Goal: Task Accomplishment & Management: Use online tool/utility

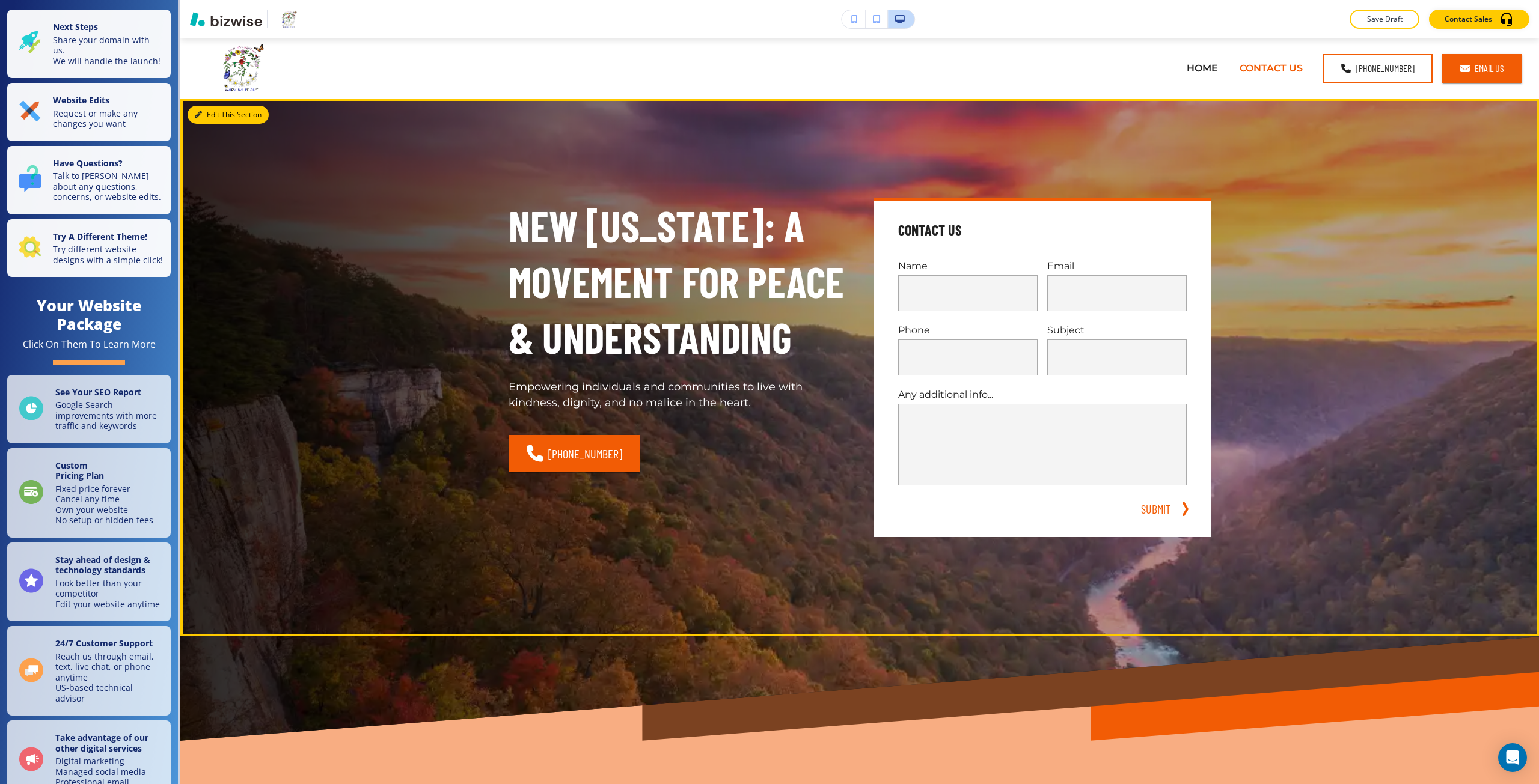
click at [210, 108] on button "Edit This Section" at bounding box center [228, 115] width 81 height 18
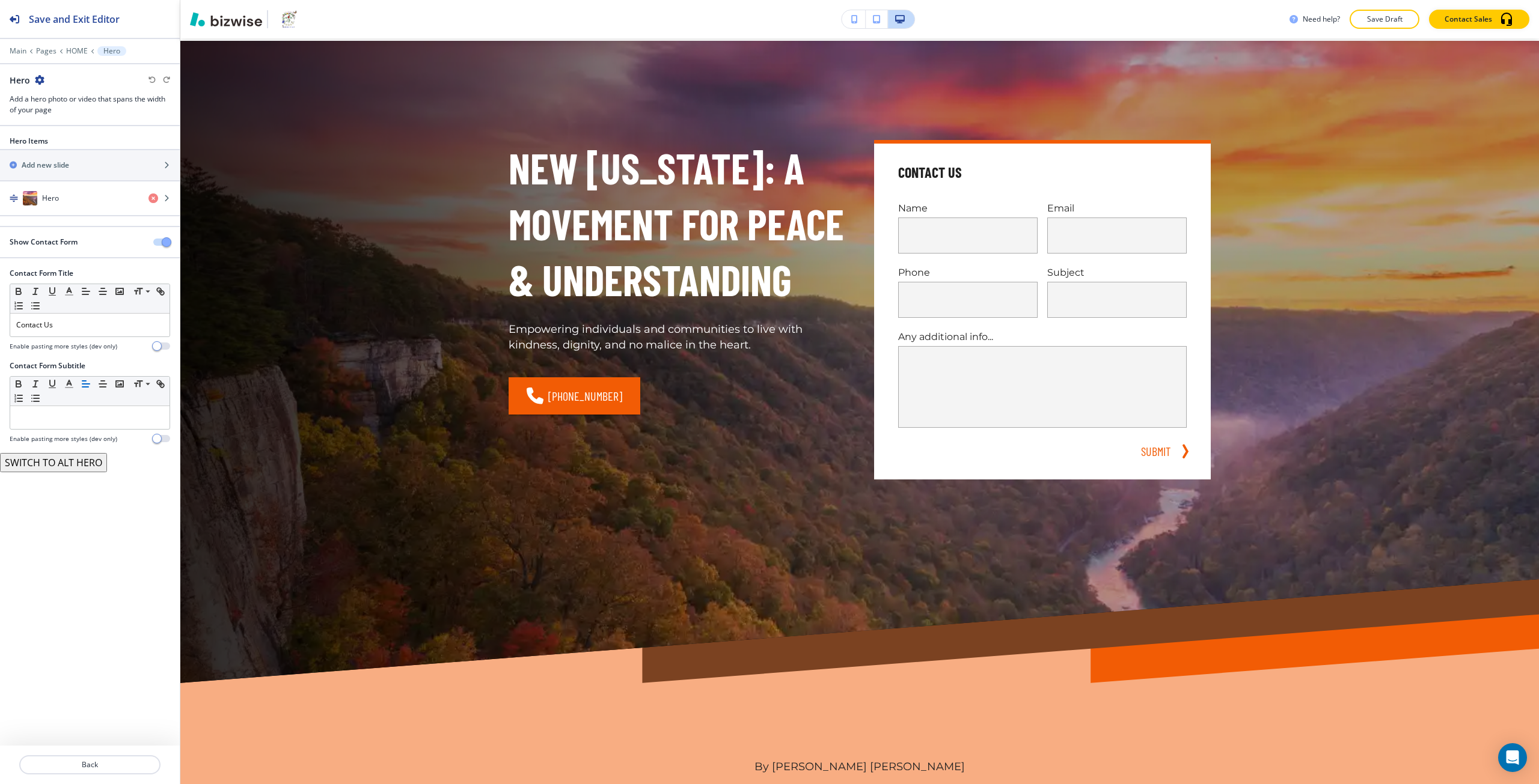
scroll to position [60, 0]
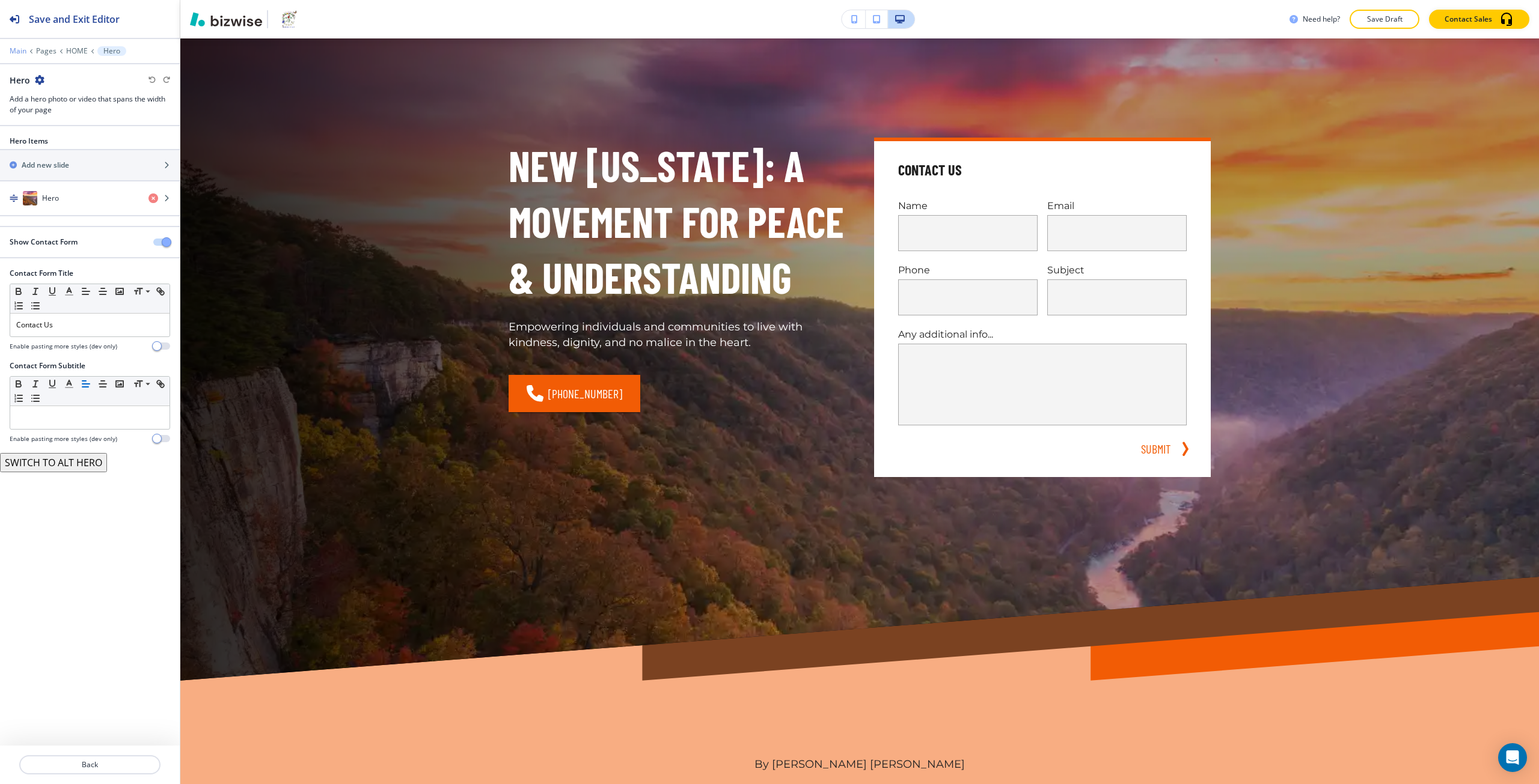
click at [16, 51] on p "Main" at bounding box center [18, 51] width 16 height 8
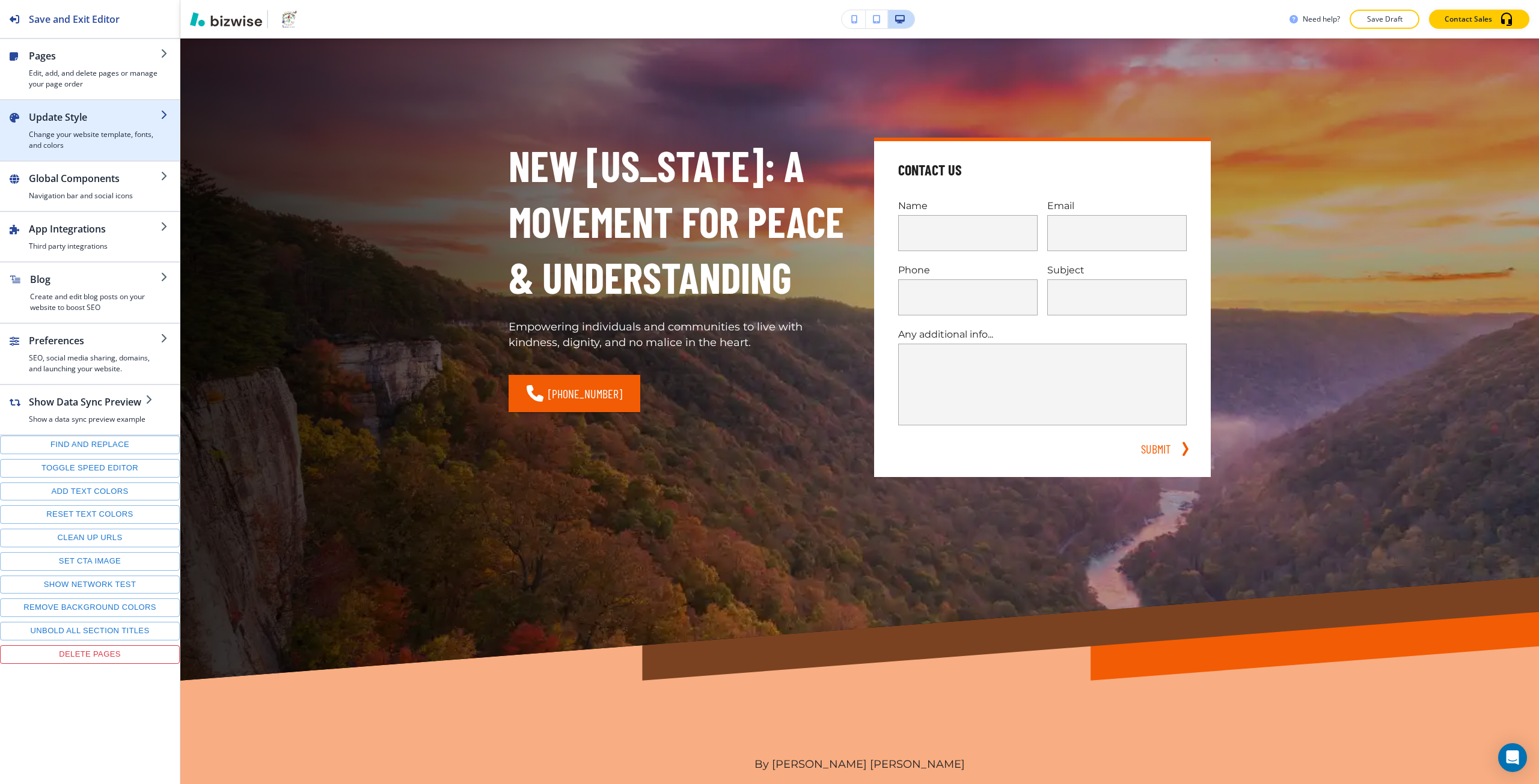
click at [62, 127] on div "button" at bounding box center [95, 127] width 132 height 5
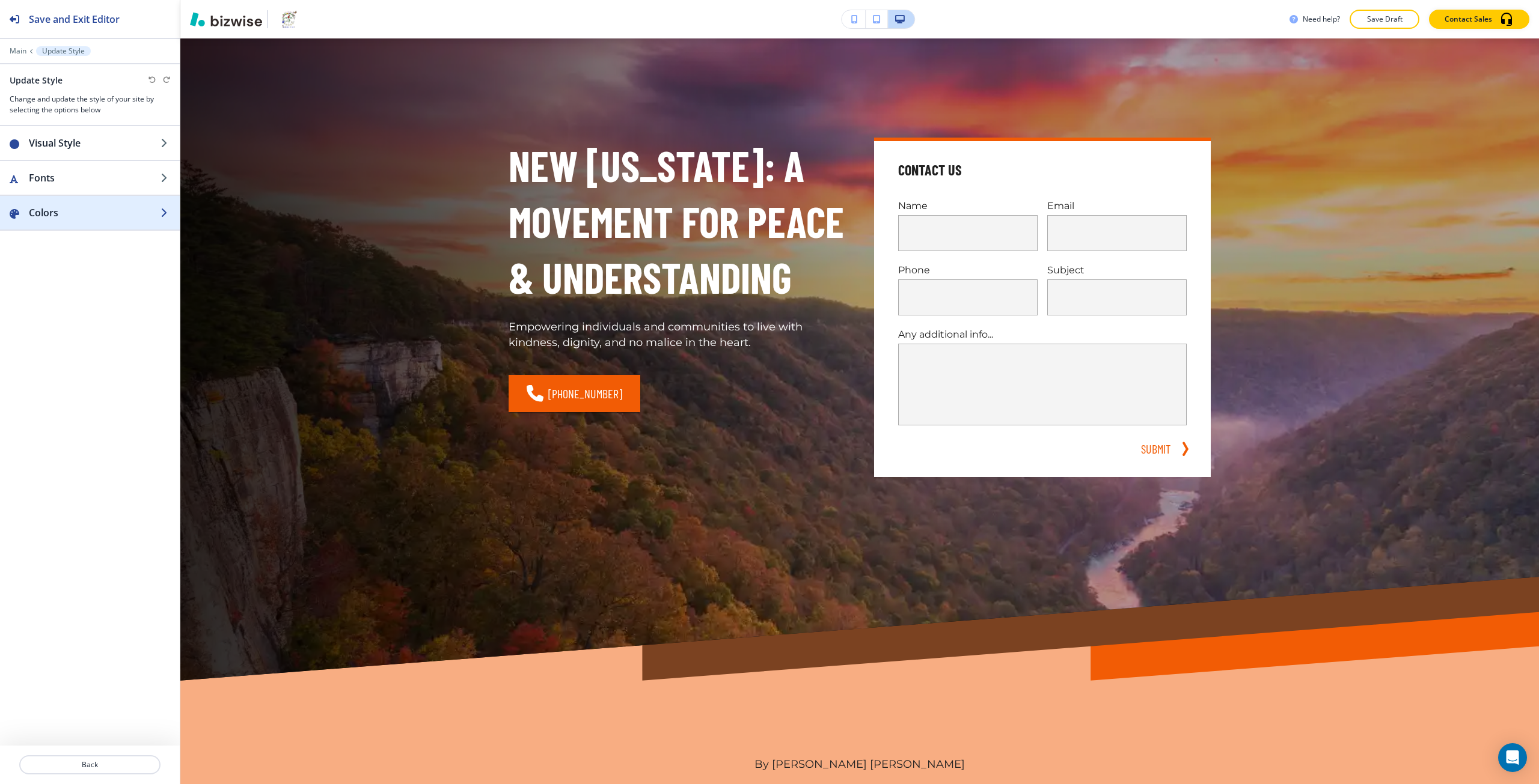
click at [76, 210] on h2 "Colors" at bounding box center [95, 213] width 132 height 15
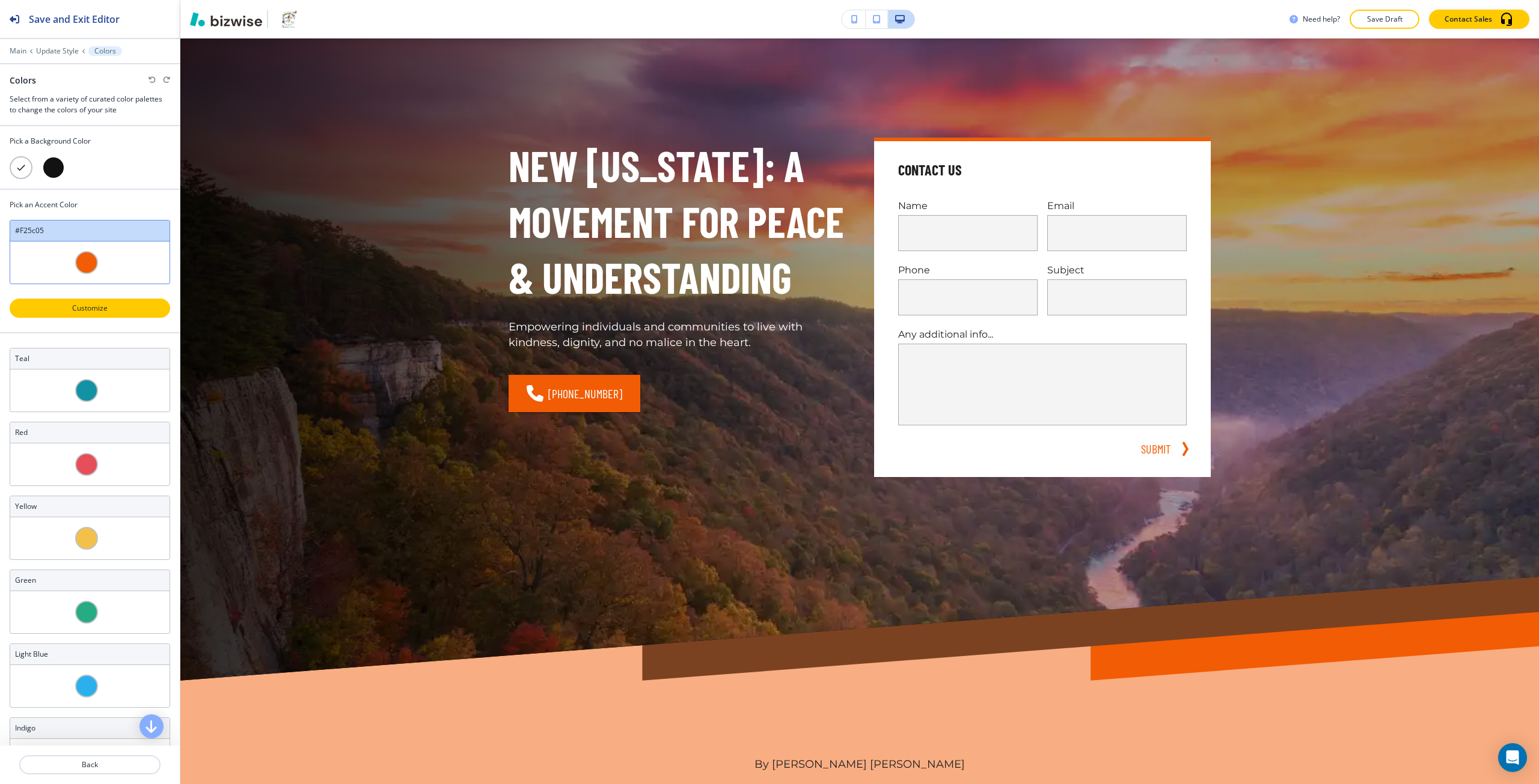
click at [90, 303] on p "Customize" at bounding box center [90, 308] width 129 height 11
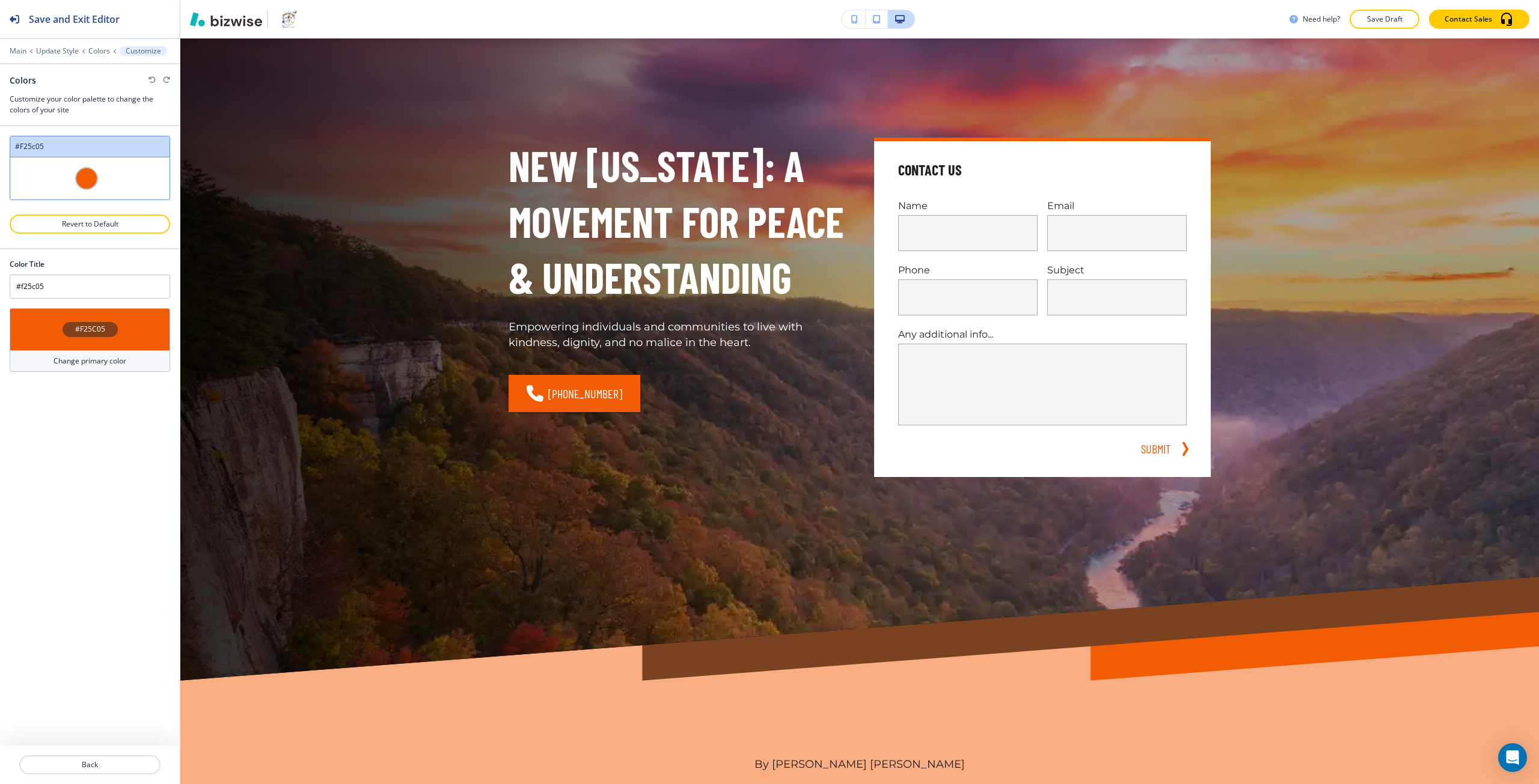
click at [72, 332] on div "#F25C05" at bounding box center [90, 330] width 55 height 15
click at [68, 457] on div "#f25c05" at bounding box center [63, 463] width 97 height 16
click at [64, 458] on input "#f25c05" at bounding box center [70, 463] width 42 height 10
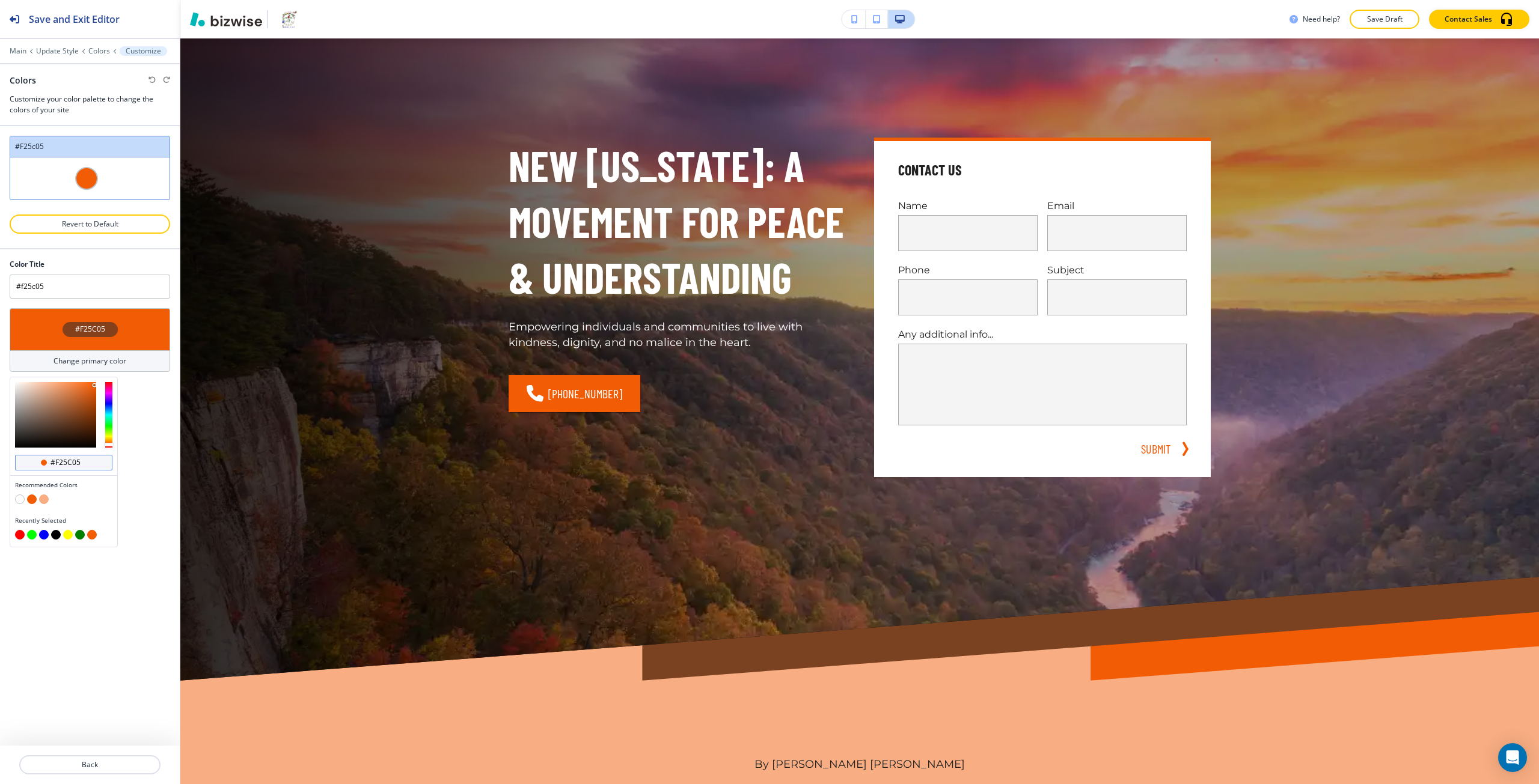
click at [64, 458] on input "#f25c05" at bounding box center [70, 463] width 42 height 10
paste input "E3D4D4"
type input "#E3D4D4"
type input "Custom #f25c05"
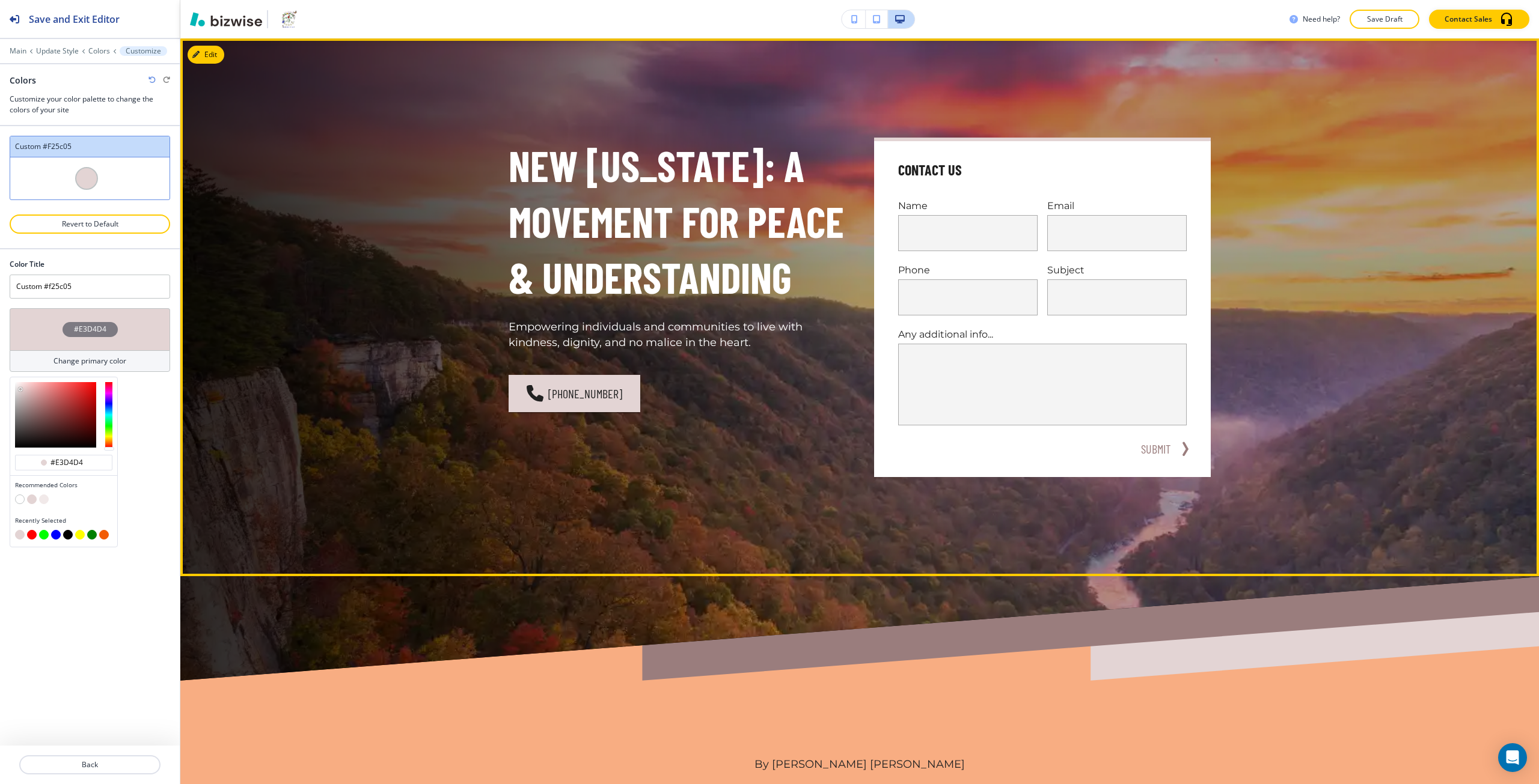
click at [224, 444] on div "New Virginia: A Movement for Peace & Understanding Empowering individuals and c…" at bounding box center [859, 307] width 1359 height 538
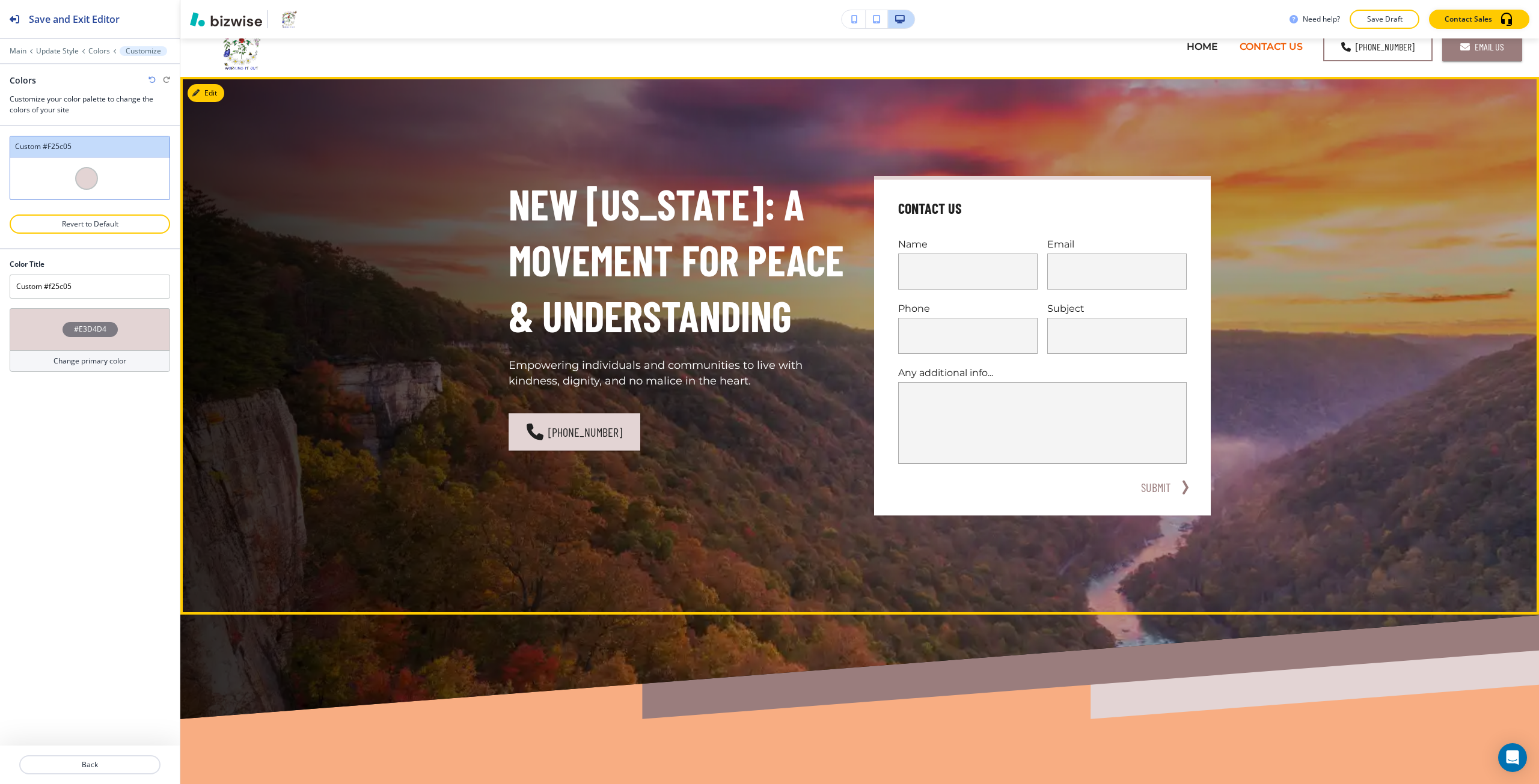
scroll to position [0, 0]
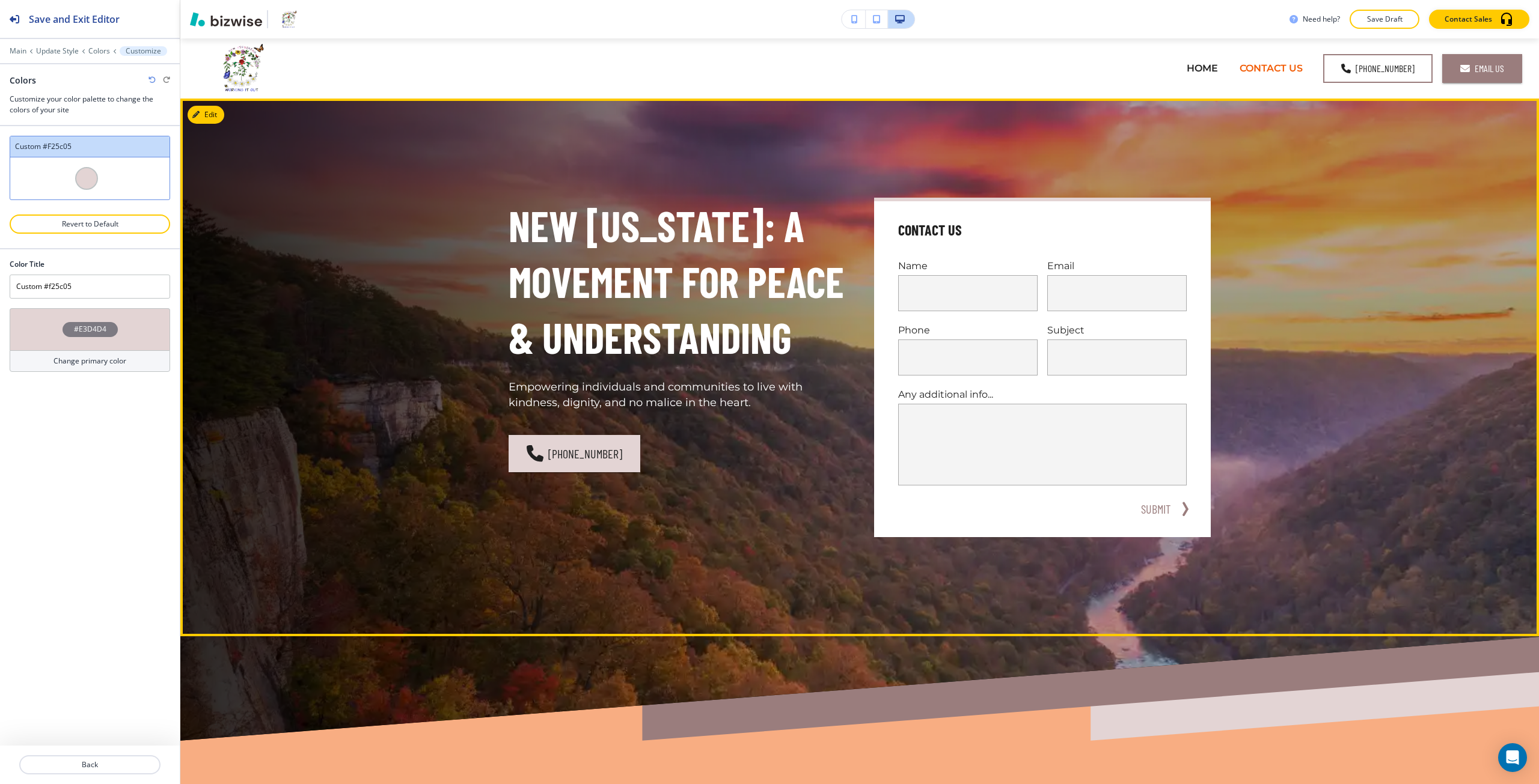
click at [220, 324] on div "New Virginia: A Movement for Peace & Understanding Empowering individuals and c…" at bounding box center [859, 367] width 1359 height 538
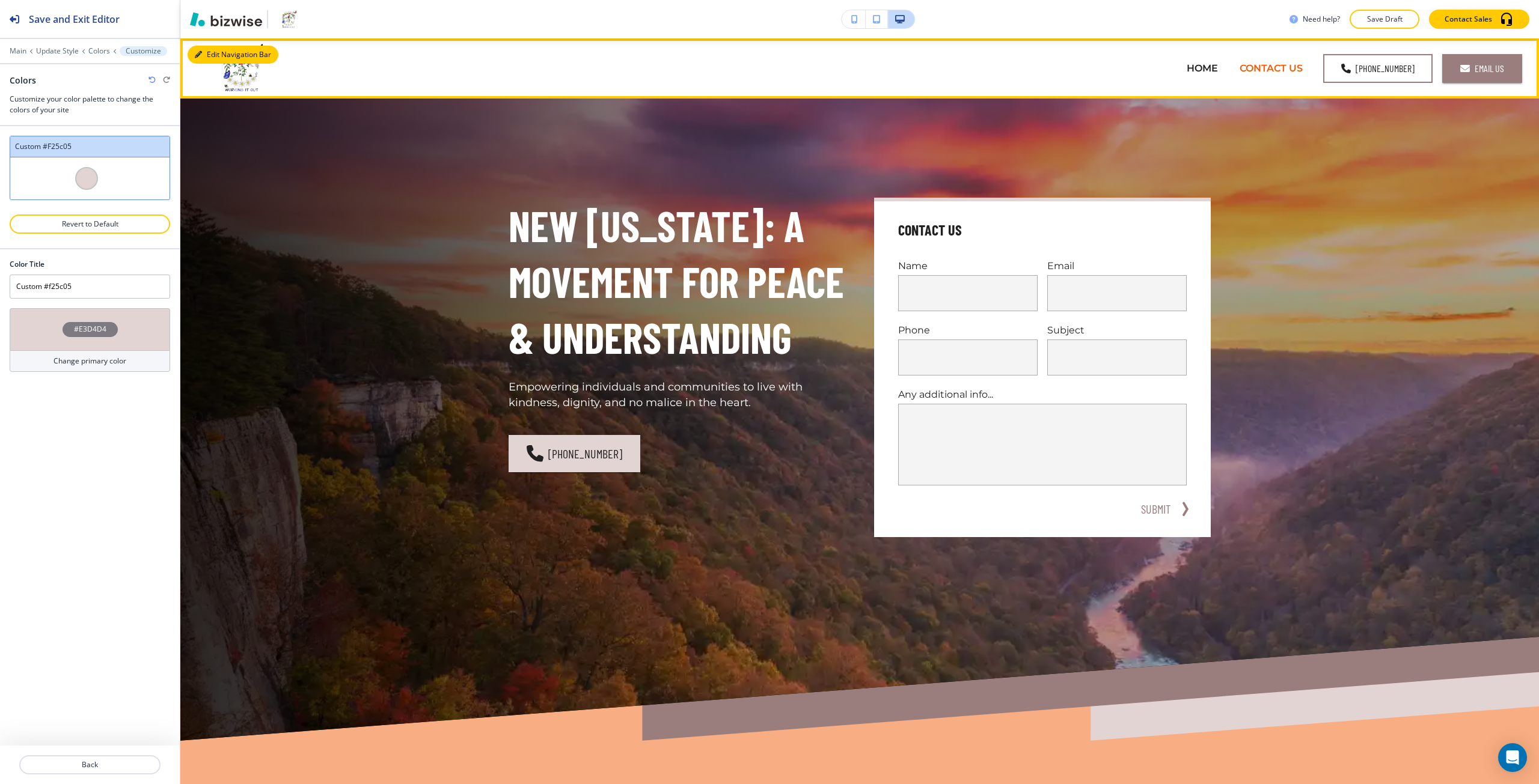
click at [204, 52] on button "Edit Navigation Bar" at bounding box center [233, 55] width 90 height 18
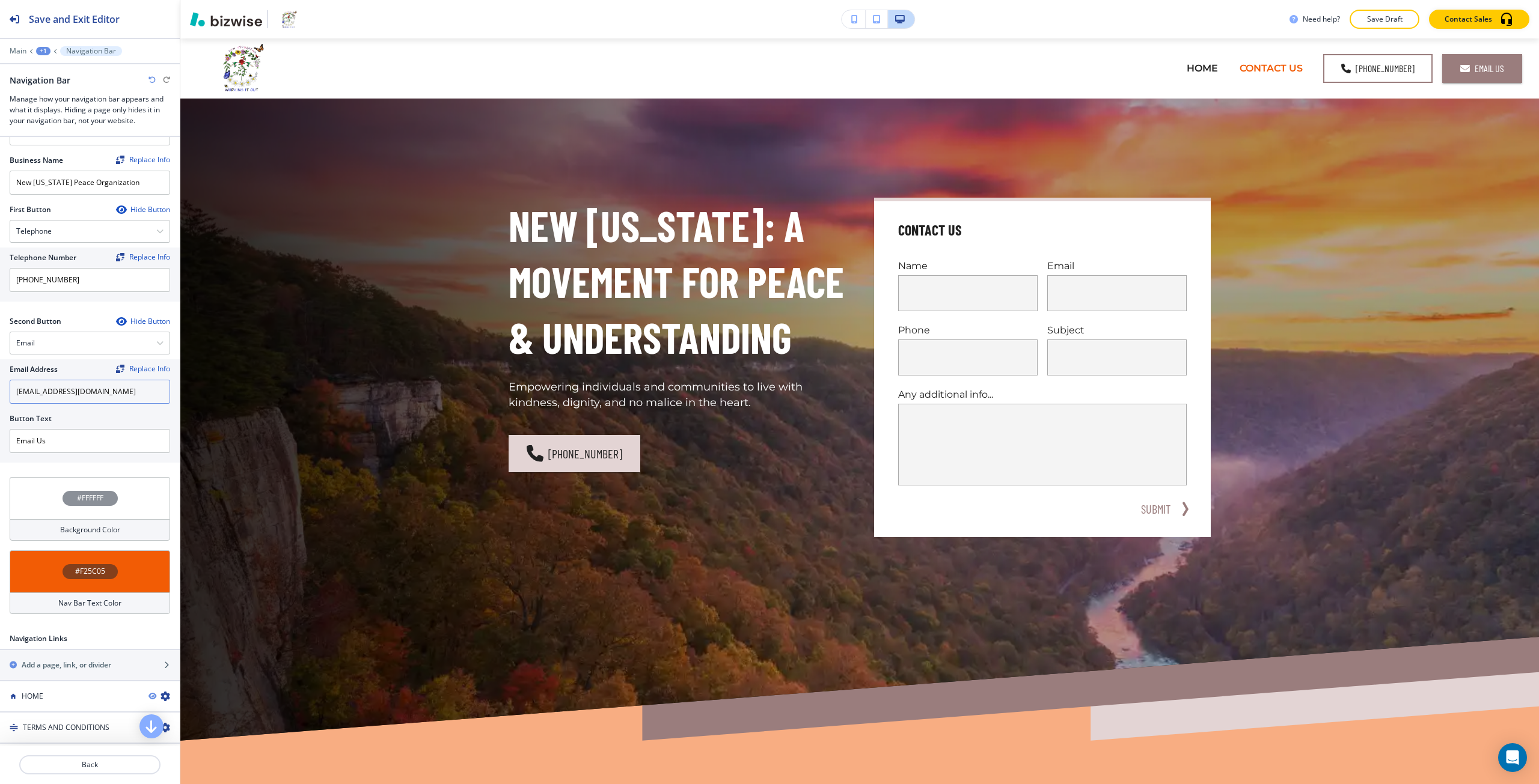
scroll to position [180, 0]
click at [81, 565] on h4 "#F25C05" at bounding box center [90, 570] width 30 height 11
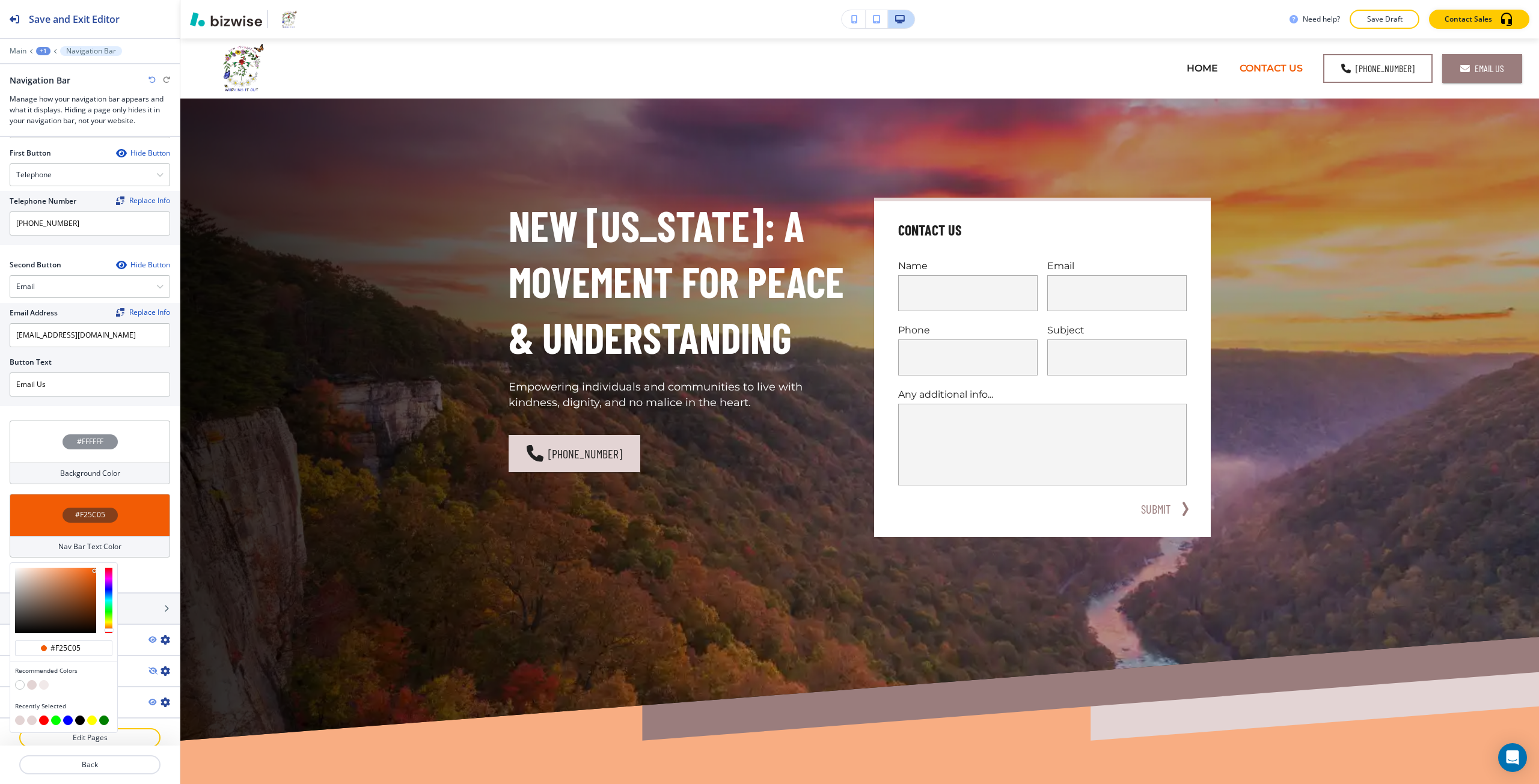
scroll to position [242, 0]
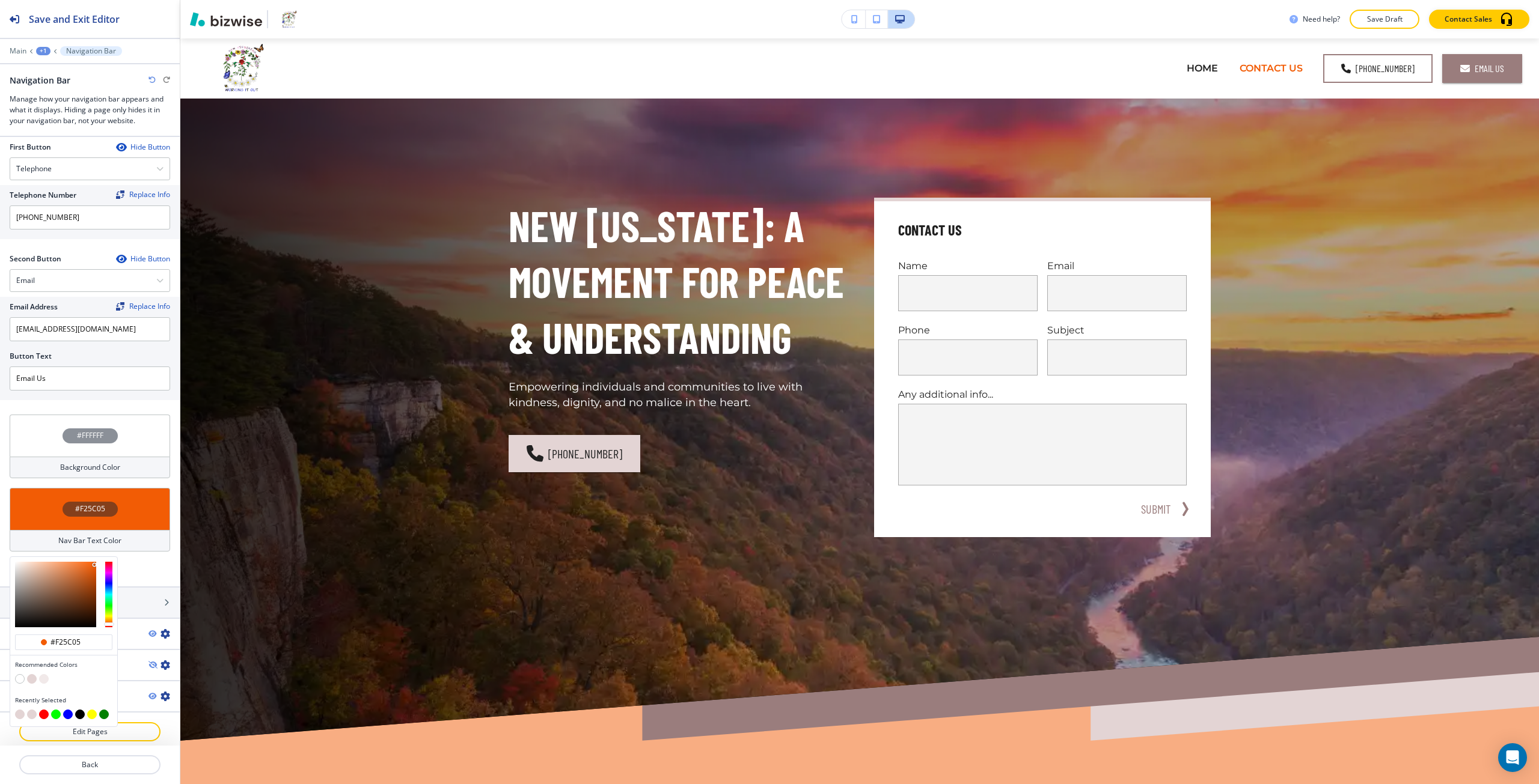
click at [34, 675] on button "button" at bounding box center [32, 680] width 10 height 10
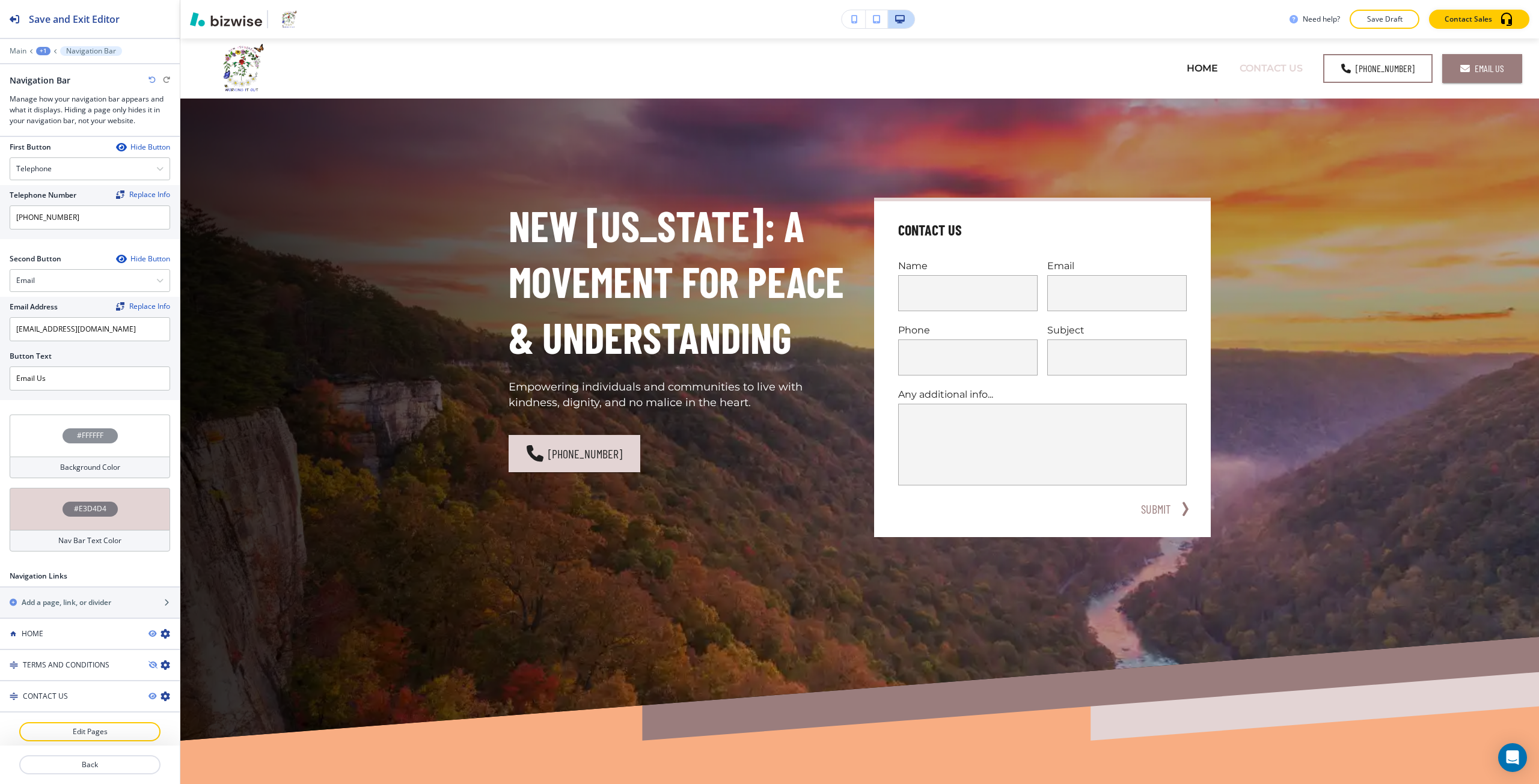
click at [90, 530] on div "Nav Bar Text Color" at bounding box center [90, 541] width 160 height 21
click at [21, 576] on div at bounding box center [55, 595] width 81 height 66
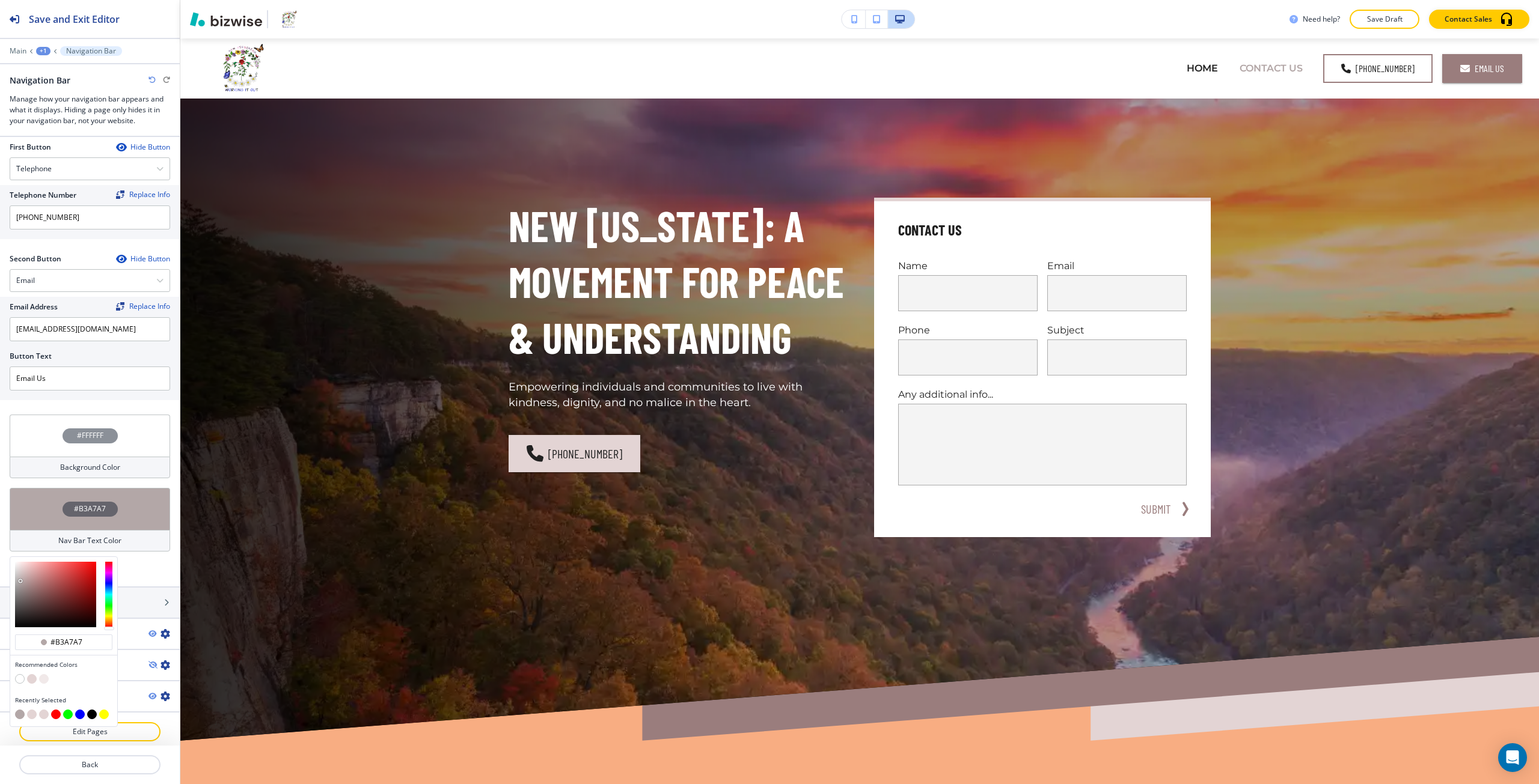
type input "#7f7474"
click at [22, 589] on div at bounding box center [55, 595] width 81 height 66
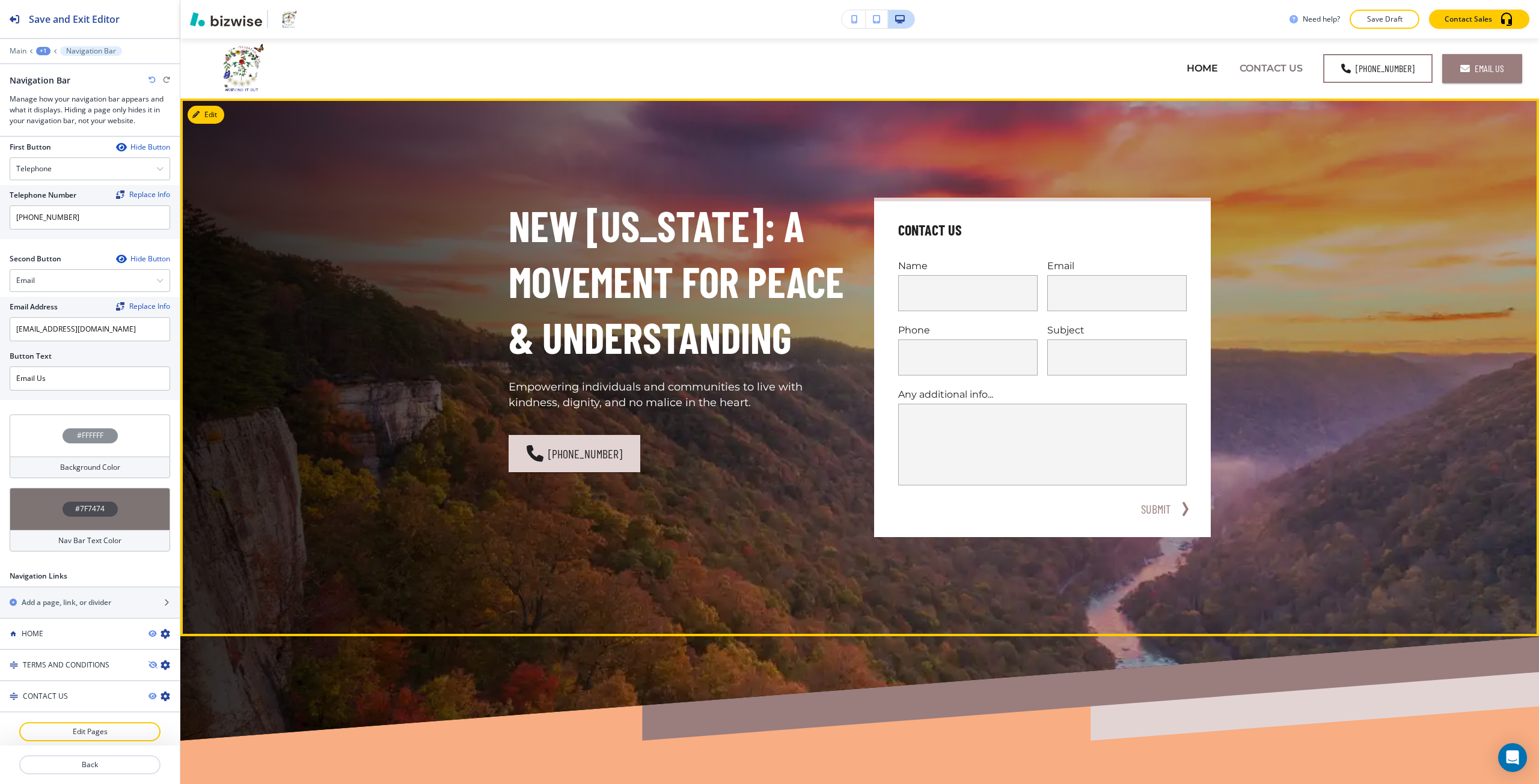
click at [266, 635] on div "New Virginia: A Movement for Peace & Understanding Empowering individuals and c…" at bounding box center [859, 367] width 1359 height 538
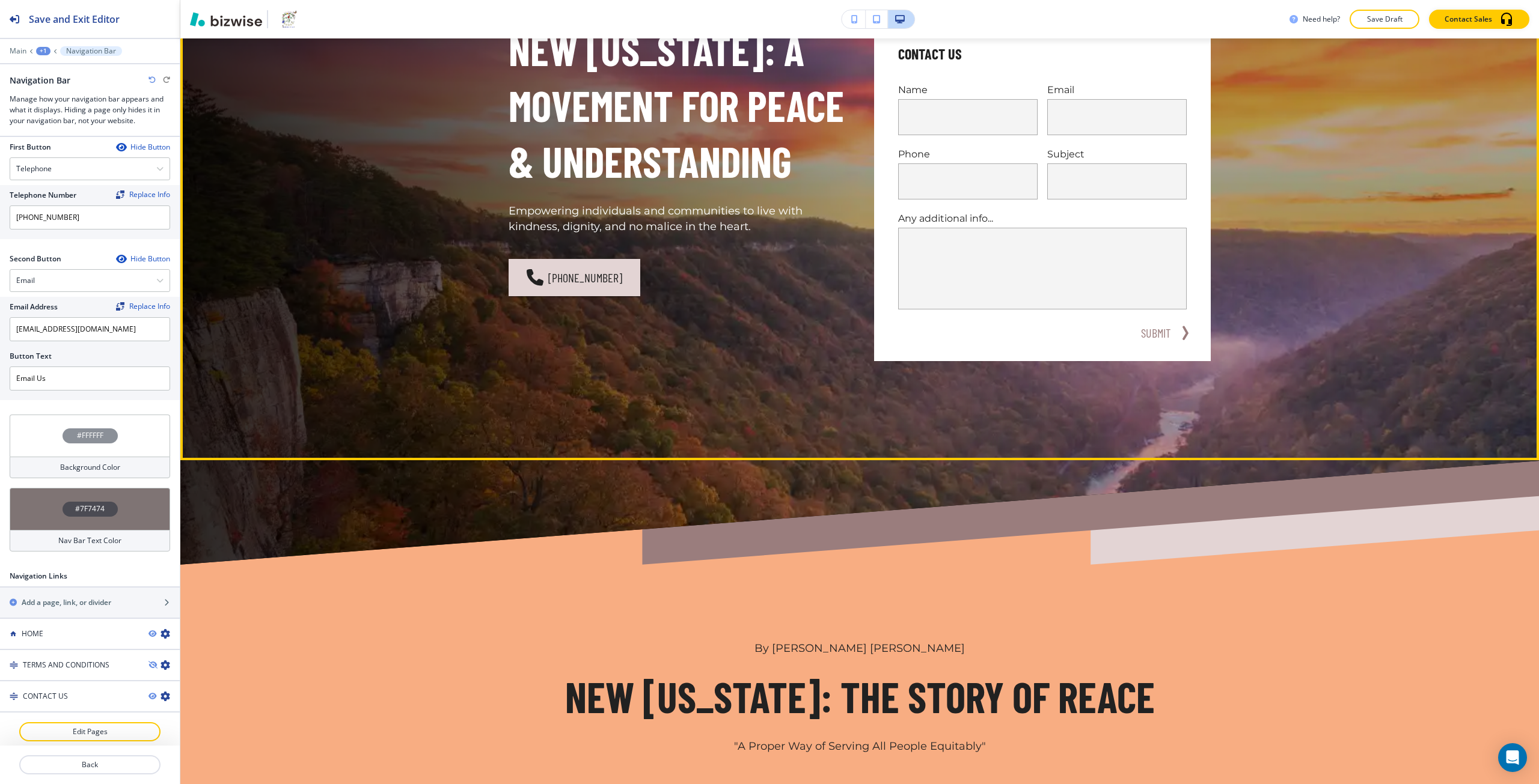
scroll to position [180, 0]
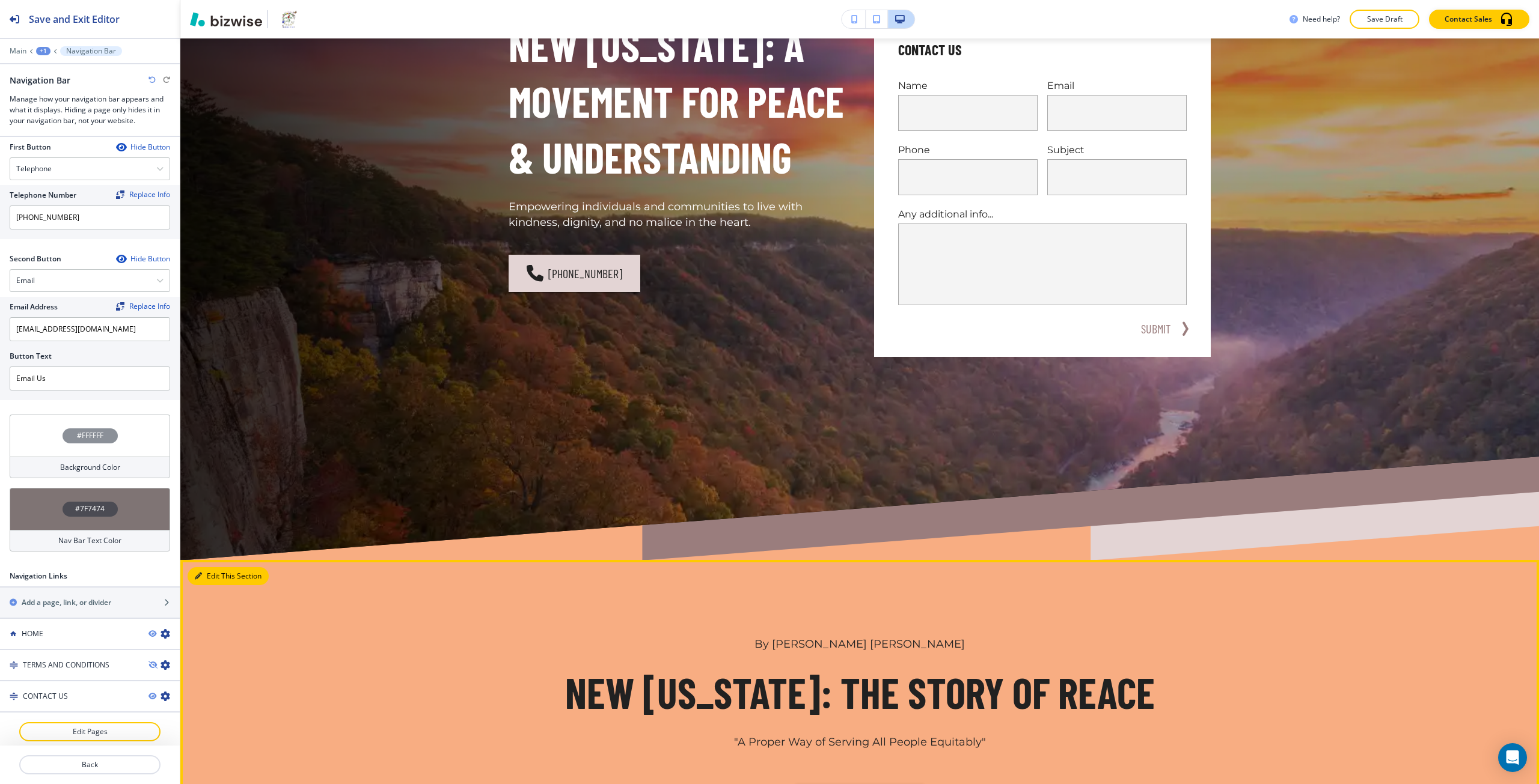
click at [206, 579] on button "Edit This Section" at bounding box center [228, 576] width 81 height 18
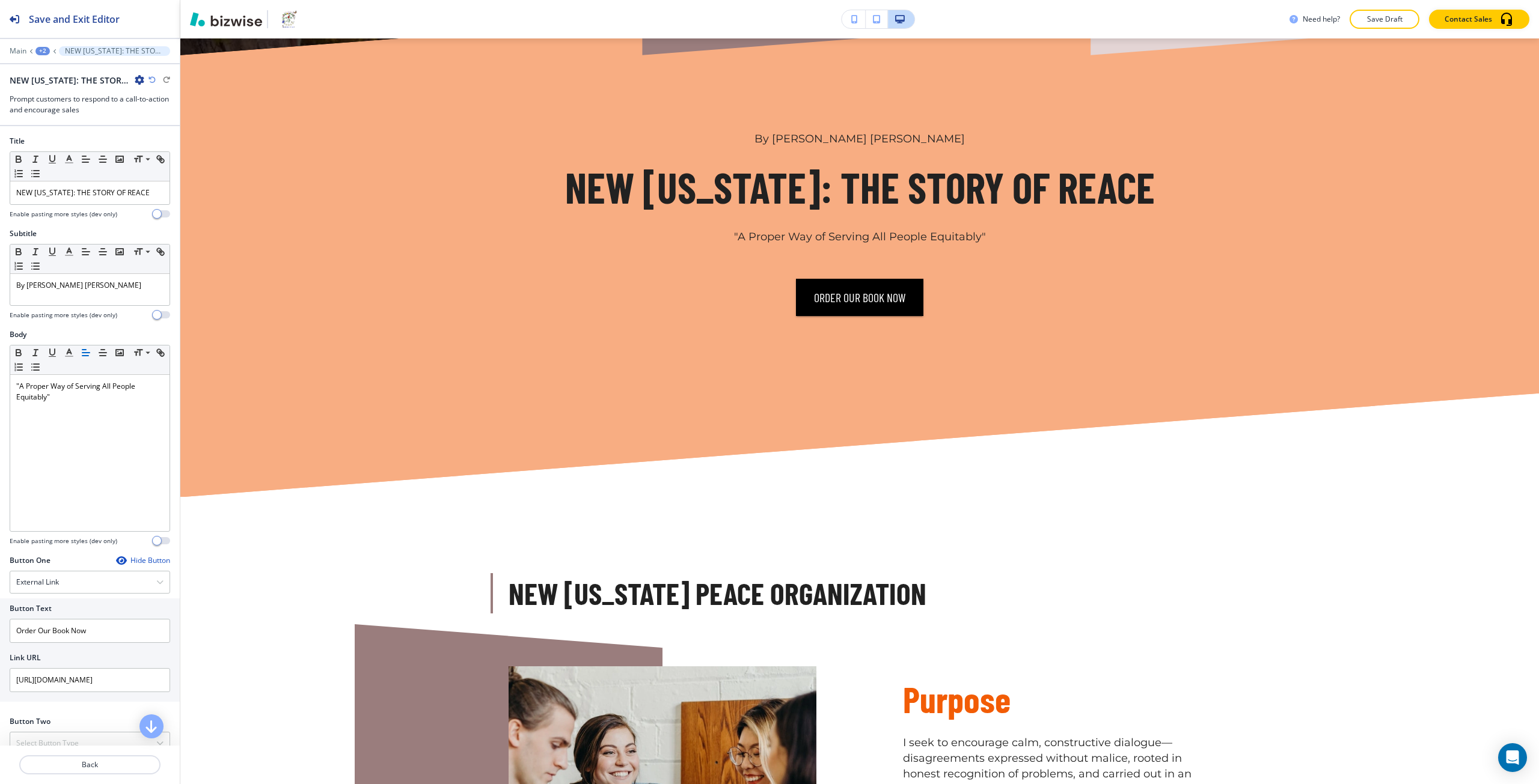
scroll to position [702, 0]
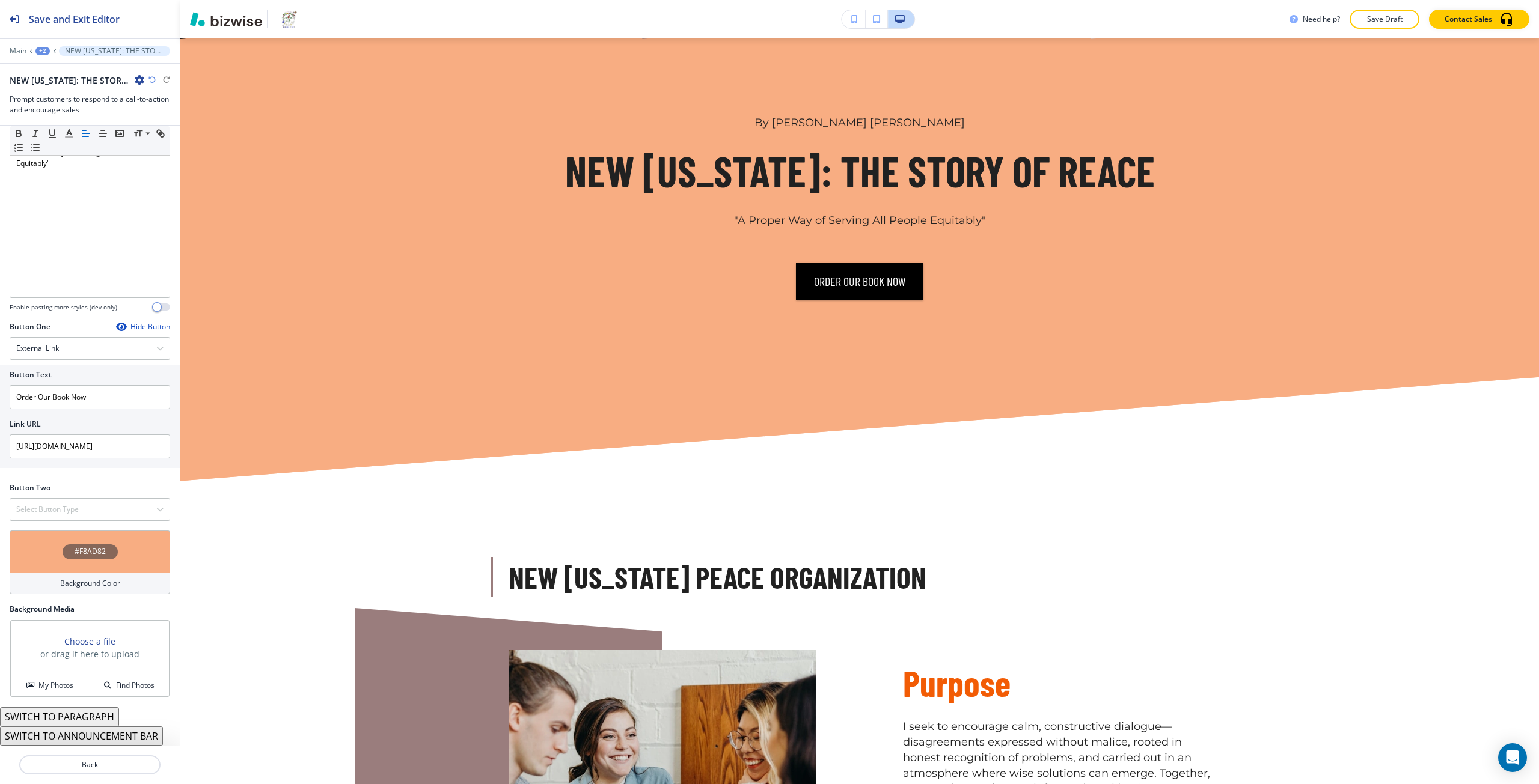
click at [99, 557] on h4 "#F8AD82" at bounding box center [90, 551] width 31 height 11
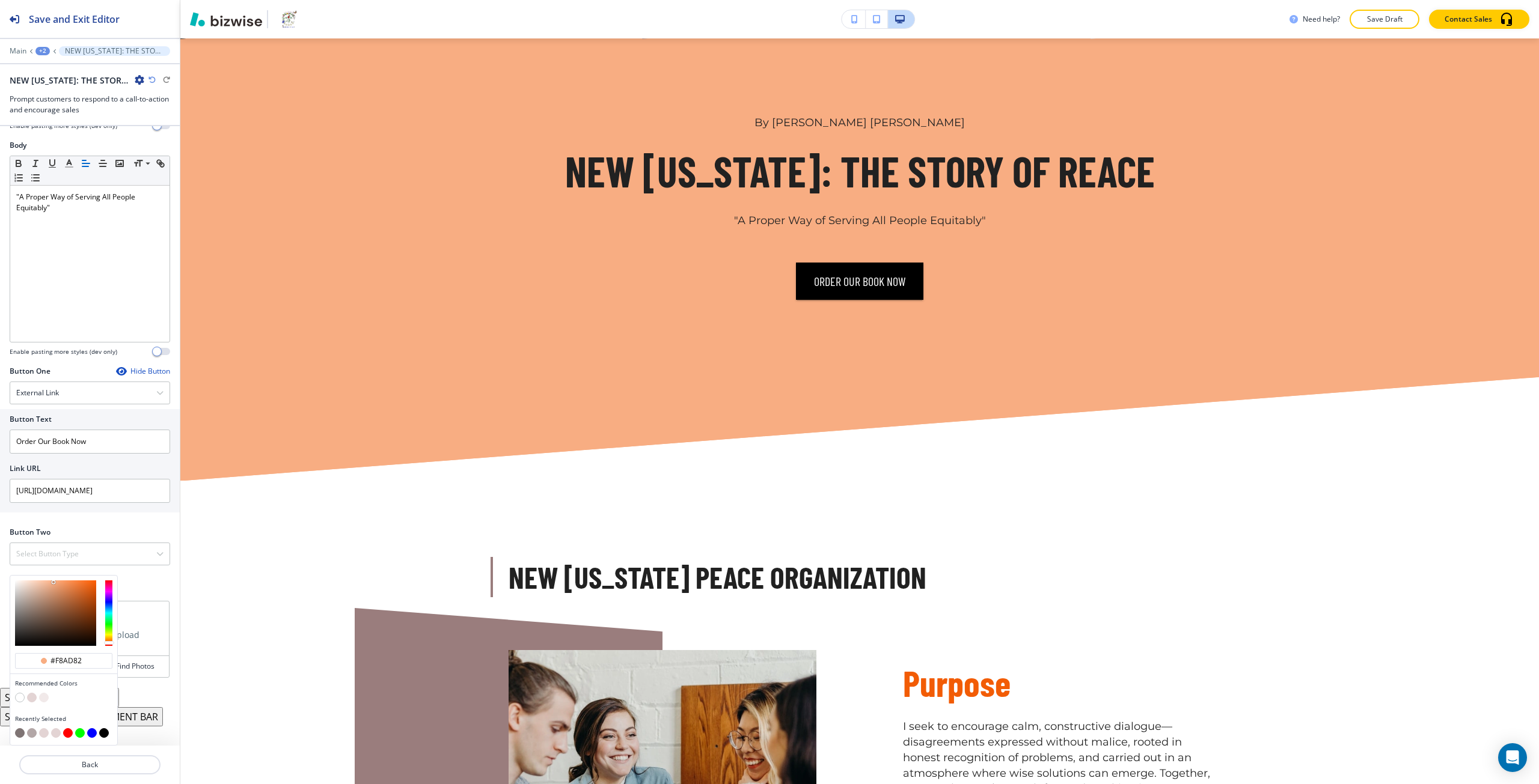
scroll to position [189, 0]
click at [32, 699] on button "button" at bounding box center [32, 698] width 10 height 10
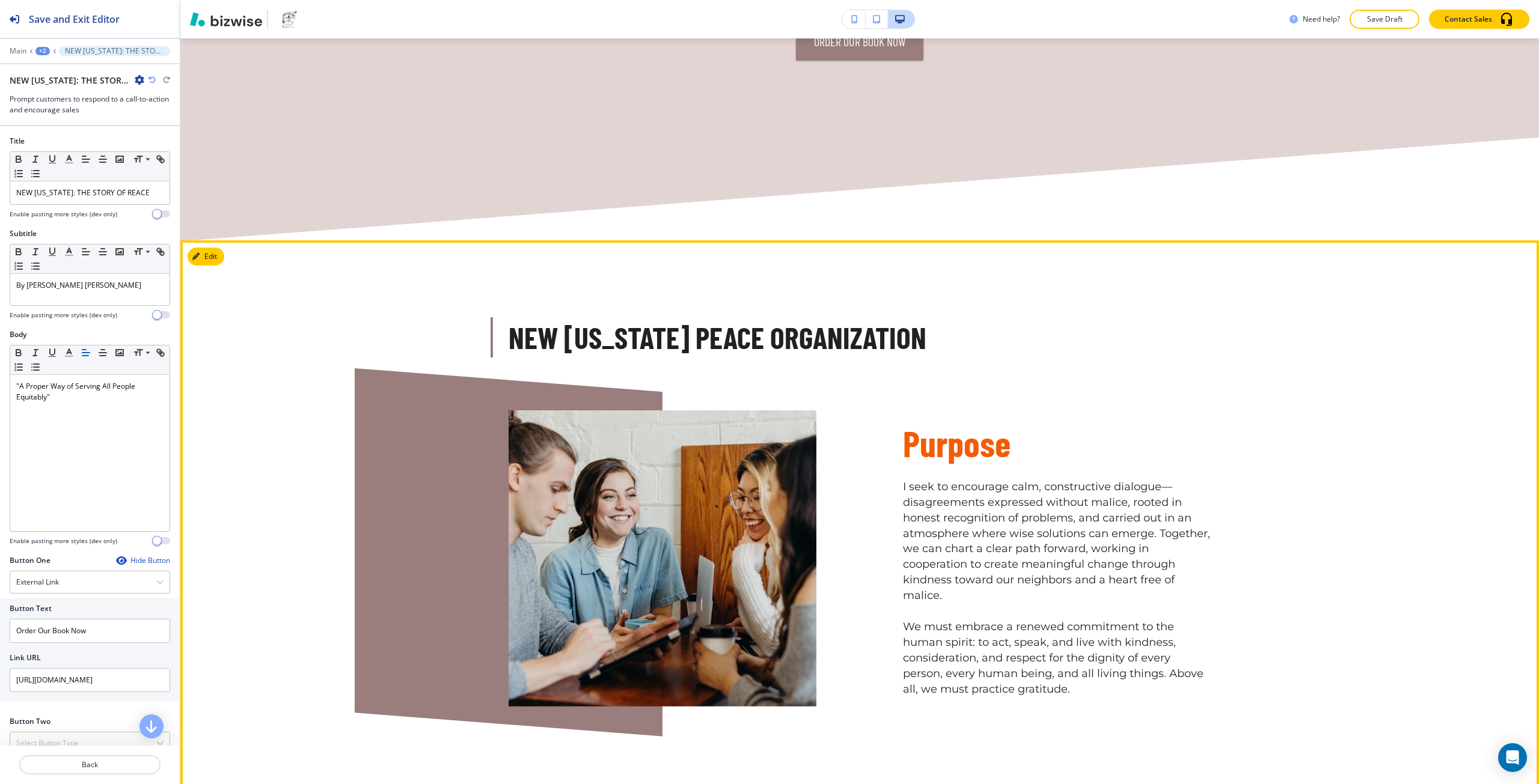
scroll to position [943, 0]
click at [220, 251] on button "Edit This Section" at bounding box center [228, 256] width 81 height 18
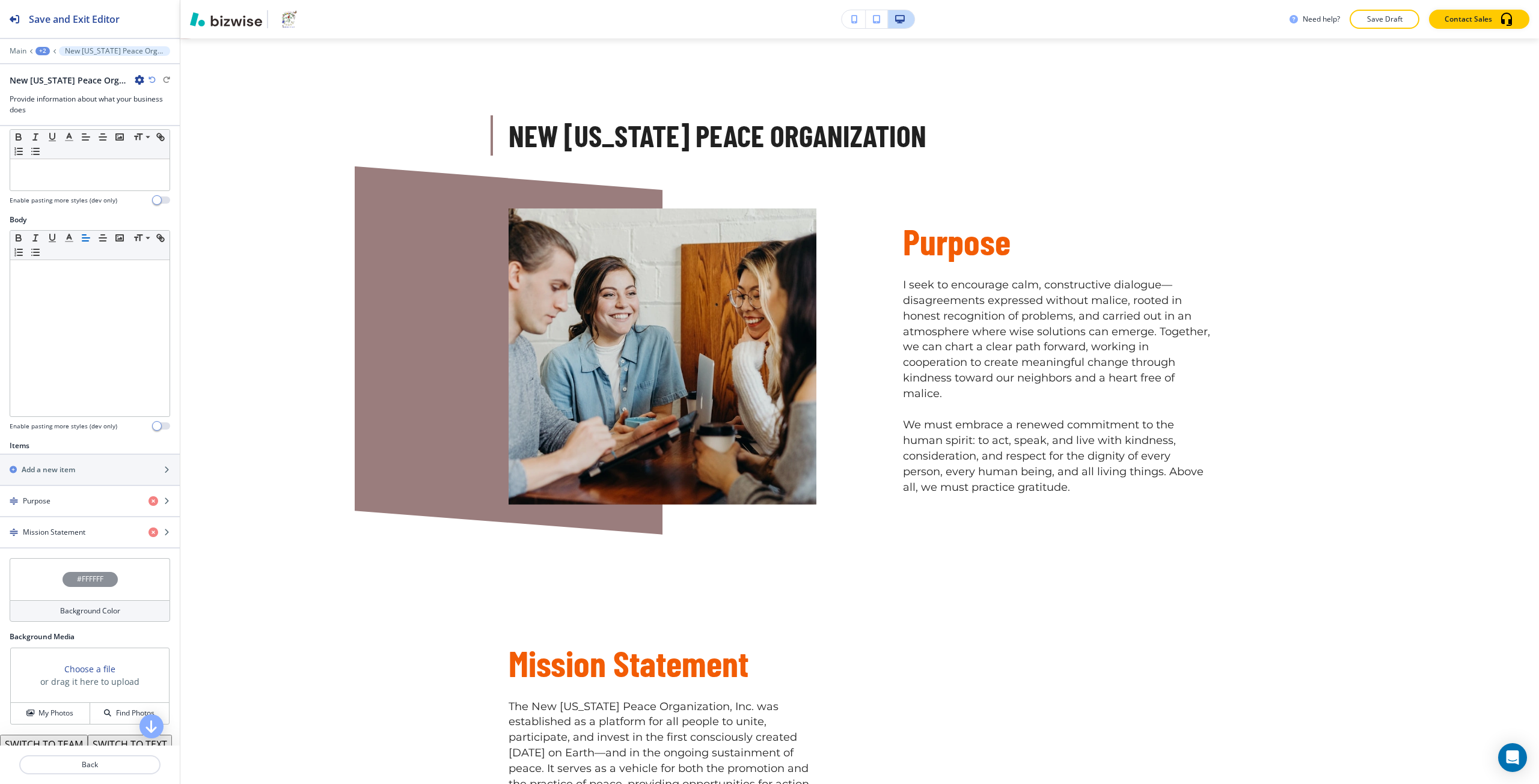
scroll to position [180, 0]
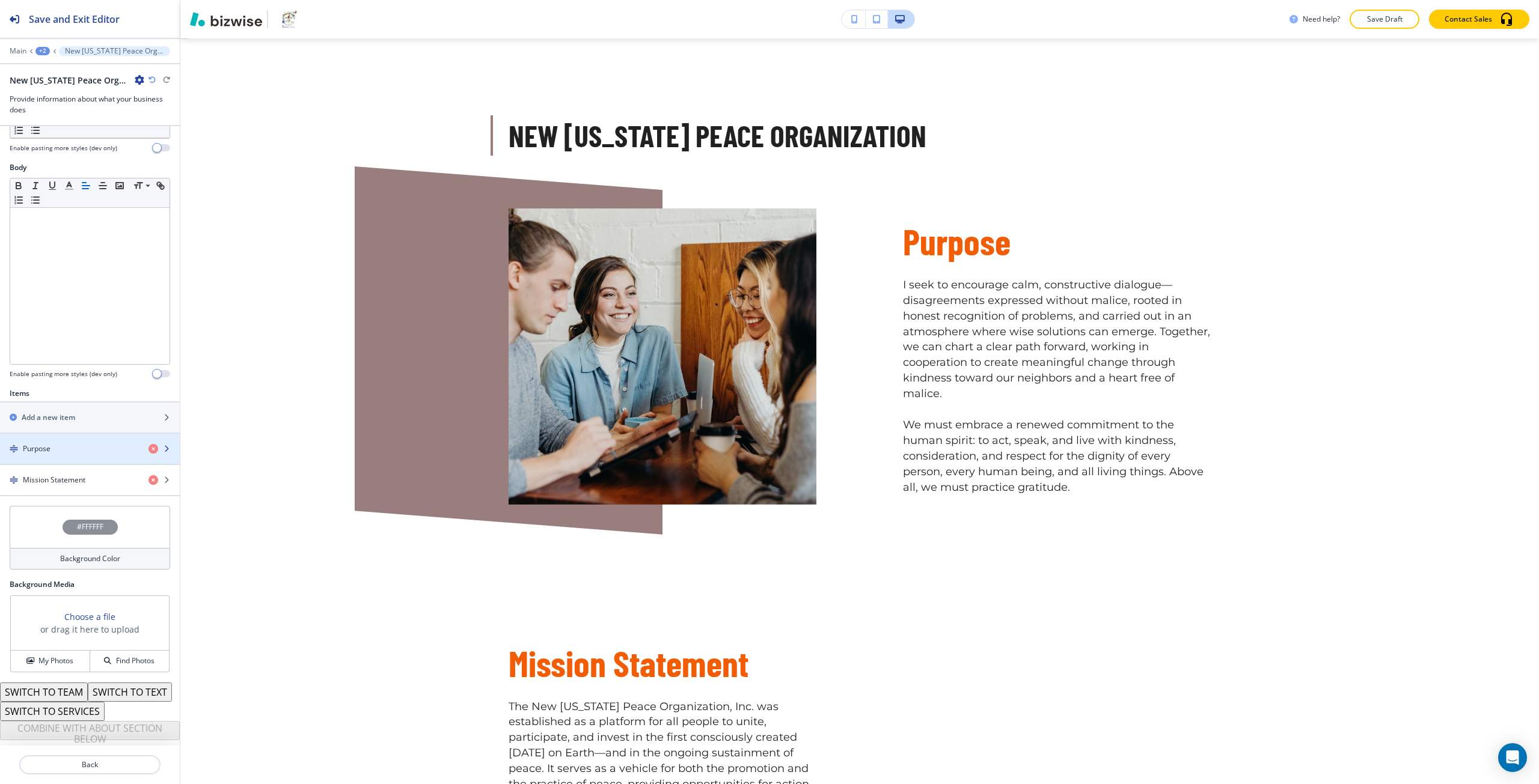
click at [58, 444] on div "Purpose" at bounding box center [69, 449] width 139 height 11
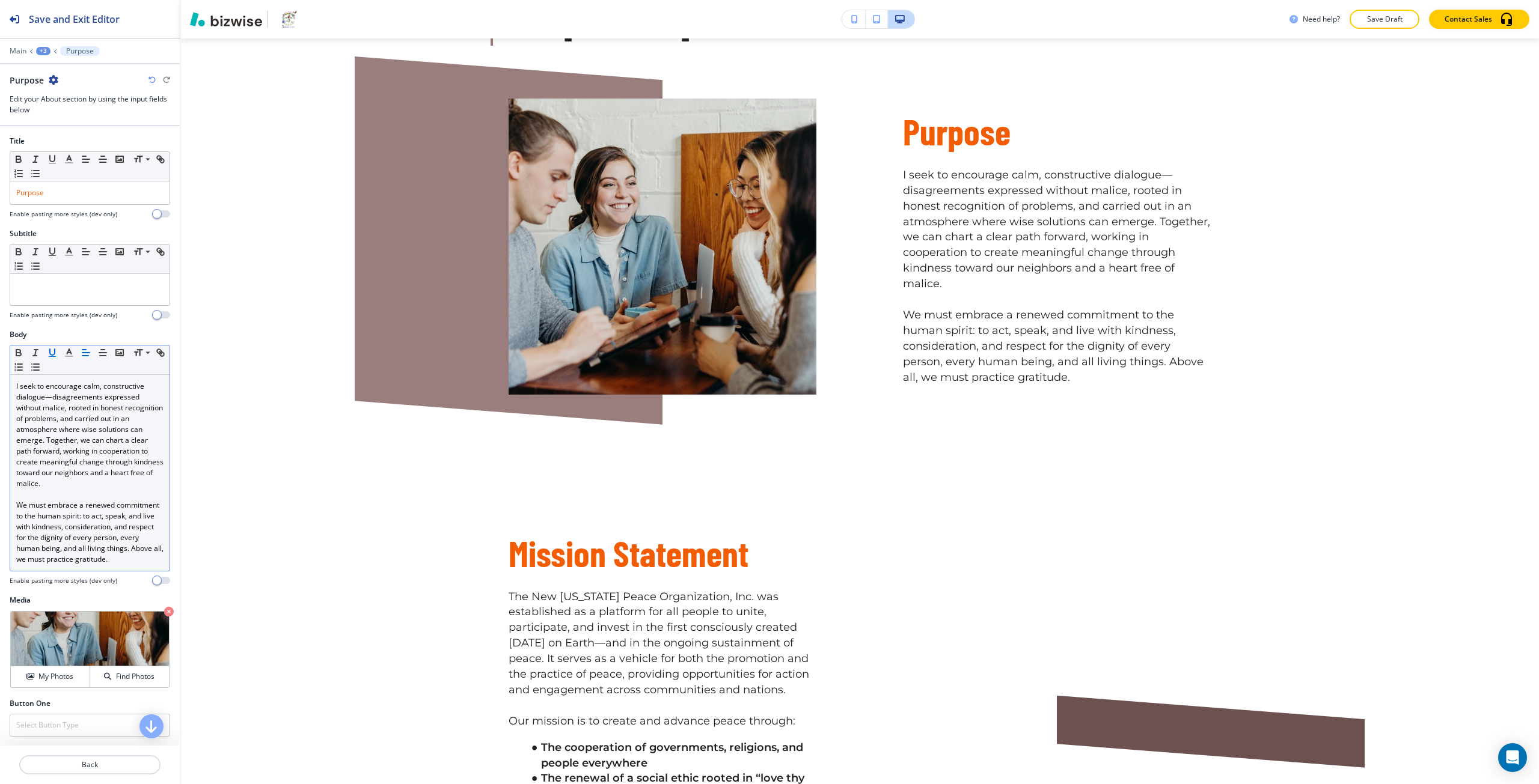
scroll to position [1256, 0]
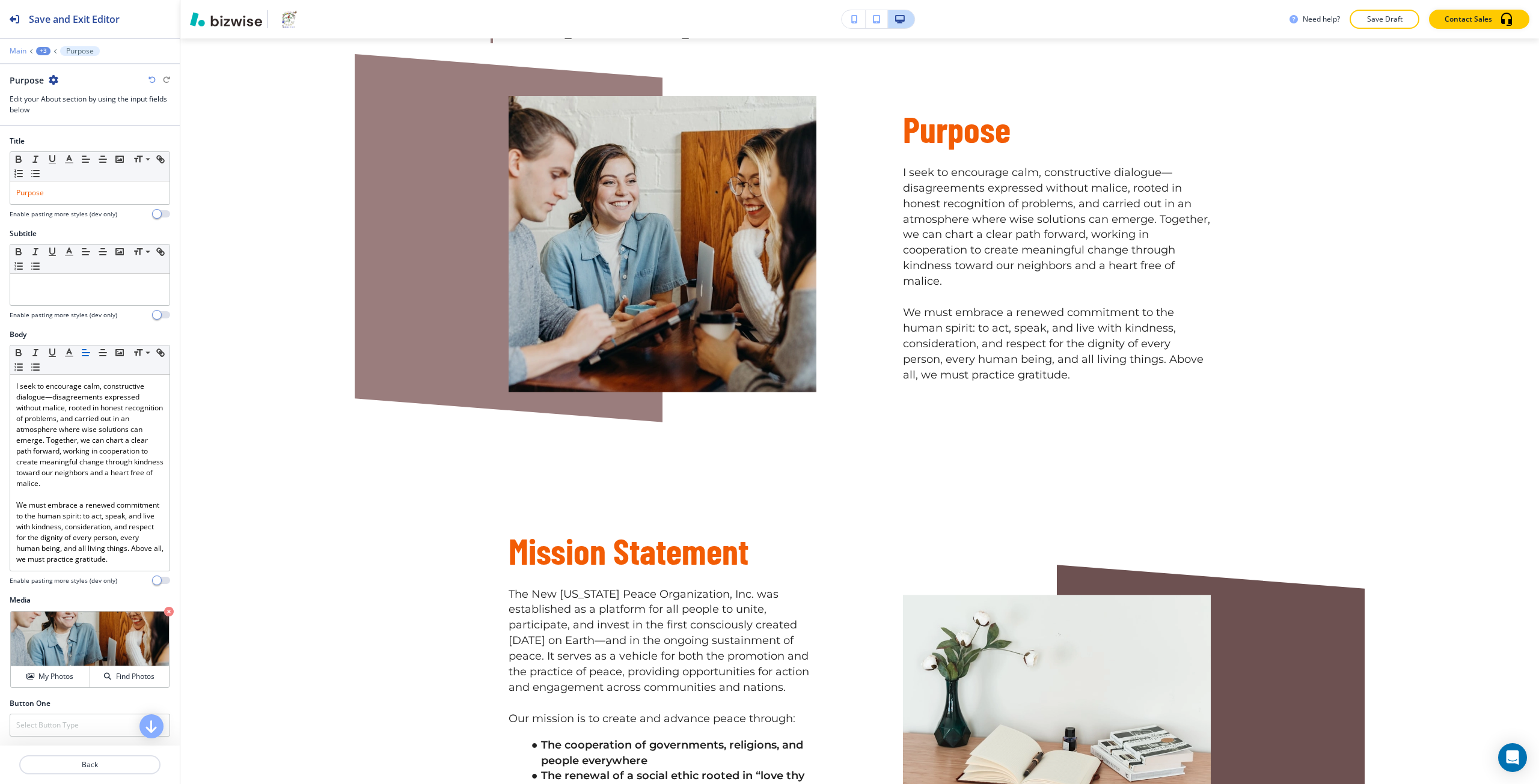
click at [19, 54] on p "Main" at bounding box center [18, 51] width 16 height 8
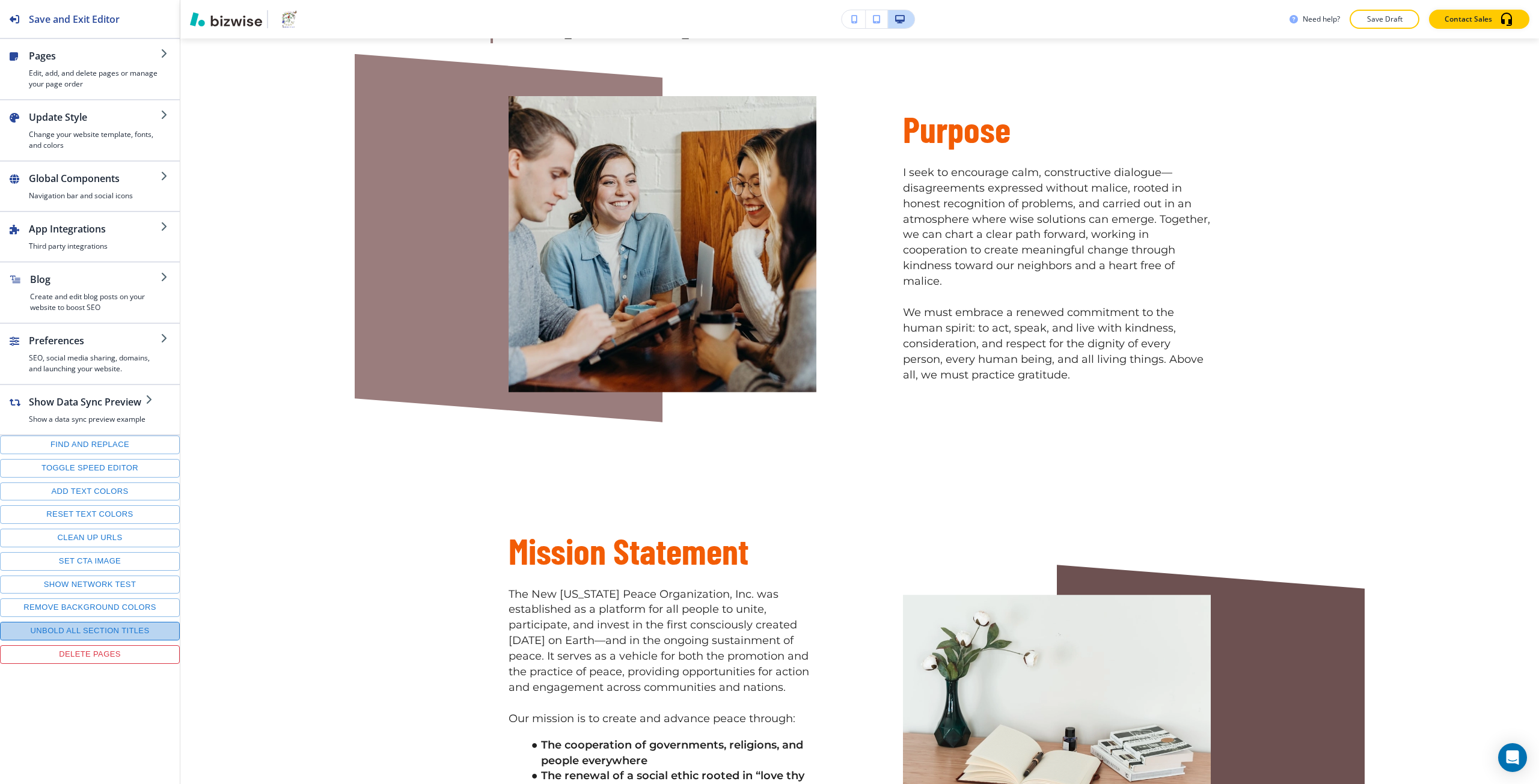
click at [113, 640] on button "Unbold all section titles" at bounding box center [90, 631] width 180 height 19
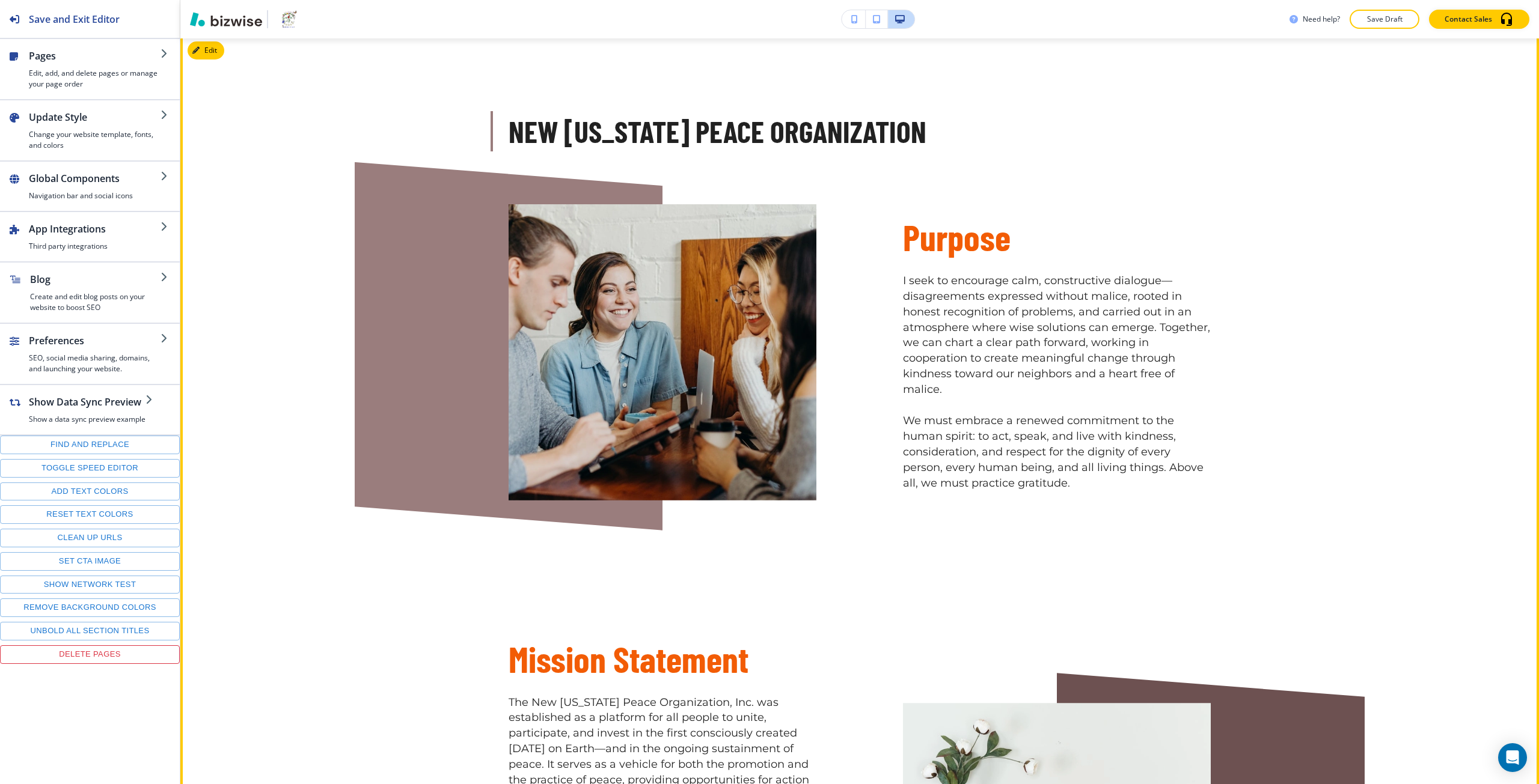
scroll to position [1136, 0]
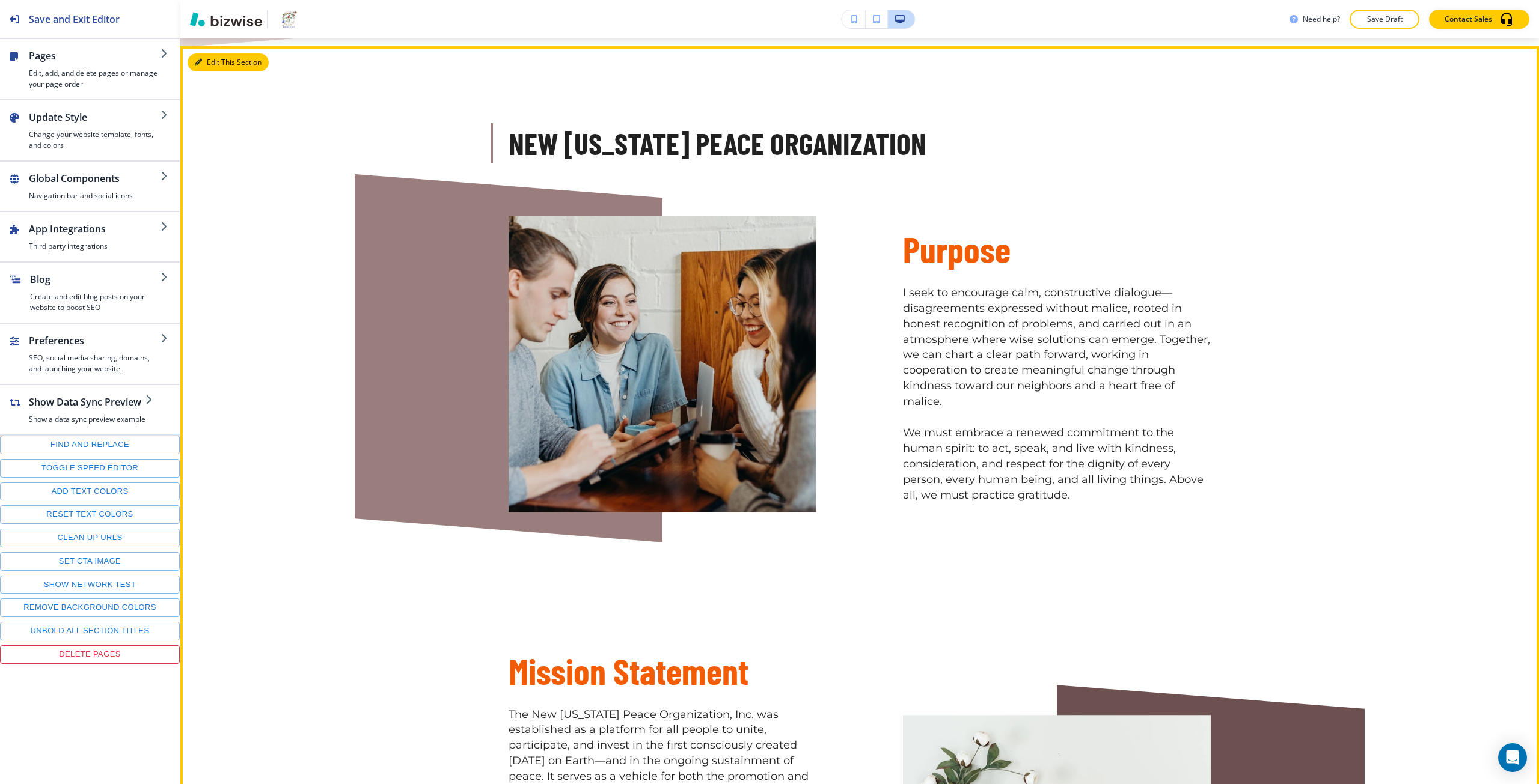
click at [209, 58] on button "Edit This Section" at bounding box center [228, 62] width 81 height 18
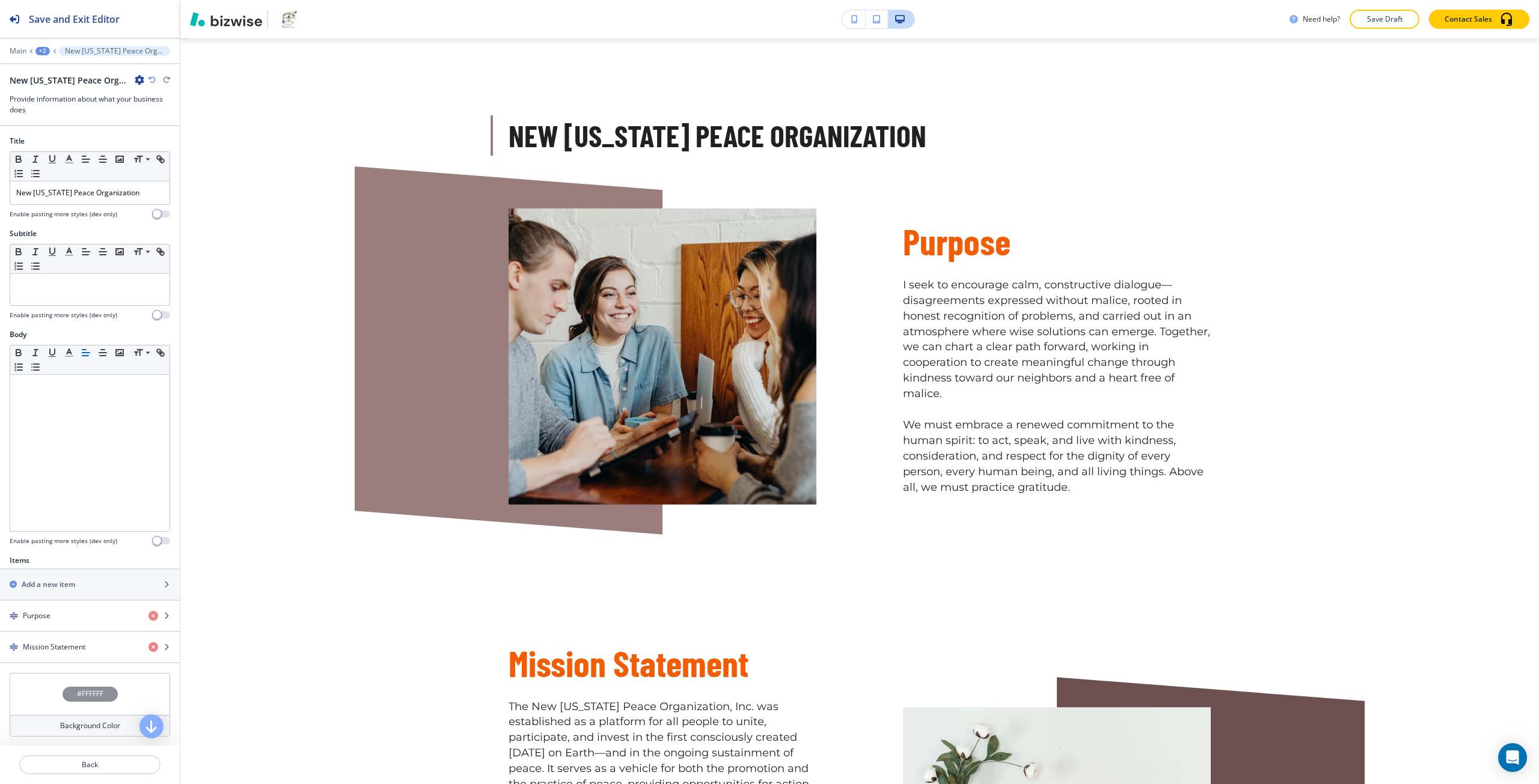
click at [155, 80] on icon "button" at bounding box center [152, 80] width 7 height 7
click at [84, 611] on div "Purpose" at bounding box center [69, 616] width 139 height 11
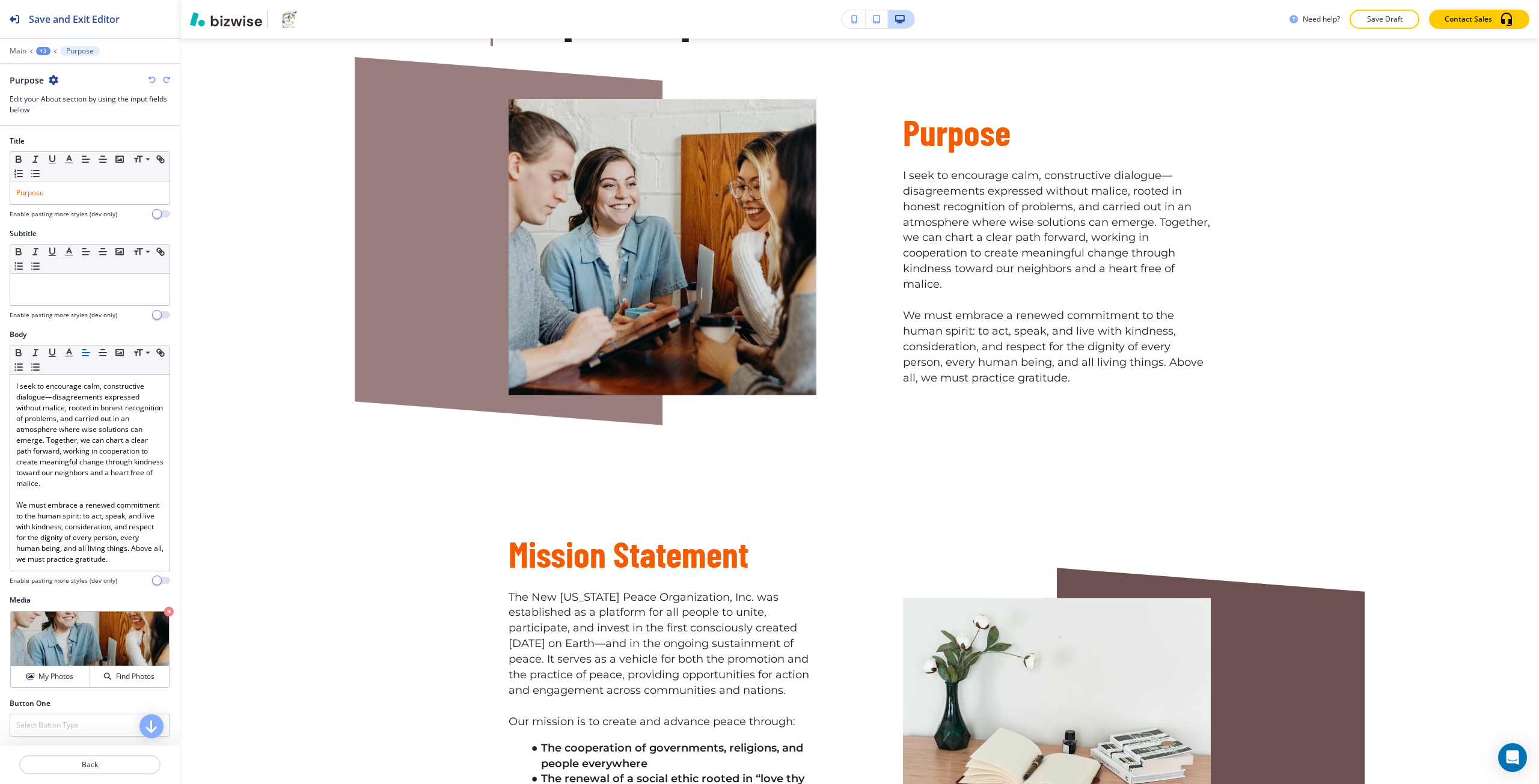
scroll to position [1256, 0]
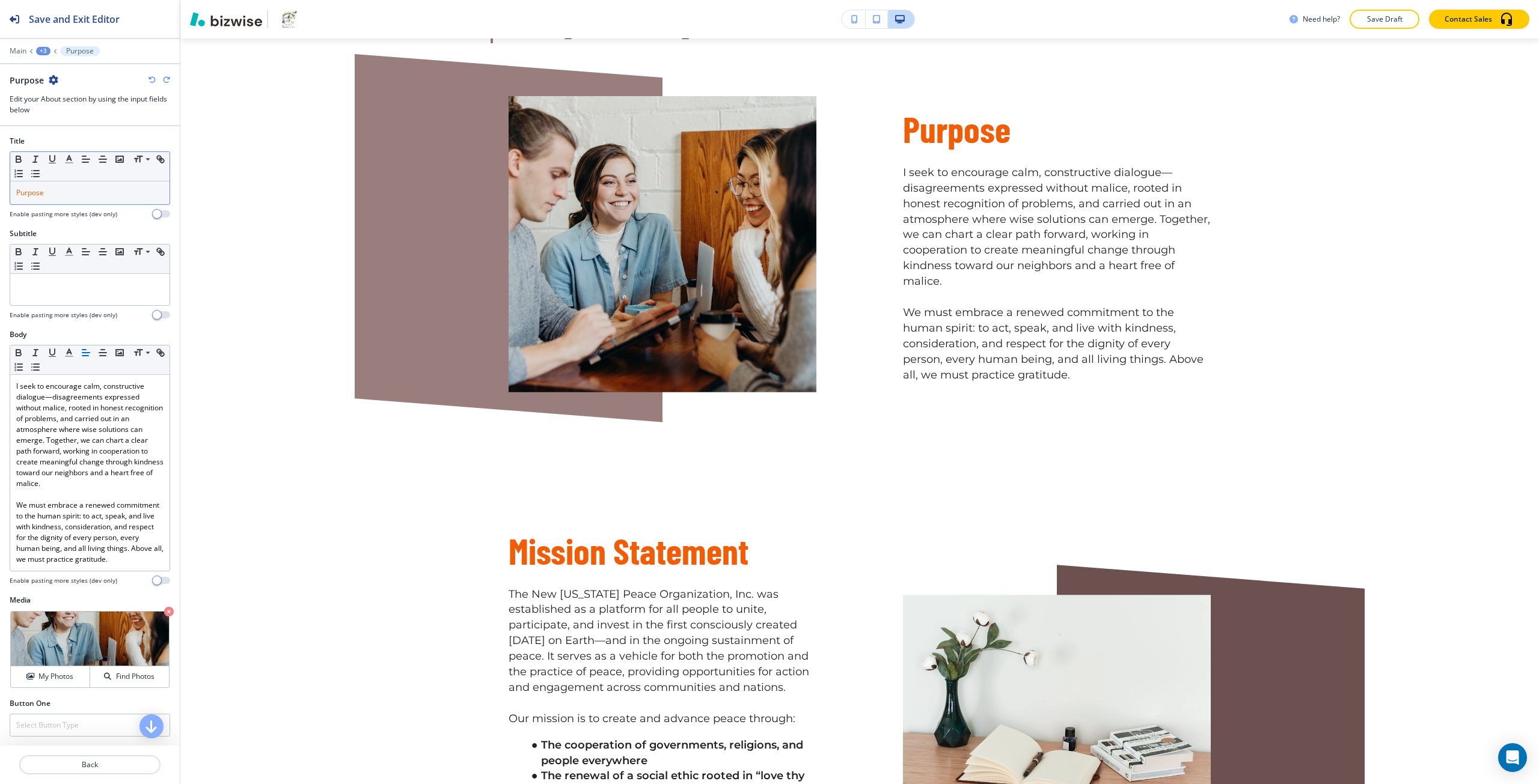
click at [44, 196] on span "Purpose" at bounding box center [30, 192] width 28 height 10
click at [39, 194] on span "Purpose" at bounding box center [30, 192] width 28 height 10
click at [64, 160] on icon "button" at bounding box center [69, 159] width 11 height 11
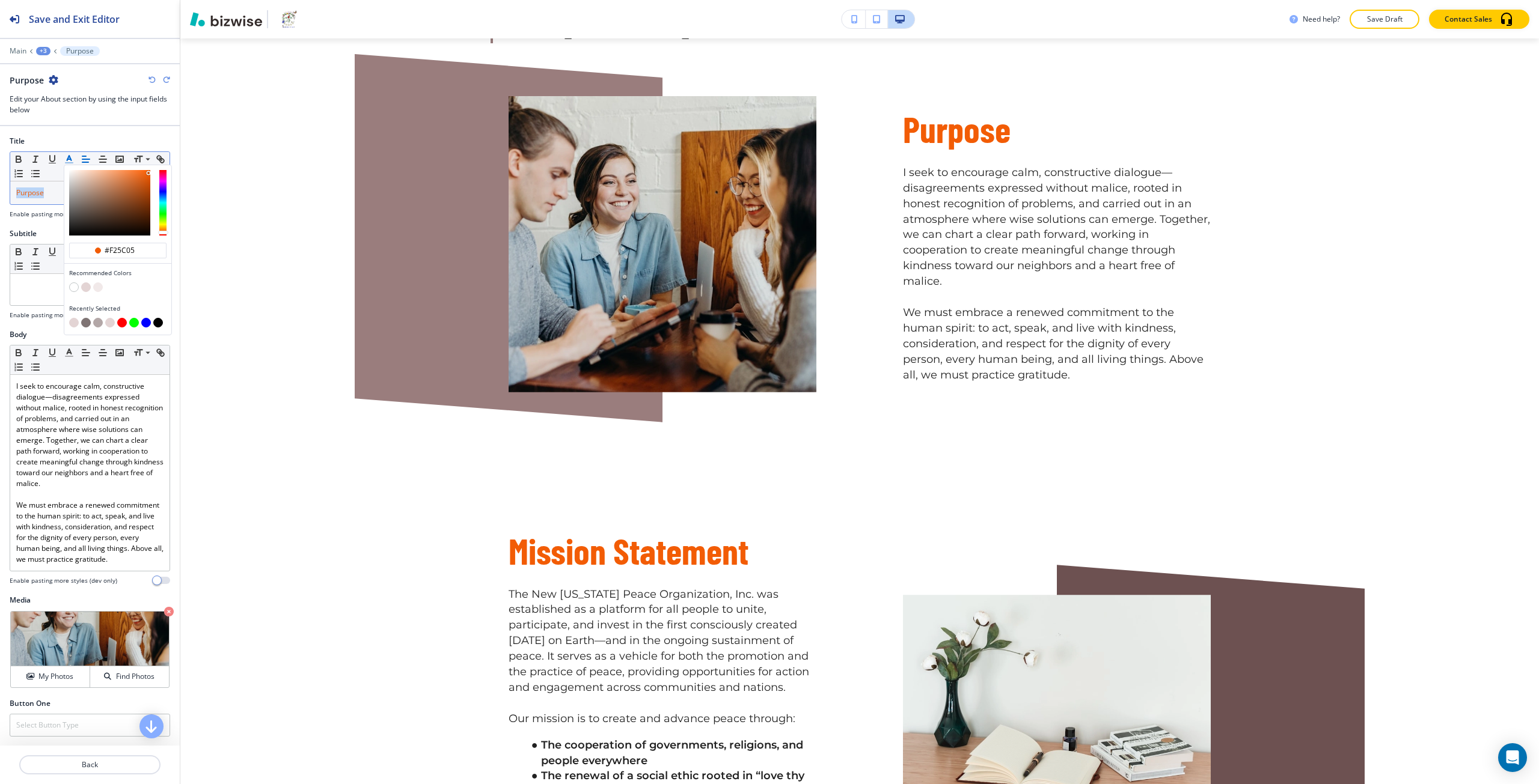
click at [84, 288] on button "button" at bounding box center [86, 288] width 10 height 10
click at [90, 321] on div "button" at bounding box center [118, 324] width 97 height 12
click at [86, 322] on button "button" at bounding box center [86, 323] width 10 height 10
type input "#7f7474"
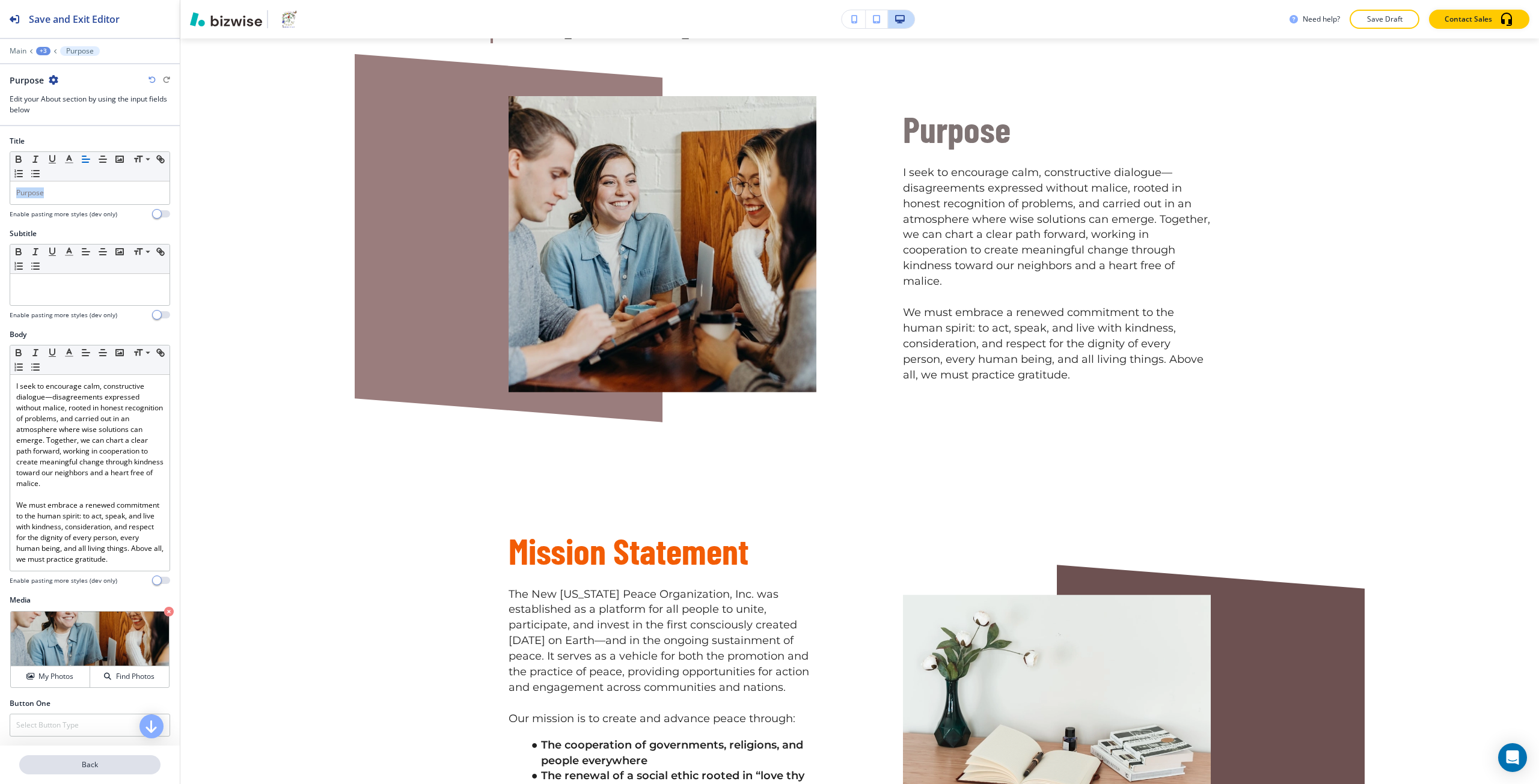
click at [39, 774] on button "Back" at bounding box center [90, 764] width 141 height 19
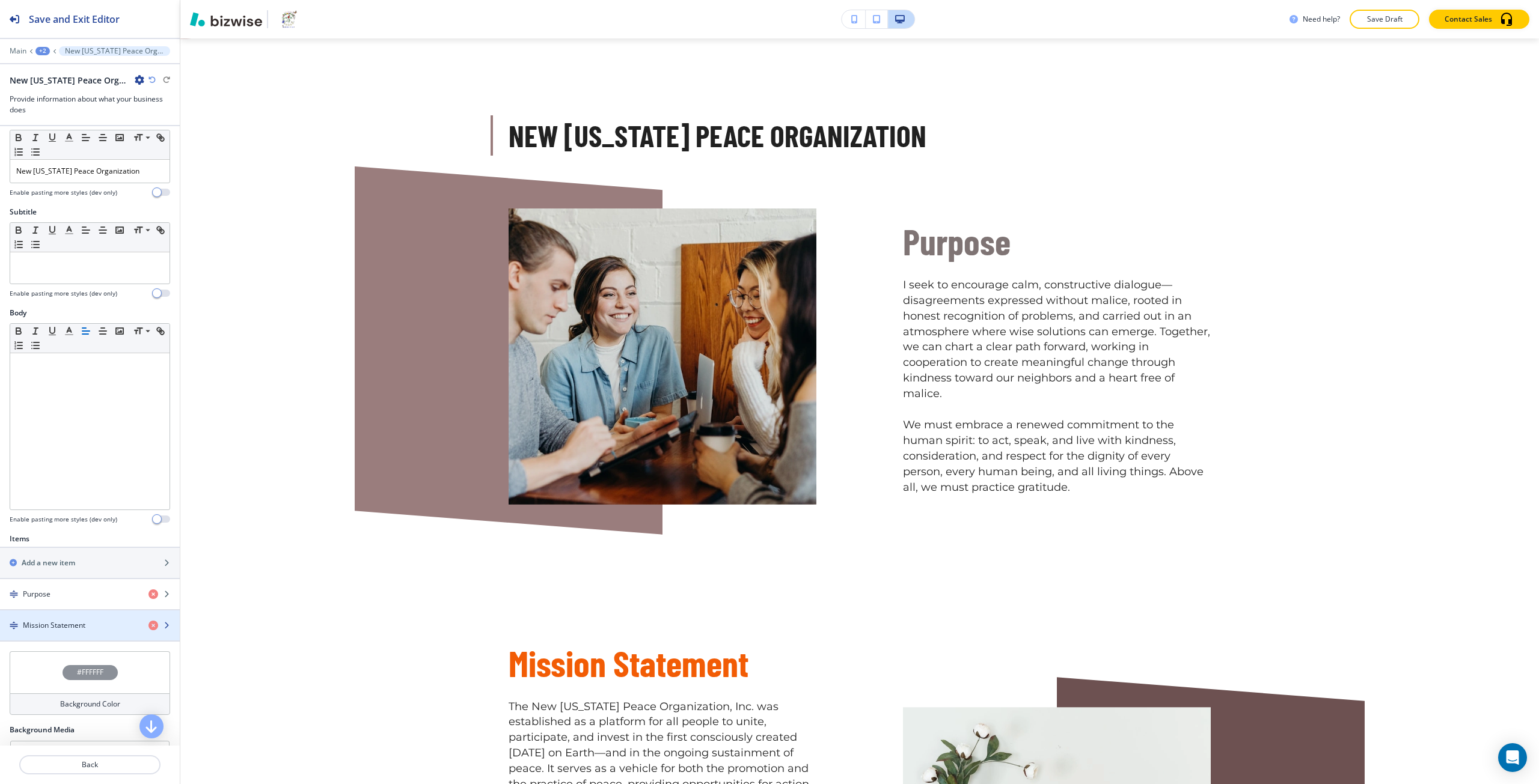
scroll to position [60, 0]
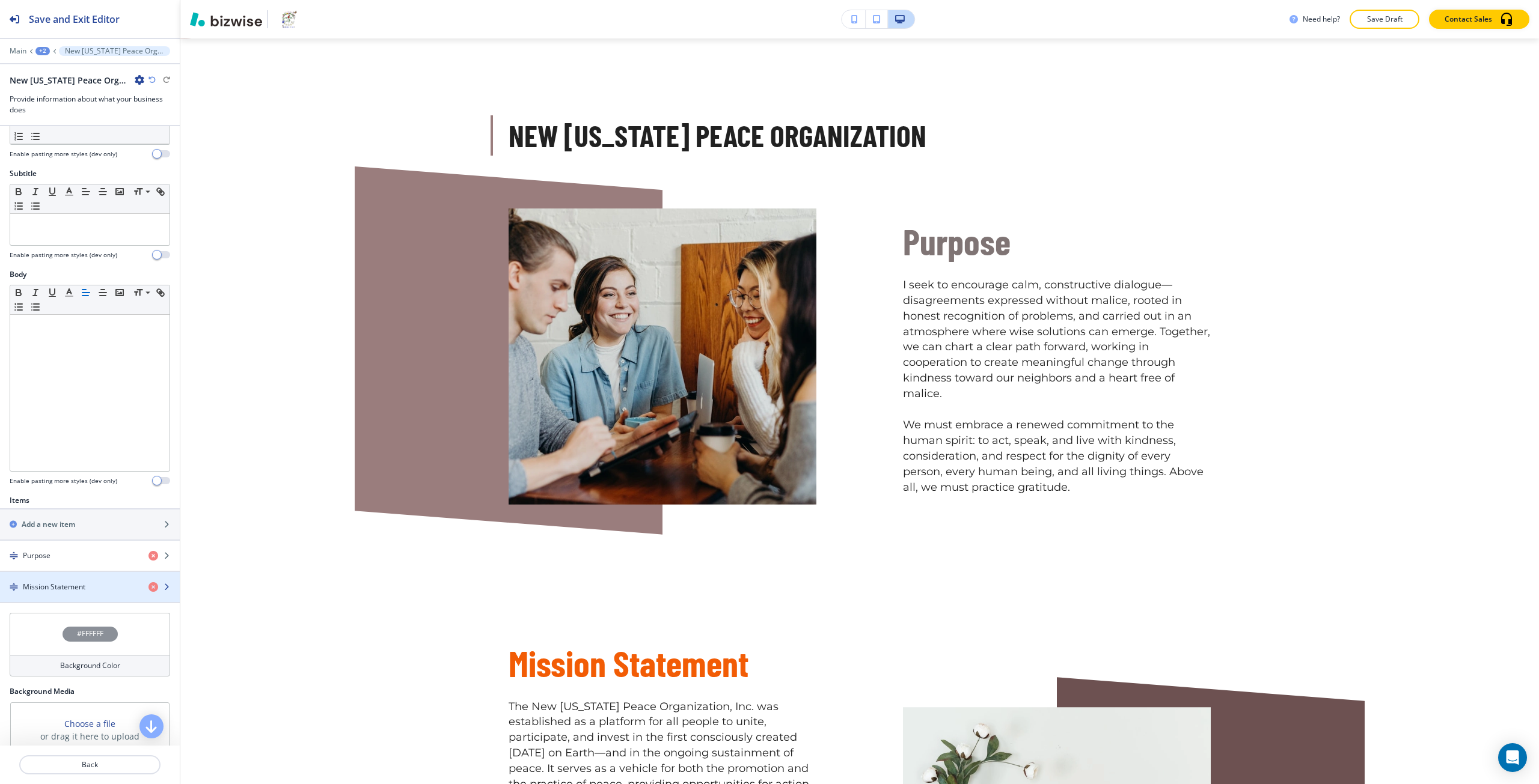
click at [44, 597] on div "button" at bounding box center [90, 597] width 180 height 10
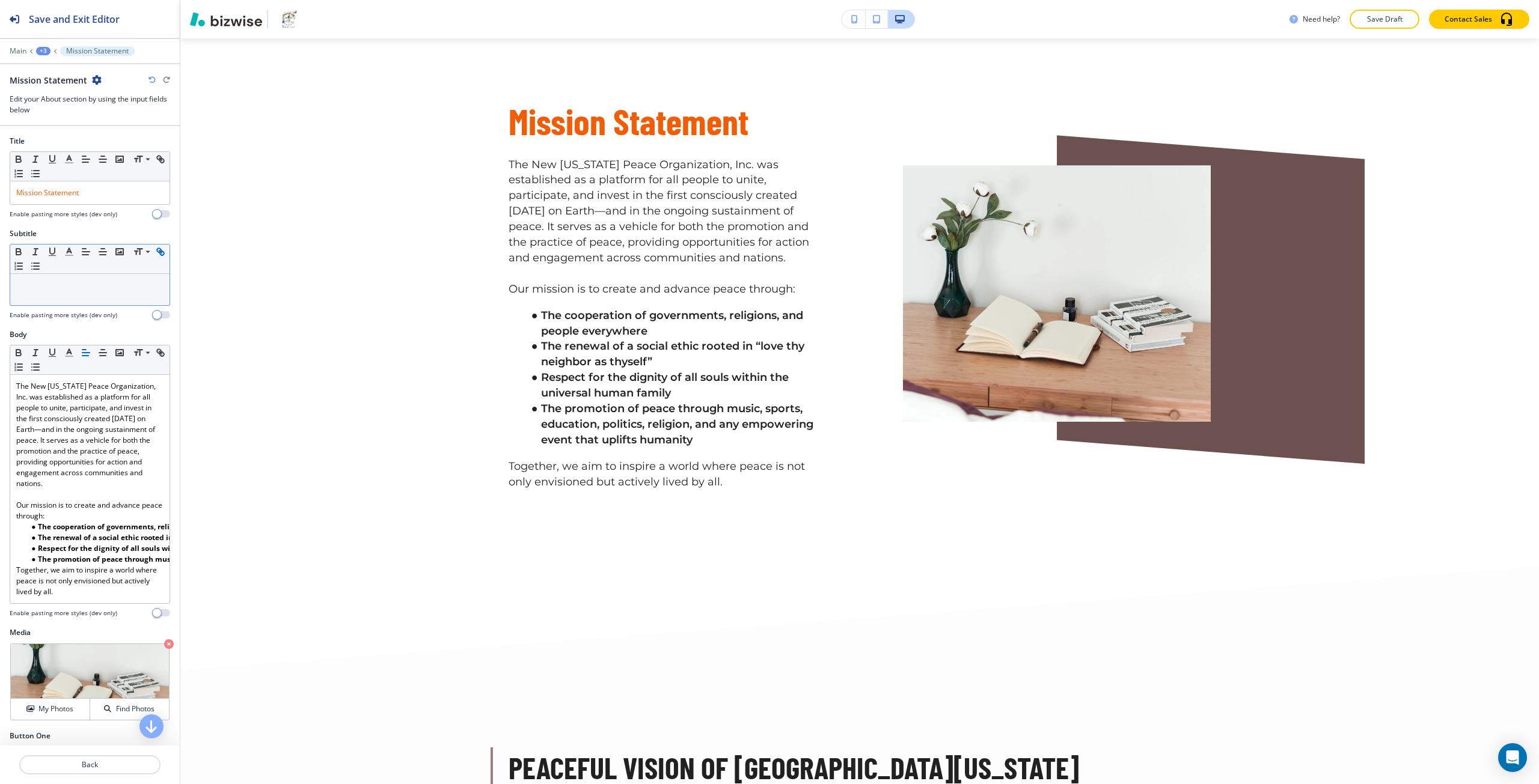
scroll to position [1687, 0]
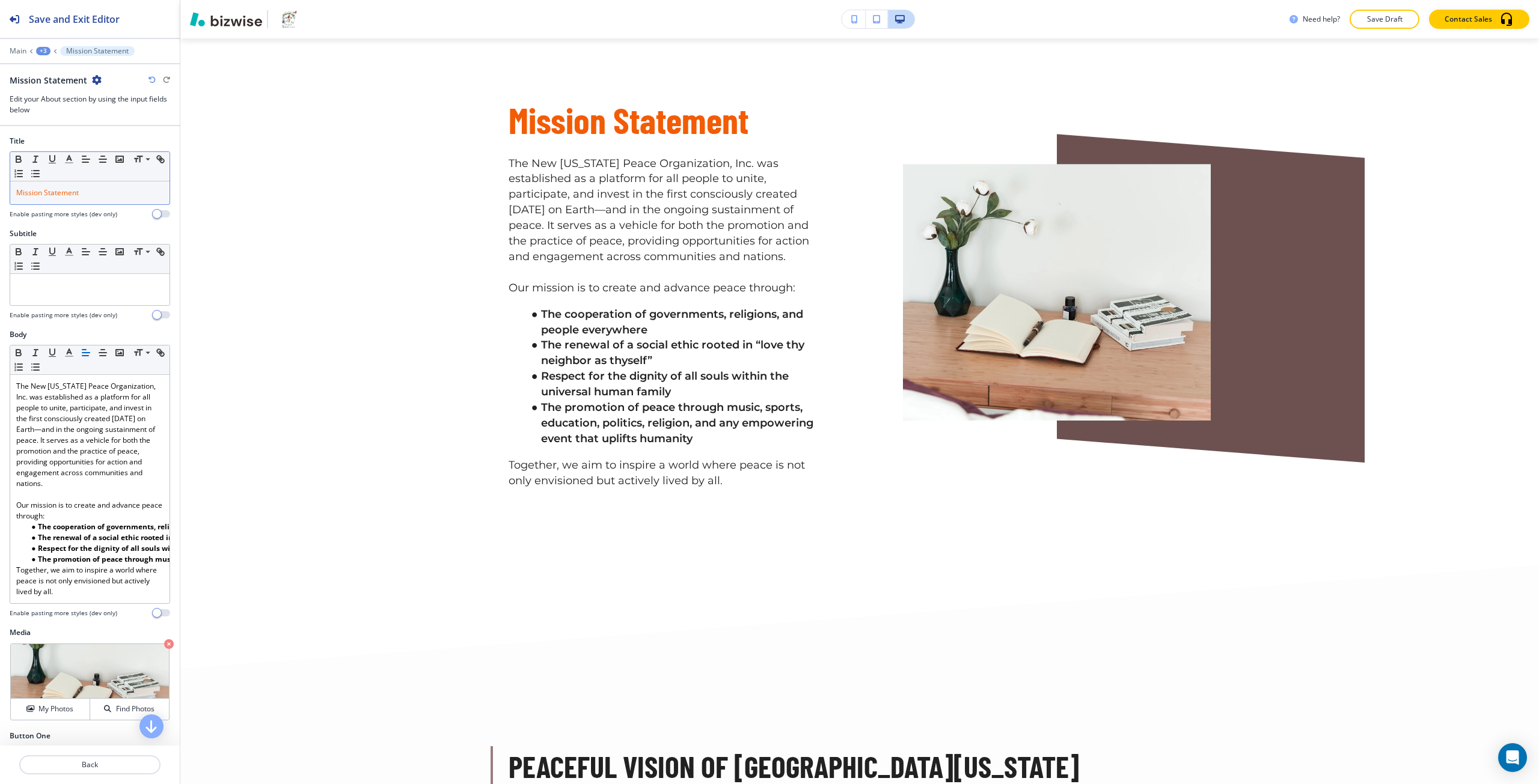
click at [34, 197] on span "Mission Statement" at bounding box center [48, 192] width 62 height 10
click at [66, 159] on icon "button" at bounding box center [69, 159] width 11 height 11
click at [75, 325] on button "button" at bounding box center [74, 323] width 10 height 10
type input "#7f7474"
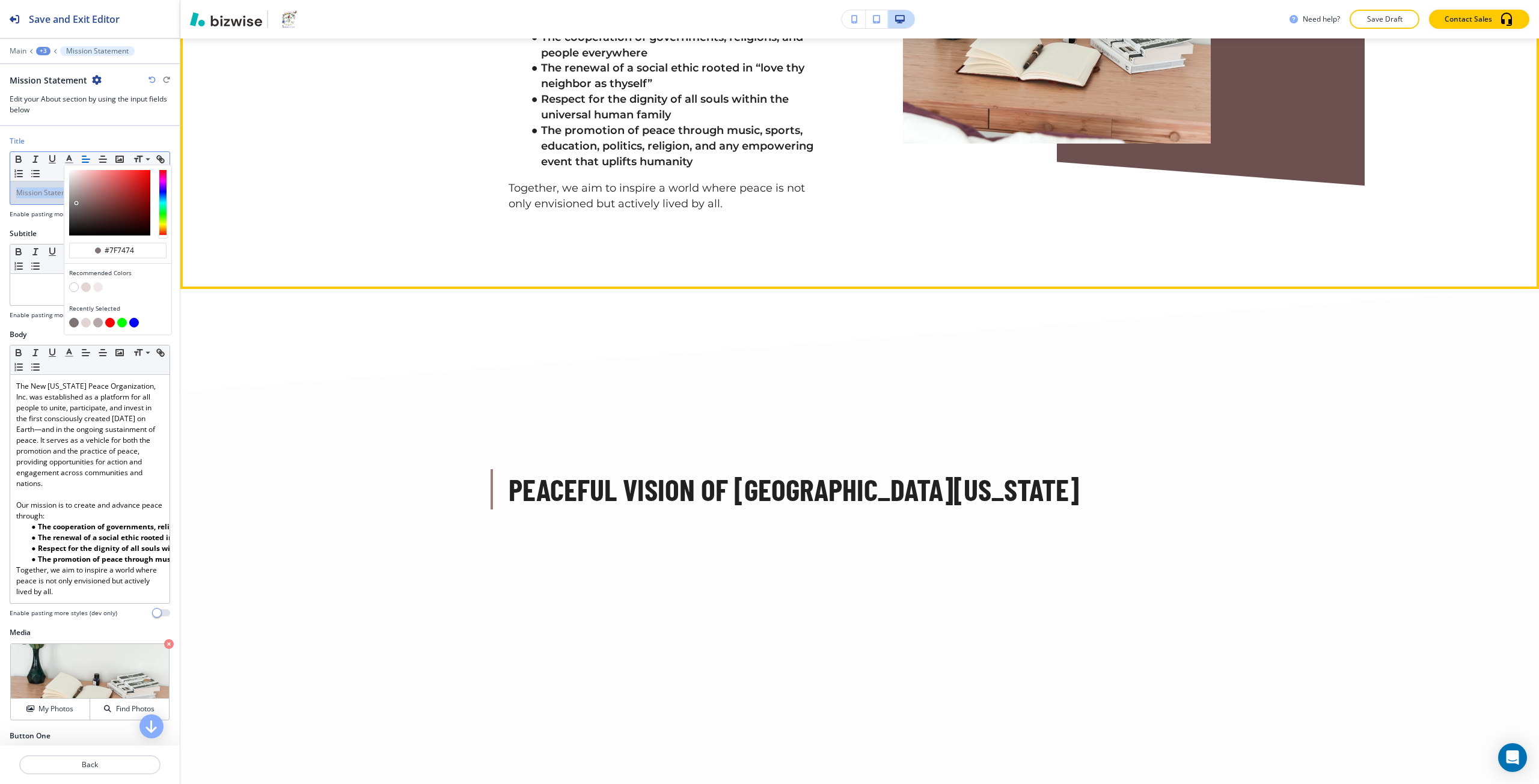
scroll to position [1988, 0]
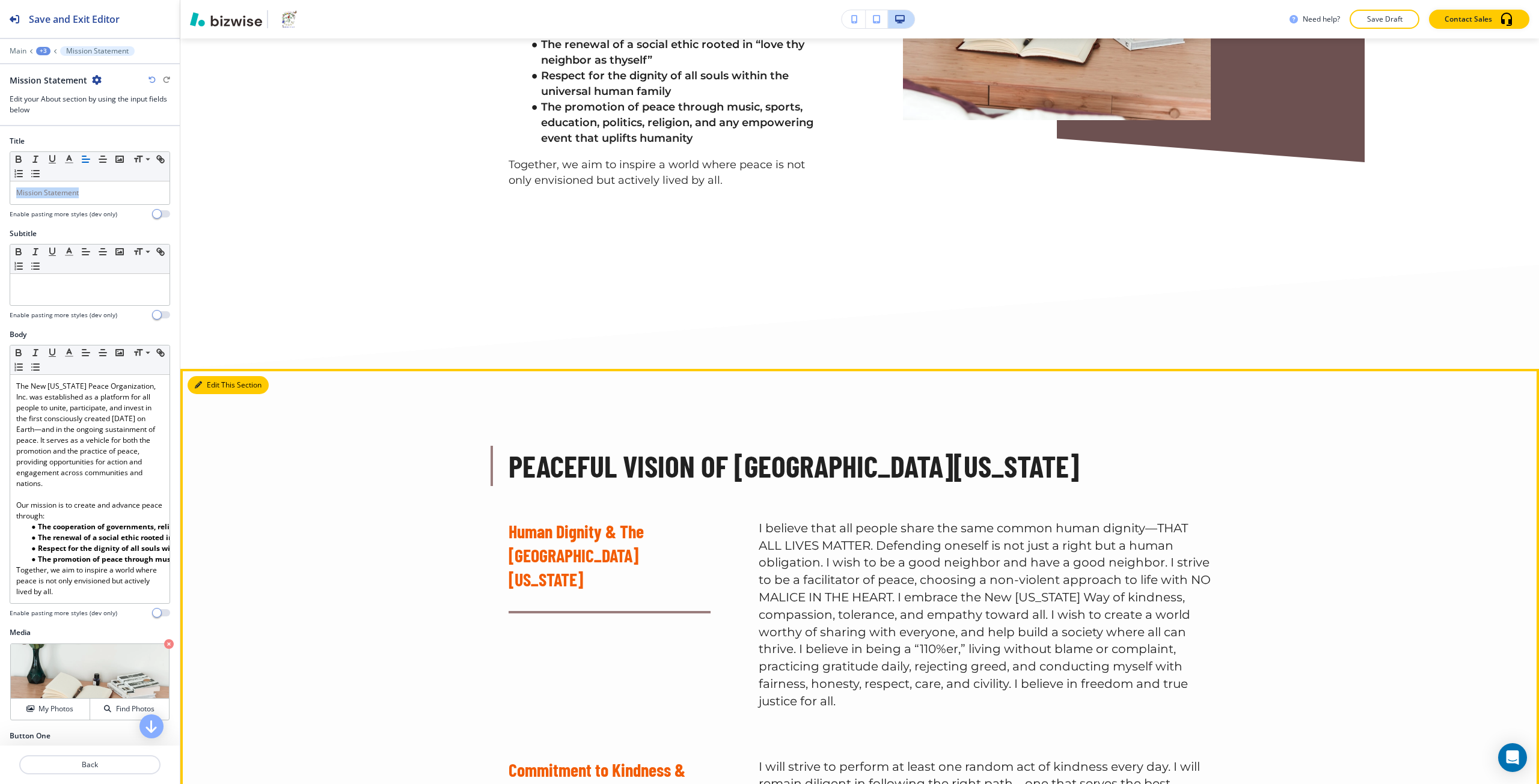
click at [201, 394] on button "Edit This Section" at bounding box center [228, 385] width 81 height 18
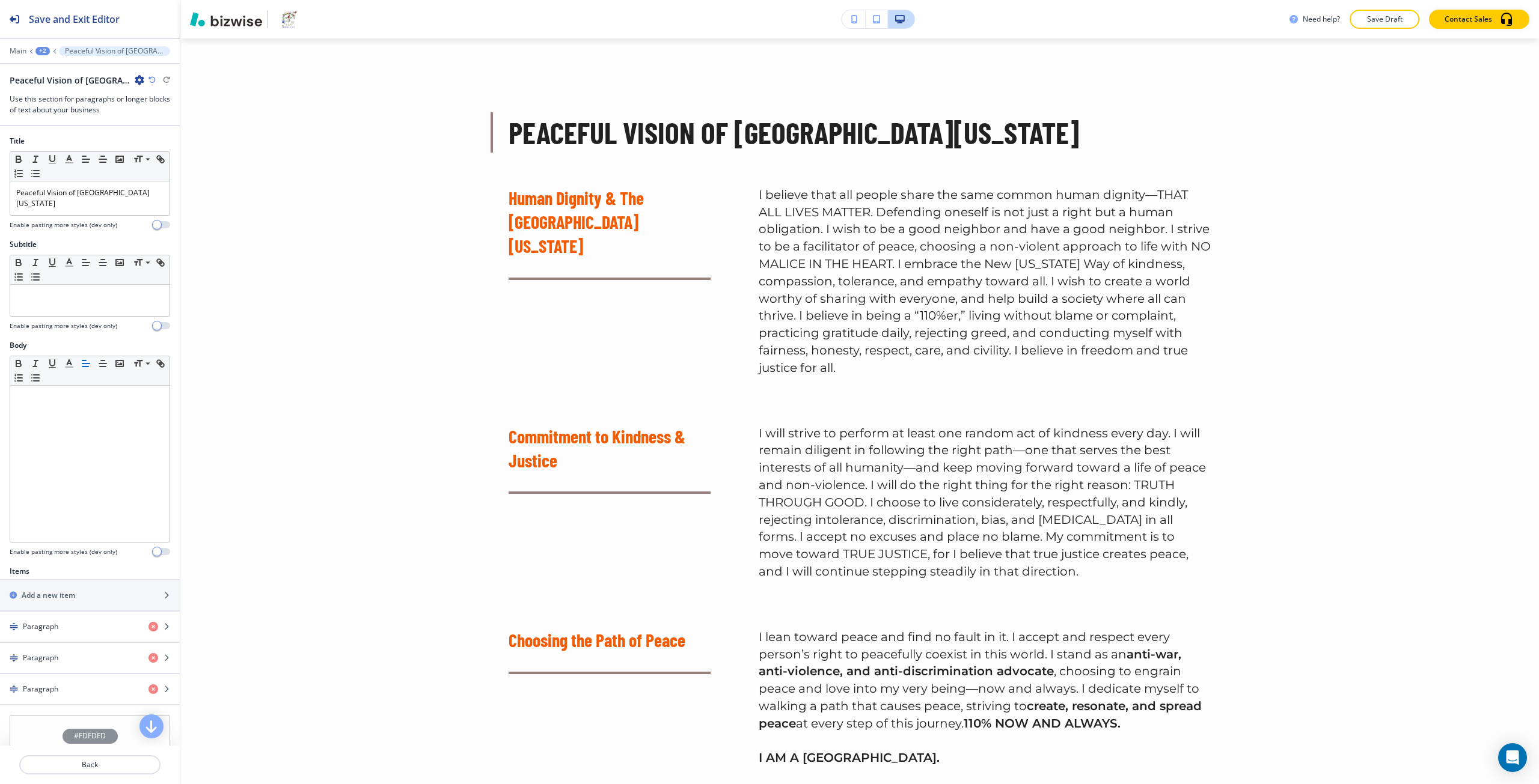
scroll to position [2334, 0]
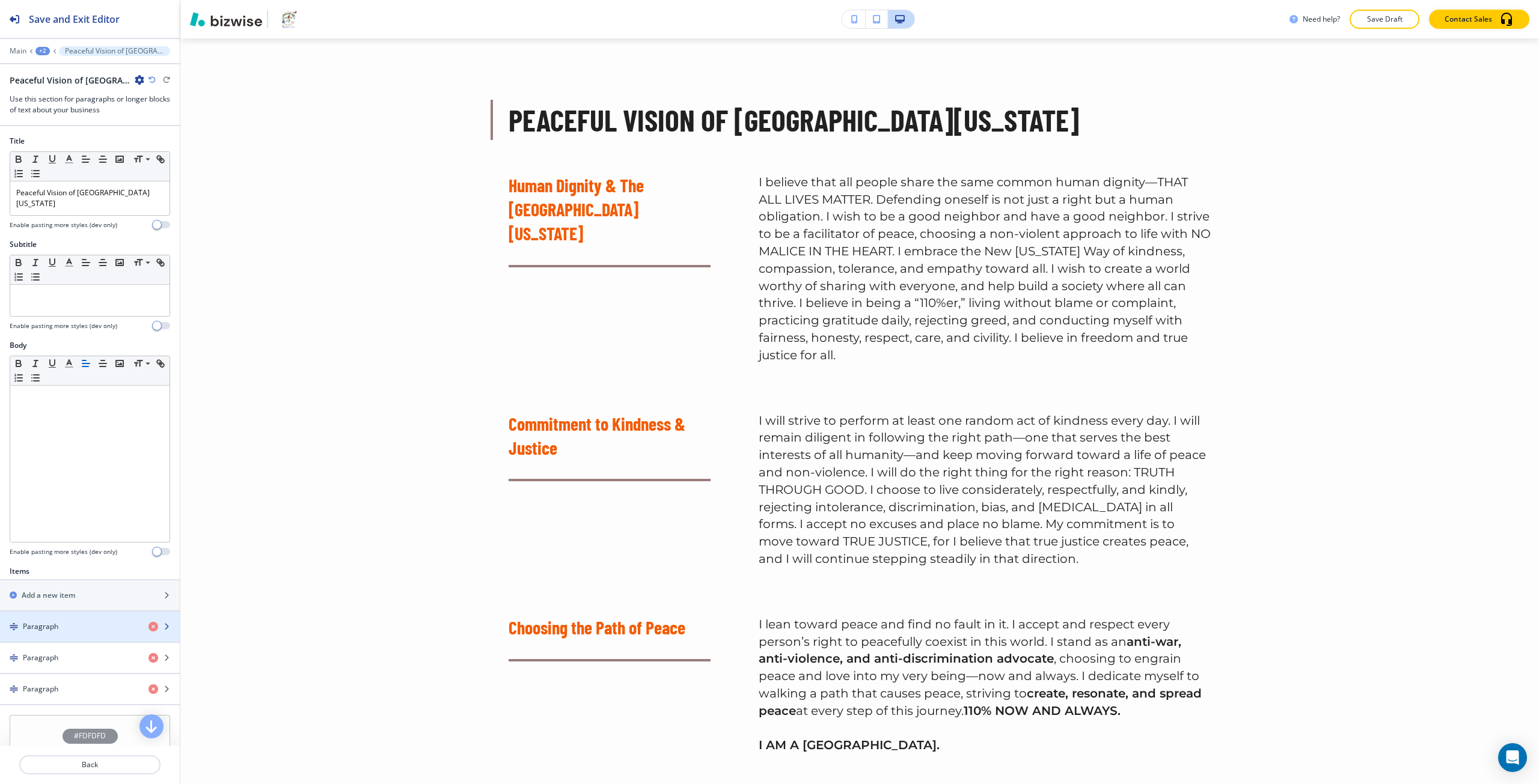
click at [64, 611] on div "button" at bounding box center [90, 616] width 180 height 10
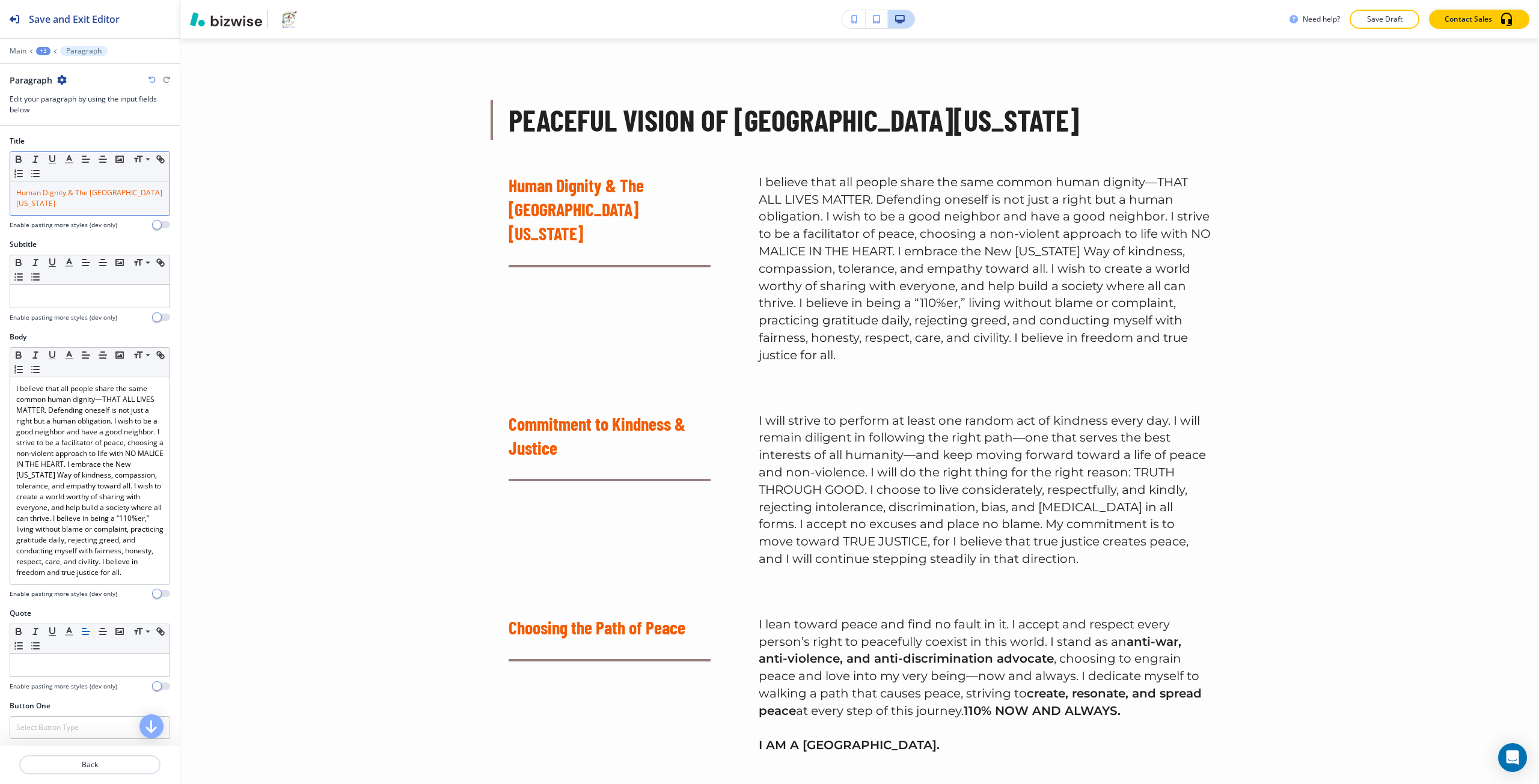
click at [50, 193] on span "Human Dignity & The New Virginia Way" at bounding box center [90, 198] width 146 height 21
click at [63, 160] on button "button" at bounding box center [69, 159] width 16 height 15
click at [72, 323] on button "button" at bounding box center [74, 323] width 10 height 10
type input "#7f7474"
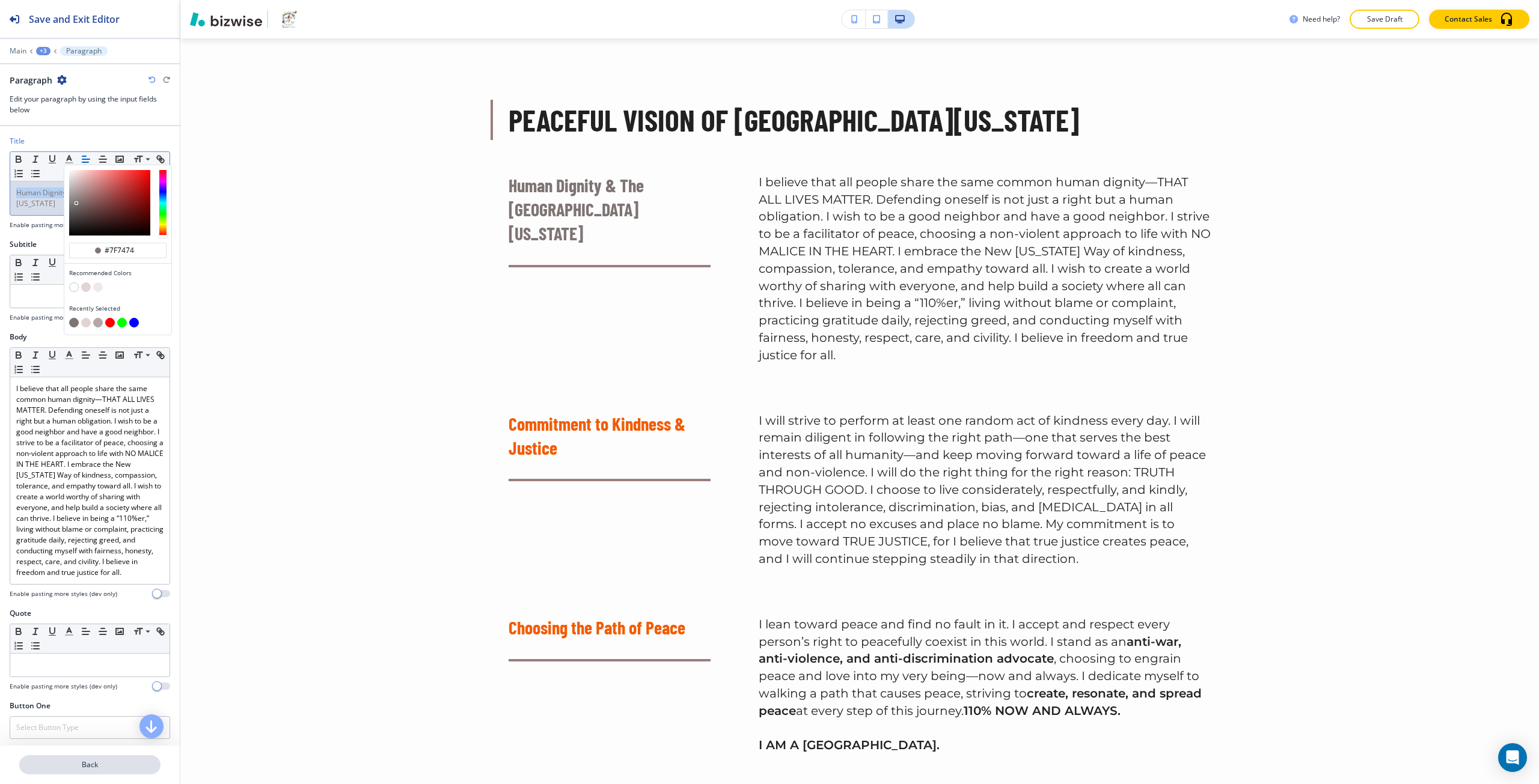
click at [78, 768] on p "Back" at bounding box center [90, 764] width 139 height 11
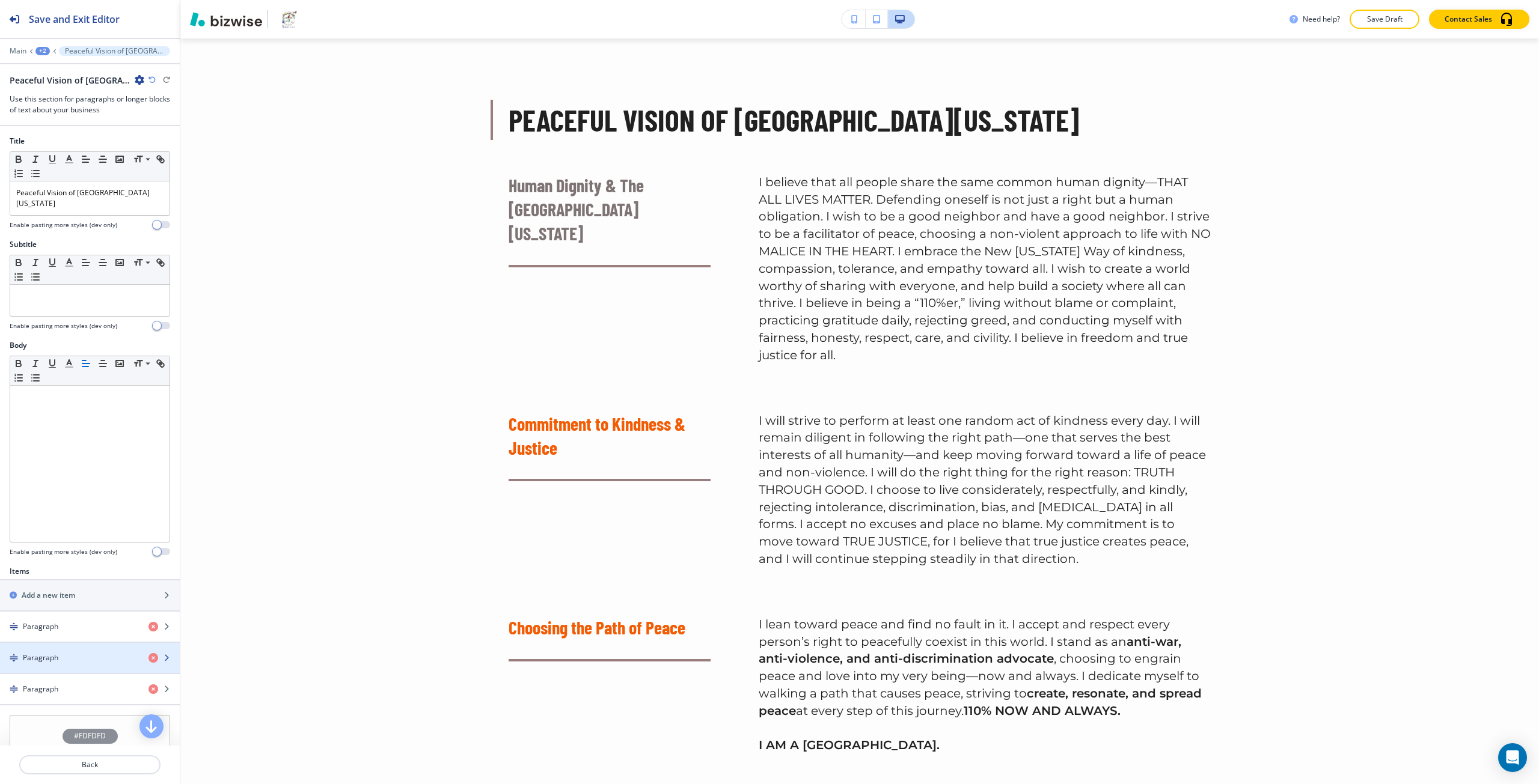
click at [59, 653] on div "Paragraph" at bounding box center [69, 657] width 139 height 11
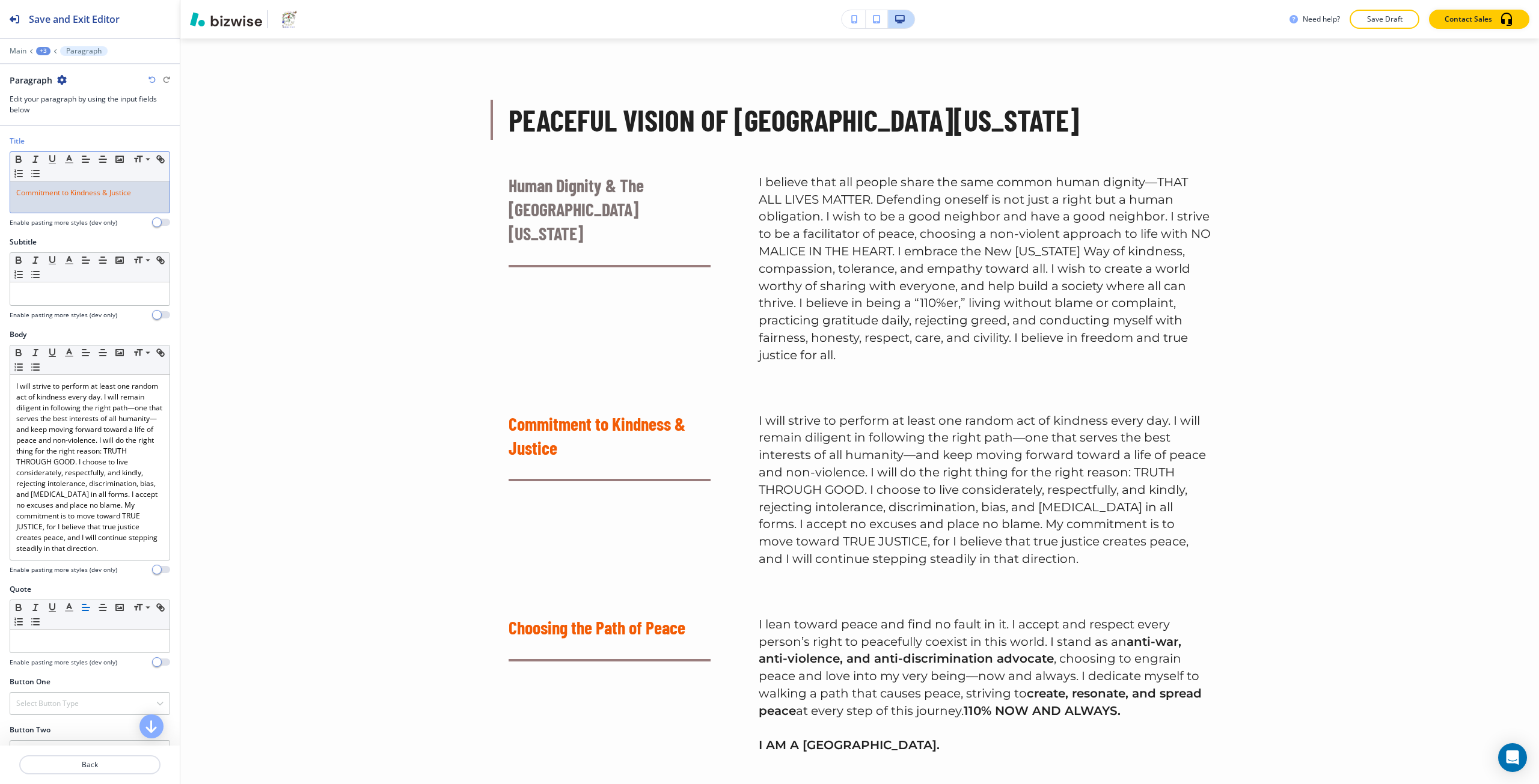
click at [44, 206] on div "Commitment to Kindness & Justice" at bounding box center [90, 197] width 159 height 31
click at [71, 154] on icon "button" at bounding box center [69, 159] width 11 height 11
click at [84, 322] on button "button" at bounding box center [86, 323] width 10 height 10
type input "#7f7474"
click at [56, 771] on button "Back" at bounding box center [90, 764] width 141 height 19
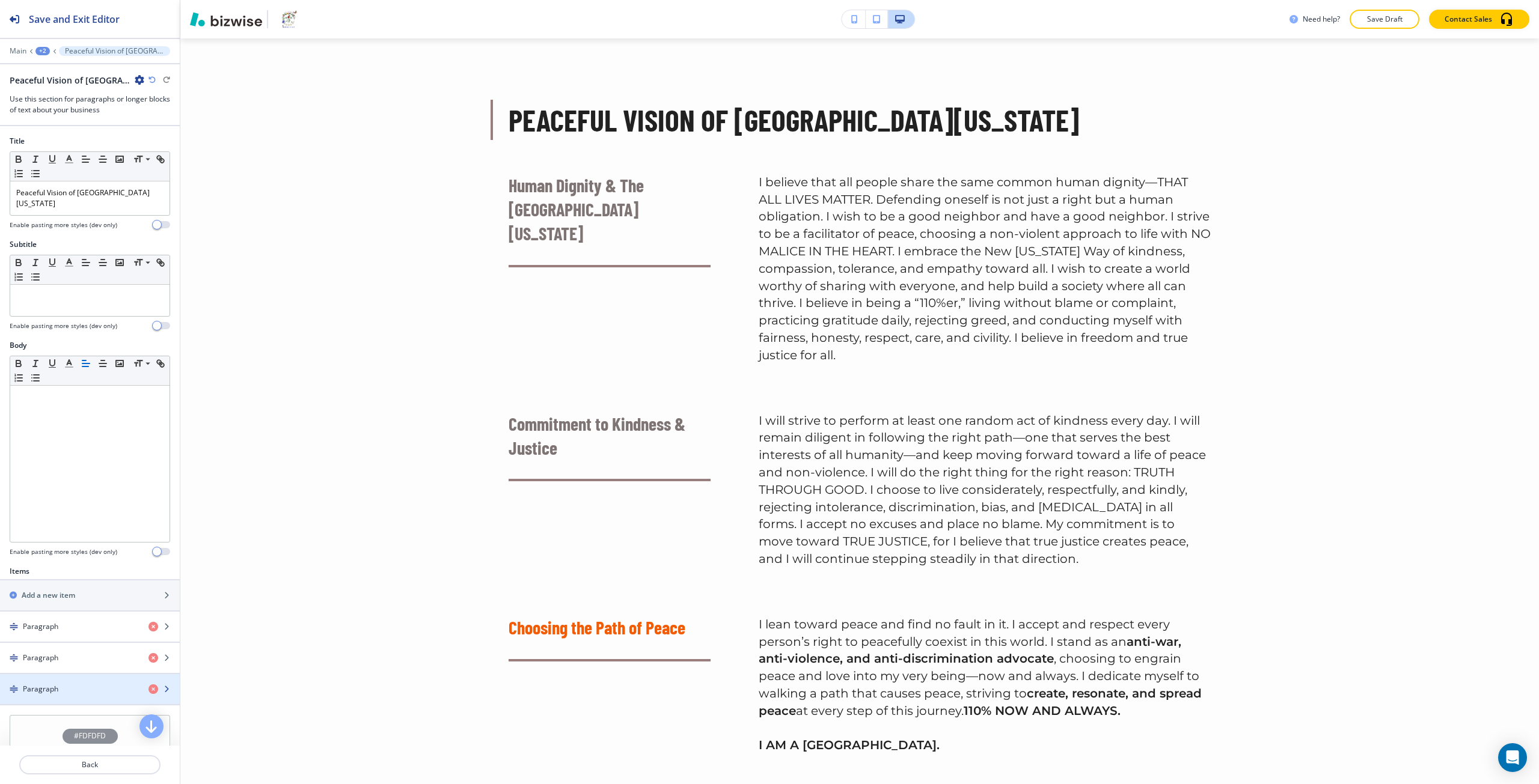
click at [54, 694] on div "button" at bounding box center [90, 699] width 180 height 10
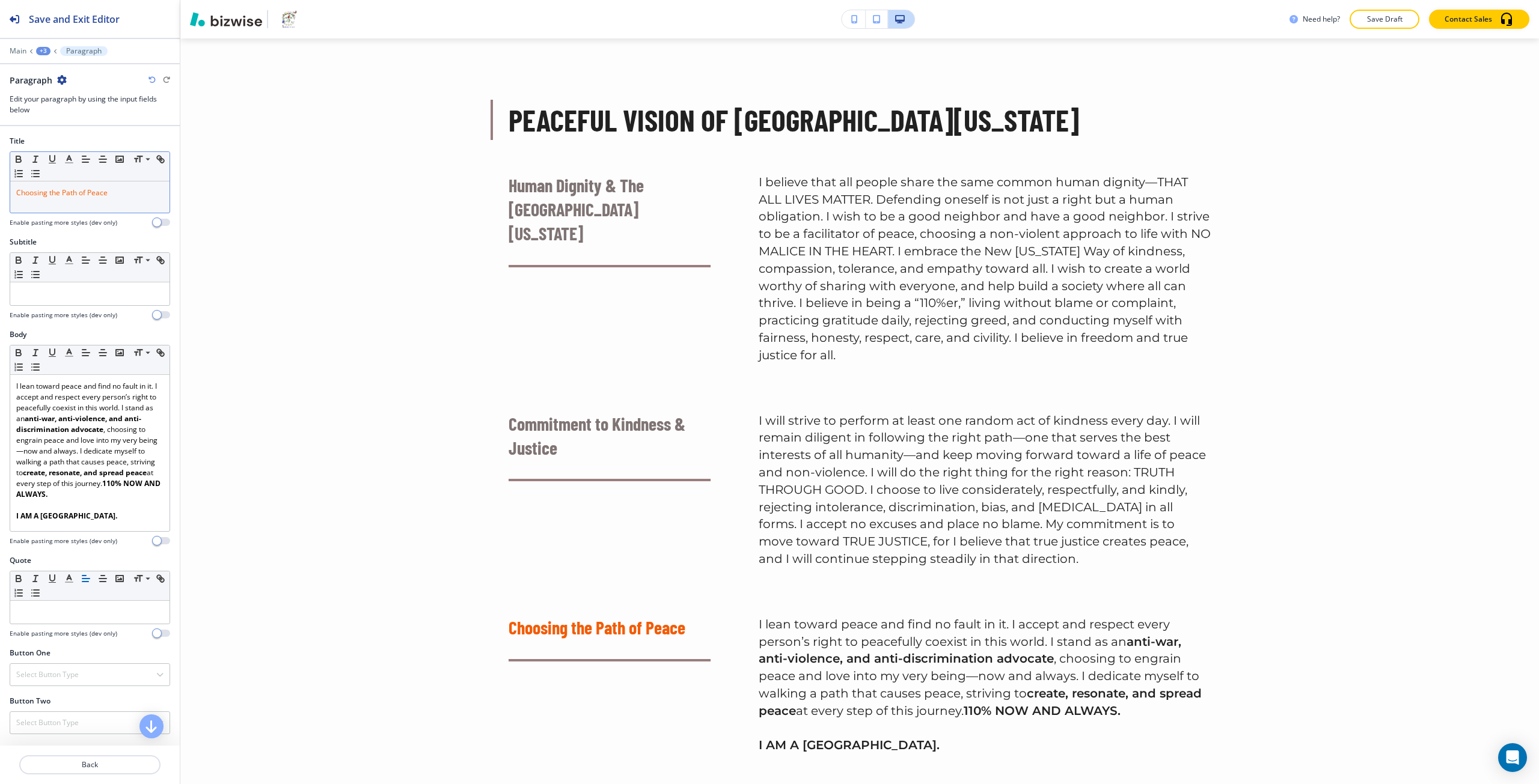
click at [60, 200] on div "Choosing the Path of Peace" at bounding box center [90, 197] width 159 height 31
click at [71, 154] on icon "button" at bounding box center [69, 159] width 11 height 11
click at [75, 322] on button "button" at bounding box center [74, 323] width 10 height 10
type input "#7f7474"
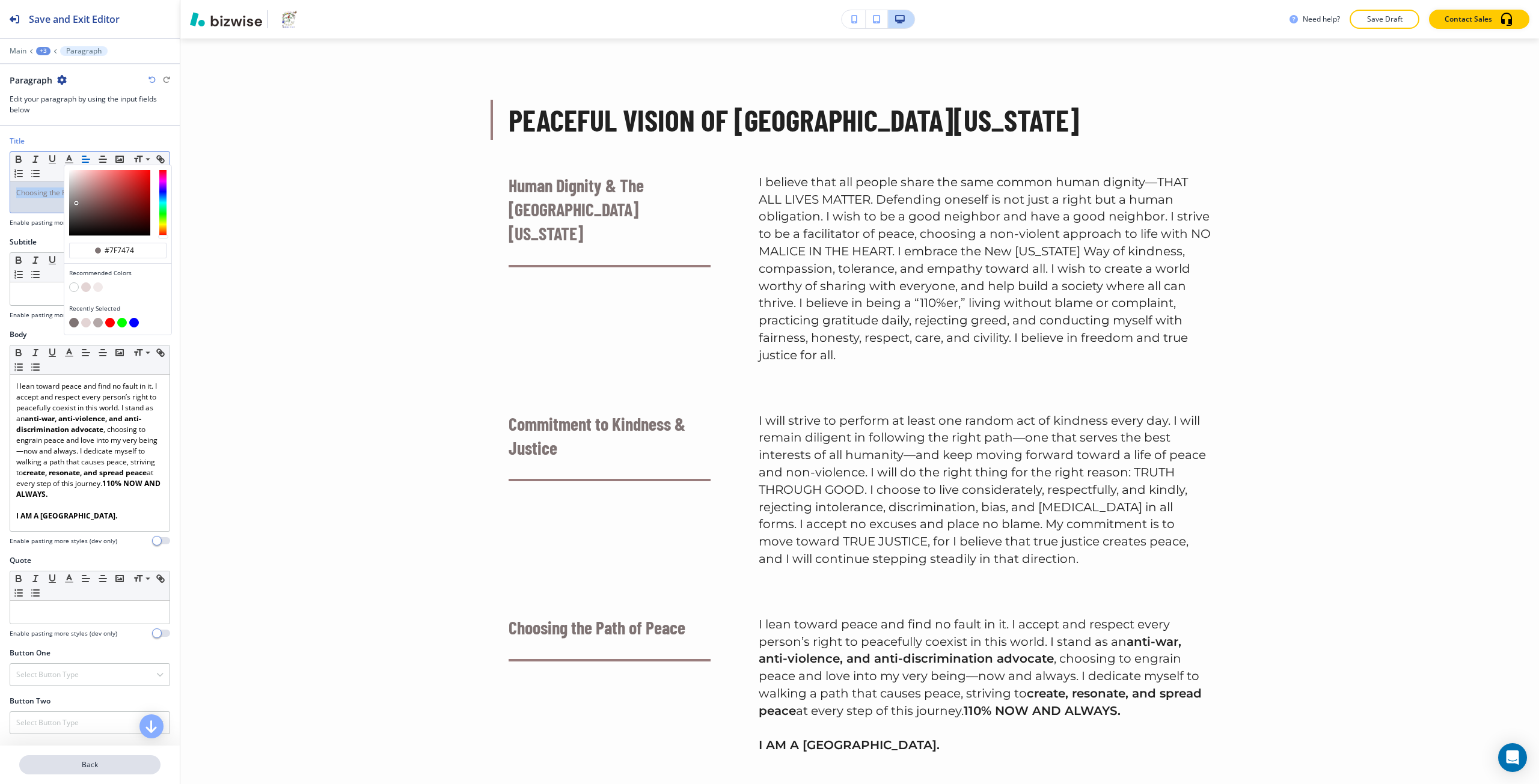
click at [44, 767] on p "Back" at bounding box center [90, 764] width 139 height 11
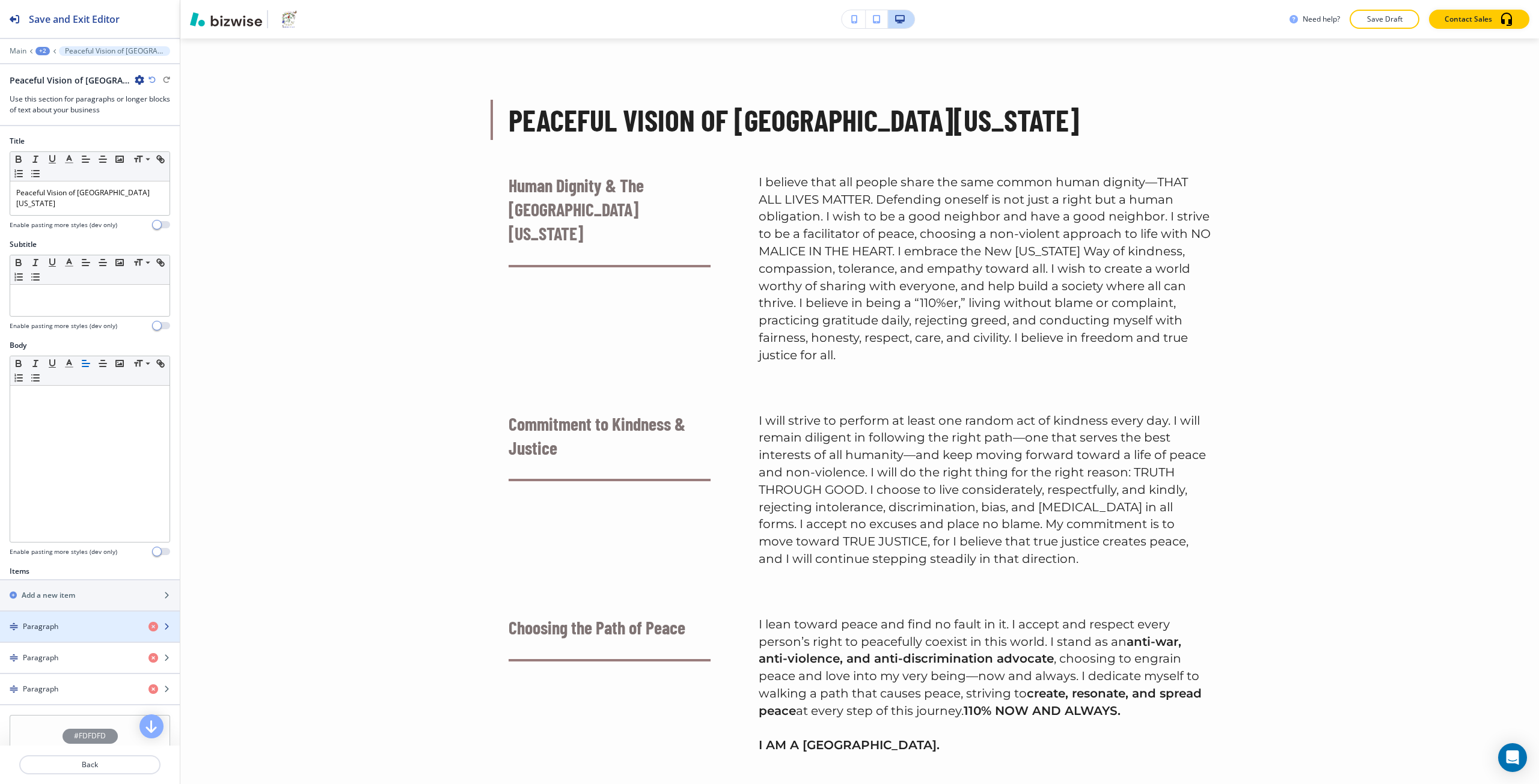
click at [57, 632] on div "button" at bounding box center [90, 637] width 180 height 10
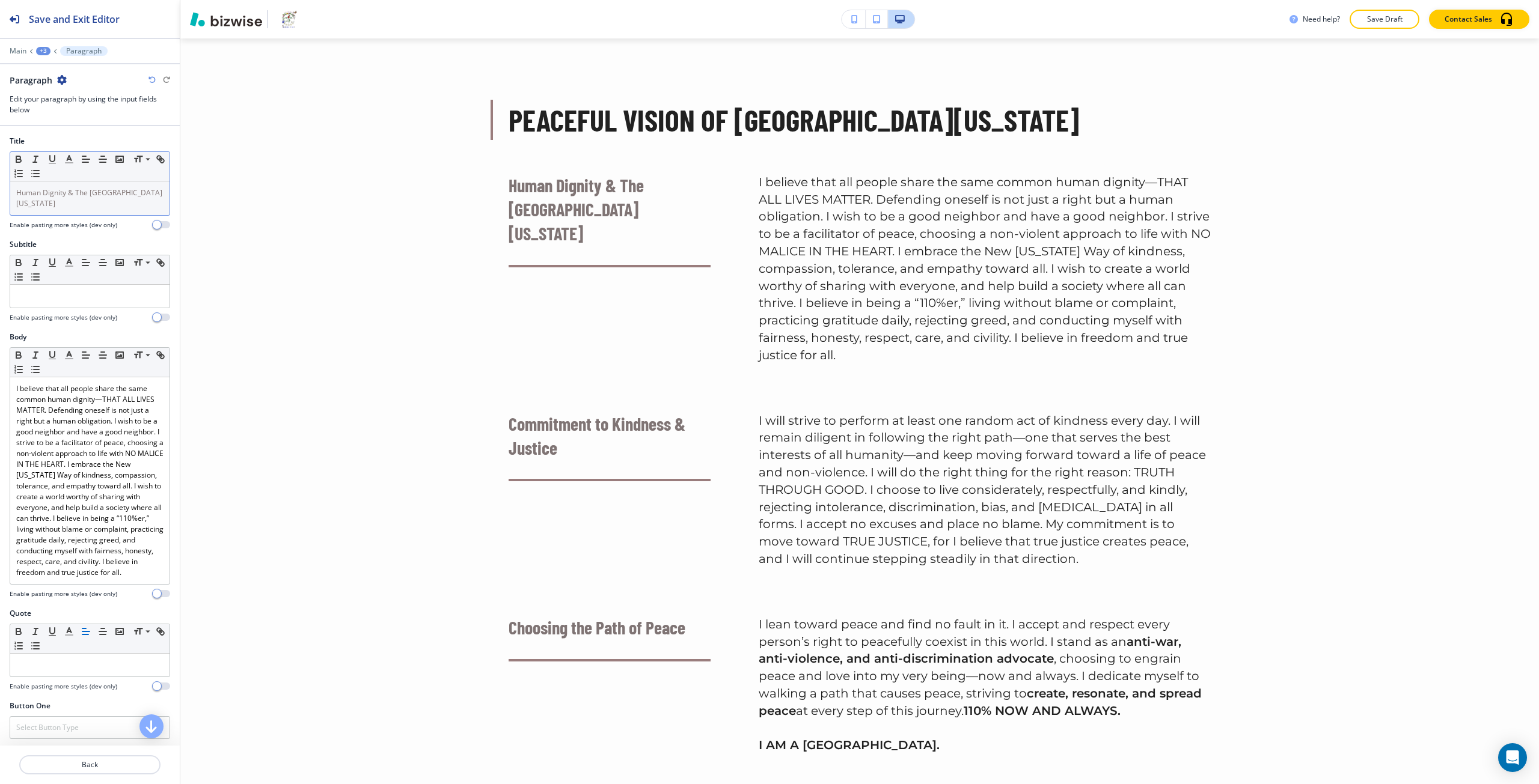
click at [39, 198] on p "Human Dignity & The New Virginia Way" at bounding box center [90, 198] width 147 height 21
click at [70, 159] on line "button" at bounding box center [69, 159] width 3 height 0
click at [75, 323] on button "button" at bounding box center [74, 323] width 10 height 10
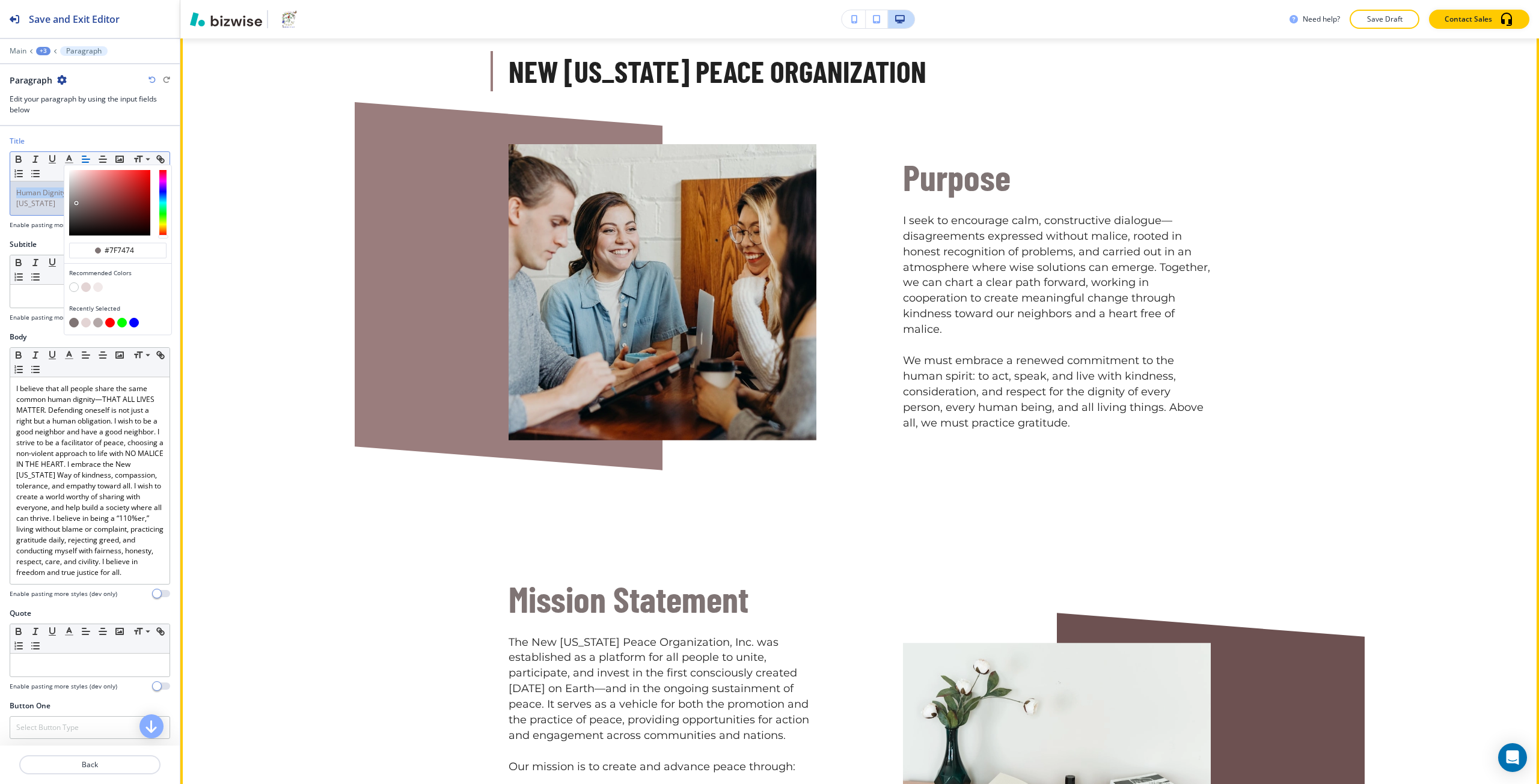
scroll to position [1072, 0]
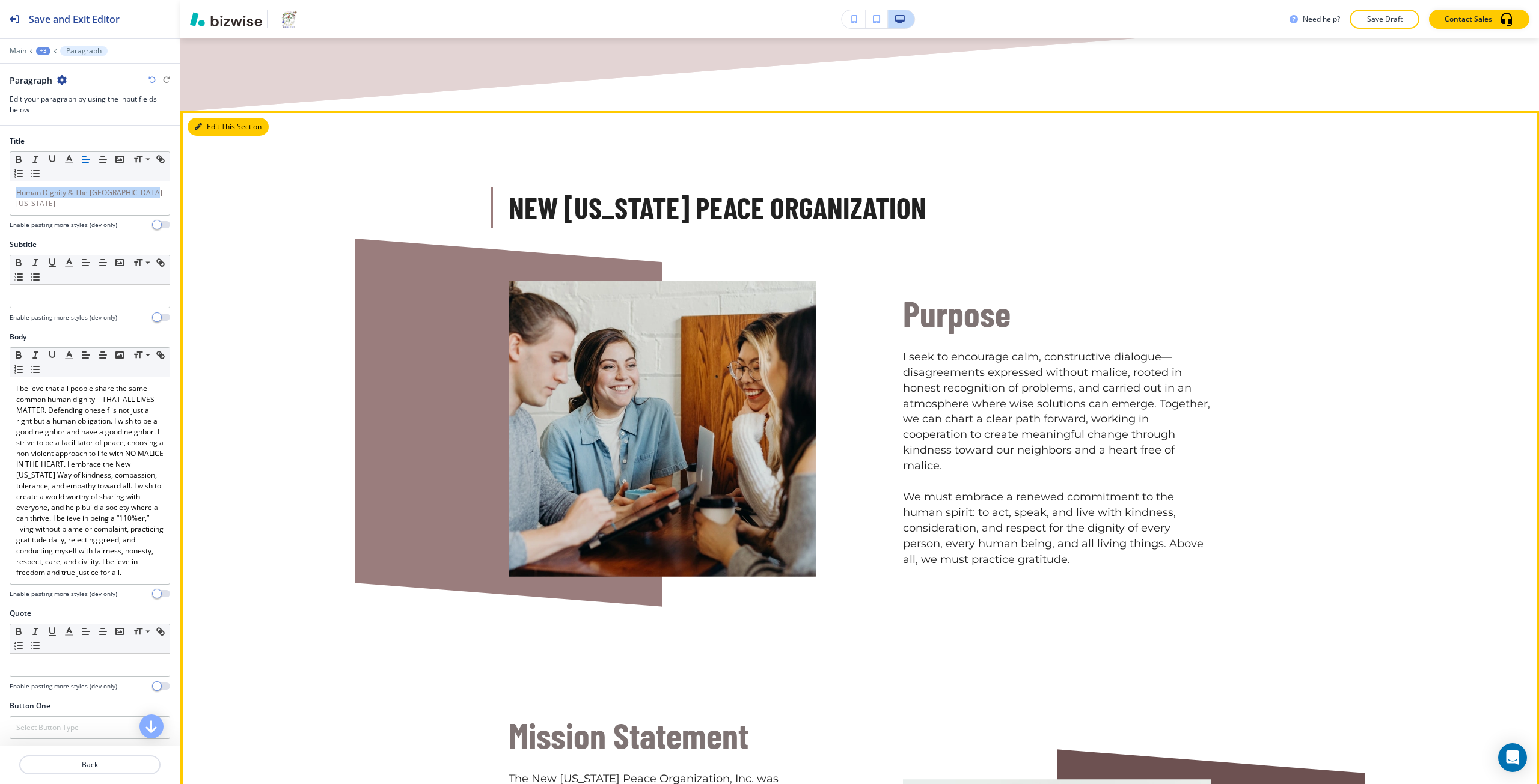
click at [215, 132] on button "Edit This Section" at bounding box center [228, 127] width 81 height 18
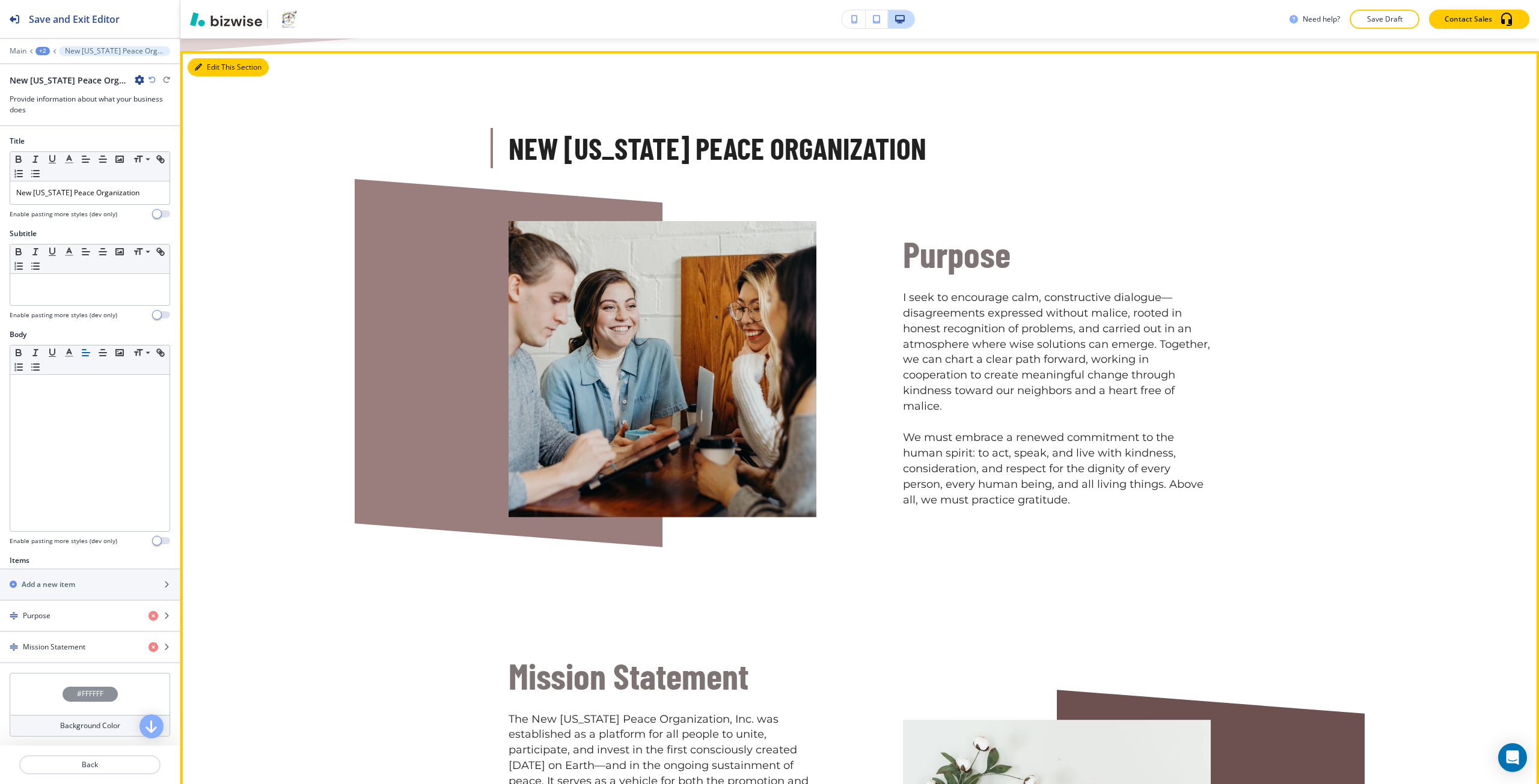
scroll to position [1144, 0]
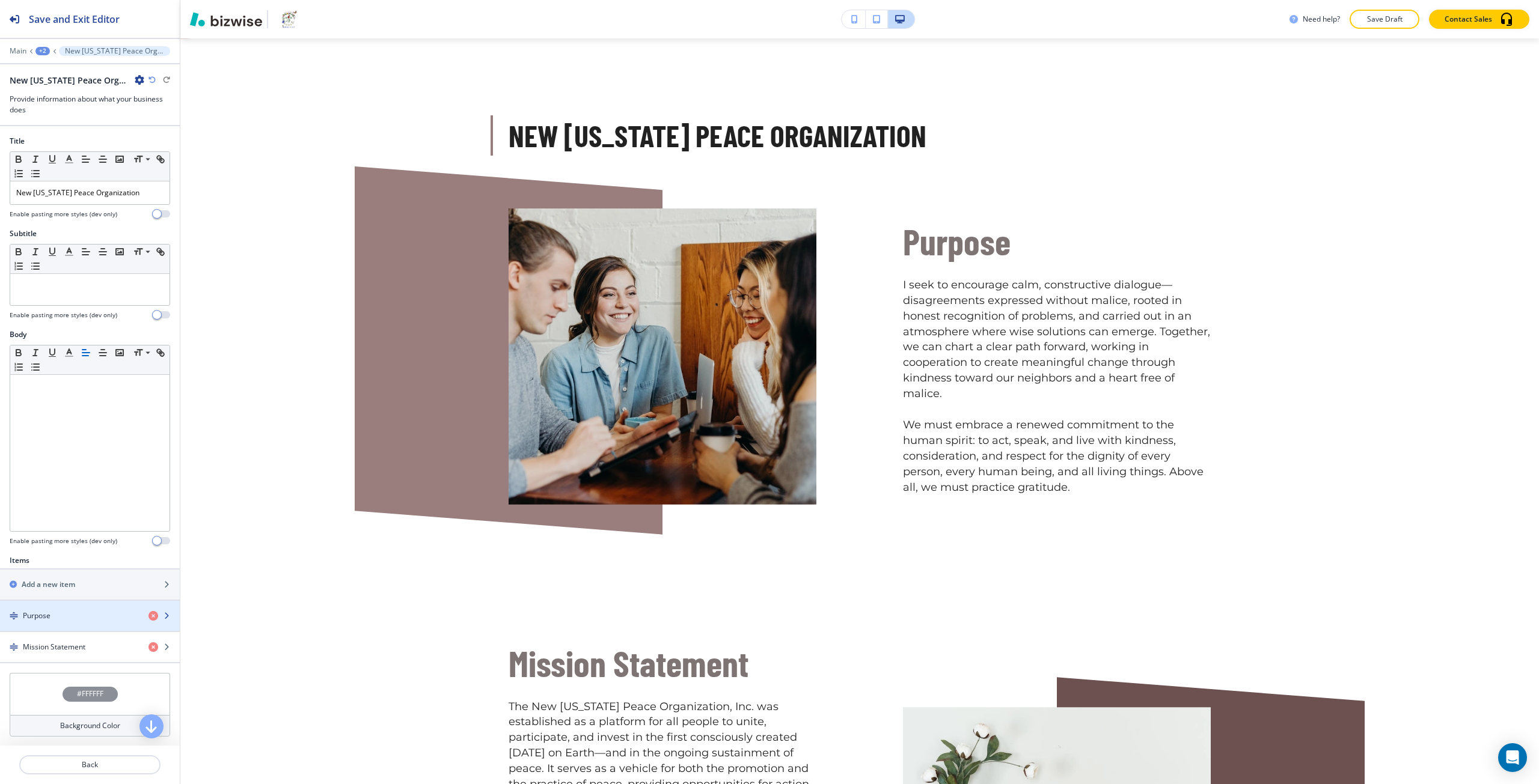
click at [50, 608] on div "button" at bounding box center [90, 606] width 180 height 10
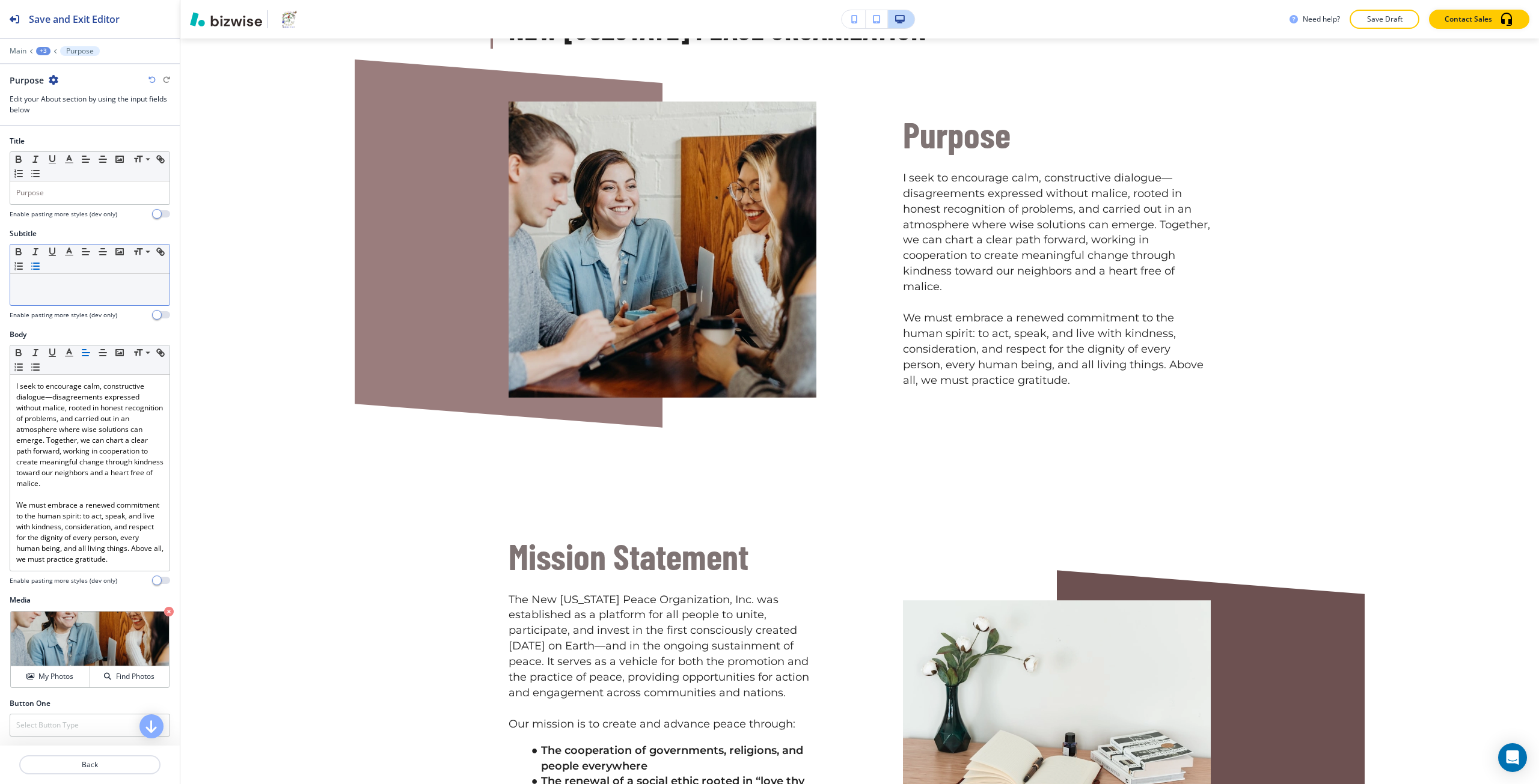
scroll to position [1256, 0]
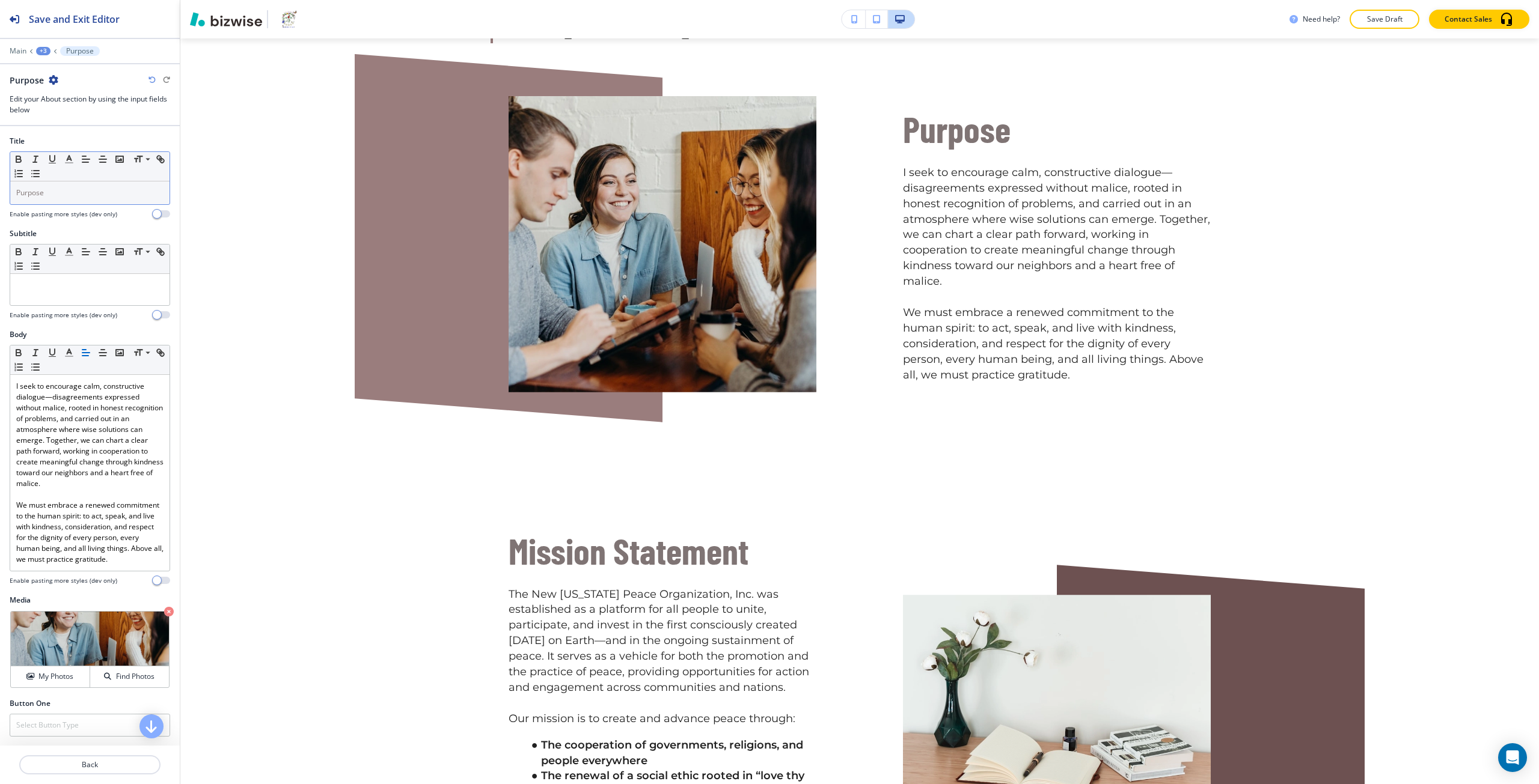
click at [41, 190] on span "Purpose" at bounding box center [30, 192] width 28 height 10
click at [66, 158] on icon "button" at bounding box center [69, 159] width 11 height 11
click at [75, 321] on button "button" at bounding box center [74, 323] width 10 height 10
click at [121, 246] on input "#7f7474" at bounding box center [124, 251] width 42 height 10
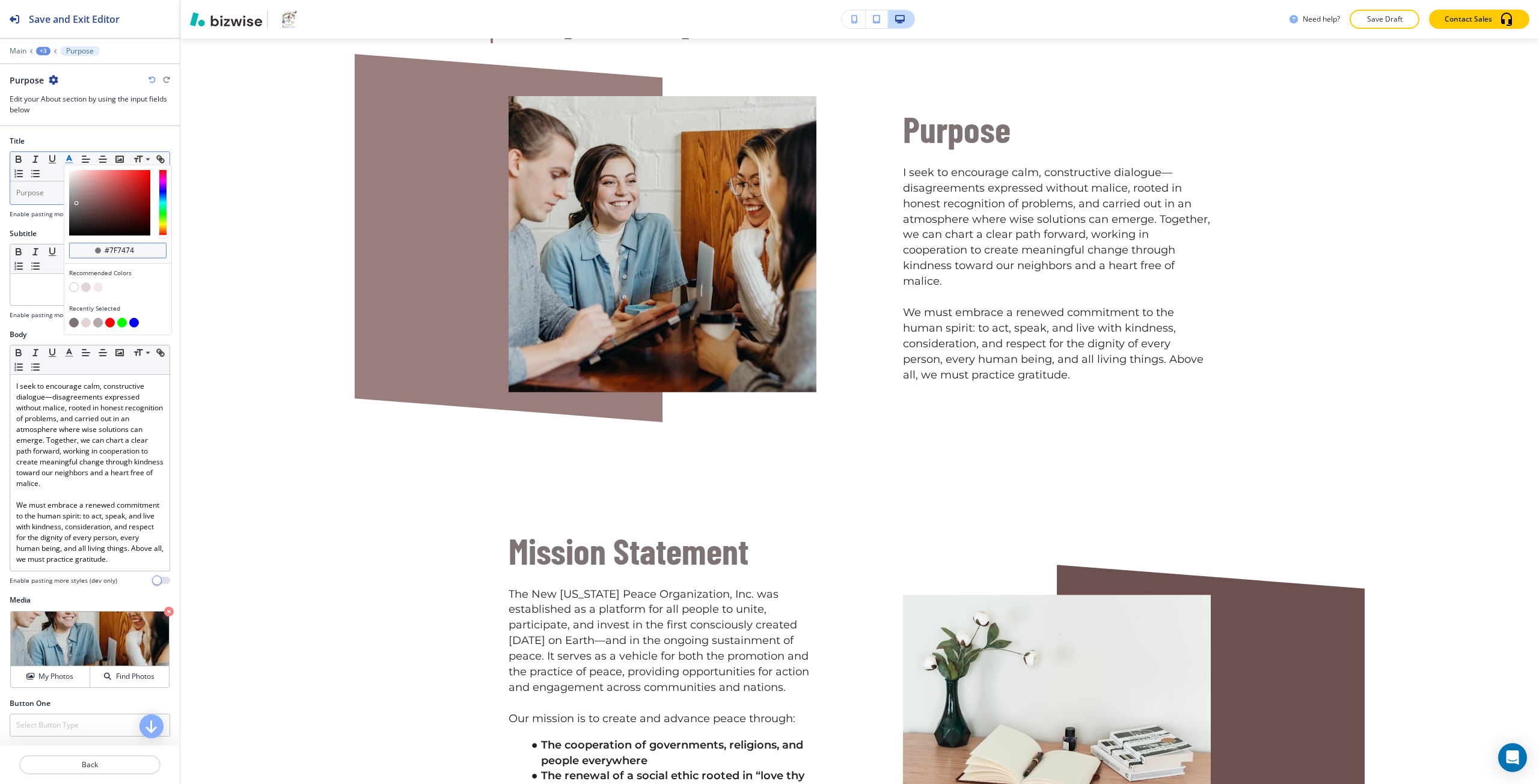
click at [121, 246] on input "#7f7474" at bounding box center [124, 251] width 42 height 10
click at [131, 771] on button "Back" at bounding box center [90, 764] width 141 height 19
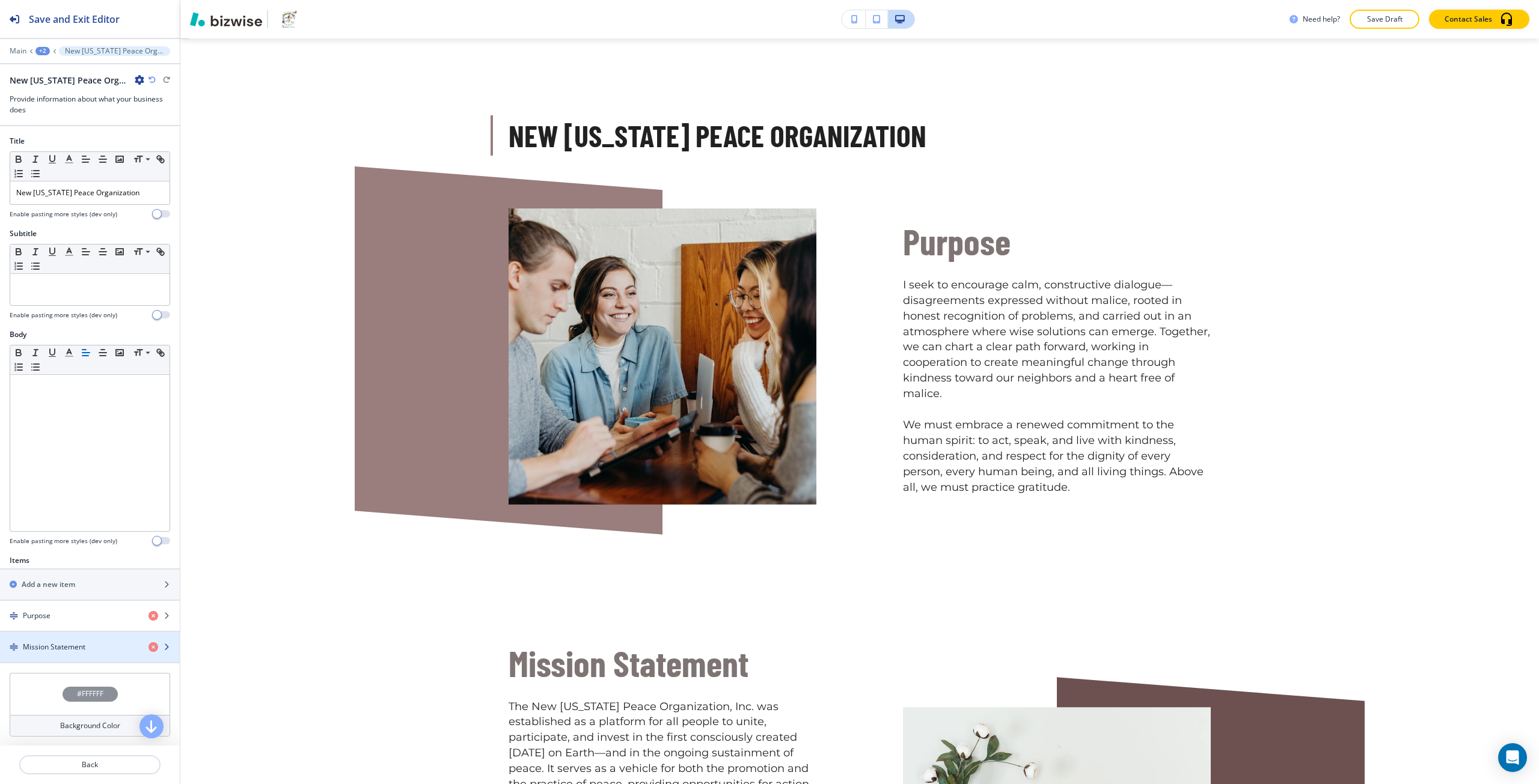
click at [76, 639] on div "button" at bounding box center [90, 637] width 180 height 10
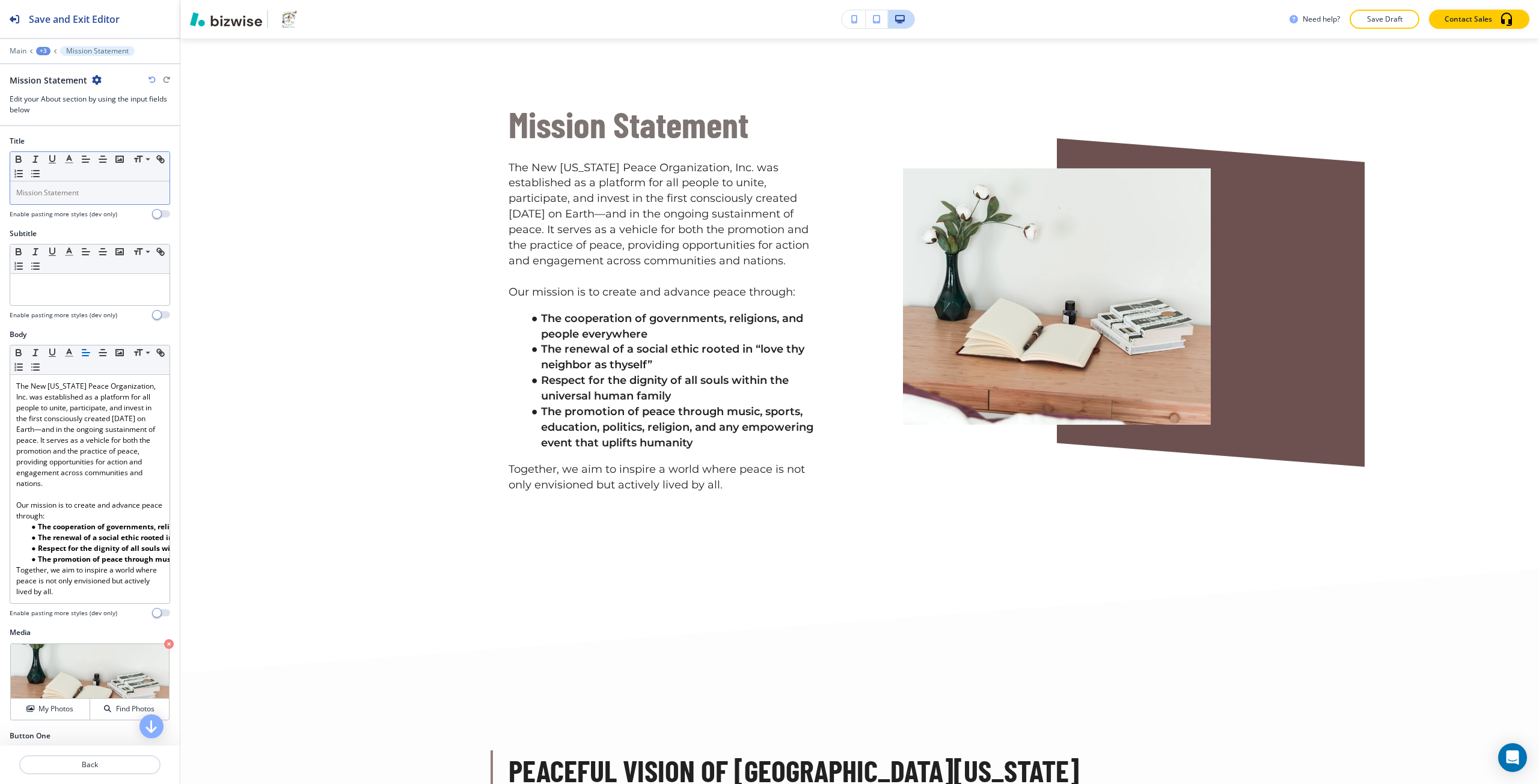
scroll to position [1687, 0]
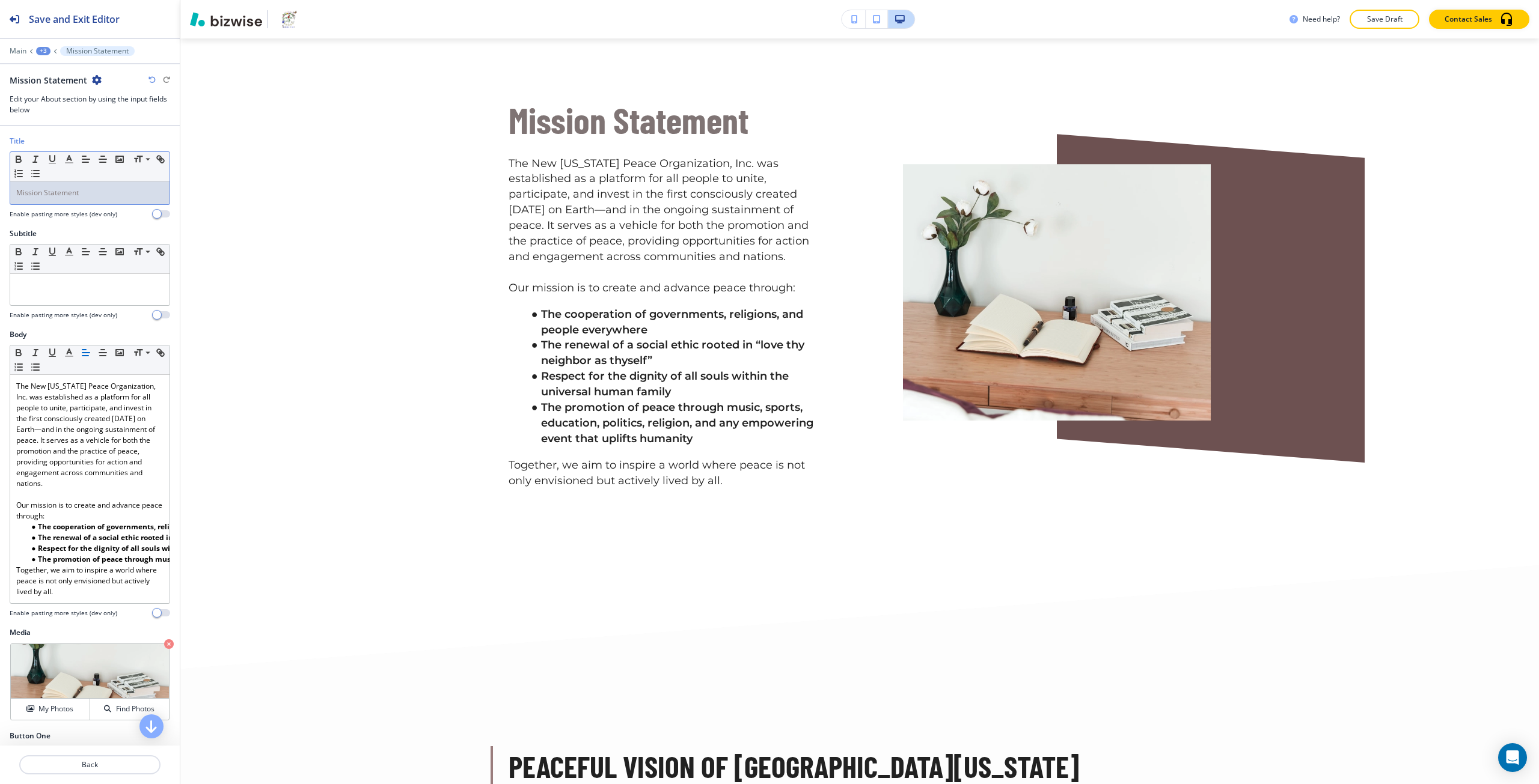
click at [68, 201] on div "Mission Statement" at bounding box center [90, 193] width 159 height 23
click at [66, 159] on icon "button" at bounding box center [69, 159] width 11 height 11
click at [118, 250] on input "#7f7474" at bounding box center [124, 251] width 42 height 10
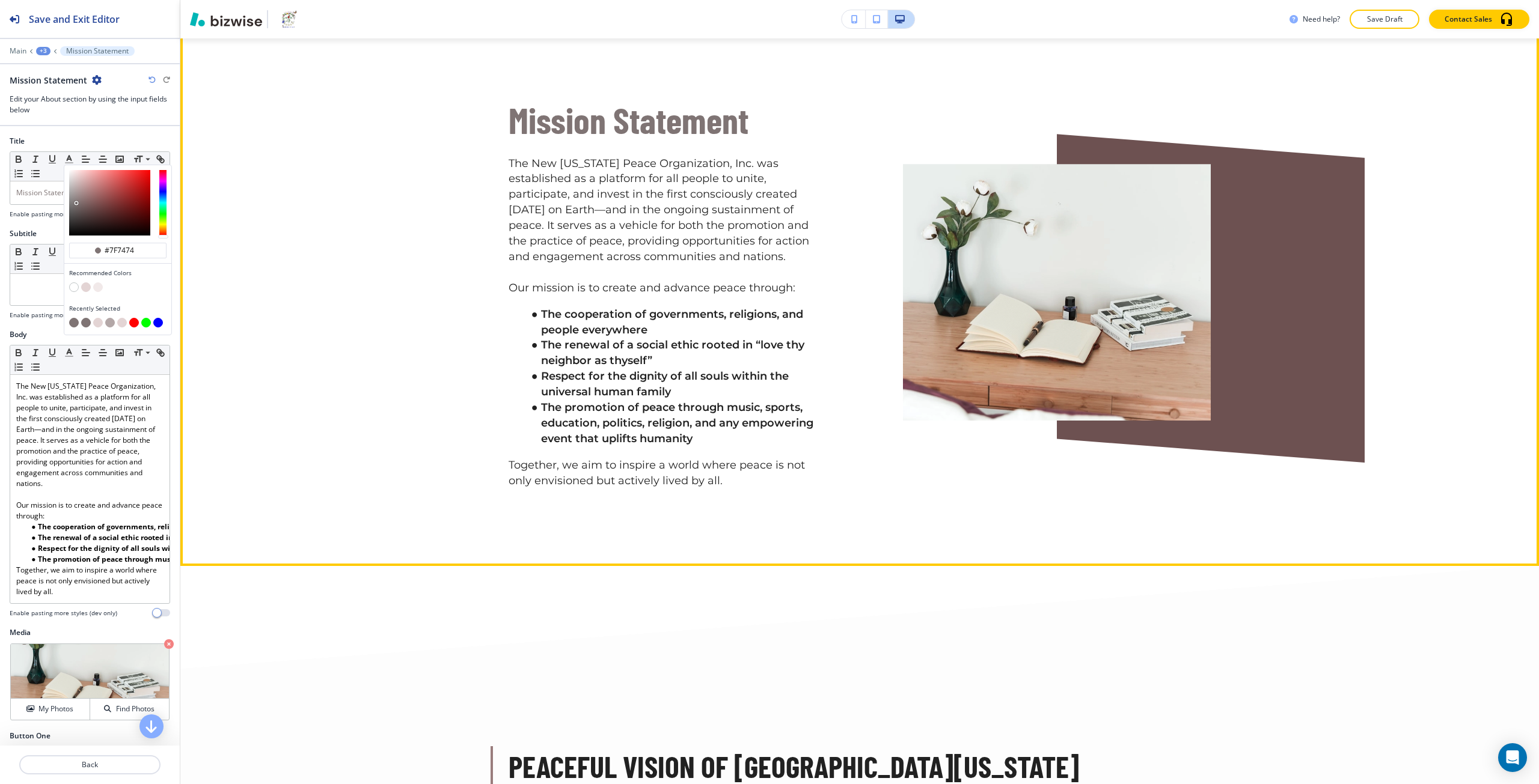
click at [310, 437] on div "New Virginia Peace Organization Purpose I seek to encourage calm, constructive …" at bounding box center [859, 30] width 1359 height 1071
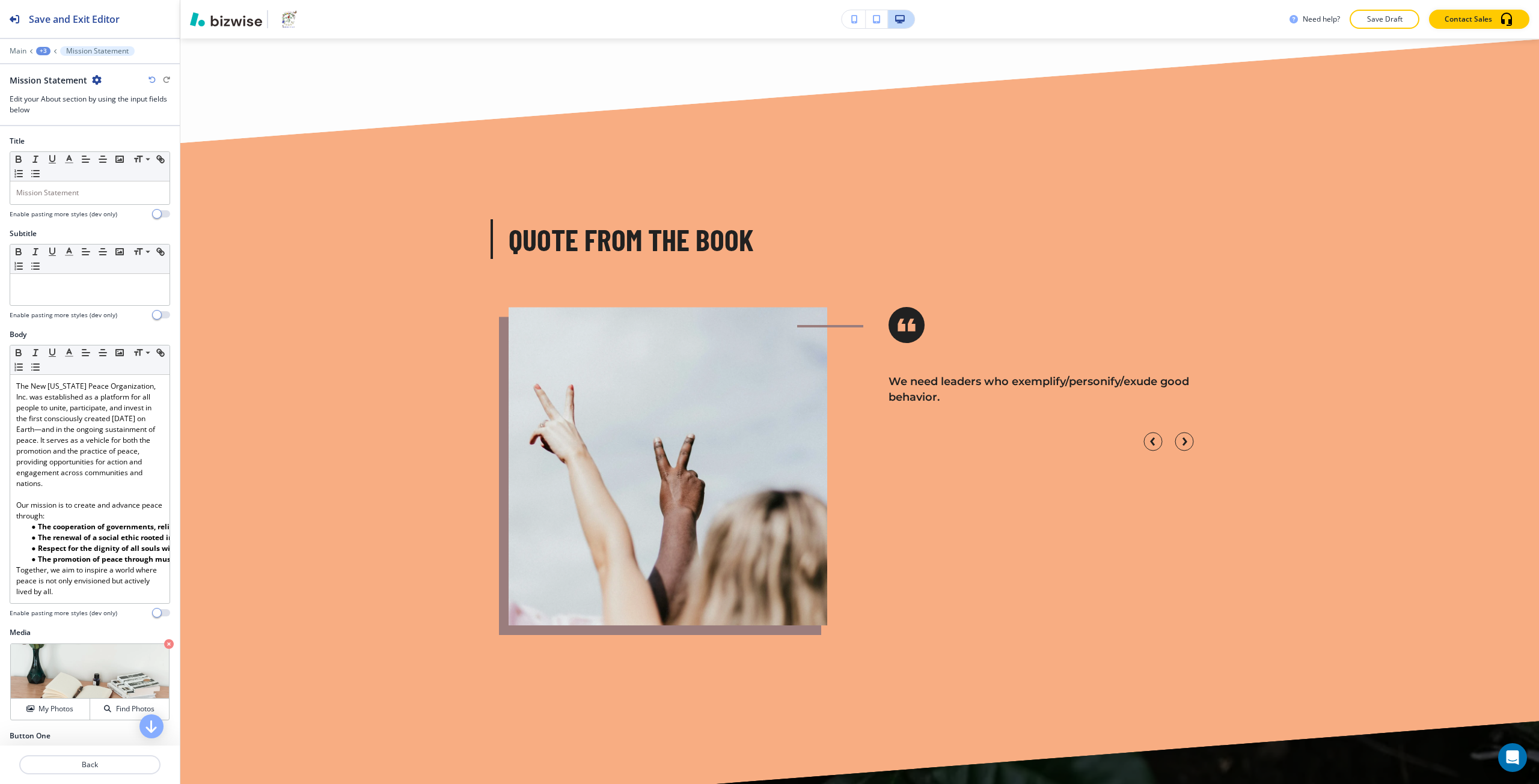
scroll to position [3129, 0]
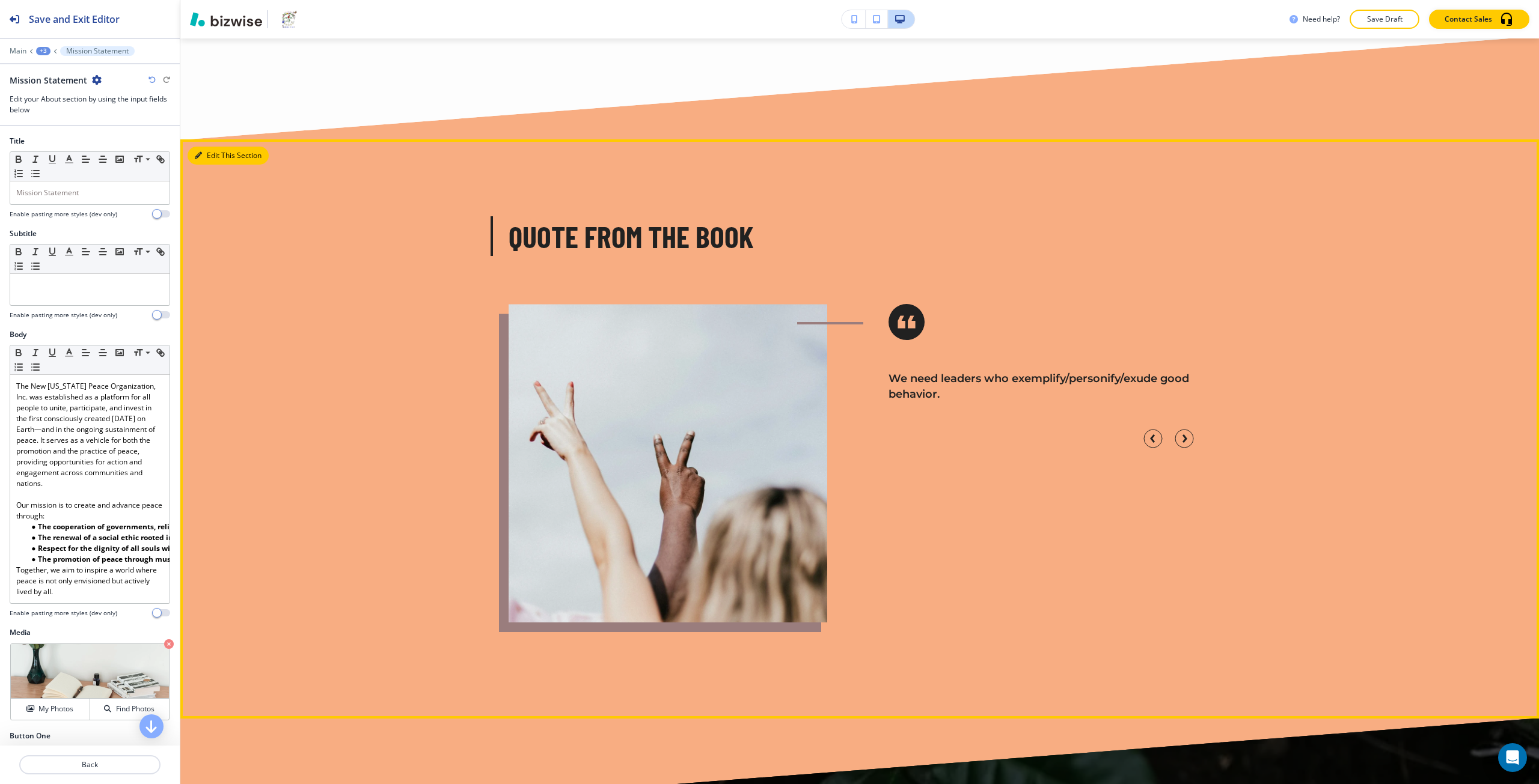
click at [203, 164] on button "Edit This Section" at bounding box center [228, 155] width 81 height 18
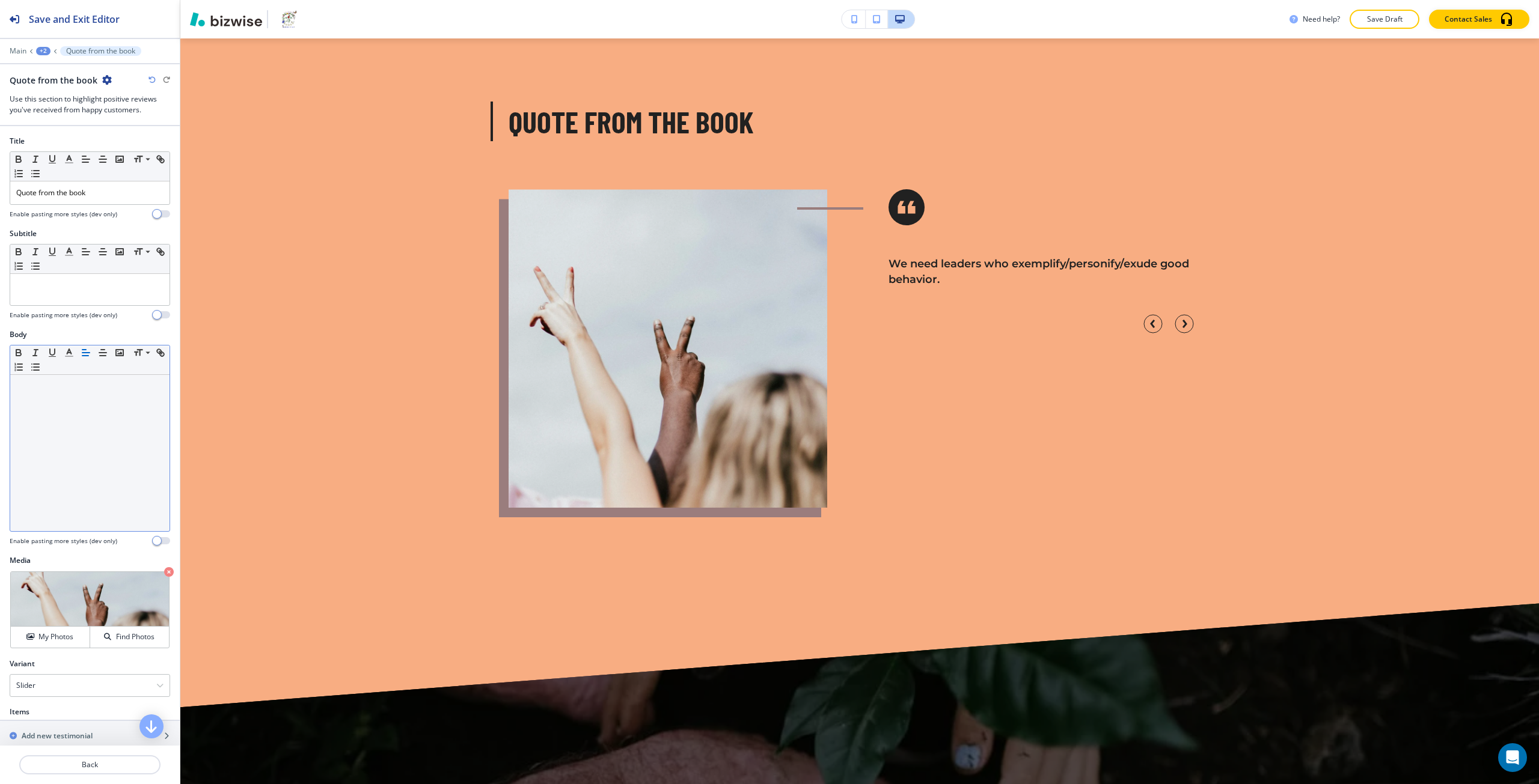
scroll to position [3246, 0]
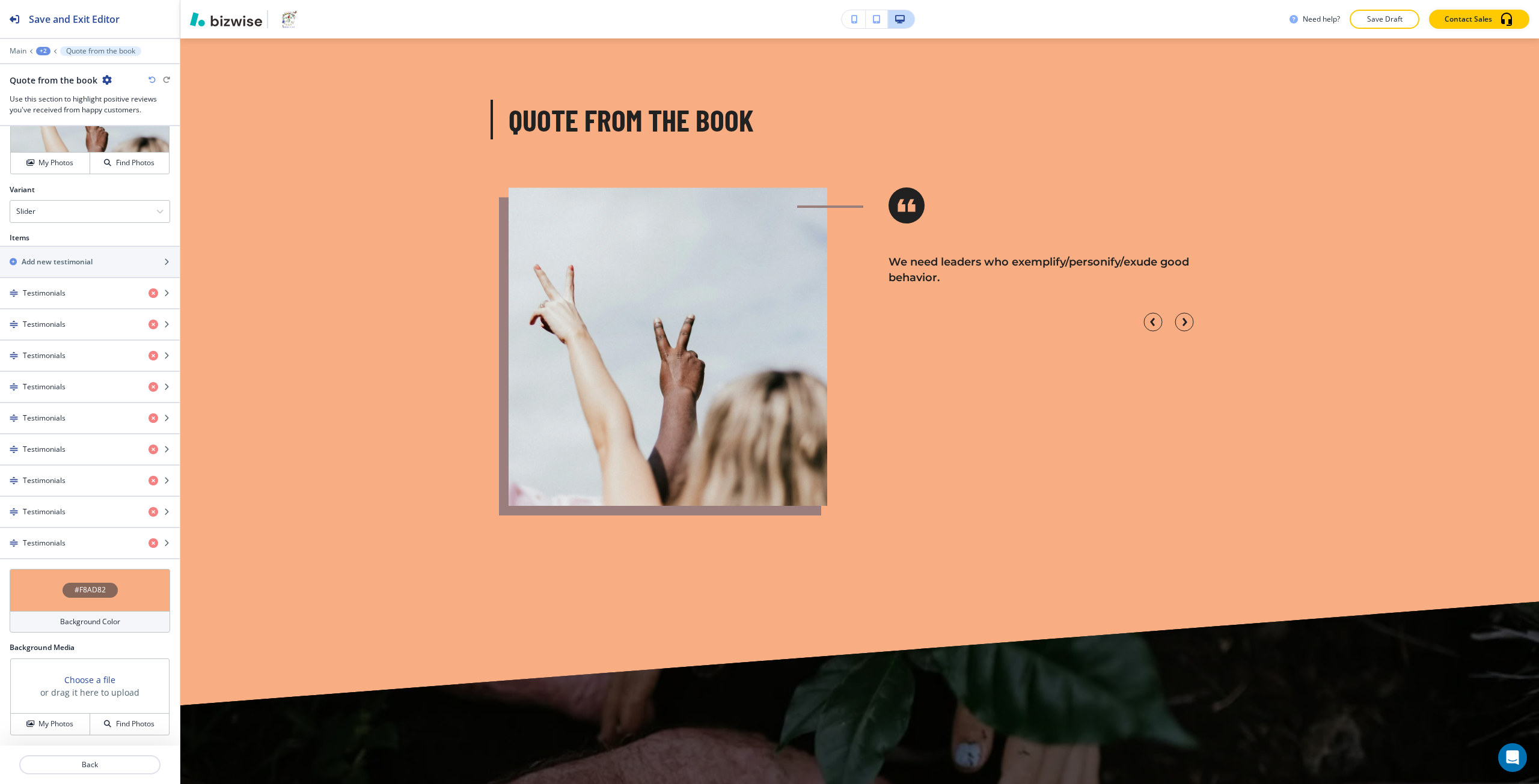
click at [108, 588] on div "#F8AD82" at bounding box center [90, 590] width 55 height 15
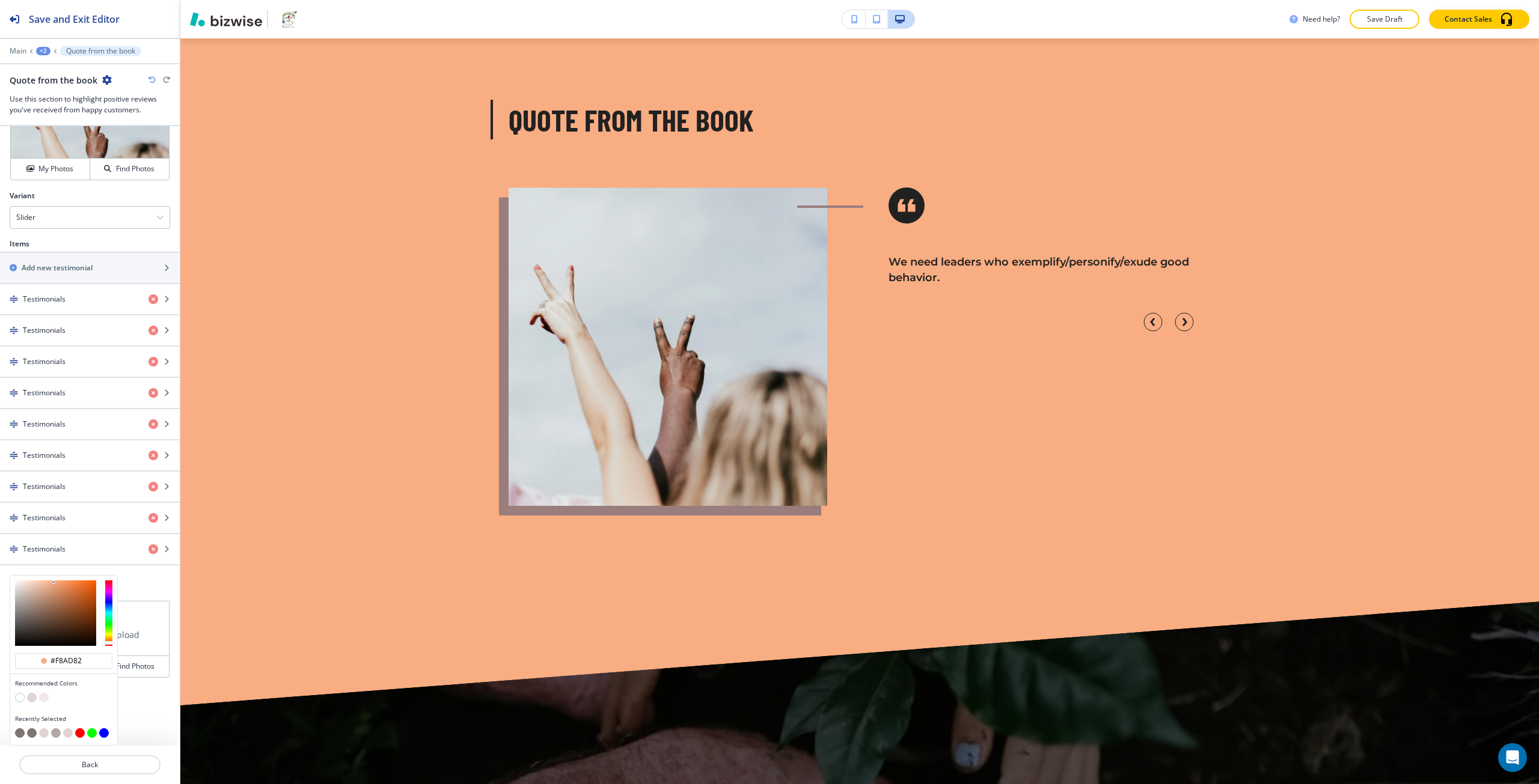
click at [31, 698] on button "button" at bounding box center [32, 698] width 10 height 10
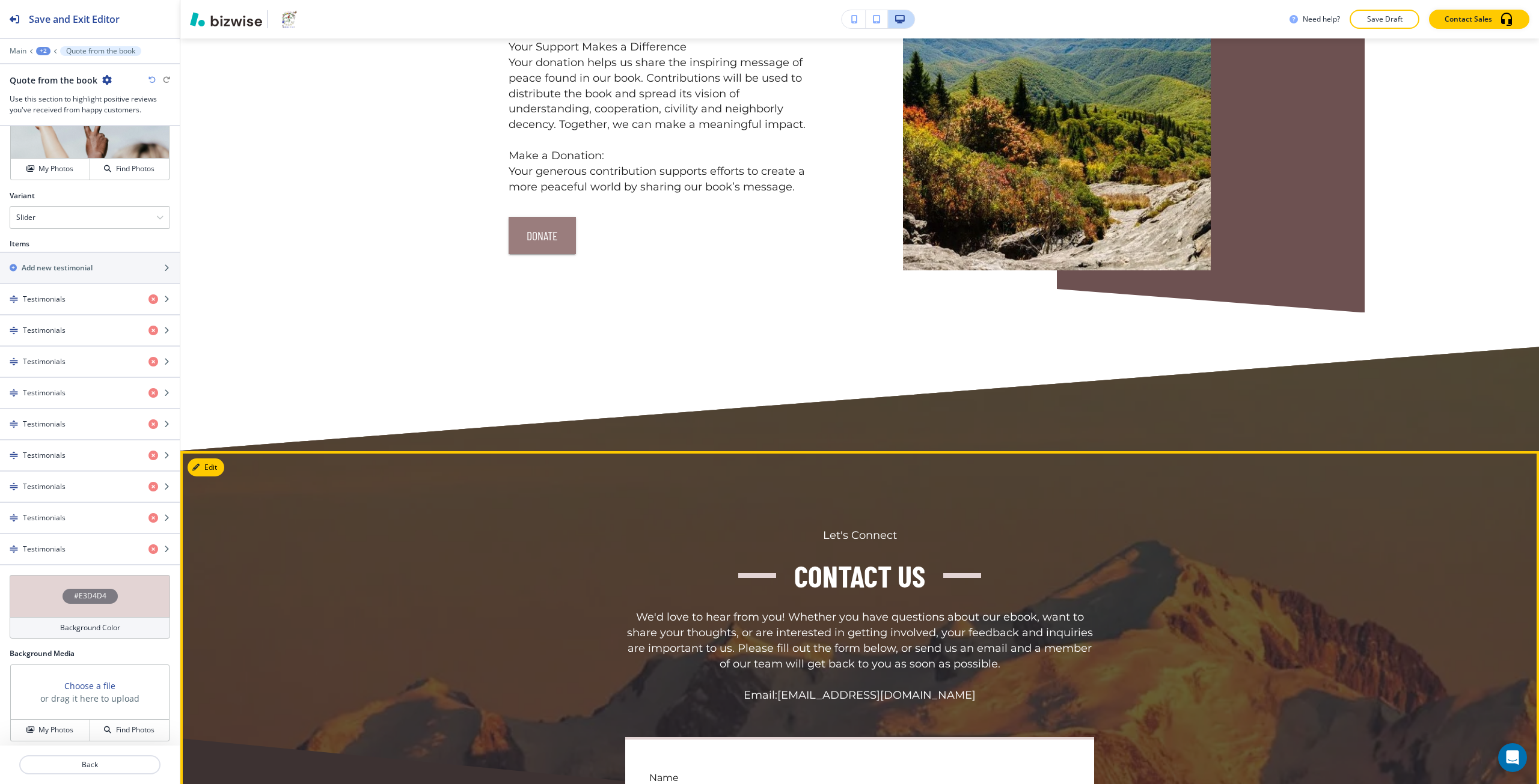
scroll to position [5289, 0]
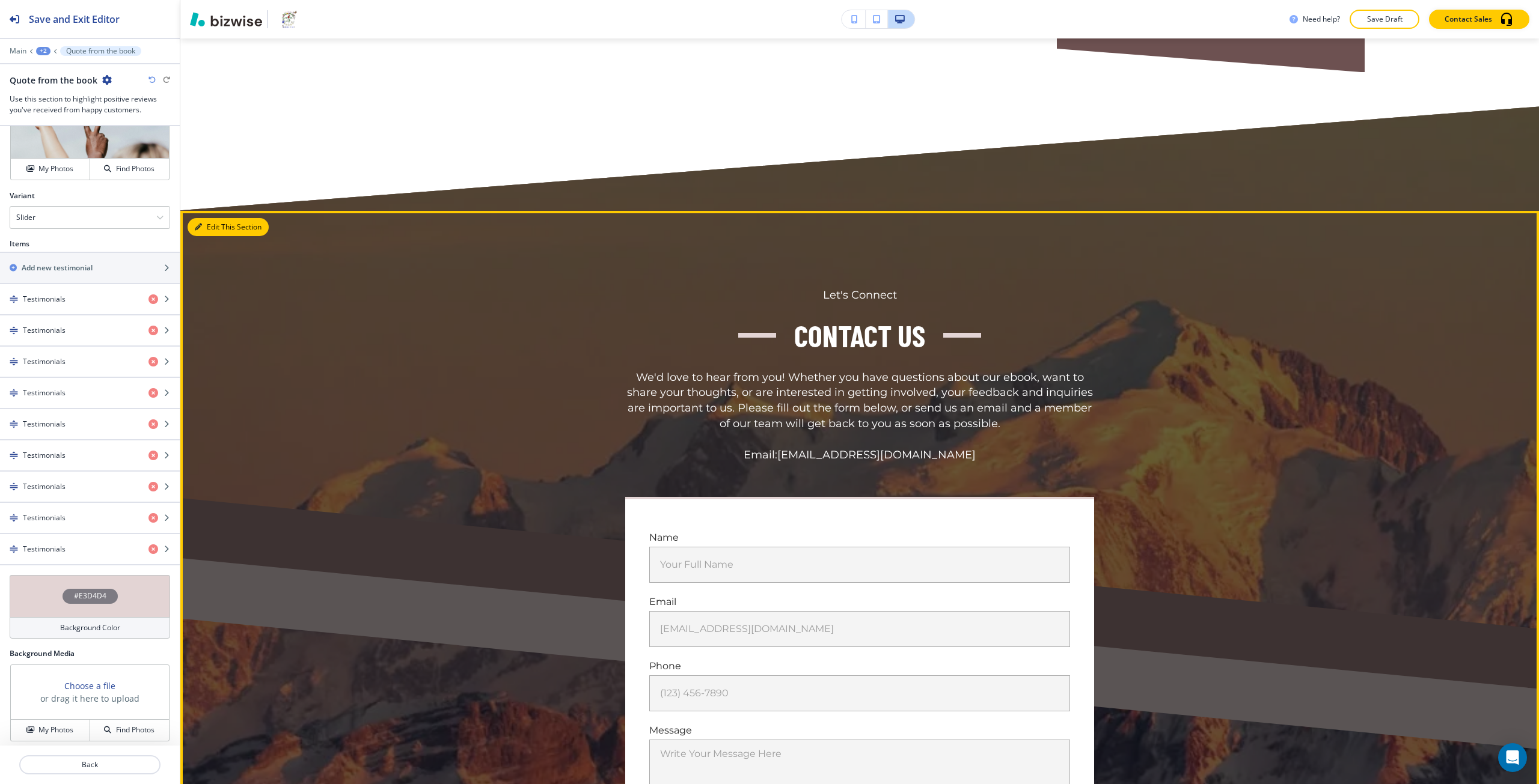
click at [202, 236] on button "Edit This Section" at bounding box center [228, 227] width 81 height 18
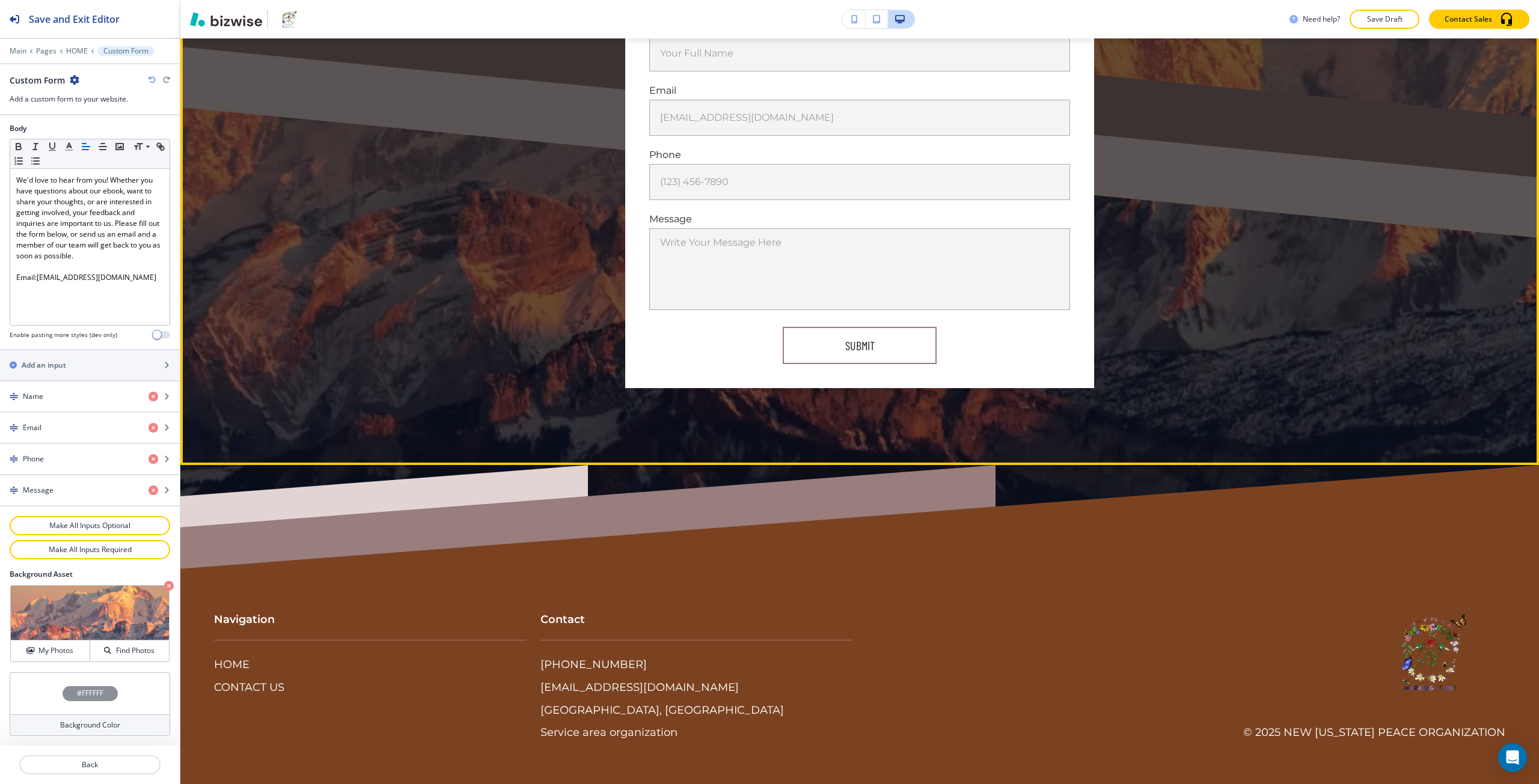
scroll to position [5817, 0]
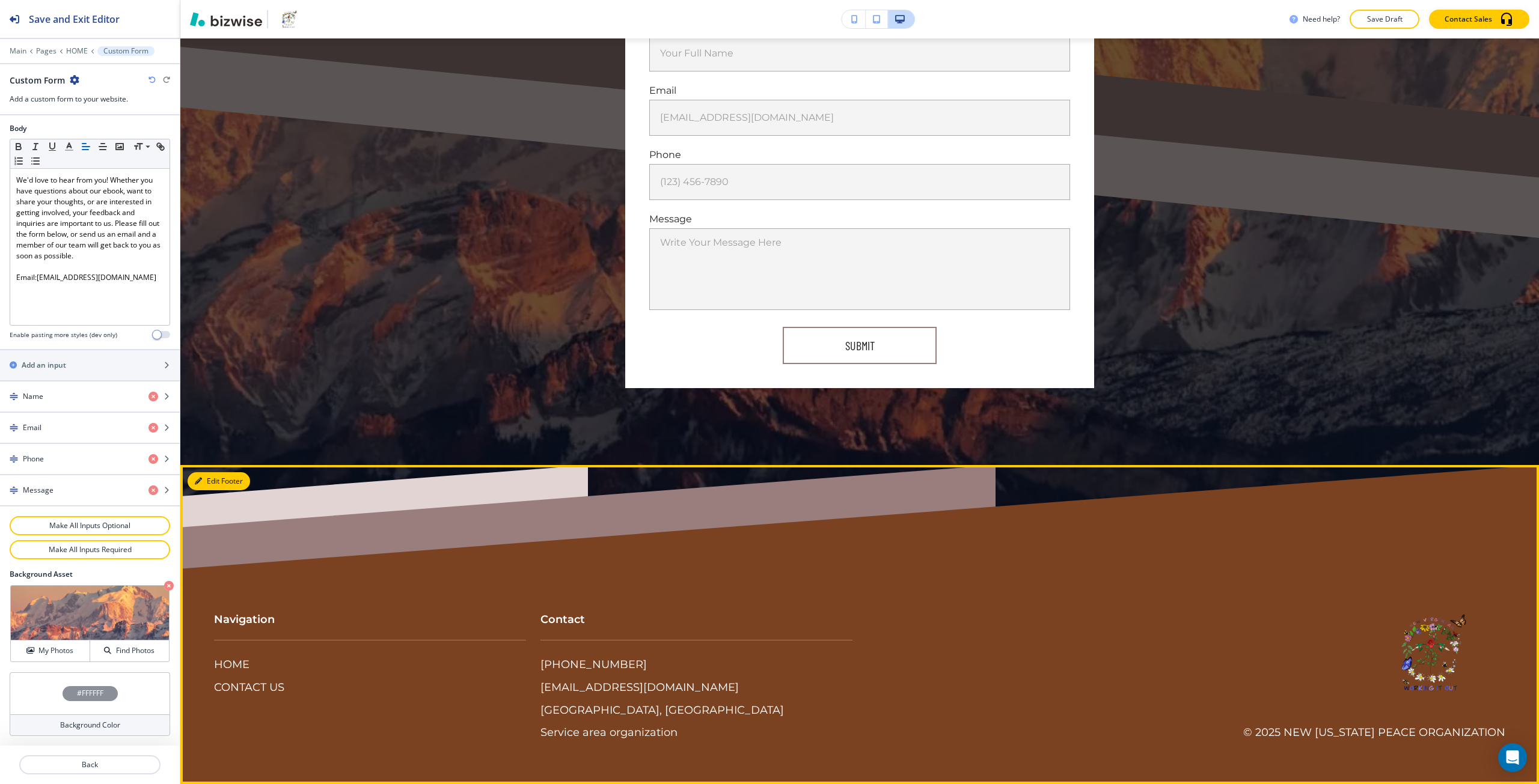
click at [208, 487] on button "Edit Footer" at bounding box center [219, 482] width 62 height 18
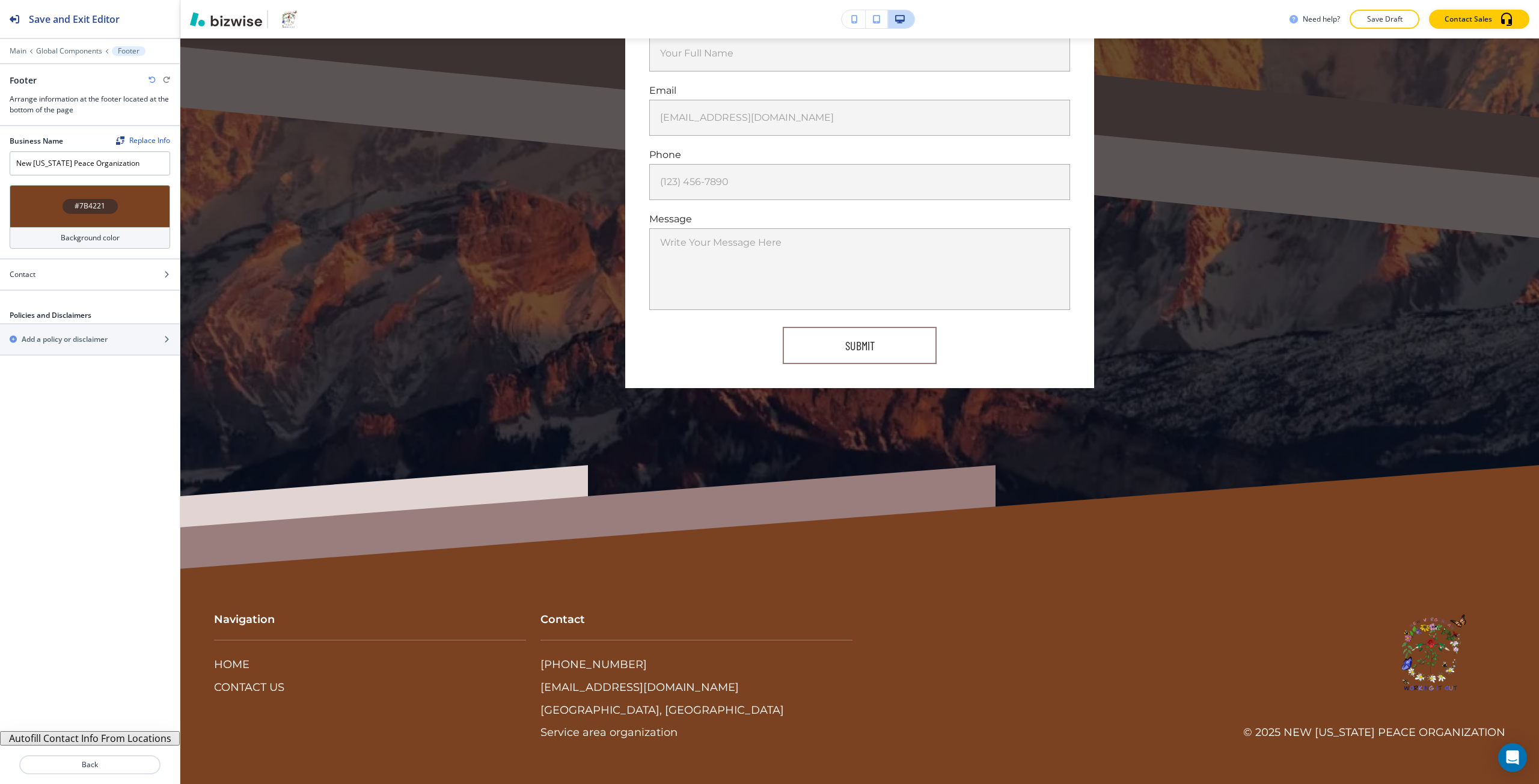
click at [81, 208] on h4 "#7B4221" at bounding box center [90, 205] width 30 height 11
click at [43, 411] on button "button" at bounding box center [44, 412] width 10 height 10
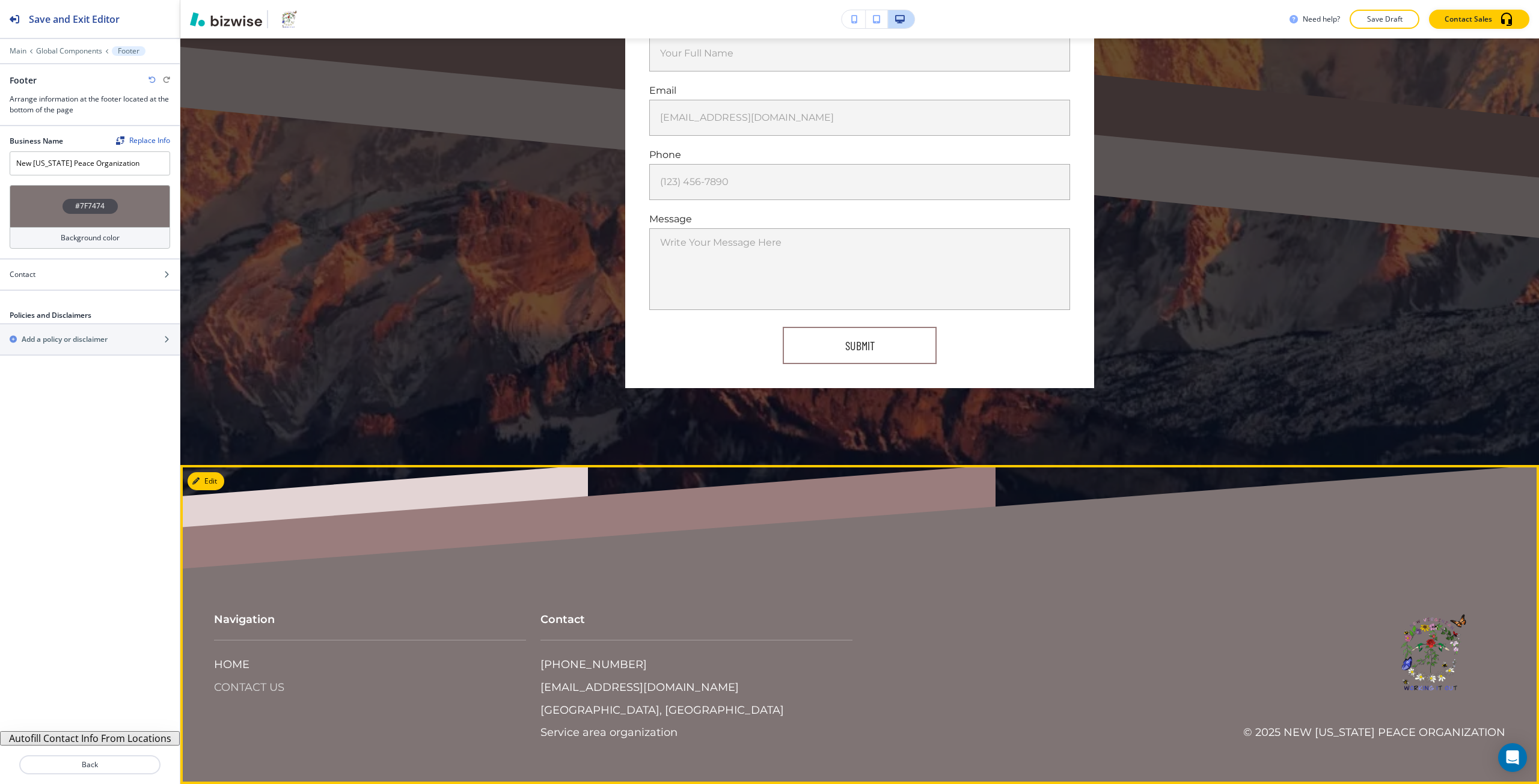
click at [274, 687] on p "CONTACT US" at bounding box center [249, 688] width 71 height 16
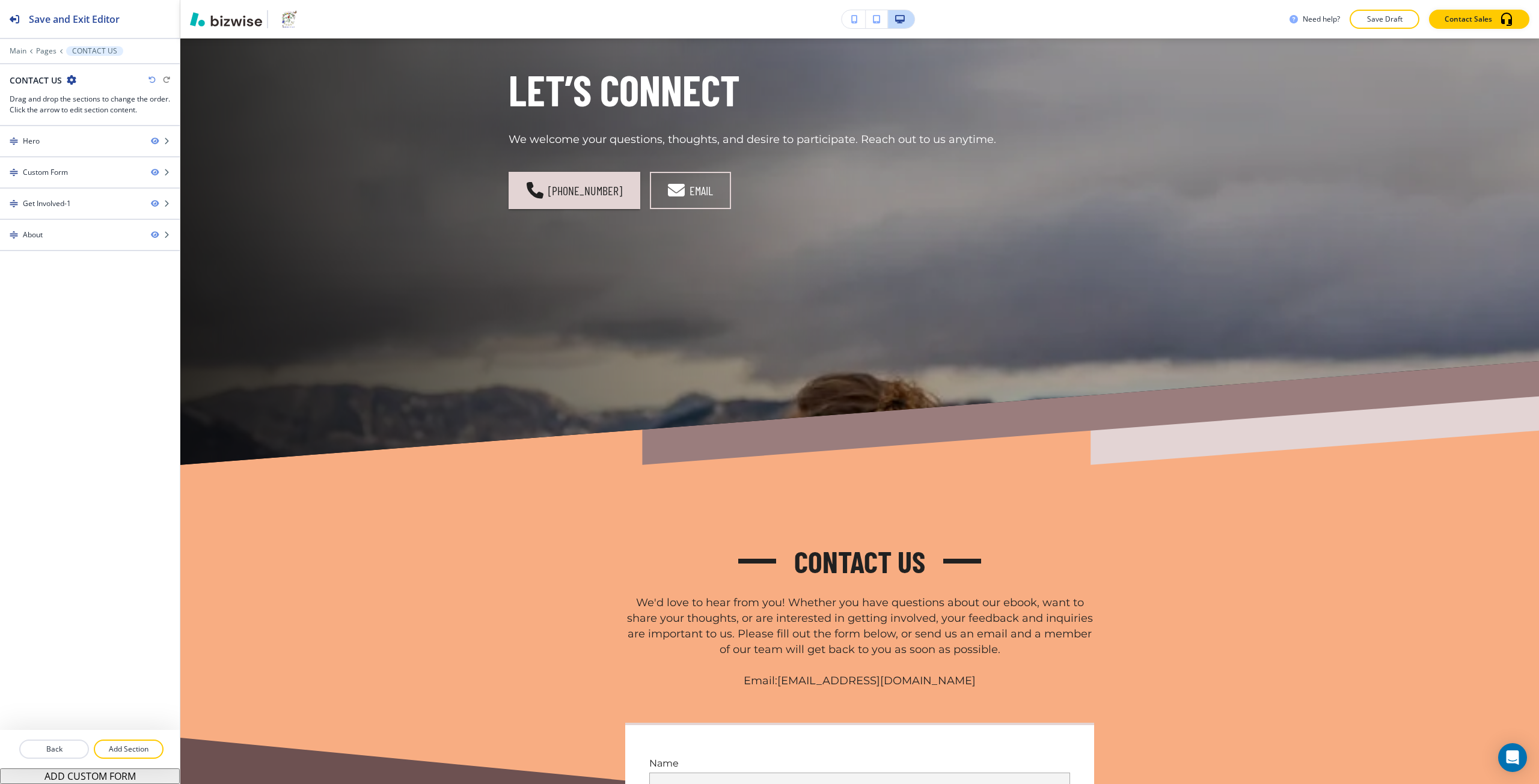
scroll to position [180, 0]
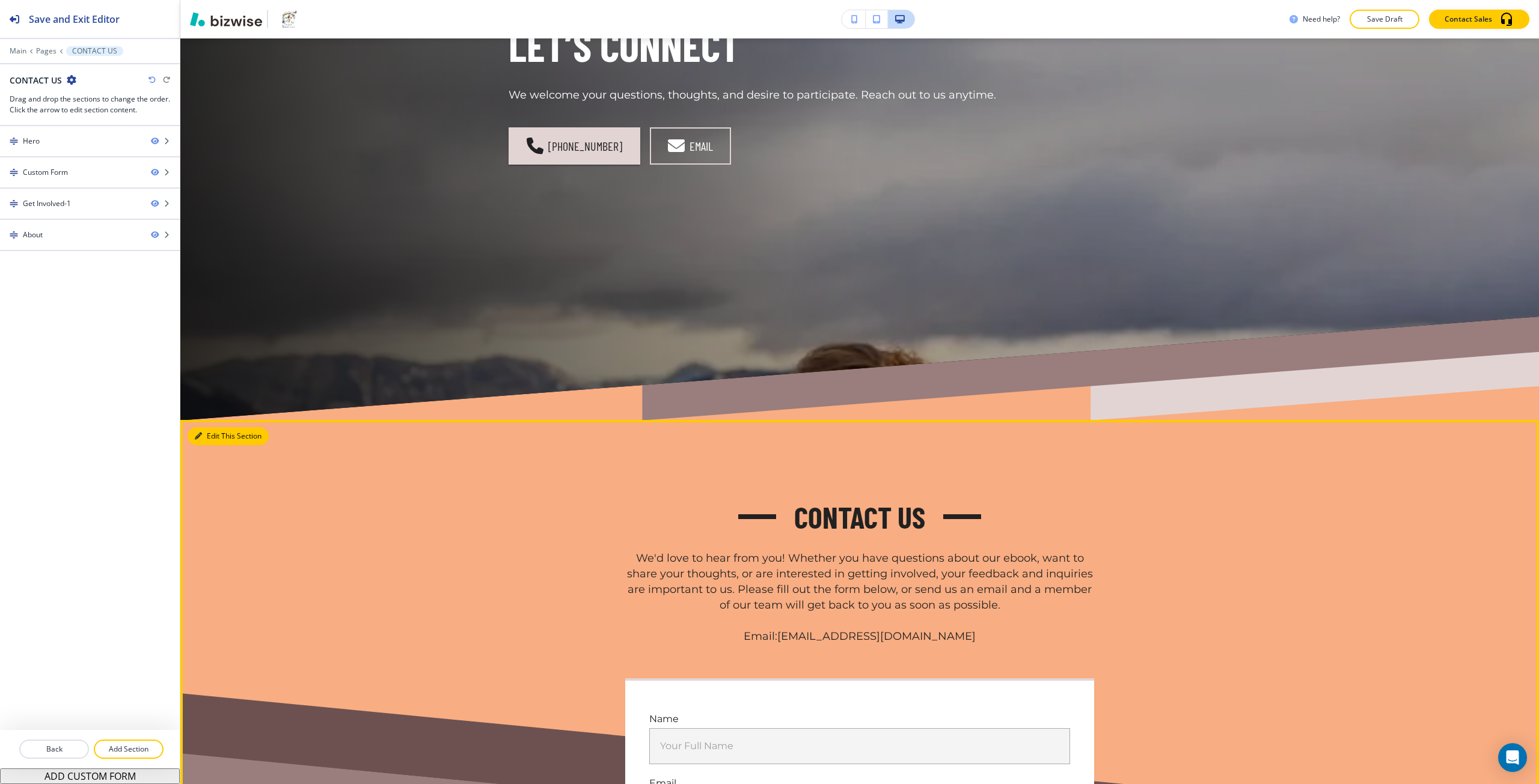
click at [210, 431] on button "Edit This Section" at bounding box center [228, 436] width 81 height 18
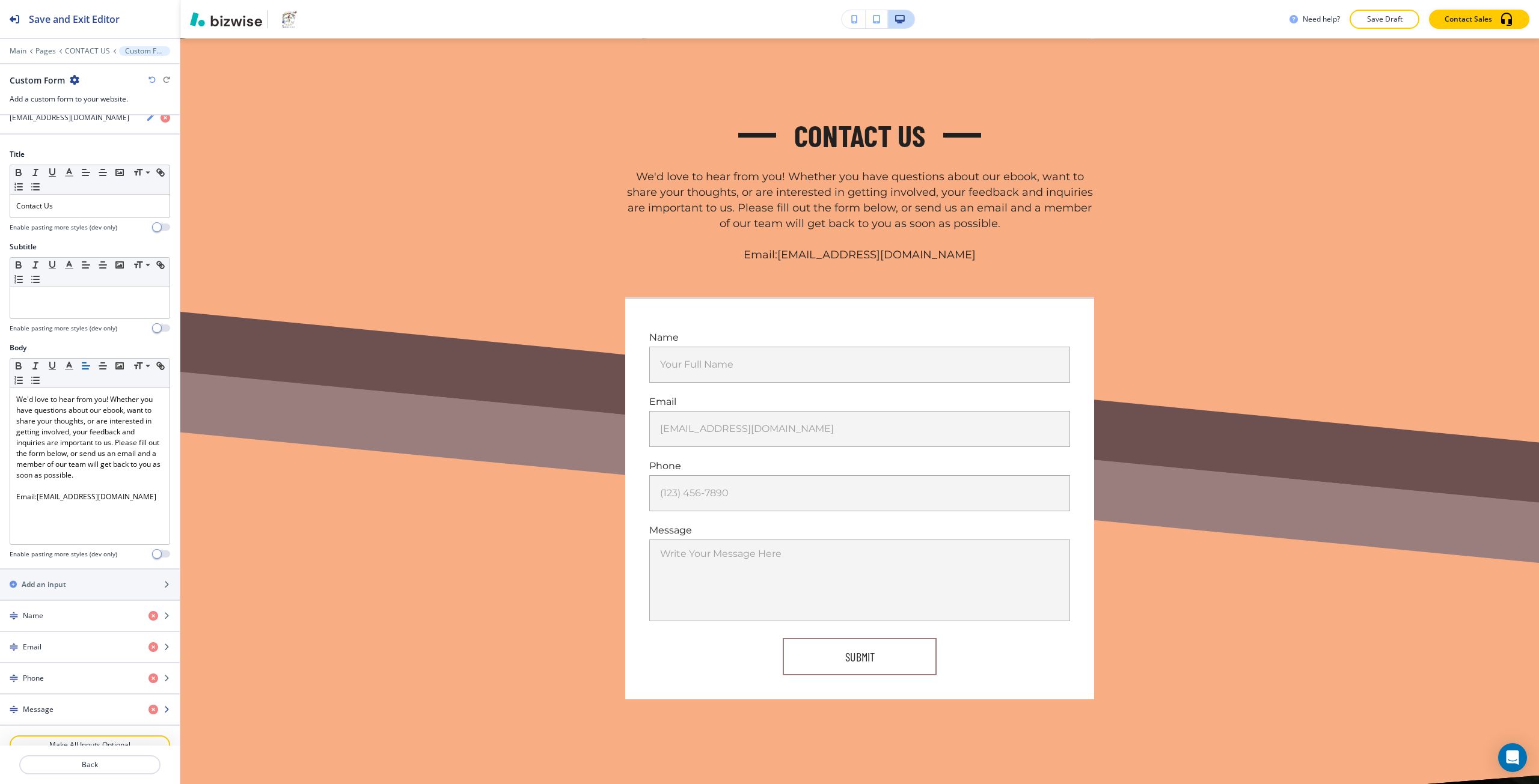
scroll to position [288, 0]
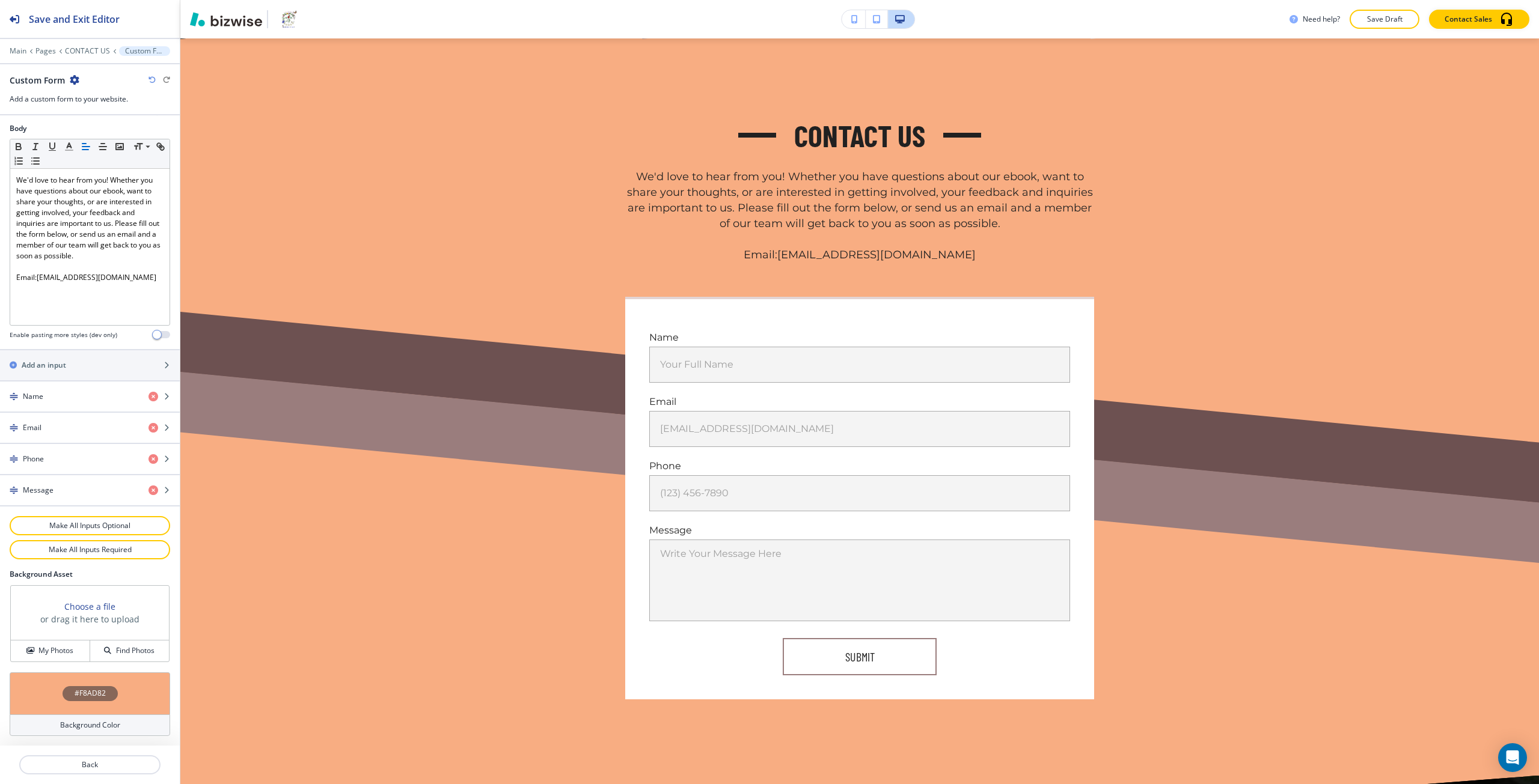
click at [52, 719] on div "Background Color" at bounding box center [90, 726] width 160 height 21
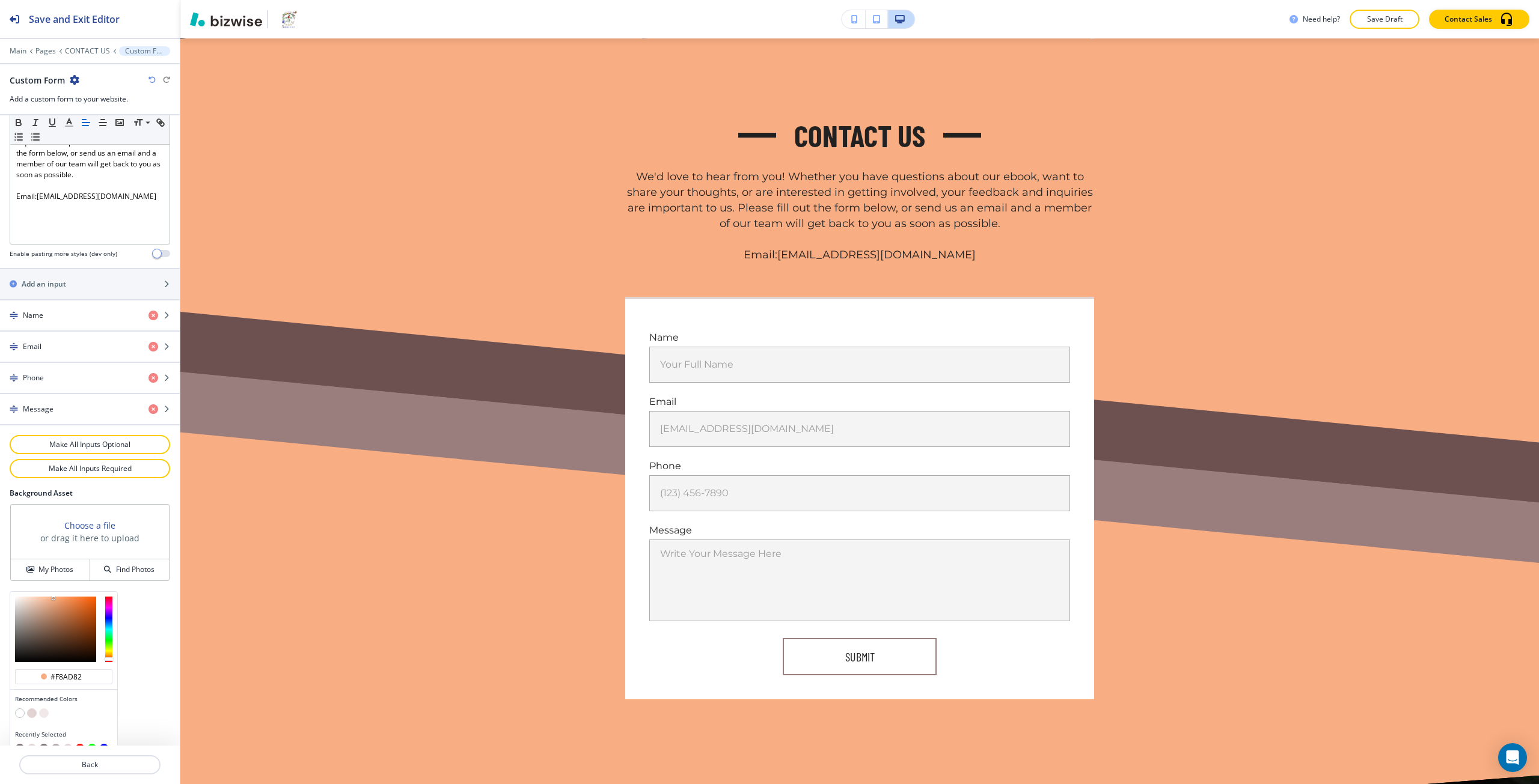
scroll to position [384, 0]
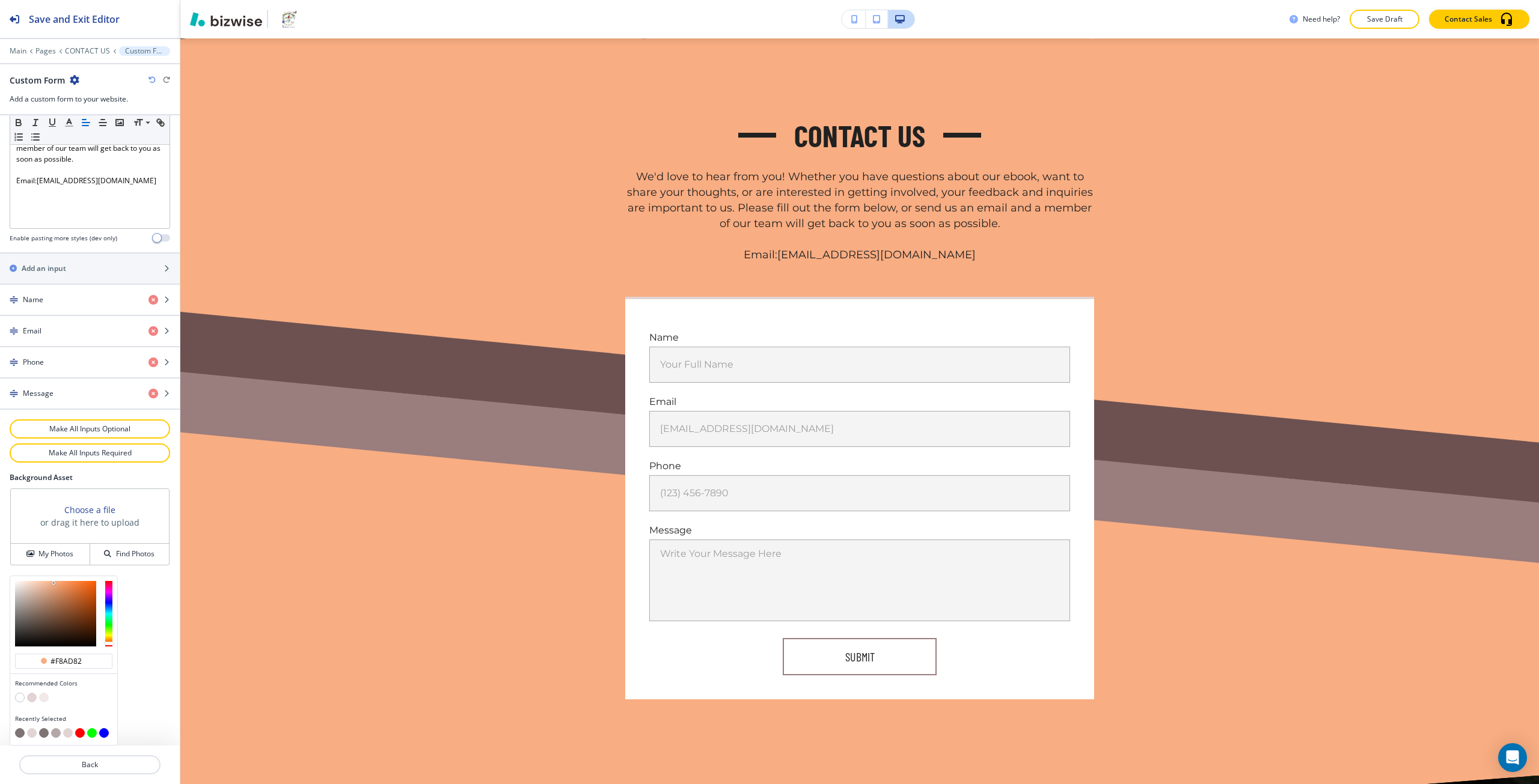
click at [32, 697] on button "button" at bounding box center [32, 698] width 10 height 10
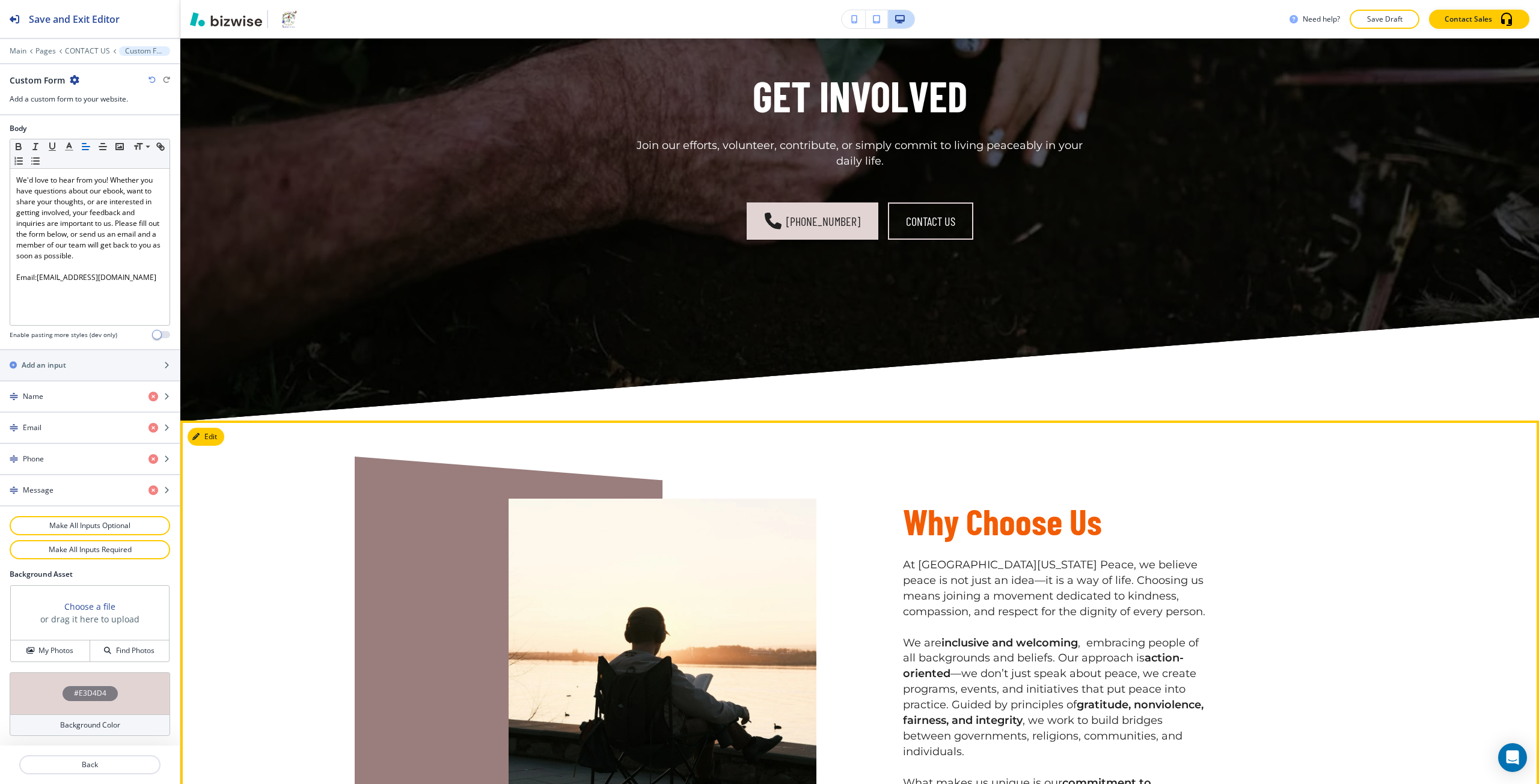
scroll to position [1464, 0]
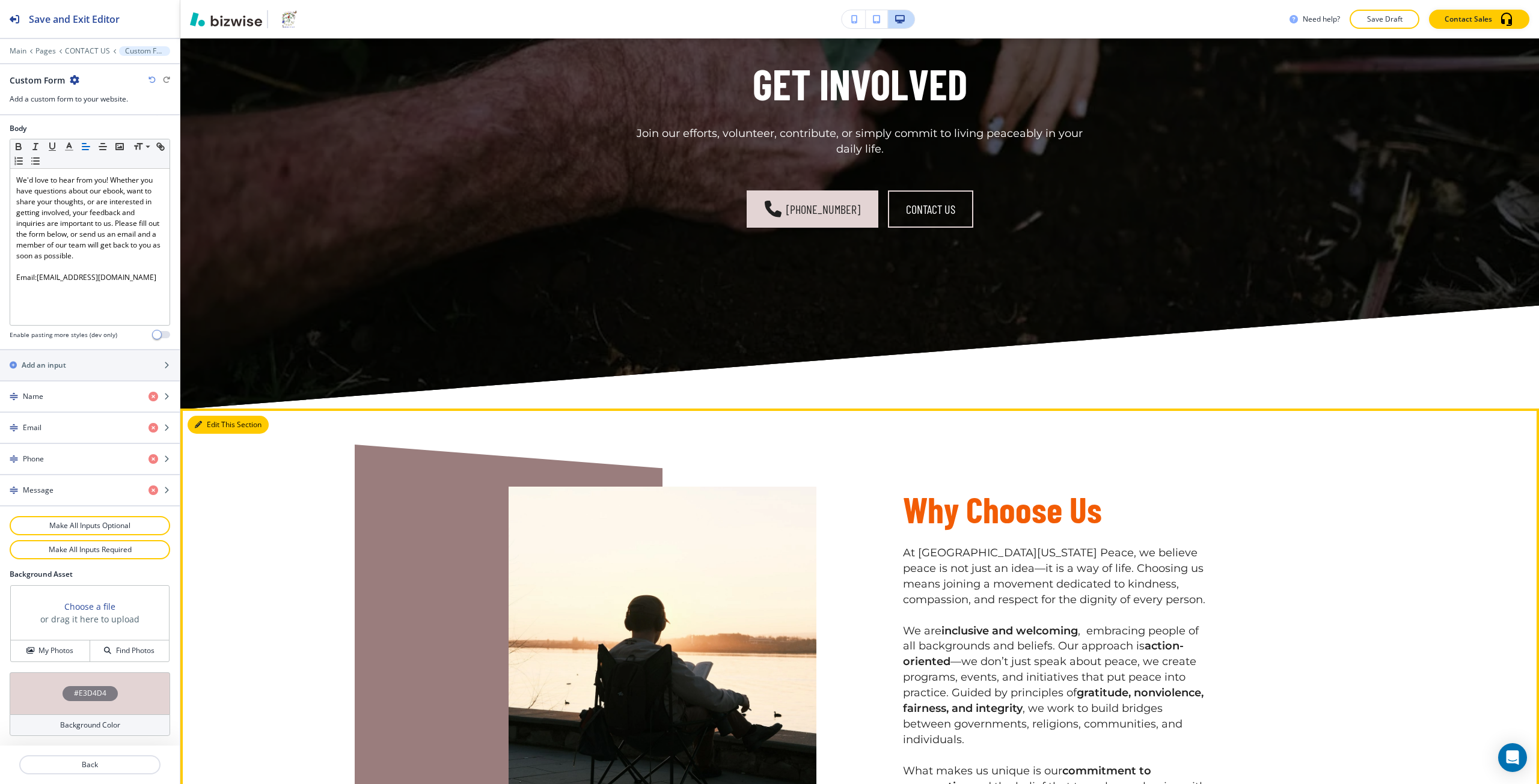
click at [210, 430] on button "Edit This Section" at bounding box center [228, 425] width 81 height 18
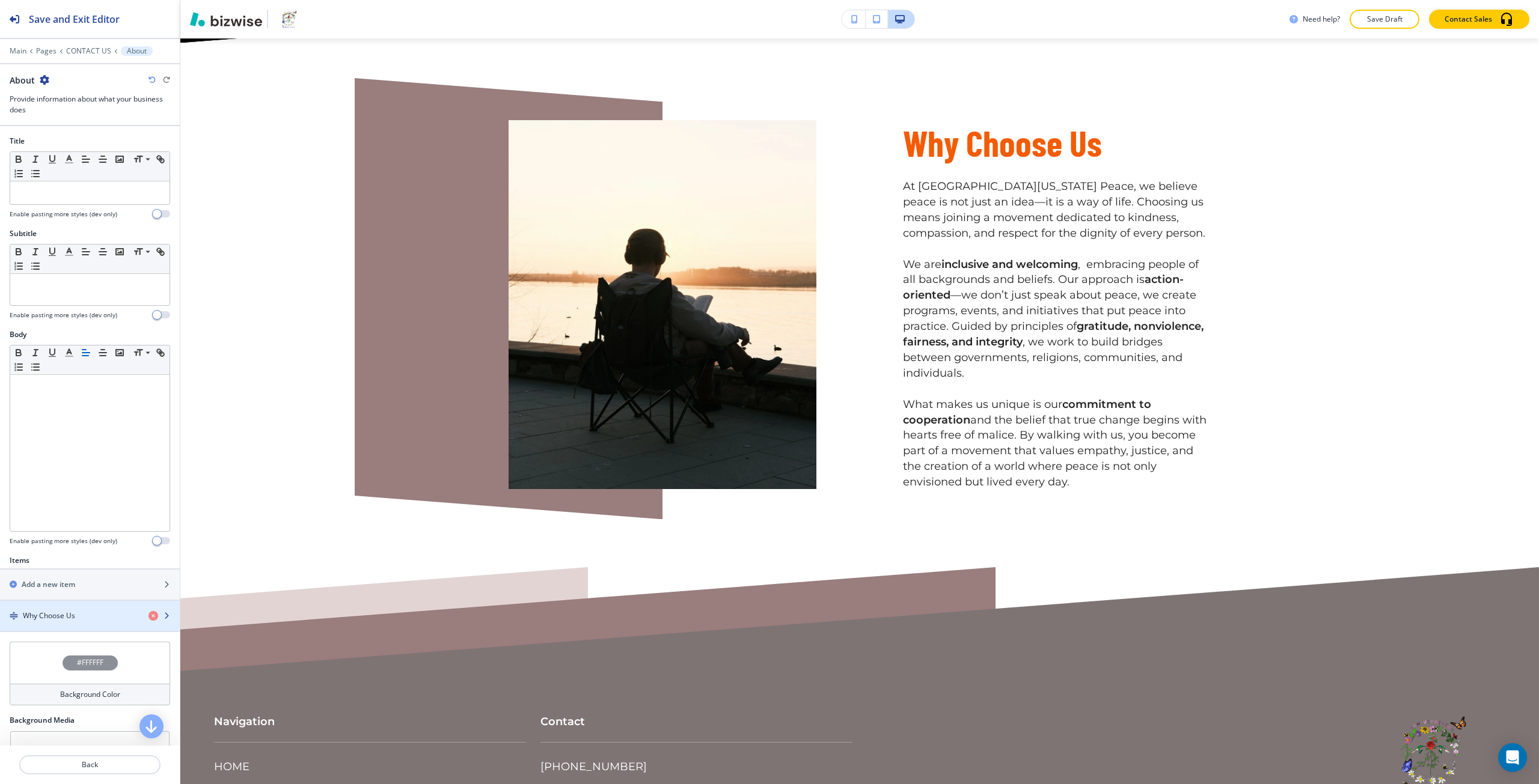
scroll to position [1833, 0]
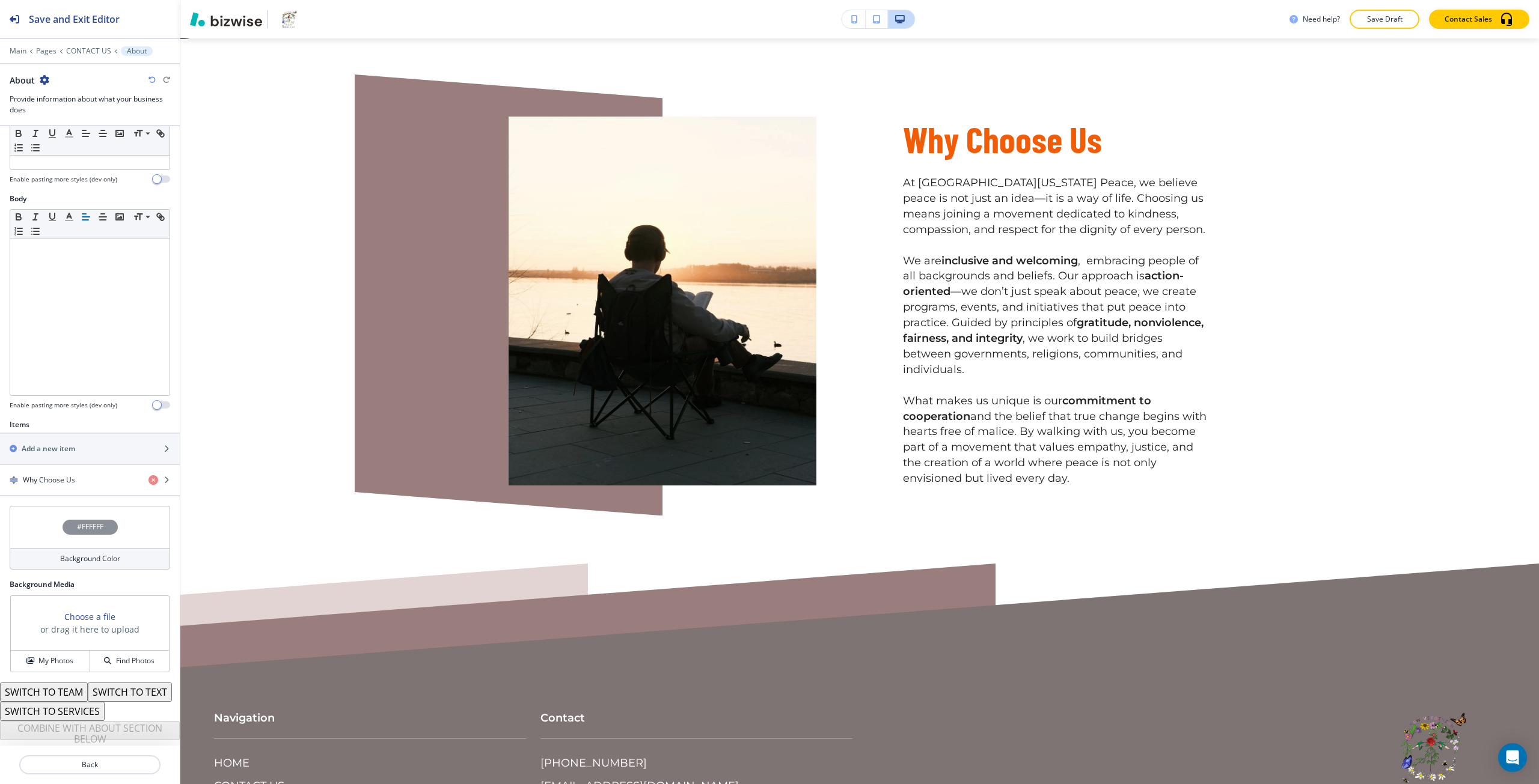
click at [57, 506] on div "#FFFFFF" at bounding box center [90, 527] width 160 height 42
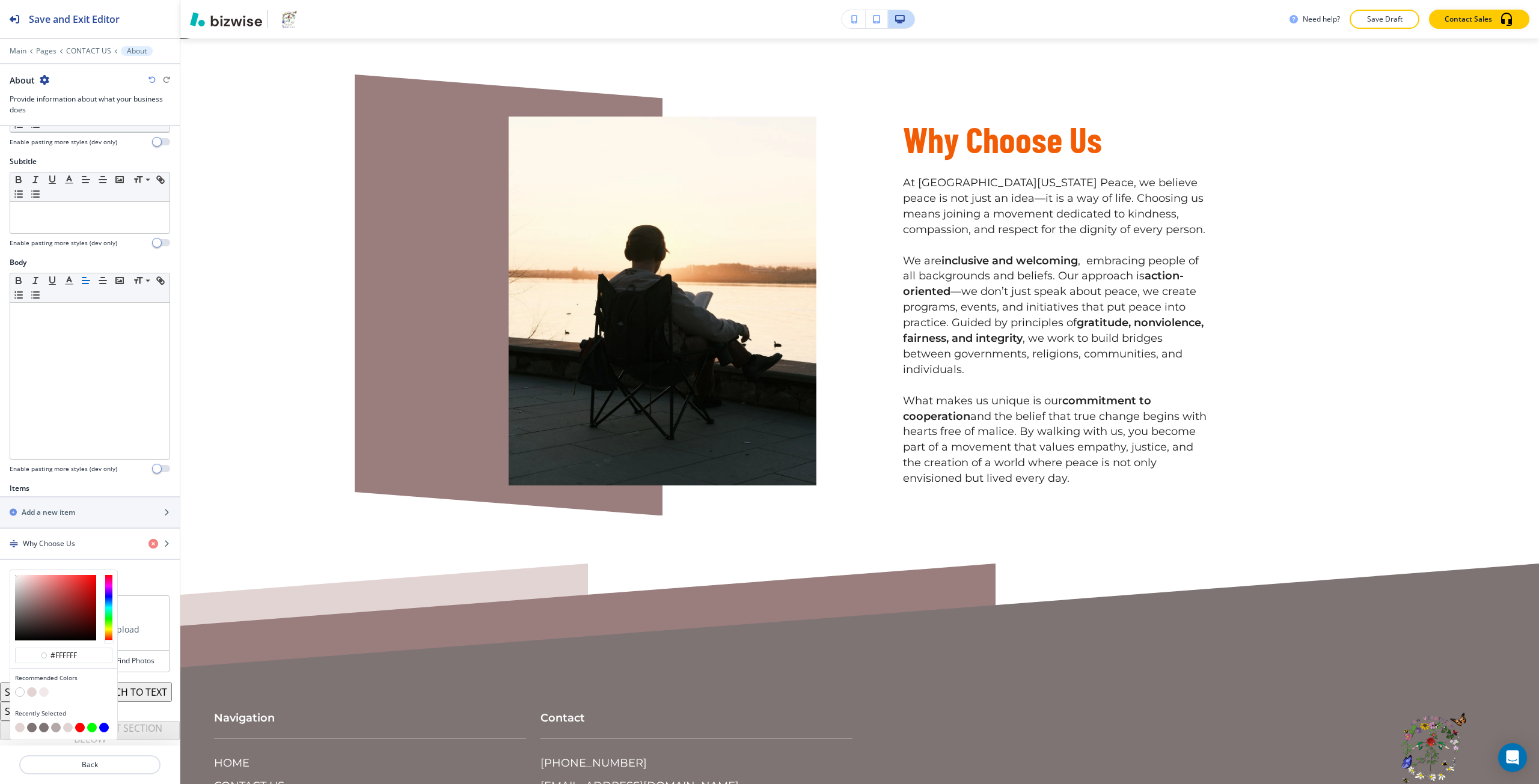
scroll to position [91, 0]
click at [44, 688] on button "button" at bounding box center [44, 693] width 10 height 10
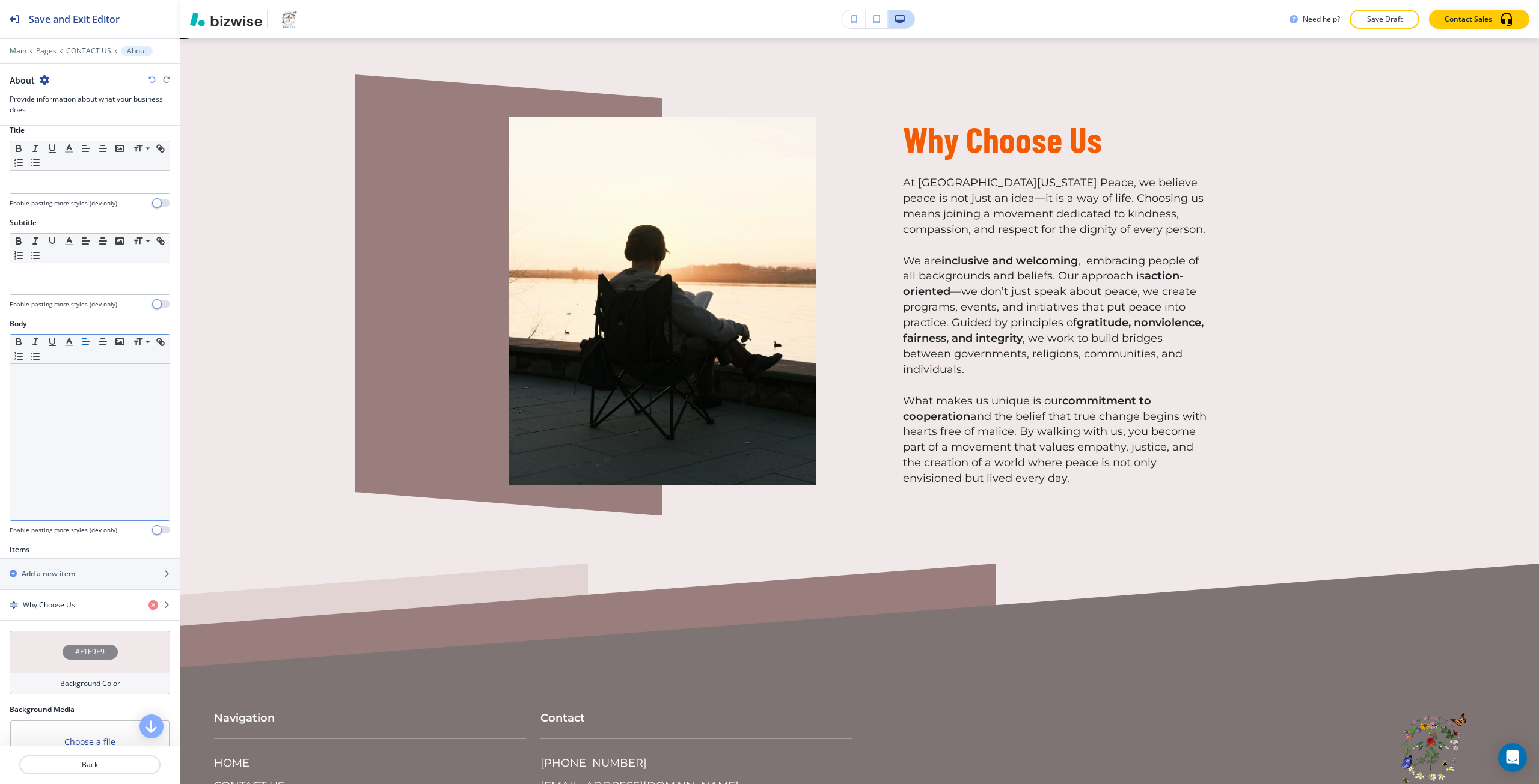
scroll to position [0, 0]
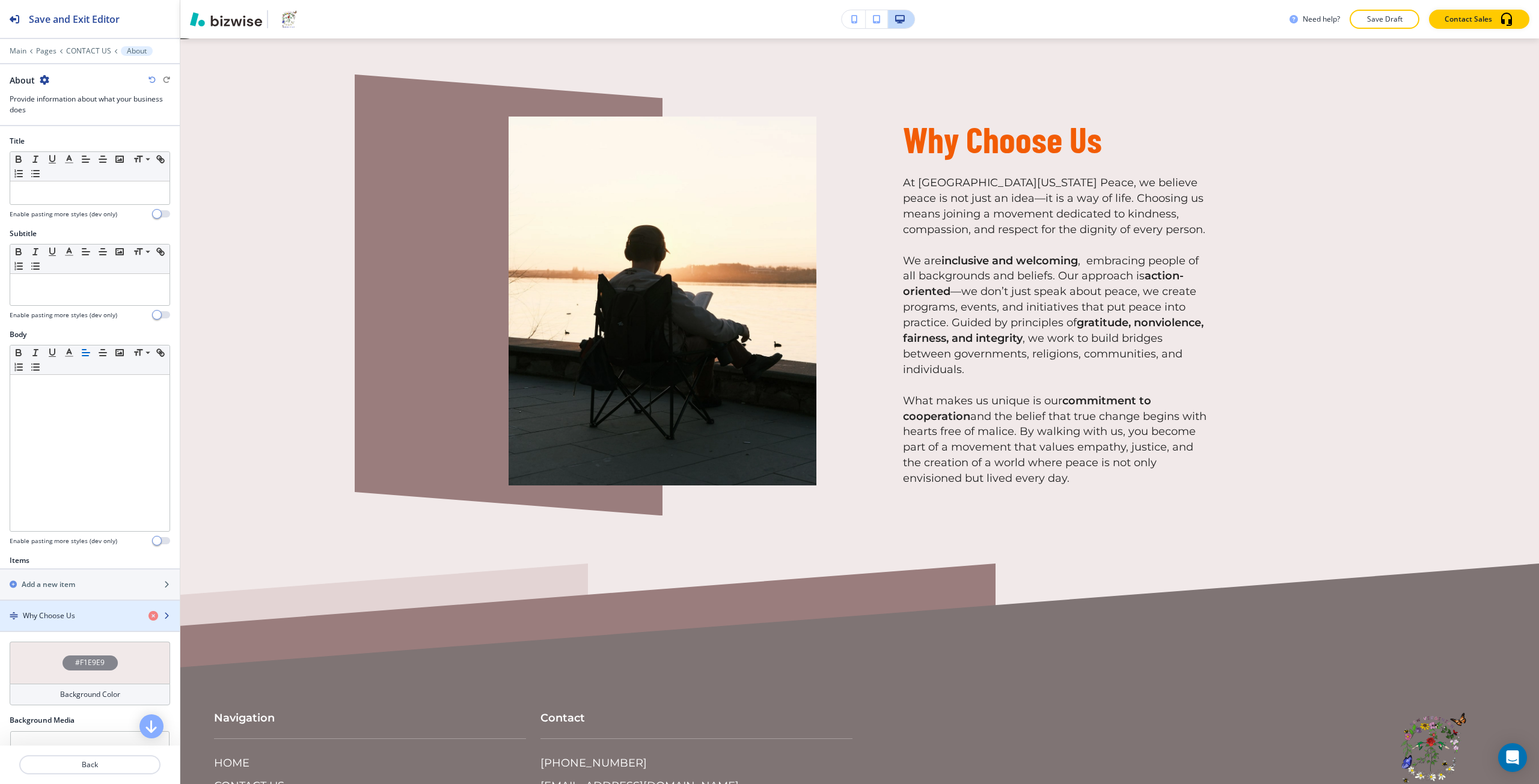
click at [46, 625] on div "button" at bounding box center [90, 626] width 180 height 10
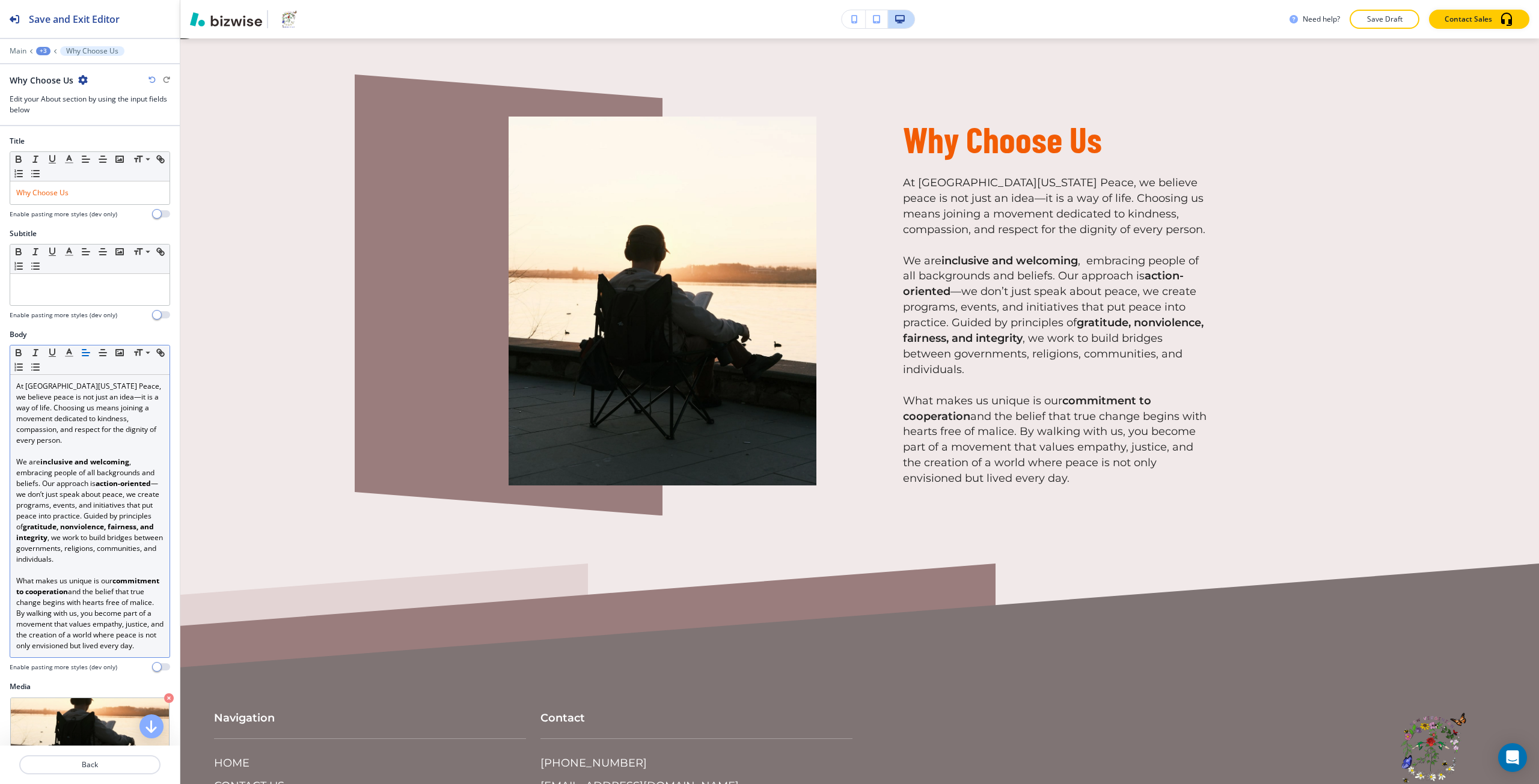
scroll to position [1853, 0]
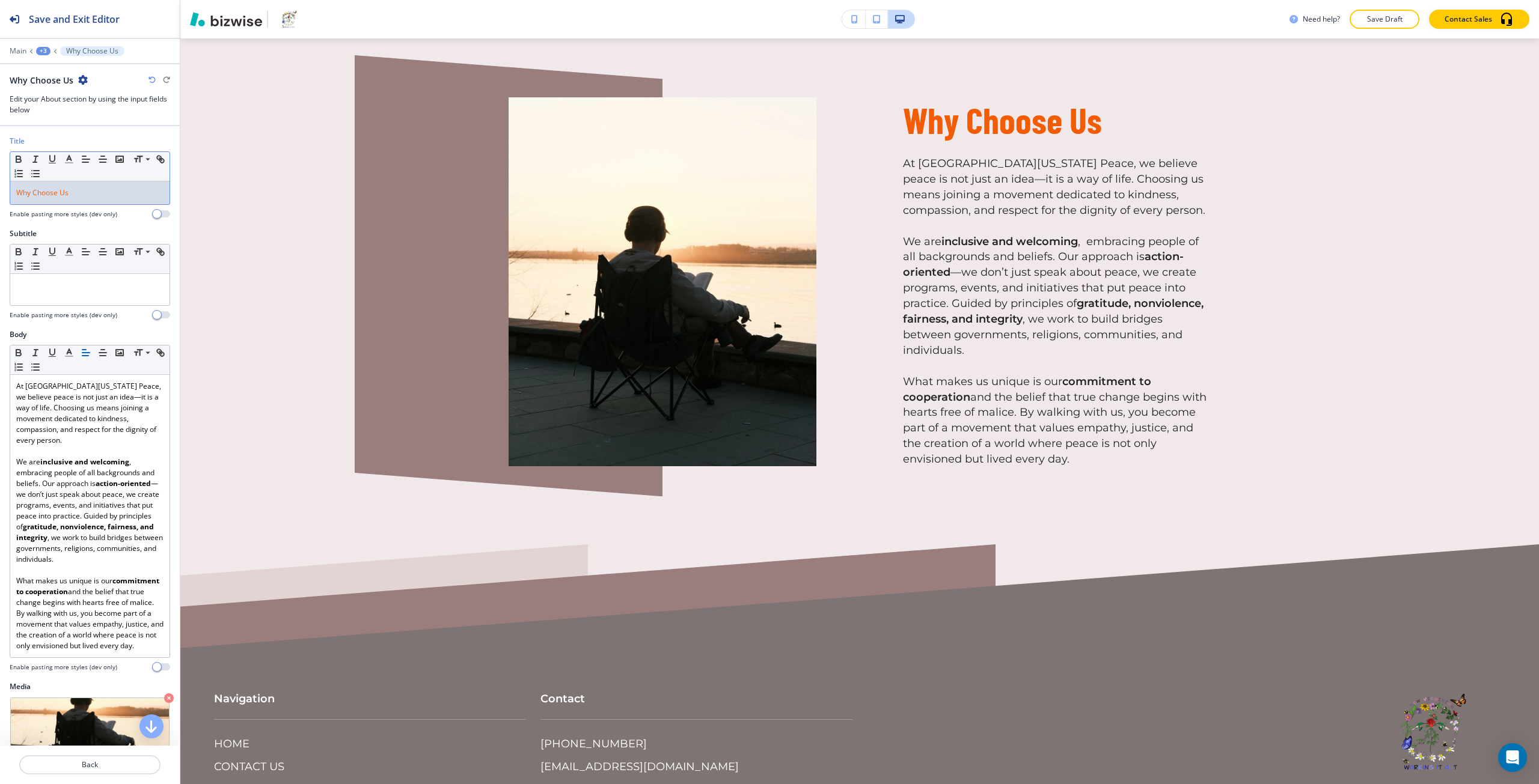
click at [46, 195] on span "Why Choose Us" at bounding box center [43, 192] width 53 height 10
click at [69, 154] on icon "button" at bounding box center [69, 159] width 11 height 11
click at [98, 324] on button "button" at bounding box center [98, 323] width 10 height 10
type input "#7f7474"
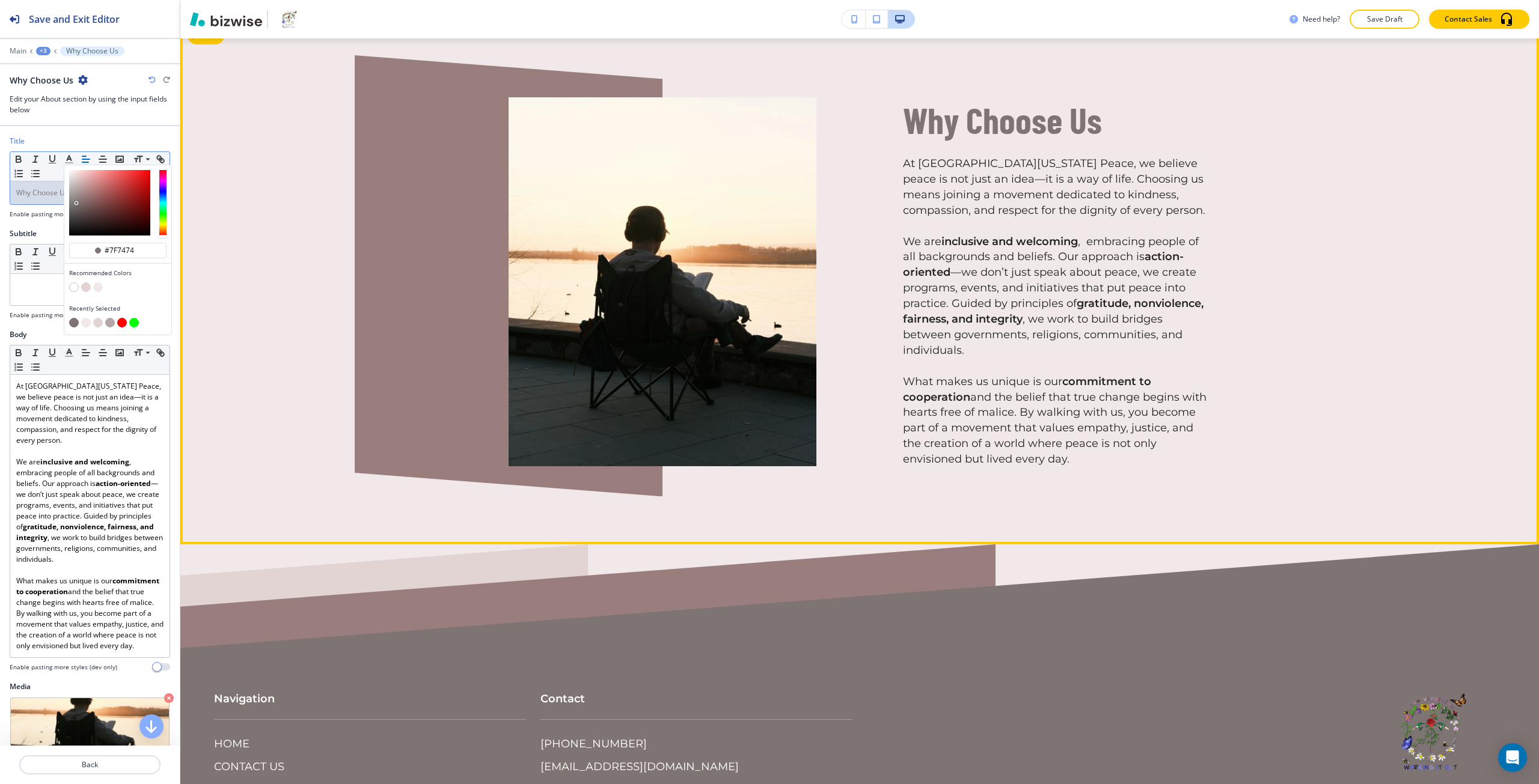
click at [260, 350] on div "Why Choose Us At New Virginia Peace, we believe peace is not just an idea—it is…" at bounding box center [859, 281] width 1359 height 525
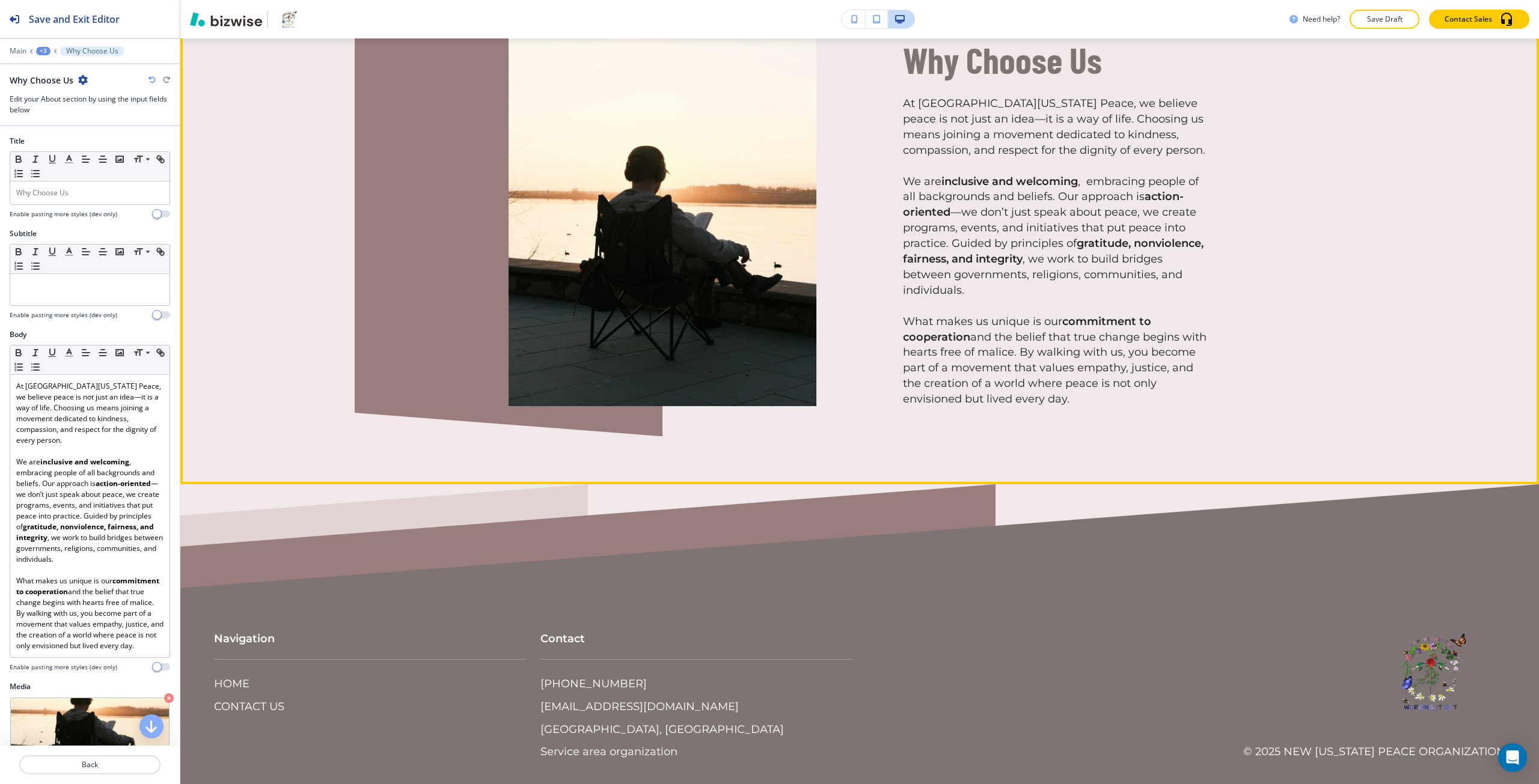
scroll to position [1932, 0]
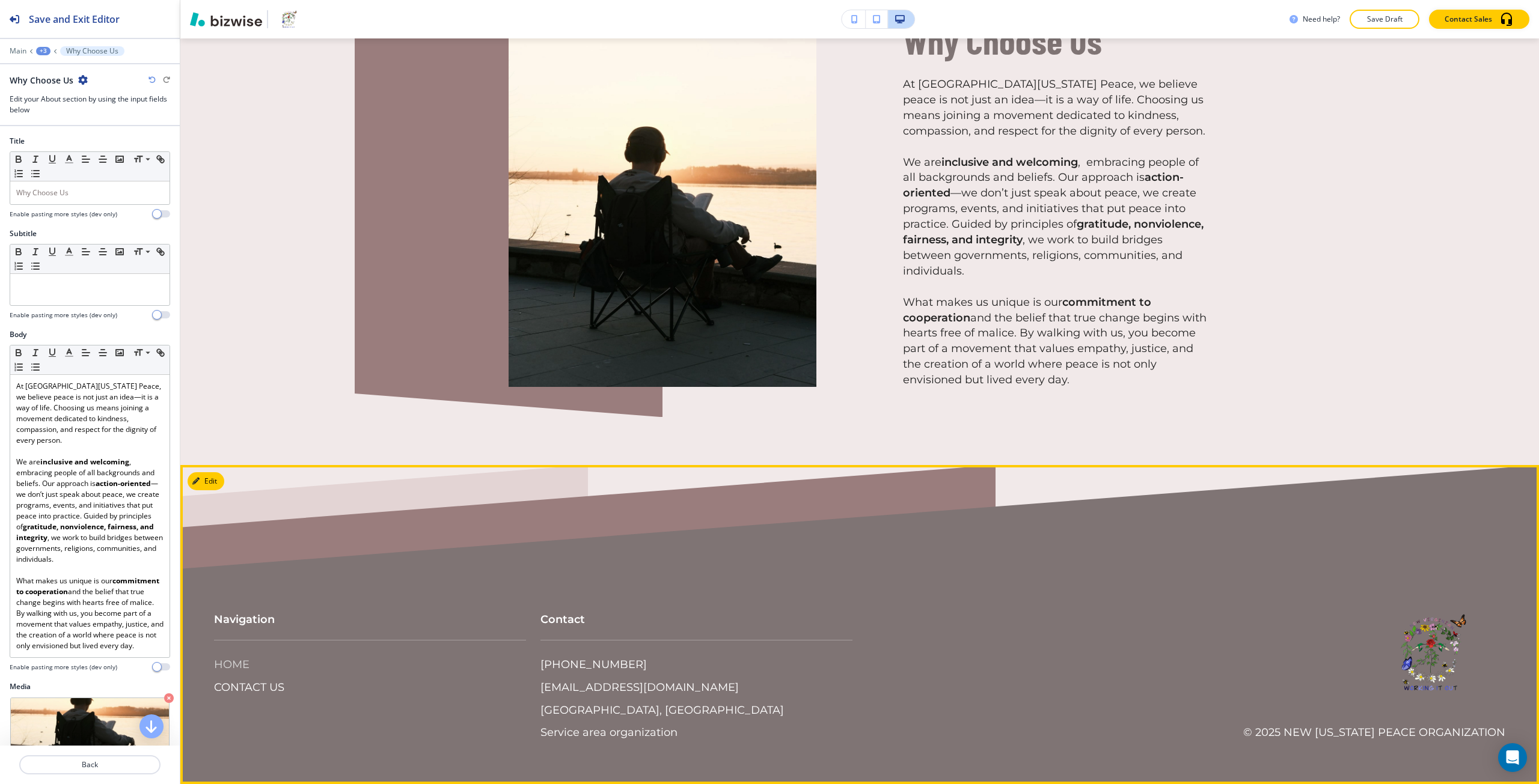
click at [233, 670] on p "HOME" at bounding box center [231, 665] width 35 height 16
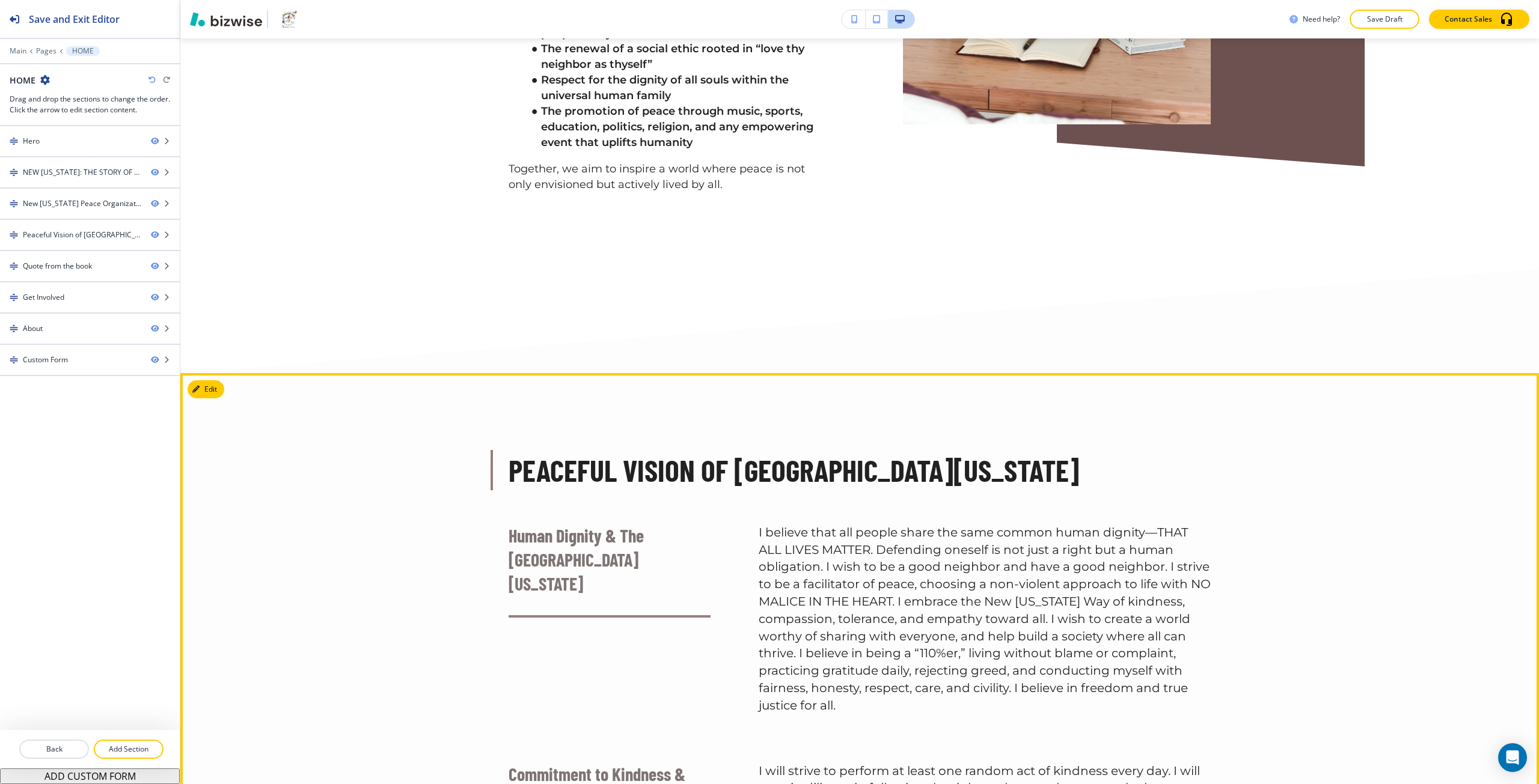
scroll to position [2224, 0]
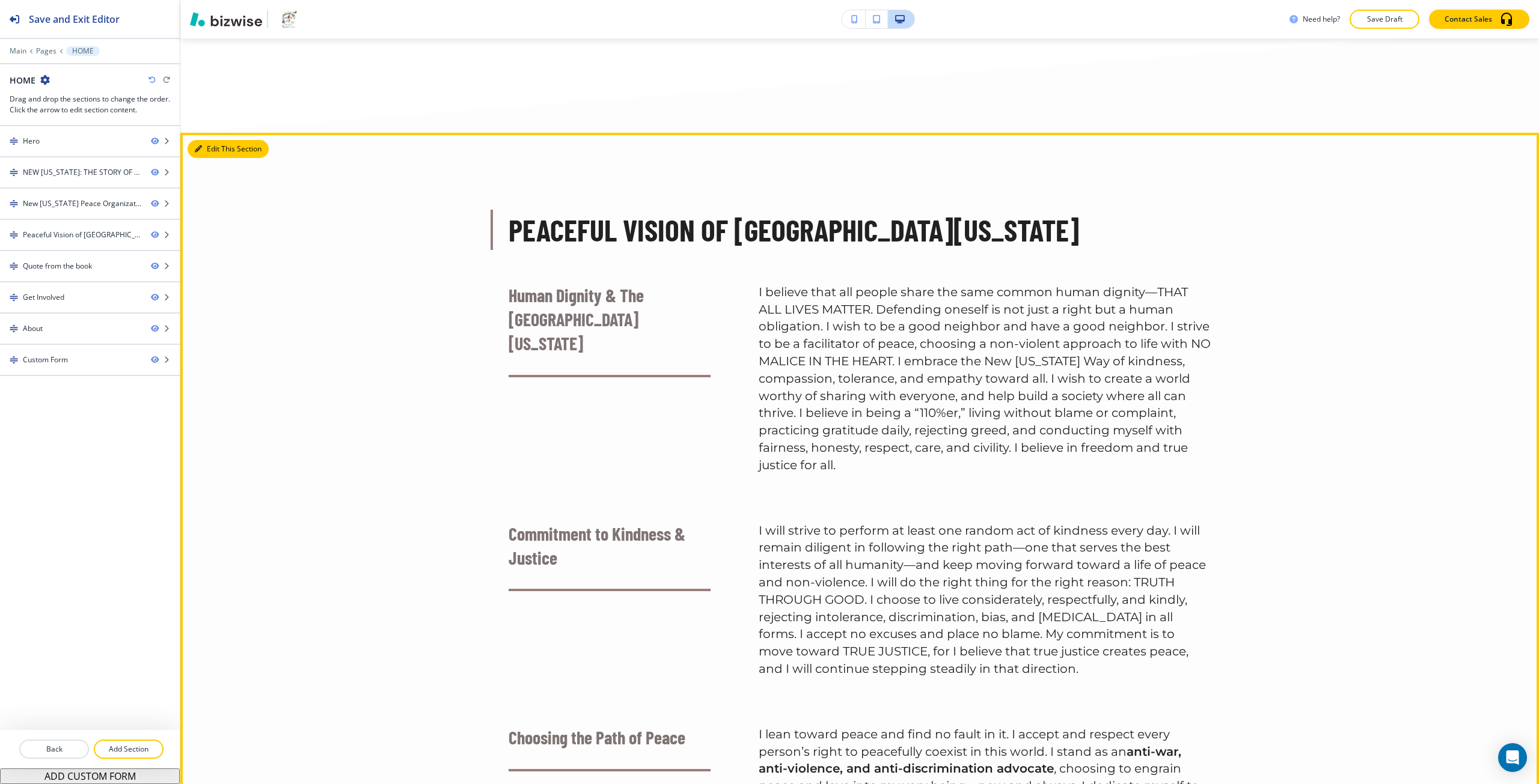
click at [205, 158] on button "Edit This Section" at bounding box center [228, 149] width 81 height 18
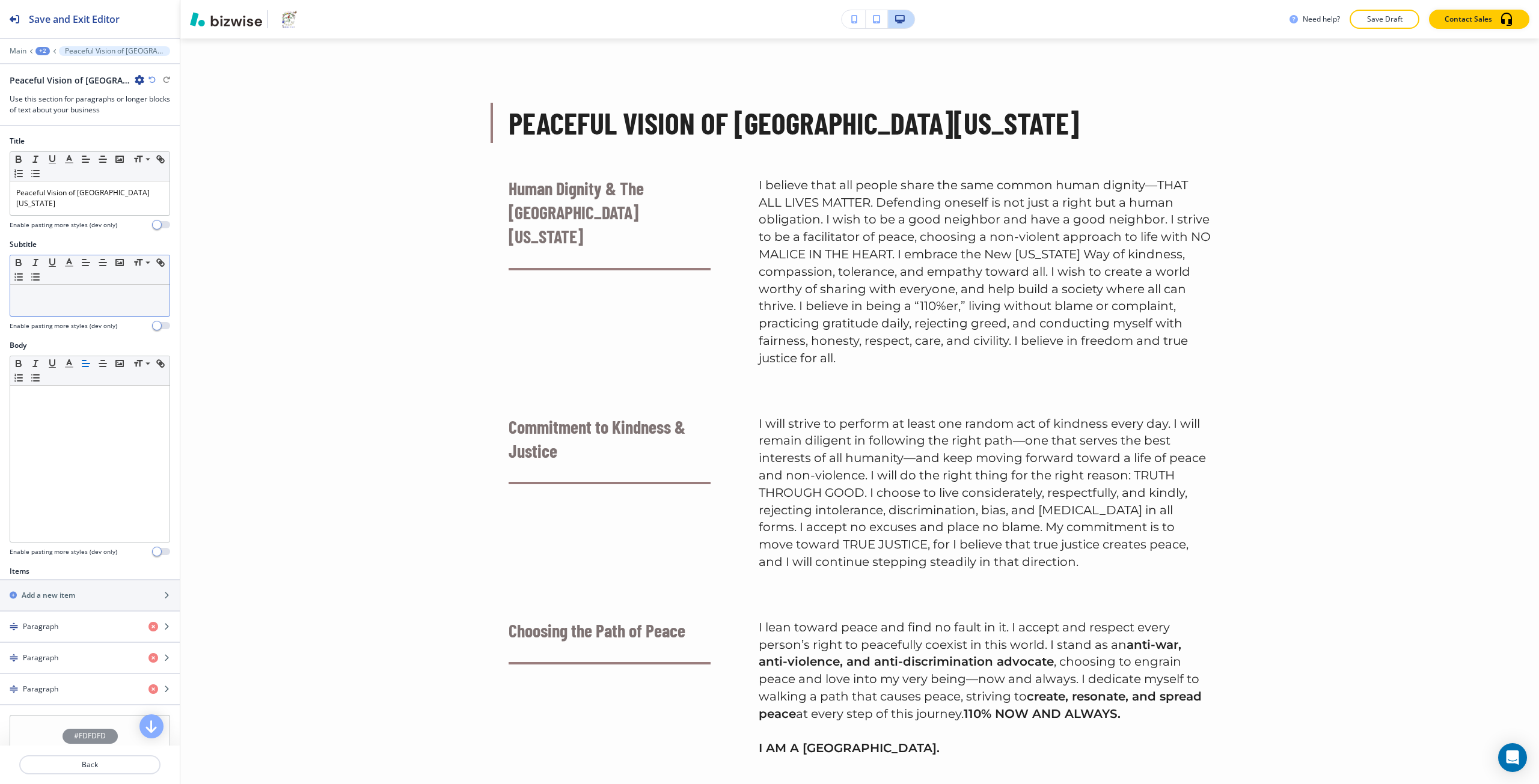
scroll to position [2334, 0]
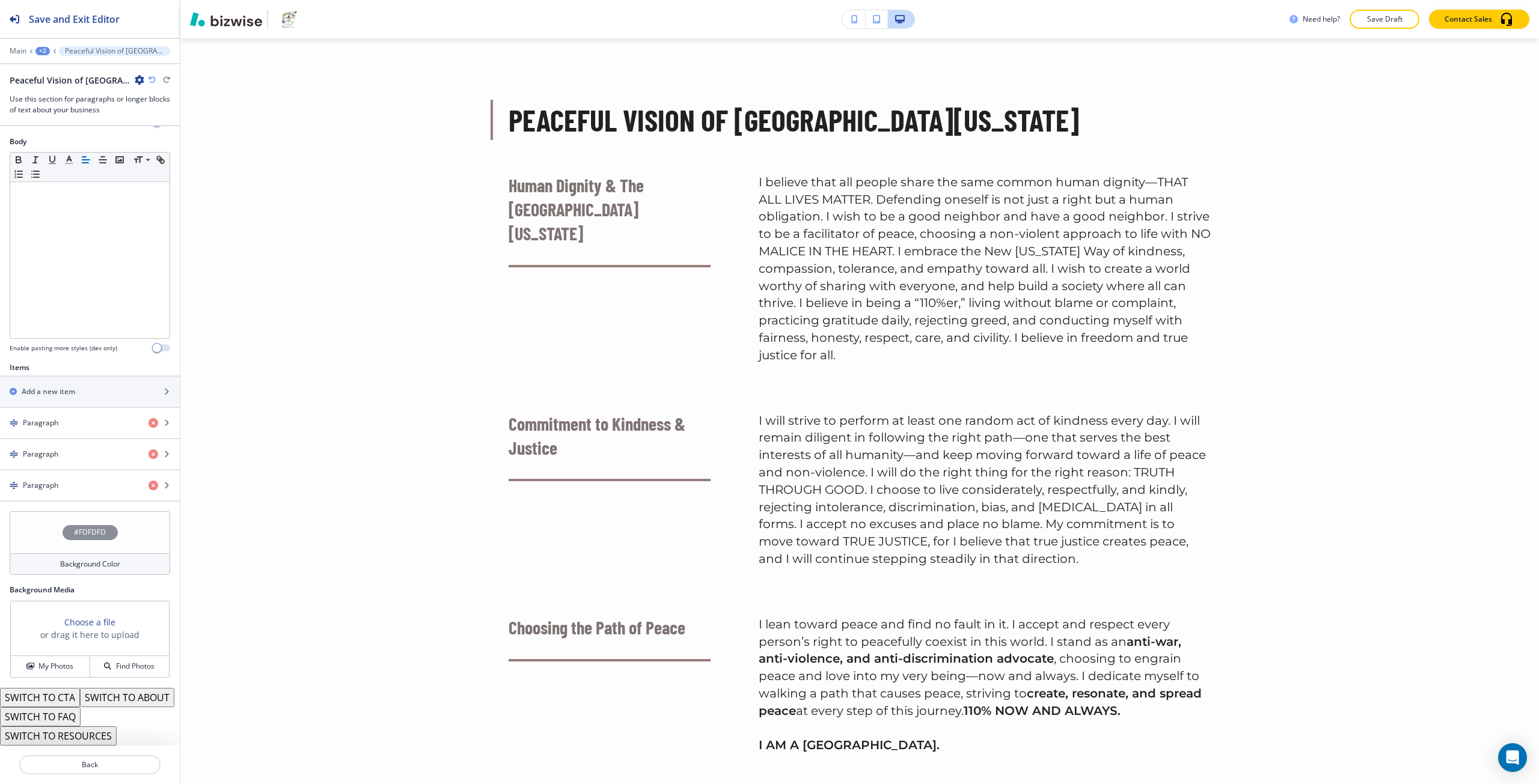
click at [80, 523] on div "#FDFDFD" at bounding box center [90, 532] width 160 height 42
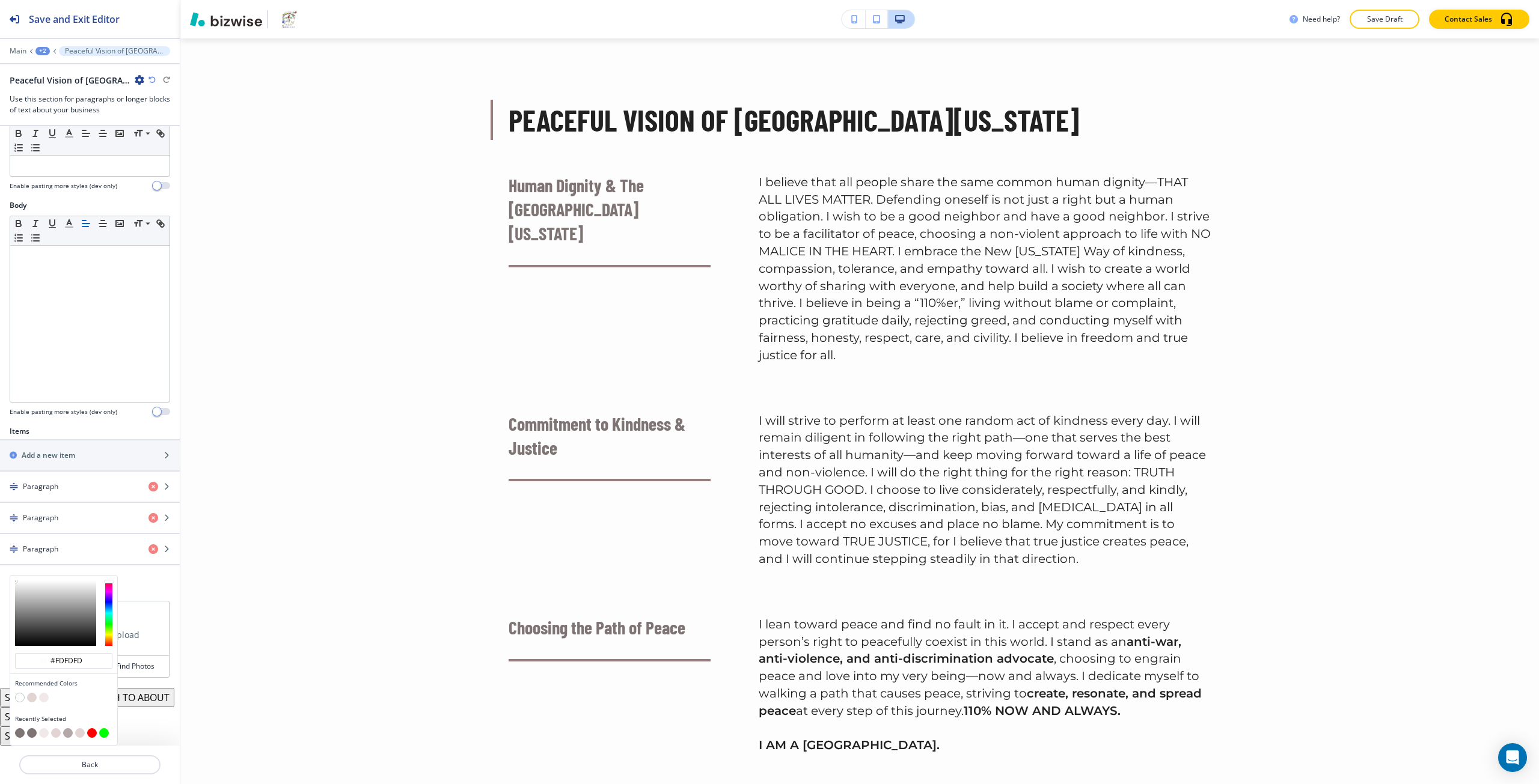
click at [47, 693] on button "button" at bounding box center [44, 698] width 10 height 10
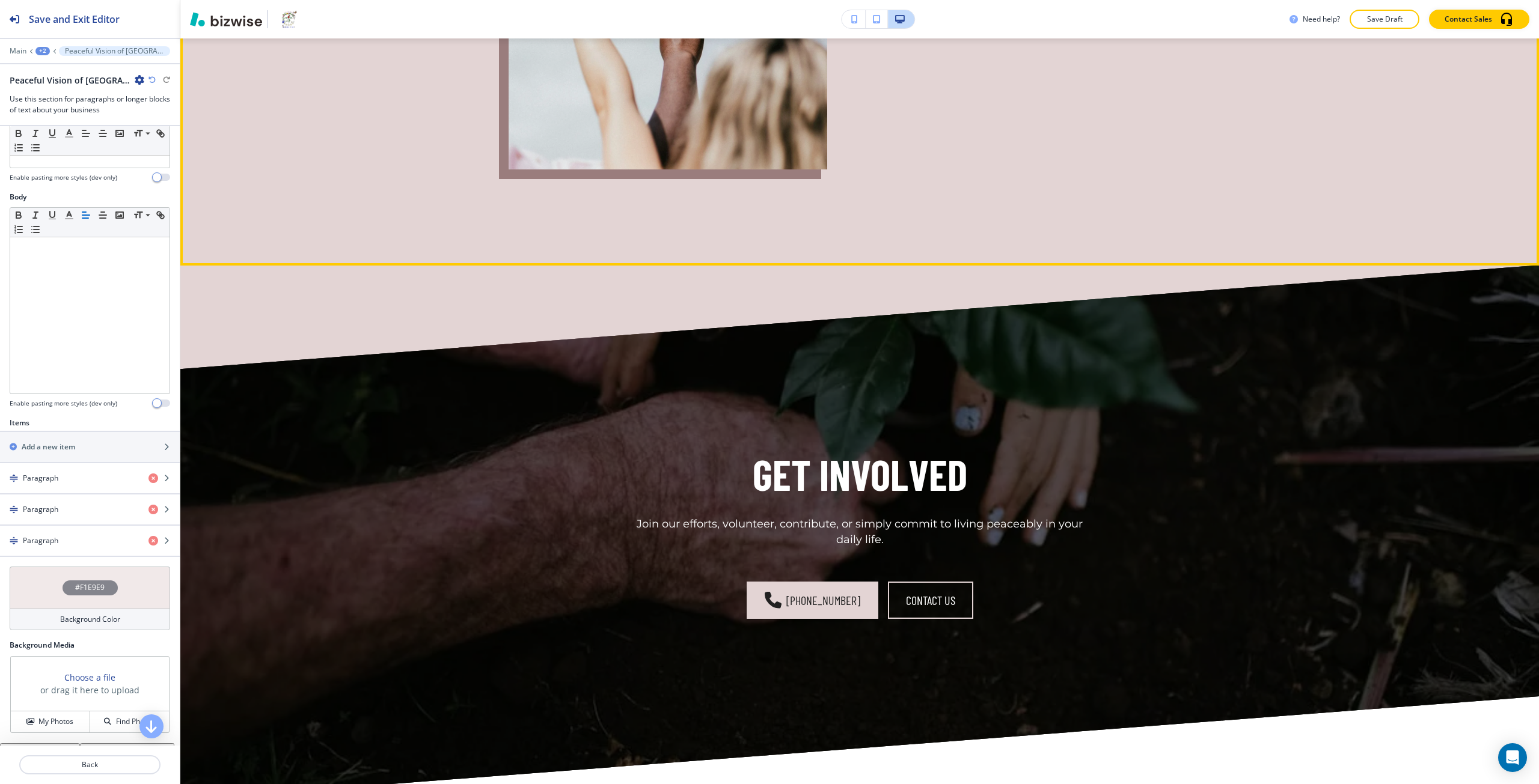
scroll to position [3596, 0]
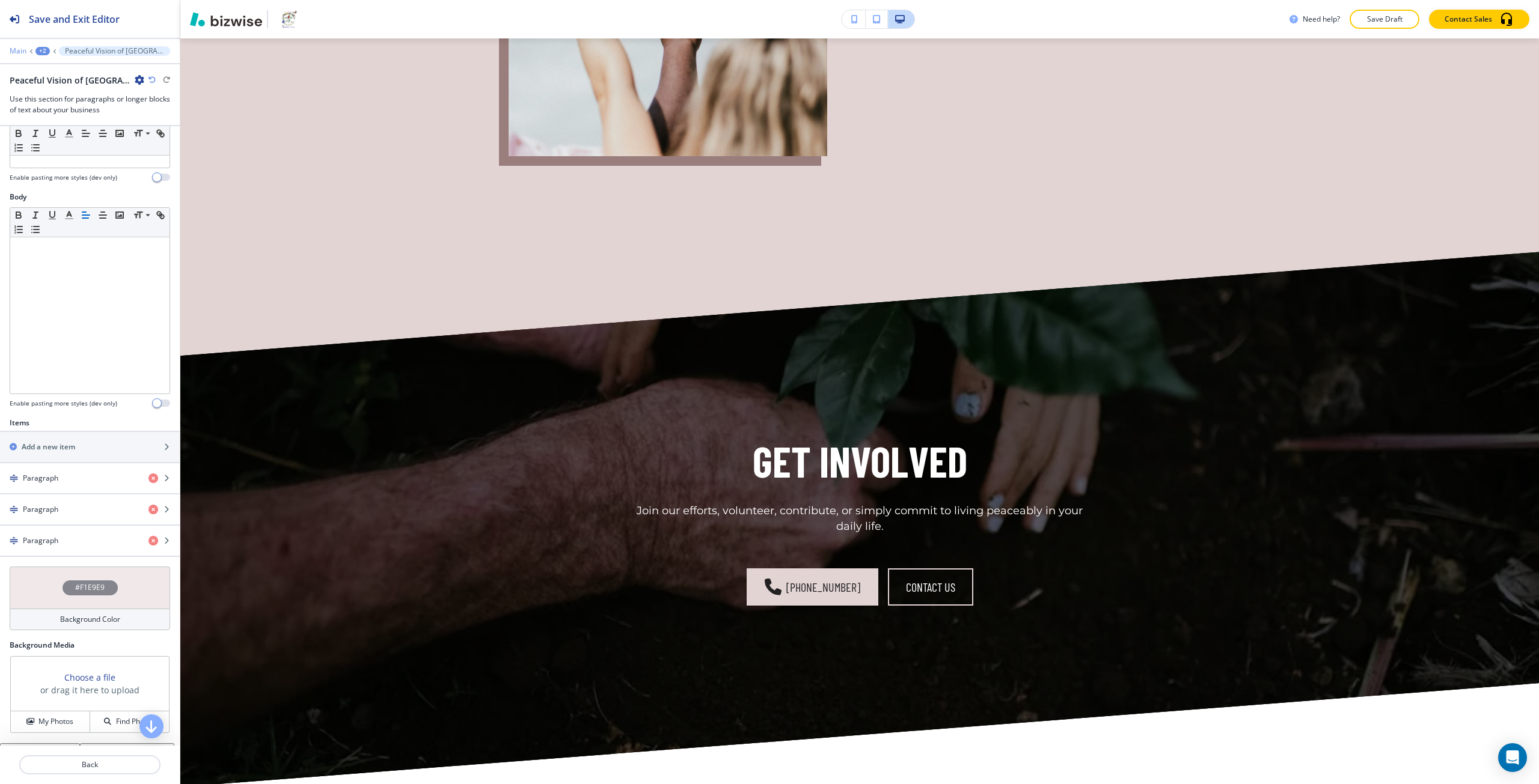
click at [14, 51] on p "Main" at bounding box center [18, 51] width 16 height 8
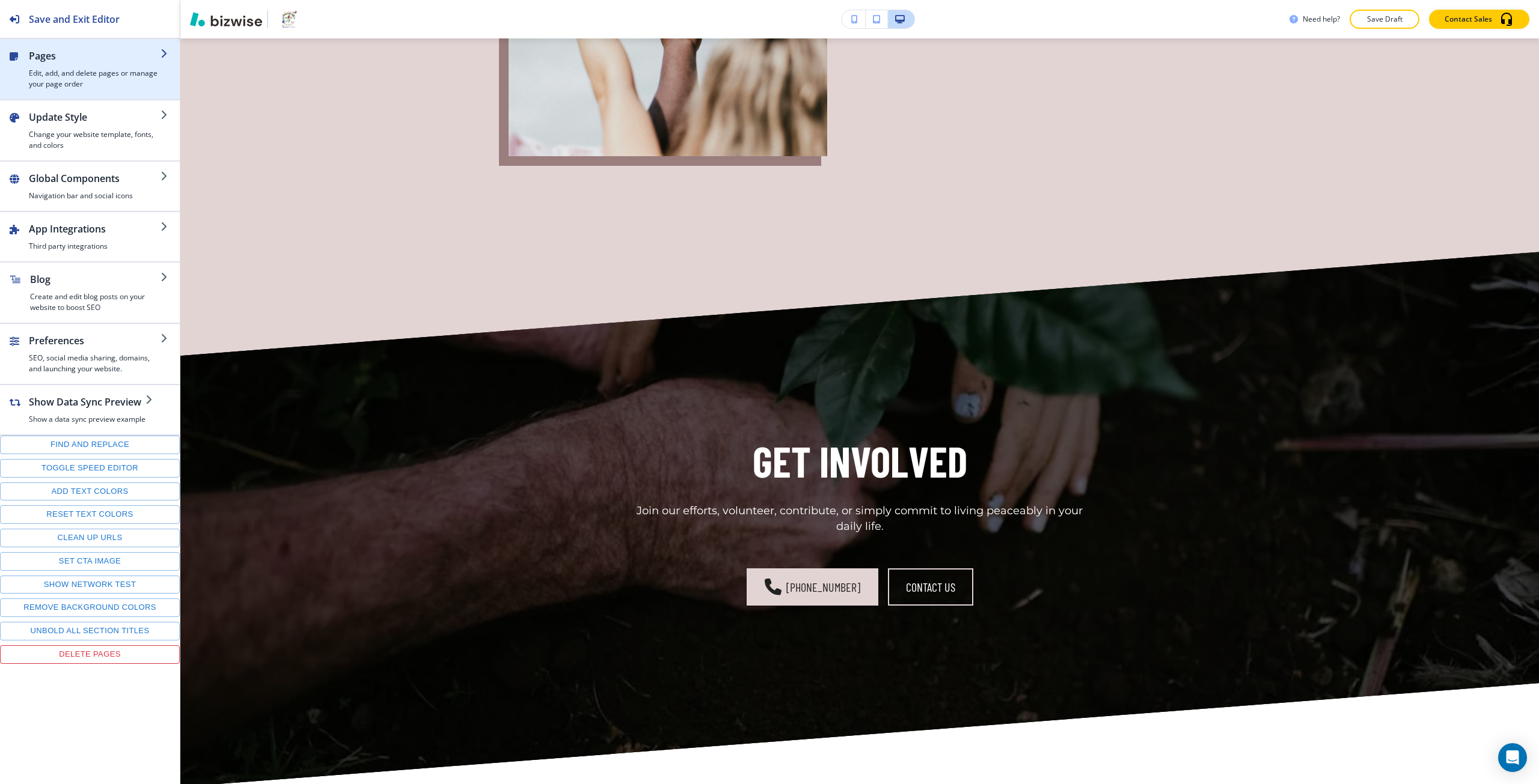
click at [62, 77] on h4 "Edit, add, and delete pages or manage your page order" at bounding box center [95, 79] width 132 height 21
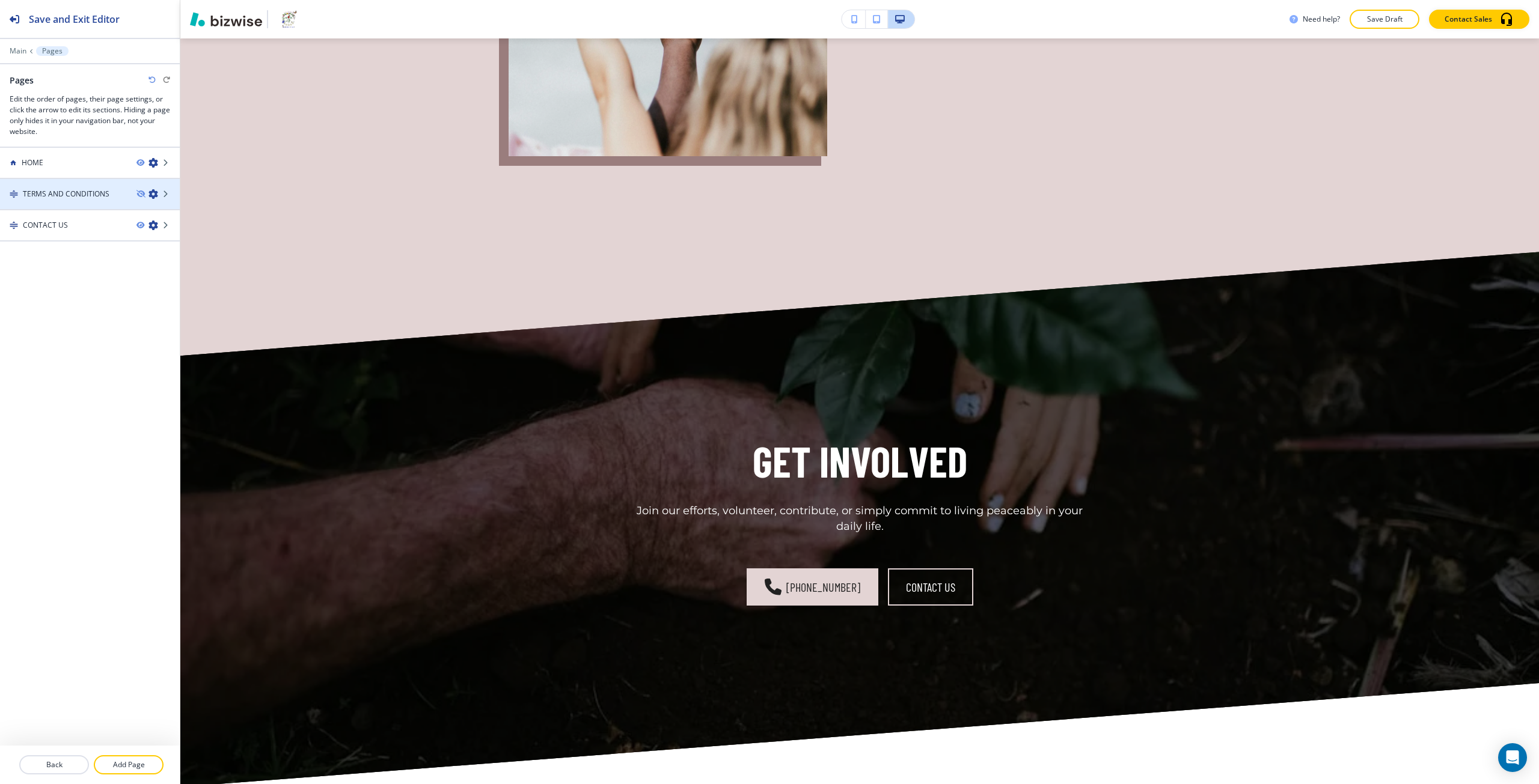
click at [72, 200] on div at bounding box center [90, 205] width 180 height 10
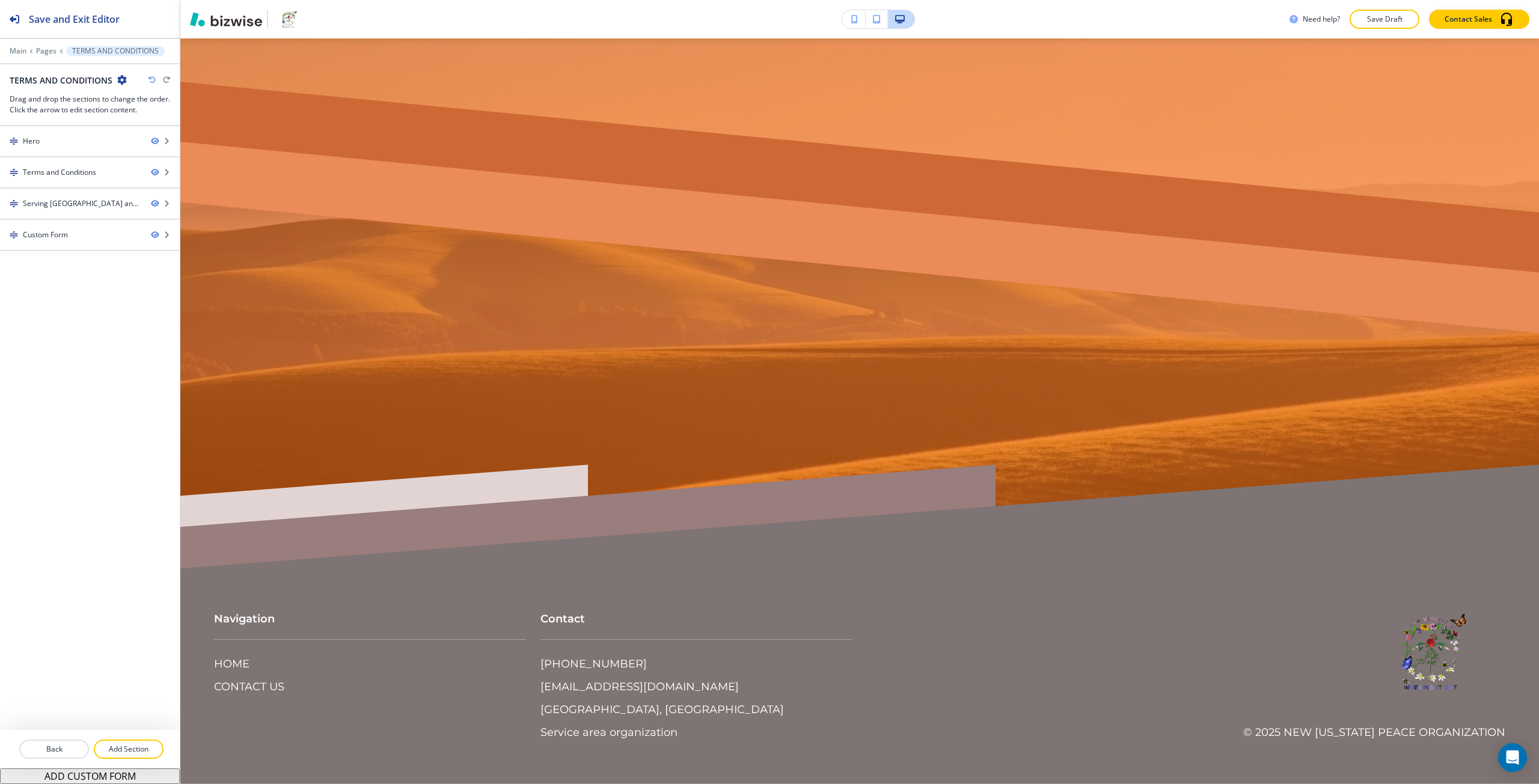
scroll to position [0, 0]
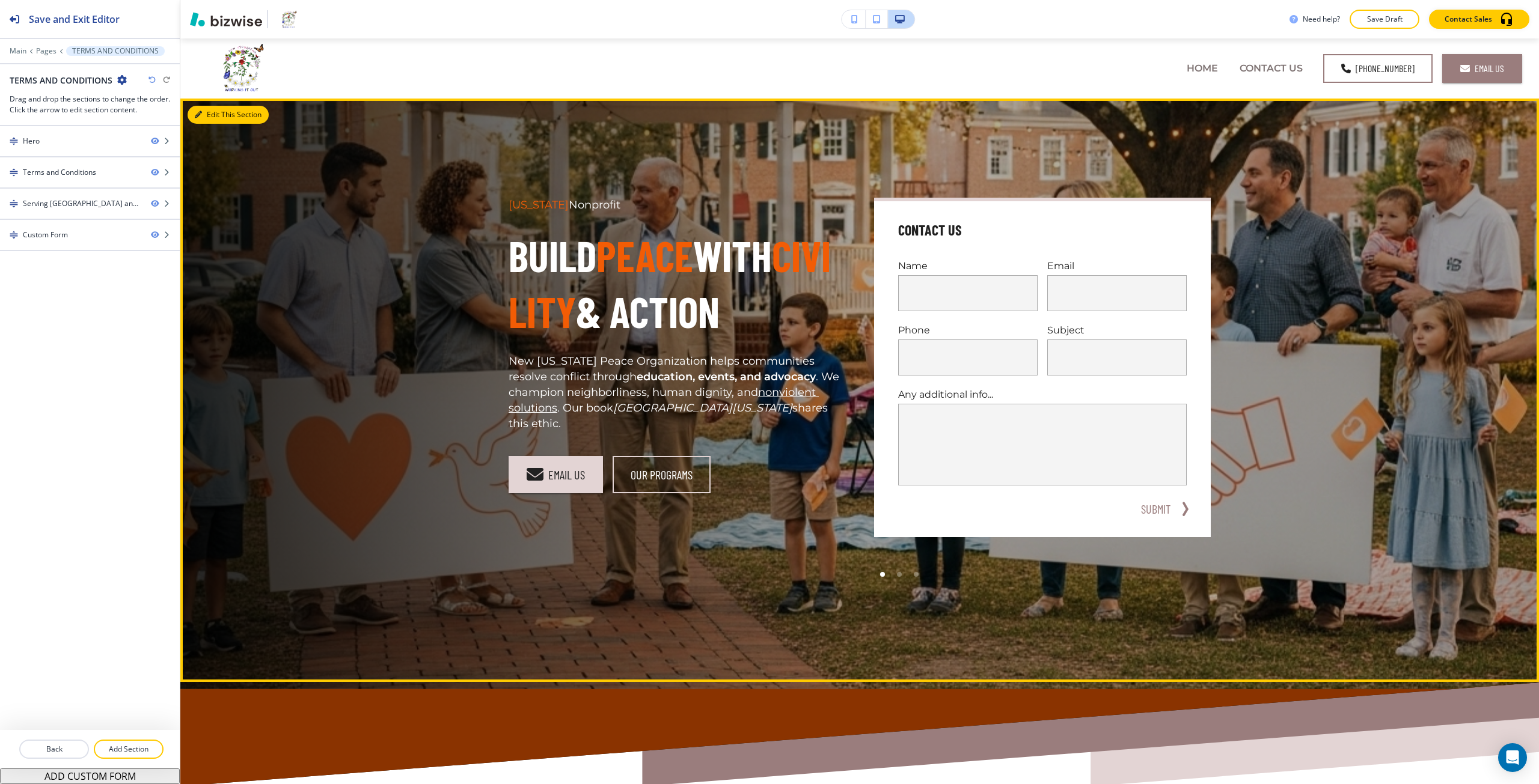
click at [201, 113] on icon "button" at bounding box center [198, 114] width 7 height 7
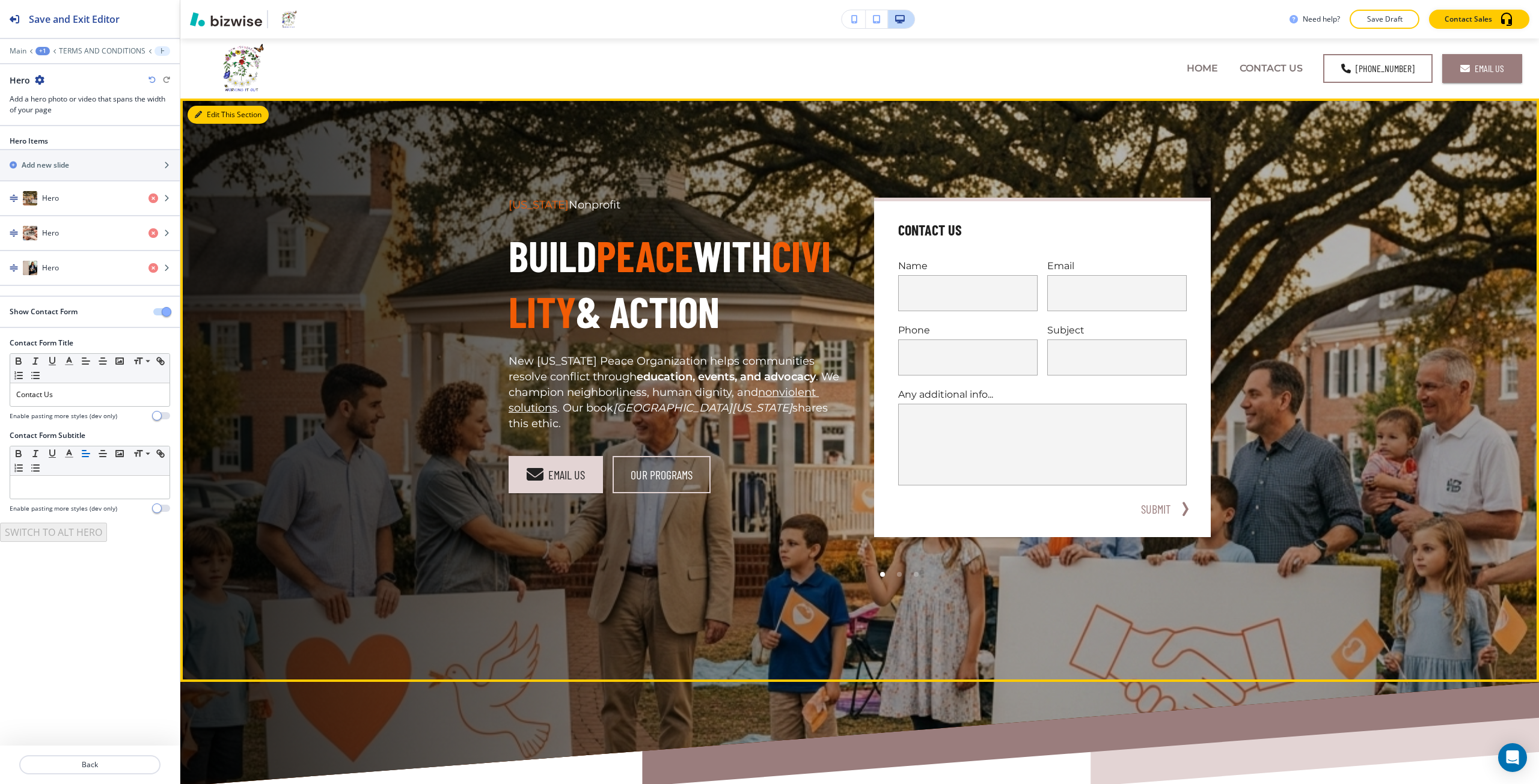
scroll to position [60, 0]
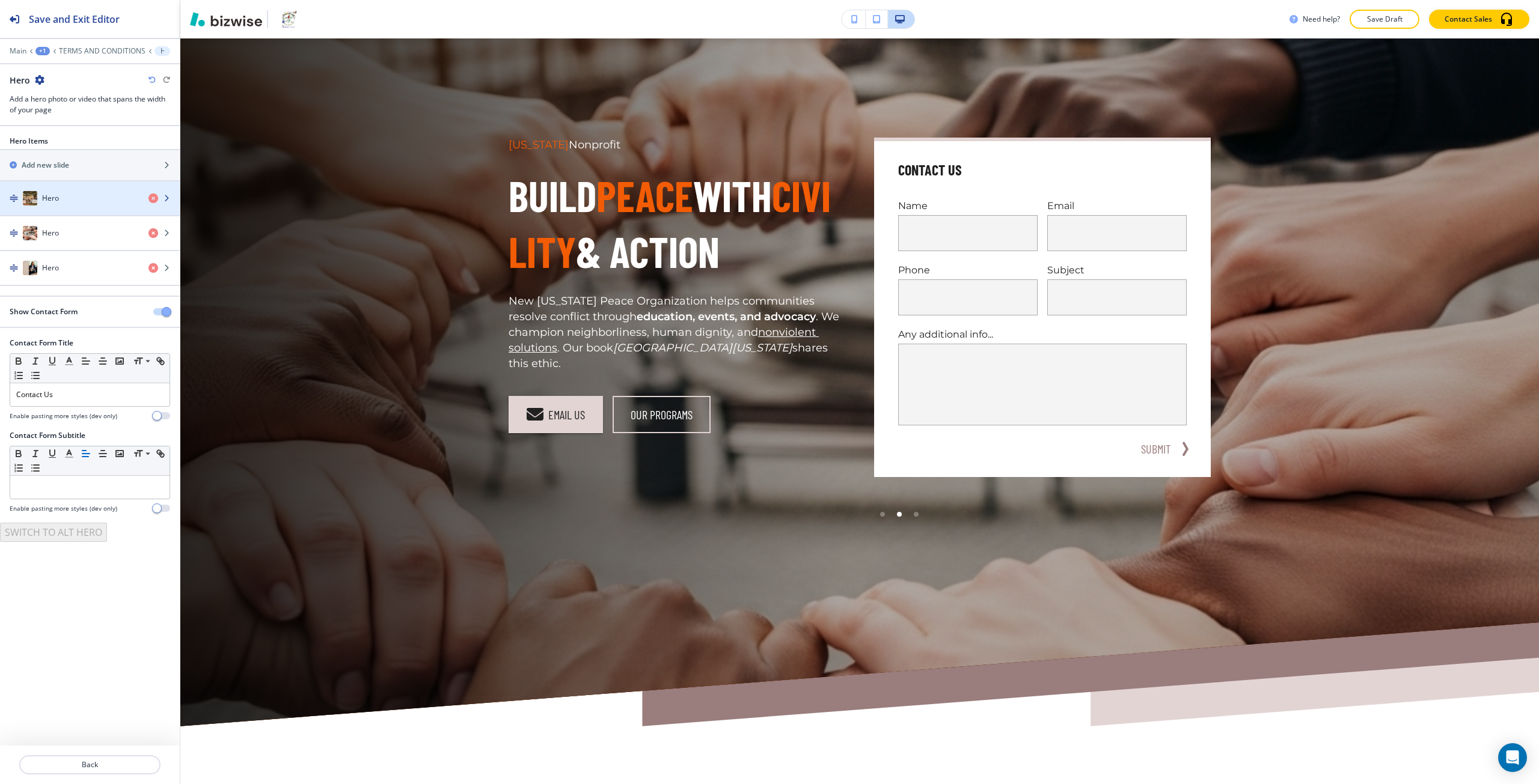
click at [72, 205] on div "button" at bounding box center [90, 210] width 180 height 10
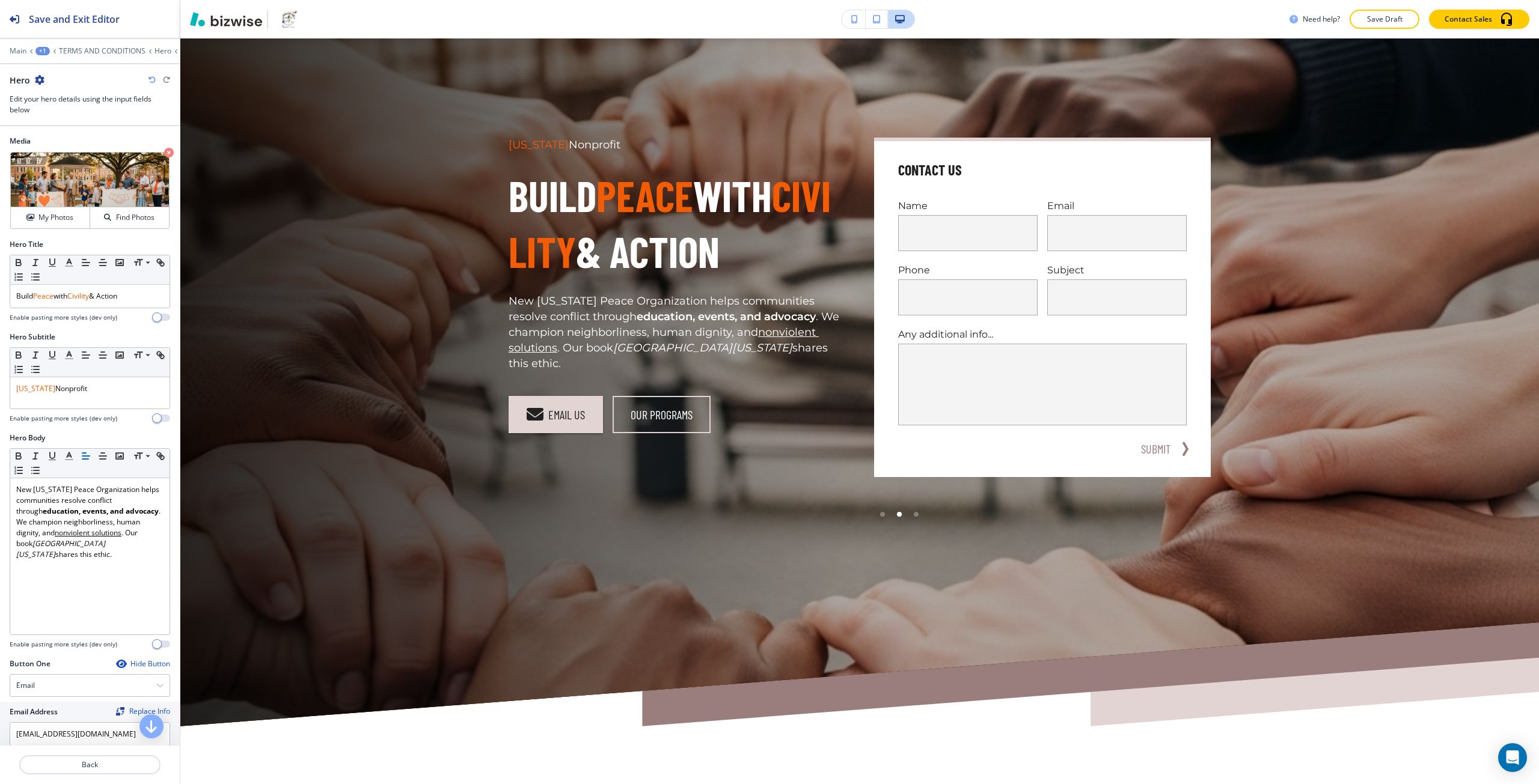
click at [72, 205] on img at bounding box center [90, 180] width 158 height 55
click at [47, 296] on span "Peace" at bounding box center [43, 296] width 21 height 10
click at [66, 264] on icon "button" at bounding box center [69, 262] width 11 height 11
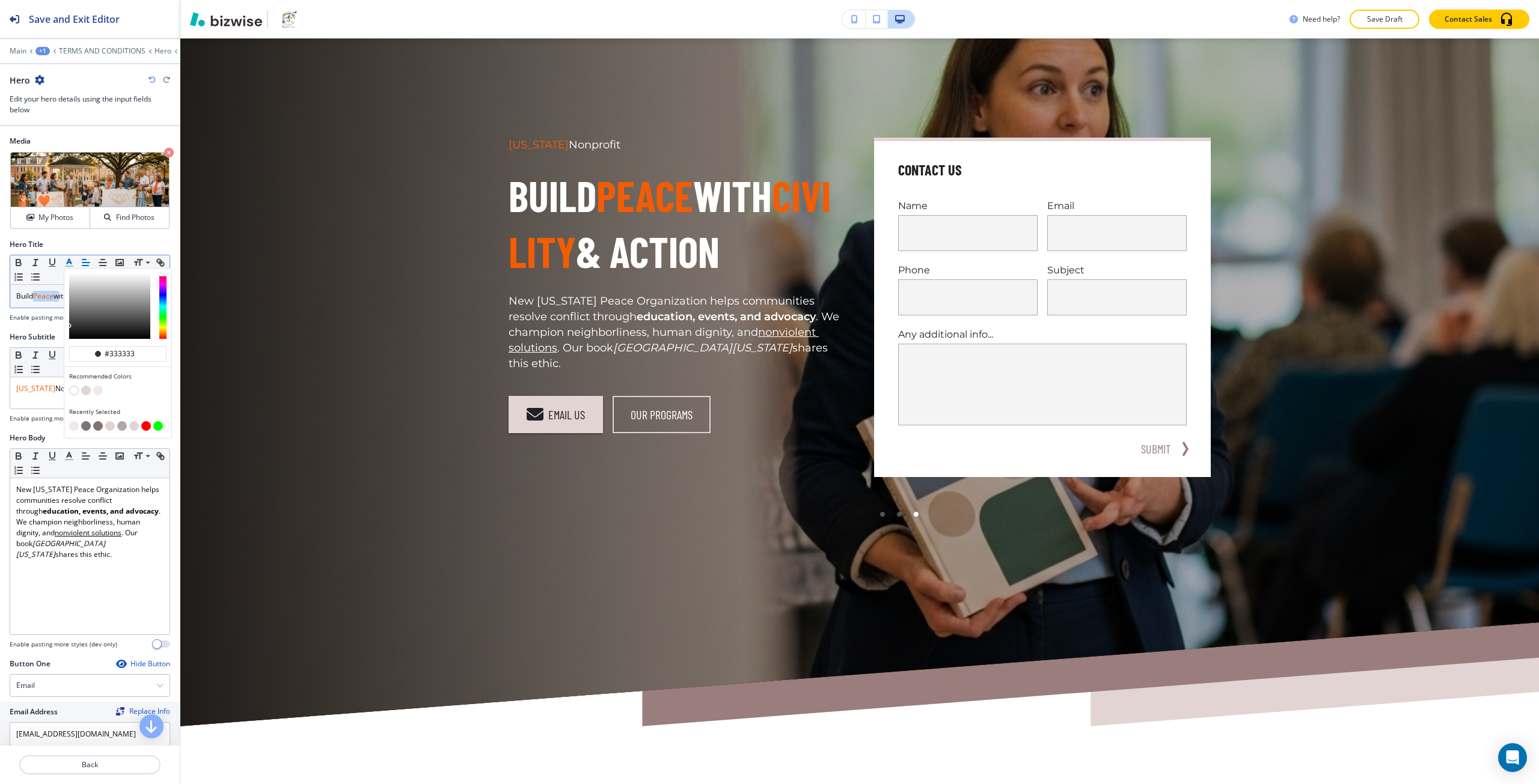
click at [86, 426] on button "button" at bounding box center [86, 427] width 10 height 10
type input "#7f7474"
click at [49, 297] on span "Peace" at bounding box center [43, 296] width 21 height 10
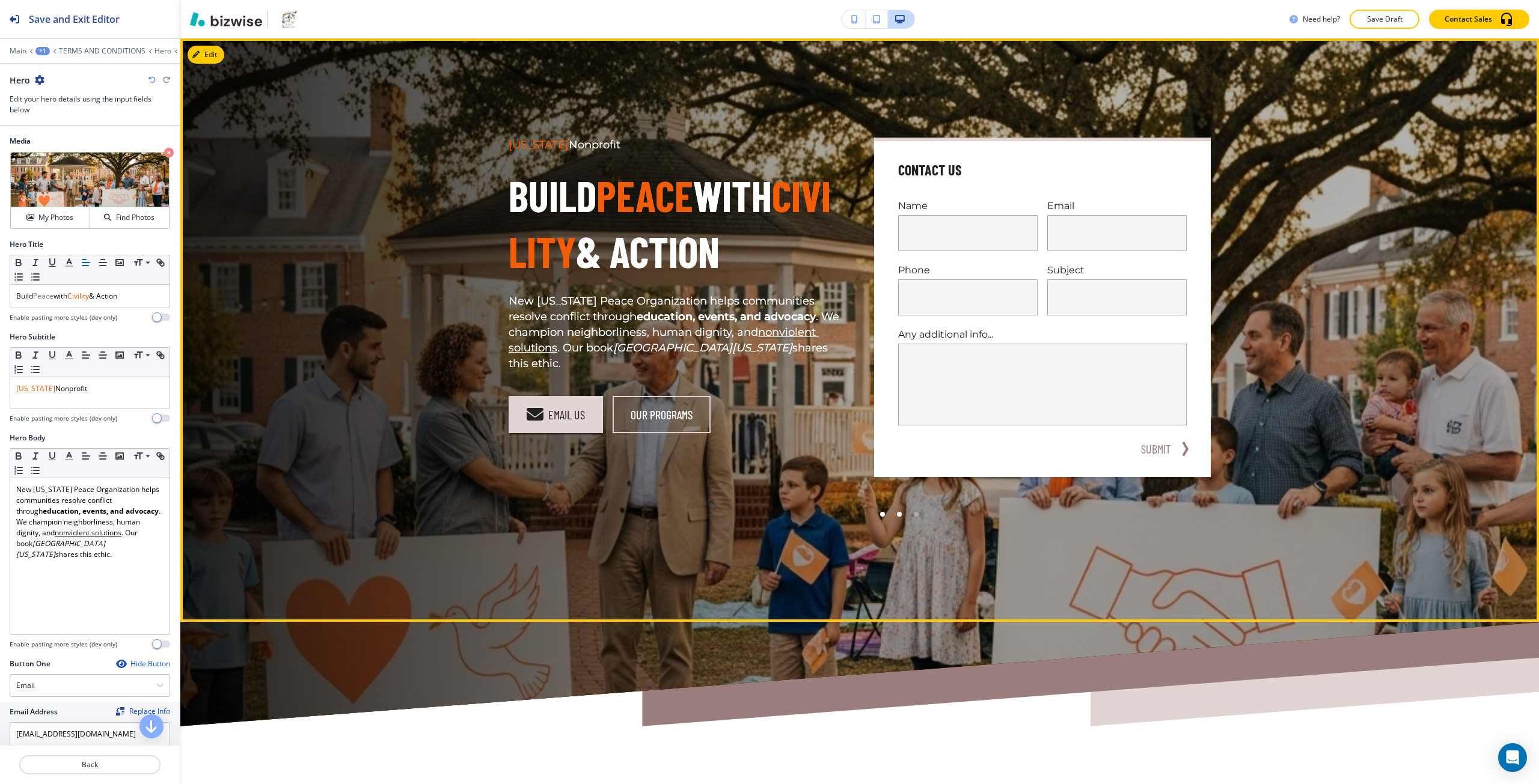
click at [892, 517] on div at bounding box center [899, 514] width 16 height 16
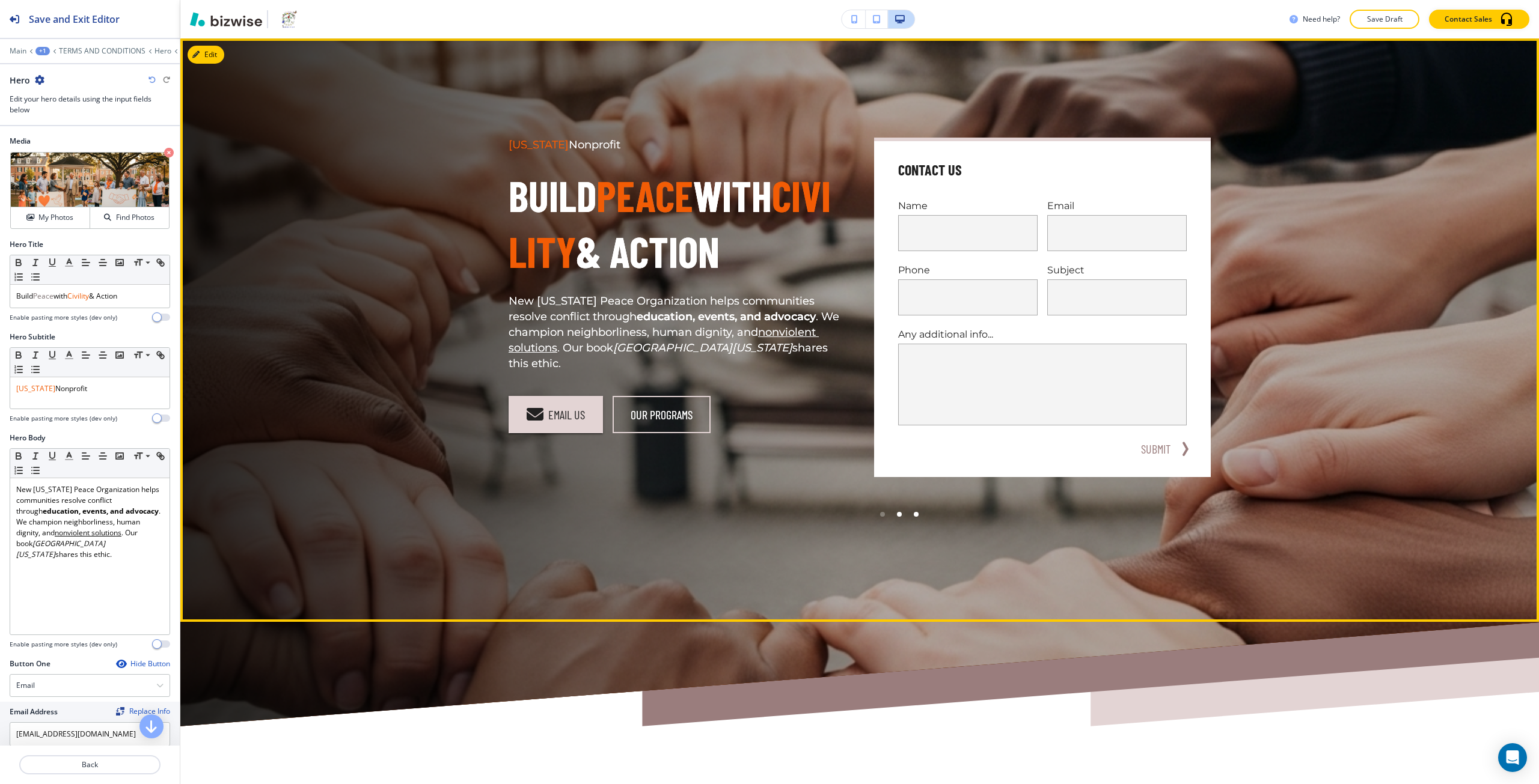
click at [909, 515] on div at bounding box center [916, 514] width 16 height 16
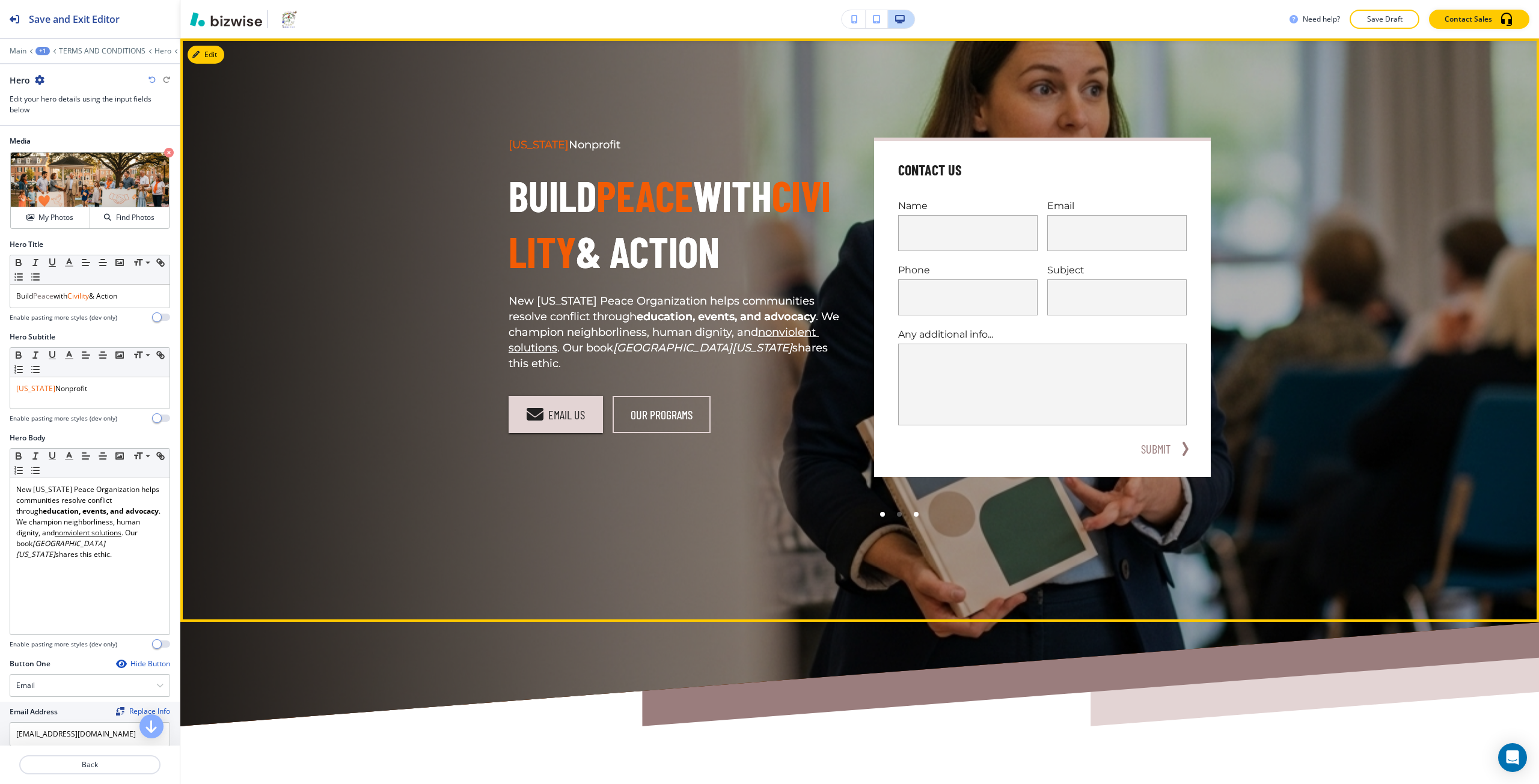
click at [880, 514] on div at bounding box center [883, 514] width 5 height 5
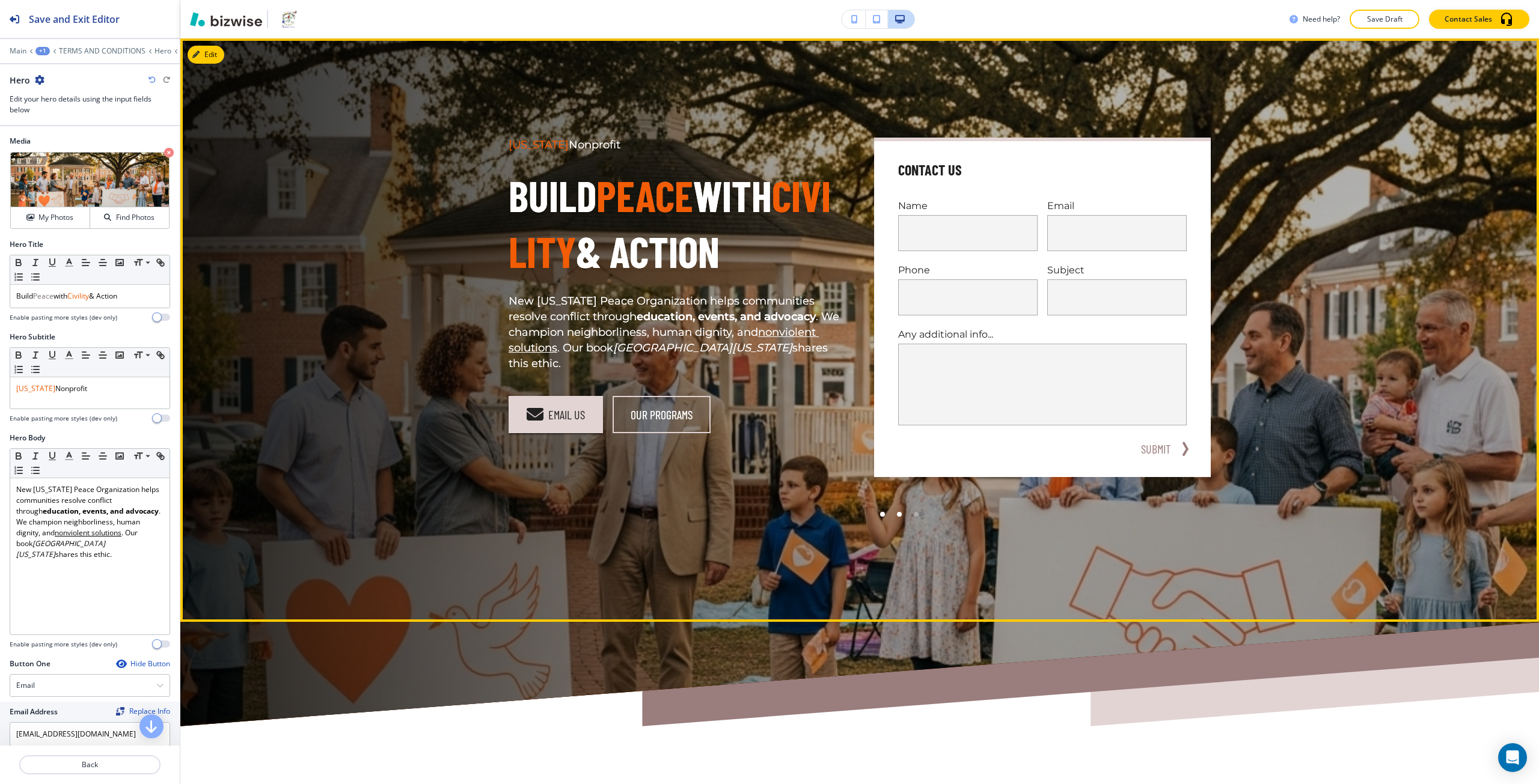
click at [897, 512] on div at bounding box center [899, 514] width 5 height 5
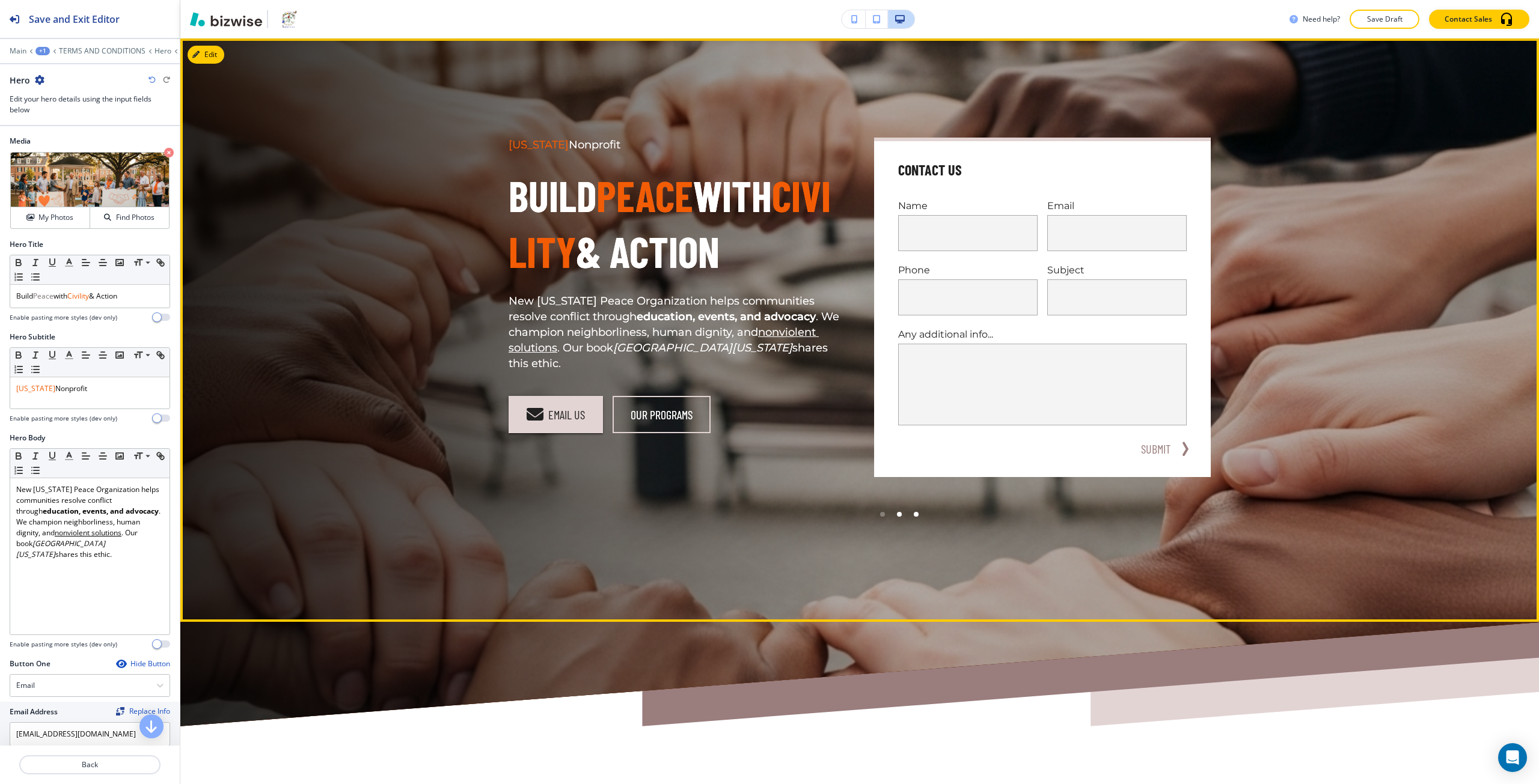
click at [911, 511] on div at bounding box center [916, 514] width 16 height 16
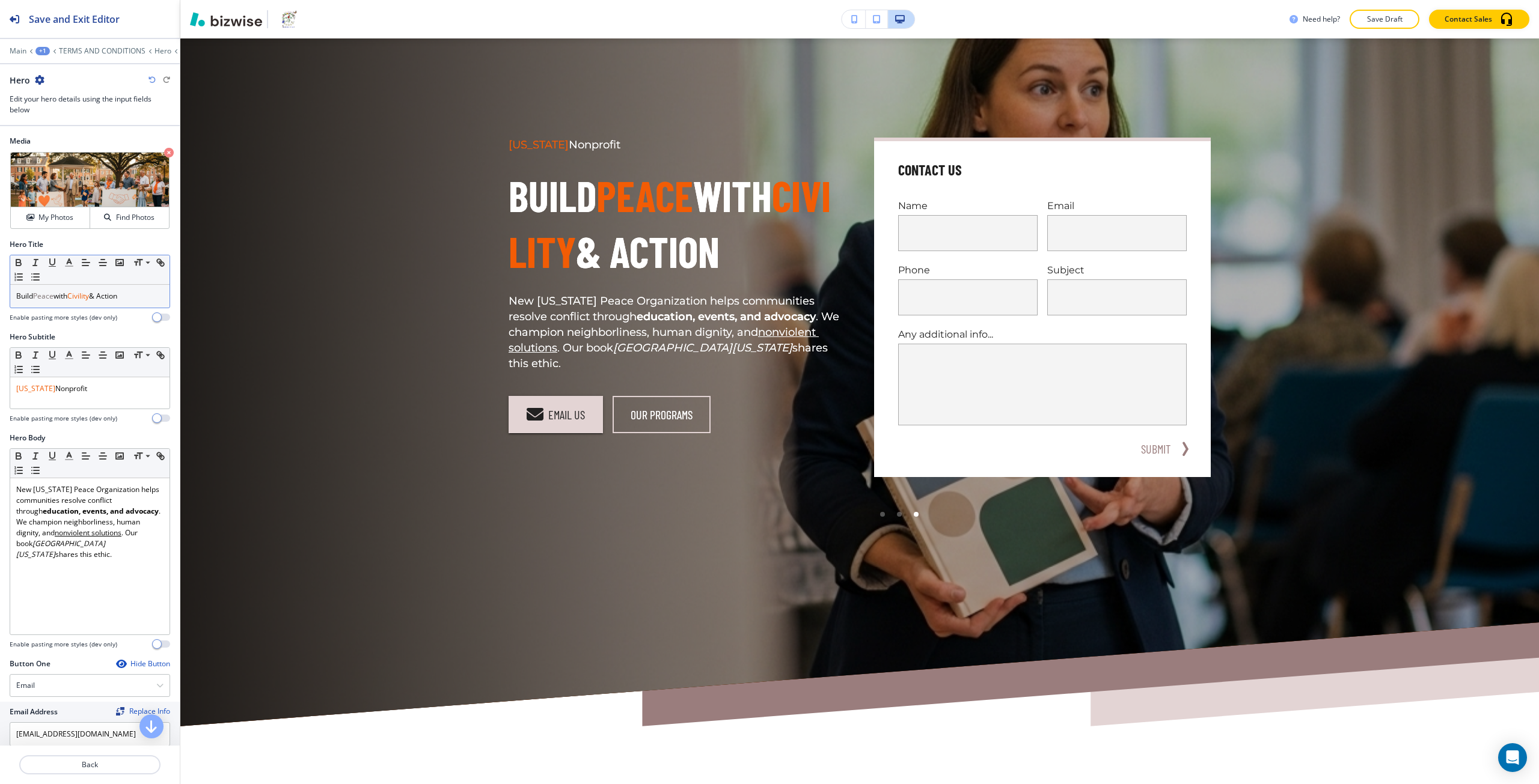
click at [89, 294] on span "Civility" at bounding box center [78, 296] width 21 height 10
click at [70, 265] on icon "button" at bounding box center [69, 262] width 11 height 11
click at [72, 426] on button "button" at bounding box center [74, 427] width 10 height 10
type input "#7f7474"
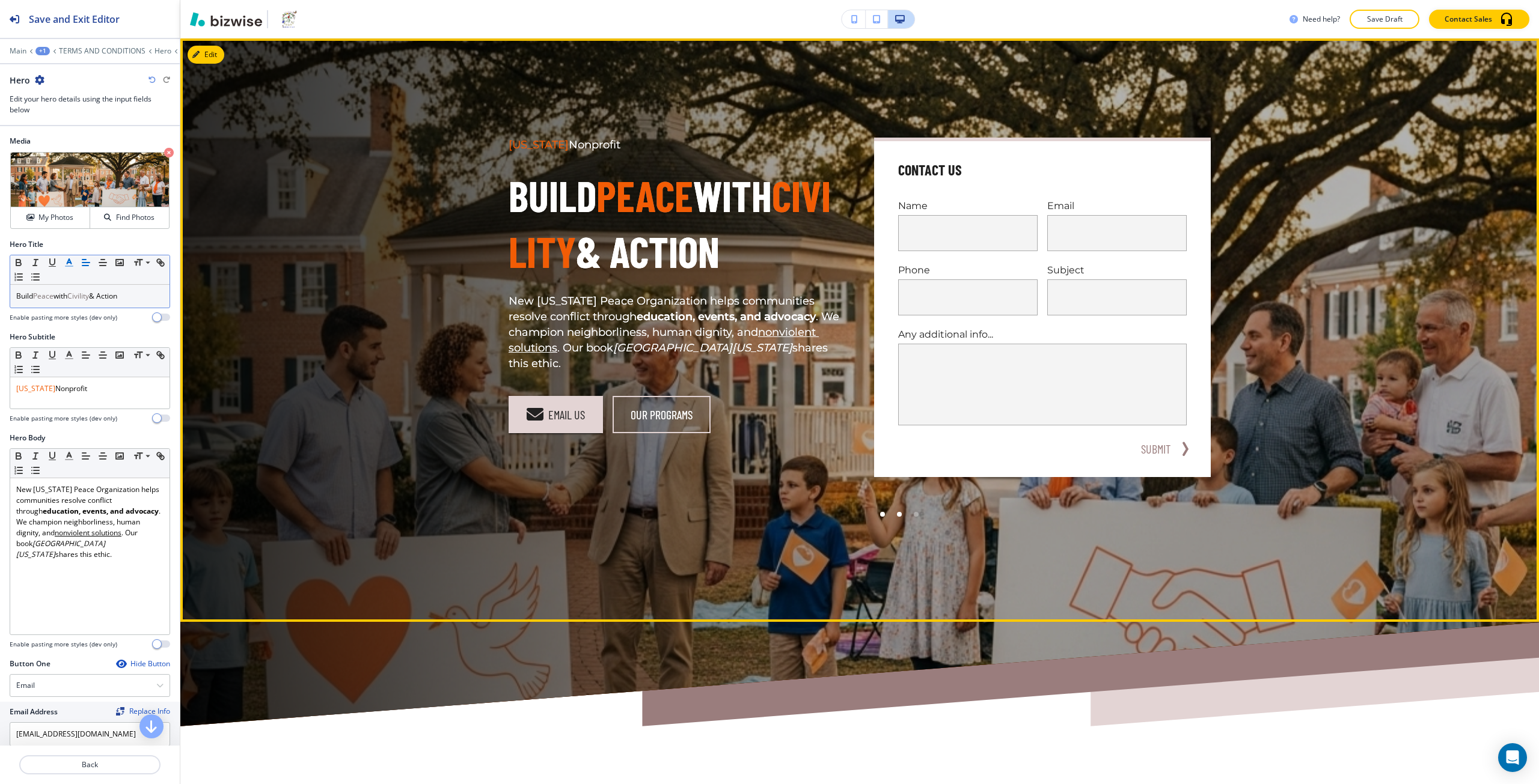
click at [892, 512] on div at bounding box center [899, 514] width 16 height 16
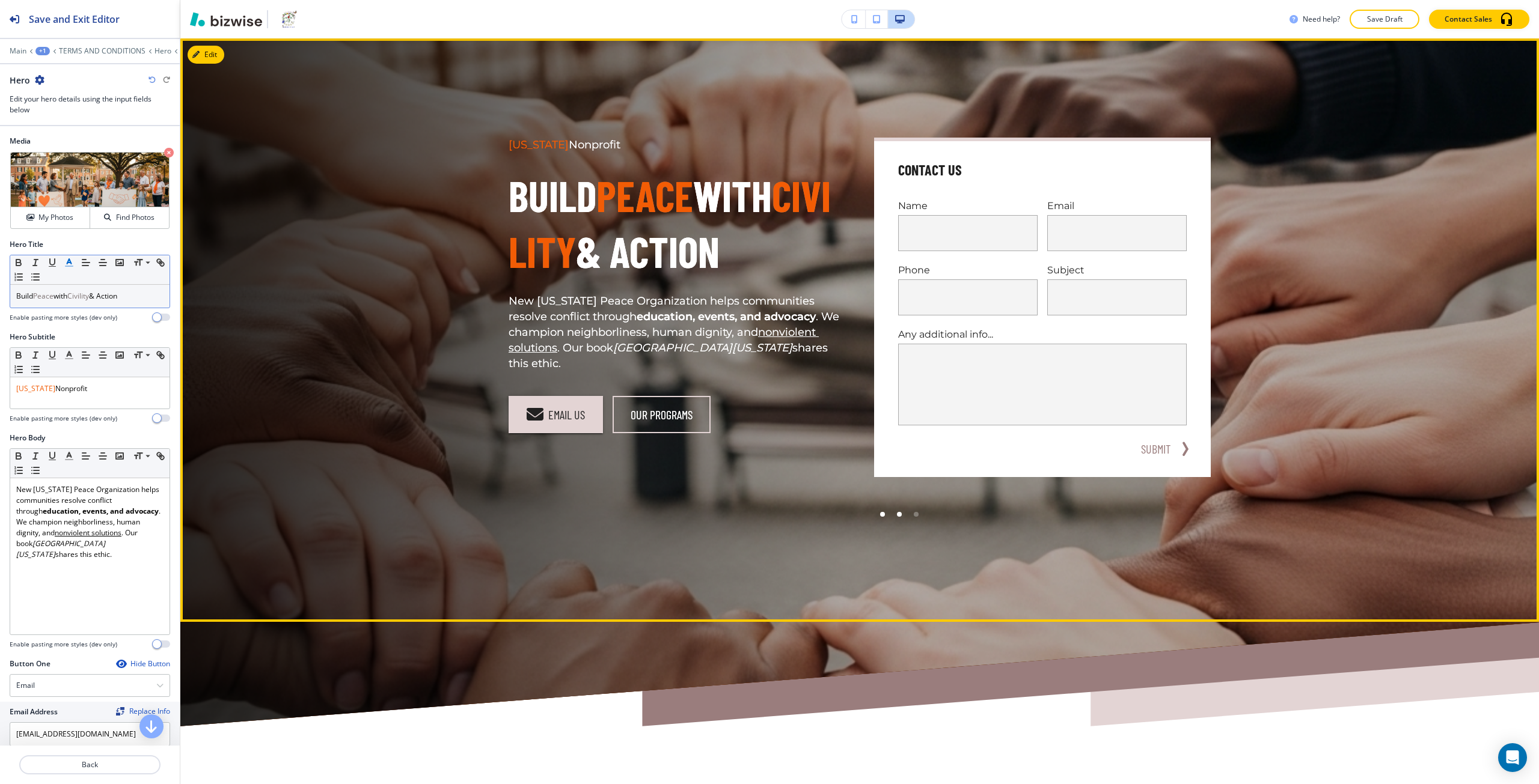
click at [878, 518] on div at bounding box center [882, 514] width 16 height 16
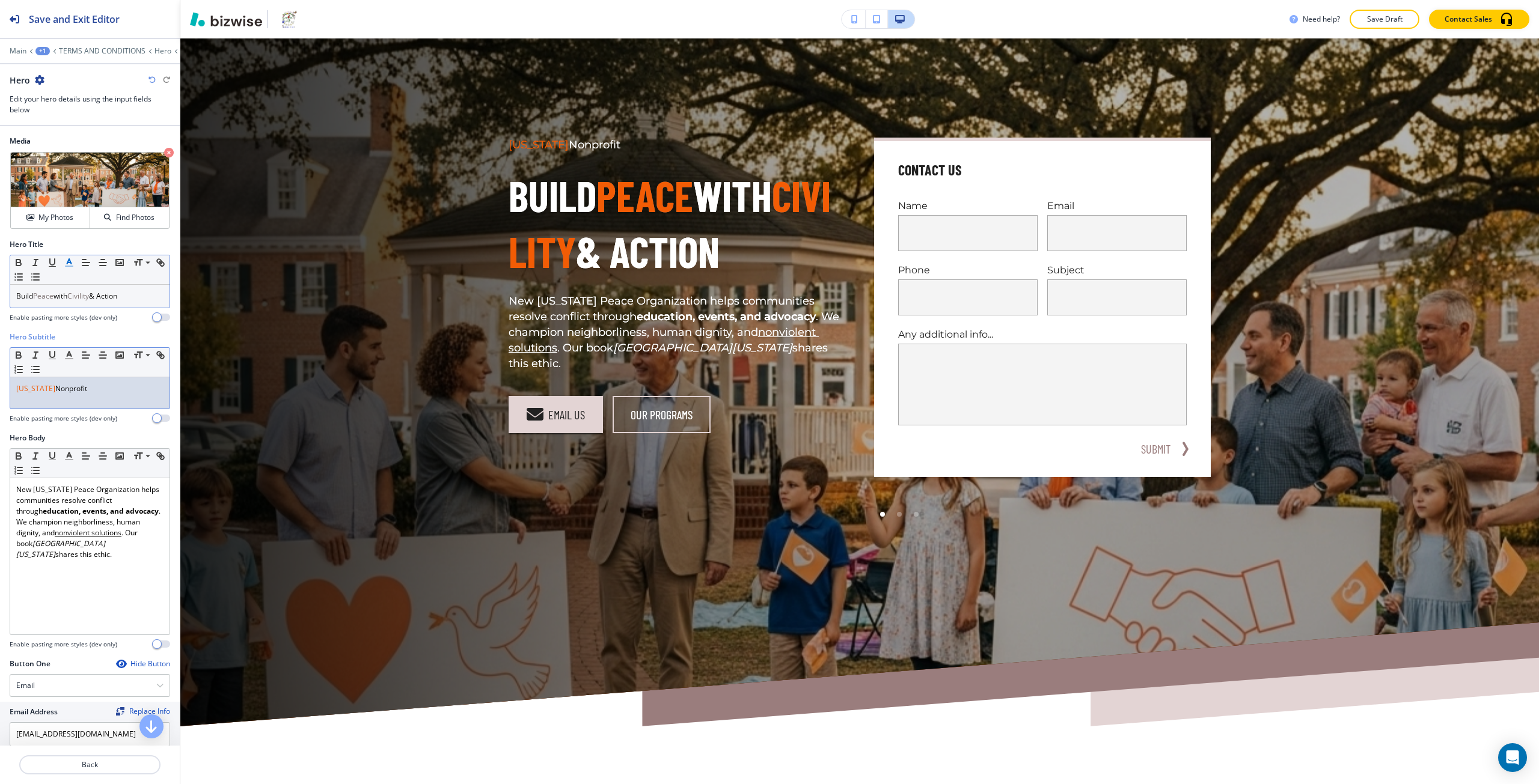
click at [25, 397] on div "Virginia Nonprofit" at bounding box center [90, 393] width 159 height 31
click at [64, 353] on icon "button" at bounding box center [69, 355] width 11 height 11
click at [72, 522] on button "button" at bounding box center [74, 519] width 10 height 10
type input "#7f7474"
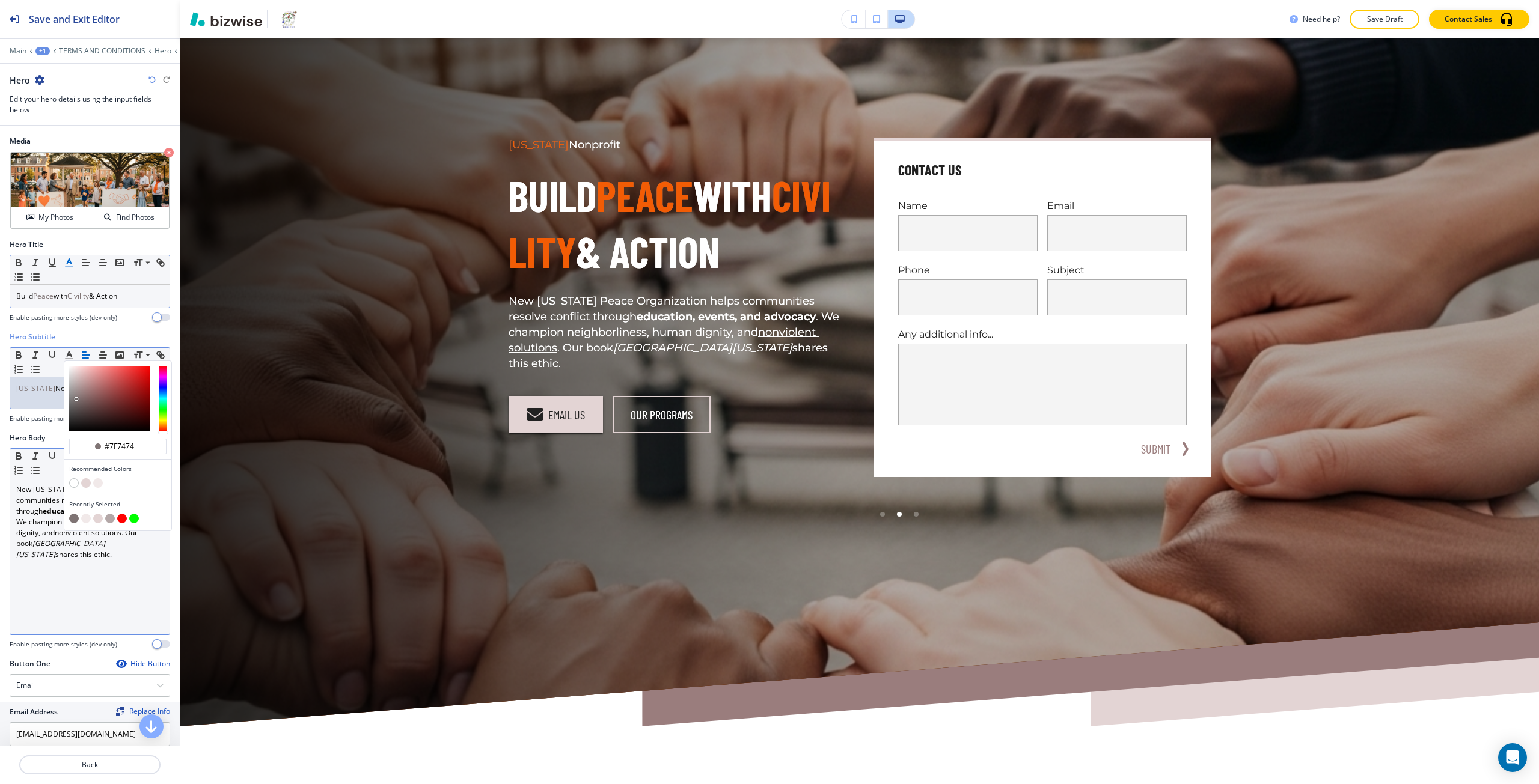
click at [88, 628] on div "New Virginia Peace Organization helps communities resolve conflict through educ…" at bounding box center [90, 556] width 159 height 156
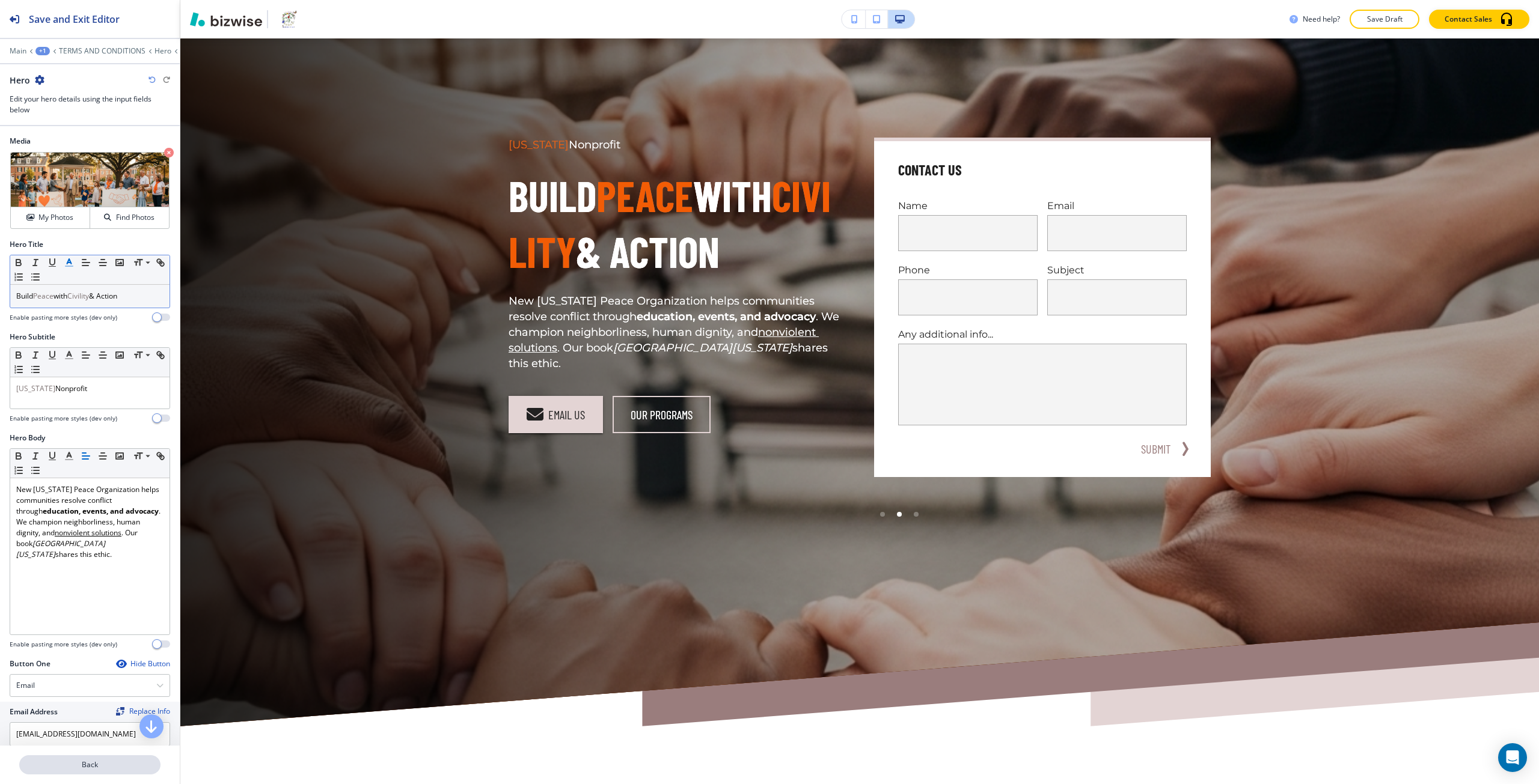
click at [107, 762] on p "Back" at bounding box center [90, 764] width 139 height 11
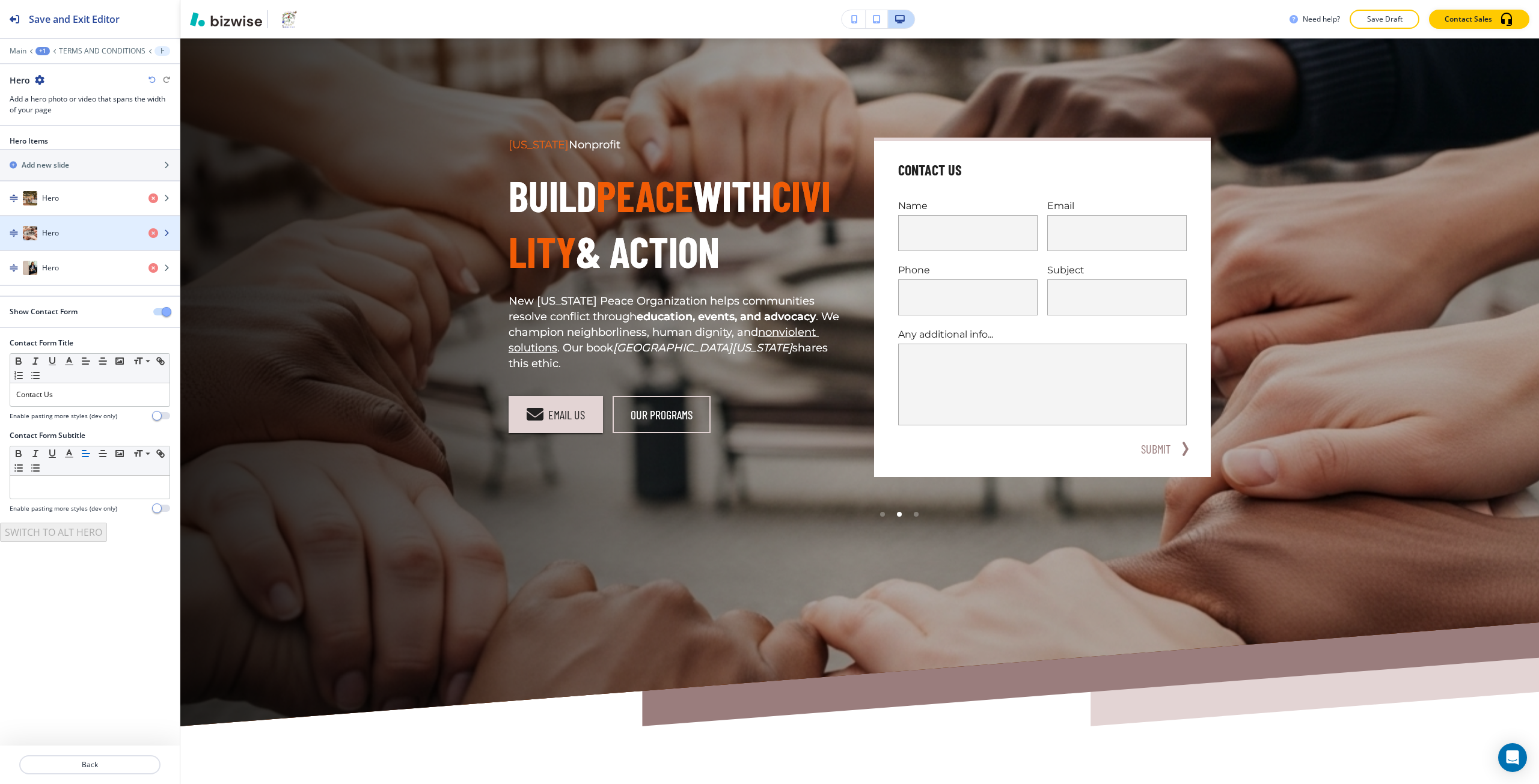
click at [63, 243] on div "button" at bounding box center [90, 246] width 180 height 10
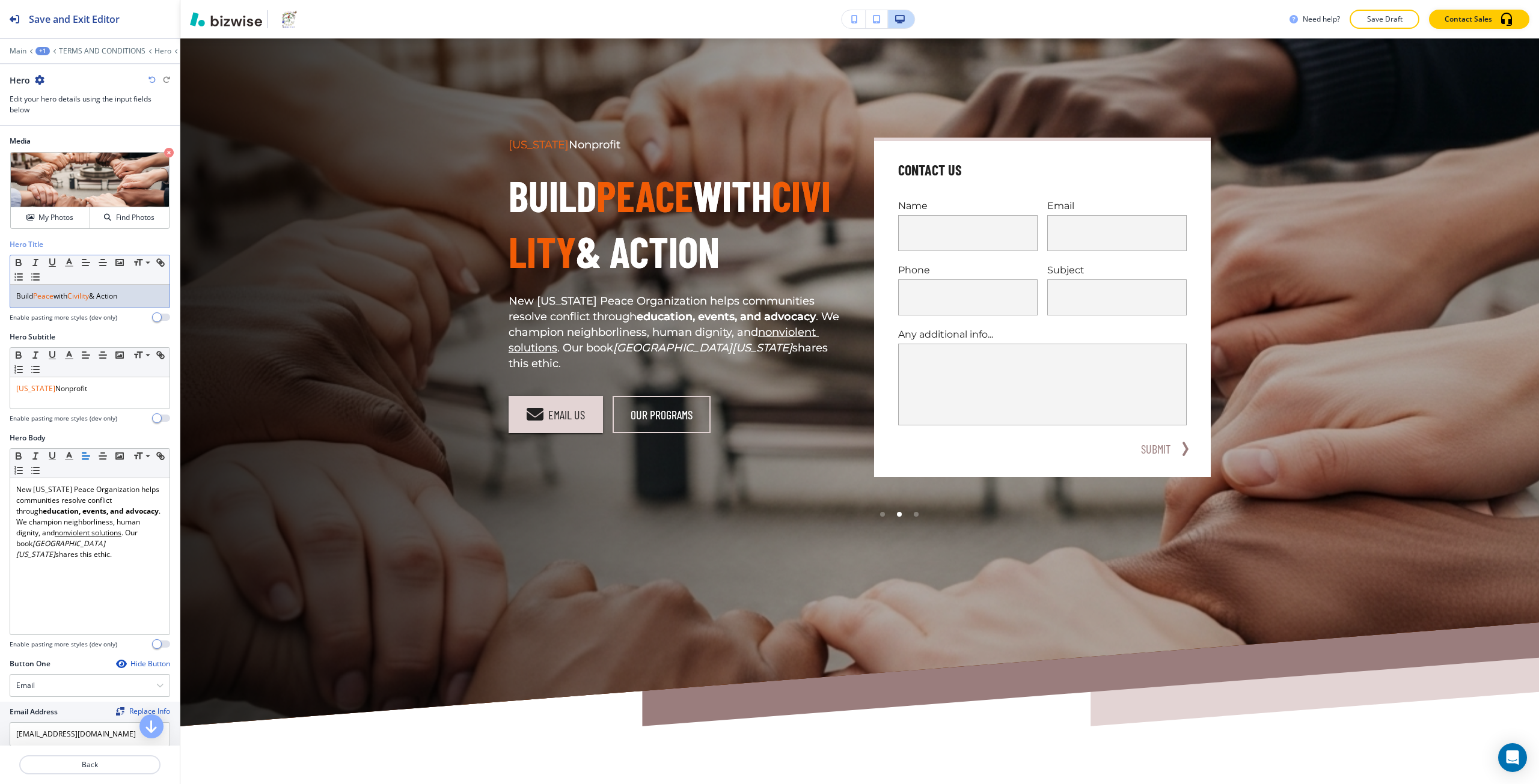
click at [49, 290] on div "Build Peace with Civility & Action" at bounding box center [90, 297] width 159 height 23
click at [65, 265] on icon "button" at bounding box center [69, 262] width 11 height 11
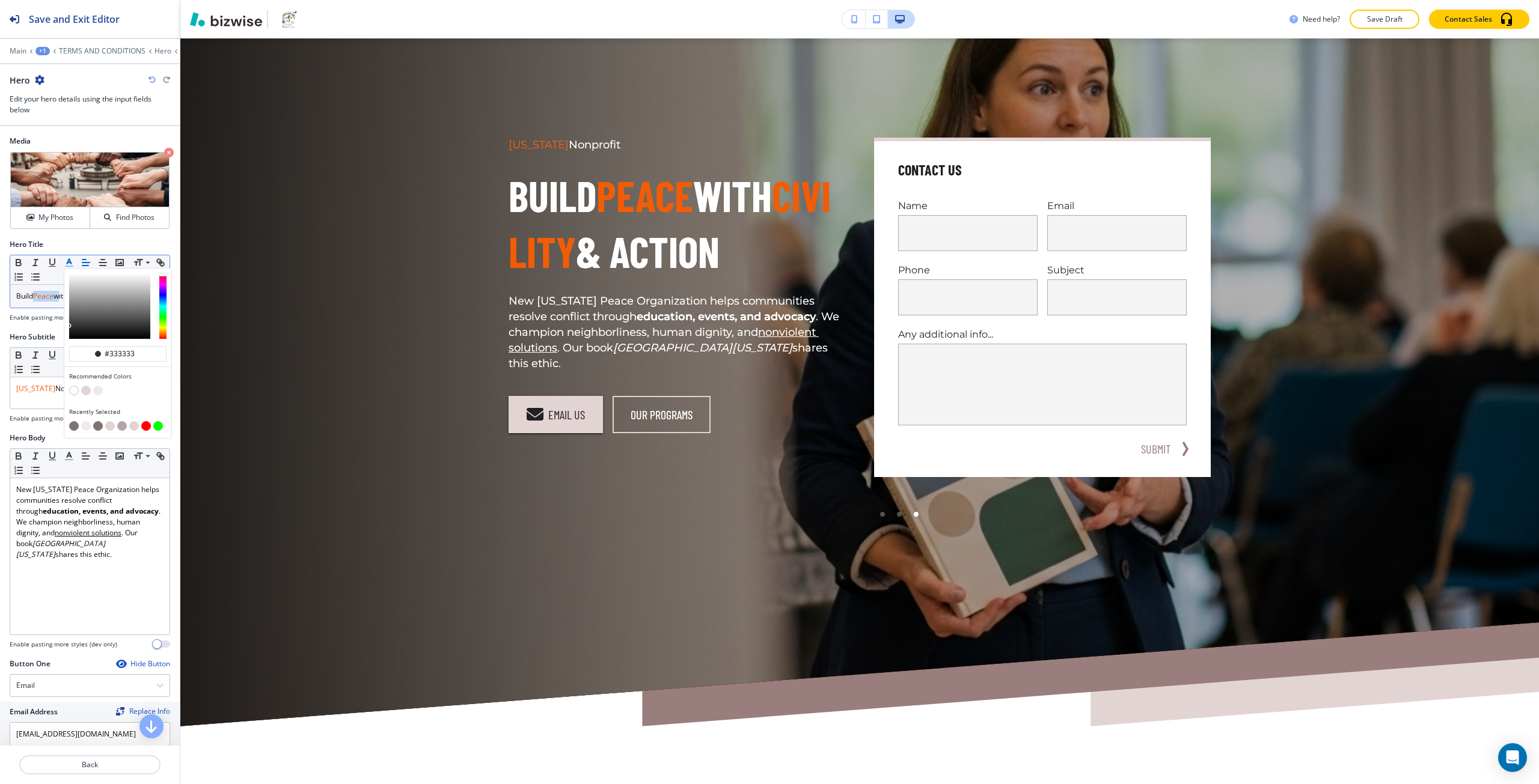
click at [71, 422] on button "button" at bounding box center [74, 427] width 10 height 10
type input "#7f7474"
click at [32, 381] on div "Virginia Nonprofit" at bounding box center [90, 393] width 159 height 31
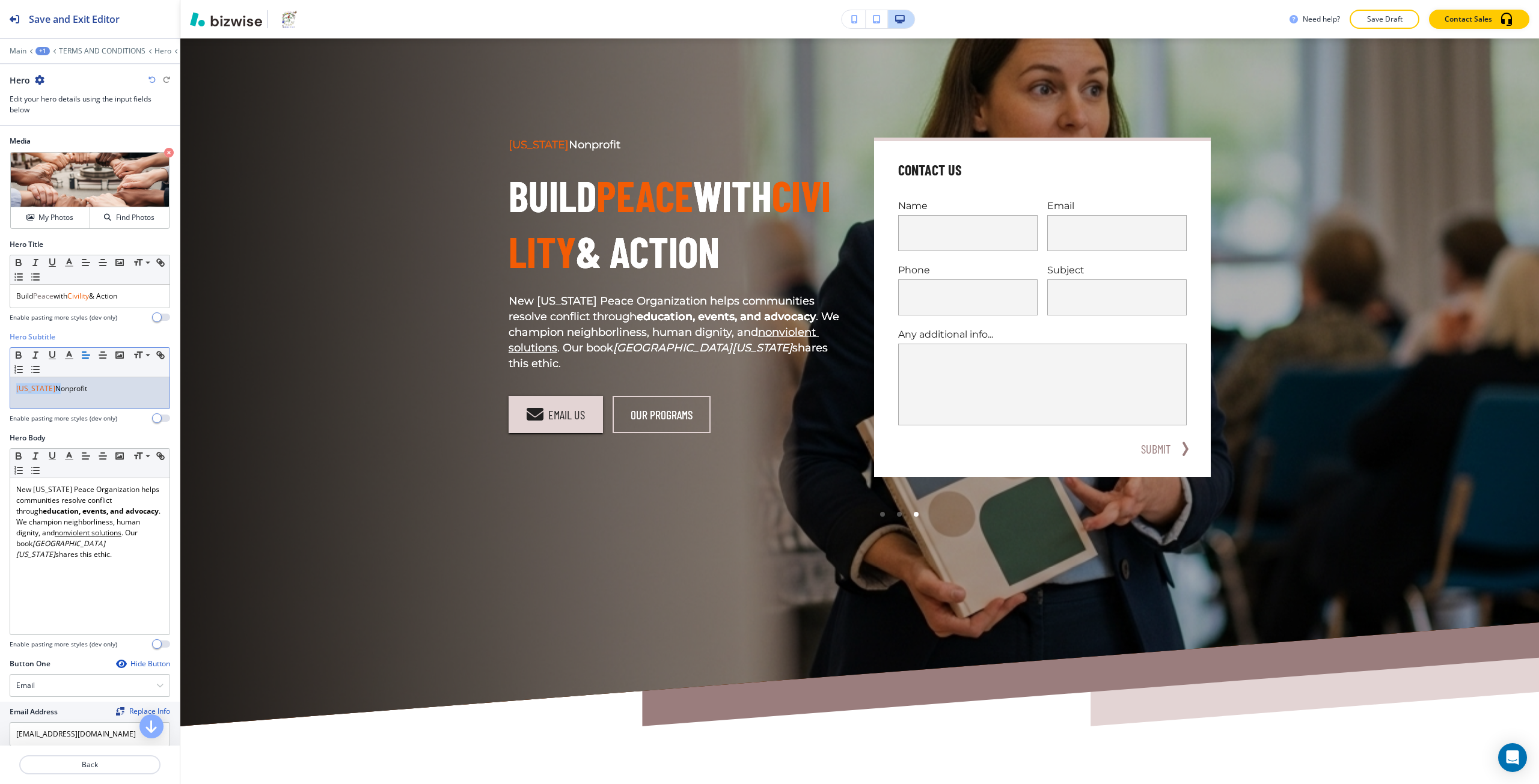
click at [32, 381] on div "Virginia Nonprofit" at bounding box center [90, 393] width 159 height 31
click at [72, 355] on icon "button" at bounding box center [69, 355] width 11 height 11
click at [72, 518] on button "button" at bounding box center [74, 519] width 10 height 10
type input "#7f7474"
click at [84, 299] on span "Civility" at bounding box center [78, 296] width 21 height 10
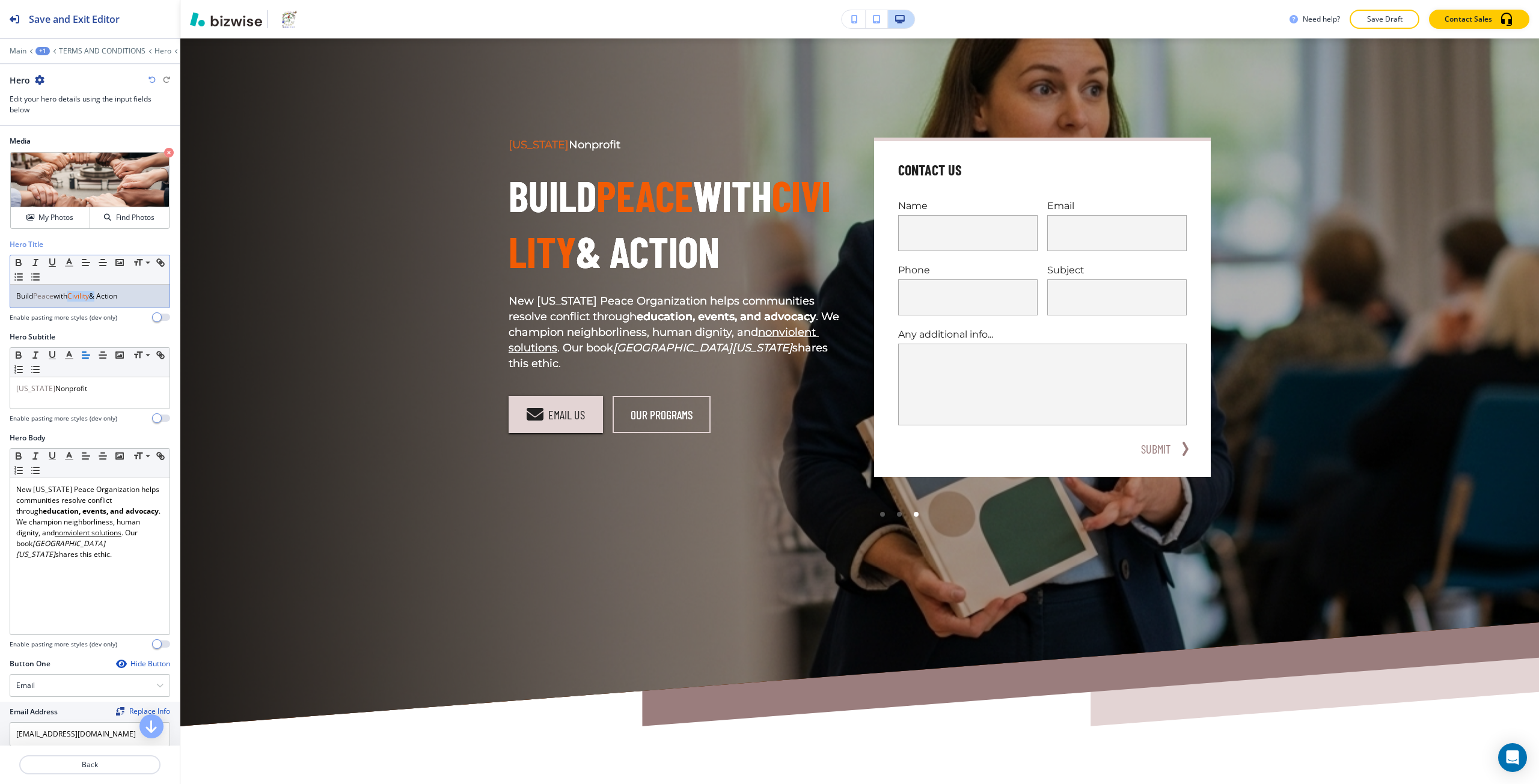
click at [84, 299] on span "Civility" at bounding box center [78, 296] width 21 height 10
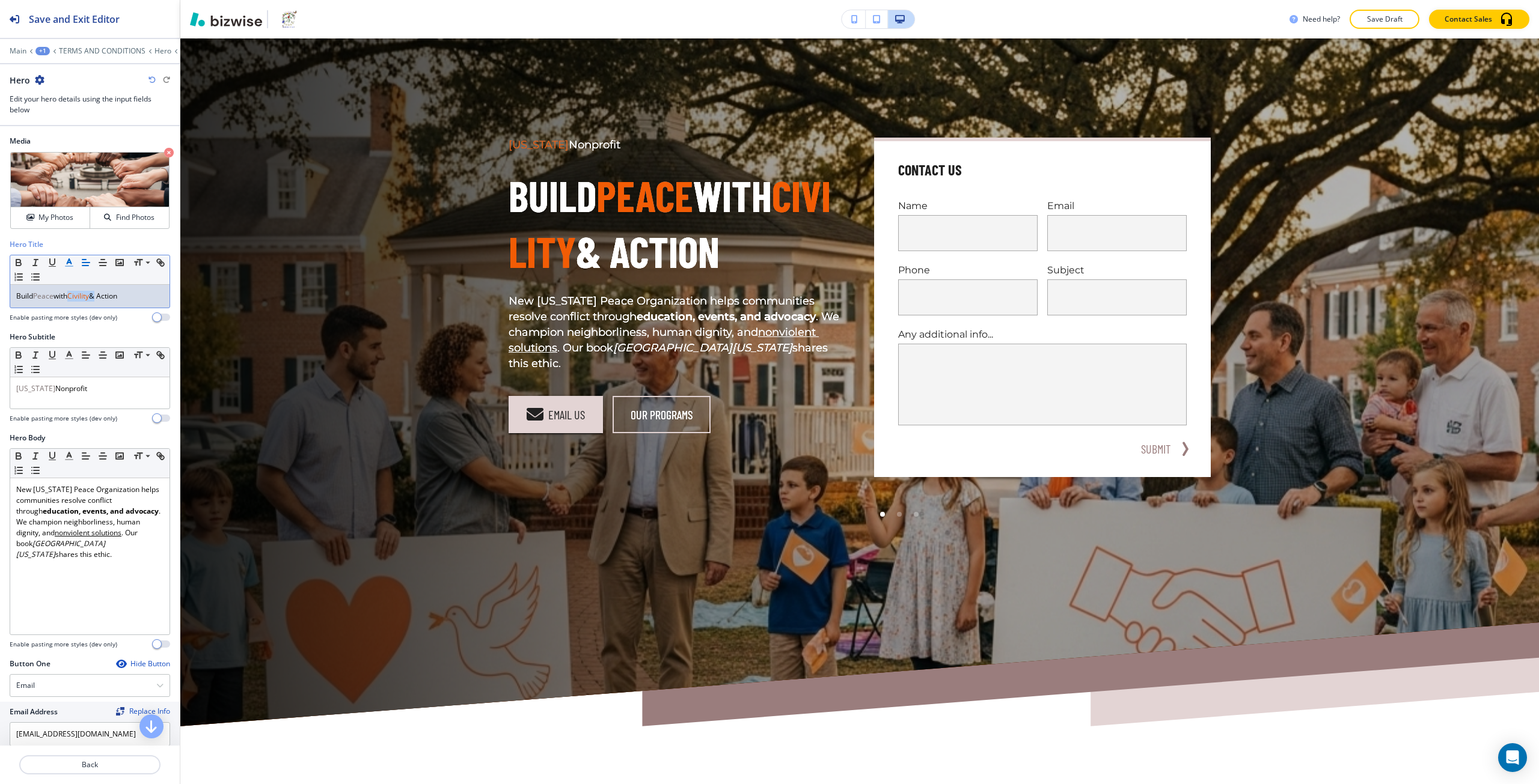
click at [71, 257] on icon "button" at bounding box center [69, 262] width 11 height 11
click at [73, 427] on button "button" at bounding box center [74, 427] width 10 height 10
type input "#7f7474"
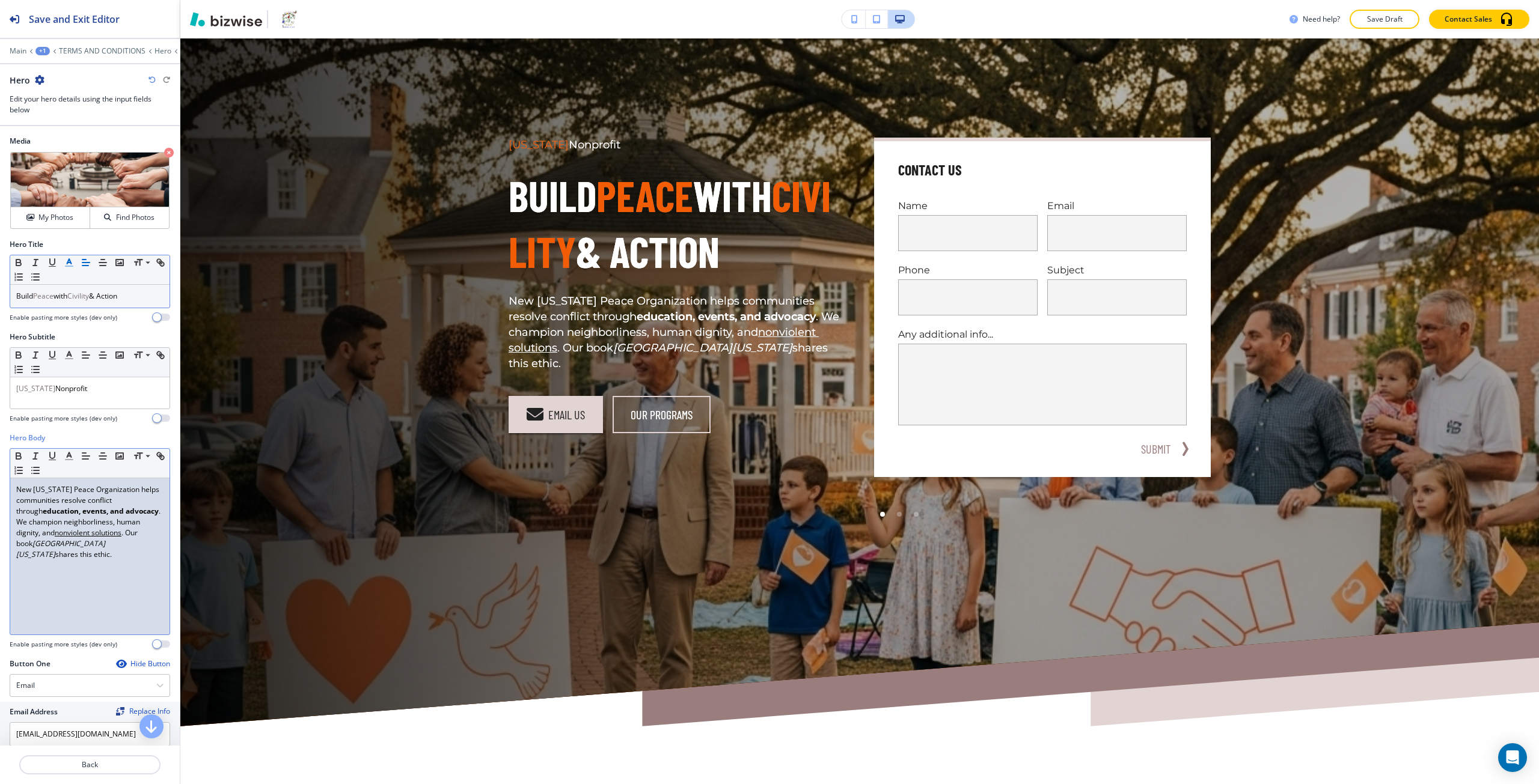
click at [145, 610] on div "New Virginia Peace Organization helps communities resolve conflict through educ…" at bounding box center [90, 556] width 159 height 156
click at [100, 768] on p "Back" at bounding box center [90, 764] width 139 height 11
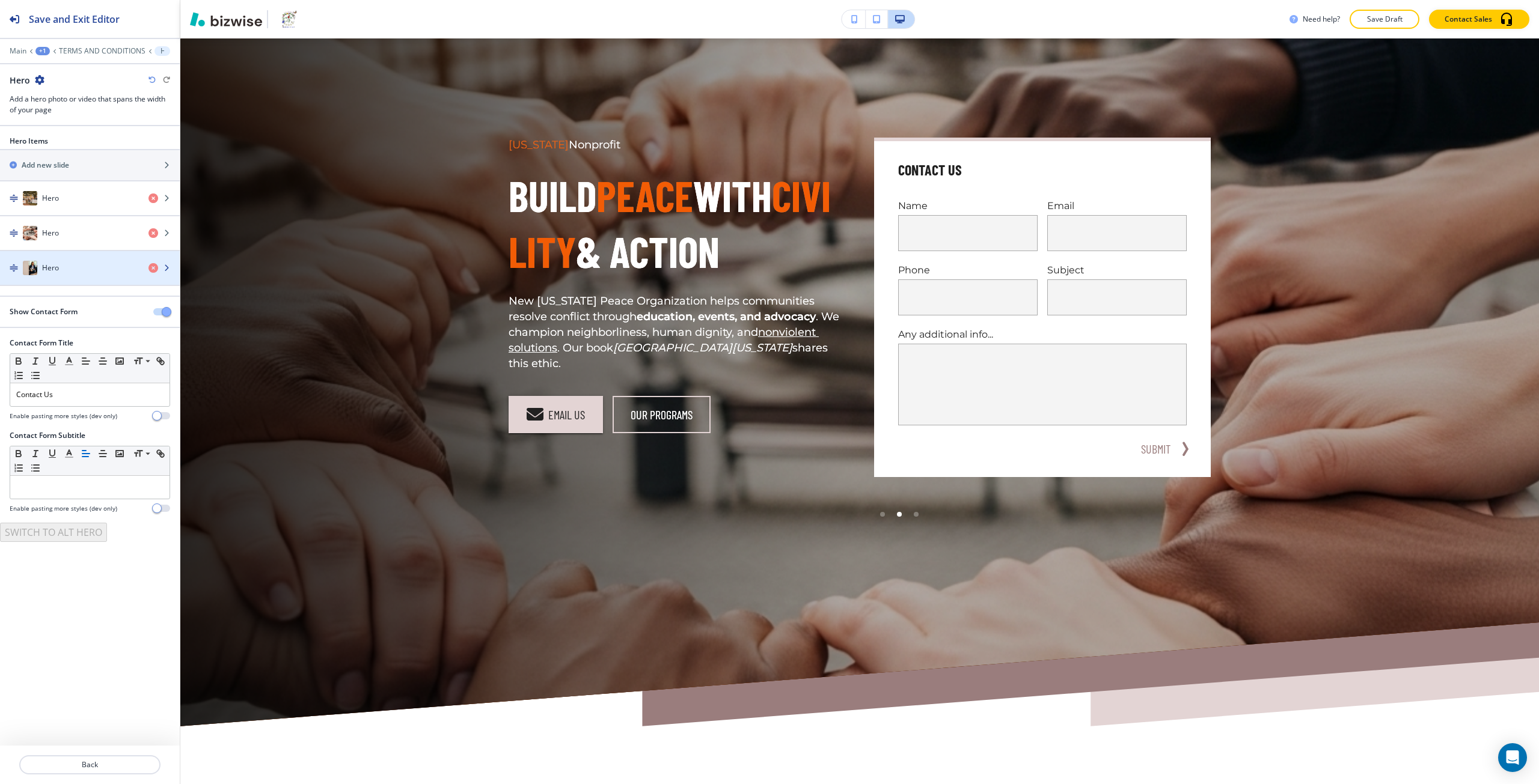
click at [76, 272] on div "Hero" at bounding box center [69, 268] width 139 height 15
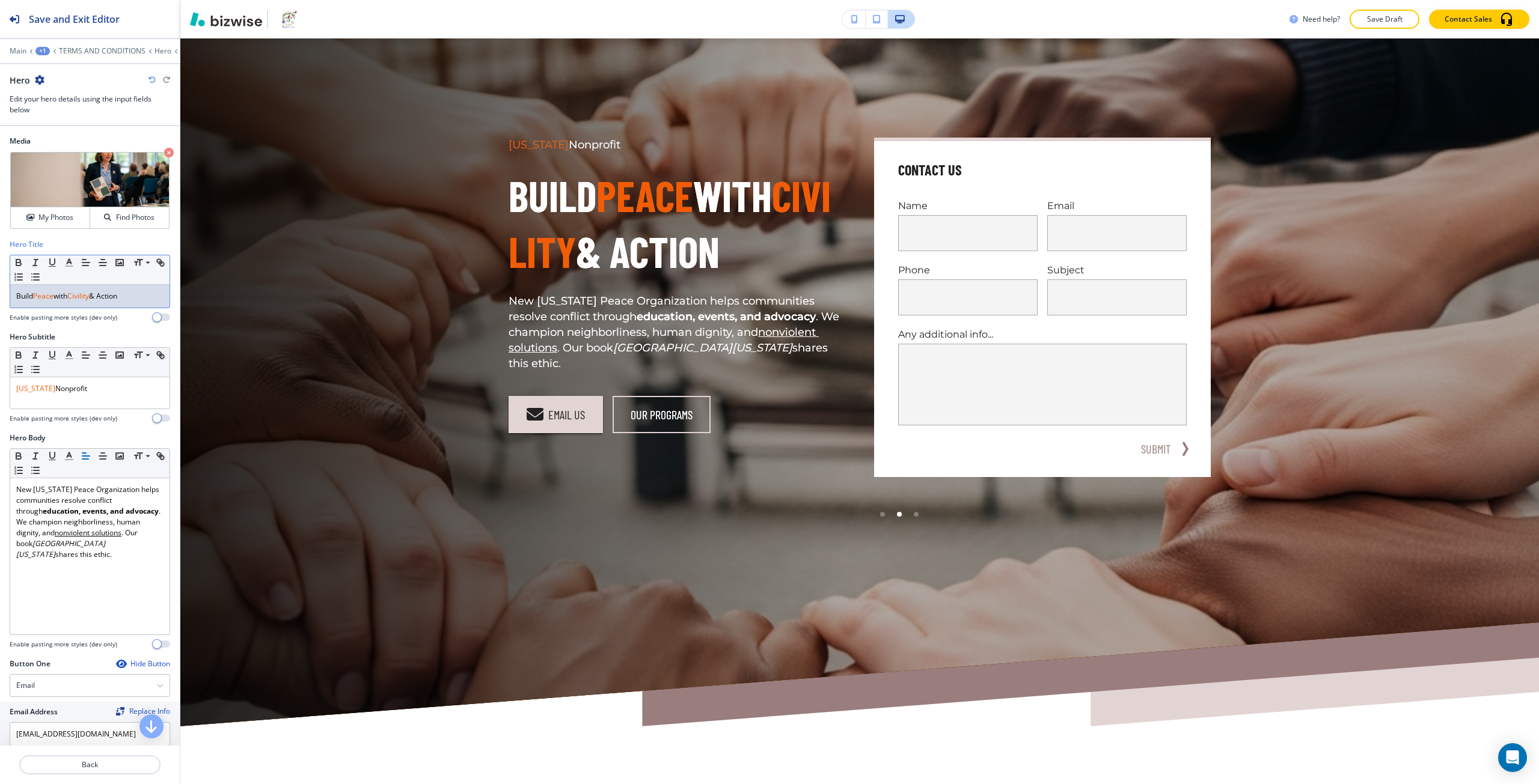
click at [44, 292] on span "Peace" at bounding box center [43, 296] width 21 height 10
click at [67, 267] on icon "button" at bounding box center [69, 262] width 11 height 11
click at [76, 423] on button "button" at bounding box center [74, 427] width 10 height 10
type input "#7f7474"
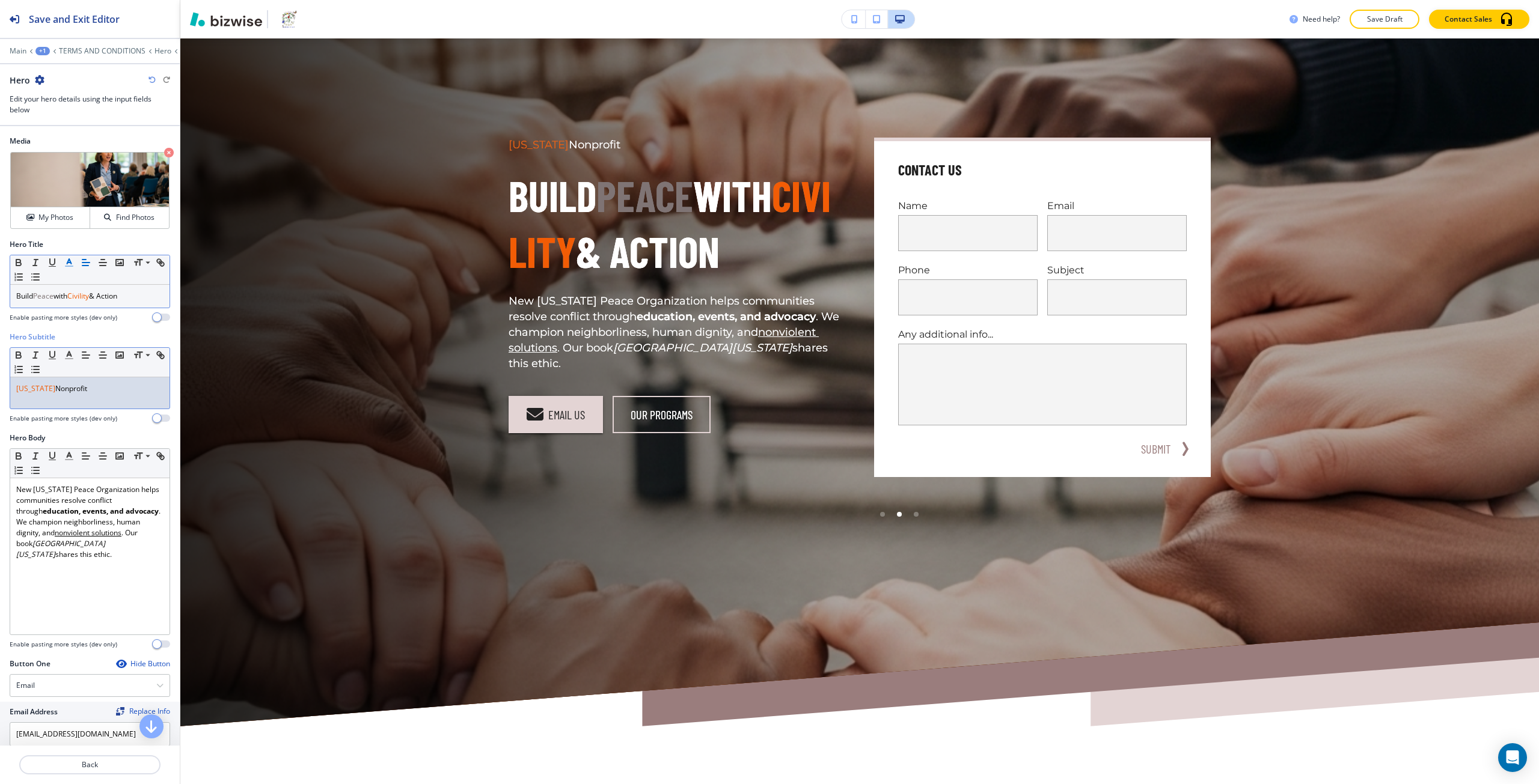
click at [32, 390] on span "Virginia" at bounding box center [36, 389] width 39 height 10
click at [68, 354] on polyline "button" at bounding box center [69, 354] width 4 height 5
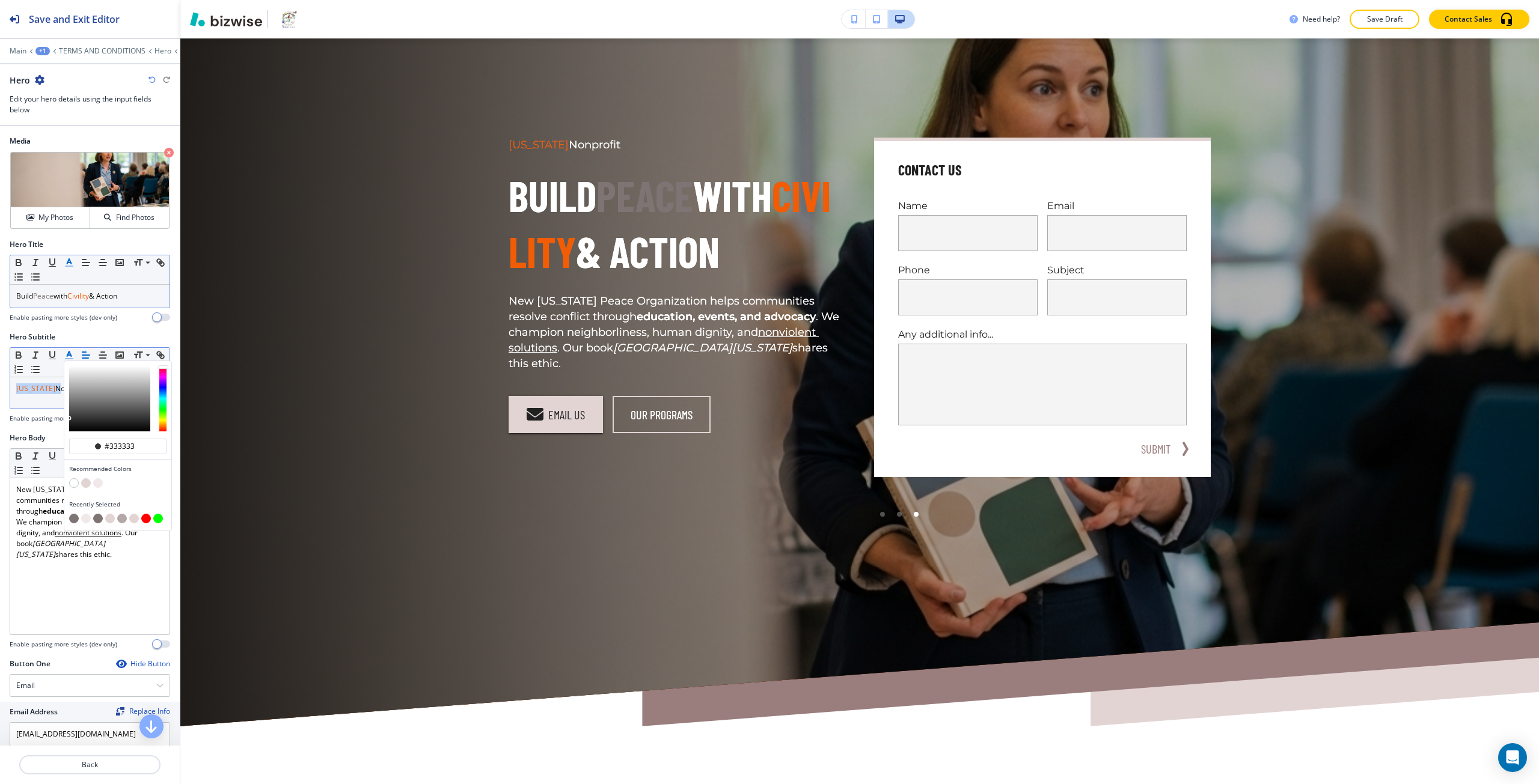
click at [69, 520] on button "button" at bounding box center [74, 519] width 10 height 10
type input "#7f7474"
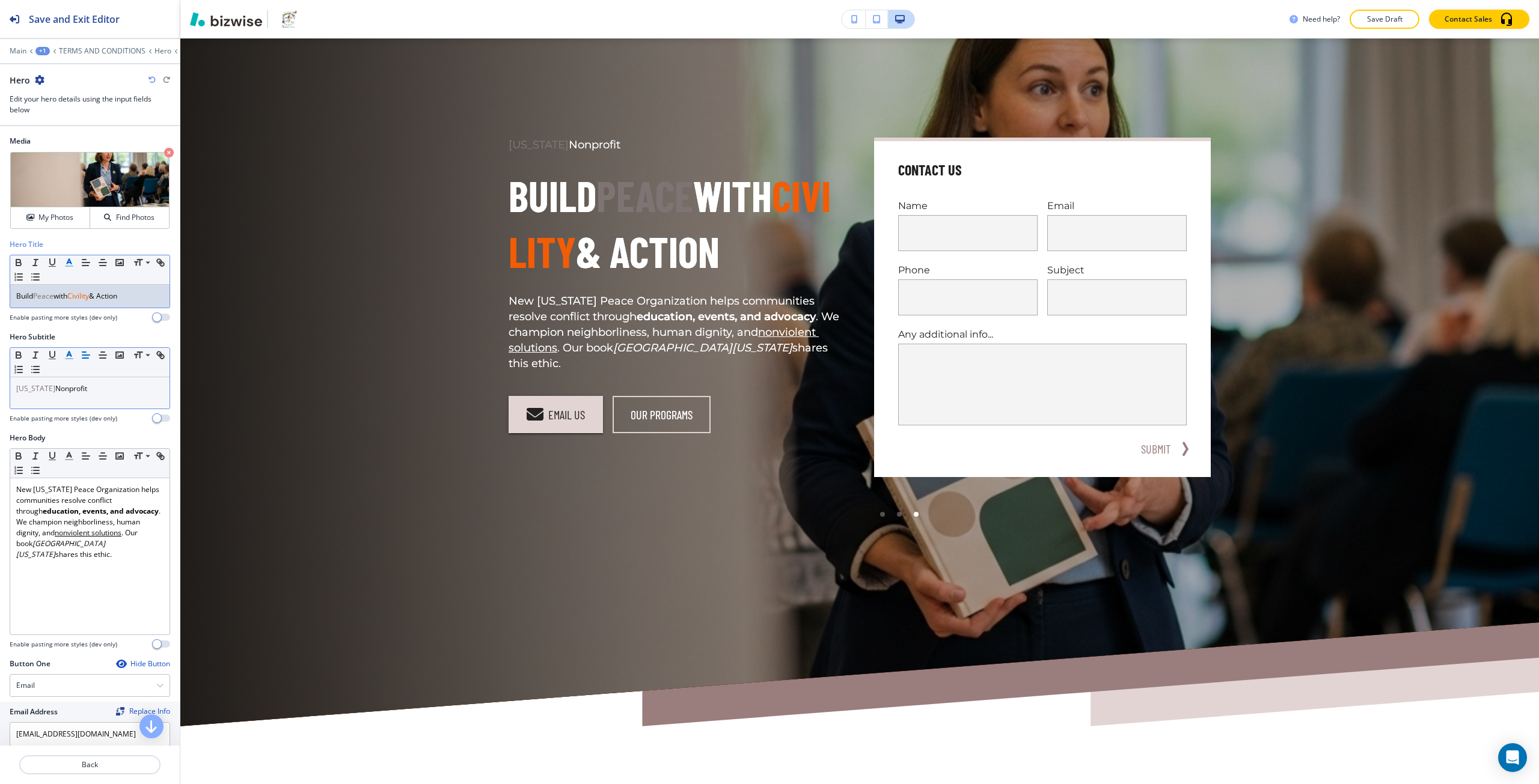
click at [78, 297] on span "Civility" at bounding box center [78, 296] width 21 height 10
click at [71, 261] on polyline "button" at bounding box center [69, 261] width 4 height 5
click at [73, 428] on button "button" at bounding box center [74, 427] width 10 height 10
type input "#7f7474"
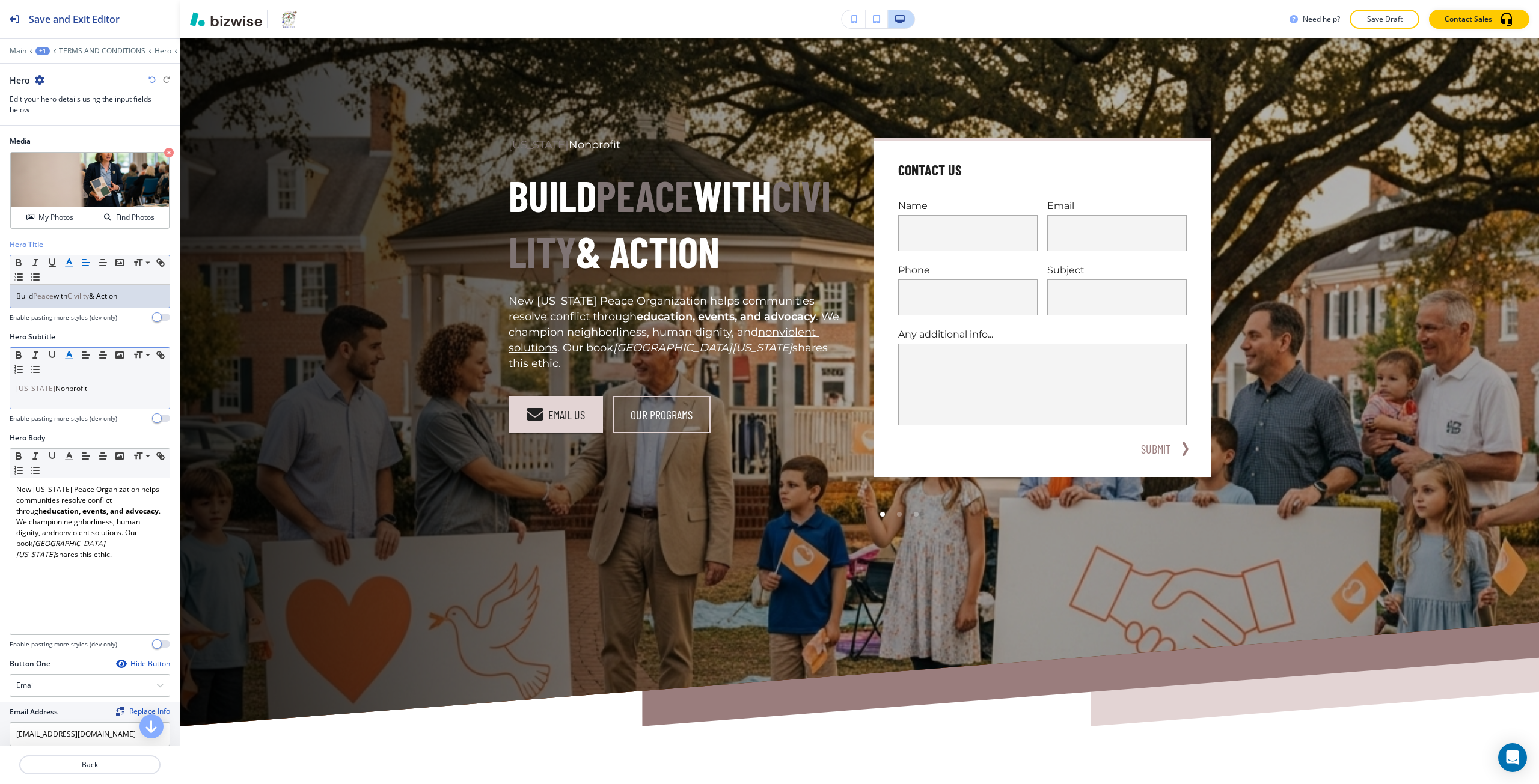
click at [45, 297] on span "Peace" at bounding box center [43, 296] width 21 height 10
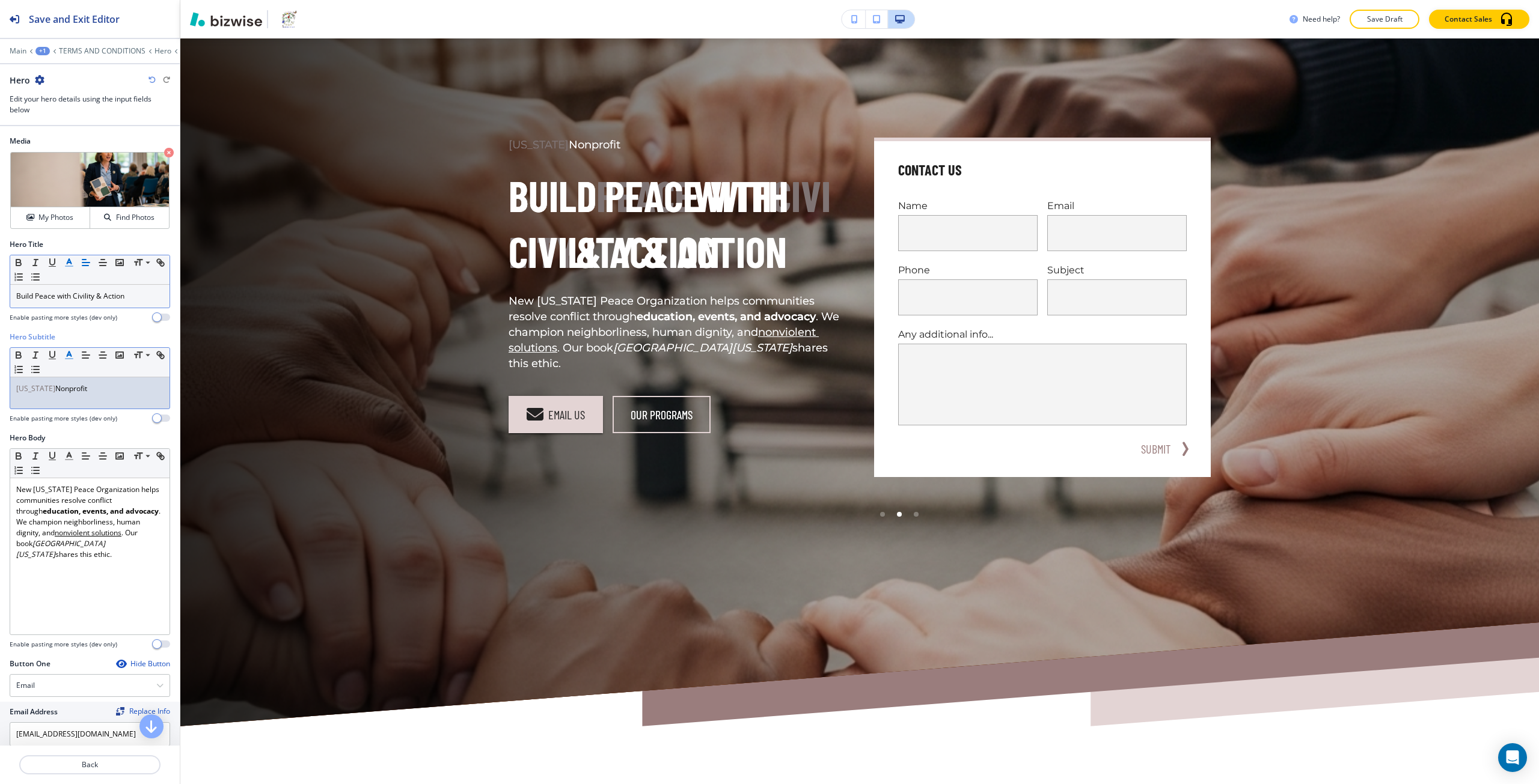
click at [74, 384] on p "Virginia Nonprofit" at bounding box center [90, 389] width 147 height 11
click at [116, 763] on p "Back" at bounding box center [90, 764] width 139 height 11
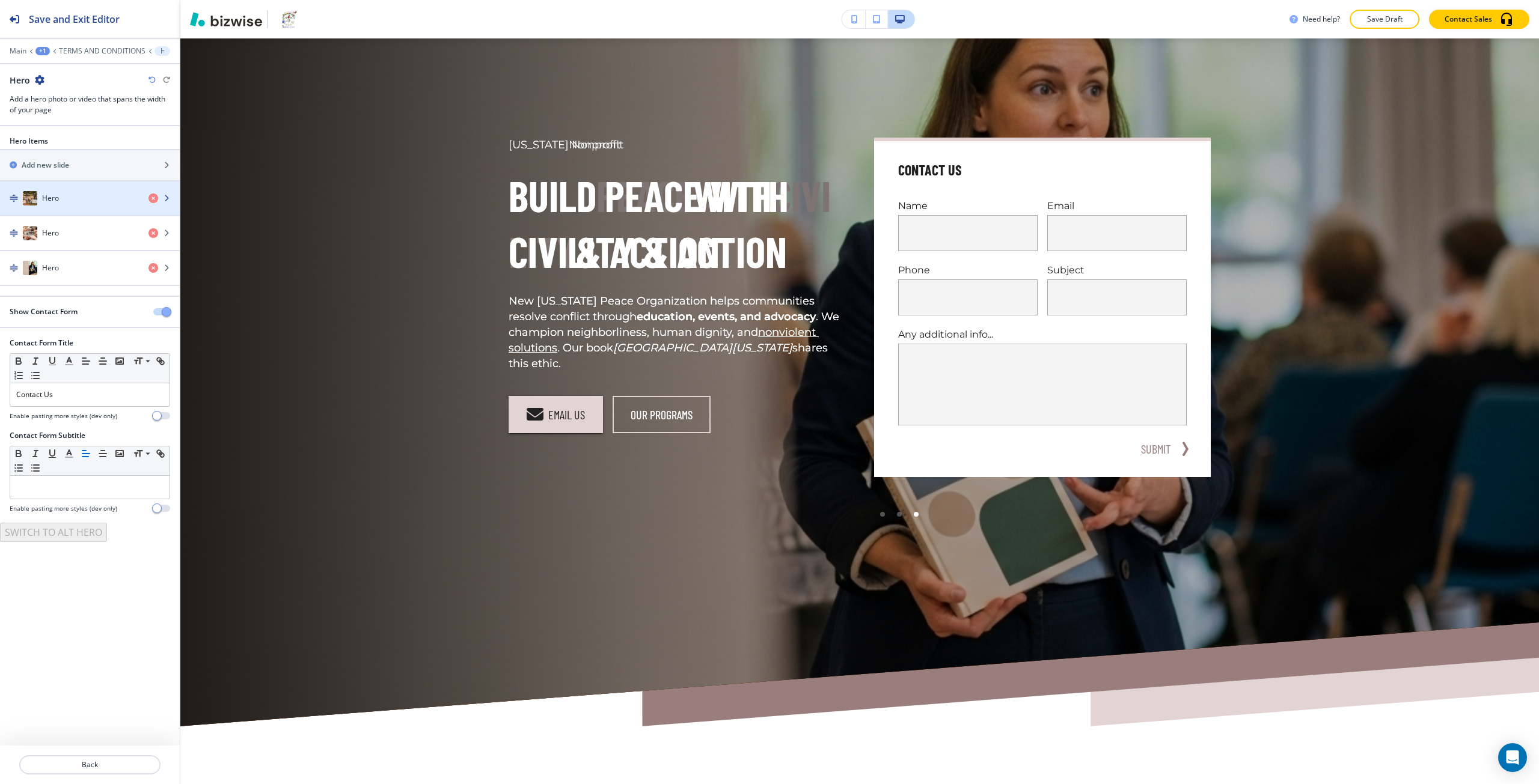
click at [89, 208] on div "button" at bounding box center [90, 210] width 180 height 10
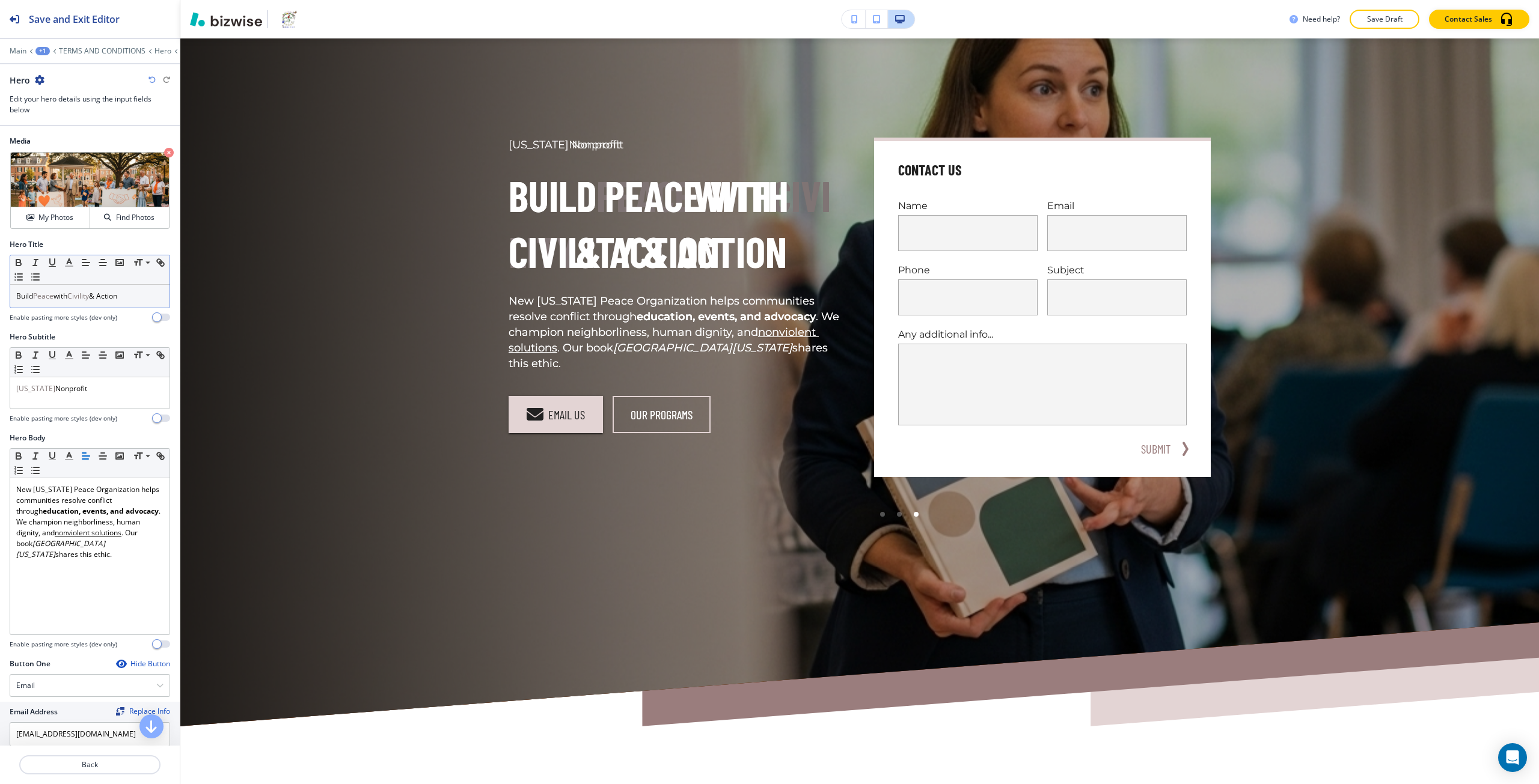
click at [62, 301] on p "Build Peace with Civility & Action" at bounding box center [90, 296] width 147 height 11
click at [66, 393] on p "Virginia Nonprofit" at bounding box center [90, 389] width 147 height 11
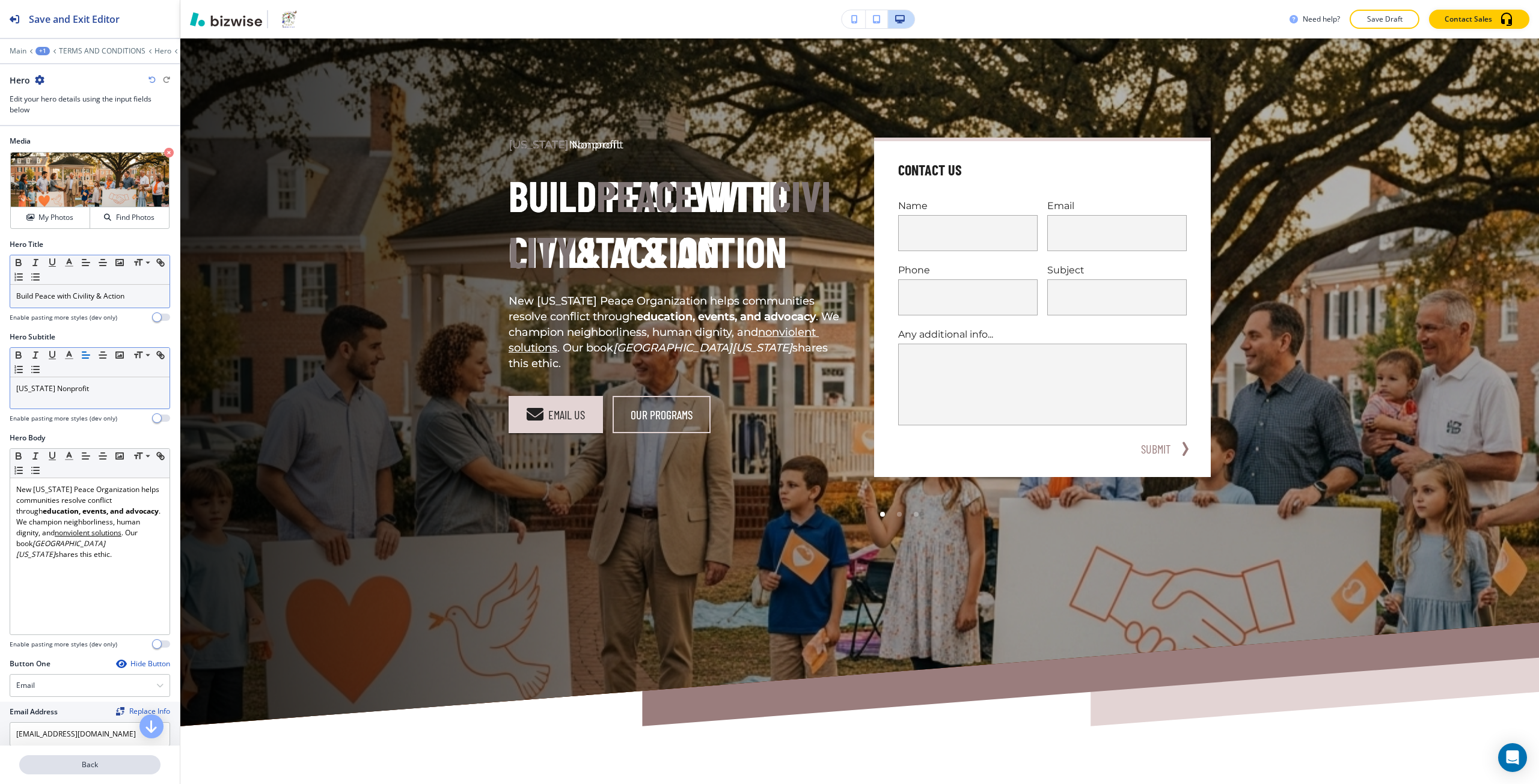
click at [80, 772] on button "Back" at bounding box center [90, 764] width 141 height 19
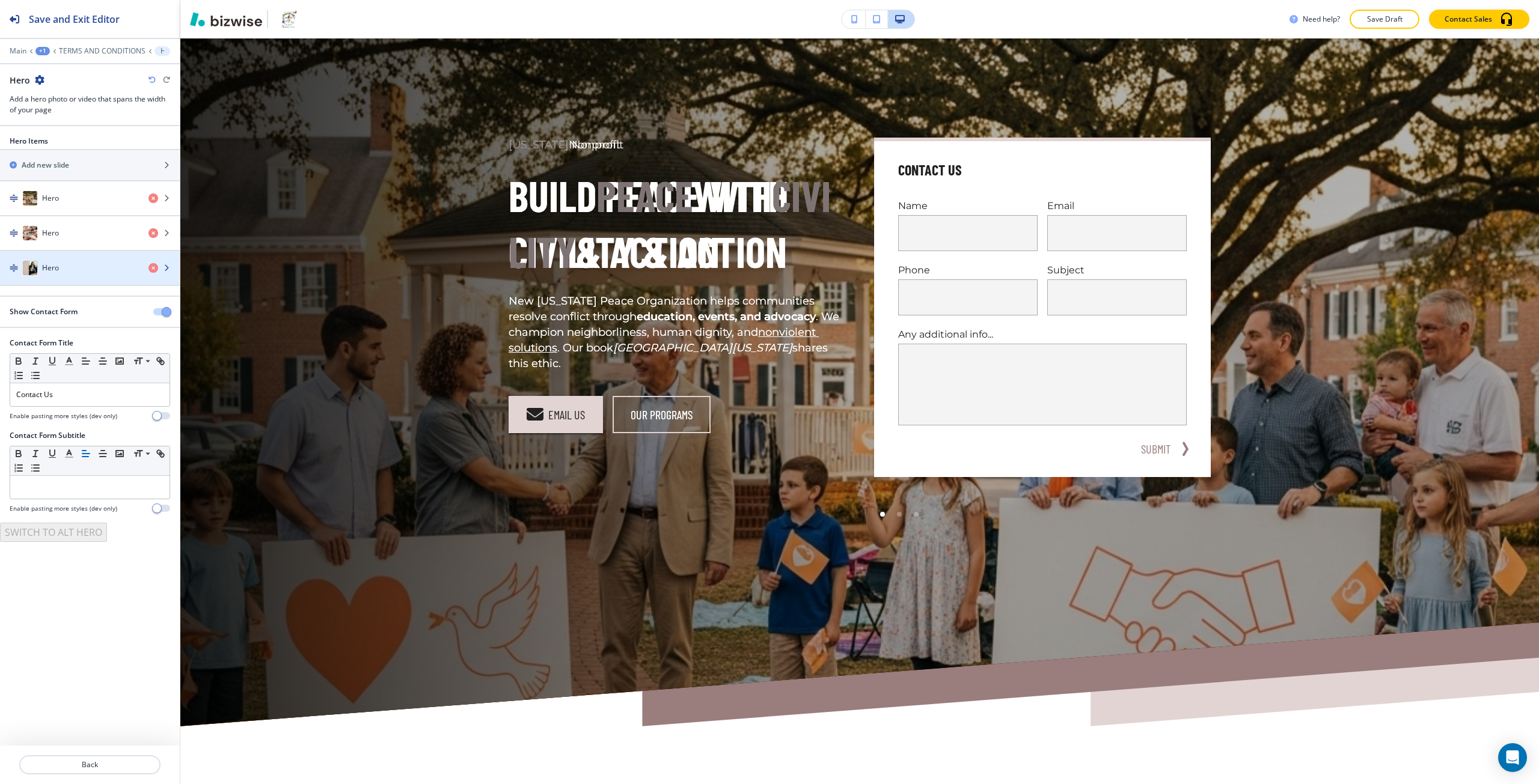
click at [73, 273] on div "Hero" at bounding box center [69, 268] width 139 height 15
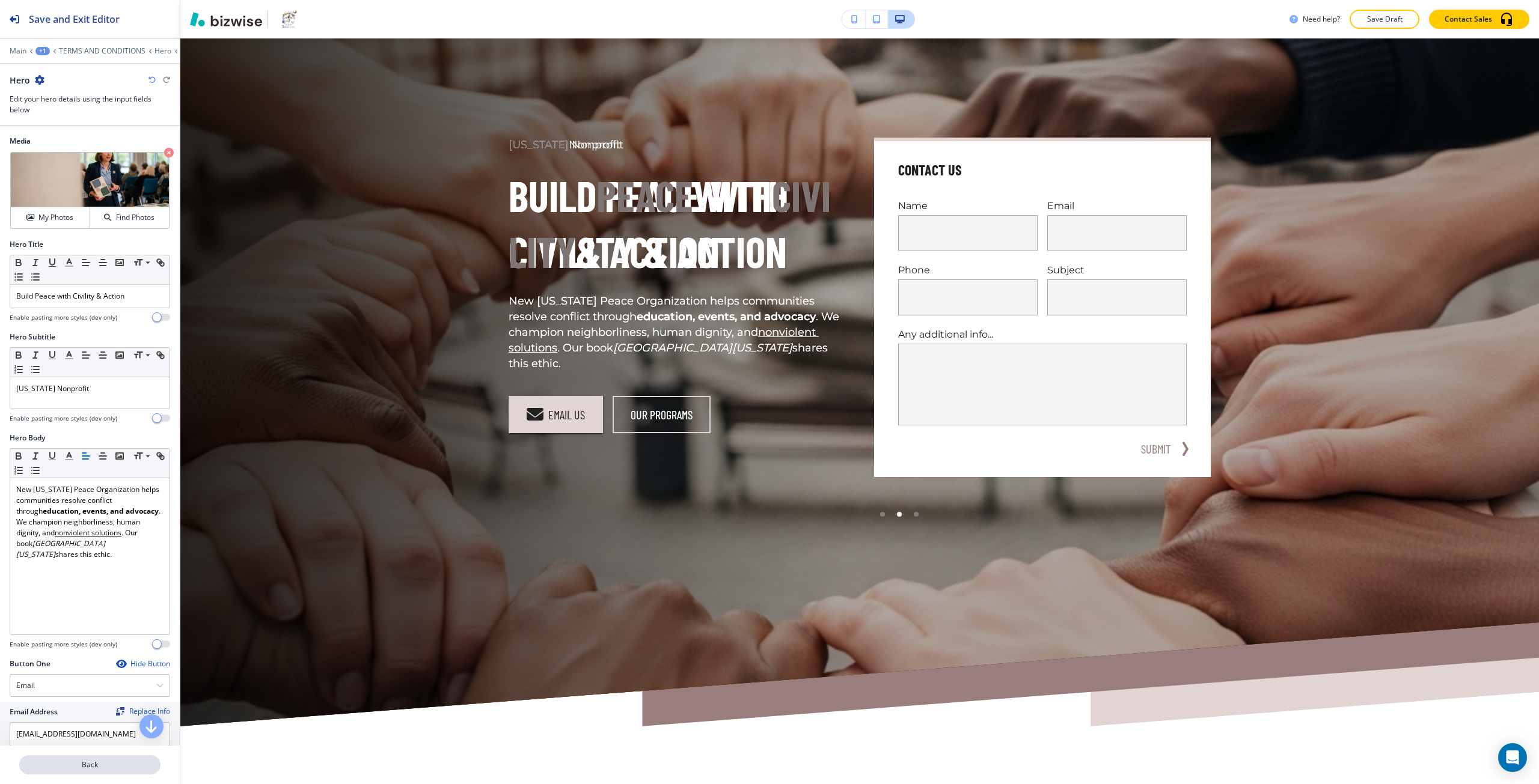
click at [105, 764] on p "Back" at bounding box center [90, 764] width 139 height 11
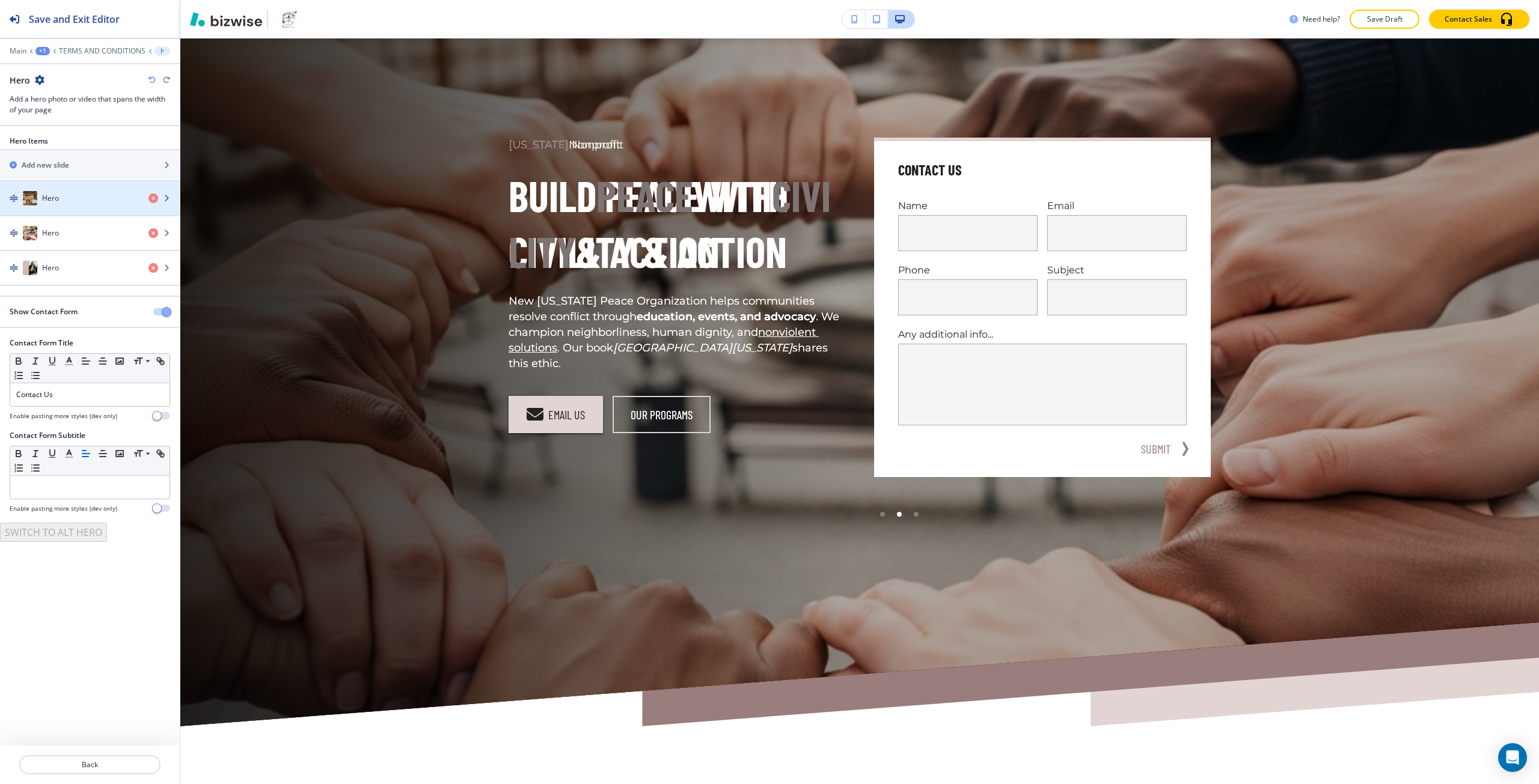
click at [64, 196] on div "Hero" at bounding box center [69, 199] width 139 height 15
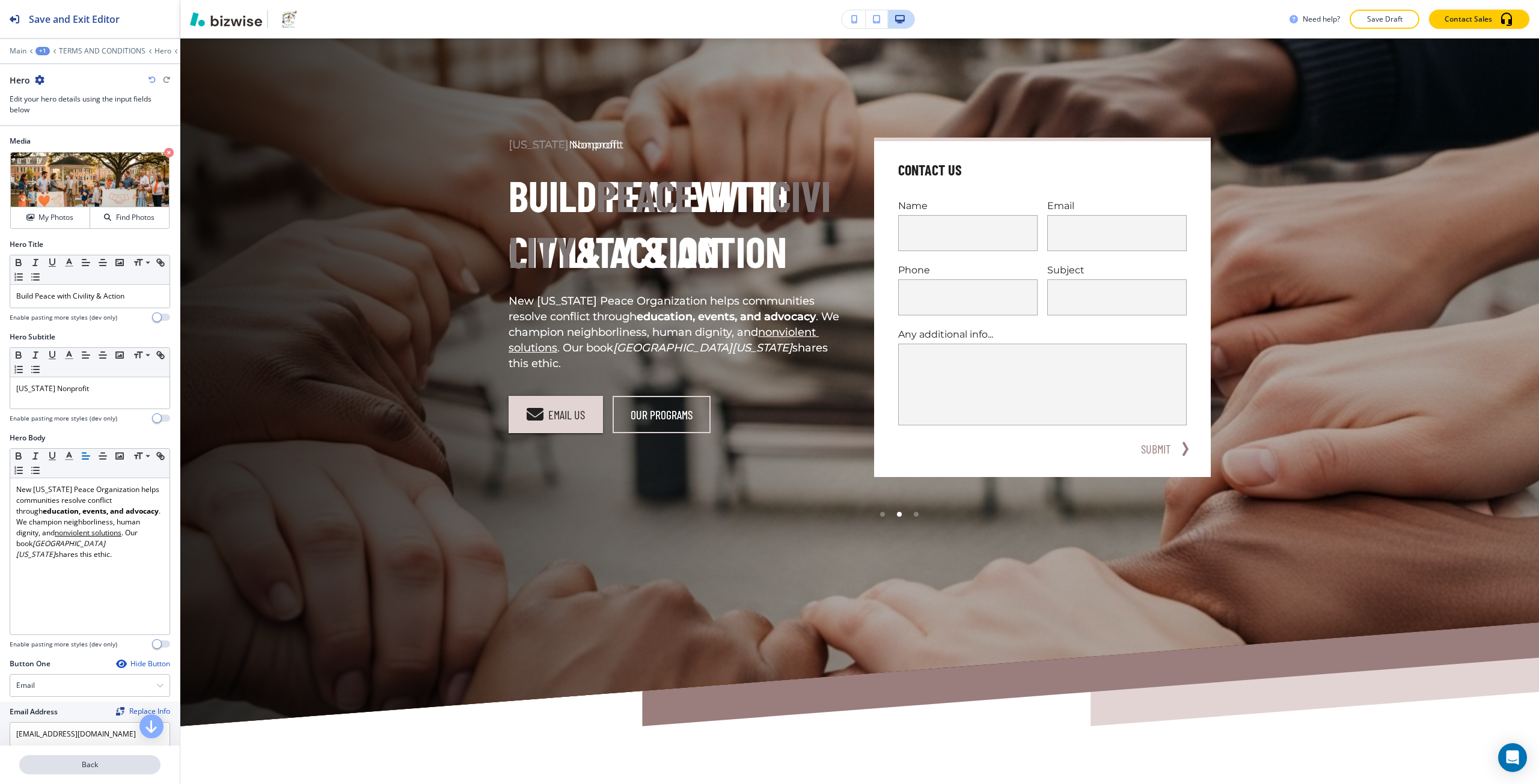
click at [68, 768] on p "Back" at bounding box center [90, 764] width 139 height 11
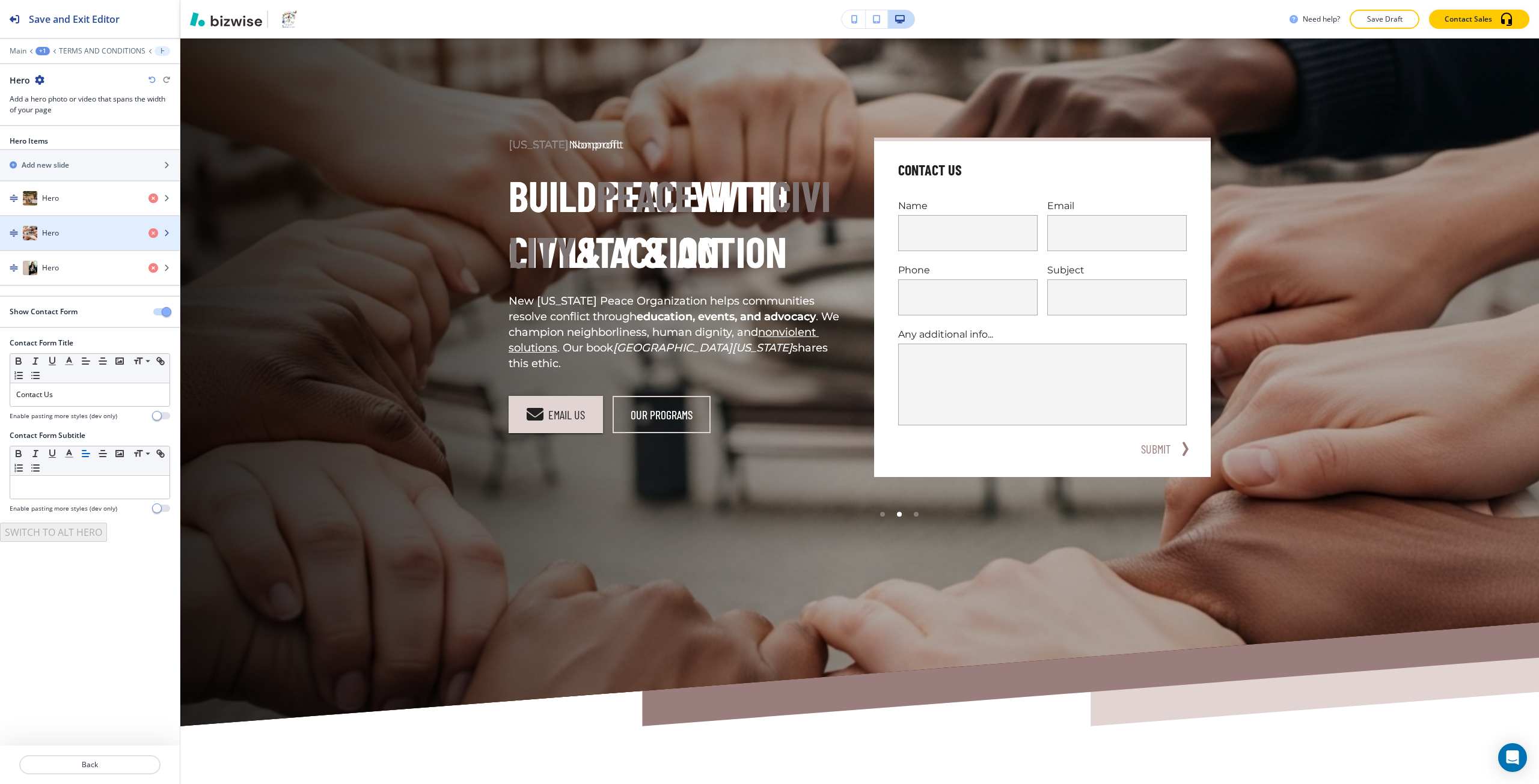
click at [53, 232] on h4 "Hero" at bounding box center [50, 233] width 16 height 11
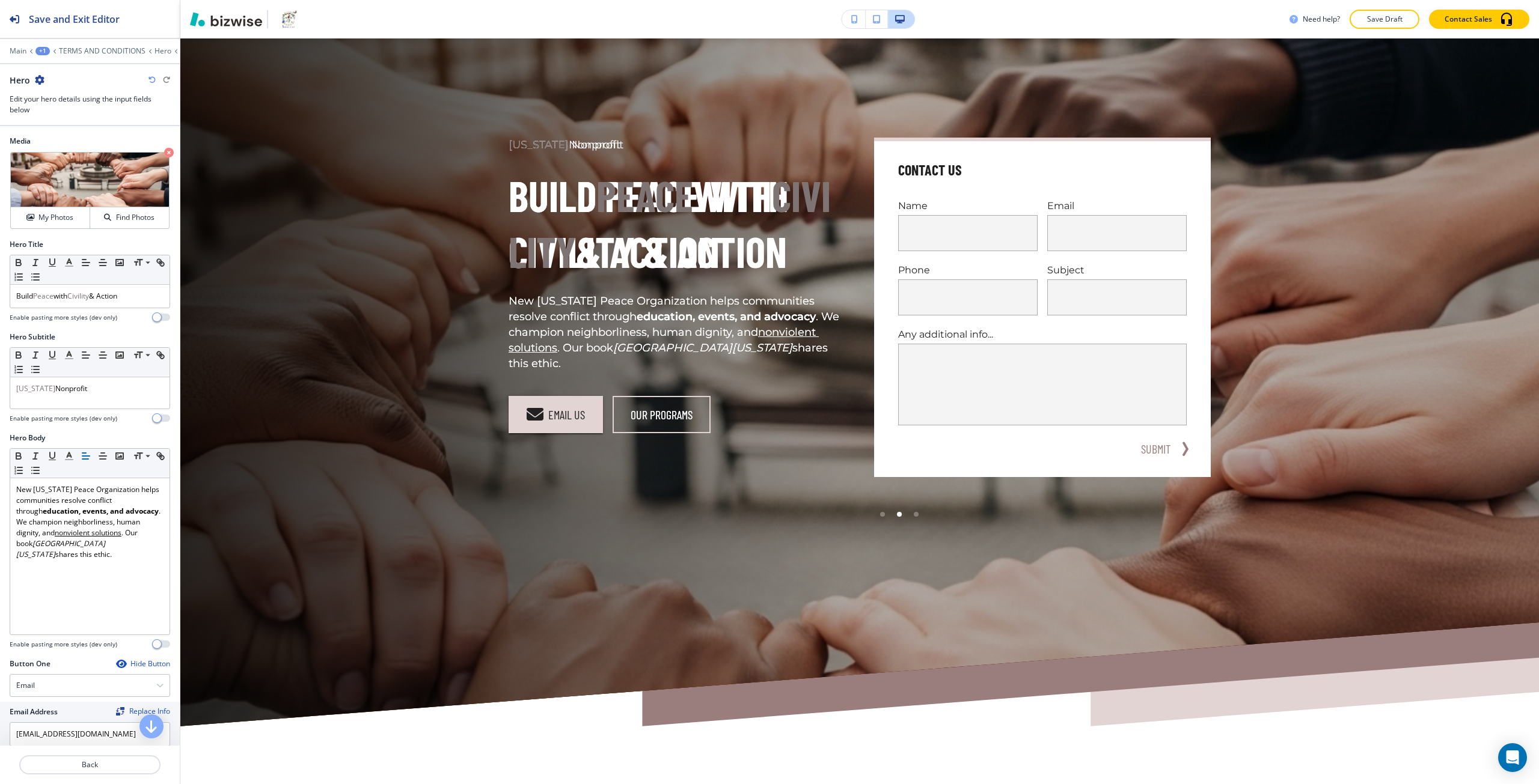
click at [78, 310] on div at bounding box center [90, 311] width 160 height 5
click at [74, 294] on span "Civility" at bounding box center [78, 296] width 21 height 10
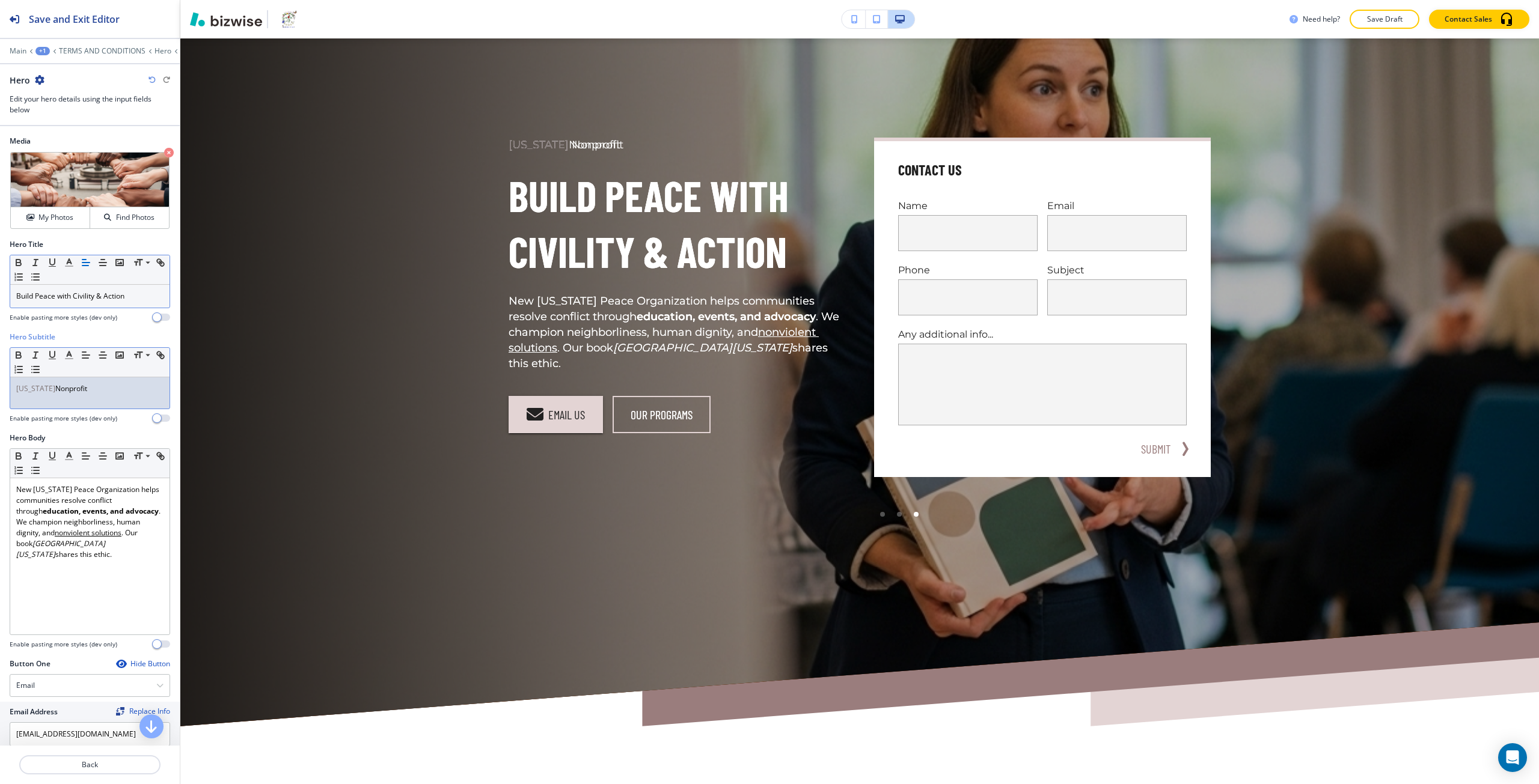
click at [84, 384] on p "Virginia Nonprofit" at bounding box center [90, 389] width 147 height 11
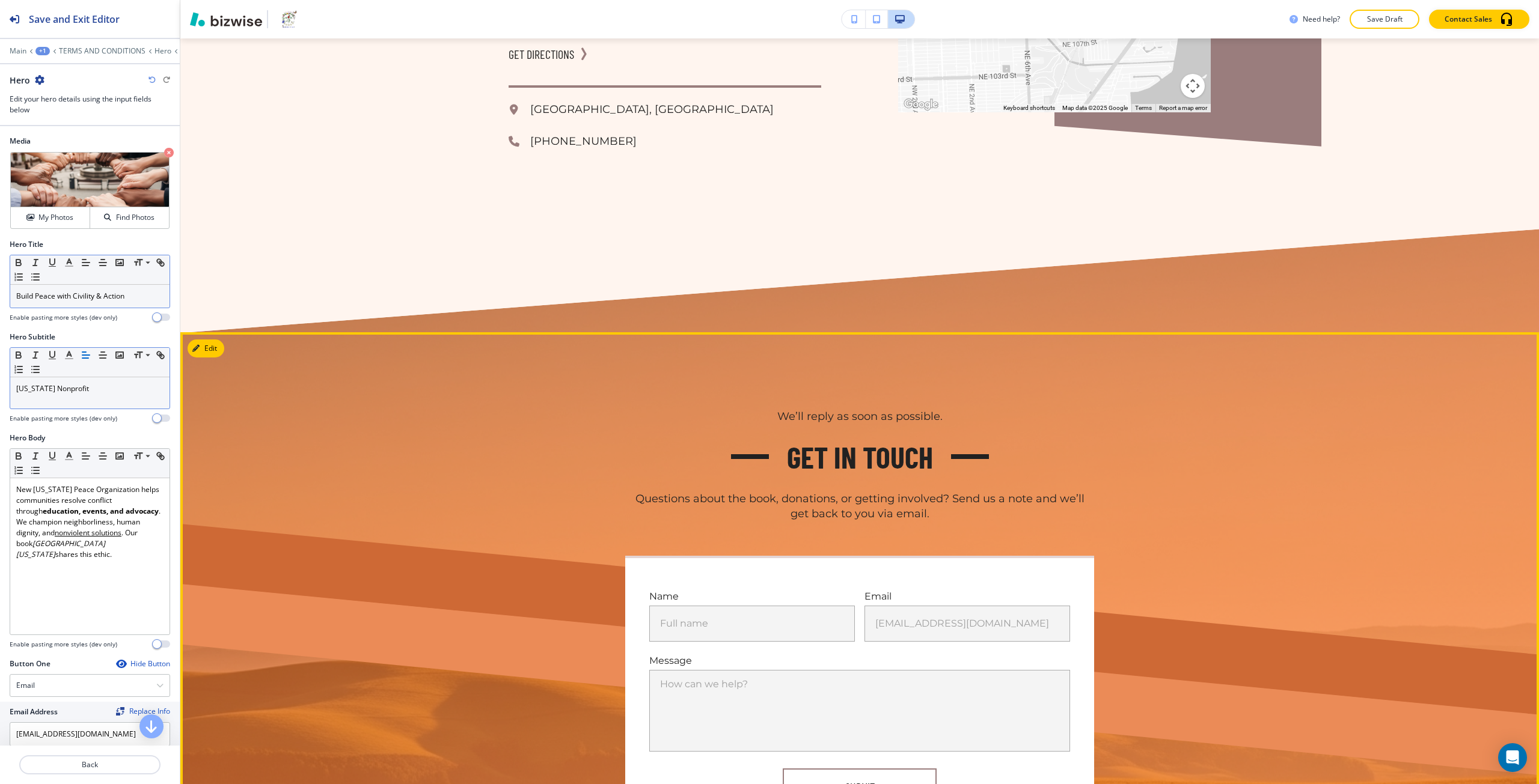
scroll to position [2284, 0]
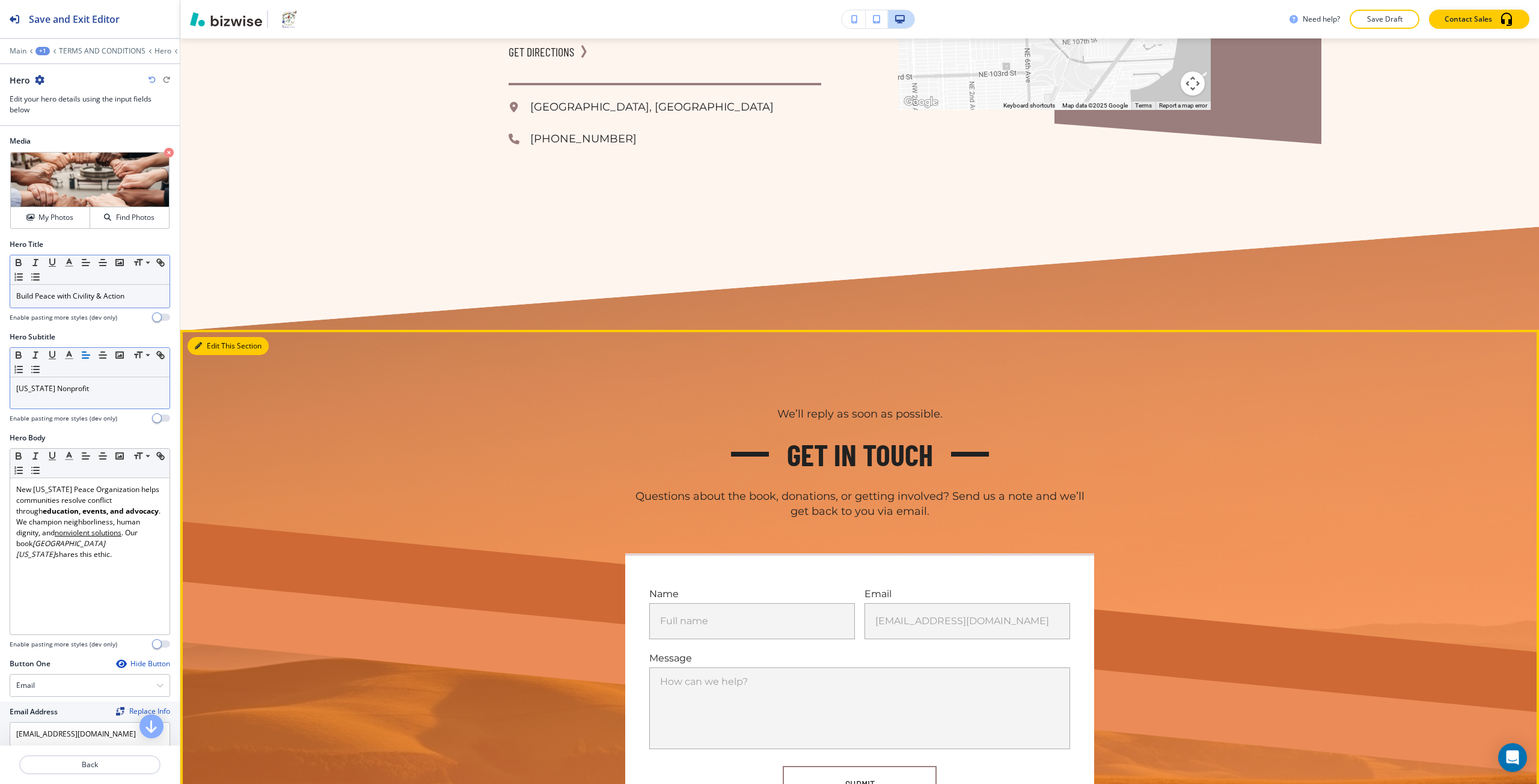
click at [216, 337] on button "Edit This Section" at bounding box center [228, 346] width 81 height 18
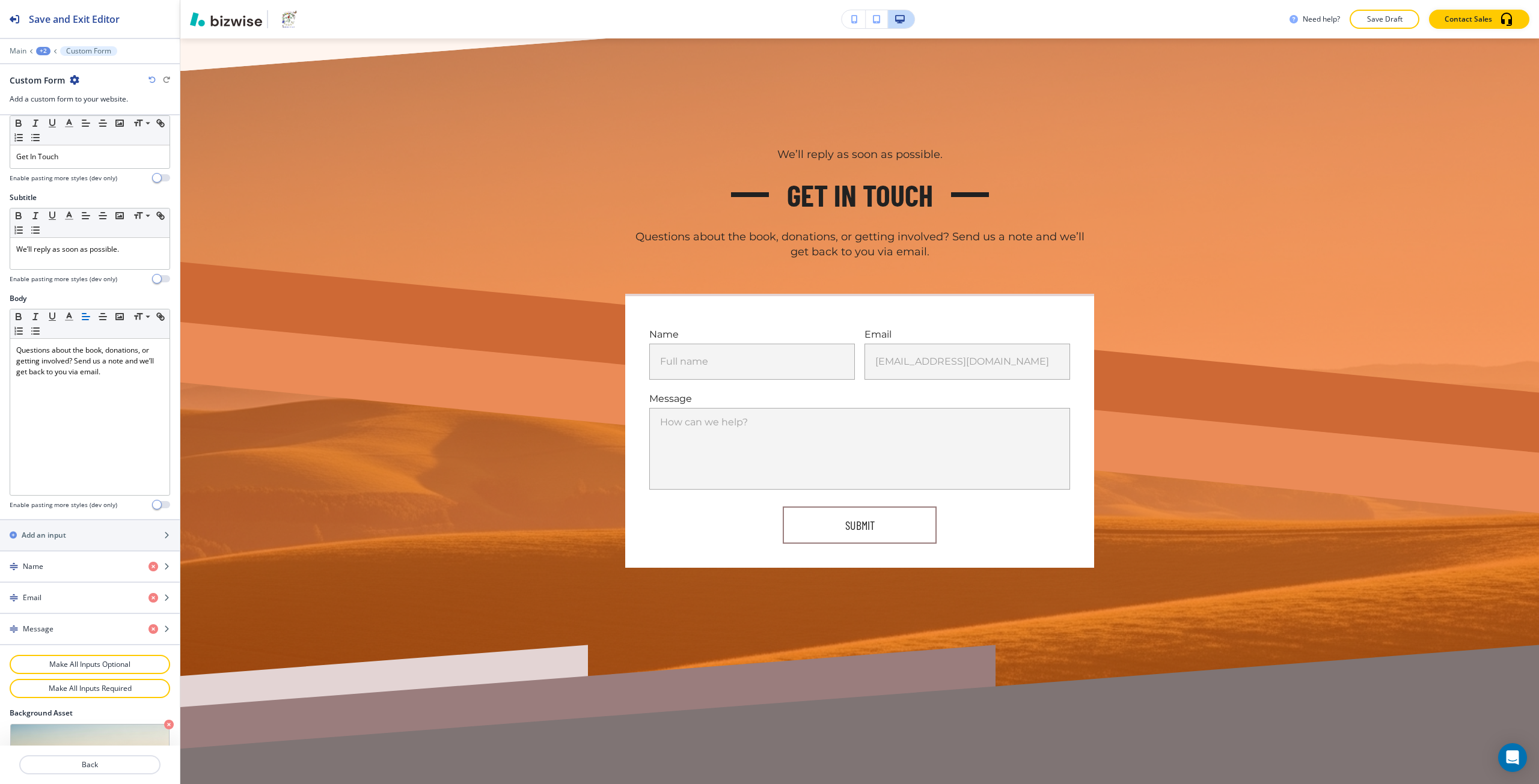
scroll to position [2544, 0]
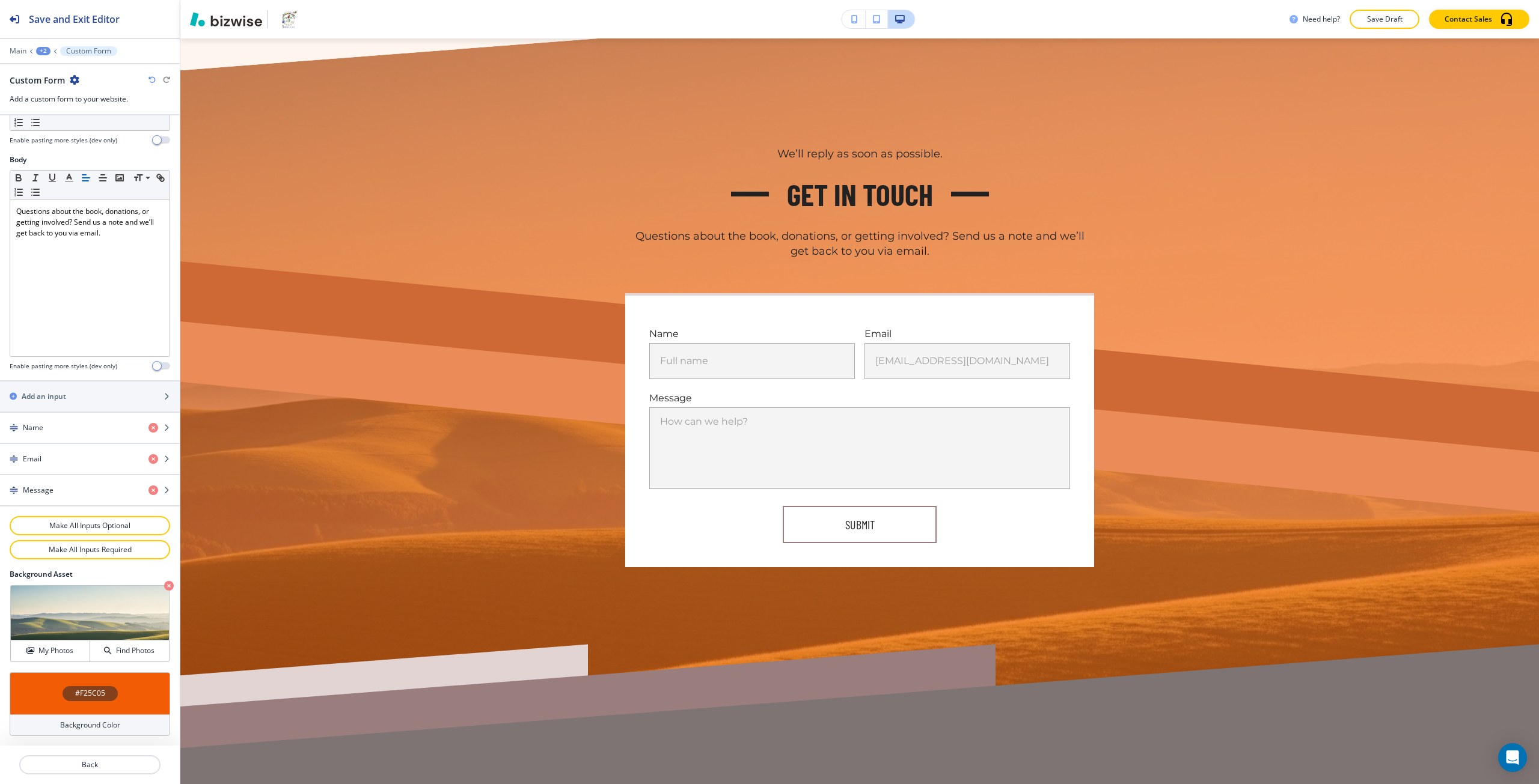
click at [81, 684] on div "#F25C05" at bounding box center [90, 693] width 160 height 42
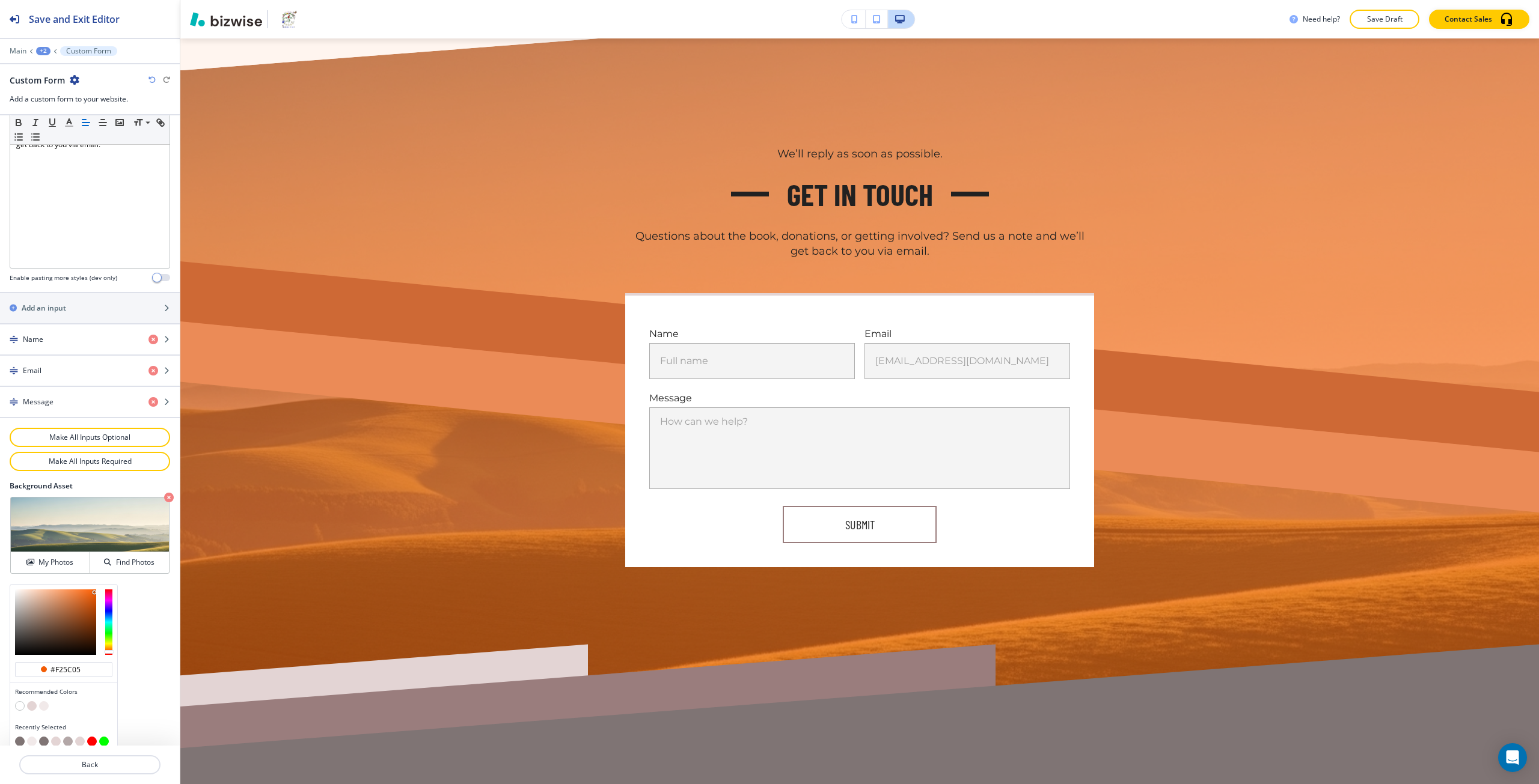
scroll to position [353, 0]
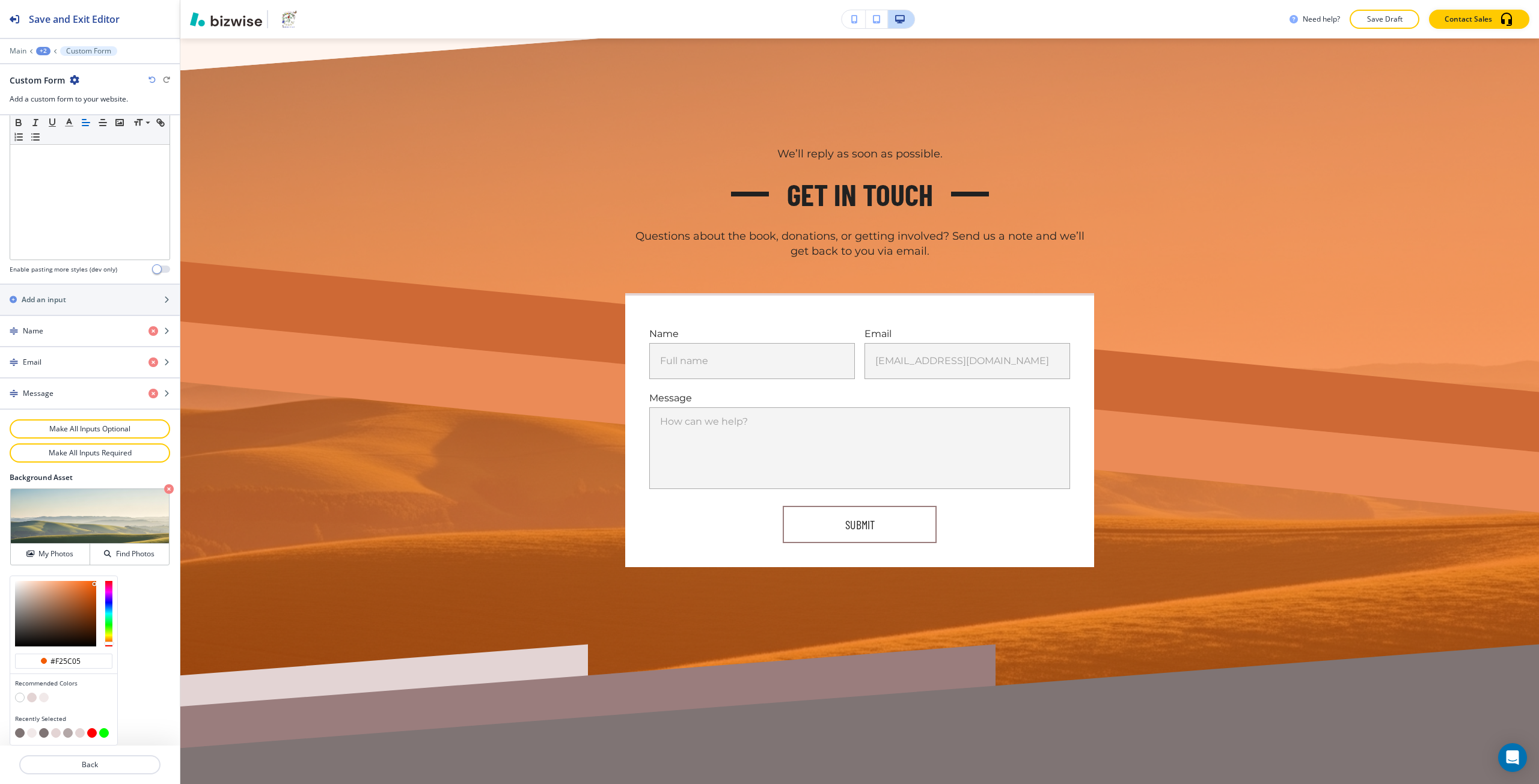
click at [32, 696] on button "button" at bounding box center [32, 698] width 10 height 10
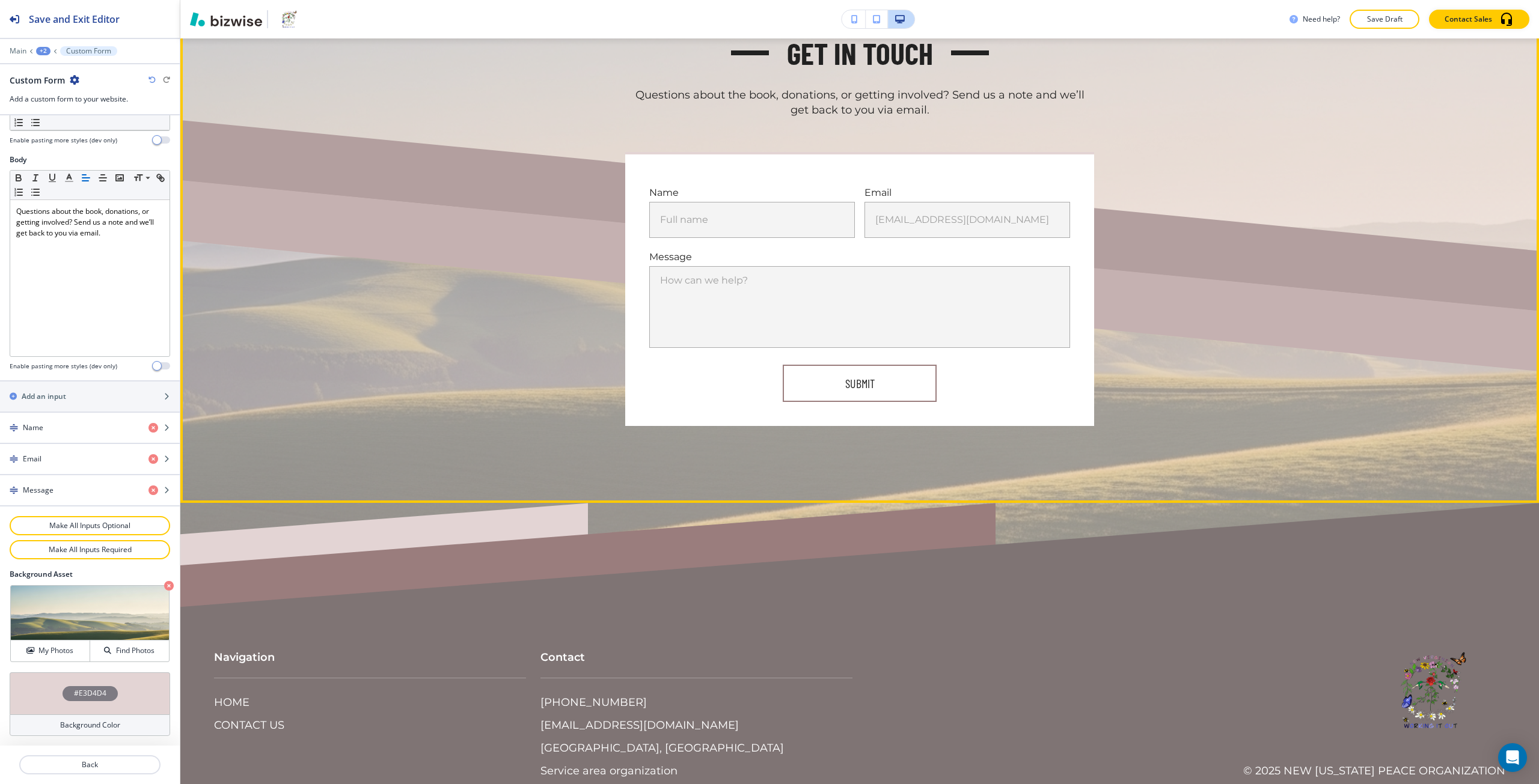
scroll to position [2692, 0]
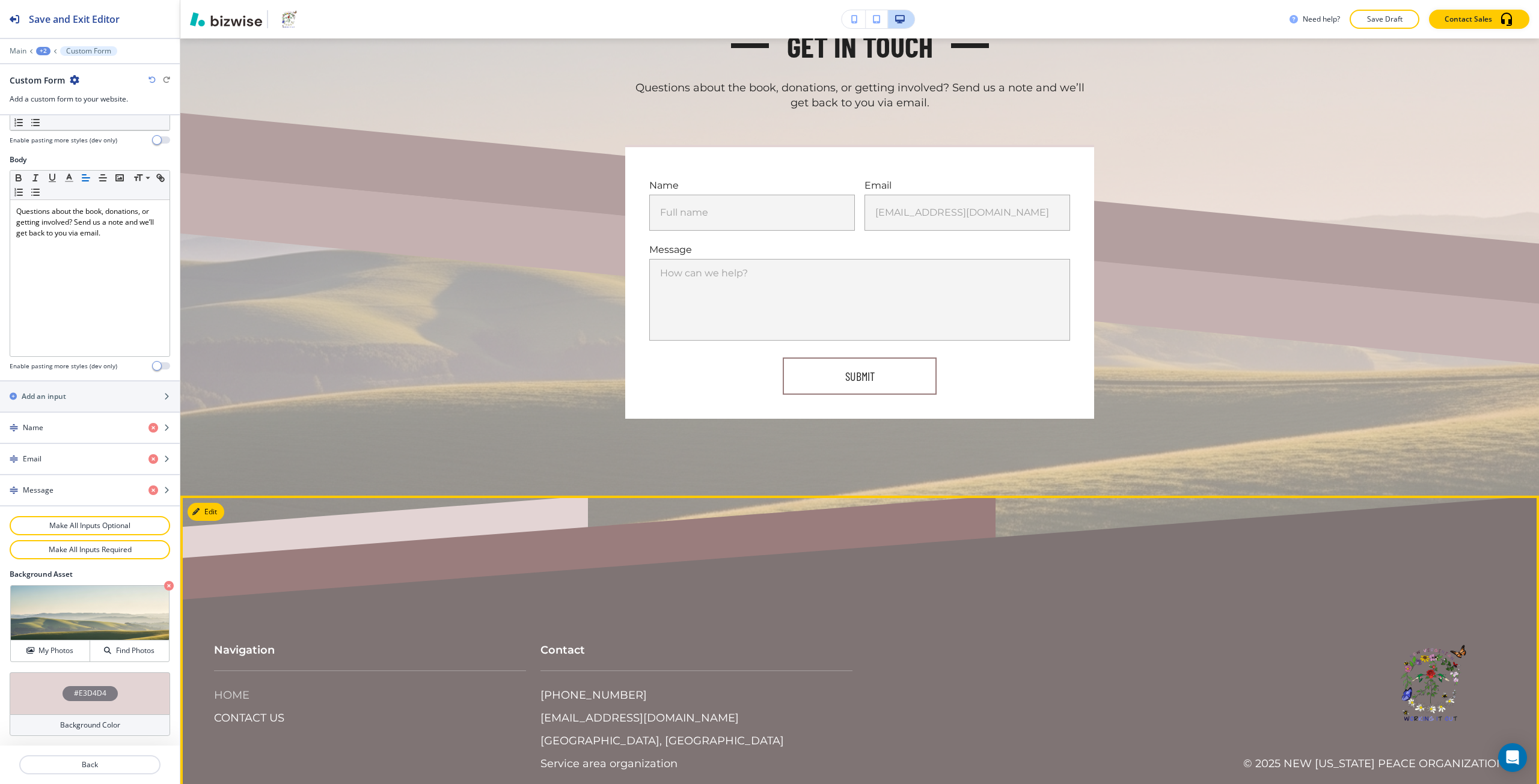
click at [236, 688] on p "HOME" at bounding box center [231, 695] width 35 height 16
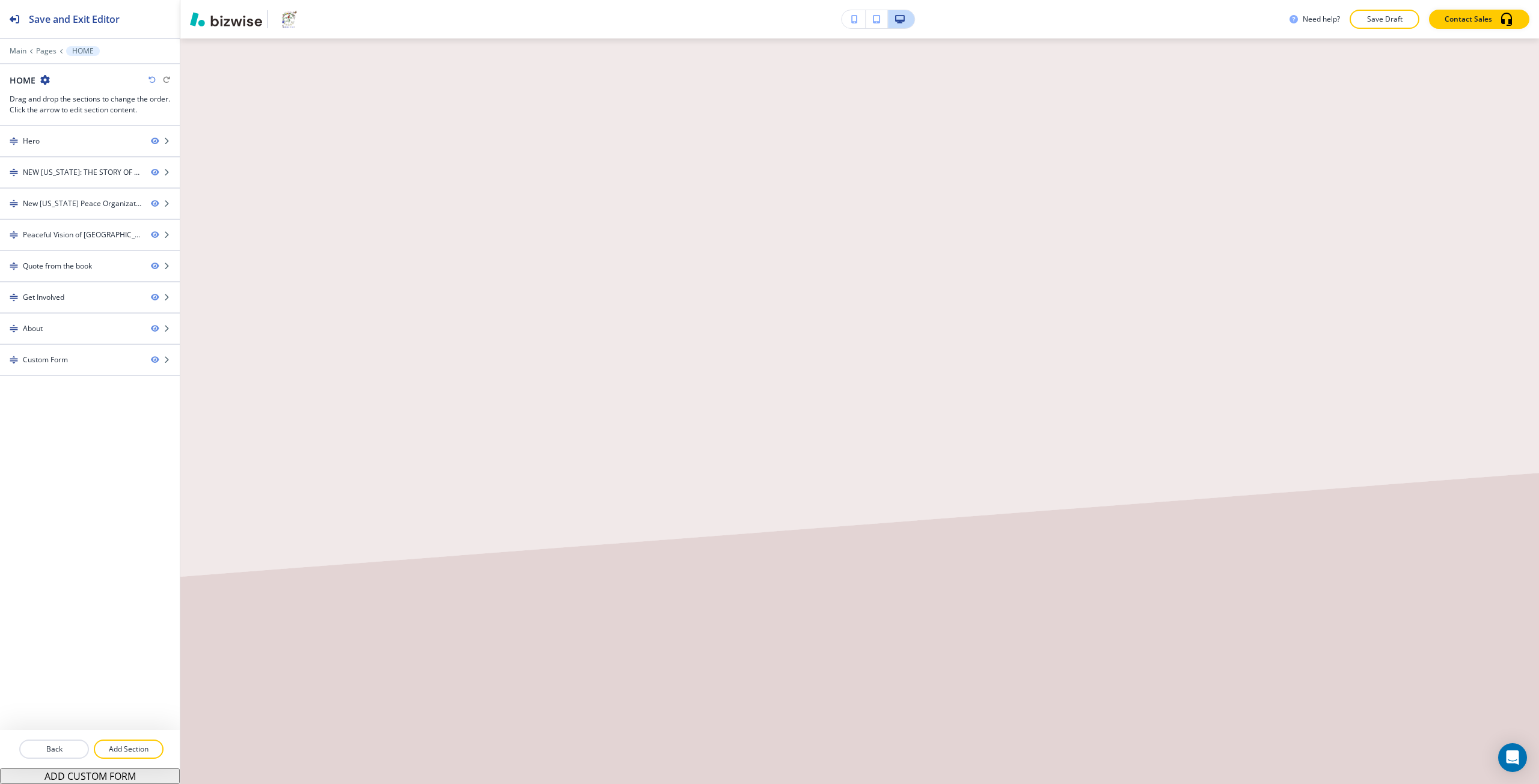
scroll to position [0, 0]
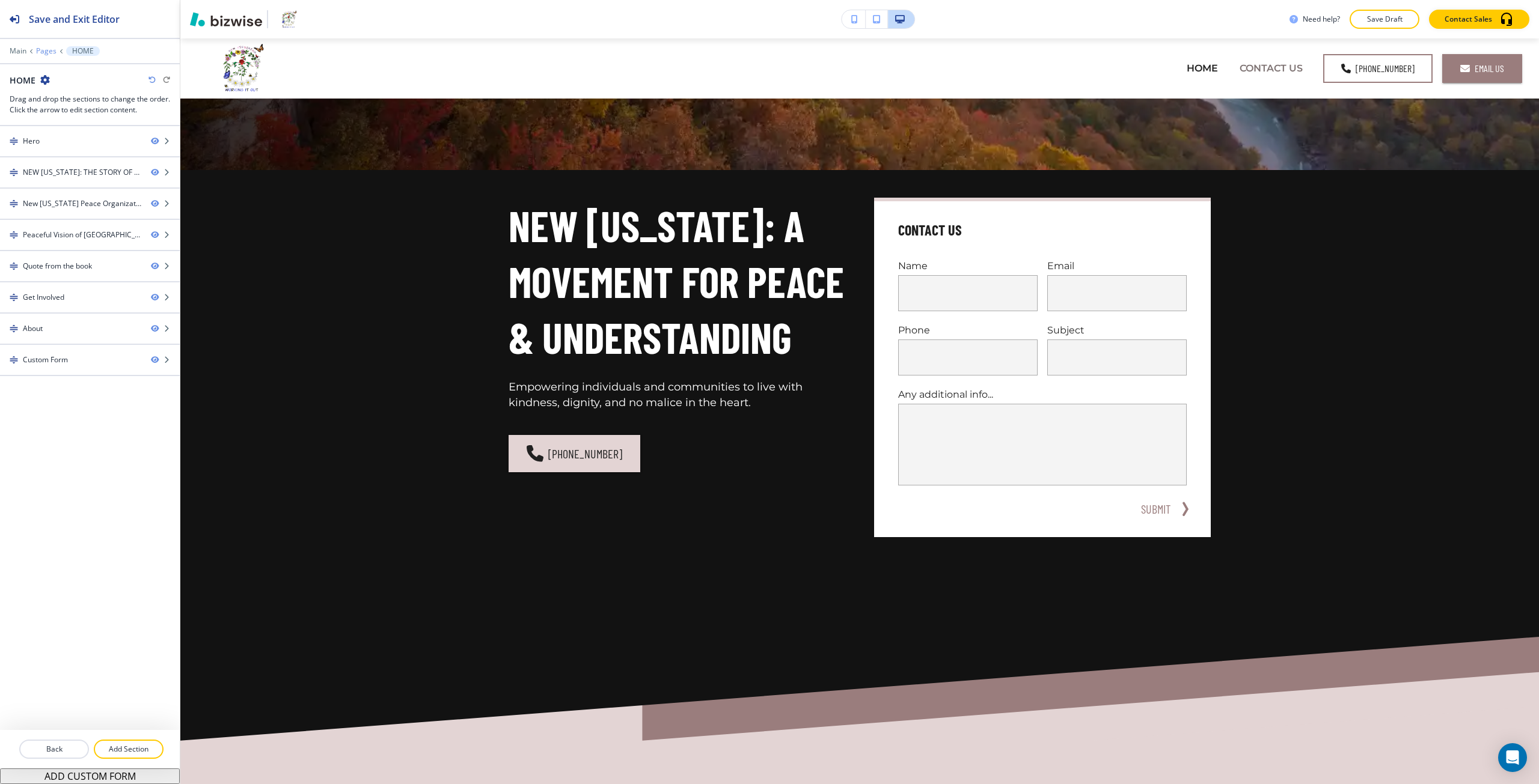
click at [47, 55] on p "Pages" at bounding box center [46, 51] width 21 height 8
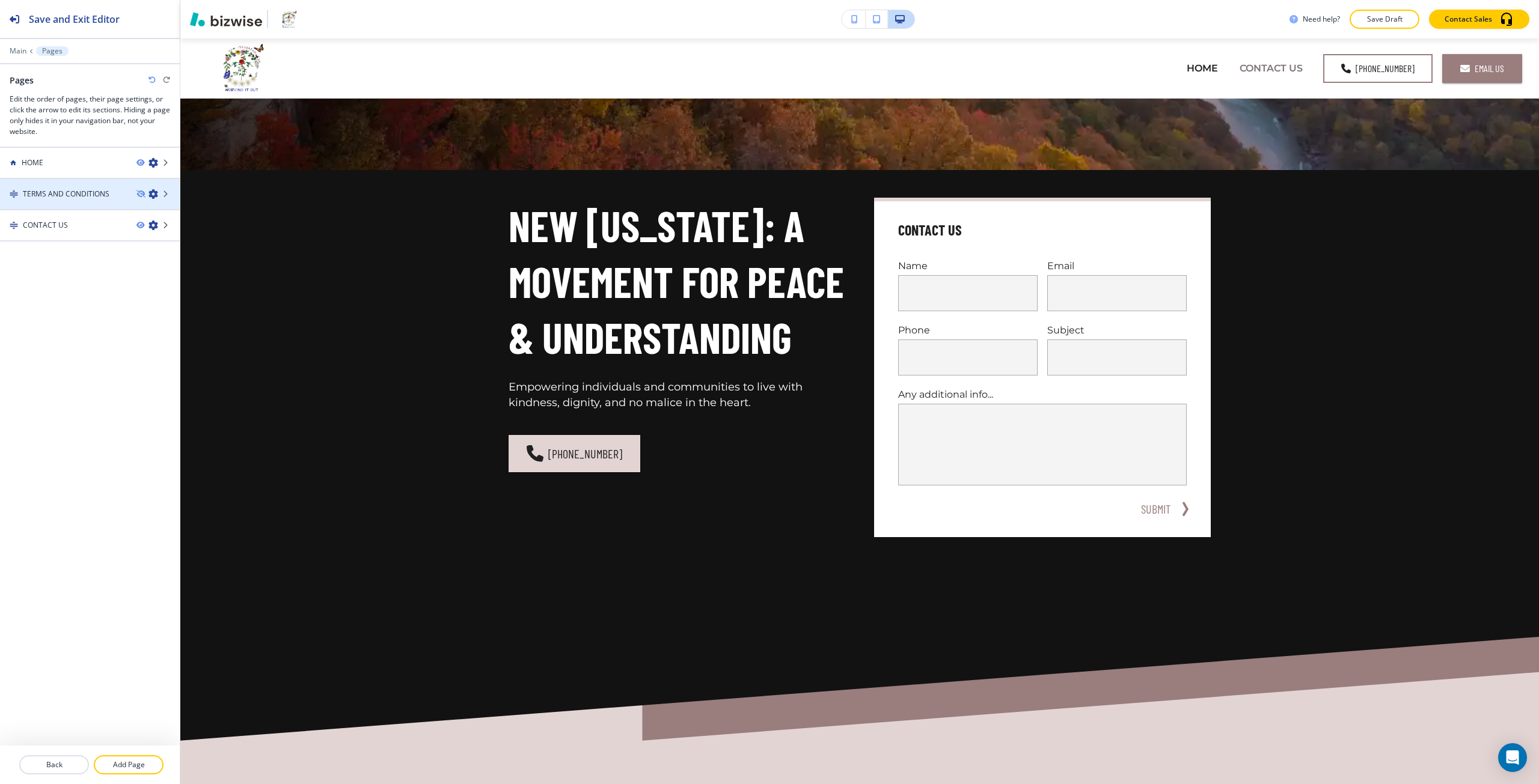
click at [53, 189] on h4 "TERMS AND CONDITIONS" at bounding box center [66, 194] width 86 height 11
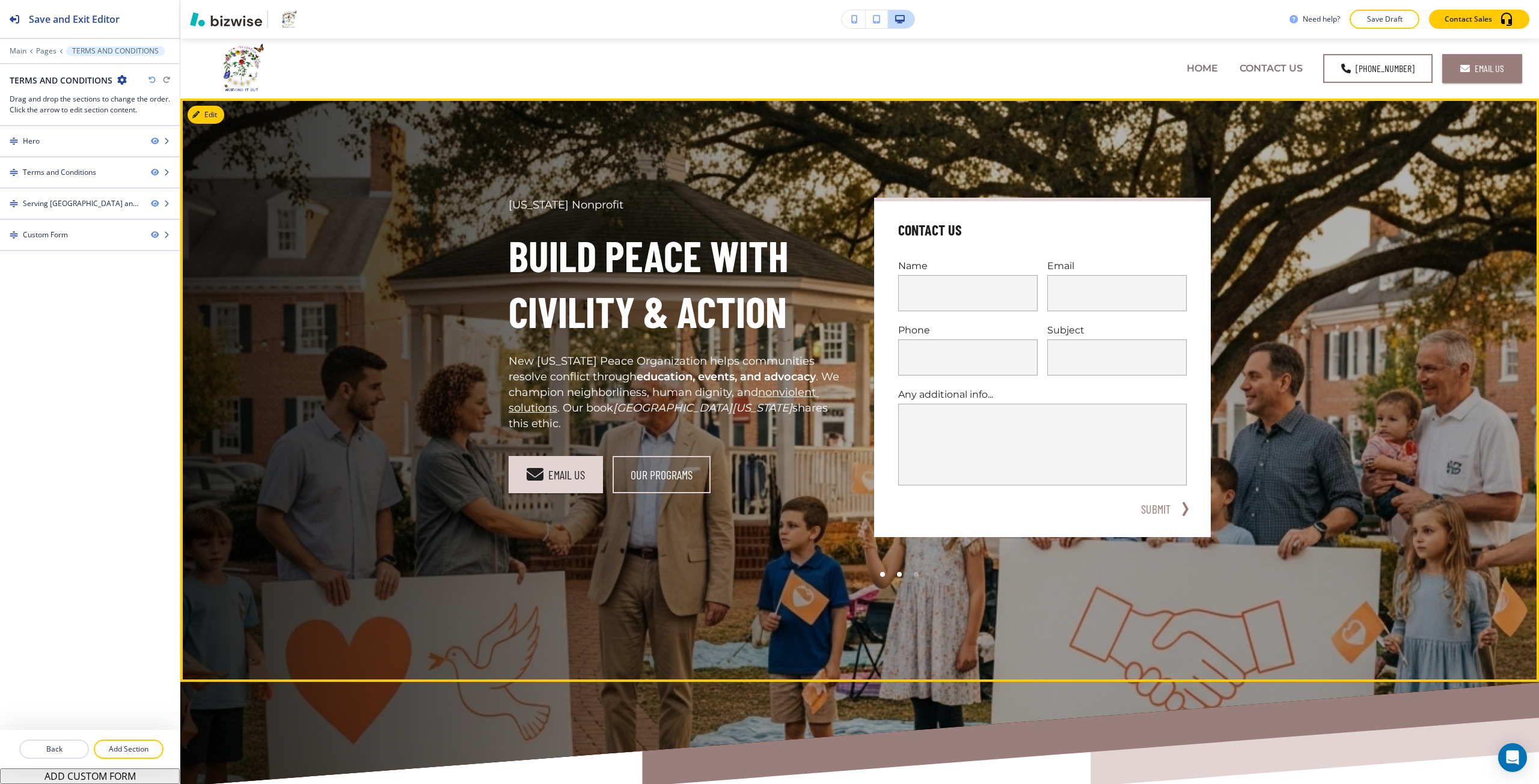
click at [897, 574] on div at bounding box center [899, 574] width 5 height 5
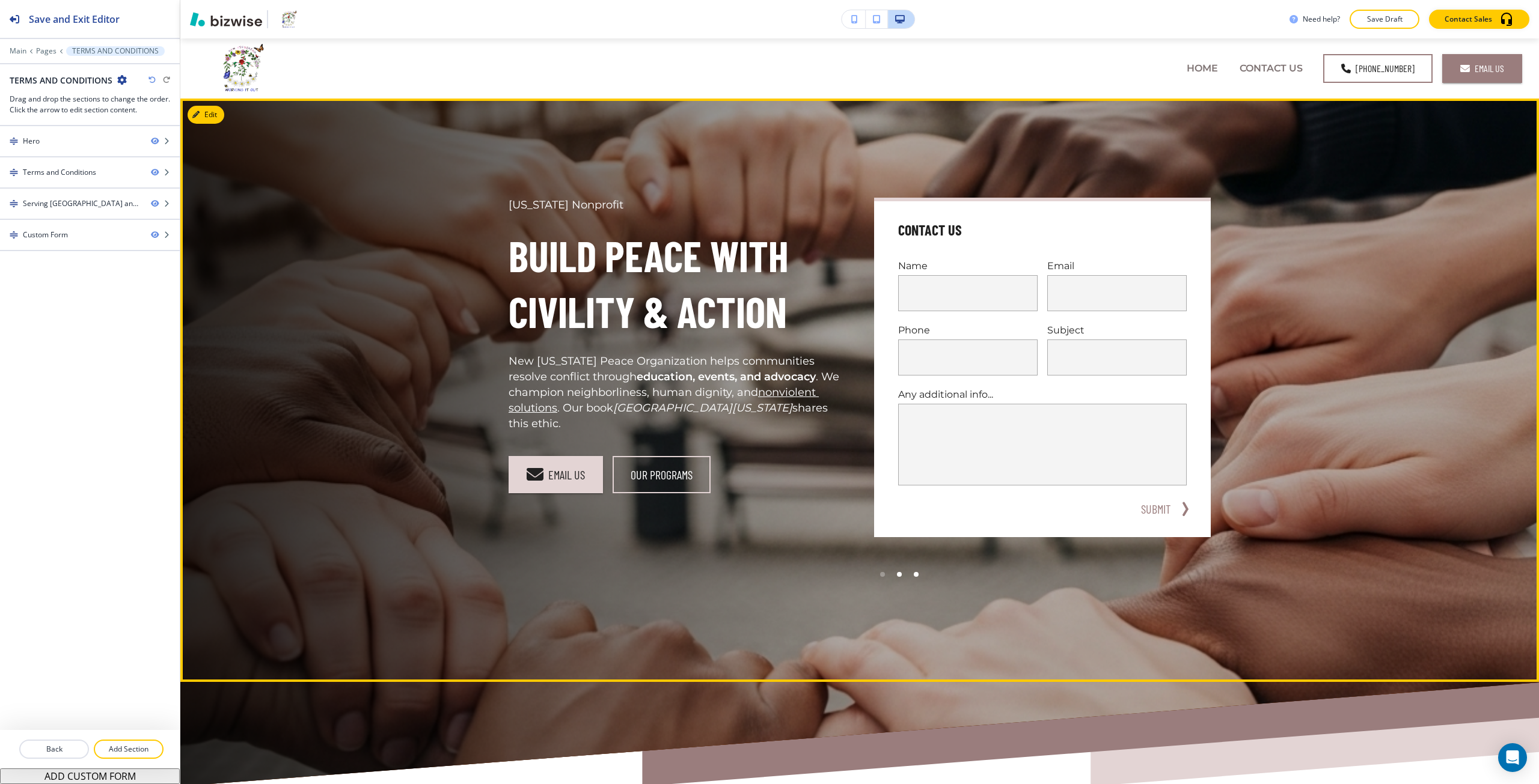
click at [915, 574] on div at bounding box center [916, 574] width 16 height 16
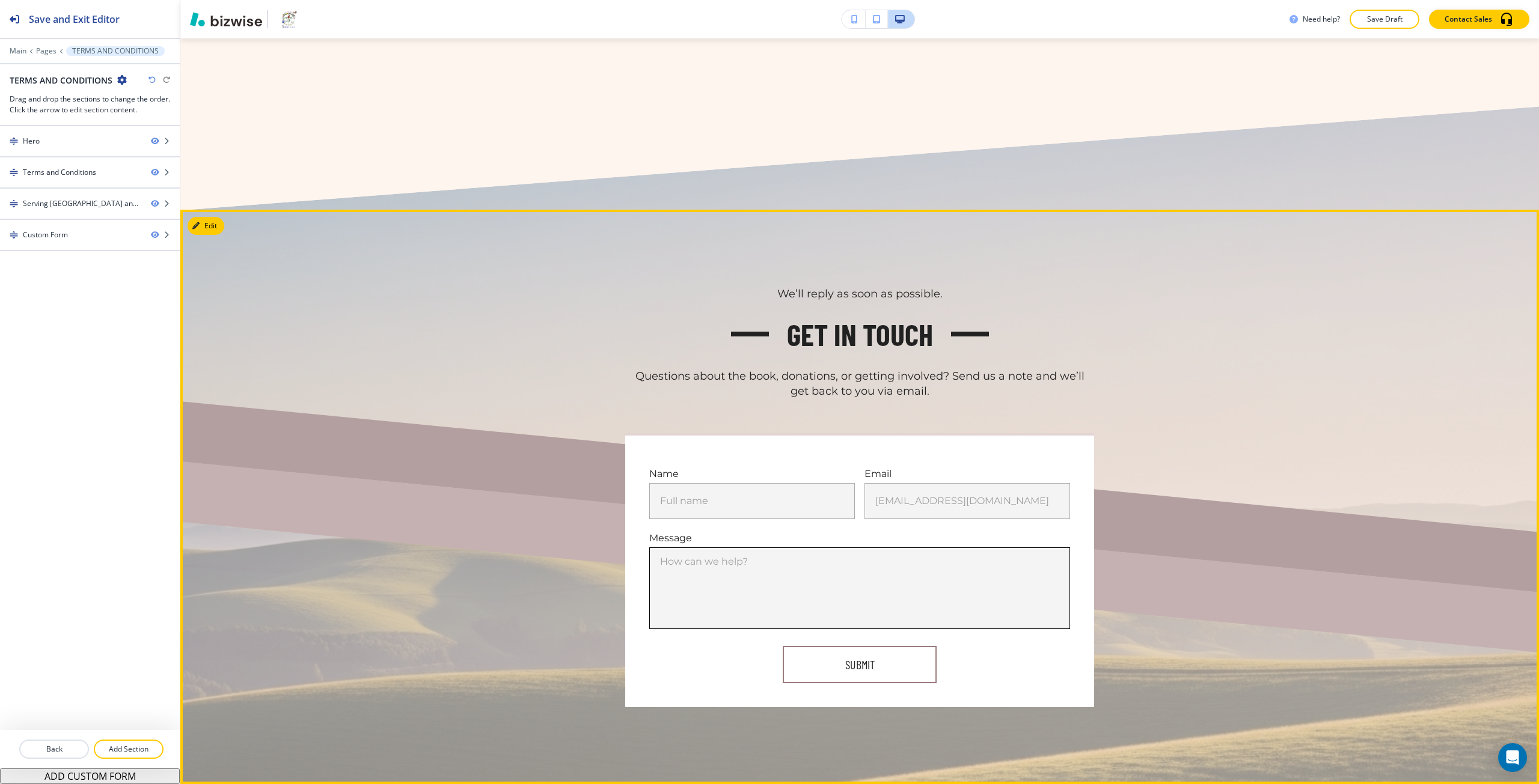
scroll to position [2692, 0]
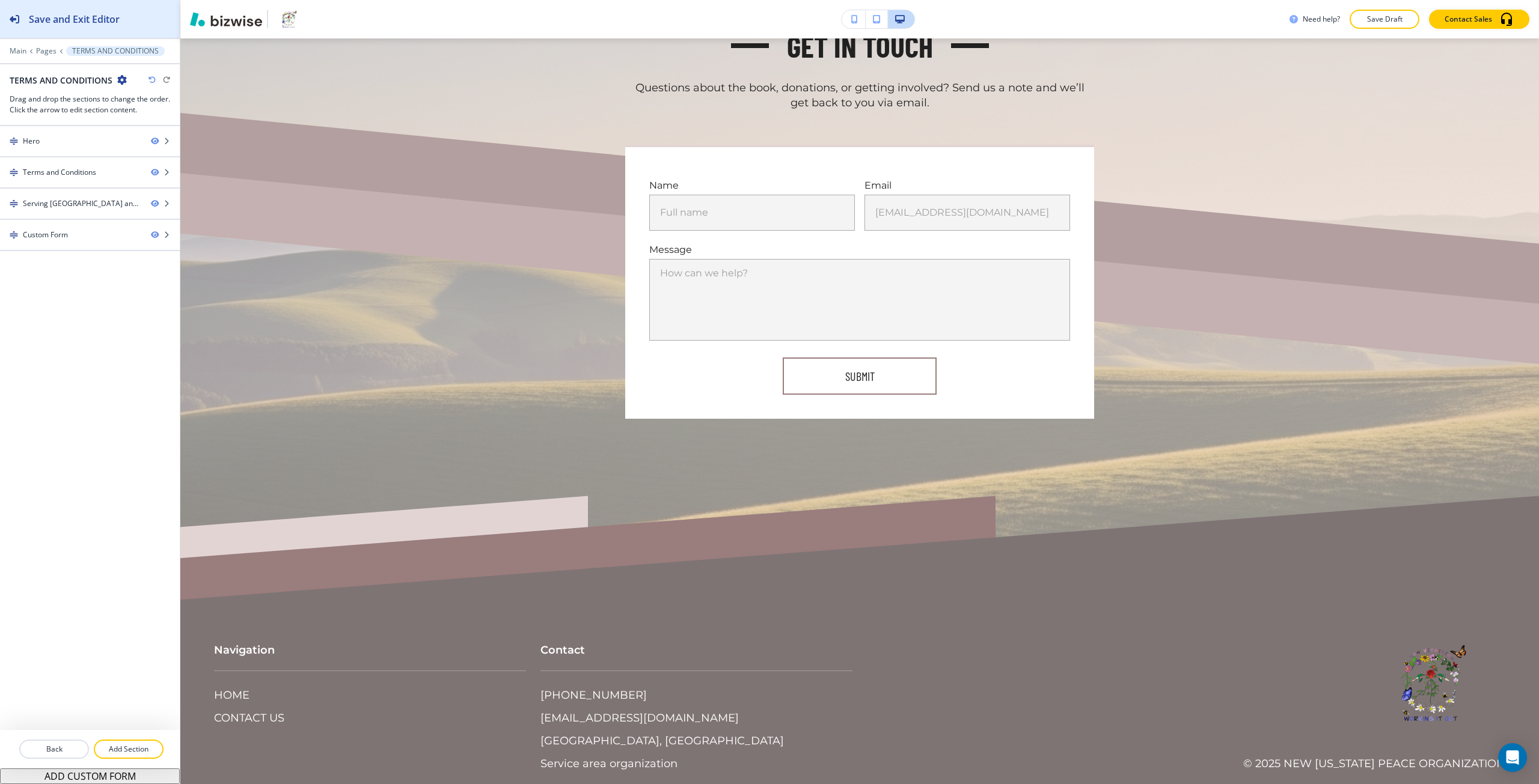
click at [158, 21] on button "Save and Exit Editor" at bounding box center [90, 19] width 180 height 38
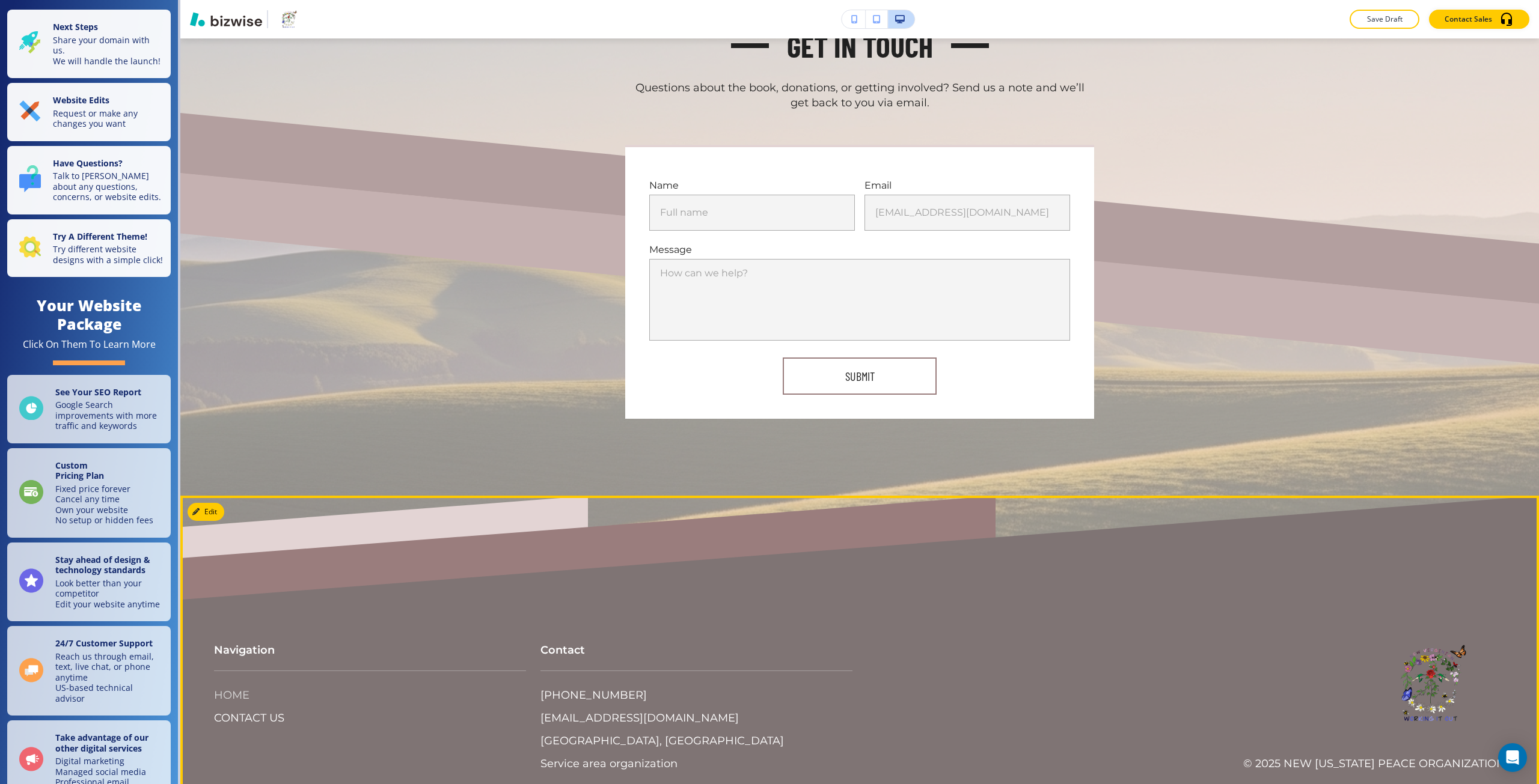
click at [233, 688] on p "HOME" at bounding box center [231, 695] width 35 height 16
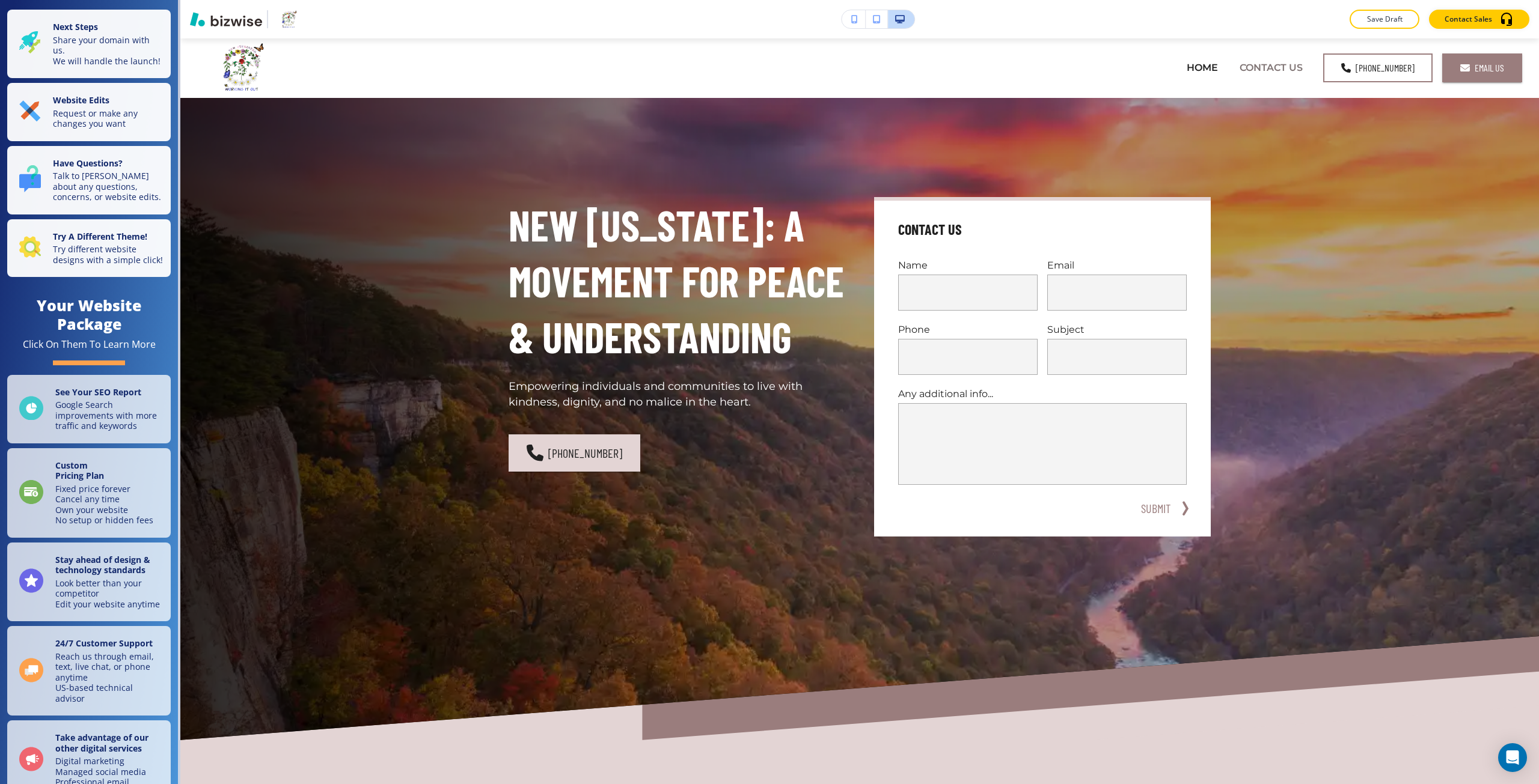
scroll to position [0, 0]
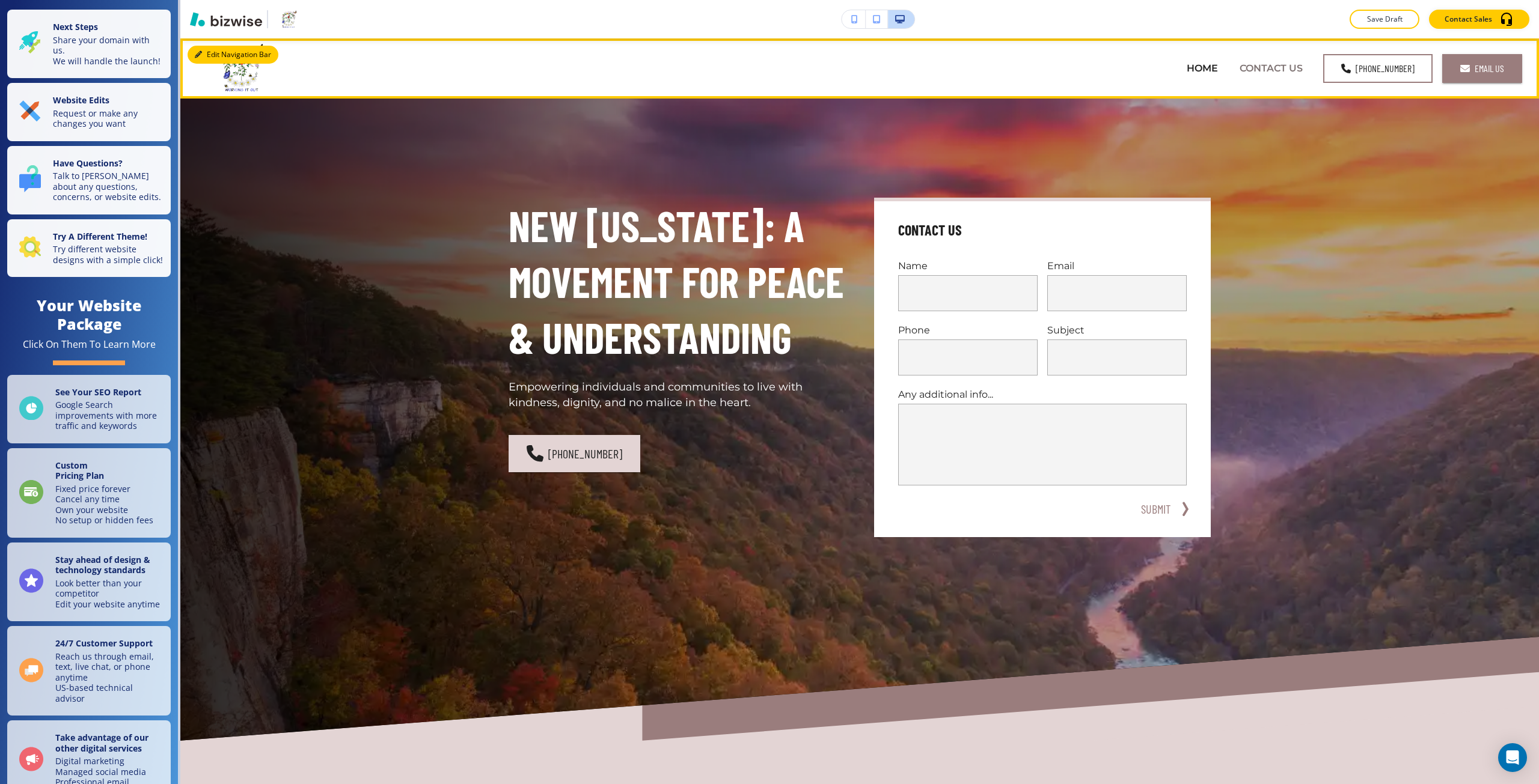
click at [210, 47] on button "Edit Navigation Bar" at bounding box center [233, 55] width 90 height 18
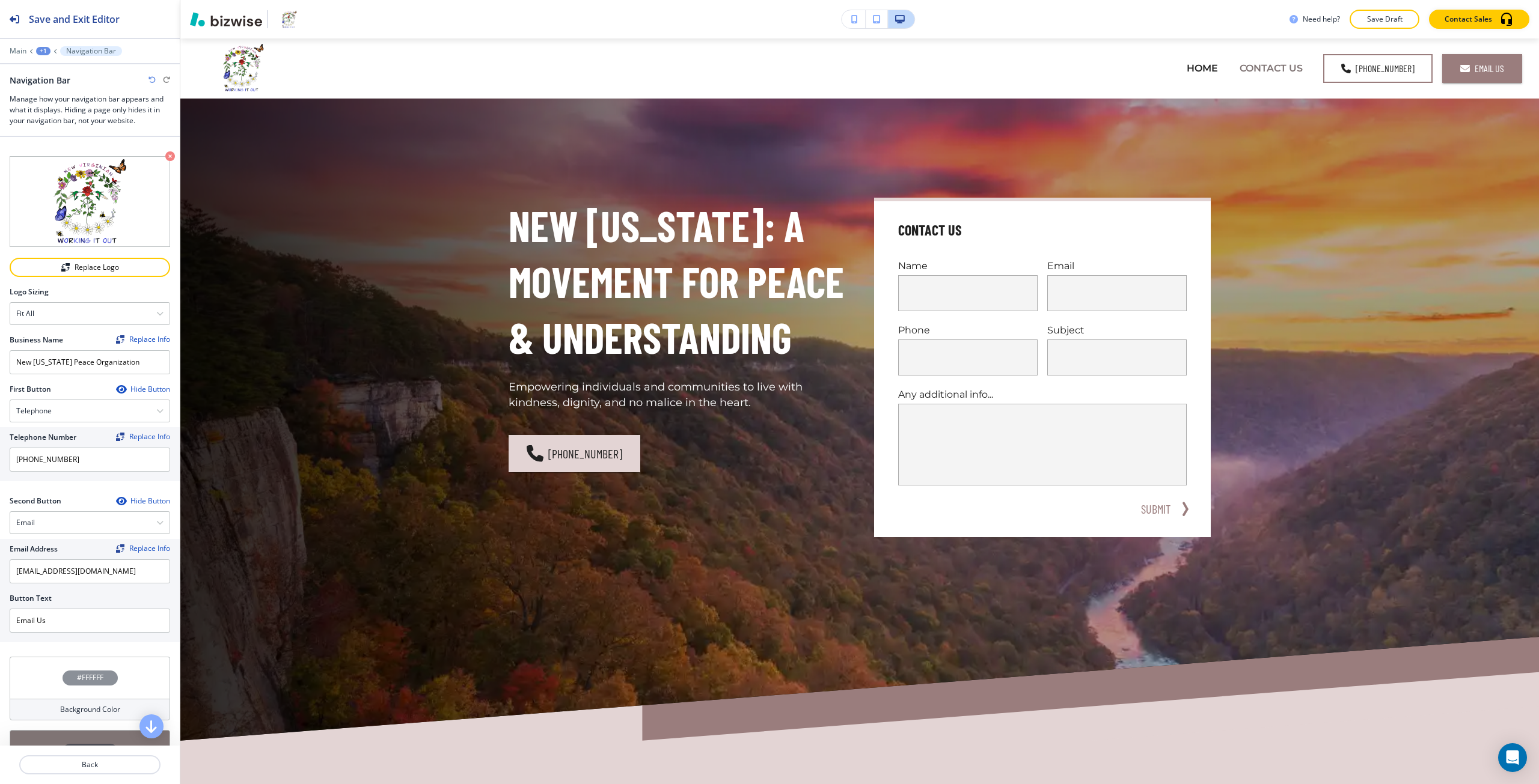
click at [127, 385] on div "Hide Button" at bounding box center [143, 390] width 54 height 10
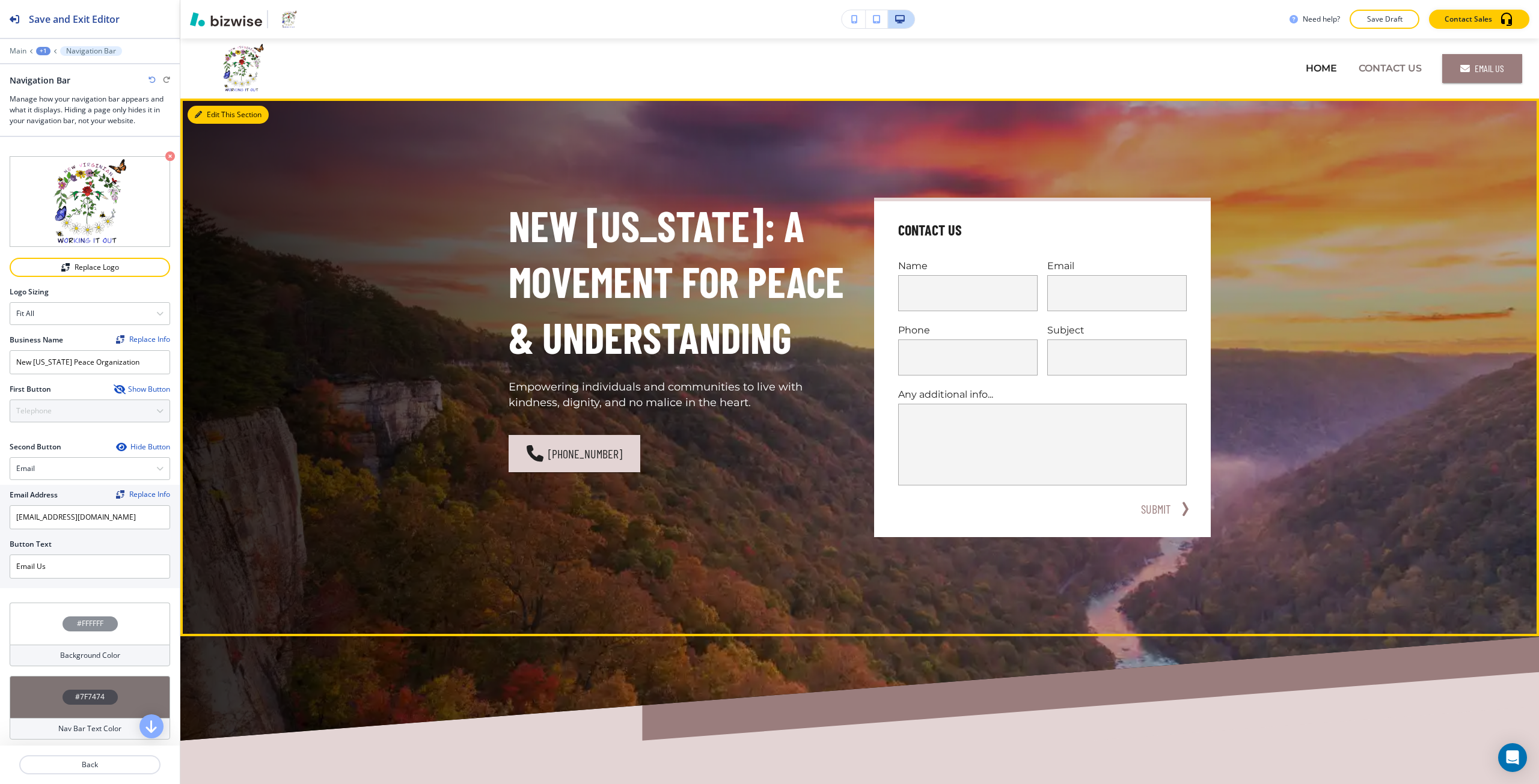
click at [205, 108] on button "Edit This Section" at bounding box center [228, 115] width 81 height 18
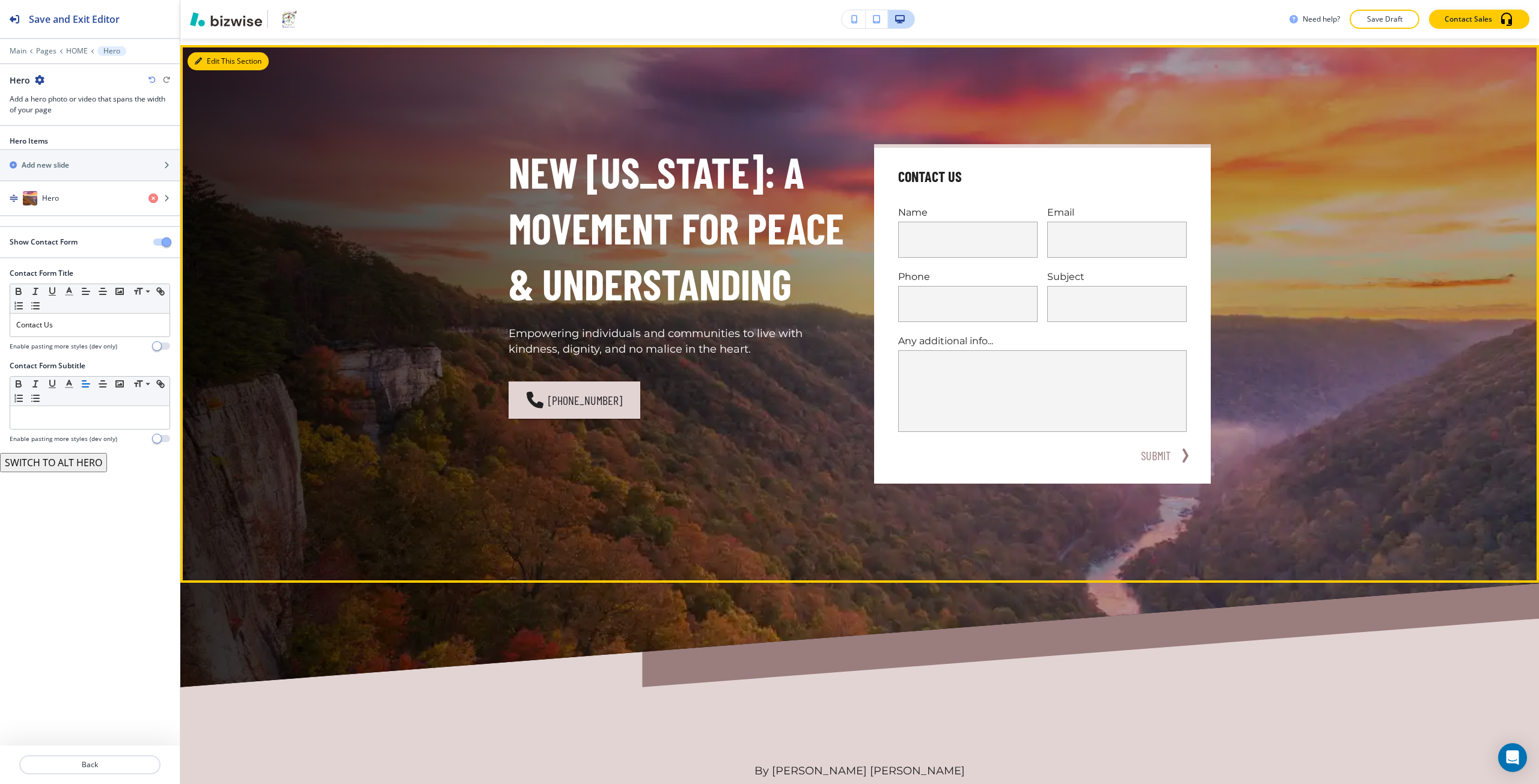
scroll to position [60, 0]
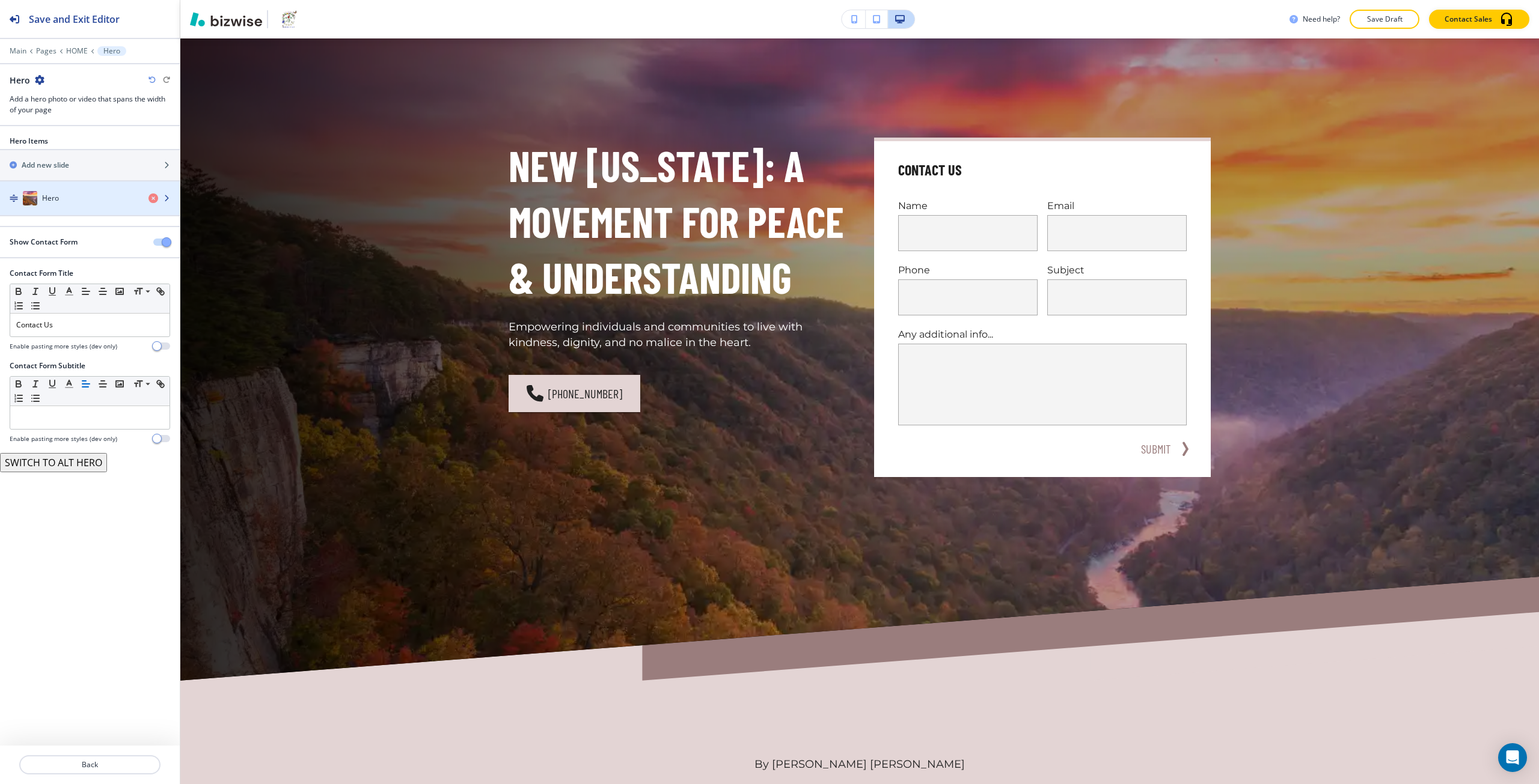
click at [51, 208] on div "button" at bounding box center [90, 210] width 180 height 10
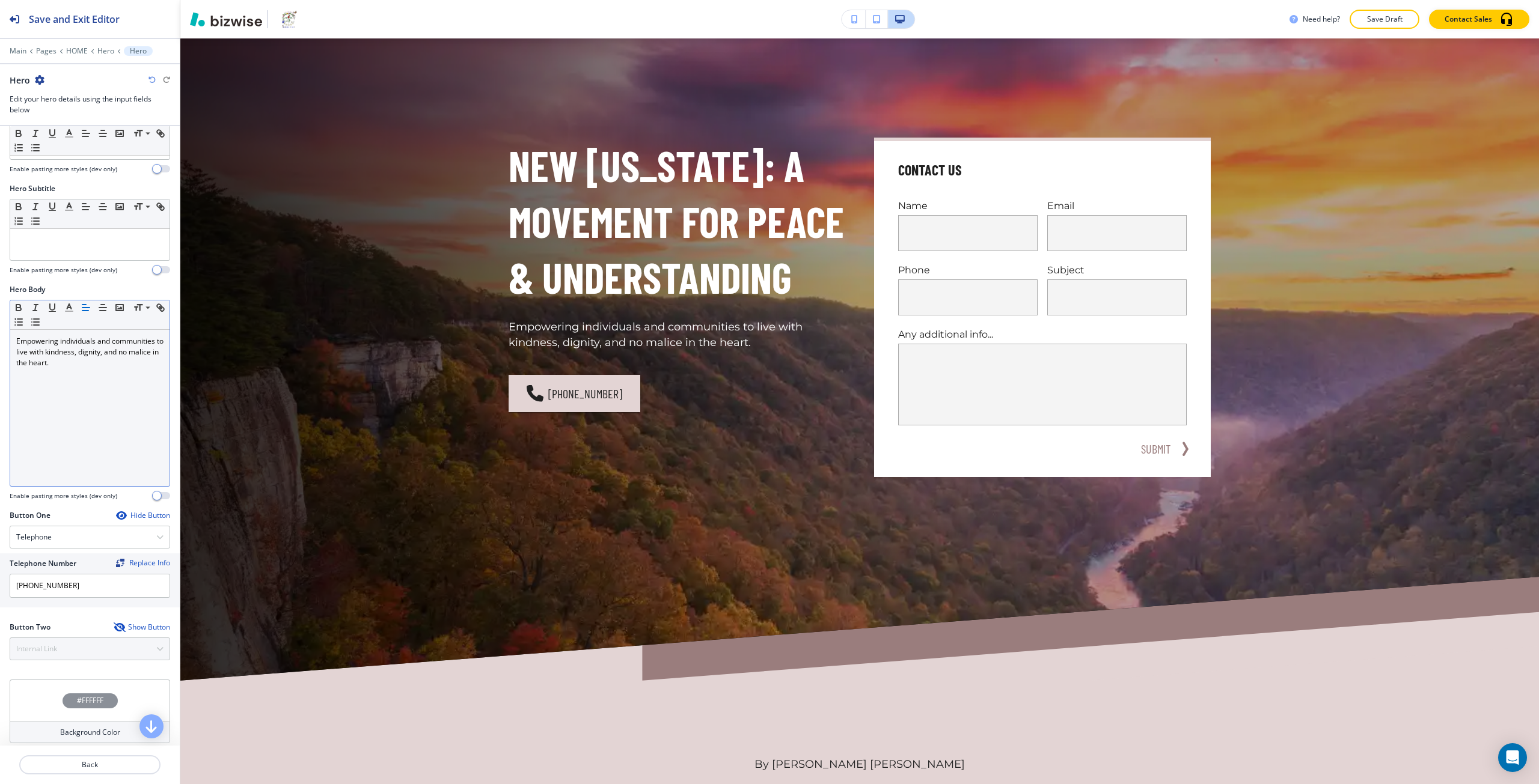
scroll to position [167, 0]
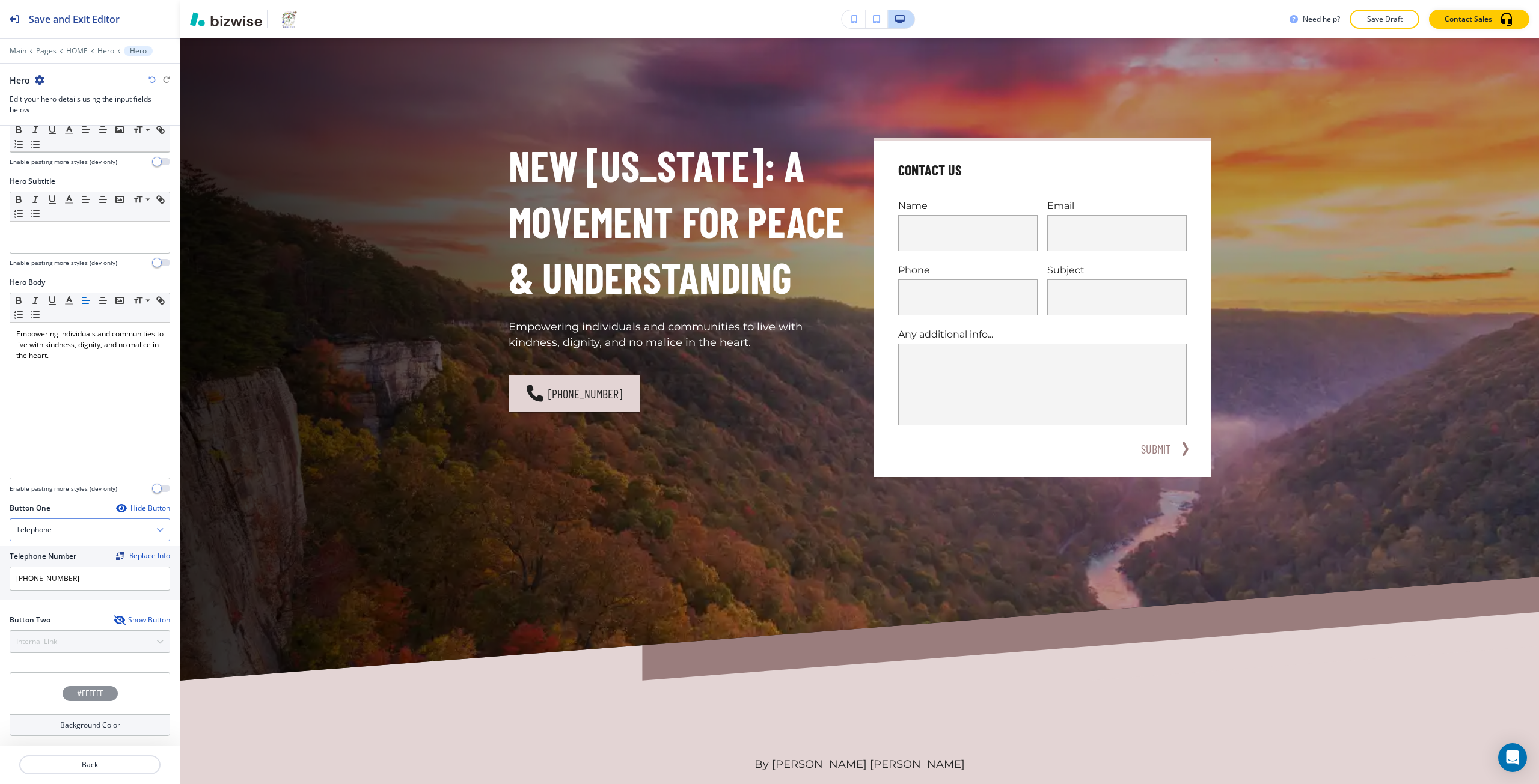
click at [93, 540] on div "Telephone" at bounding box center [90, 530] width 159 height 21
click at [77, 614] on h4 "Email" at bounding box center [90, 612] width 147 height 11
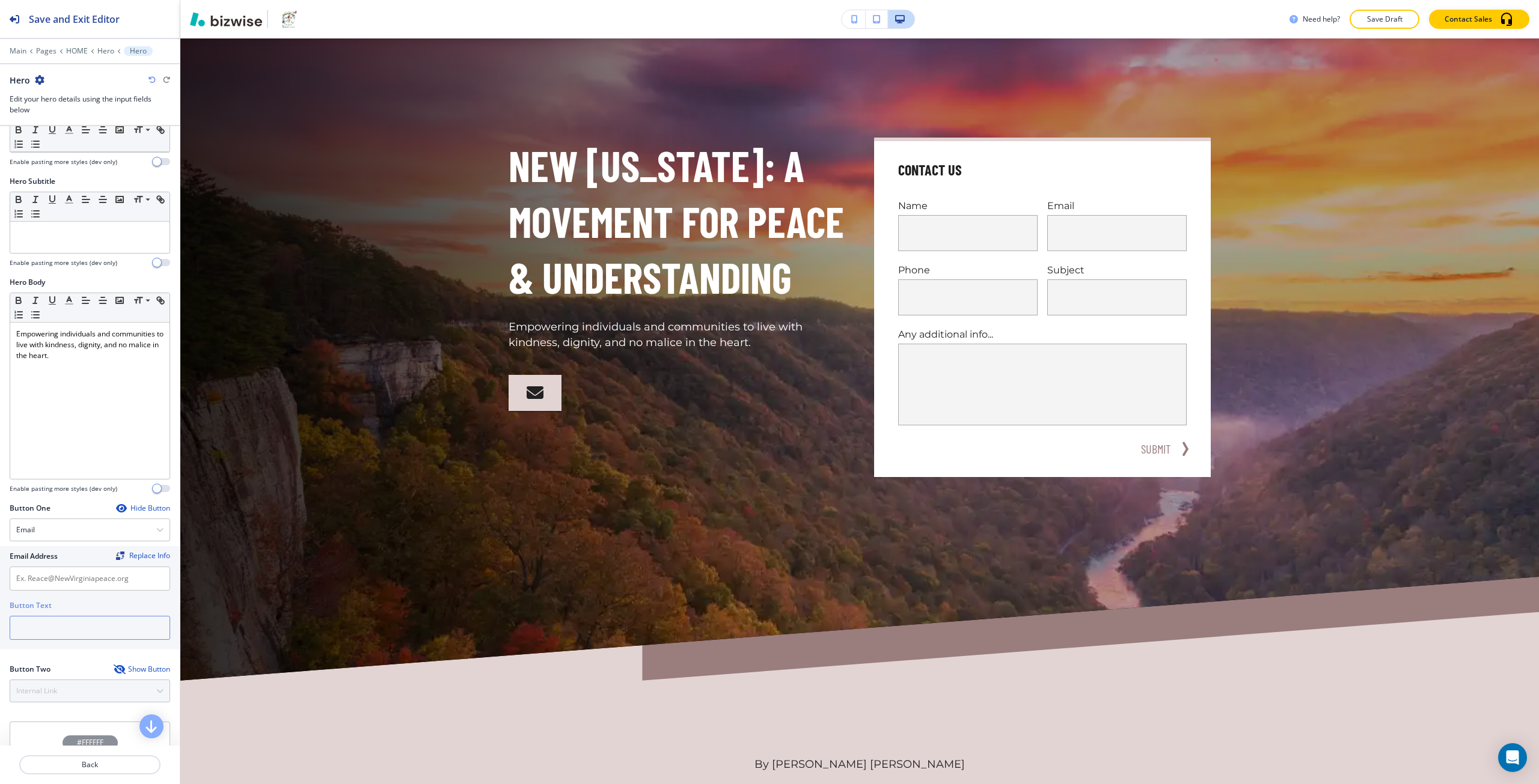
click at [67, 624] on input "text" at bounding box center [90, 628] width 160 height 24
type input "email us"
click at [59, 579] on input "text" at bounding box center [90, 579] width 160 height 24
paste input "reace@newvirginiapeace.org"
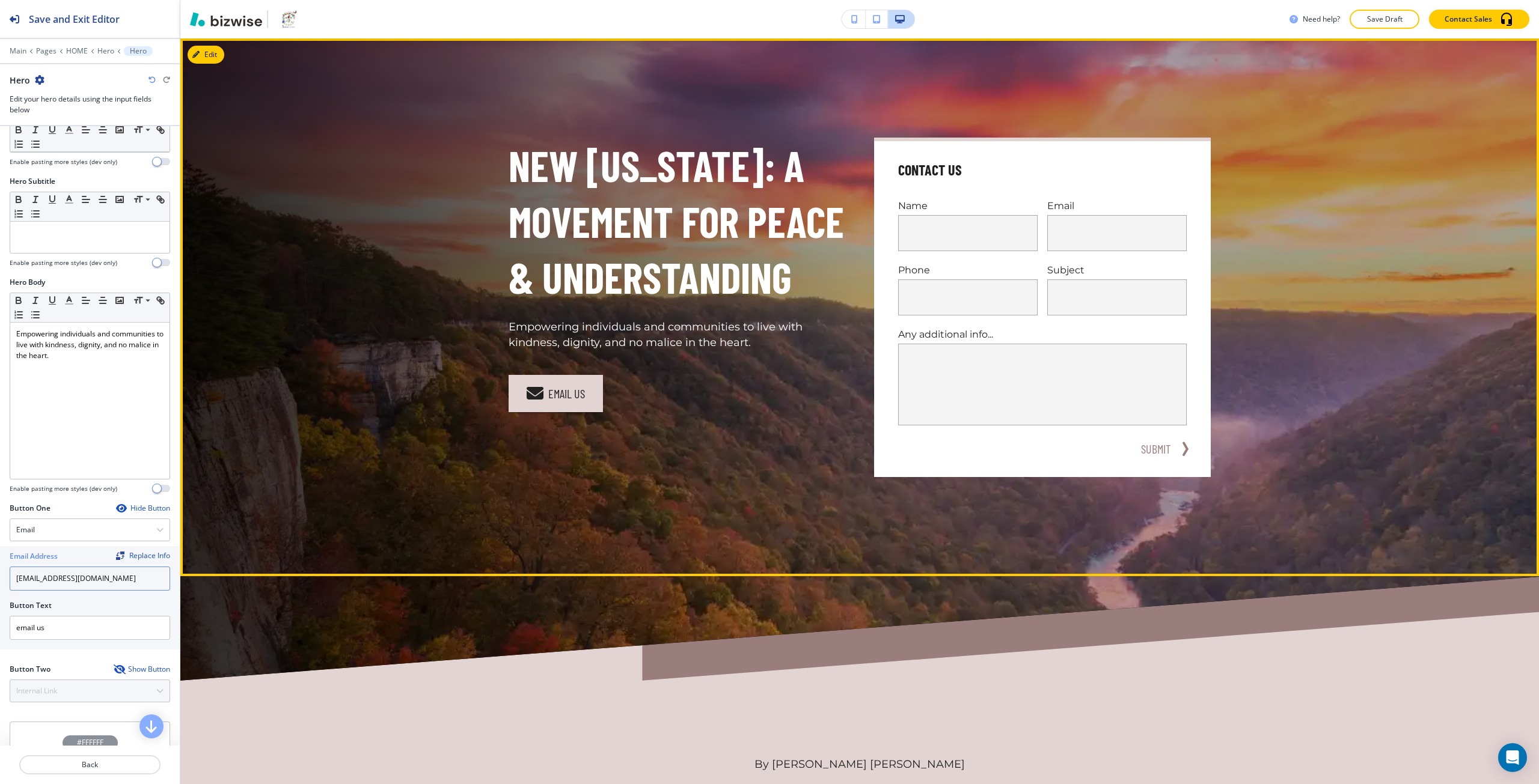
type input "reace@newvirginiapeace.org"
click at [628, 565] on div "New Virginia: A Movement for Peace & Understanding Empowering individuals and c…" at bounding box center [859, 307] width 1359 height 538
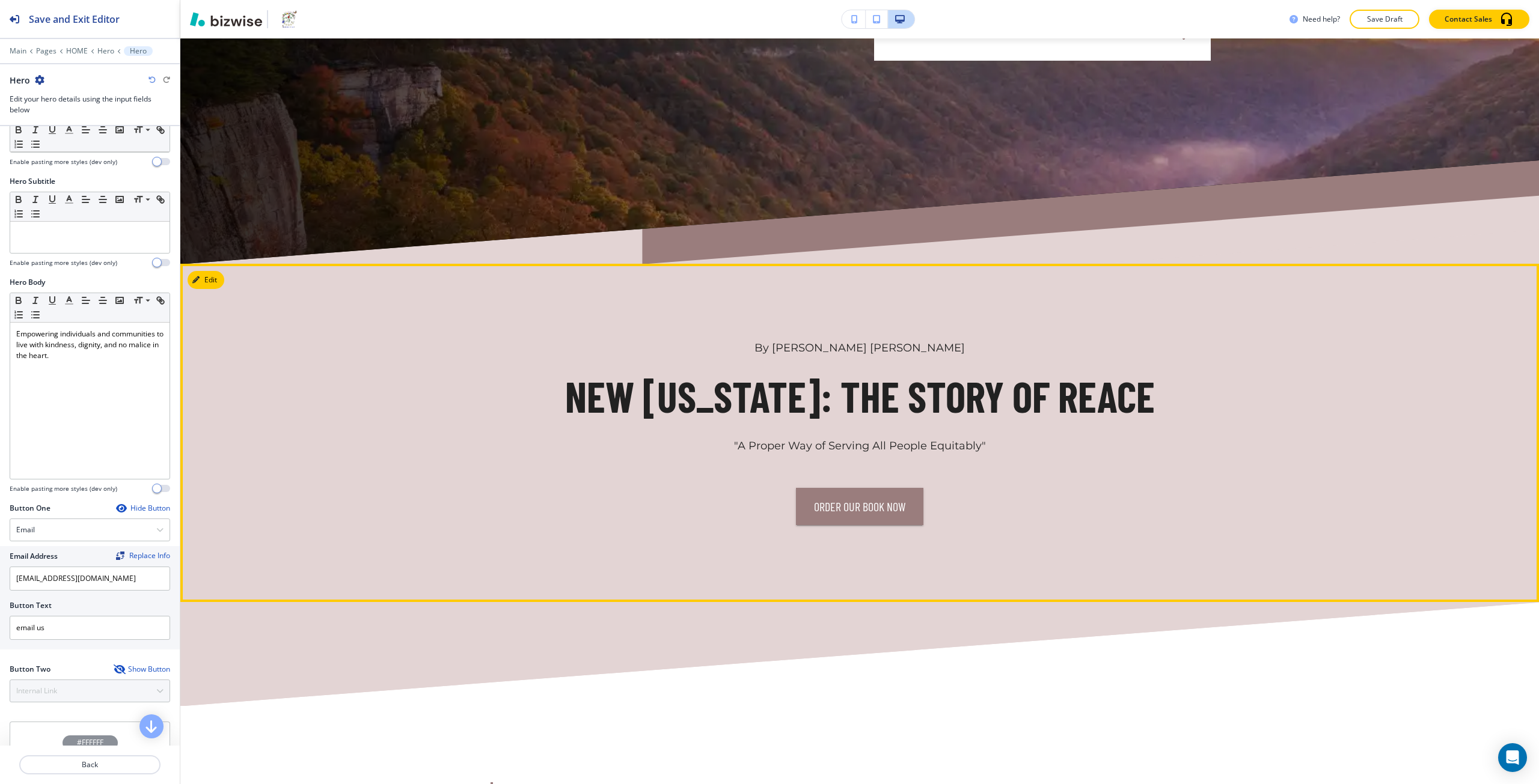
scroll to position [661, 0]
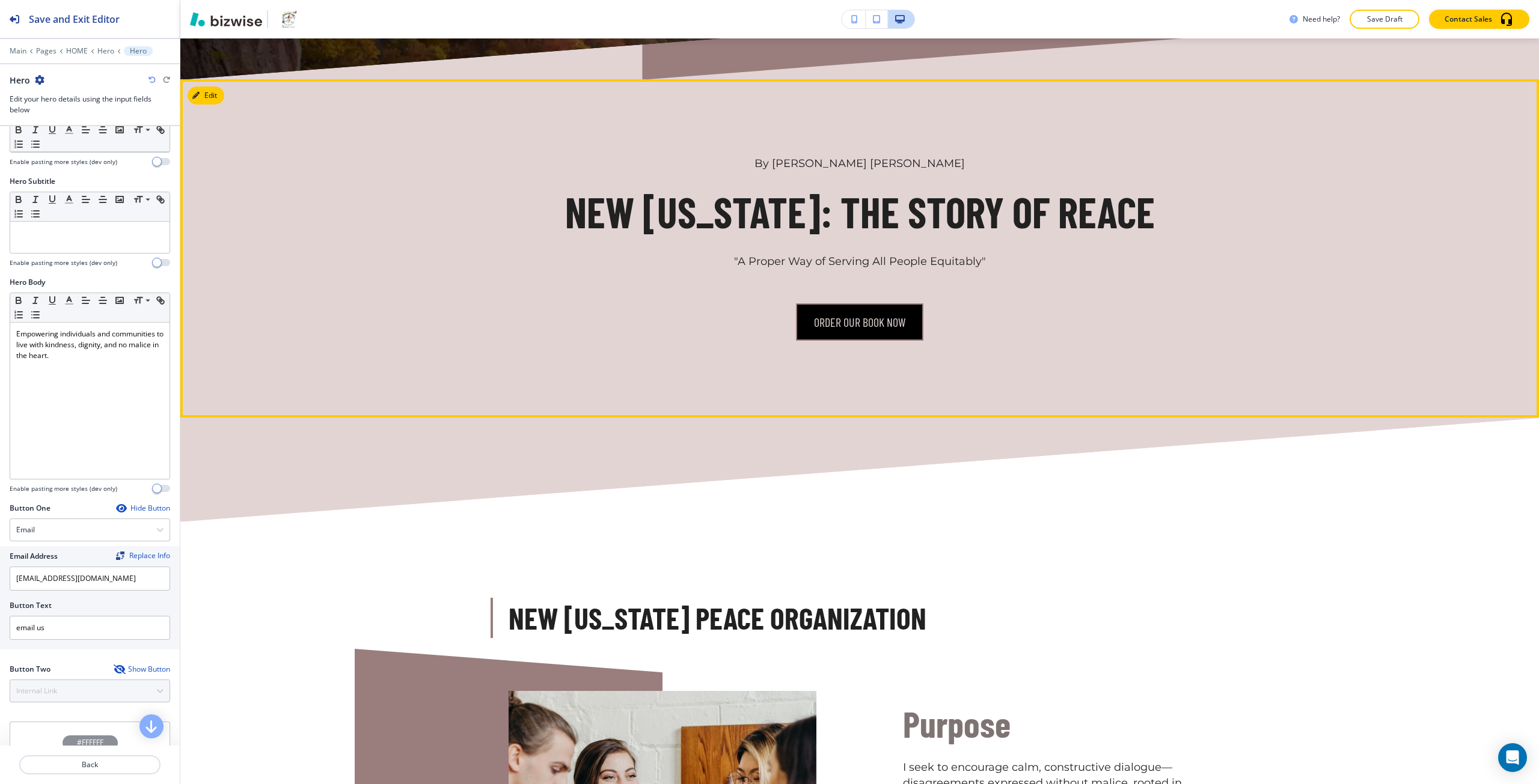
click at [830, 321] on link "Order Our Book Now" at bounding box center [859, 321] width 127 height 37
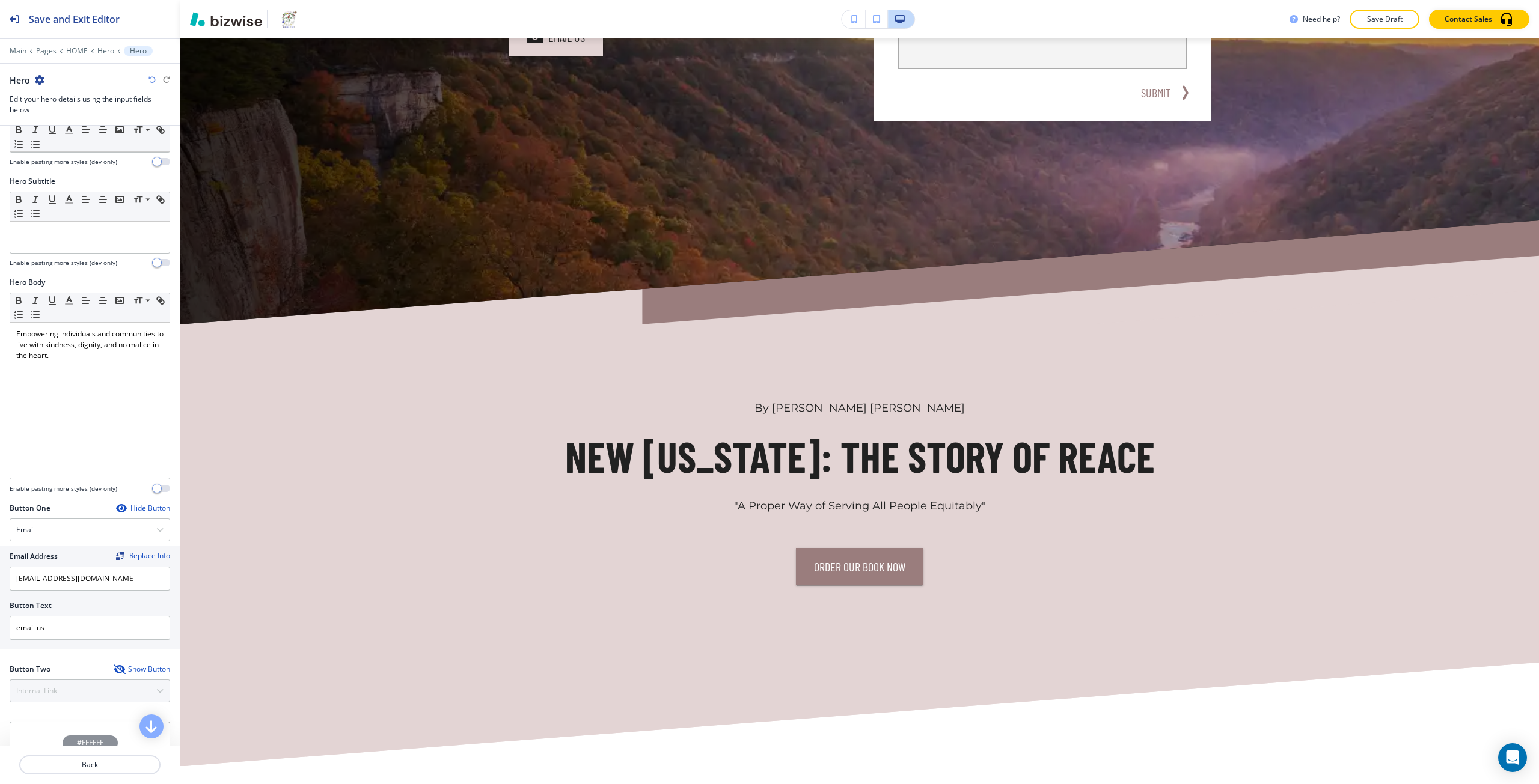
scroll to position [180, 0]
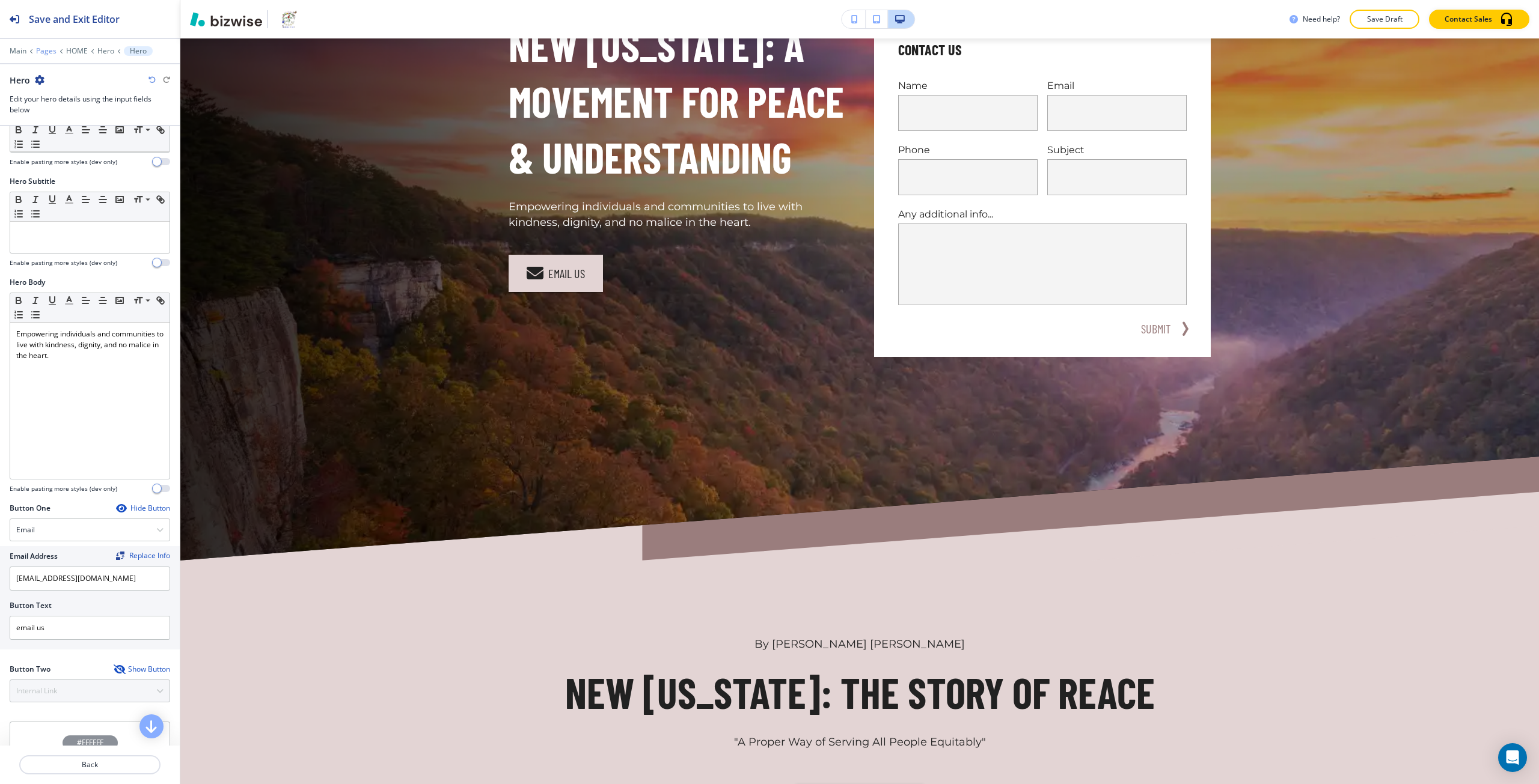
click at [49, 53] on p "Pages" at bounding box center [46, 51] width 21 height 8
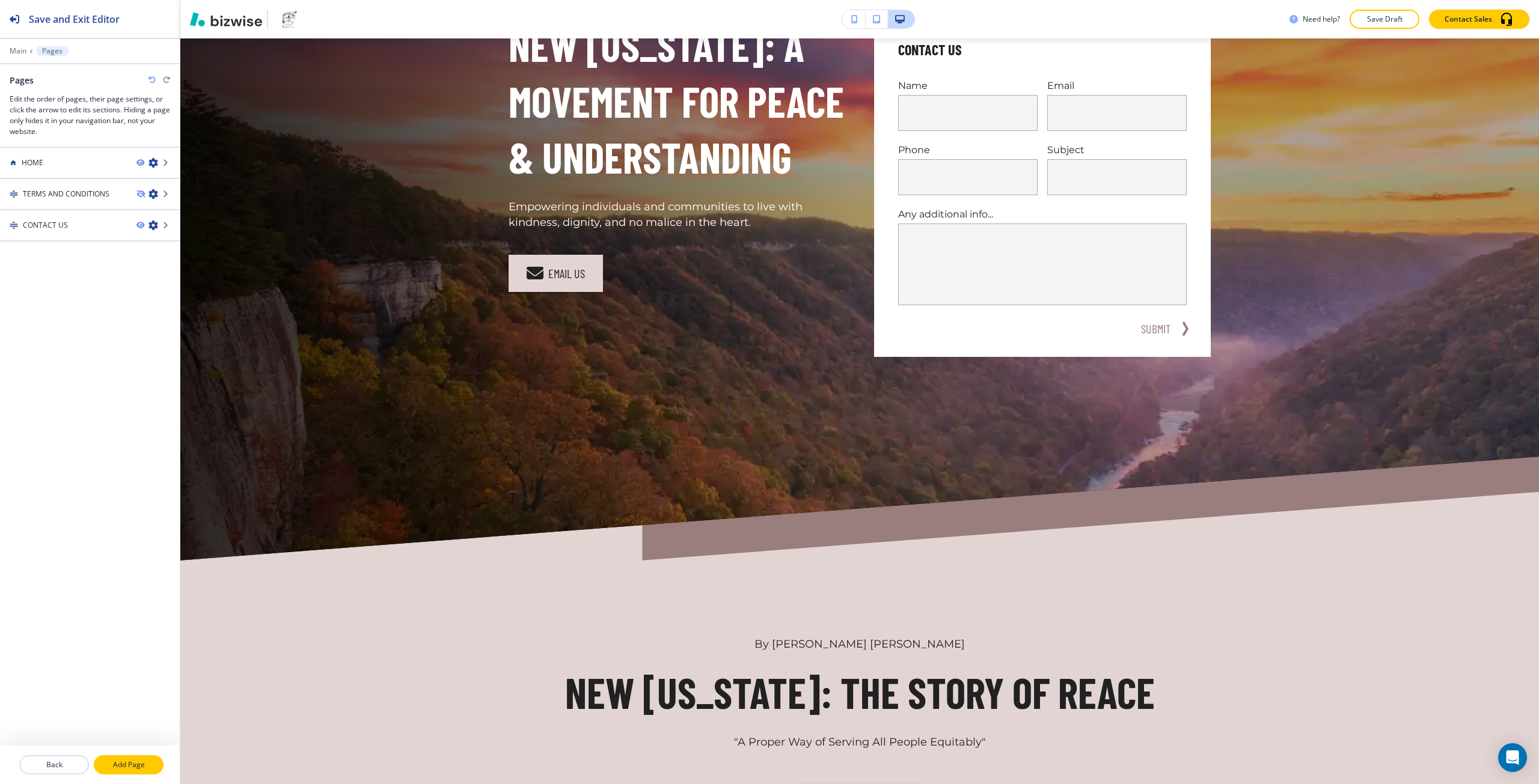
click at [146, 766] on p "Add Page" at bounding box center [129, 764] width 67 height 11
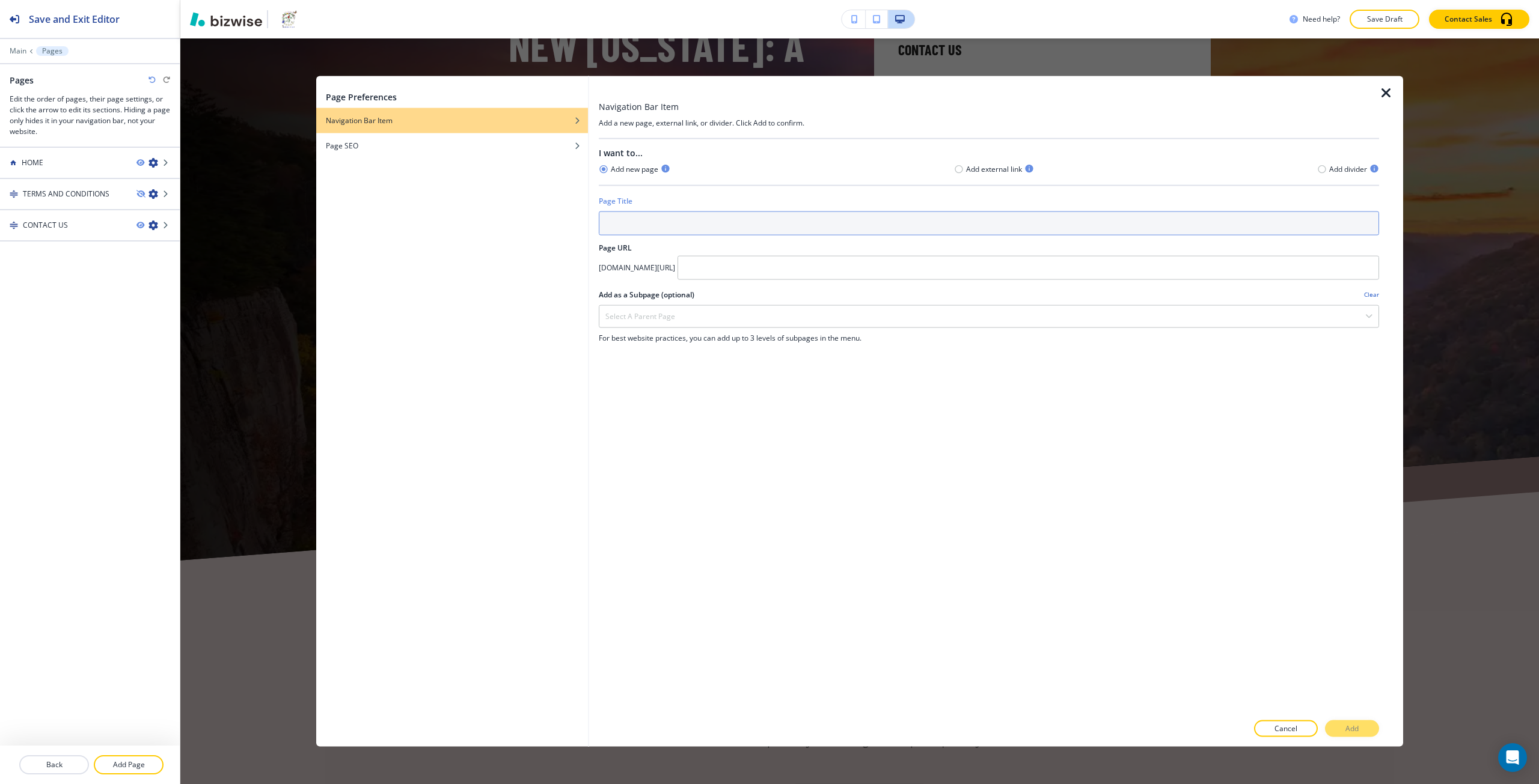
click at [649, 227] on input "text" at bounding box center [988, 223] width 780 height 24
type input "STORE"
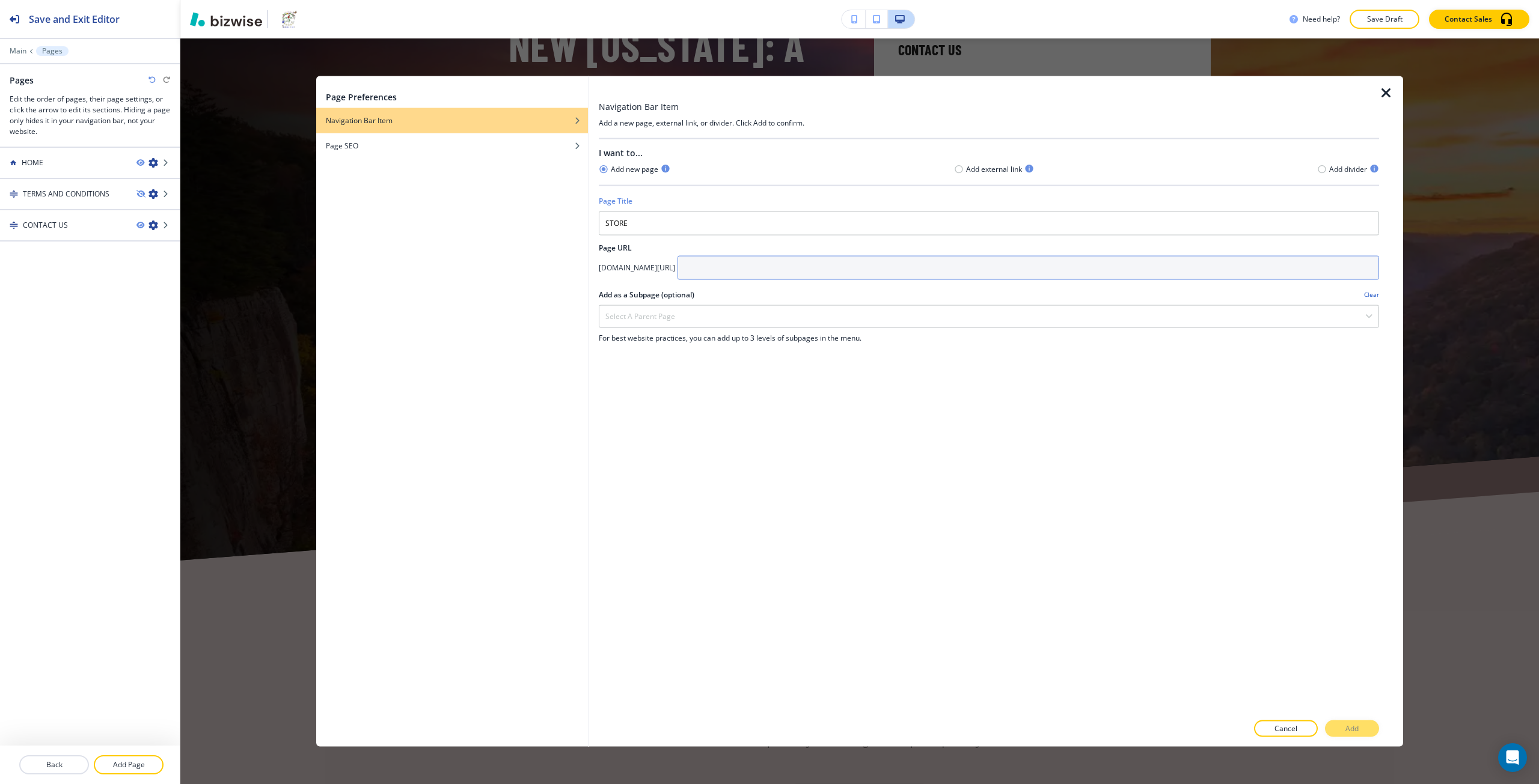
click at [768, 270] on input "text" at bounding box center [1028, 267] width 701 height 24
paste input "store"
type input "store"
click at [1361, 726] on button "Add" at bounding box center [1352, 729] width 54 height 16
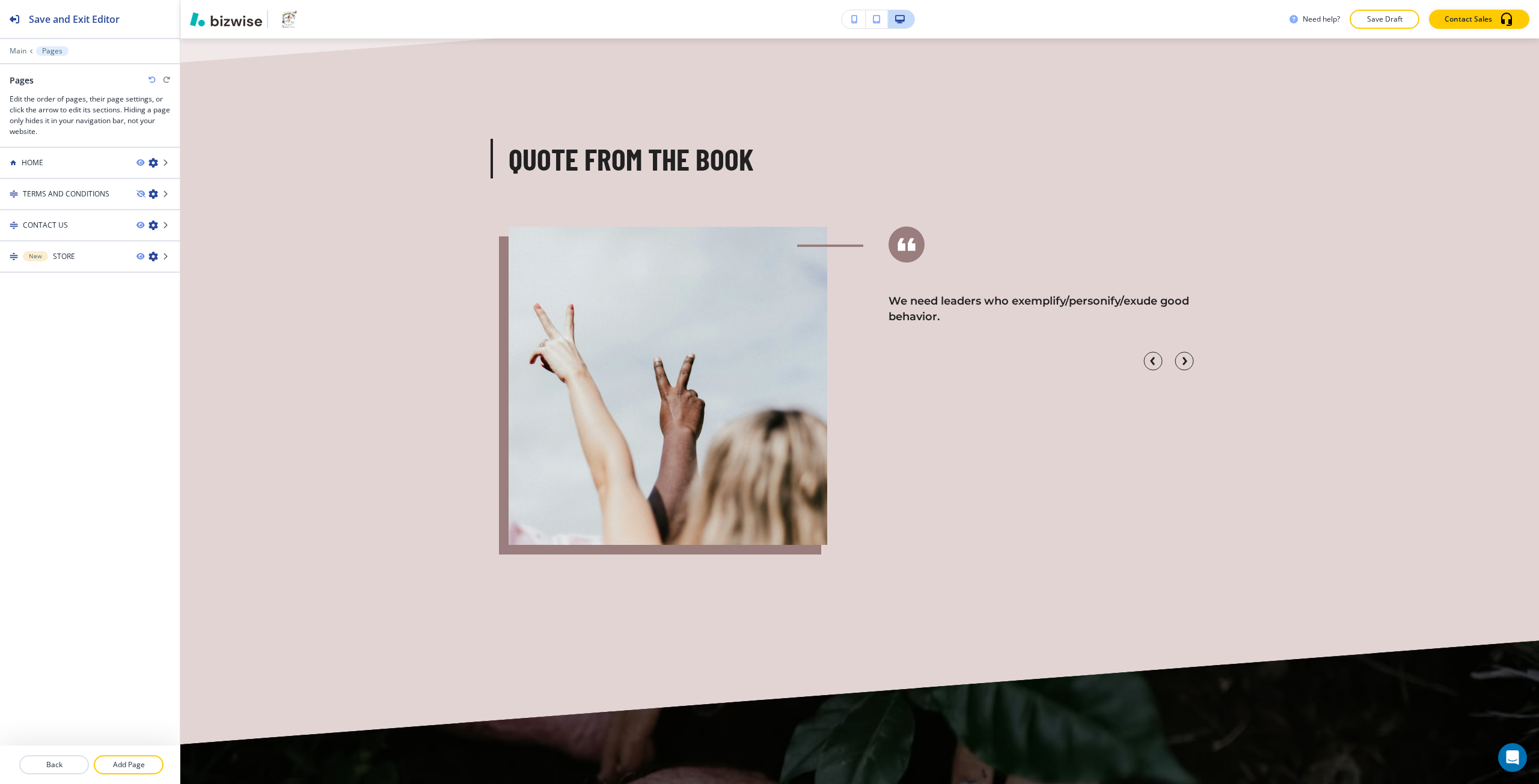
scroll to position [3245, 0]
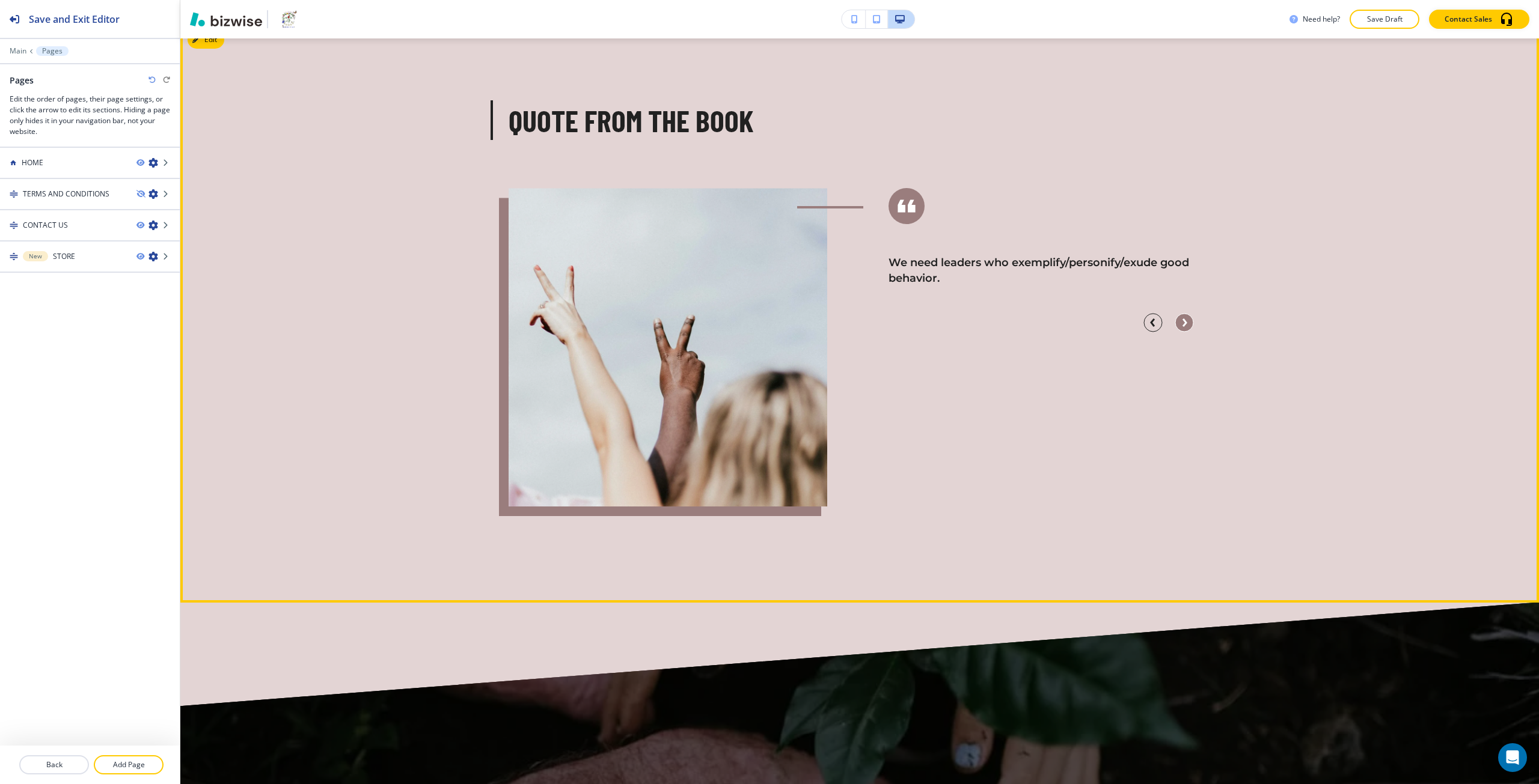
click at [1184, 325] on icon "button" at bounding box center [1185, 322] width 2 height 6
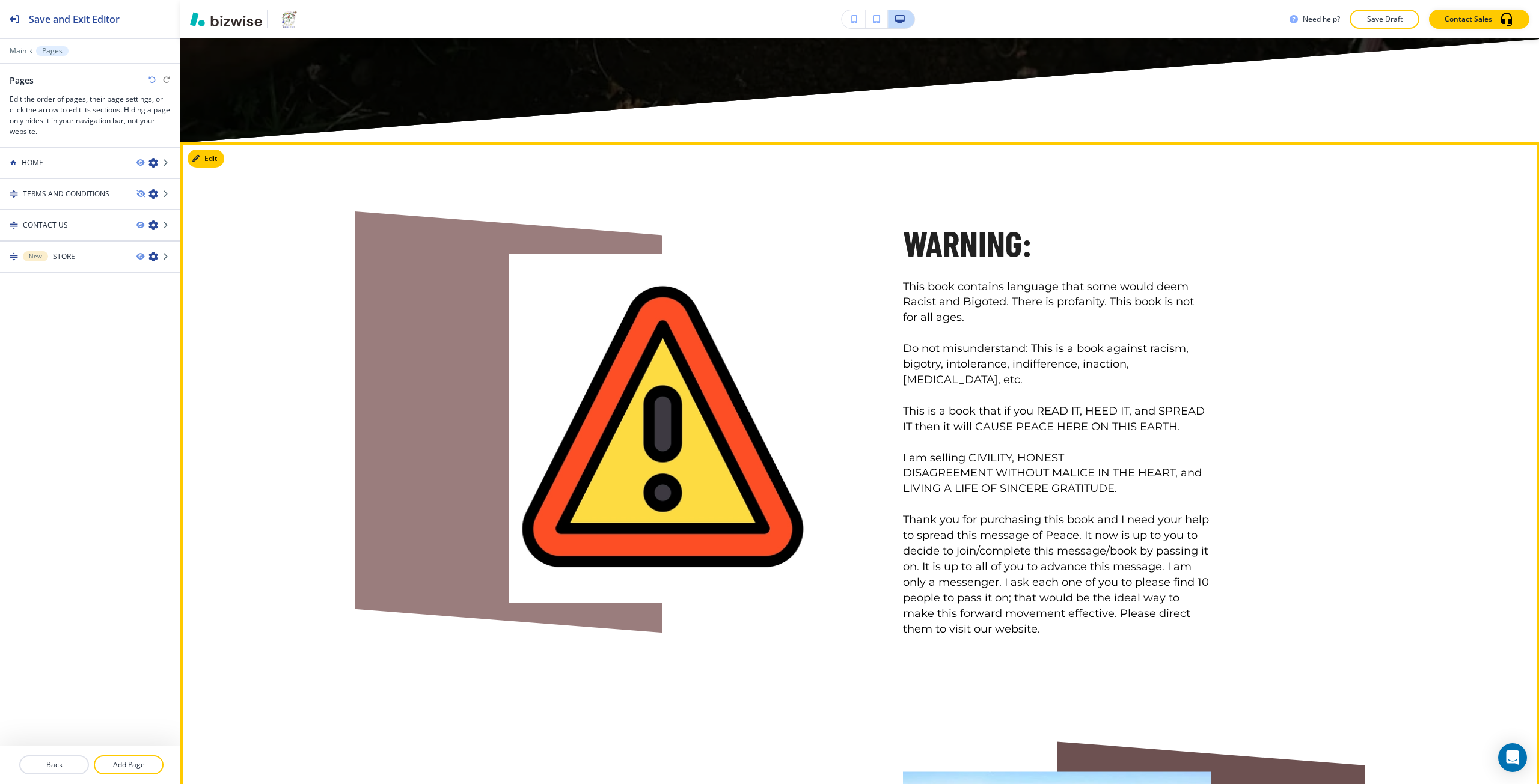
scroll to position [4207, 0]
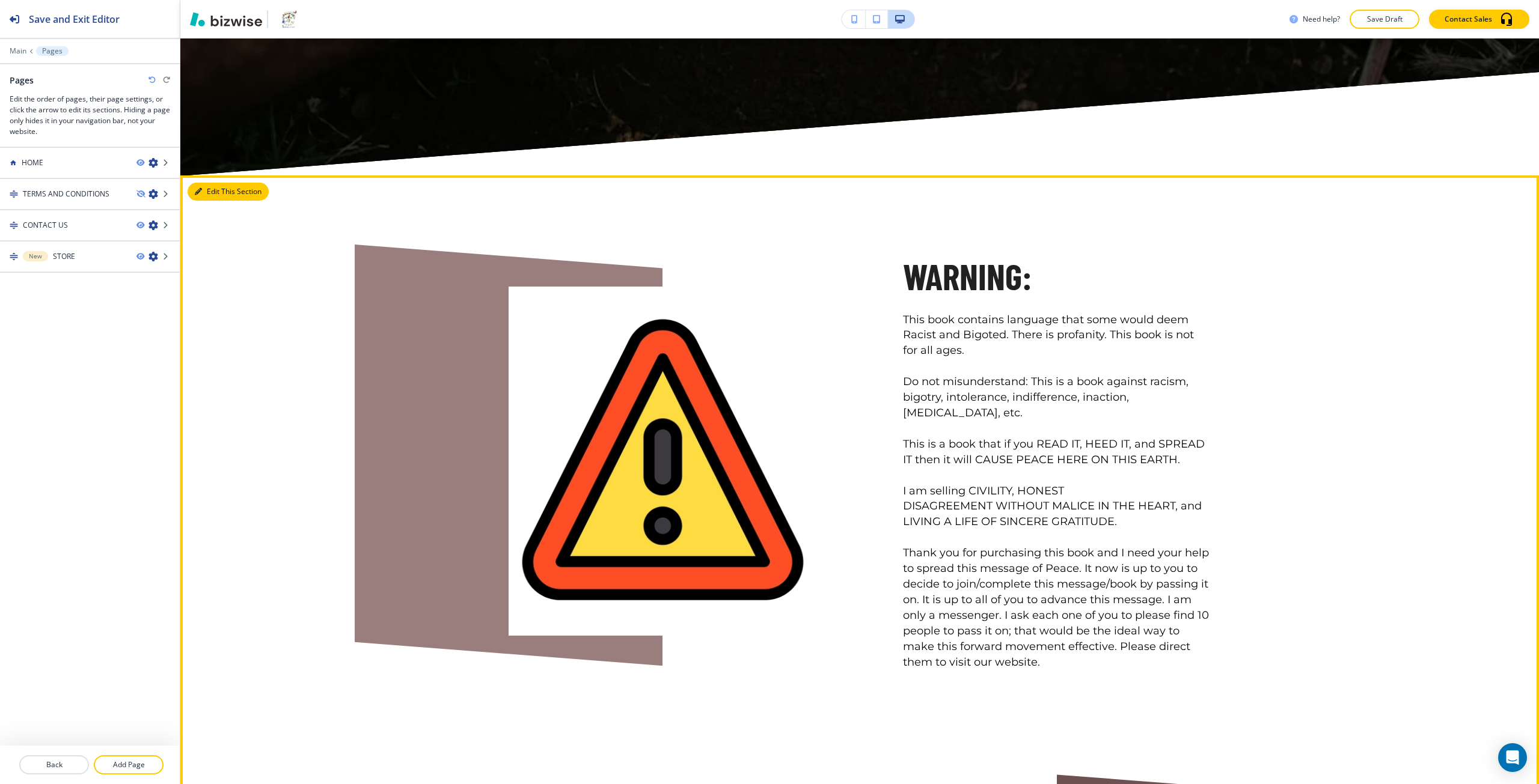
click at [203, 201] on button "Edit This Section" at bounding box center [228, 191] width 81 height 18
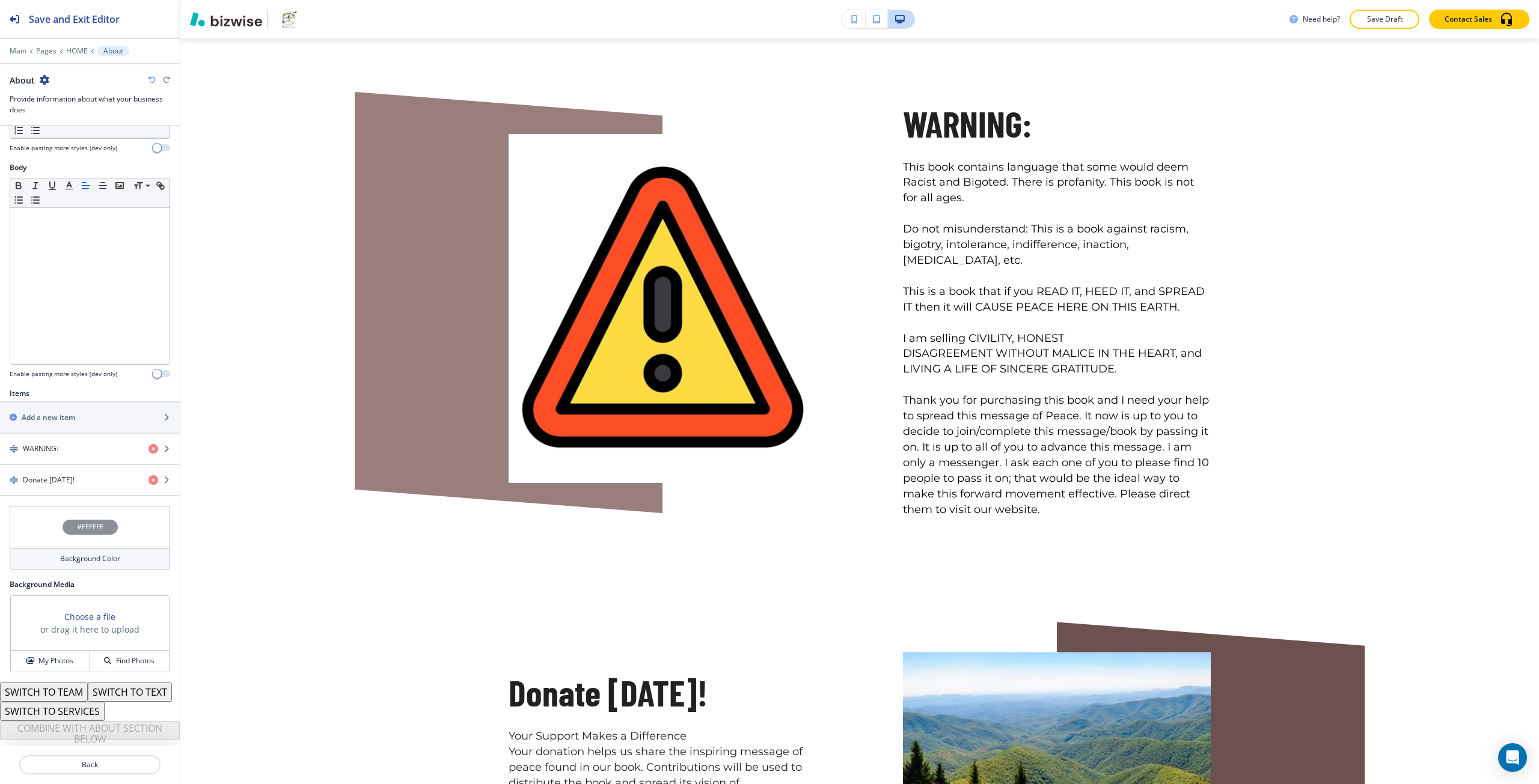
scroll to position [187, 0]
click at [77, 486] on div "button" at bounding box center [90, 491] width 180 height 10
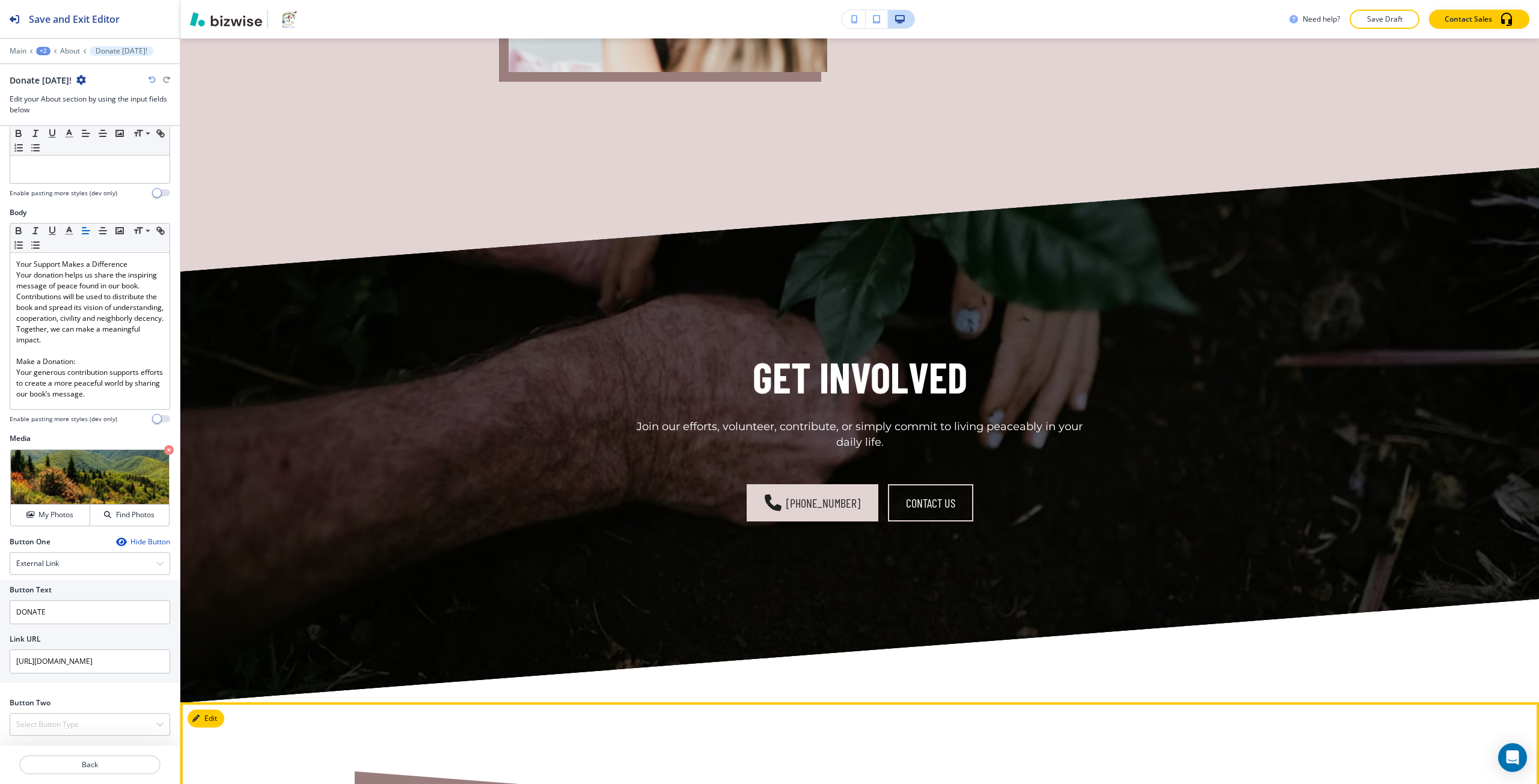
scroll to position [3653, 0]
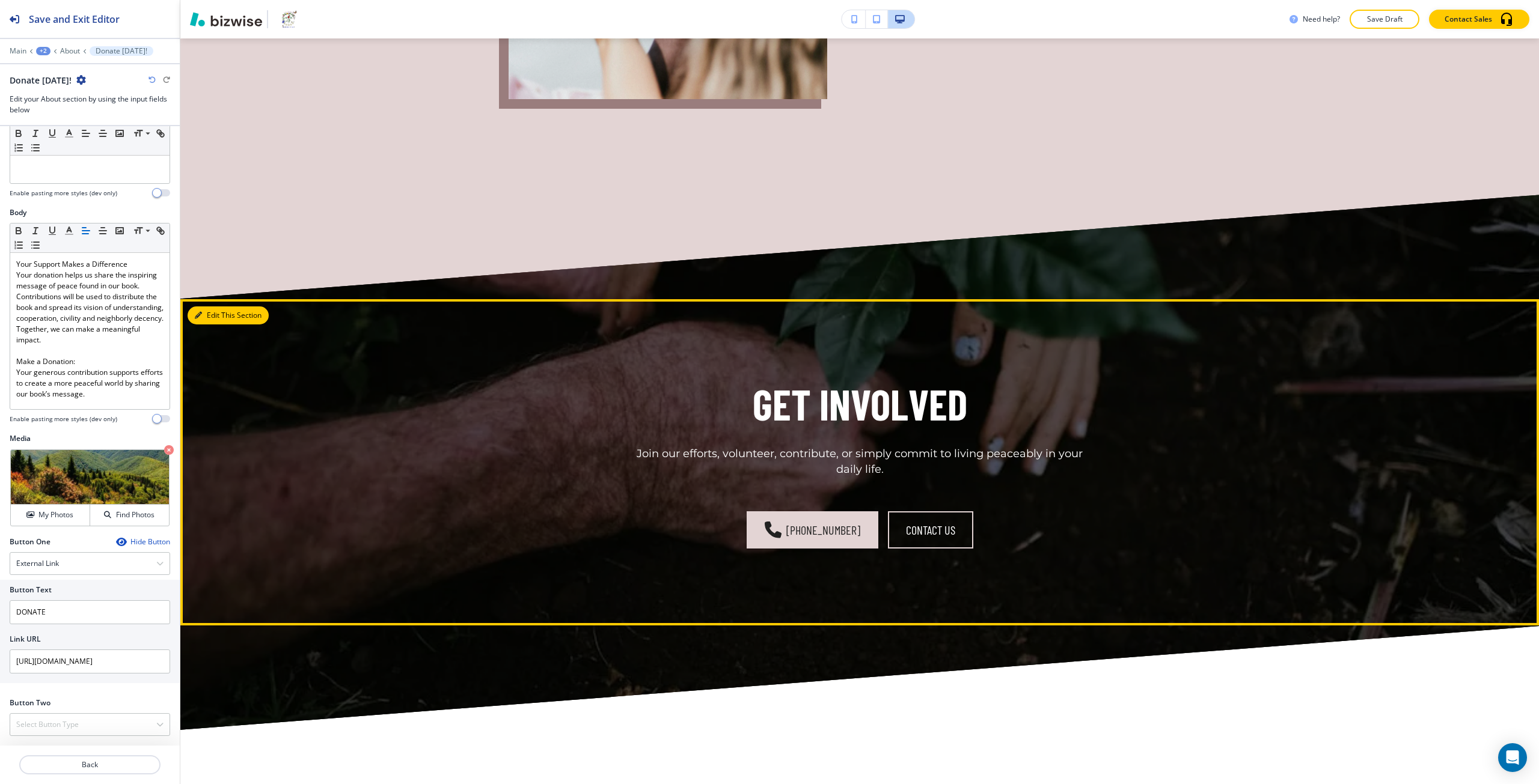
click at [206, 325] on button "Edit This Section" at bounding box center [228, 316] width 81 height 18
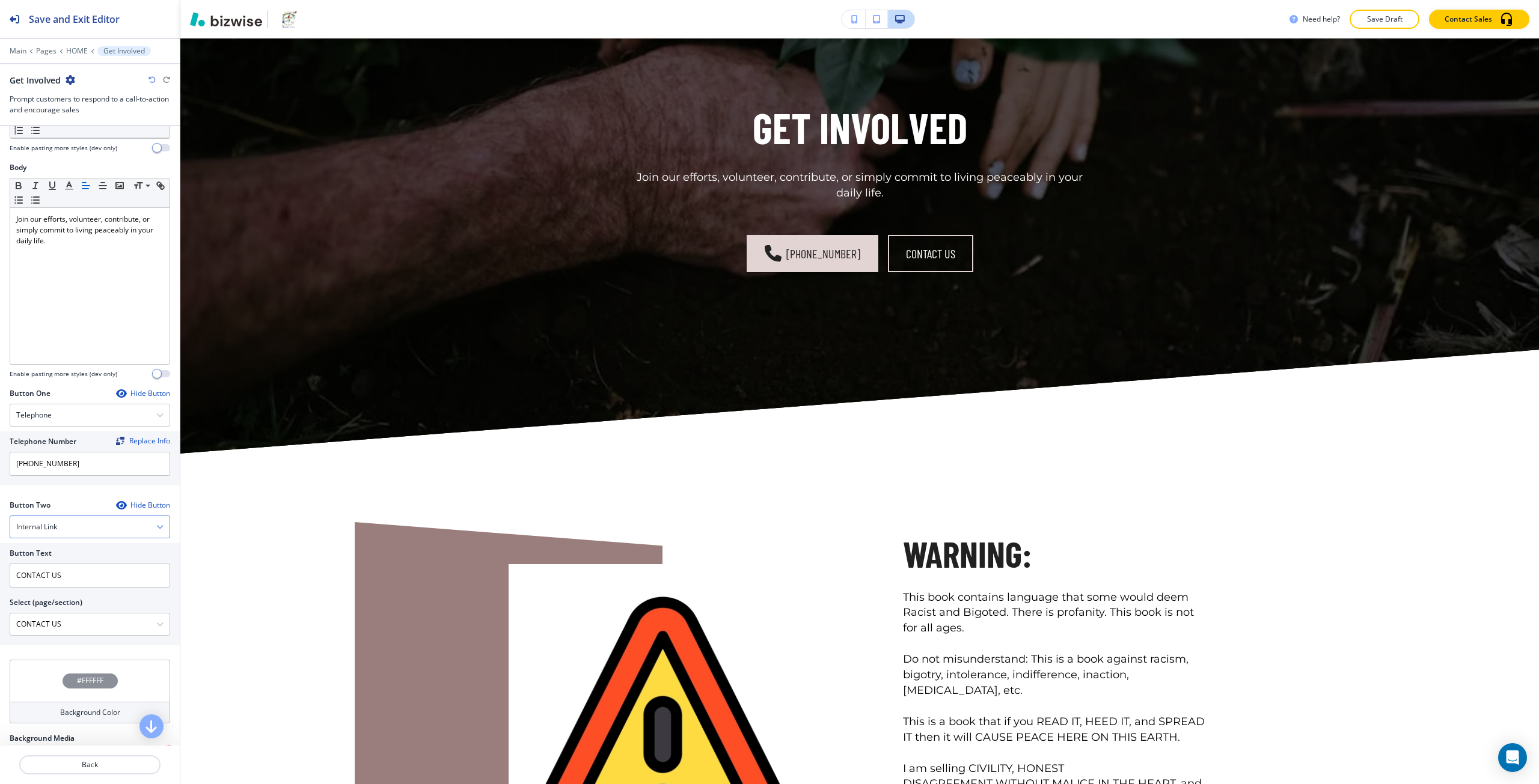
scroll to position [180, 0]
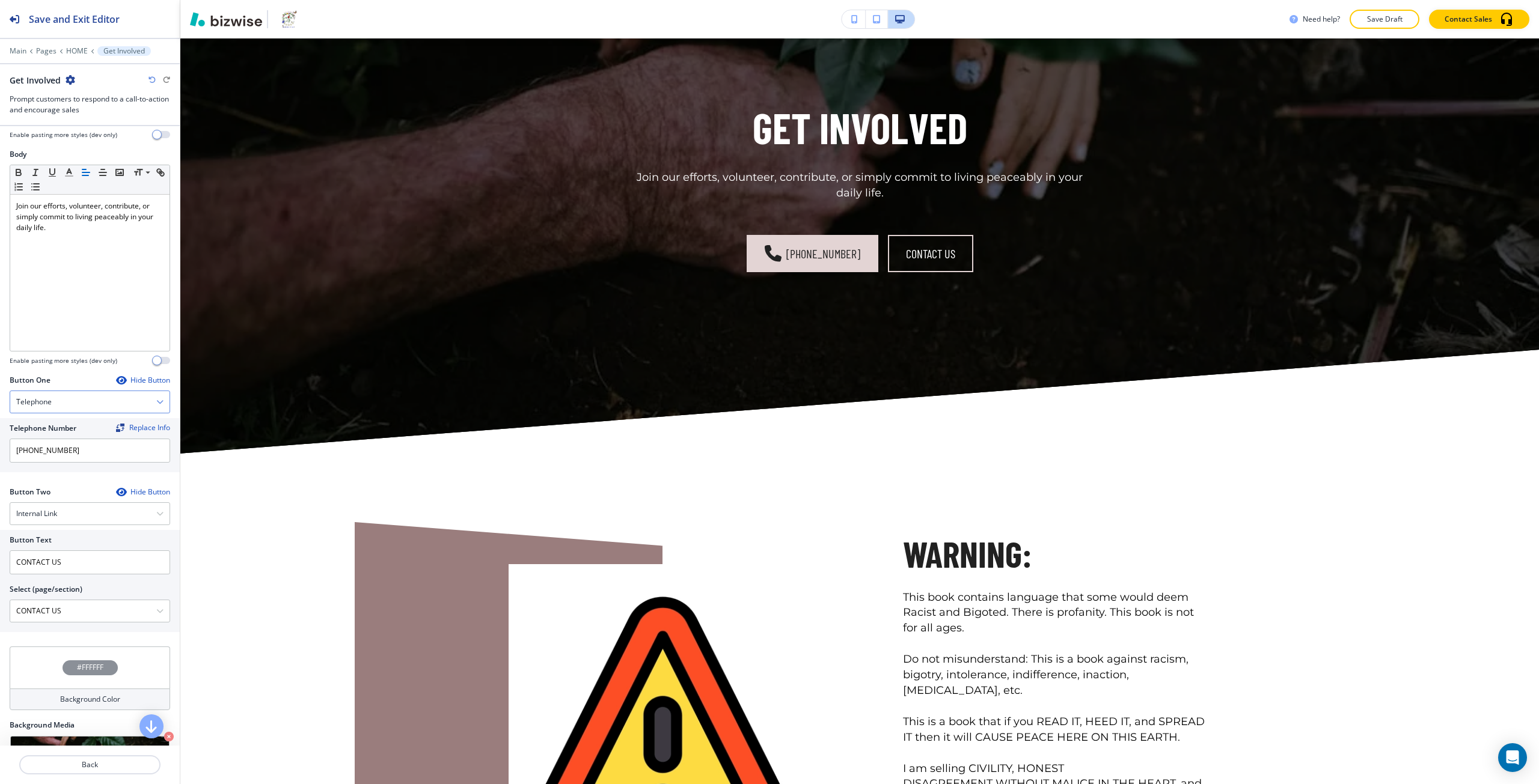
click at [49, 408] on div "Telephone" at bounding box center [90, 402] width 159 height 21
click at [67, 480] on h4 "Email" at bounding box center [90, 484] width 147 height 11
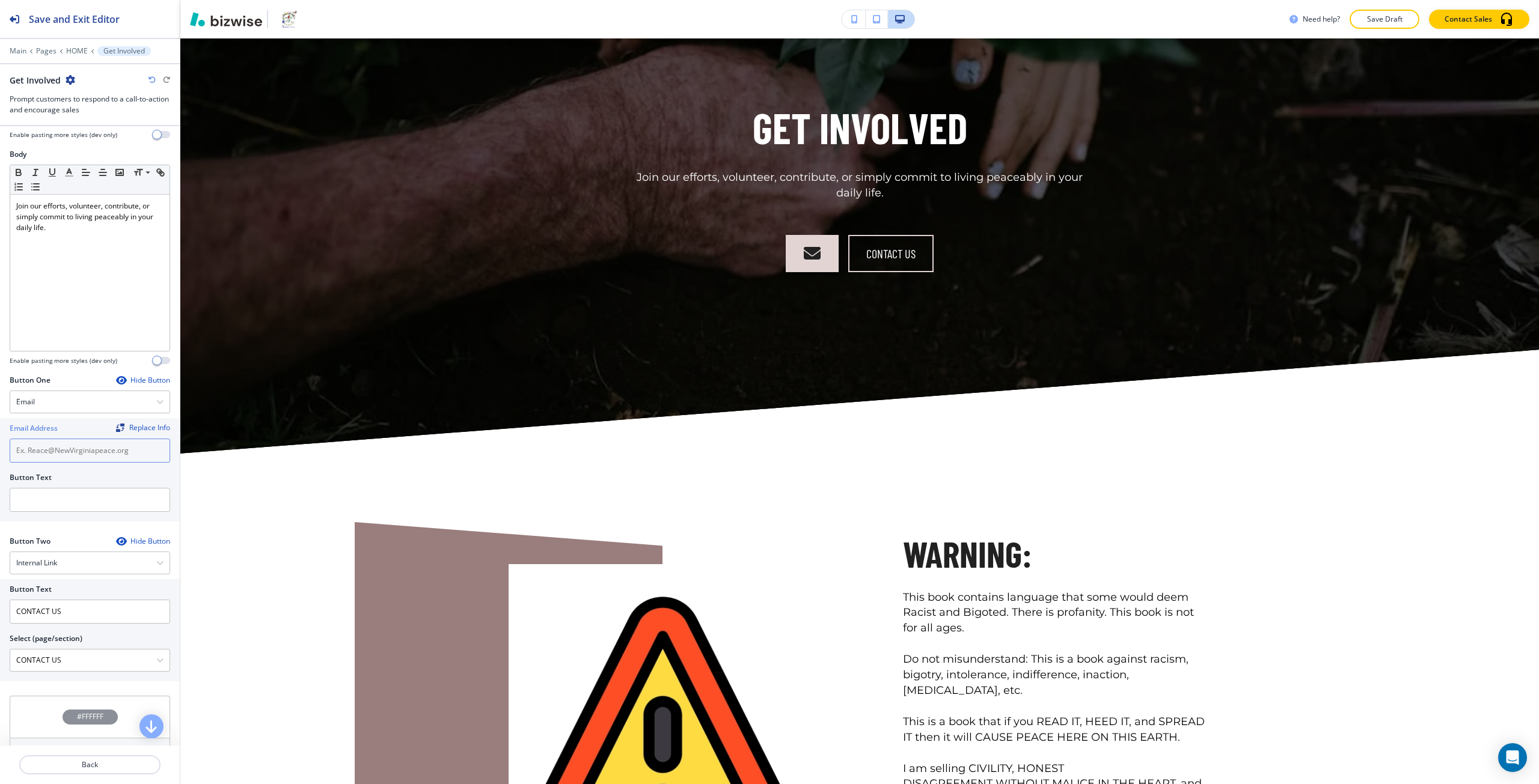
click at [40, 454] on input "text" at bounding box center [90, 450] width 160 height 24
paste input "reace@newvirginiapeace.org"
type input "reace@newvirginiapeace.org"
click at [37, 491] on input "text" at bounding box center [90, 500] width 160 height 24
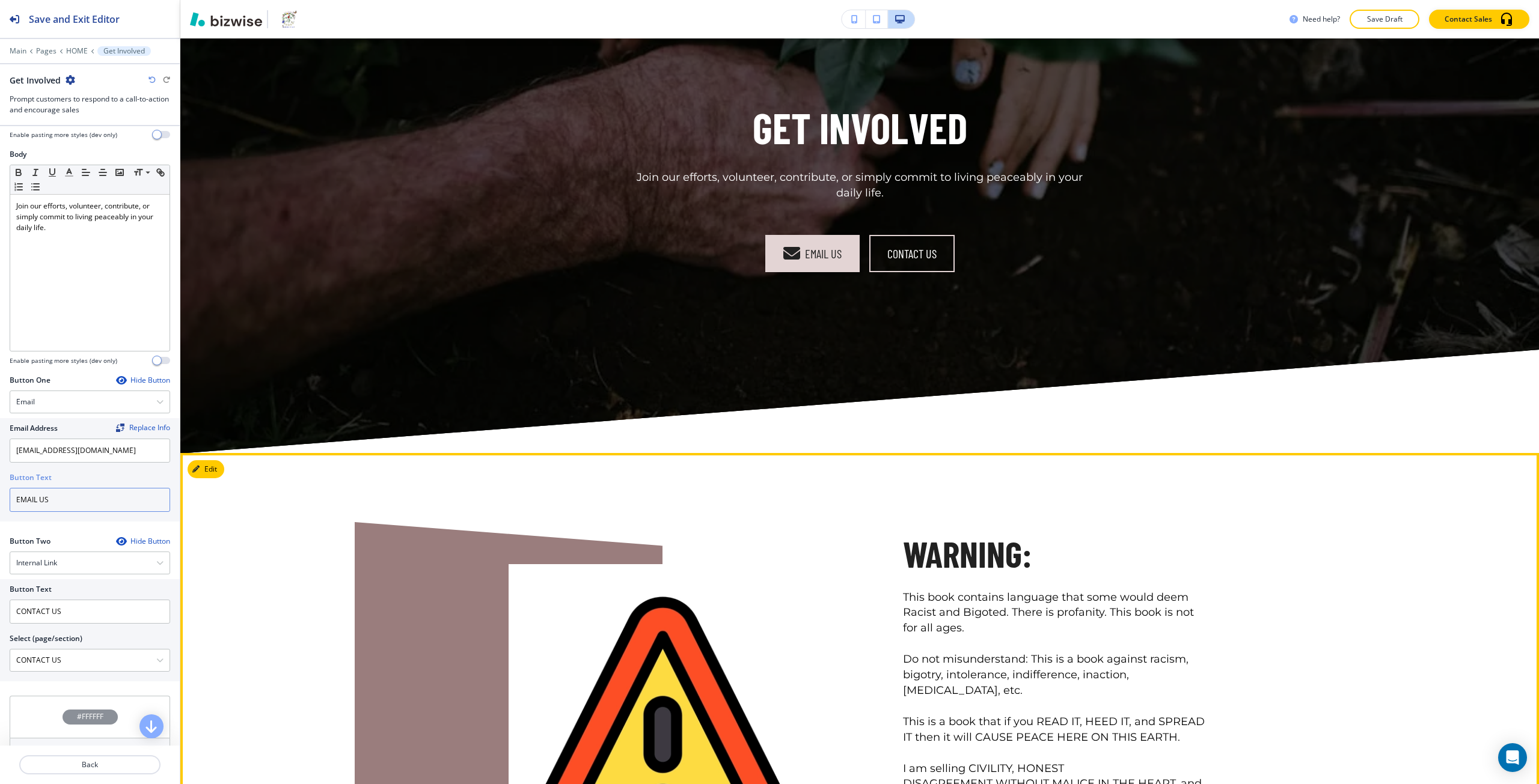
type input "EMAIL US"
click at [395, 607] on div at bounding box center [508, 733] width 307 height 422
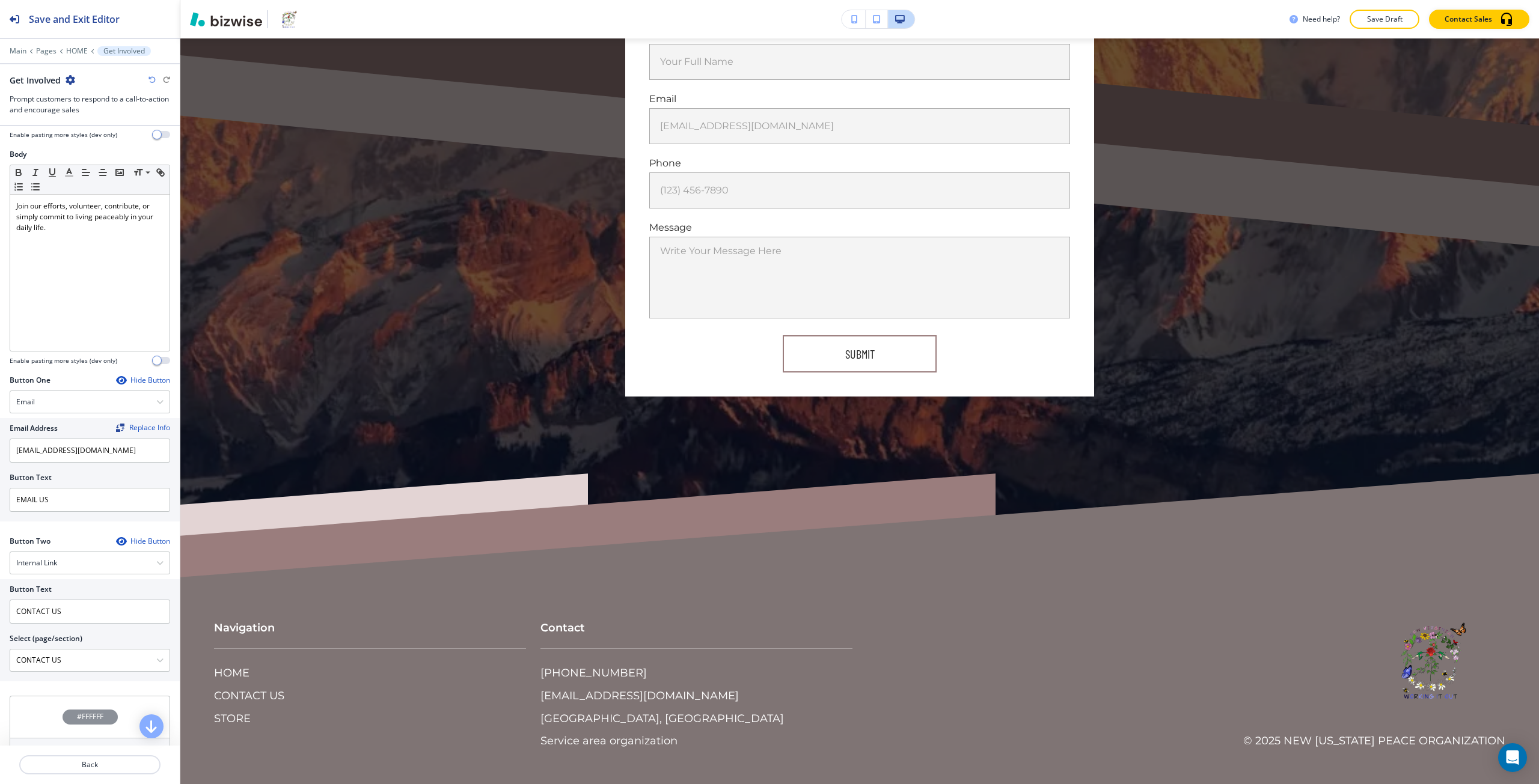
scroll to position [5817, 0]
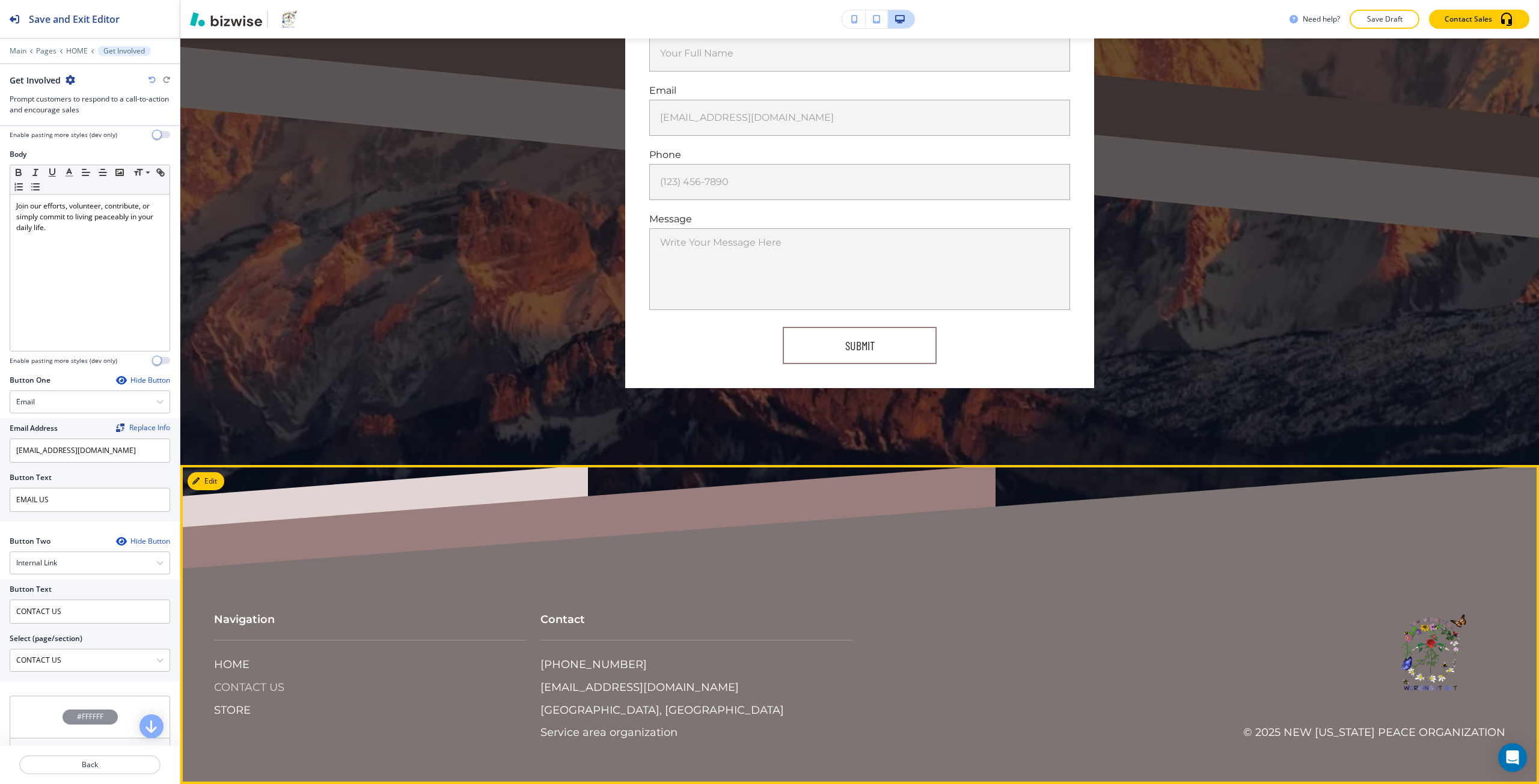
click at [252, 687] on p "CONTACT US" at bounding box center [249, 688] width 71 height 16
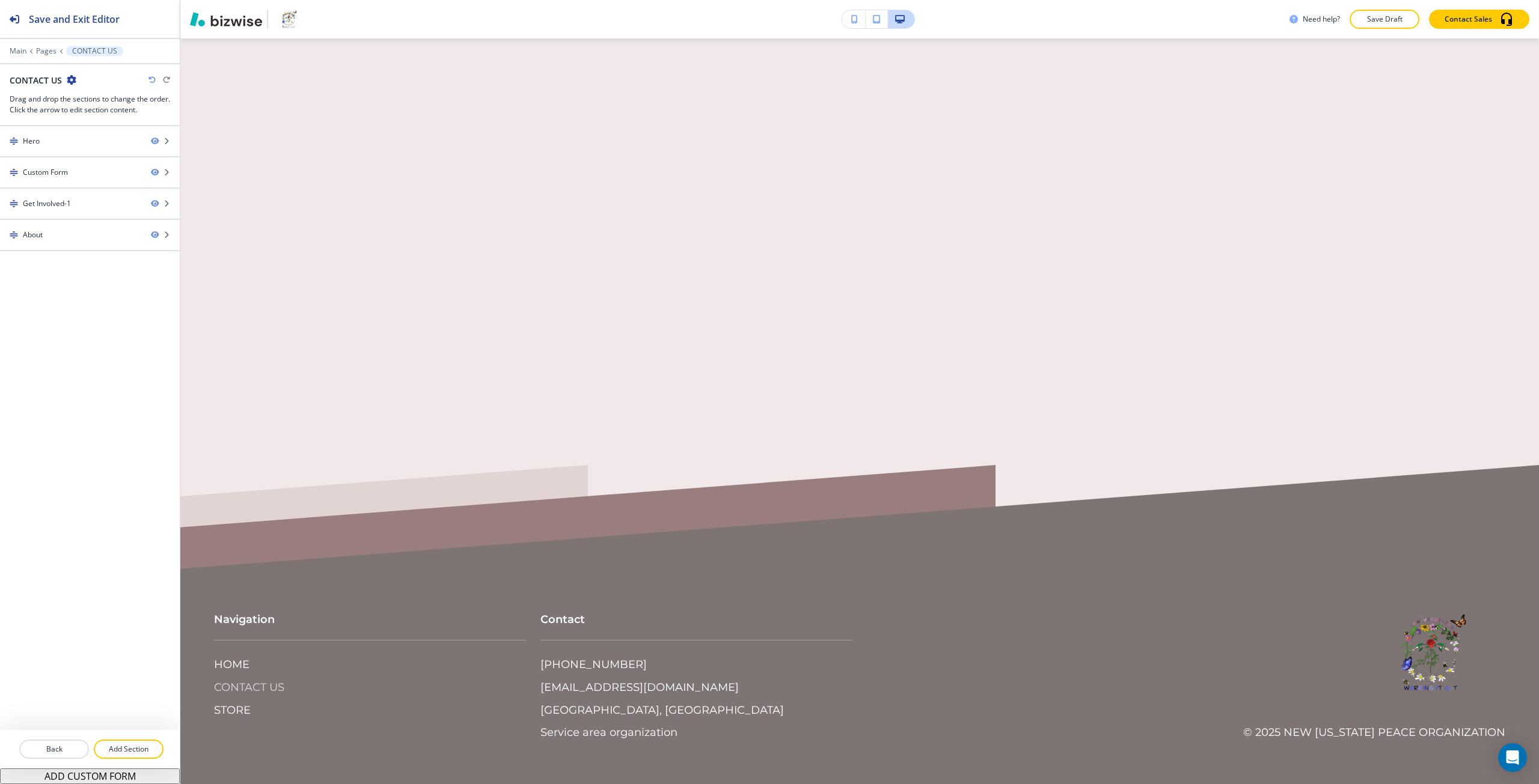
scroll to position [0, 0]
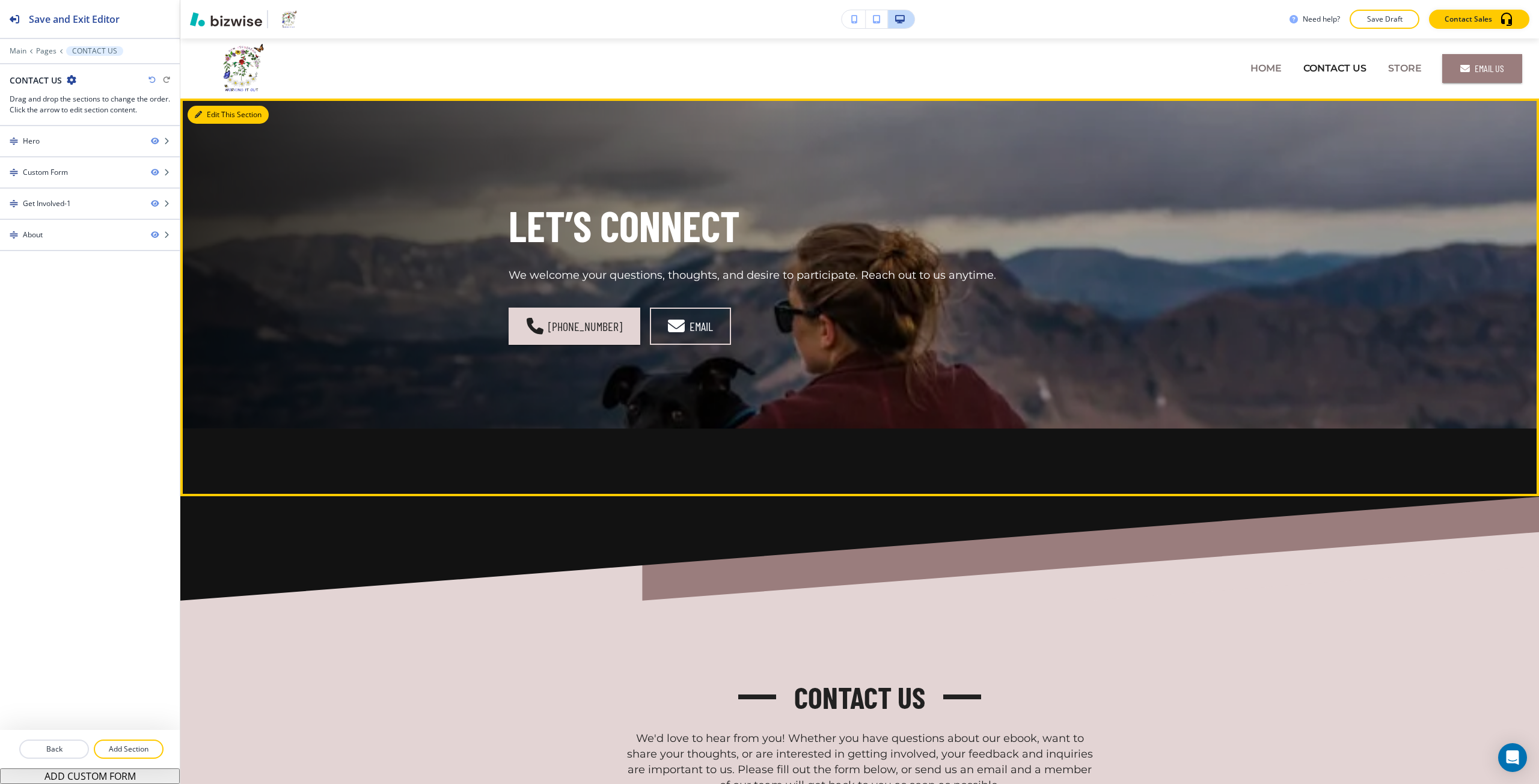
click at [220, 118] on button "Edit This Section" at bounding box center [228, 115] width 81 height 18
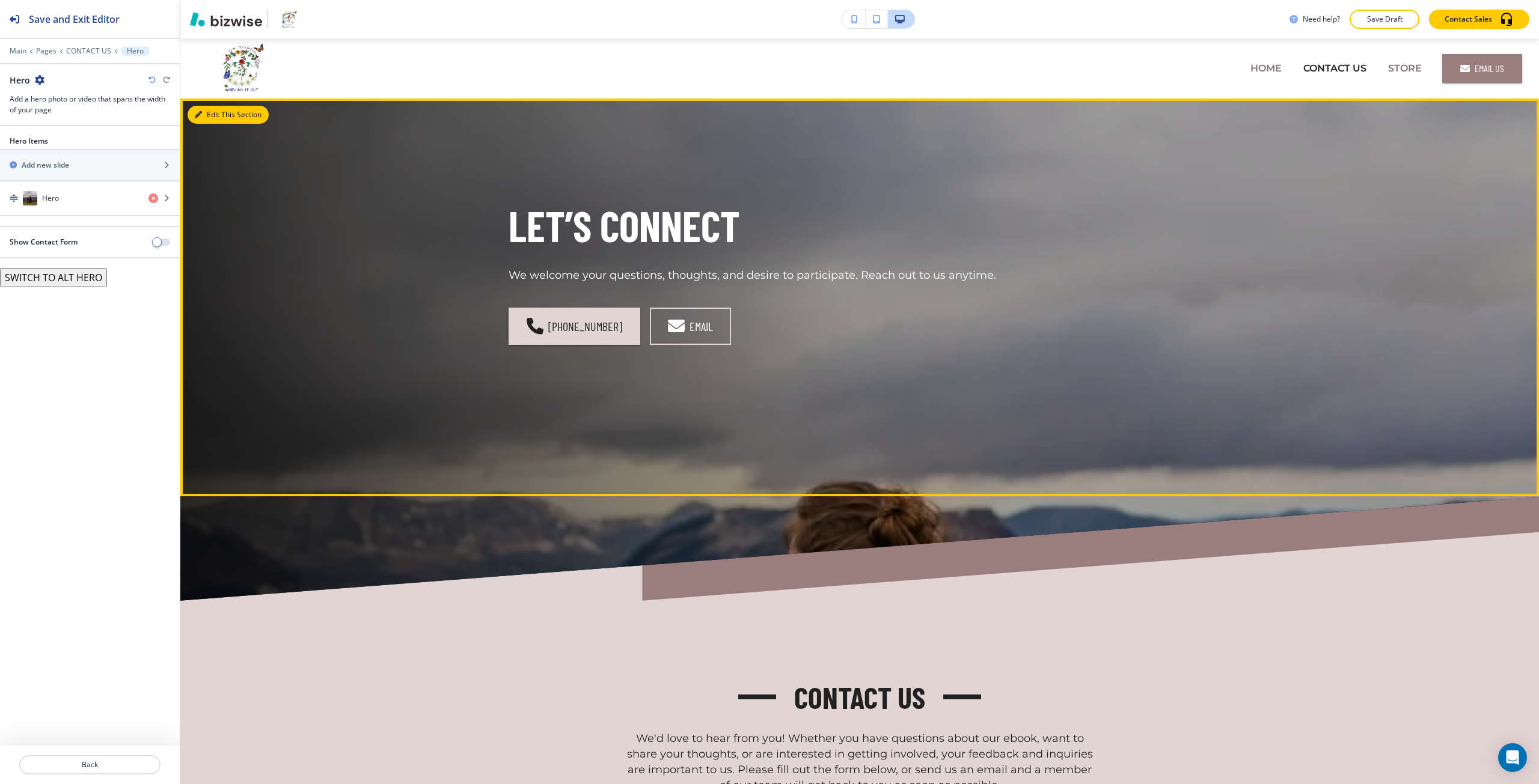
scroll to position [60, 0]
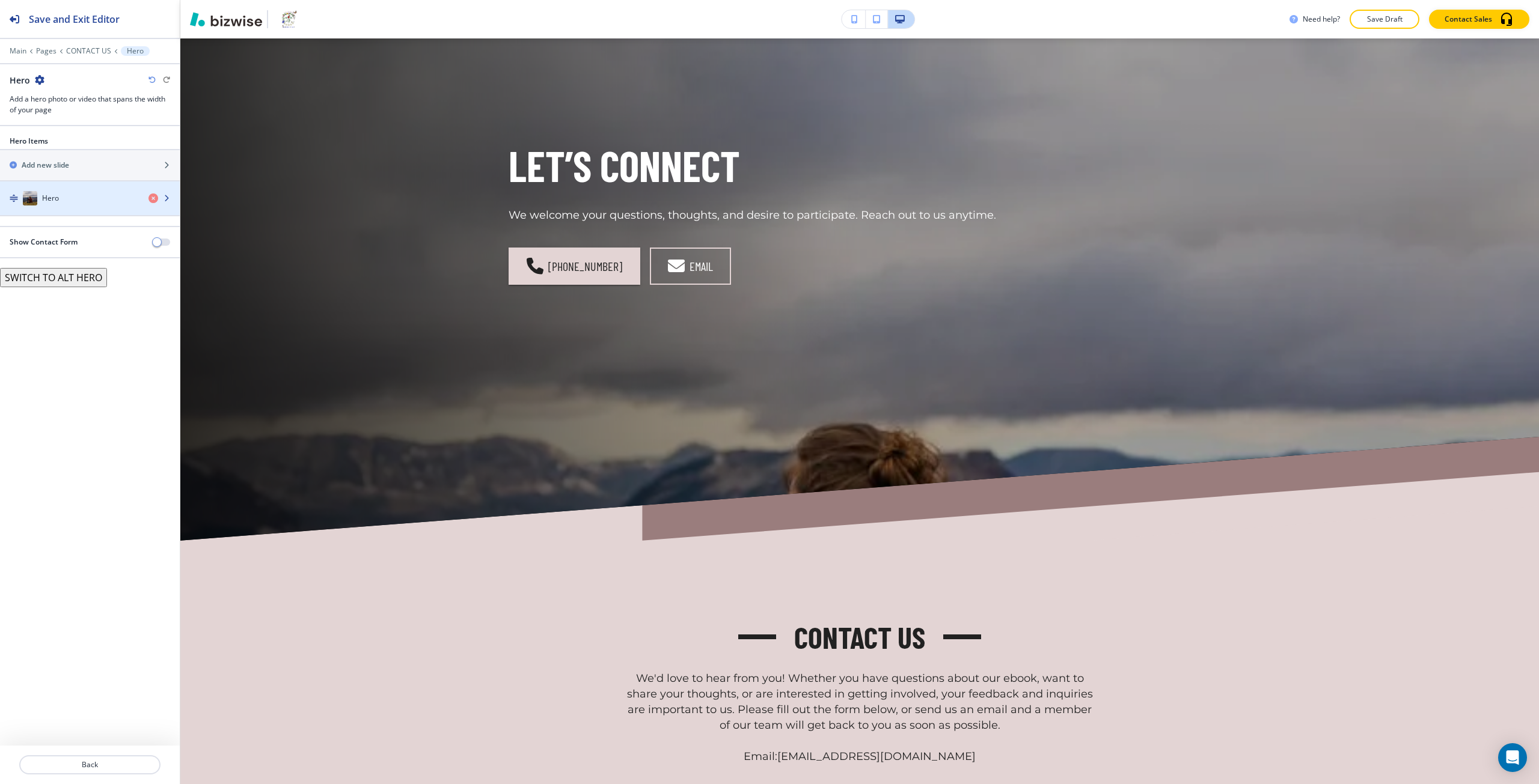
click at [83, 208] on div "button" at bounding box center [90, 210] width 180 height 10
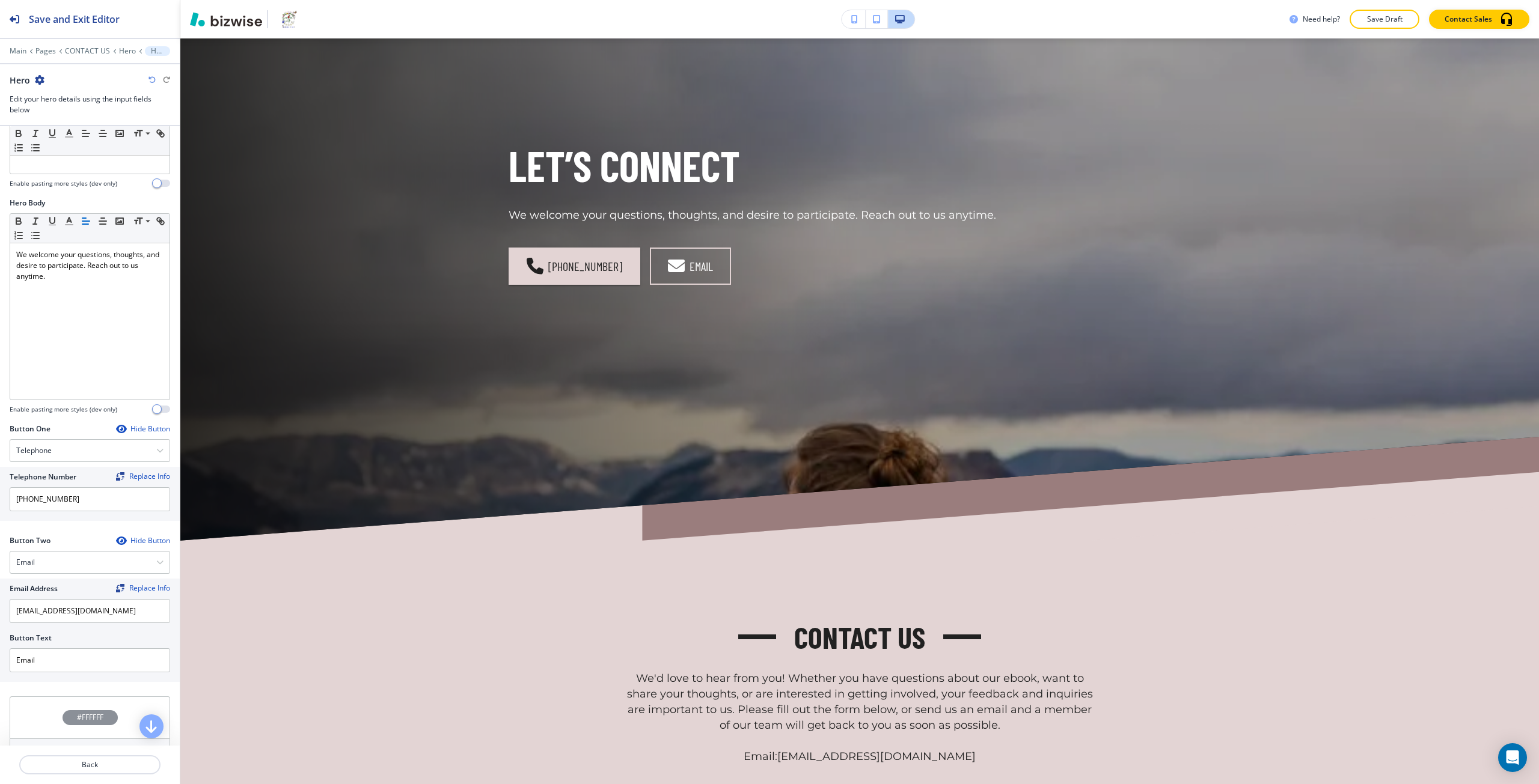
scroll to position [241, 0]
click at [136, 419] on div "Hide Button" at bounding box center [143, 424] width 54 height 10
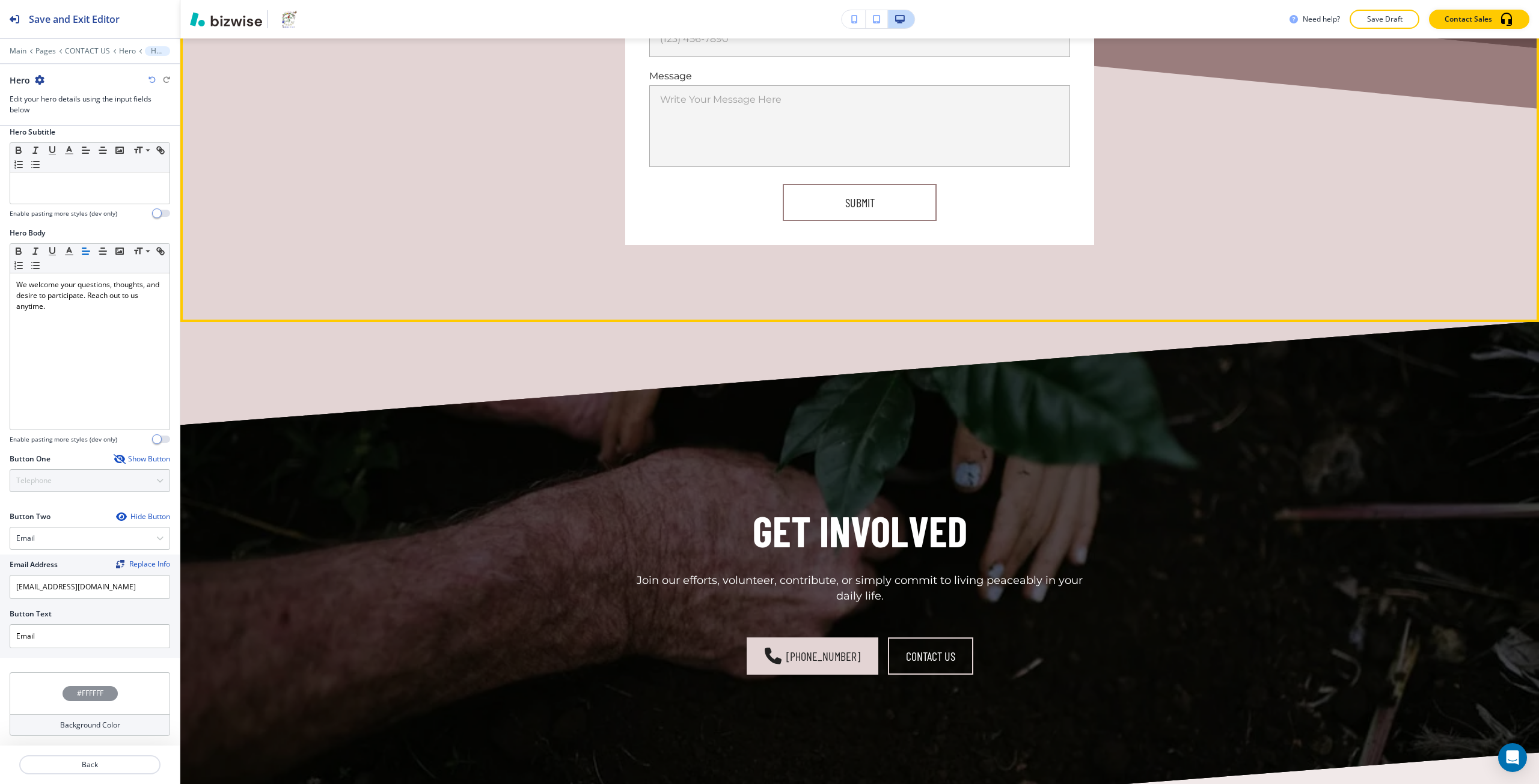
scroll to position [1142, 0]
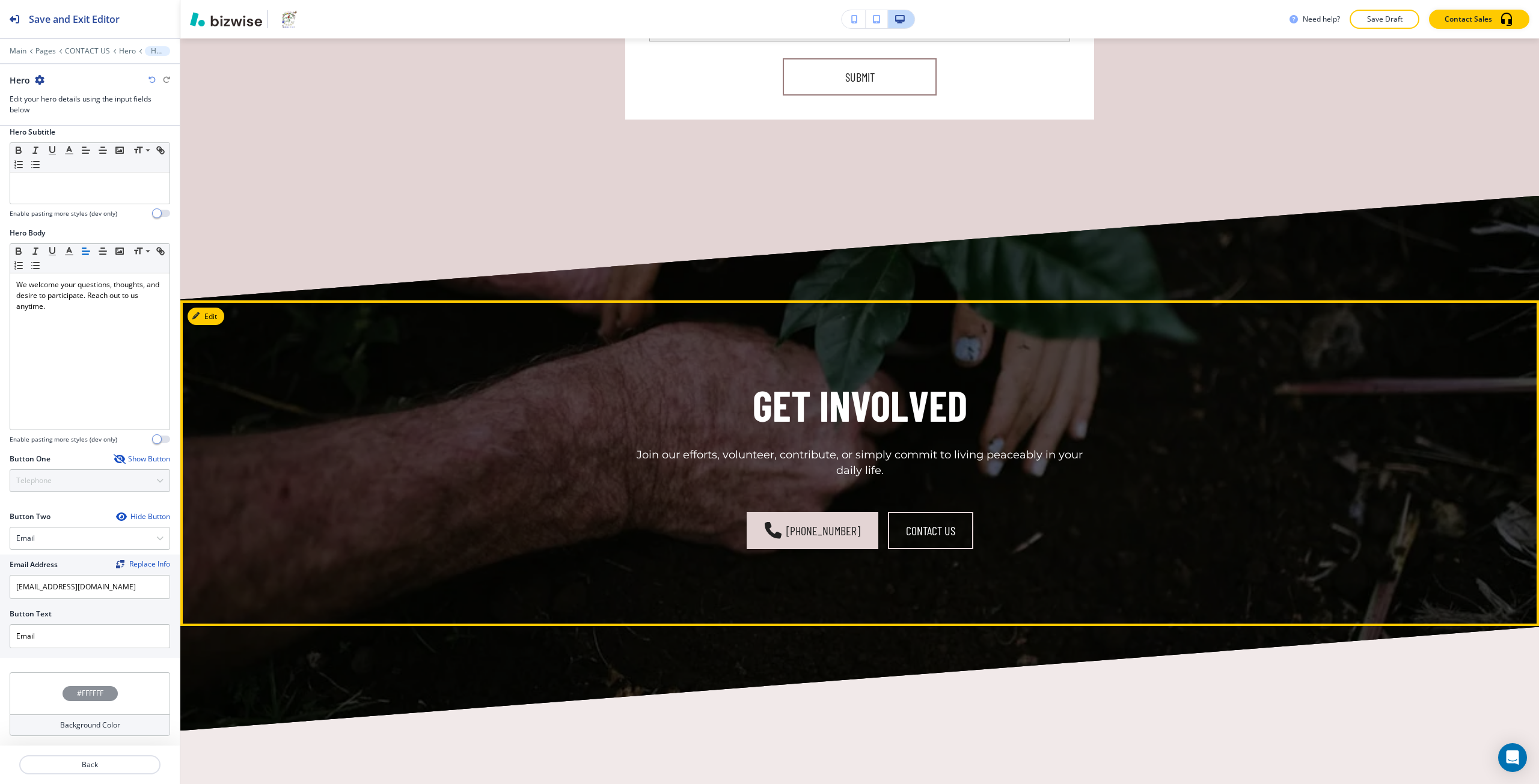
click at [196, 306] on div "Get Involved Join our efforts, volunteer, contribute, or simply commit to livin…" at bounding box center [859, 463] width 1359 height 326
click at [196, 313] on icon "button" at bounding box center [198, 316] width 7 height 7
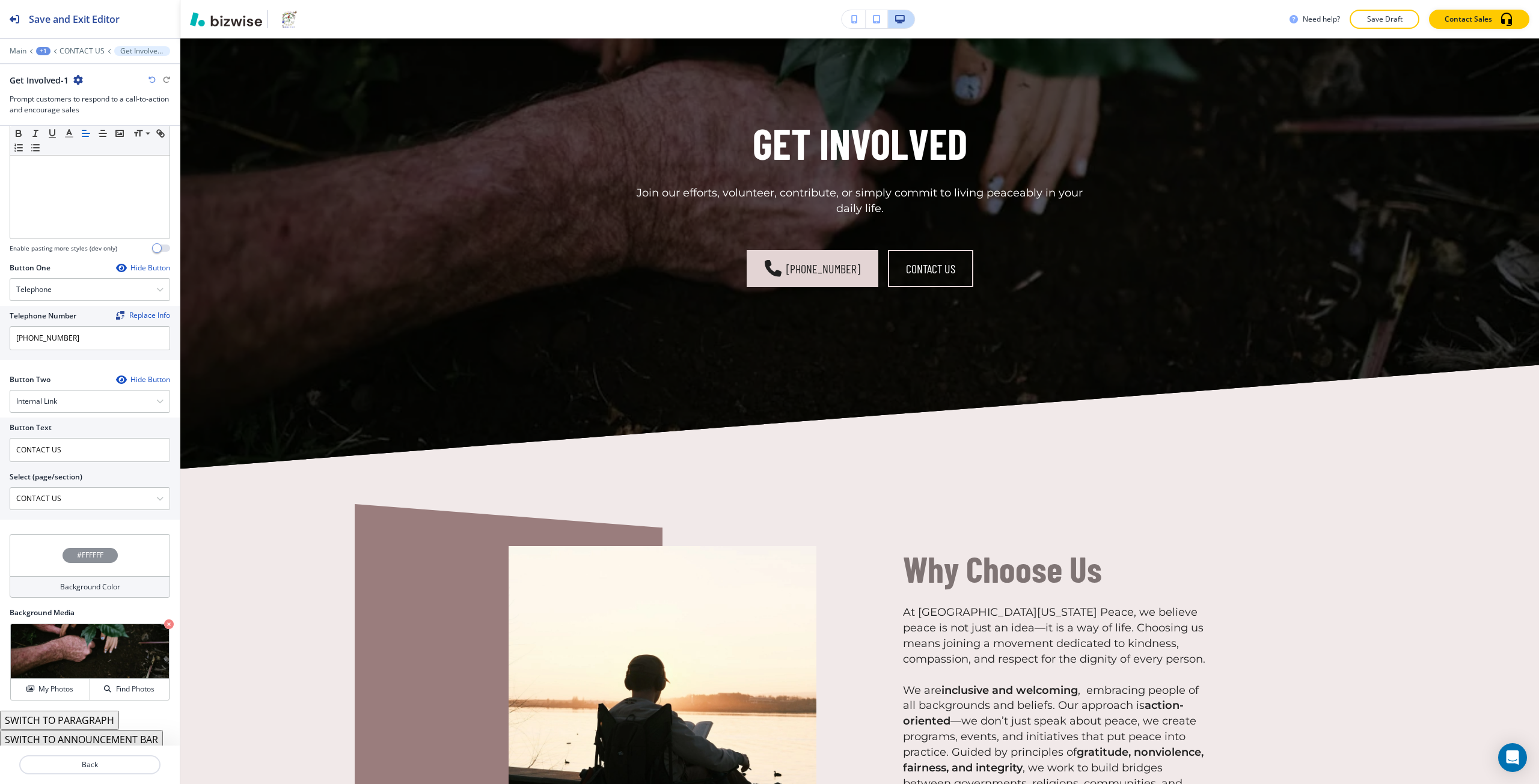
scroll to position [297, 0]
click at [129, 268] on div "Hide Button" at bounding box center [143, 265] width 54 height 10
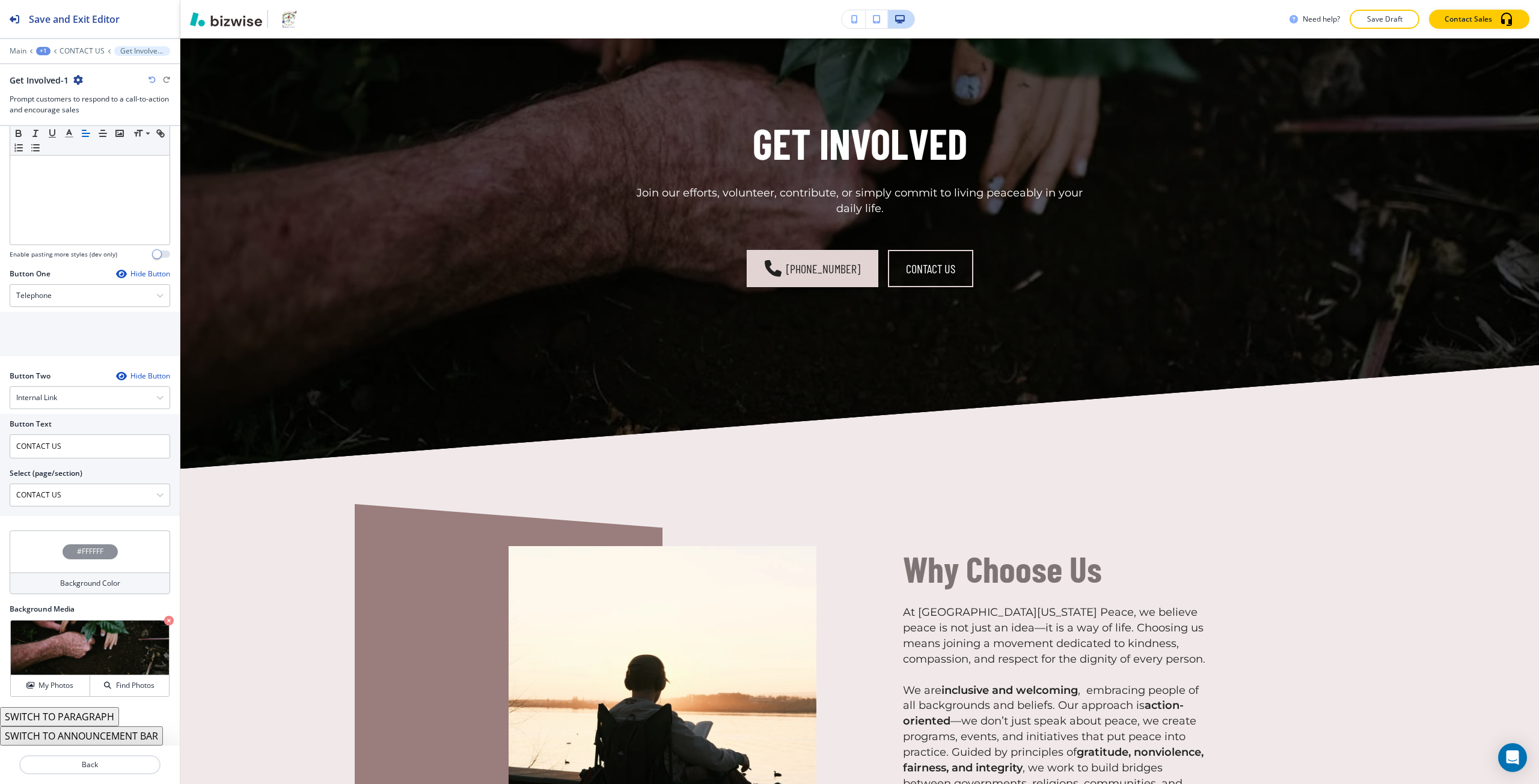
scroll to position [242, 0]
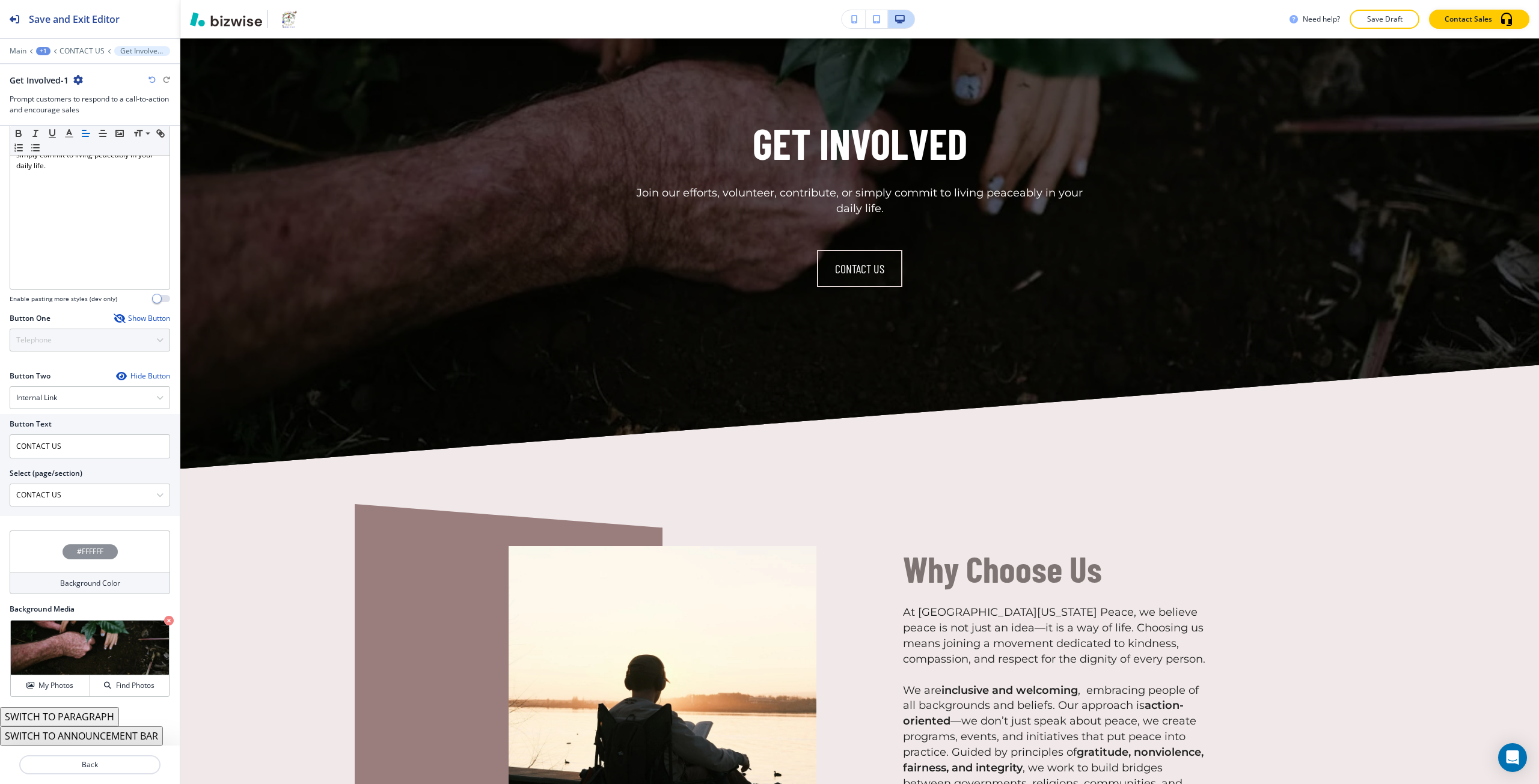
click at [134, 316] on div "Show Button" at bounding box center [141, 319] width 57 height 10
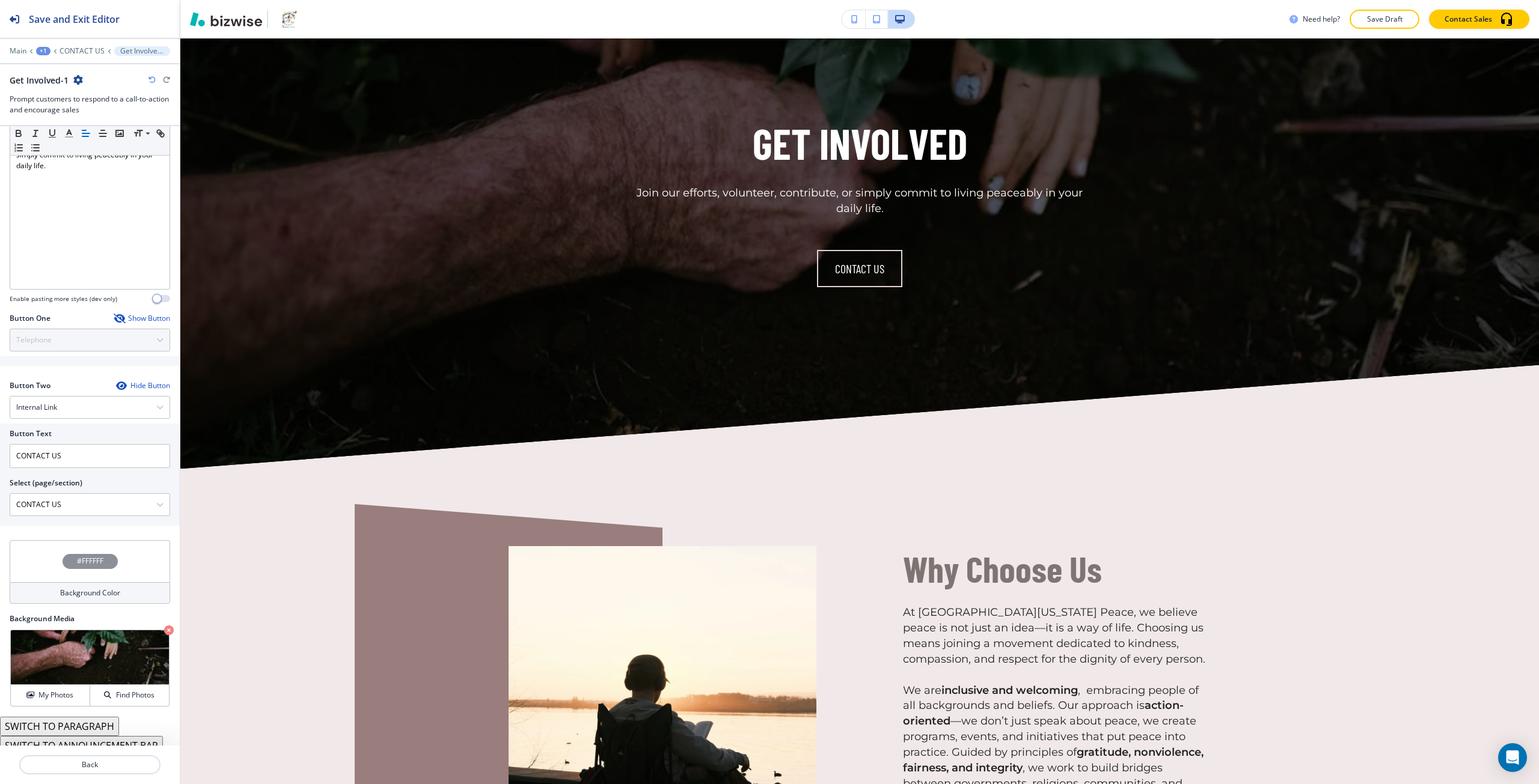
scroll to position [297, 0]
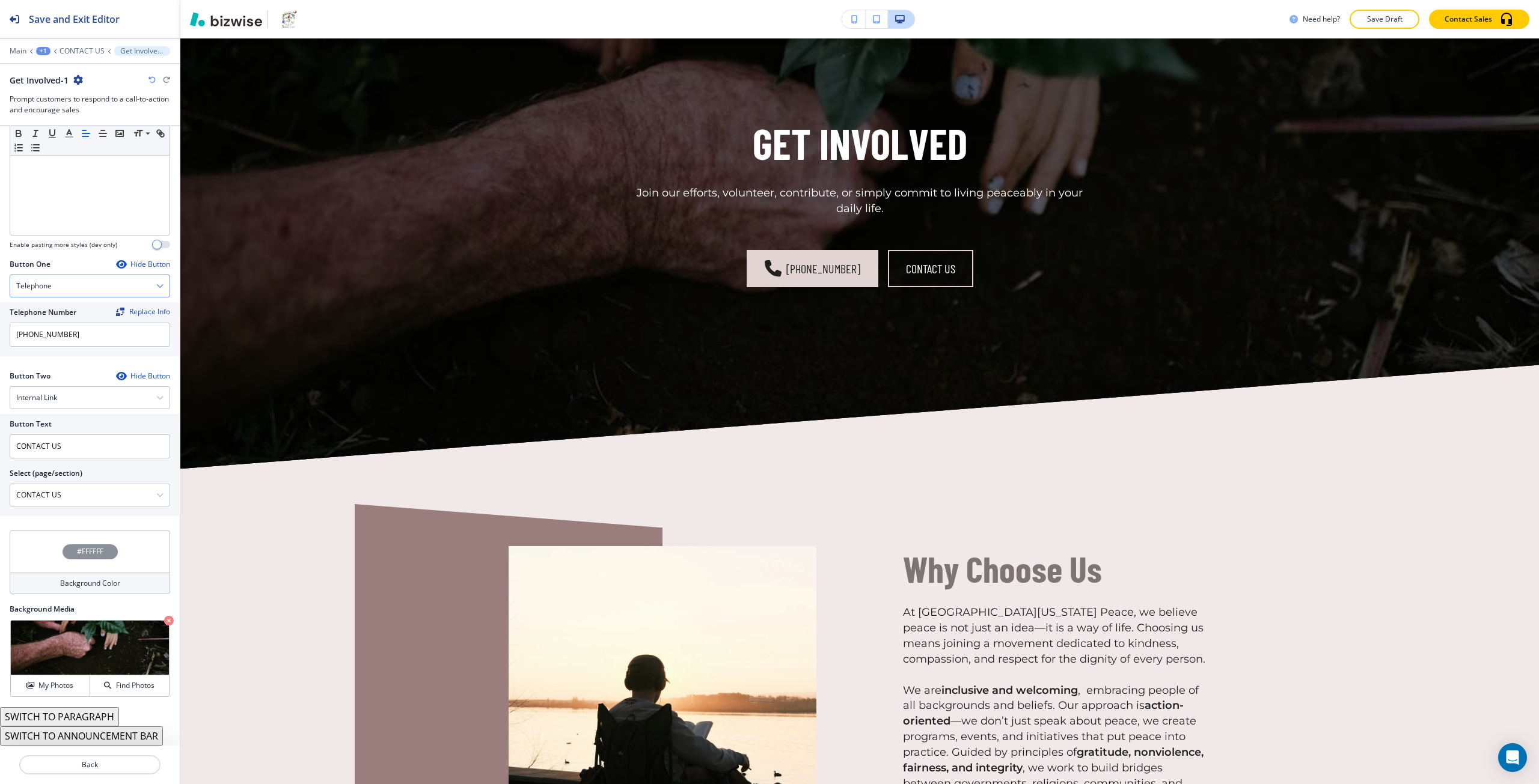
click at [80, 292] on div "Telephone" at bounding box center [90, 286] width 159 height 21
click at [67, 367] on h4 "Email" at bounding box center [90, 368] width 147 height 11
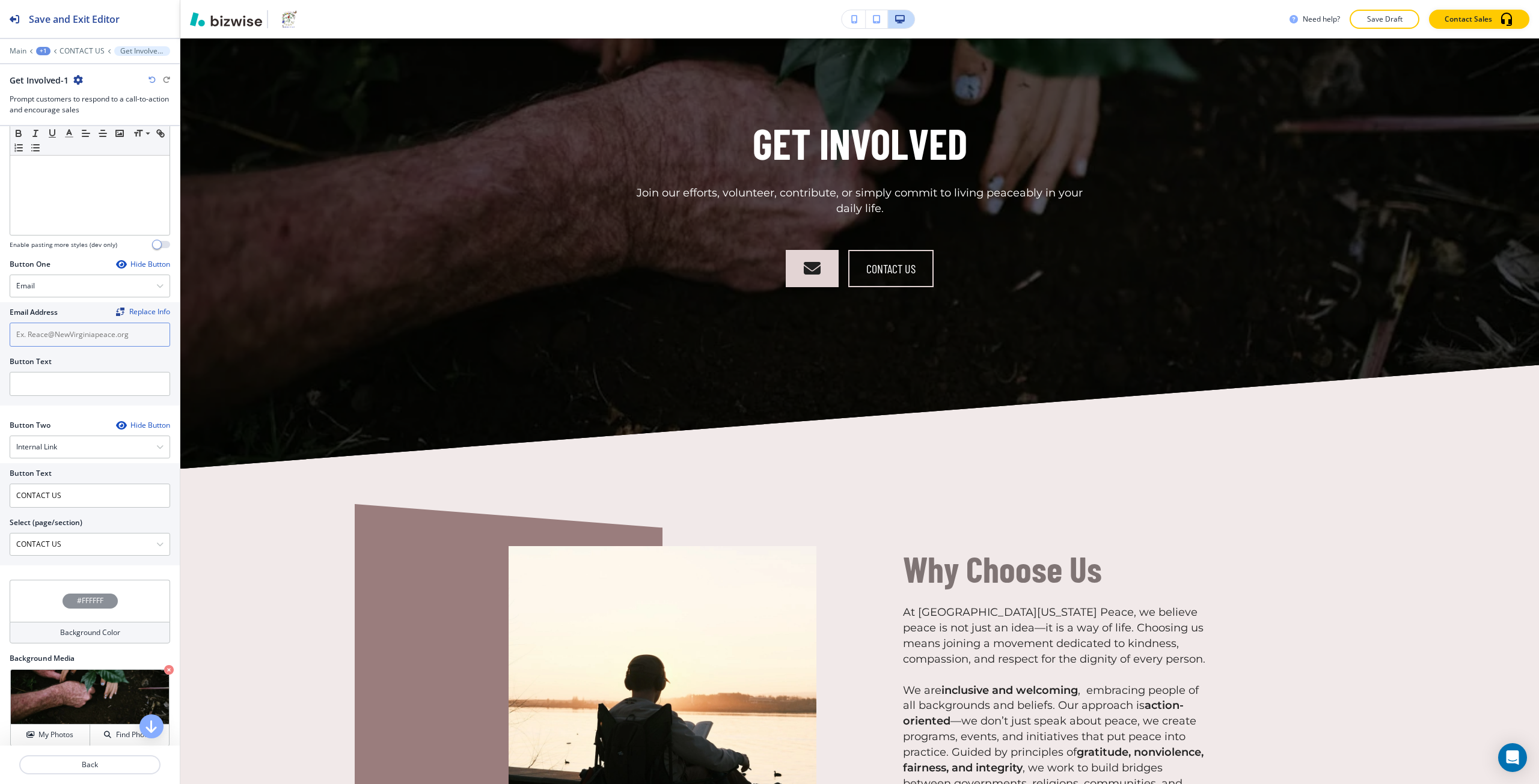
click at [58, 341] on input "text" at bounding box center [90, 334] width 160 height 24
paste input "reace@newvirginiapeace.org"
type input "reace@newvirginiapeace.org"
click at [44, 390] on input "text" at bounding box center [90, 384] width 160 height 24
paste input "reace@newvirginiapeace.org"
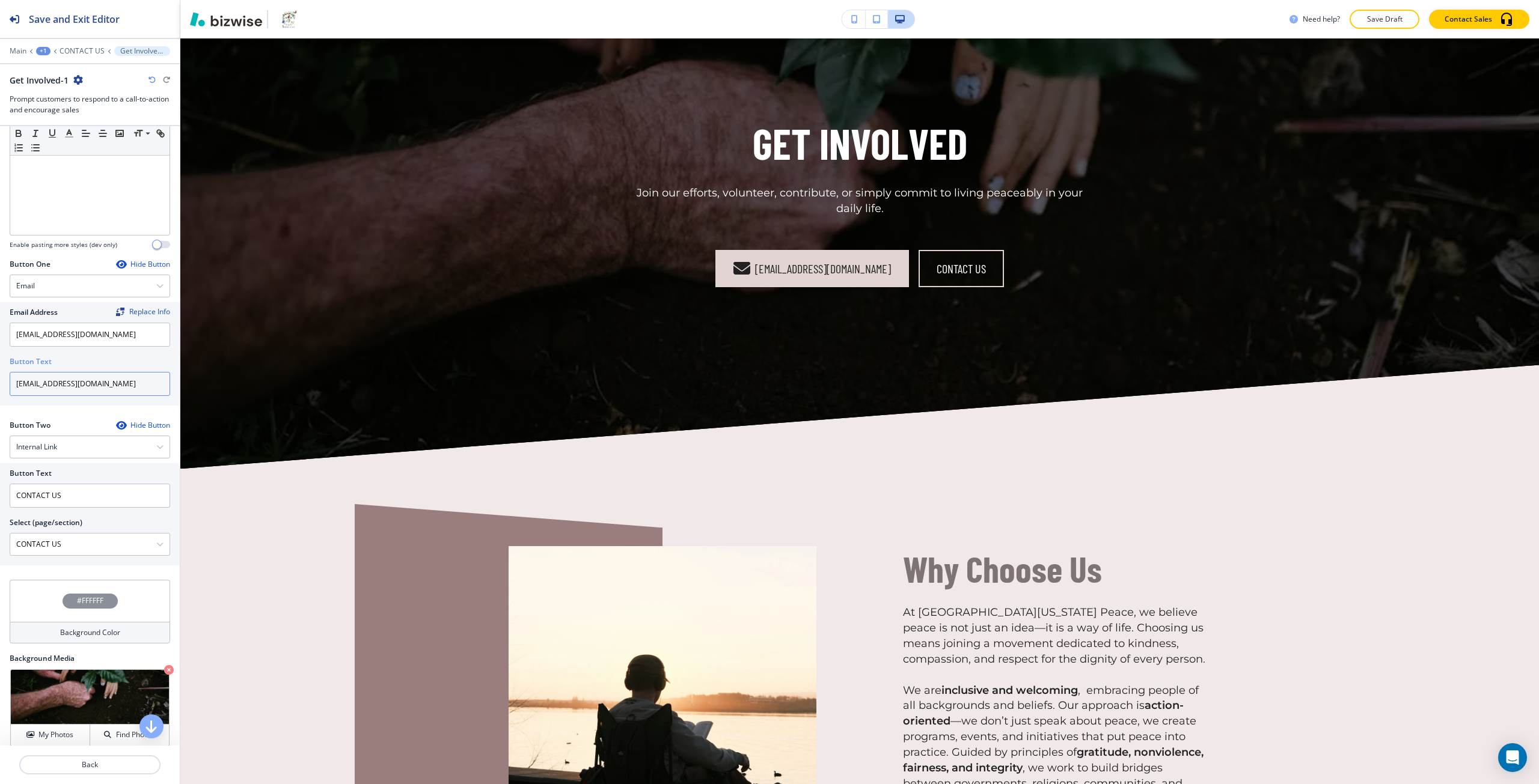
paste input "EMAIL US"
type input "EMAIL US"
click at [84, 537] on \(page\/section\) "CONTACT US" at bounding box center [83, 544] width 146 height 21
click at [156, 546] on icon "button" at bounding box center [159, 544] width 7 height 7
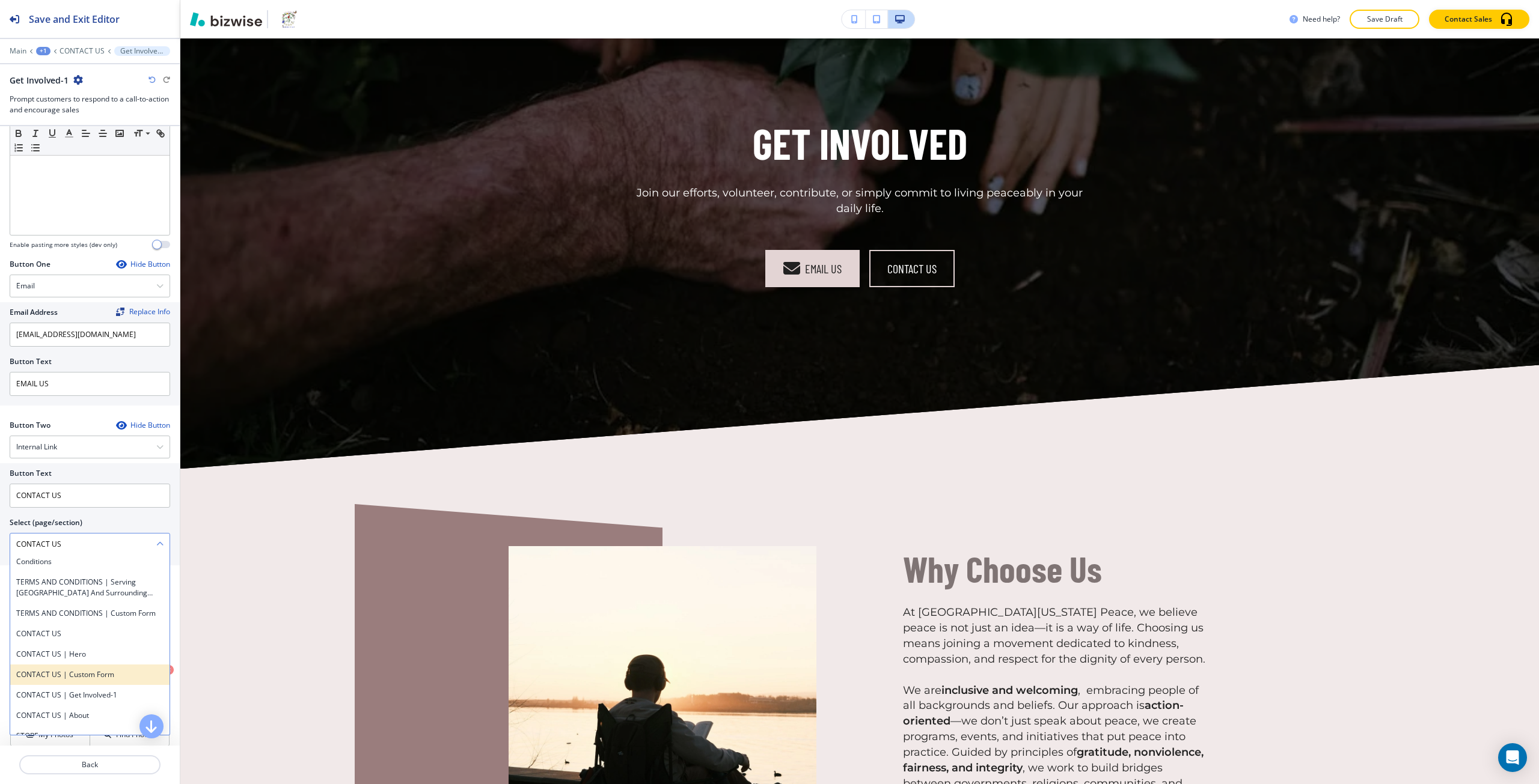
click at [106, 680] on h4 "CONTACT US | Custom Form" at bounding box center [90, 675] width 147 height 11
type \(page\/section\) "CONTACT US | Custom Form"
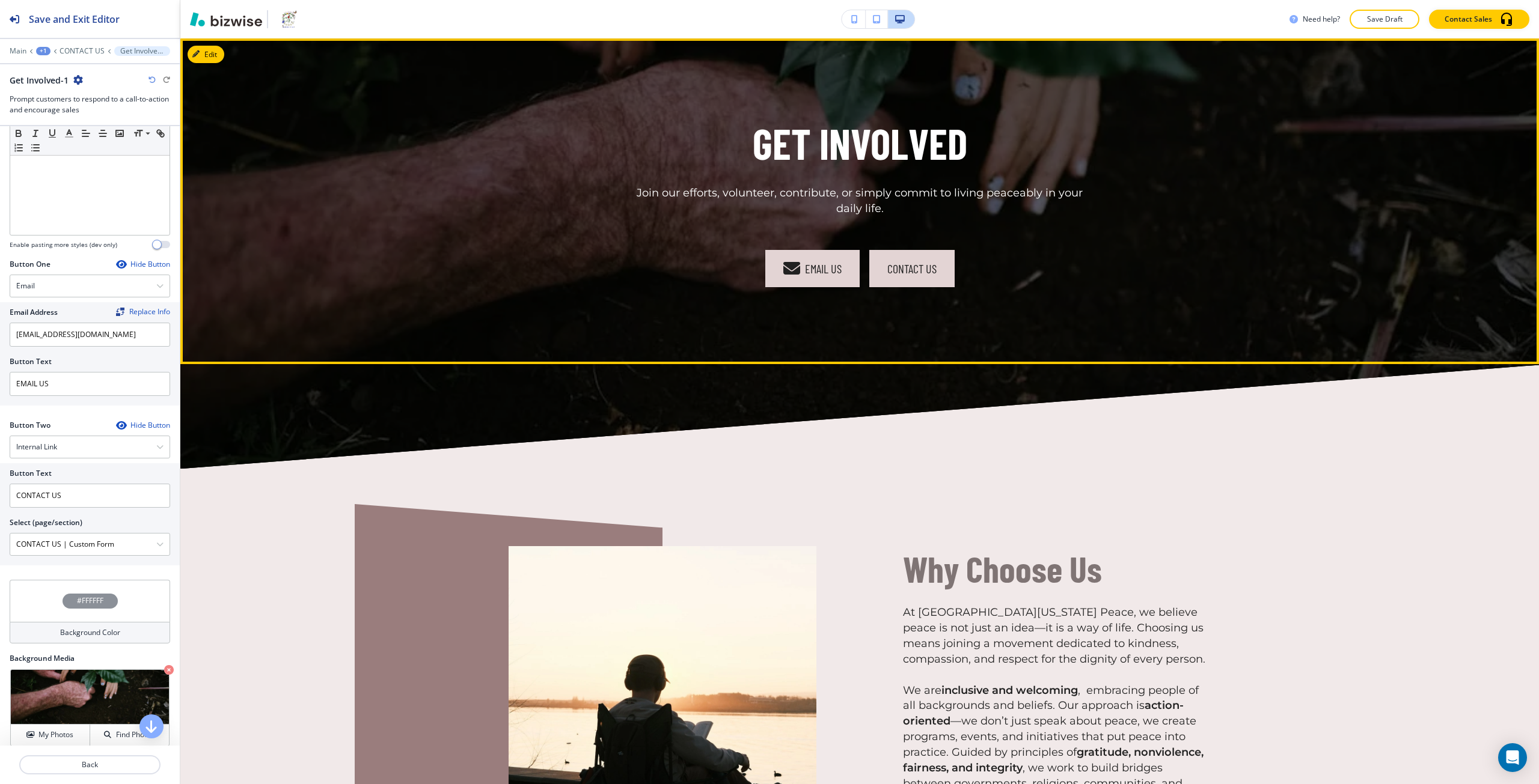
click at [890, 271] on button "CONTACT US" at bounding box center [913, 268] width 86 height 37
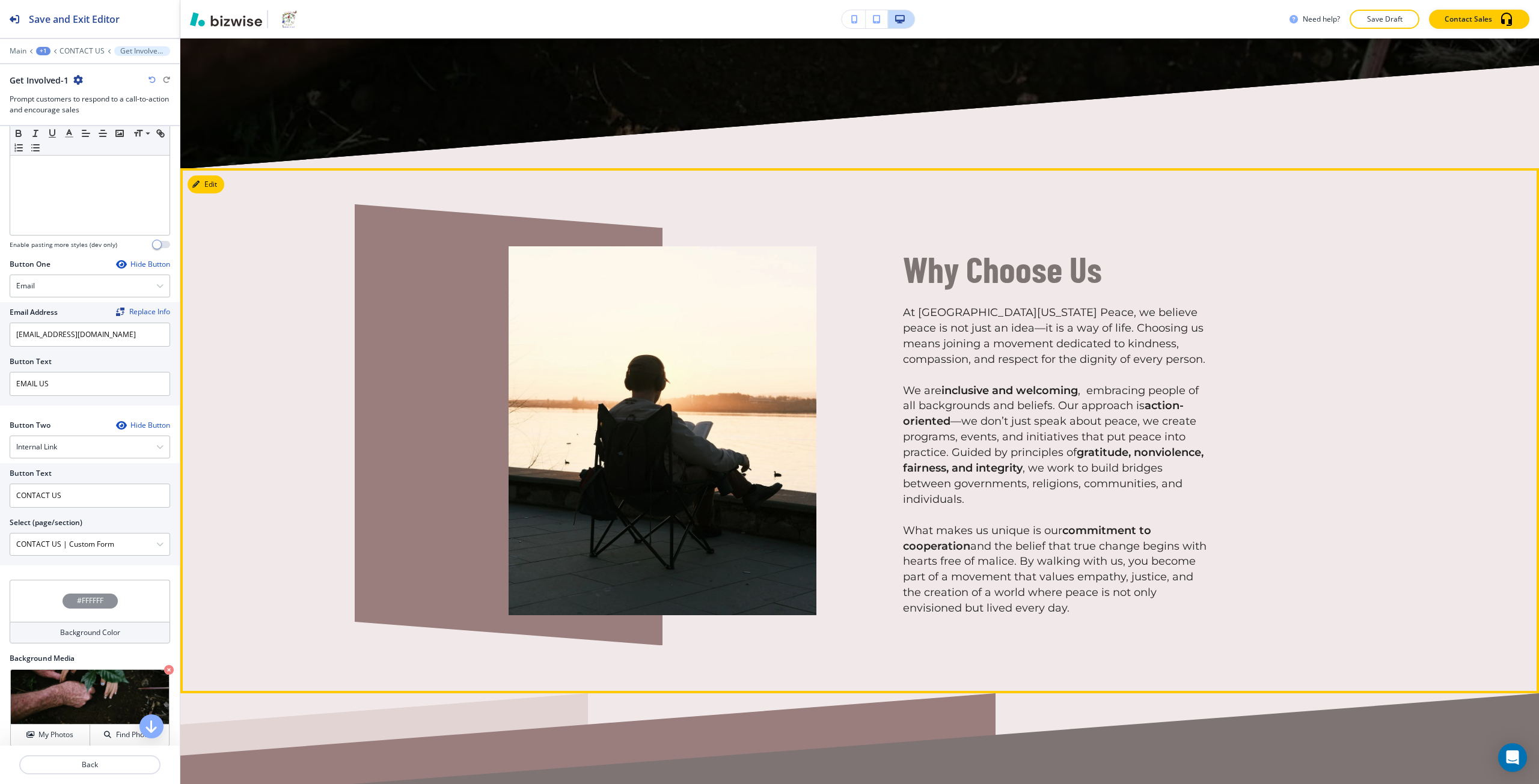
scroll to position [1932, 0]
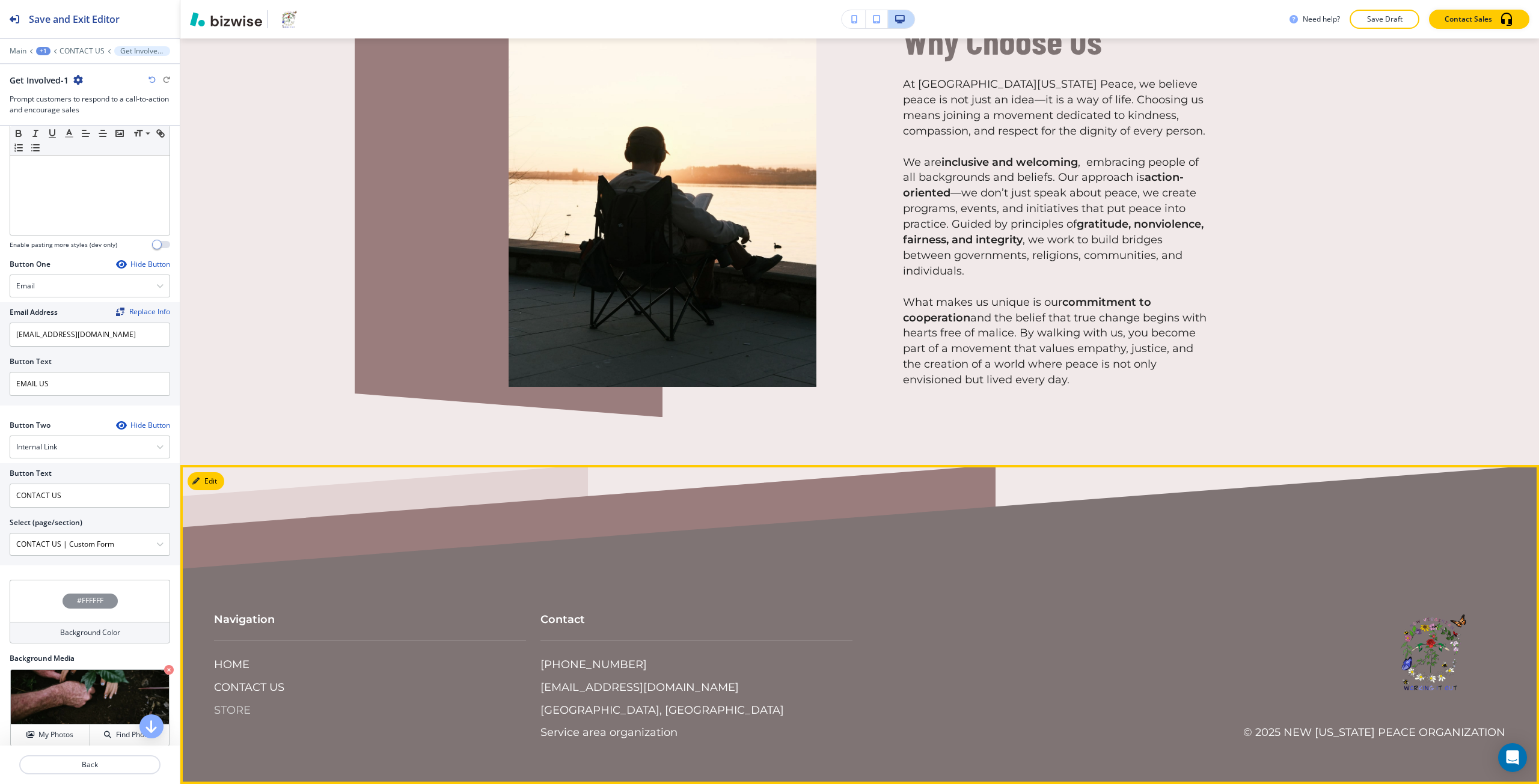
click at [250, 703] on p "STORE" at bounding box center [232, 711] width 37 height 16
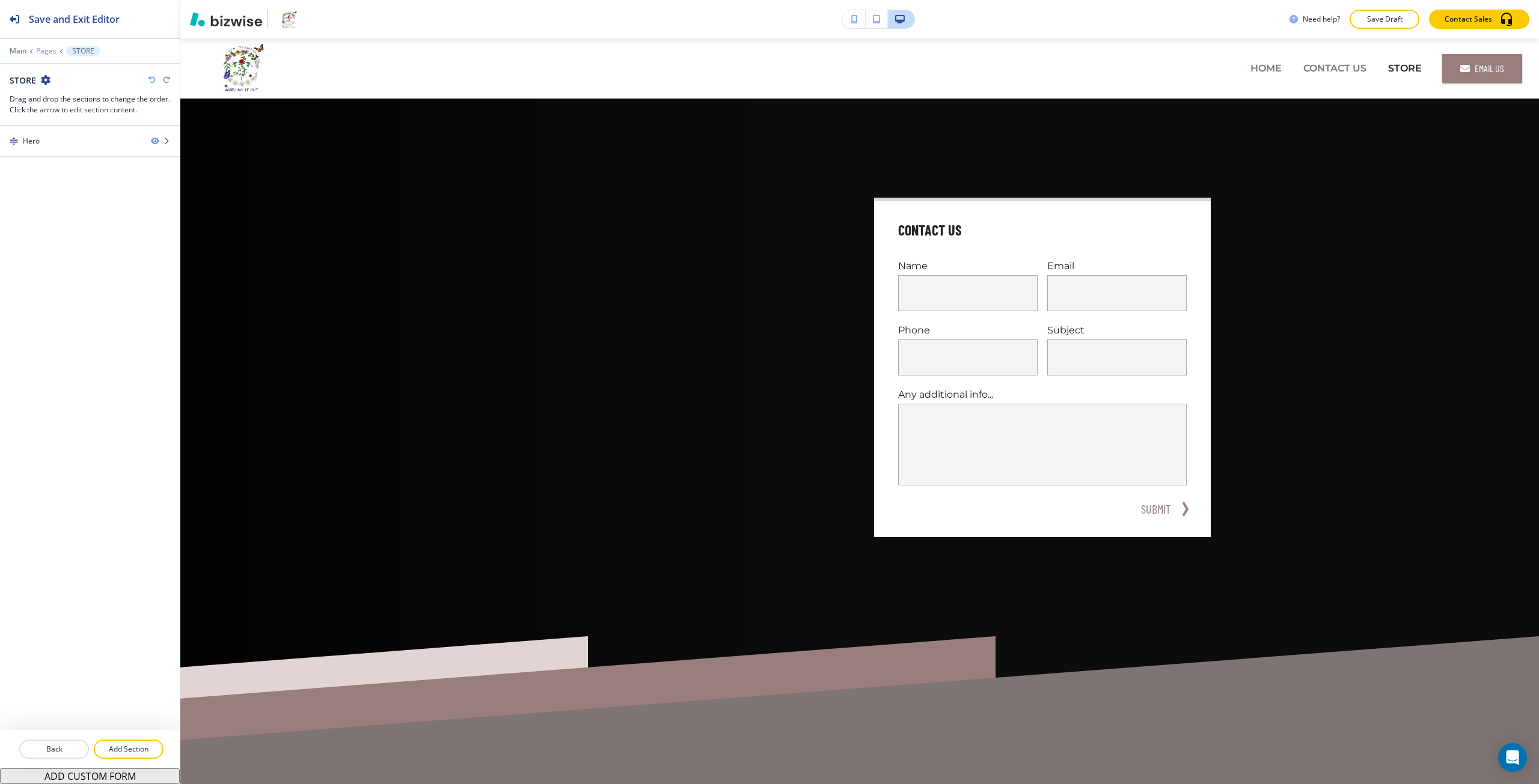
click at [50, 53] on p "Pages" at bounding box center [46, 51] width 21 height 8
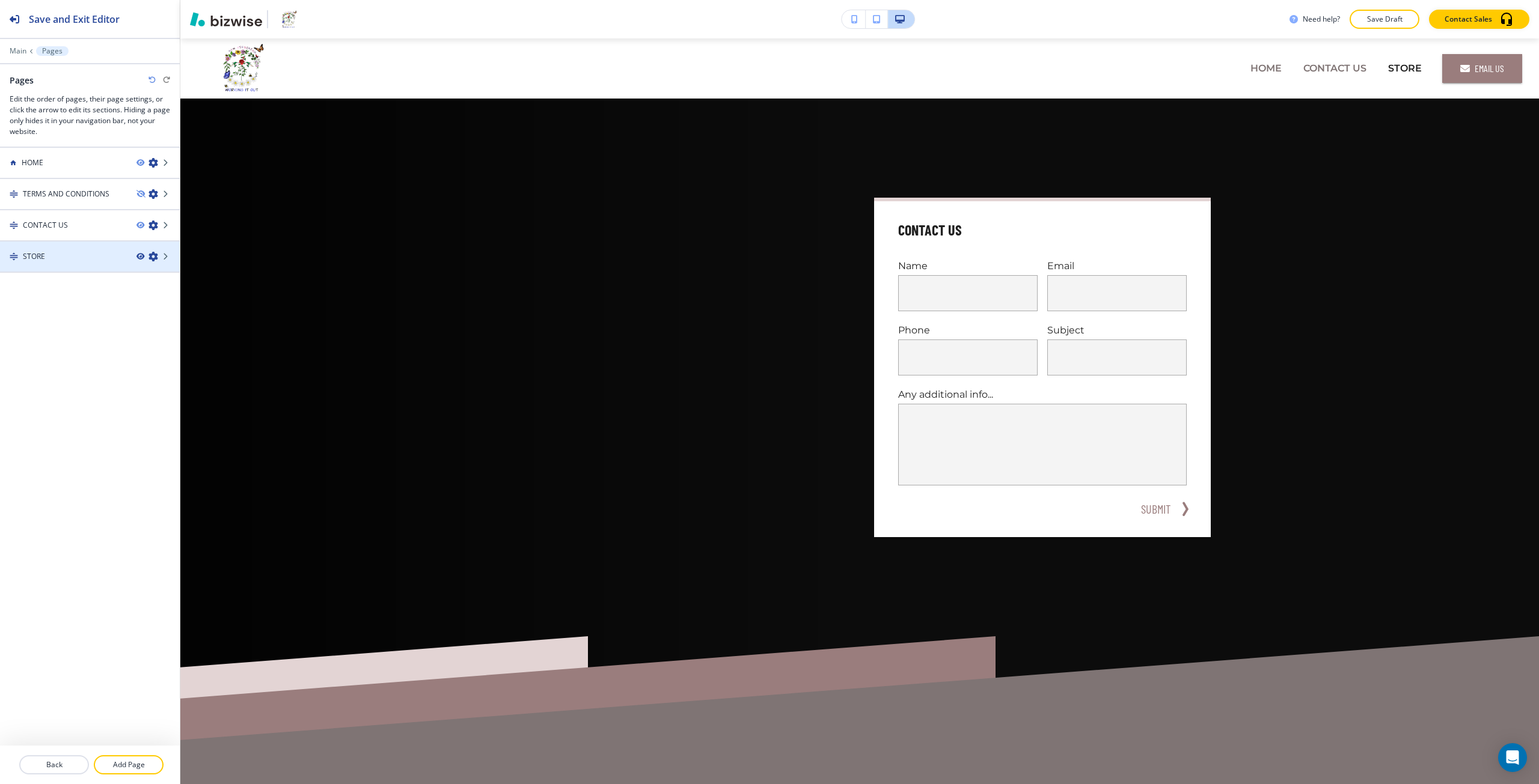
click at [141, 255] on icon "button" at bounding box center [140, 256] width 7 height 7
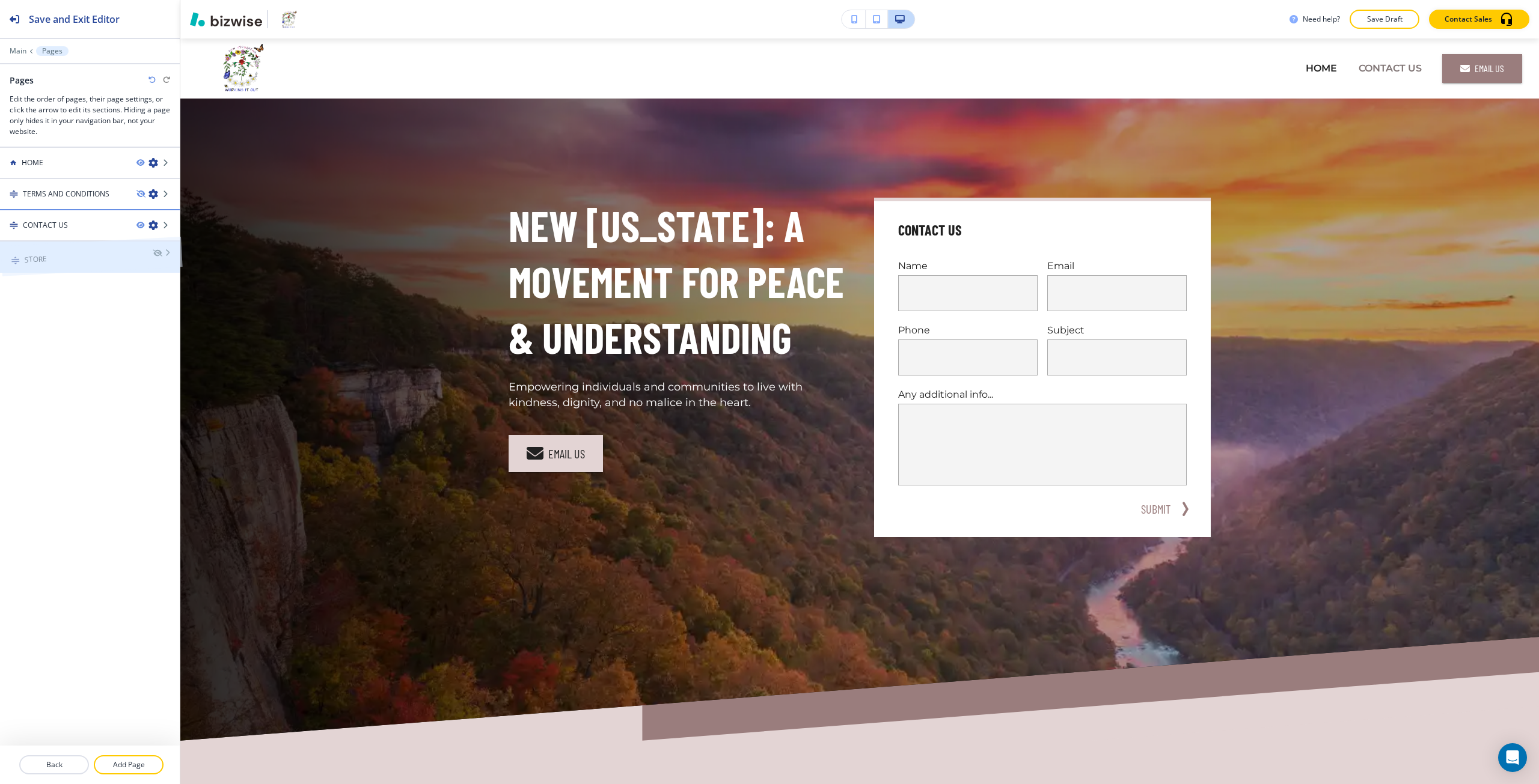
drag, startPoint x: 102, startPoint y: 251, endPoint x: 102, endPoint y: 216, distance: 35.0
click at [79, 218] on div at bounding box center [90, 215] width 180 height 10
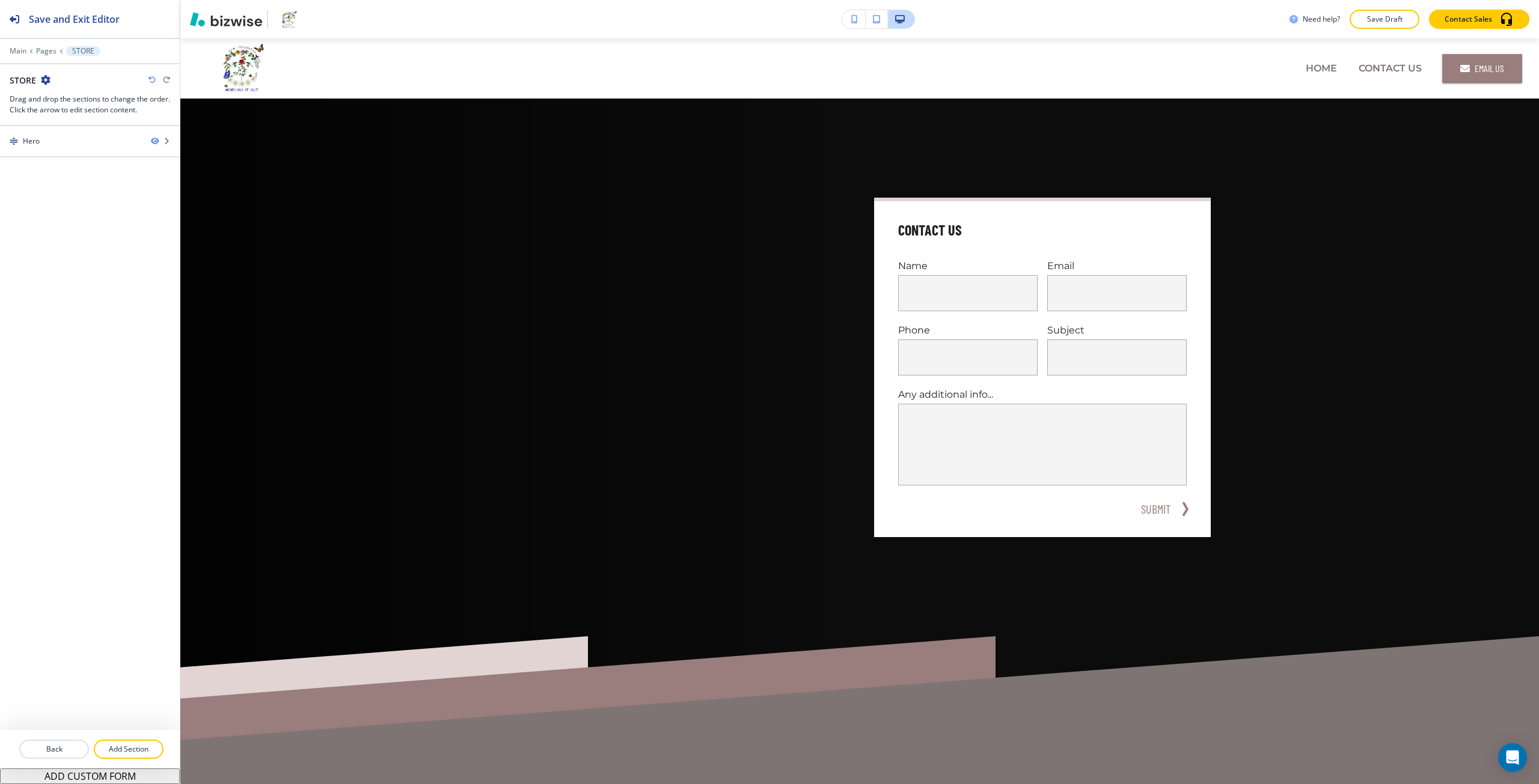
click at [17, 55] on div "Main Pages STORE" at bounding box center [90, 51] width 160 height 10
click at [21, 55] on p "Main" at bounding box center [18, 51] width 16 height 8
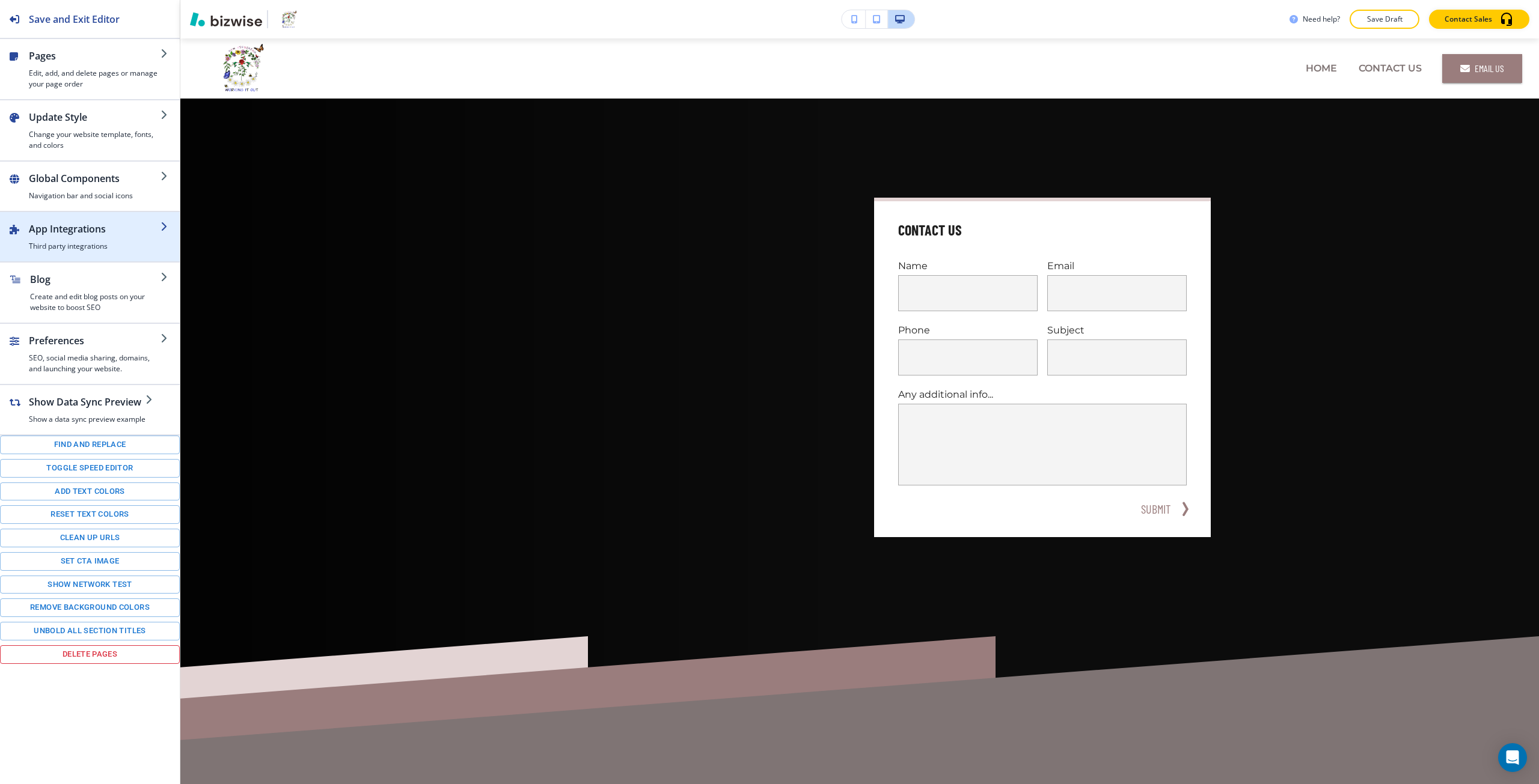
click at [93, 232] on h2 "App Integrations" at bounding box center [95, 229] width 132 height 15
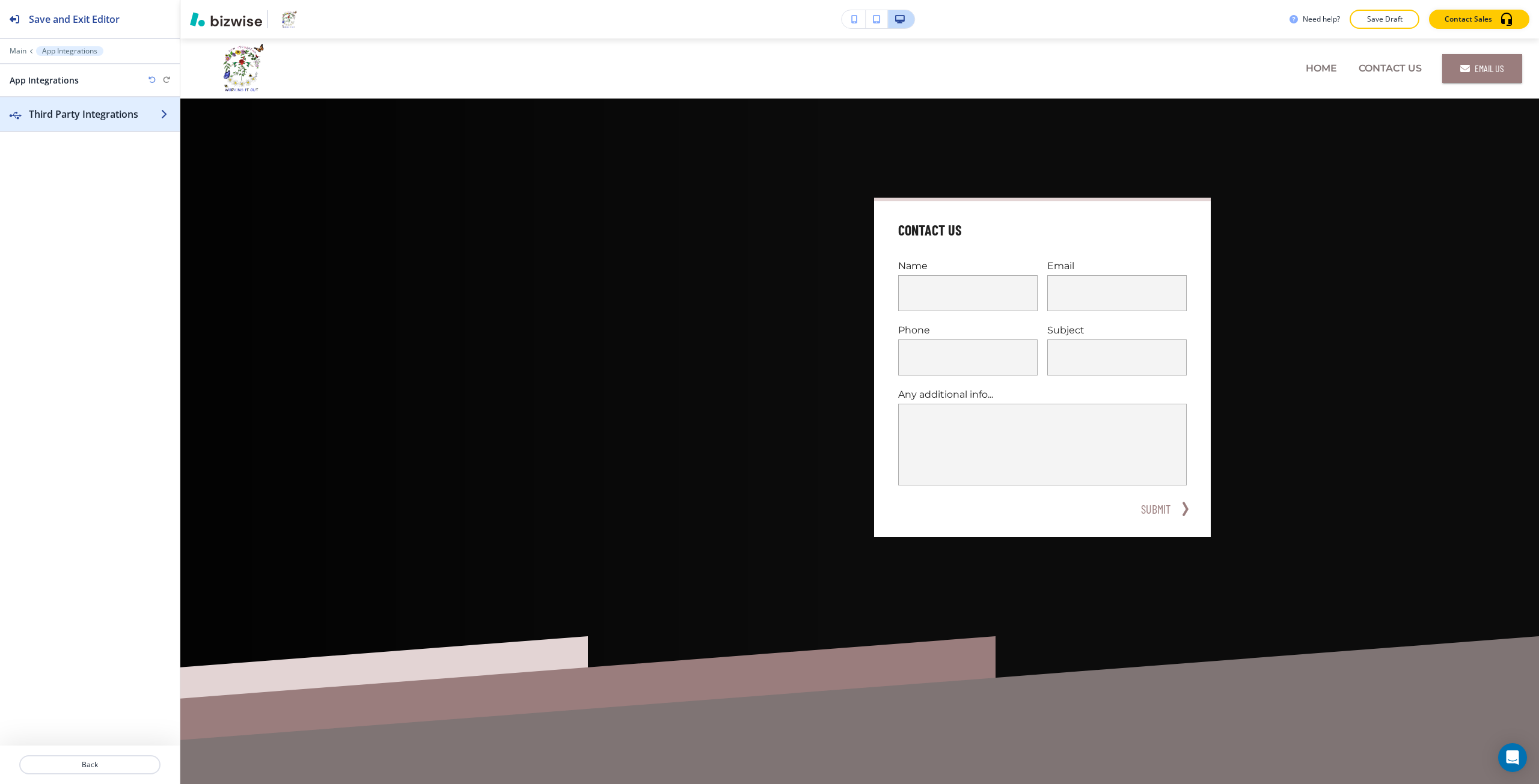
click at [70, 110] on h2 "Third Party Integrations" at bounding box center [95, 114] width 132 height 15
click at [95, 180] on p "Add a third party integration" at bounding box center [90, 181] width 158 height 11
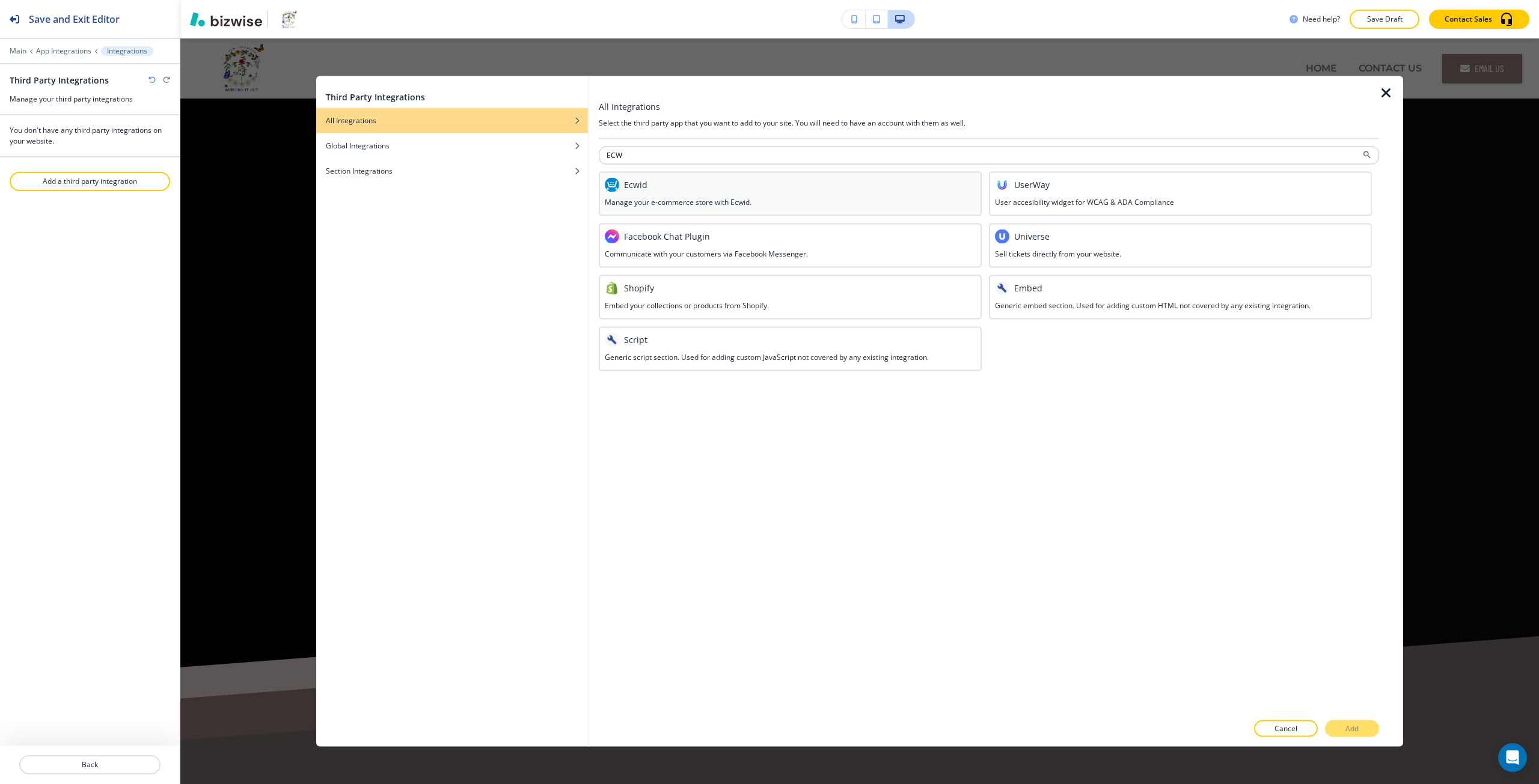
type input "ECW"
click at [682, 181] on div "Ecwid" at bounding box center [790, 185] width 371 height 15
click at [1346, 729] on p "Add" at bounding box center [1352, 729] width 13 height 11
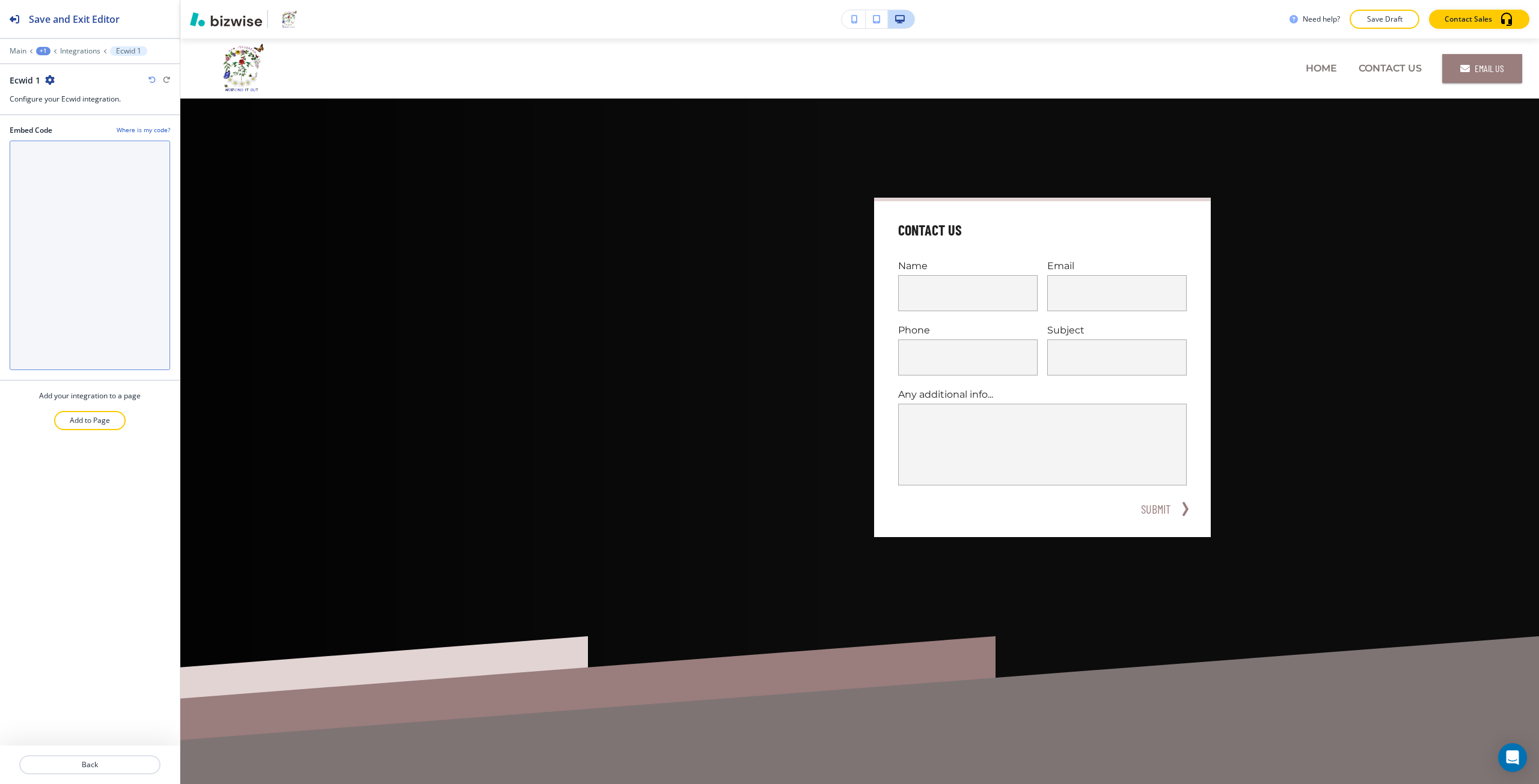
click at [72, 205] on Code "Embed Code" at bounding box center [90, 255] width 160 height 229
paste Code "window.Parameters.ecwidScriptUrl = 'https://app.multiscreenstore.com/script.js?…"
type Code "window.Parameters.ecwidScriptUrl = 'https://app.multiscreenstore.com/script.js?…"
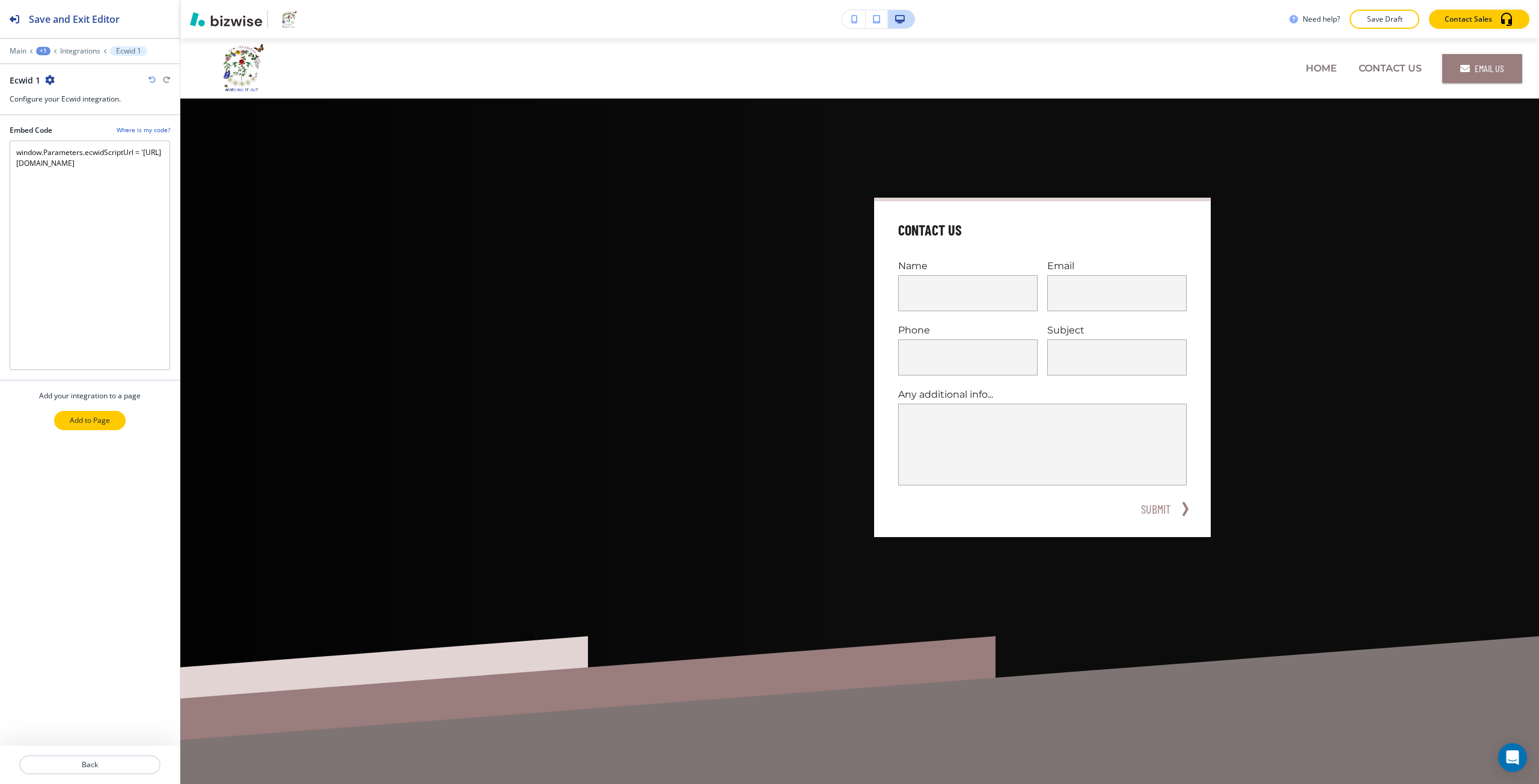
click at [107, 422] on p "Add to Page" at bounding box center [90, 420] width 40 height 11
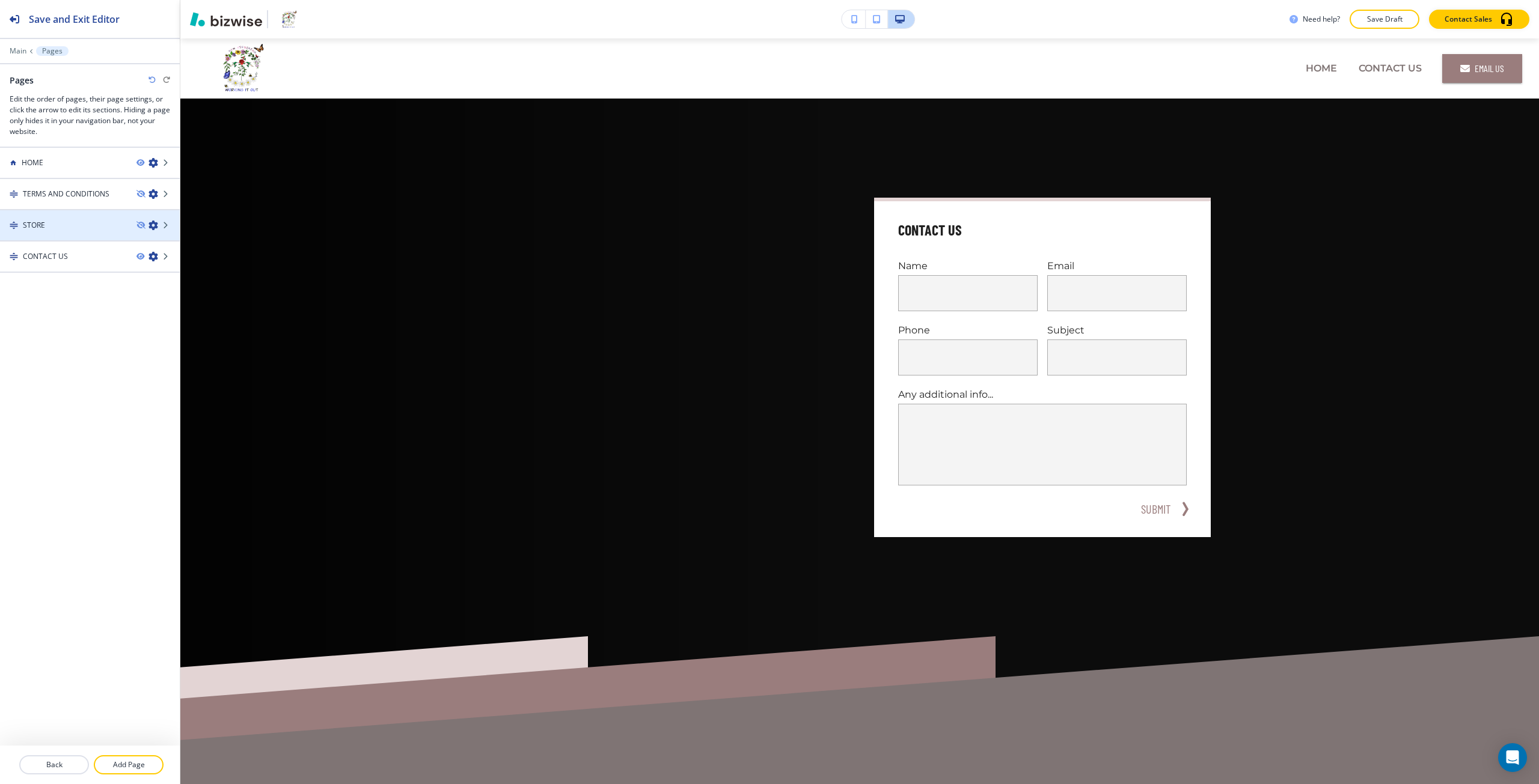
click at [66, 228] on div "STORE" at bounding box center [63, 225] width 127 height 11
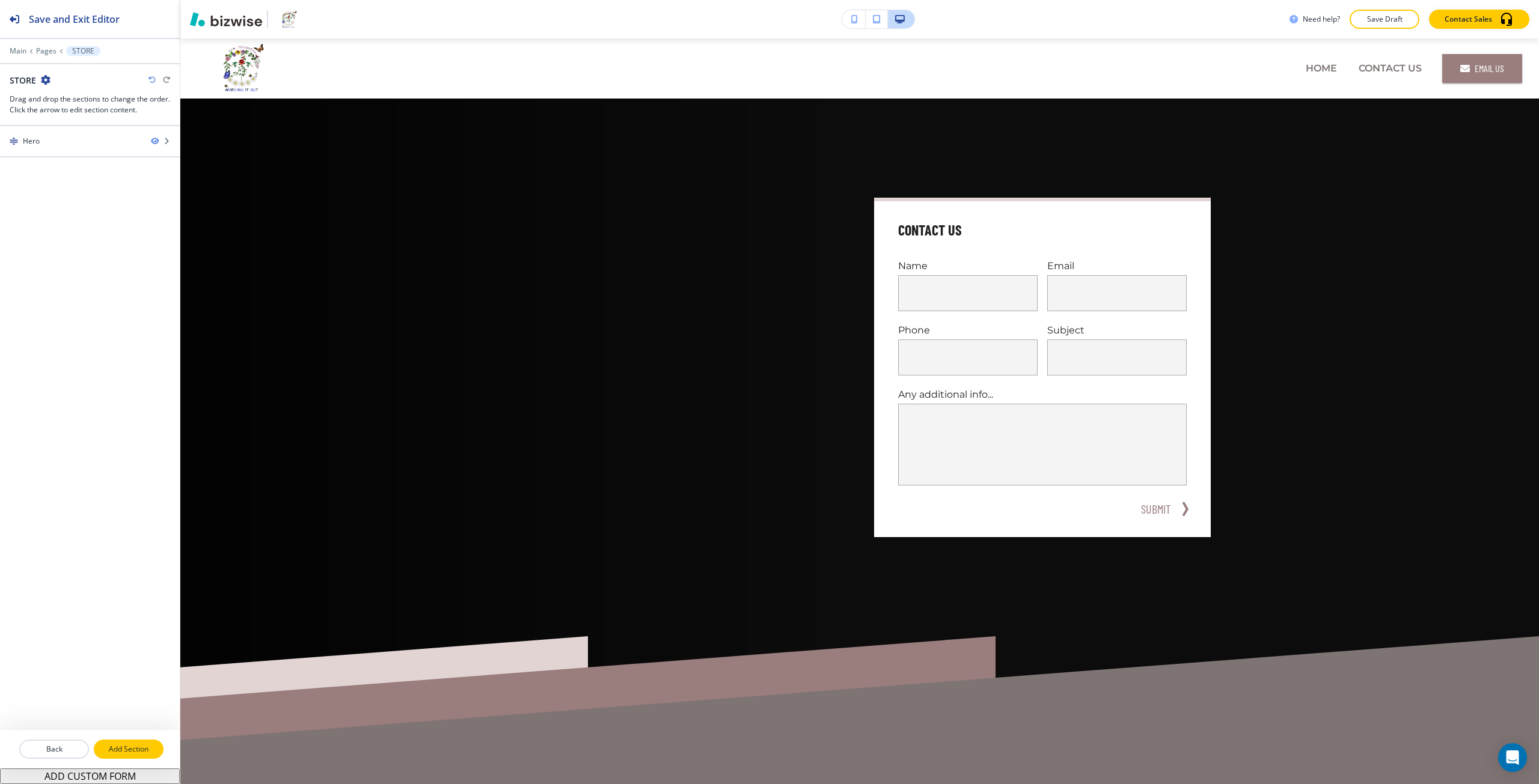
click at [112, 745] on p "Add Section" at bounding box center [129, 749] width 67 height 11
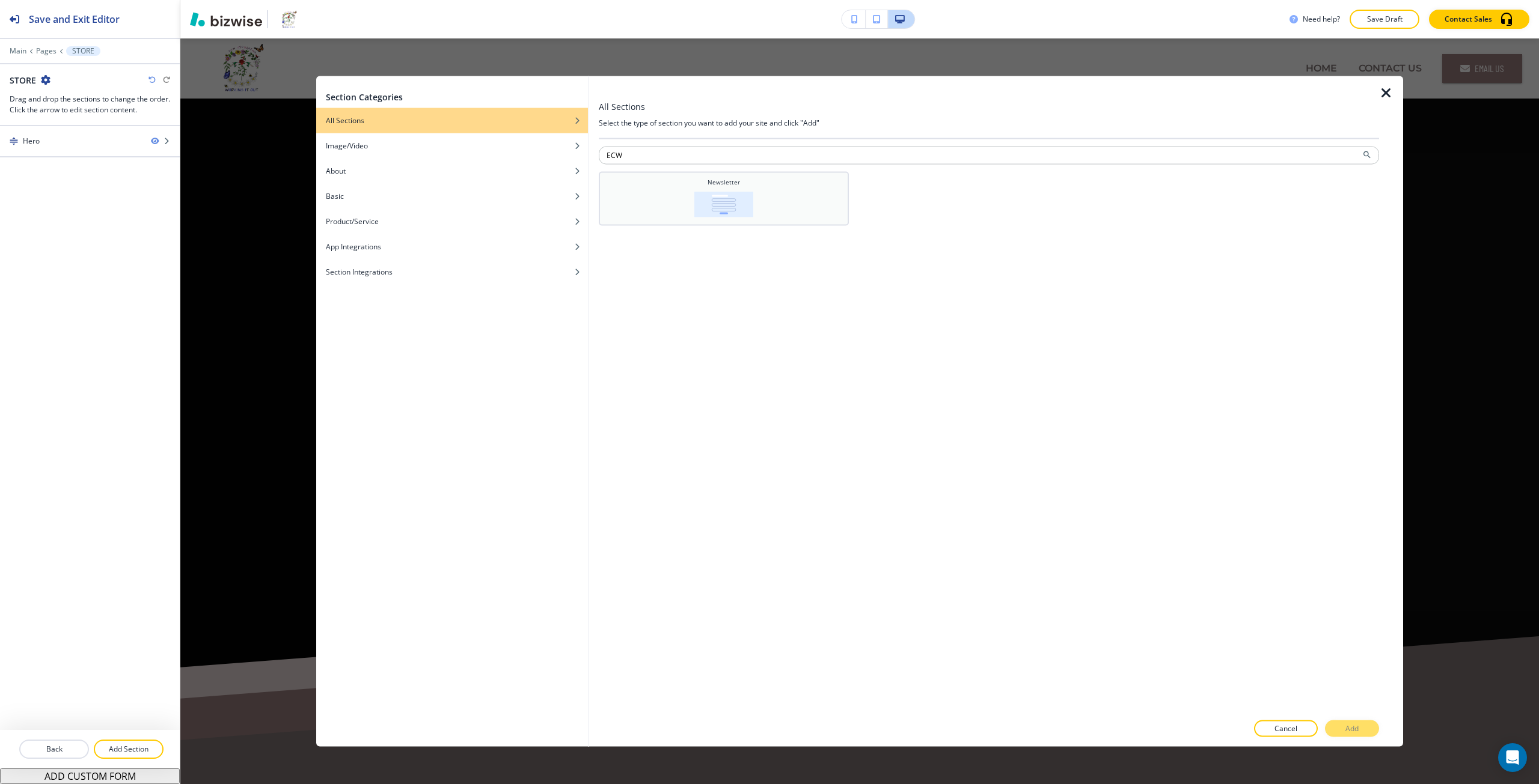
type input "ECW"
click at [737, 180] on h4 "Newsletter" at bounding box center [723, 182] width 32 height 9
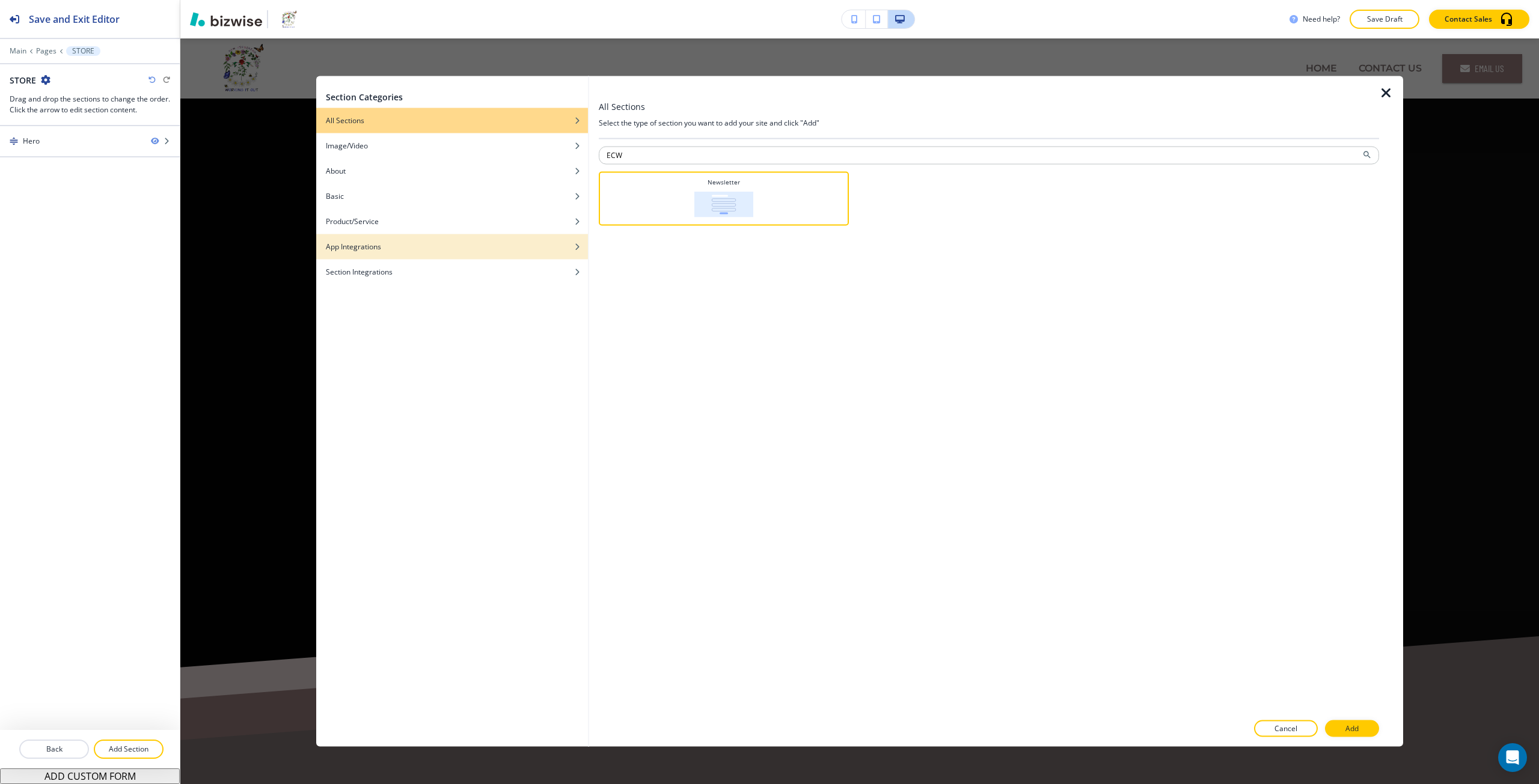
click at [511, 249] on div "App Integrations" at bounding box center [452, 246] width 272 height 11
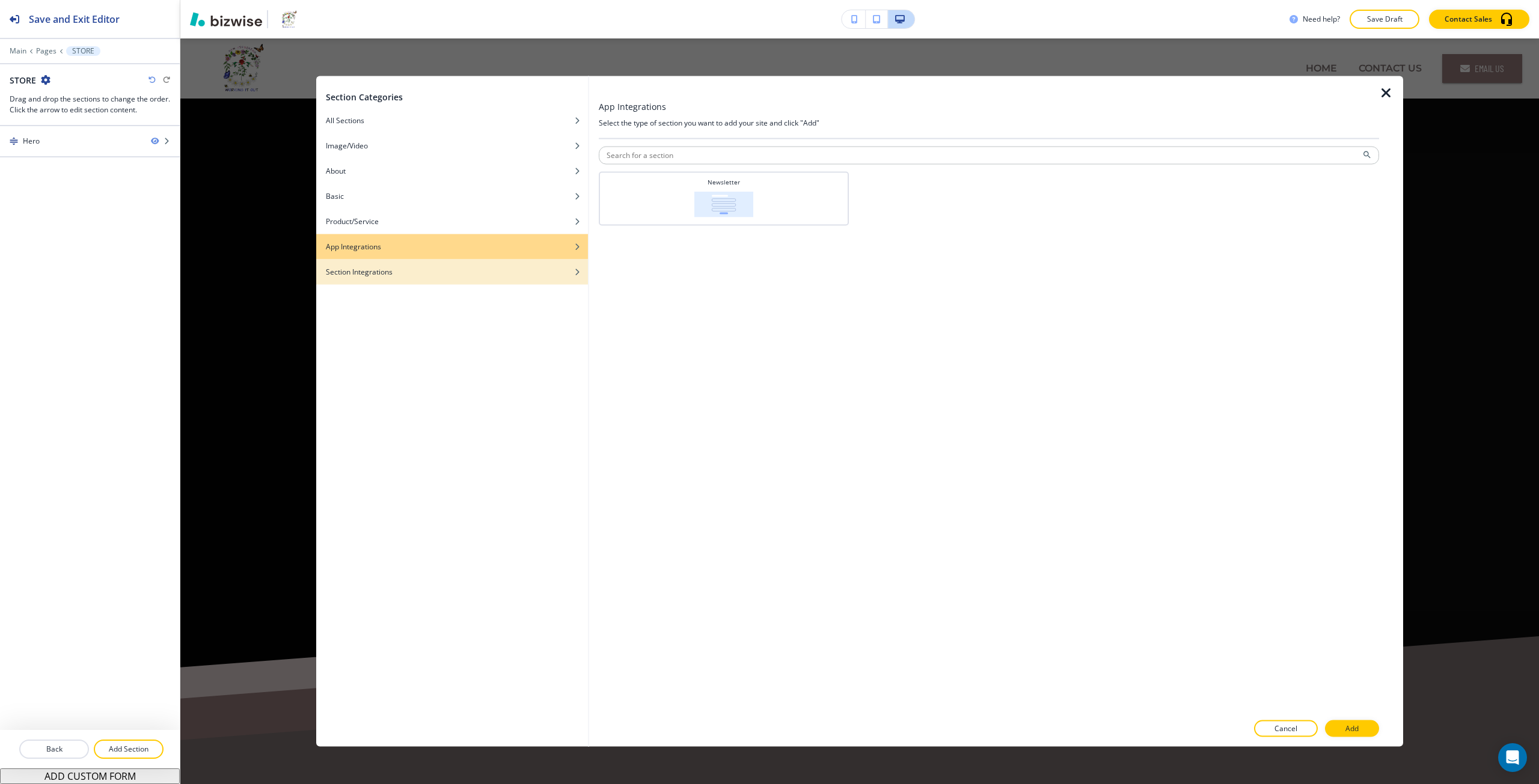
click at [543, 273] on div "Section Integrations" at bounding box center [452, 271] width 272 height 11
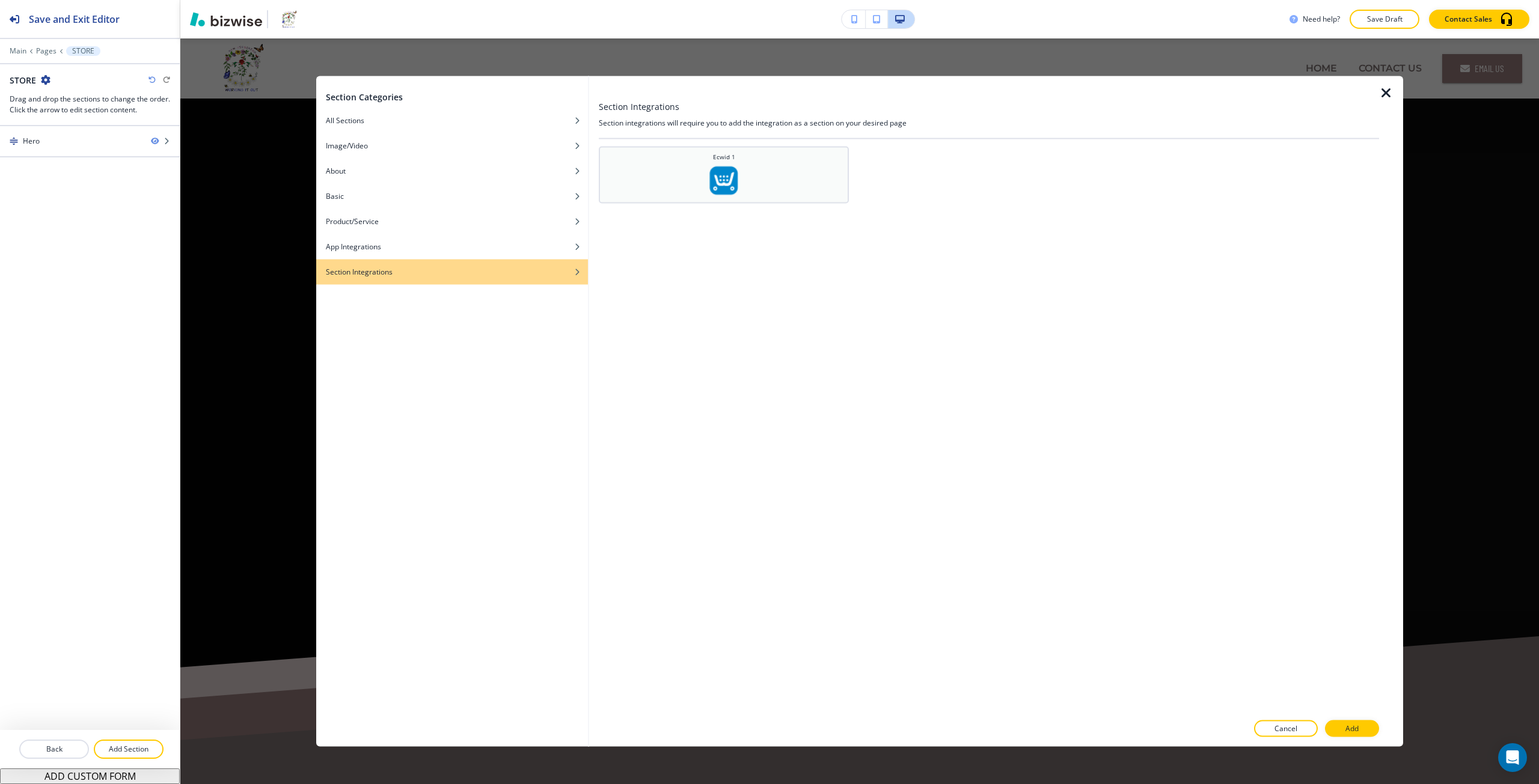
click at [666, 188] on div "Ecwid 1" at bounding box center [724, 173] width 238 height 43
click at [1352, 726] on p "Add" at bounding box center [1352, 729] width 13 height 11
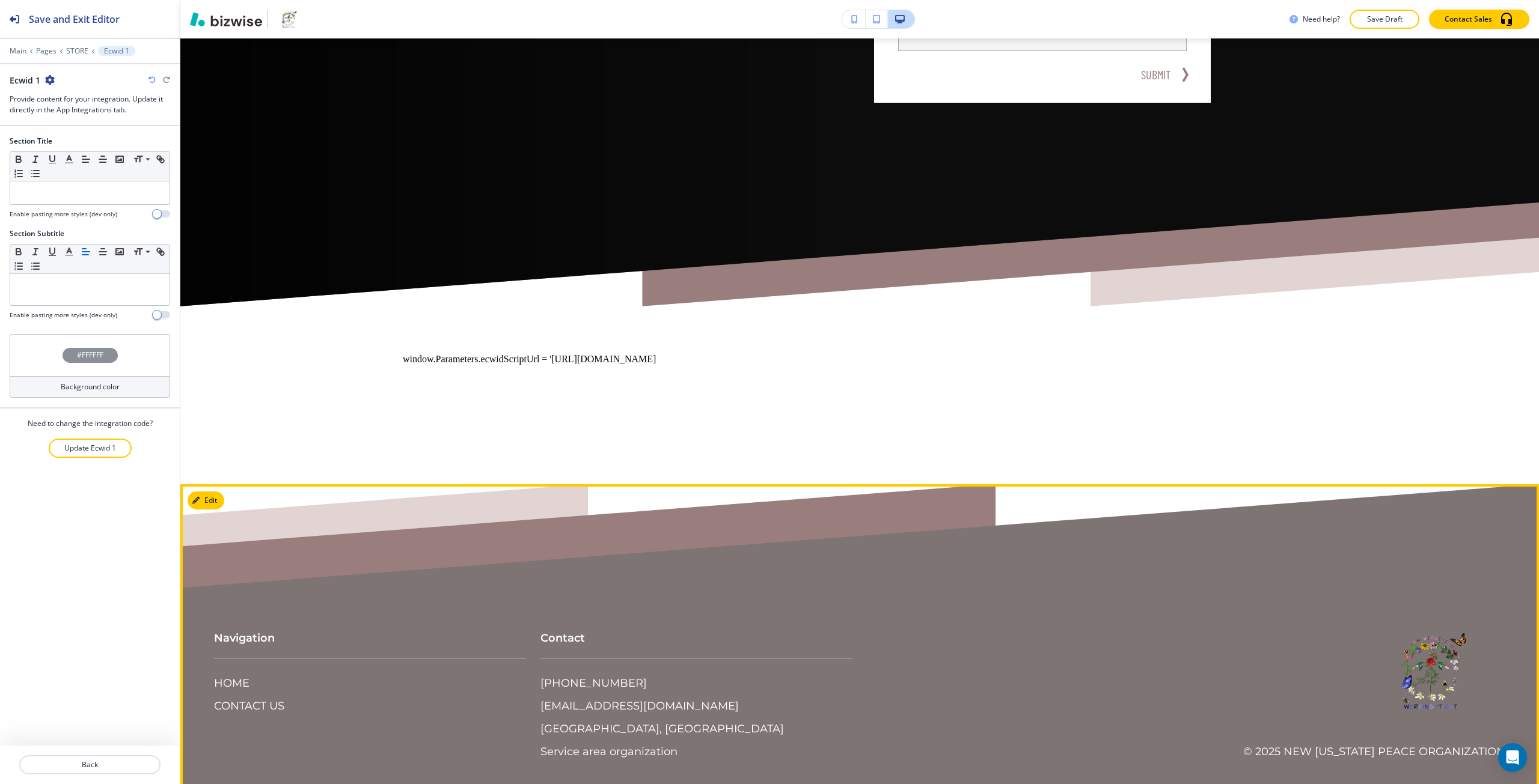
scroll to position [454, 0]
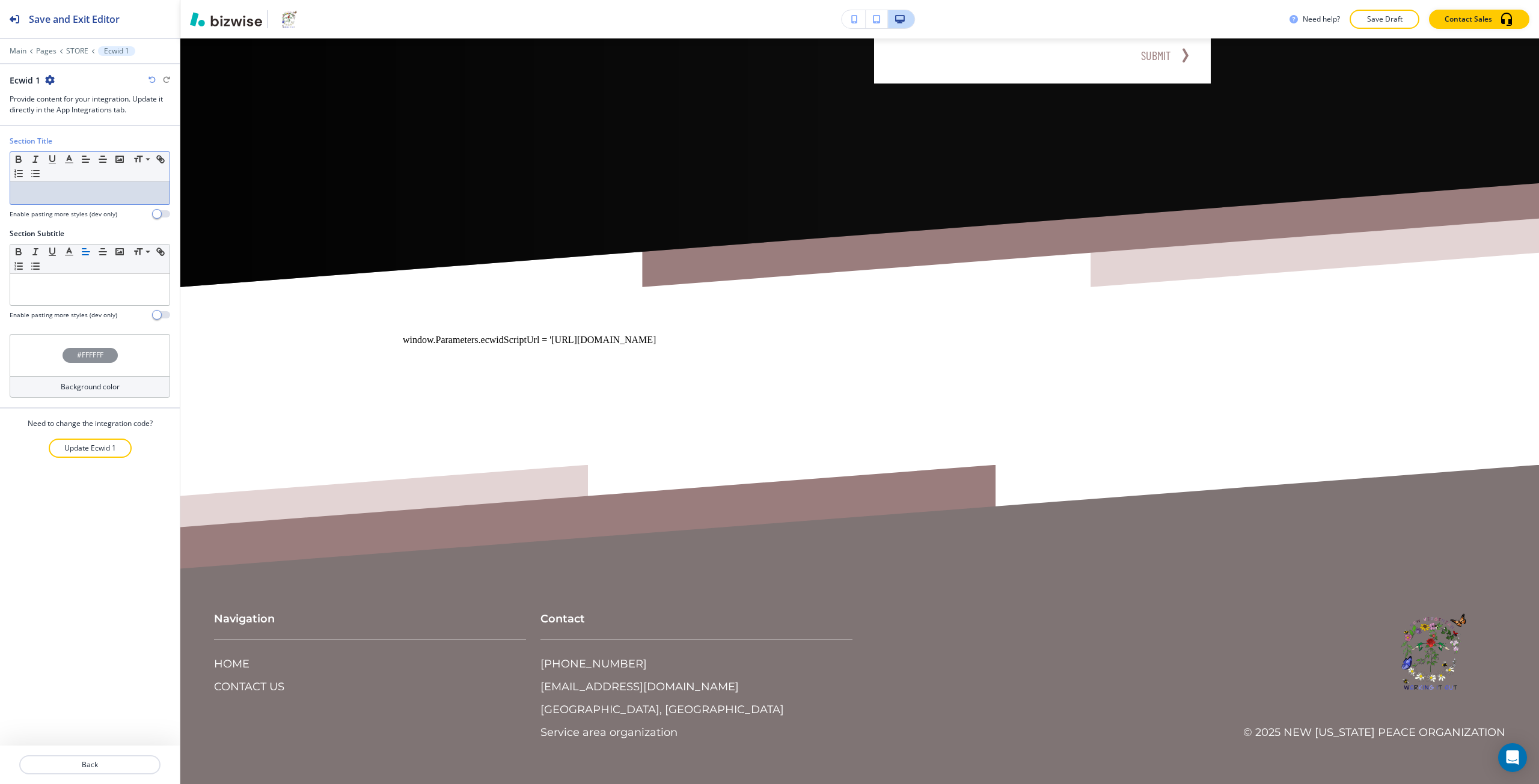
click at [68, 191] on p at bounding box center [90, 192] width 147 height 11
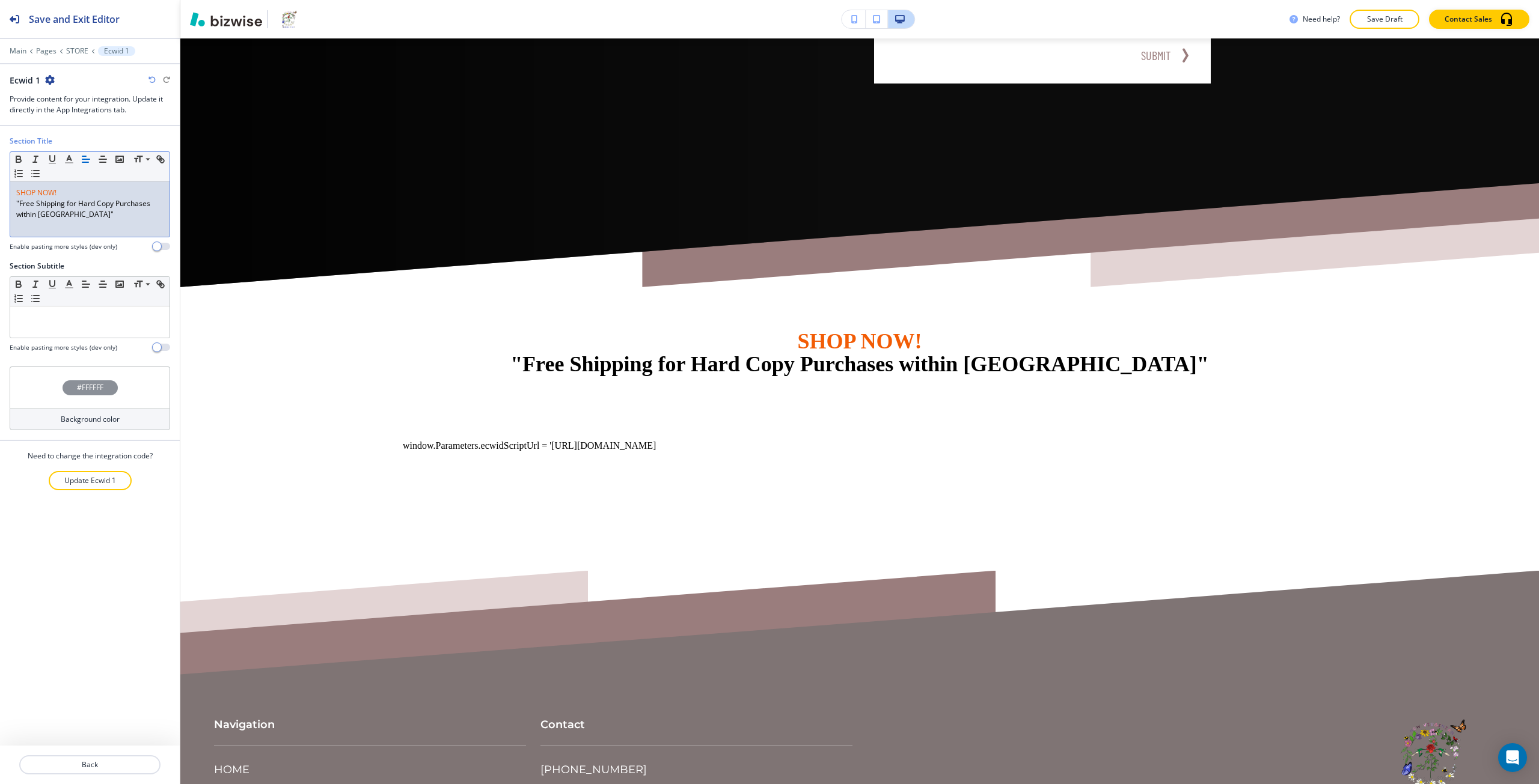
scroll to position [0, 0]
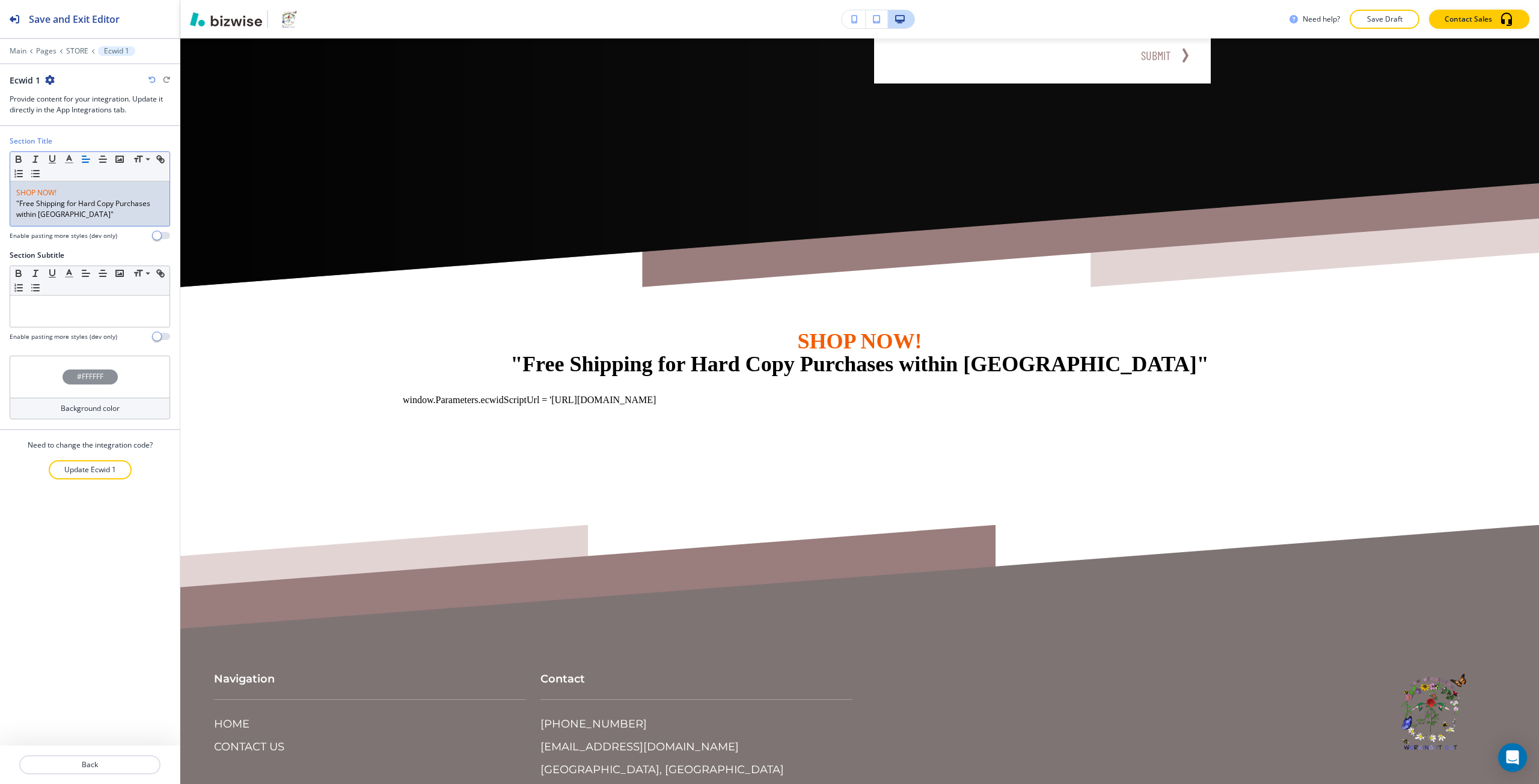
click at [23, 206] on p ""Free Shipping for Hard Copy Purchases within USA"" at bounding box center [90, 209] width 147 height 21
drag, startPoint x: 23, startPoint y: 206, endPoint x: 49, endPoint y: 213, distance: 26.9
click at [49, 213] on p ""Free Shipping for Hard Copy Purchases within USA"" at bounding box center [90, 209] width 147 height 21
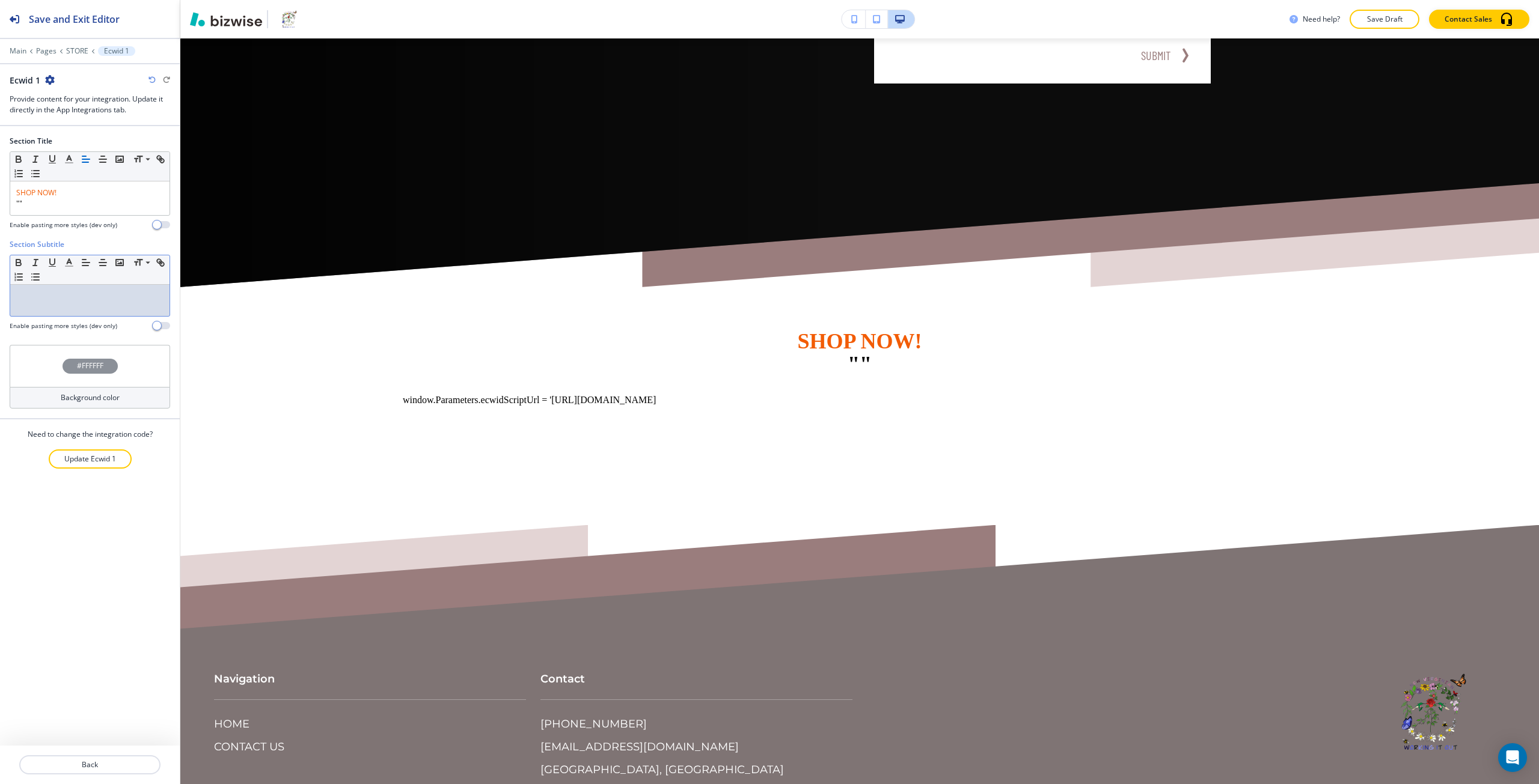
click at [55, 299] on p at bounding box center [90, 296] width 147 height 11
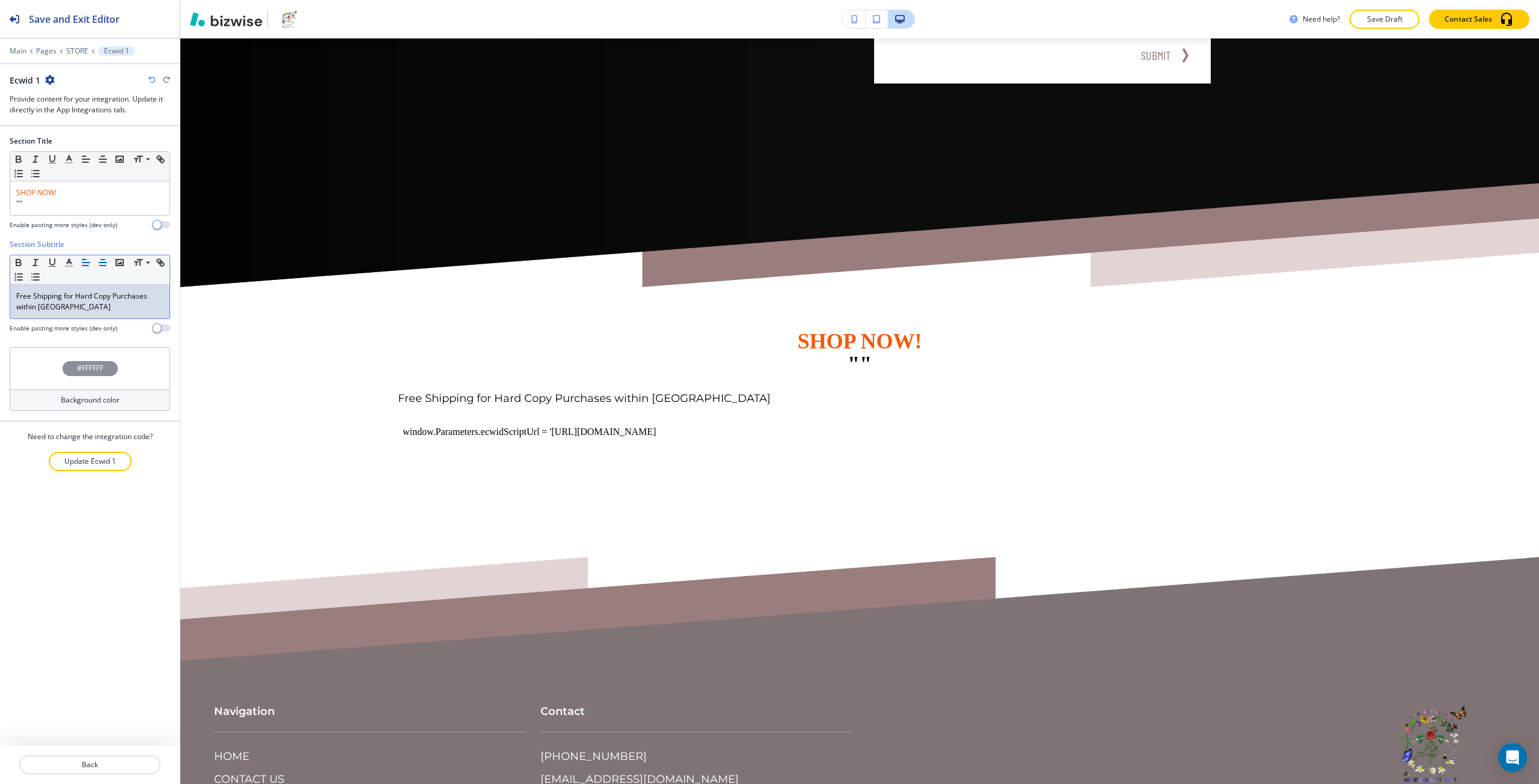
click at [102, 260] on line "button" at bounding box center [103, 260] width 3 height 0
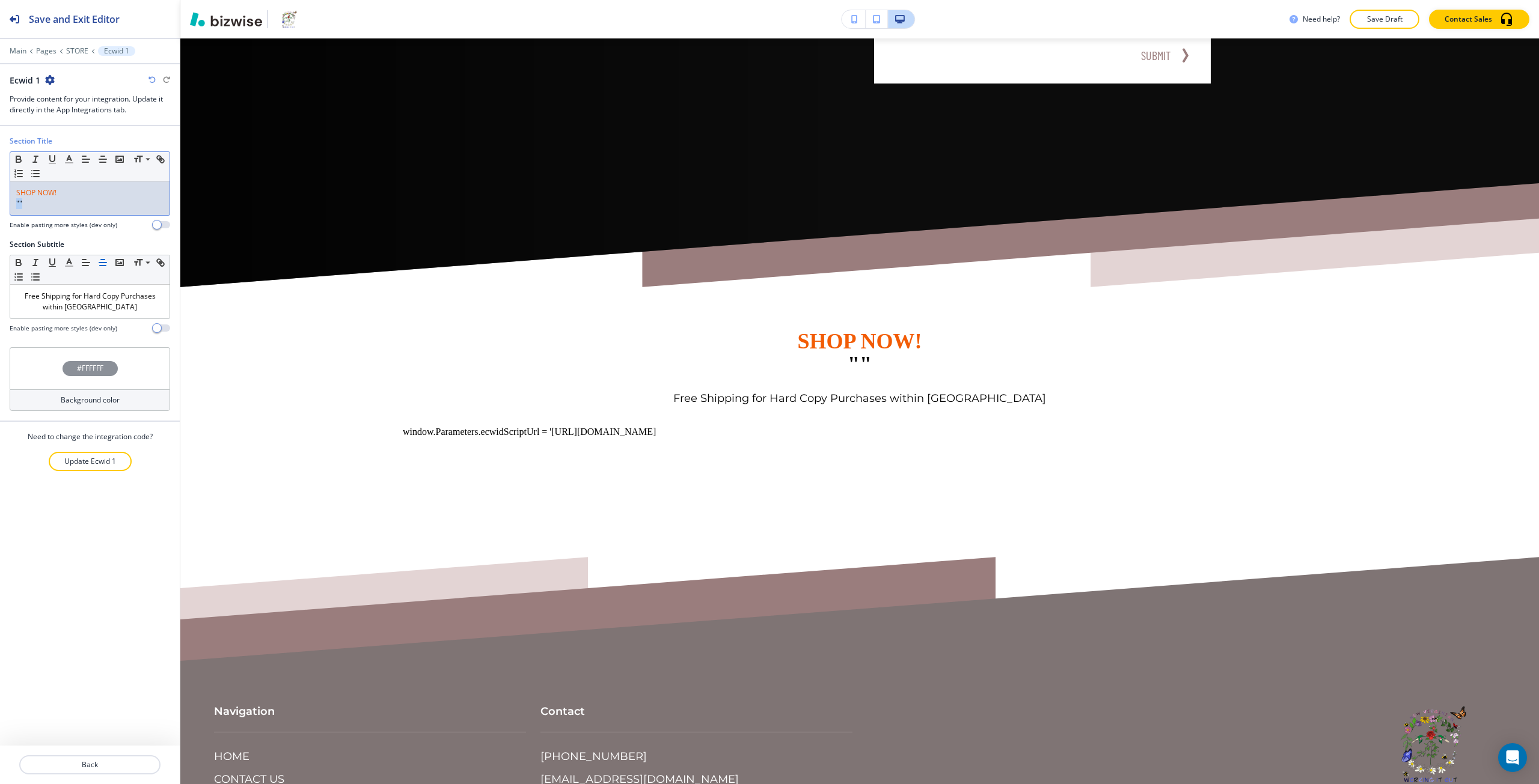
drag, startPoint x: 41, startPoint y: 214, endPoint x: 10, endPoint y: 214, distance: 31.0
click at [10, 214] on div "Small Normal Large Huge SHOP NOW! """ at bounding box center [90, 183] width 160 height 64
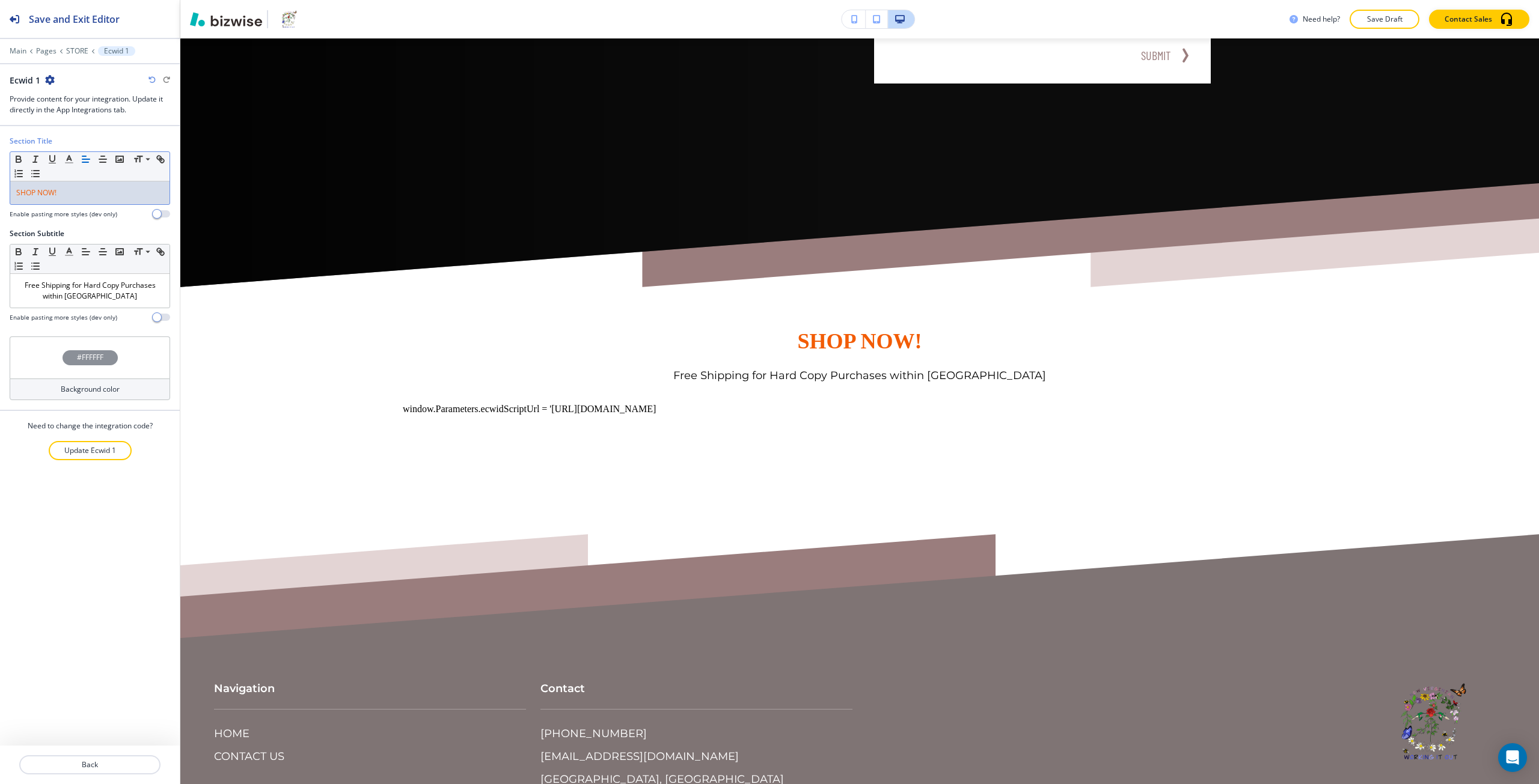
click at [47, 183] on div "SHOP NOW!" at bounding box center [90, 193] width 159 height 23
click at [72, 156] on icon "button" at bounding box center [69, 159] width 11 height 11
click at [86, 326] on button "button" at bounding box center [86, 323] width 10 height 10
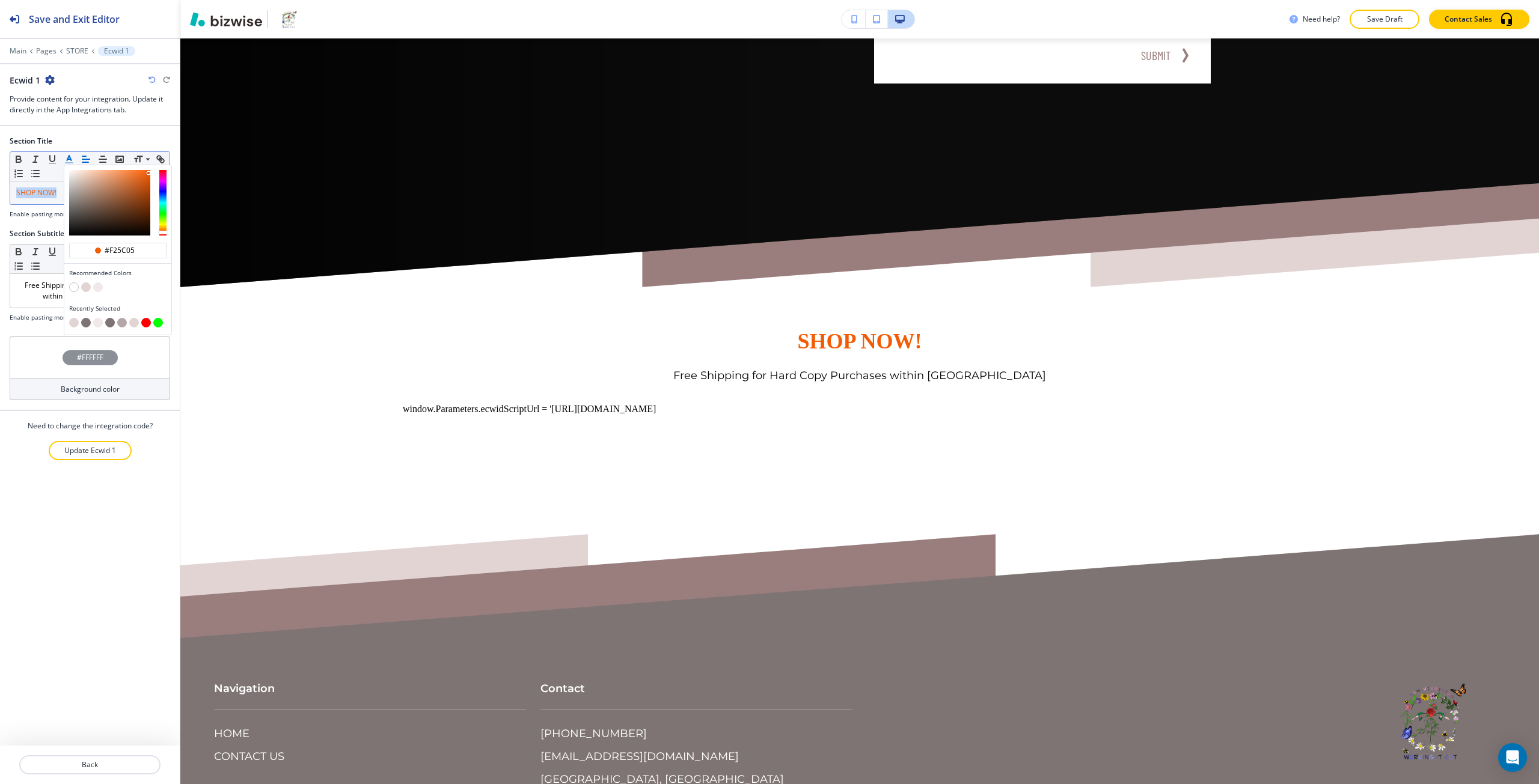
type input "#7f7474"
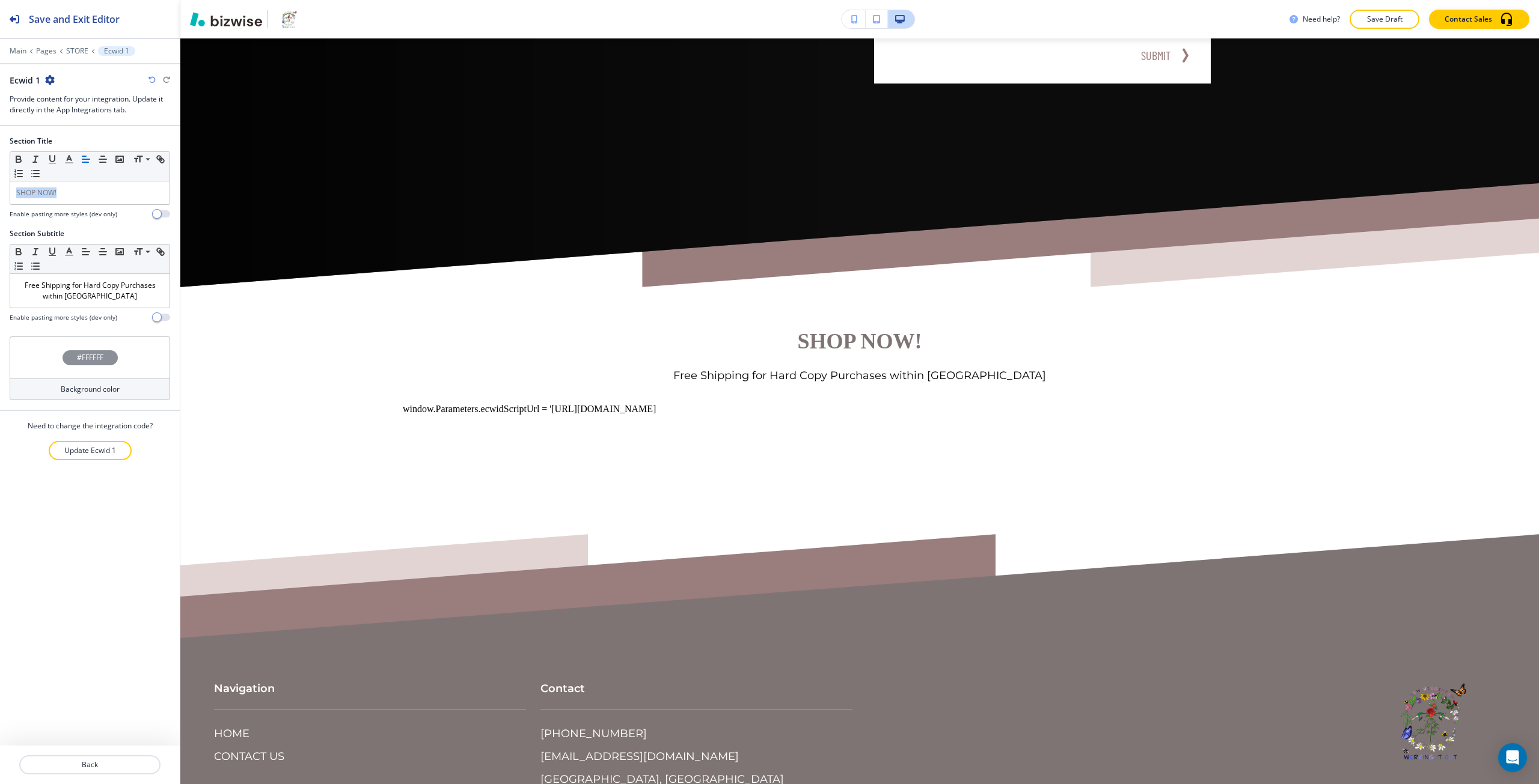
click at [50, 374] on div "#FFFFFF" at bounding box center [90, 357] width 160 height 42
click at [44, 528] on button "button" at bounding box center [44, 528] width 10 height 10
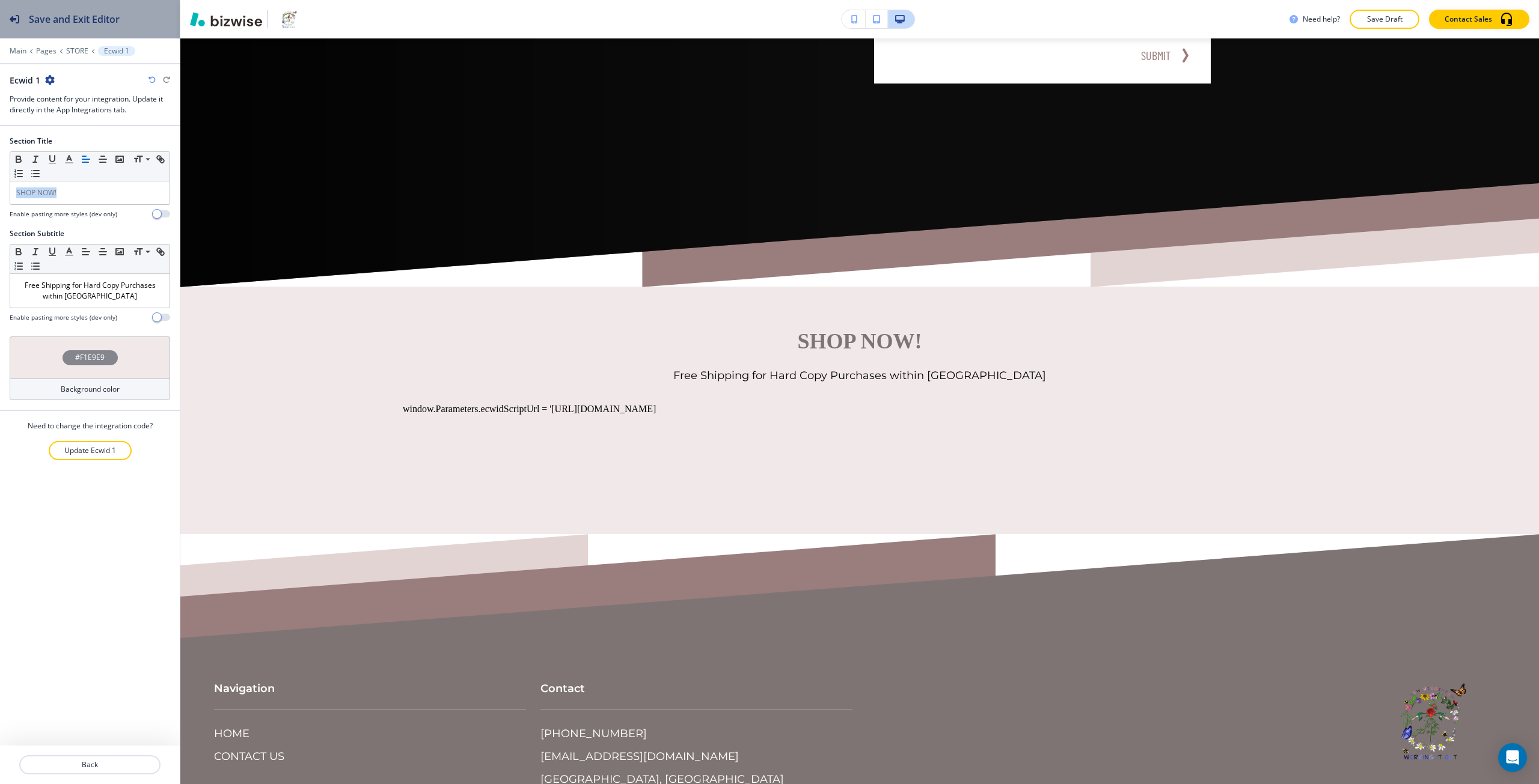
click at [167, 22] on button "Save and Exit Editor" at bounding box center [90, 19] width 180 height 38
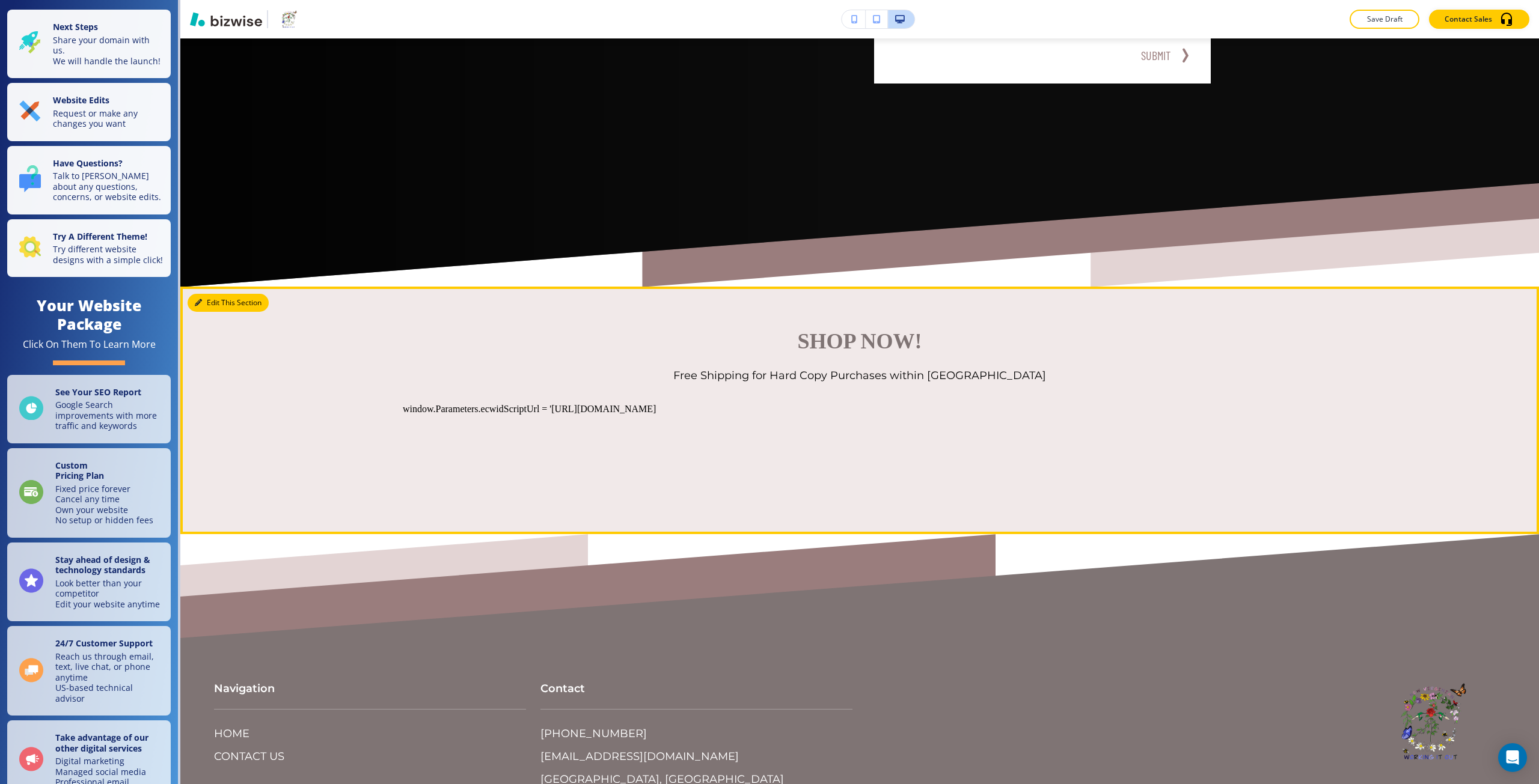
click at [196, 311] on button "Edit This Section" at bounding box center [228, 303] width 81 height 18
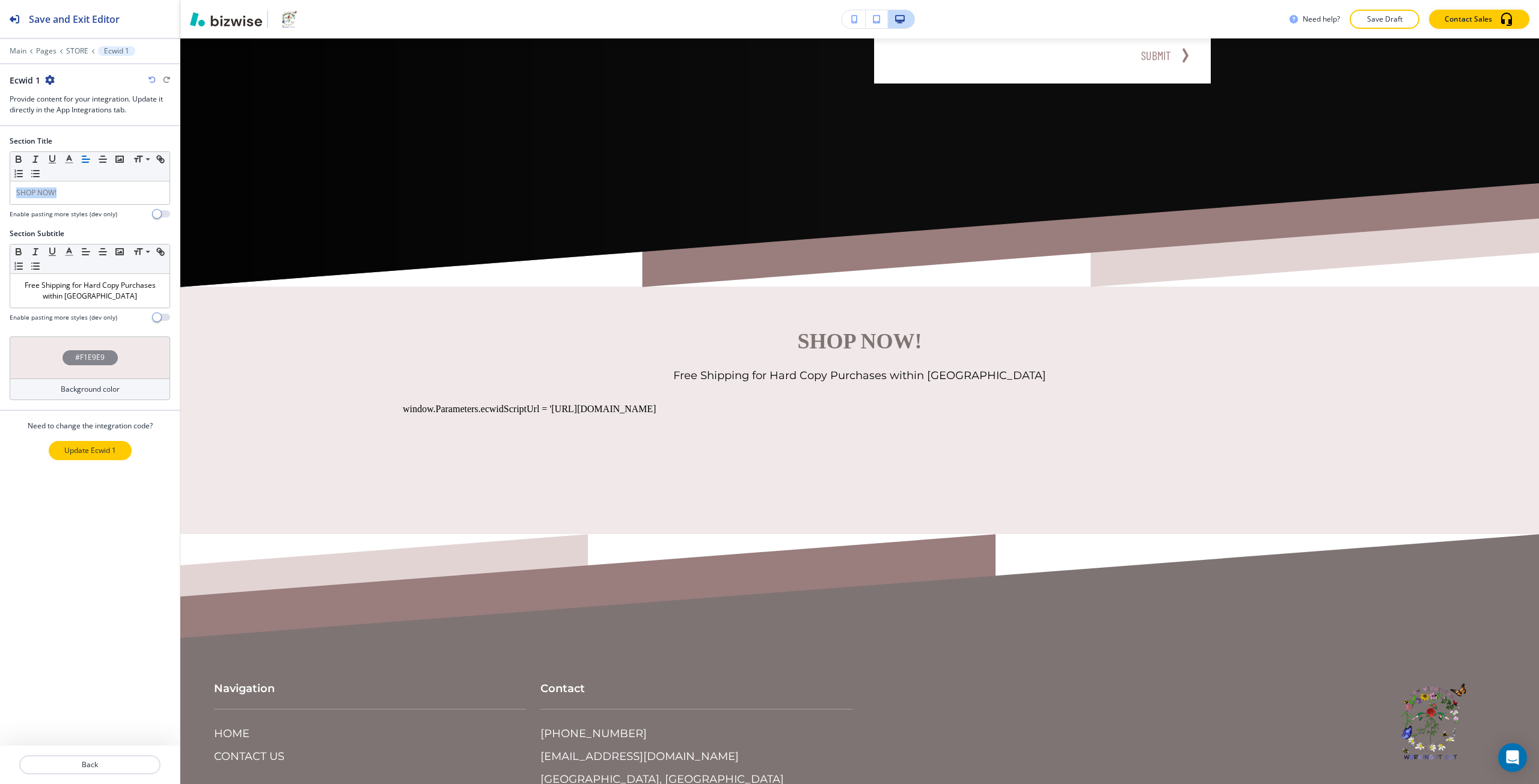
click at [99, 451] on p "Update Ecwid 1" at bounding box center [90, 450] width 52 height 11
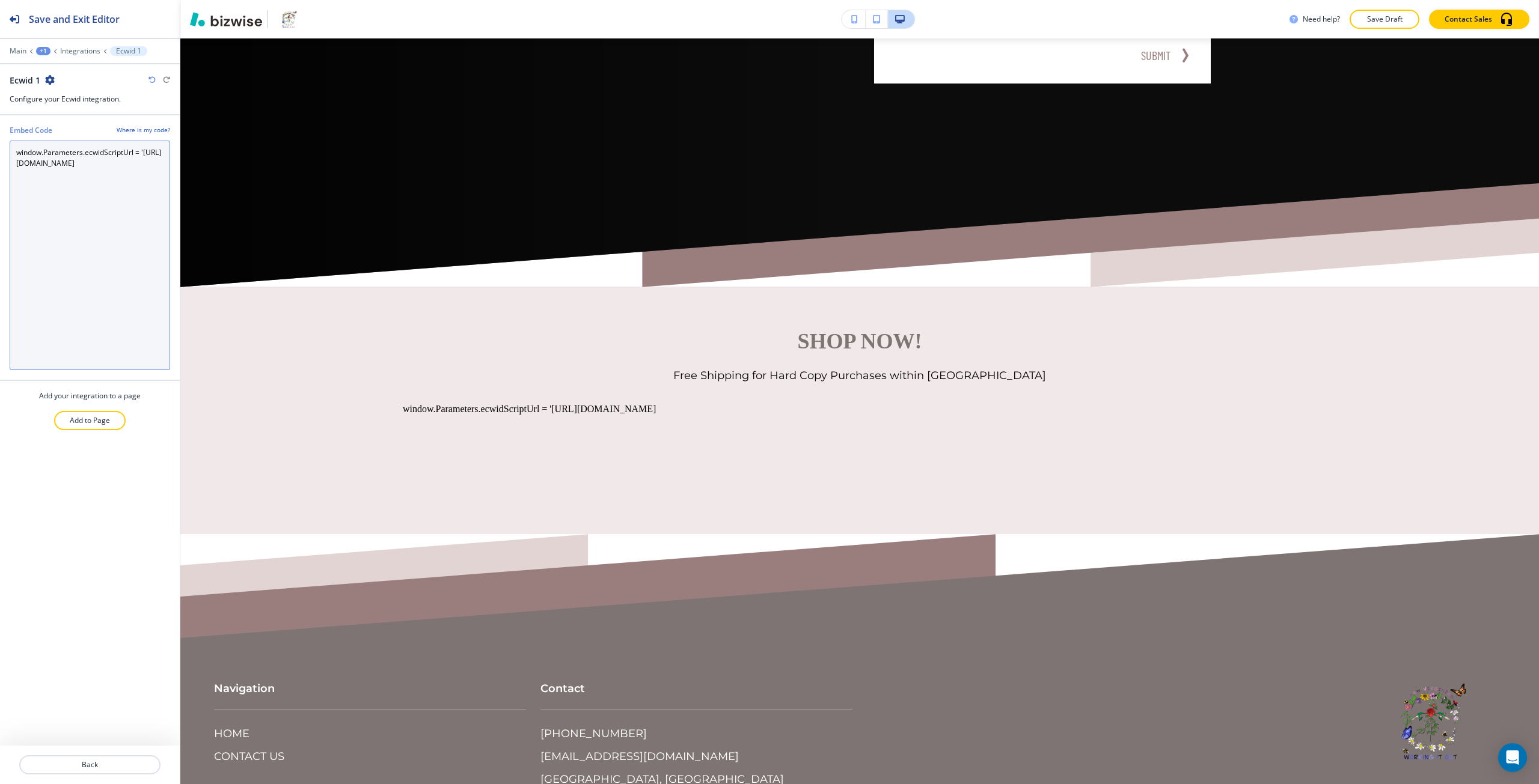
click at [85, 312] on Code "window.Parameters.ecwidScriptUrl = 'https://app.multiscreenstore.com/script.js?…" at bounding box center [90, 255] width 160 height 229
paste Code "<div id="my-store-119025256"></div> <div> <script data-cfasync="false" type="te…"
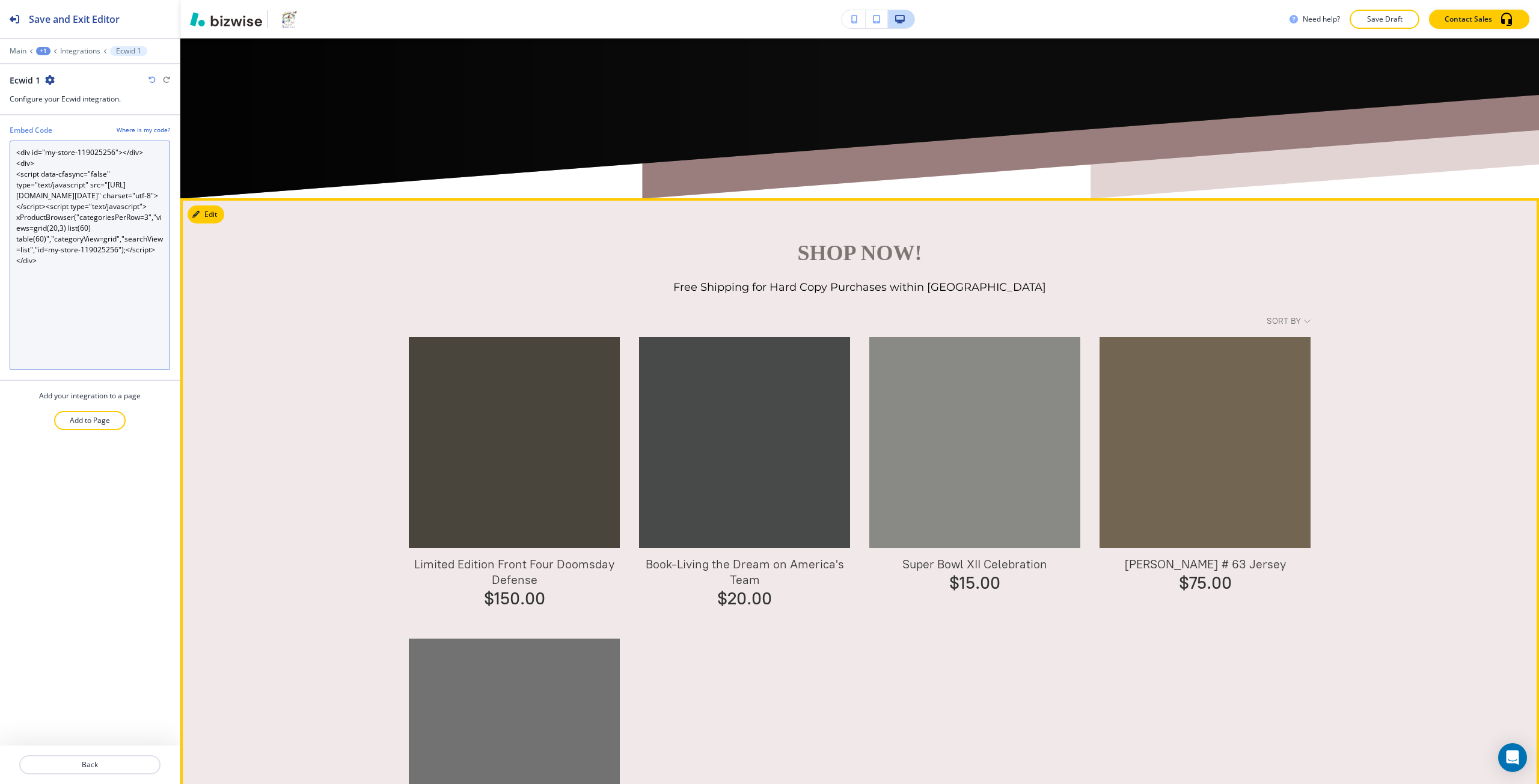
scroll to position [574, 0]
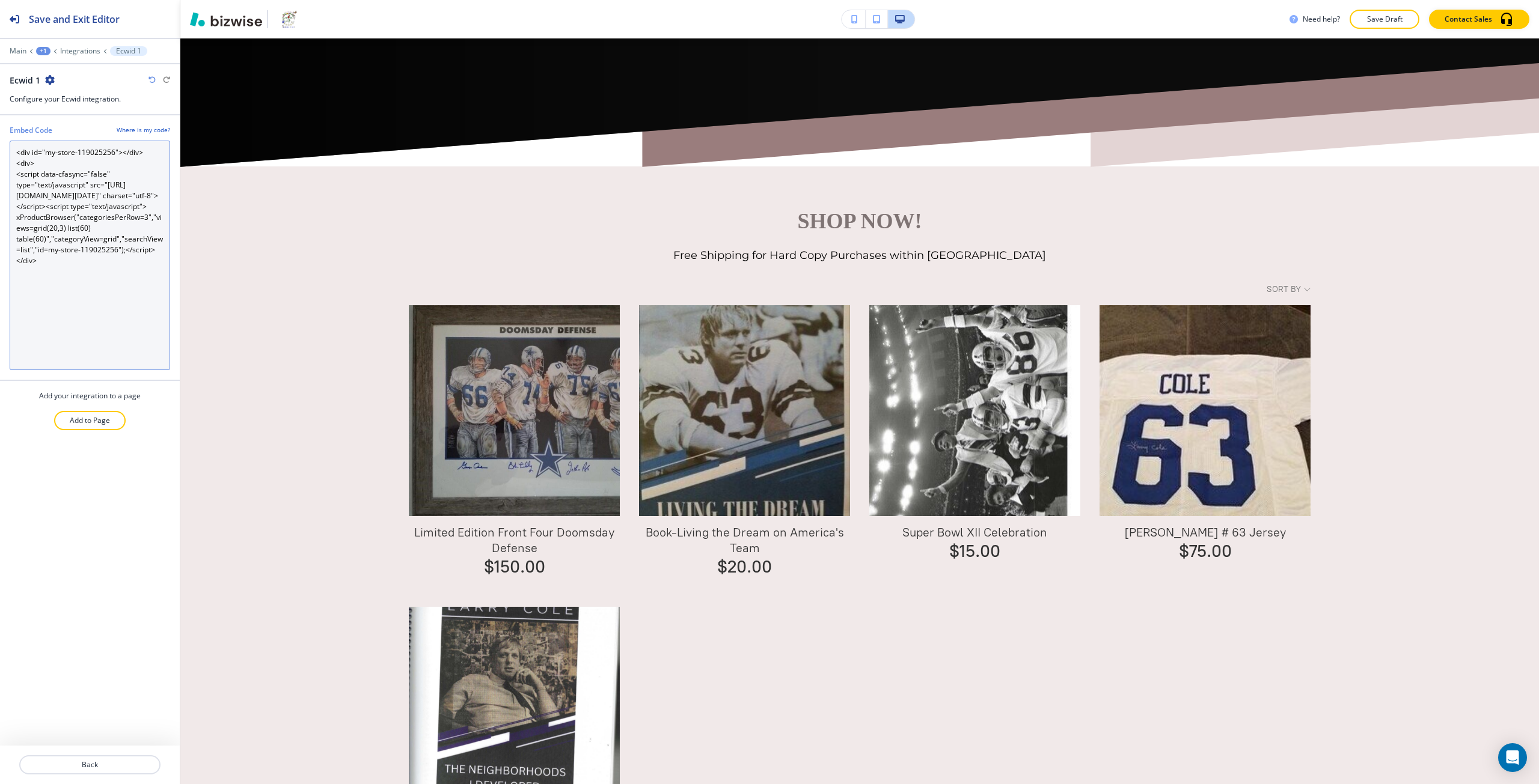
click at [86, 153] on Code "<div id="my-store-119025256"></div> <div> <script data-cfasync="false" type="te…" at bounding box center [90, 255] width 160 height 229
paste Code "04546790"
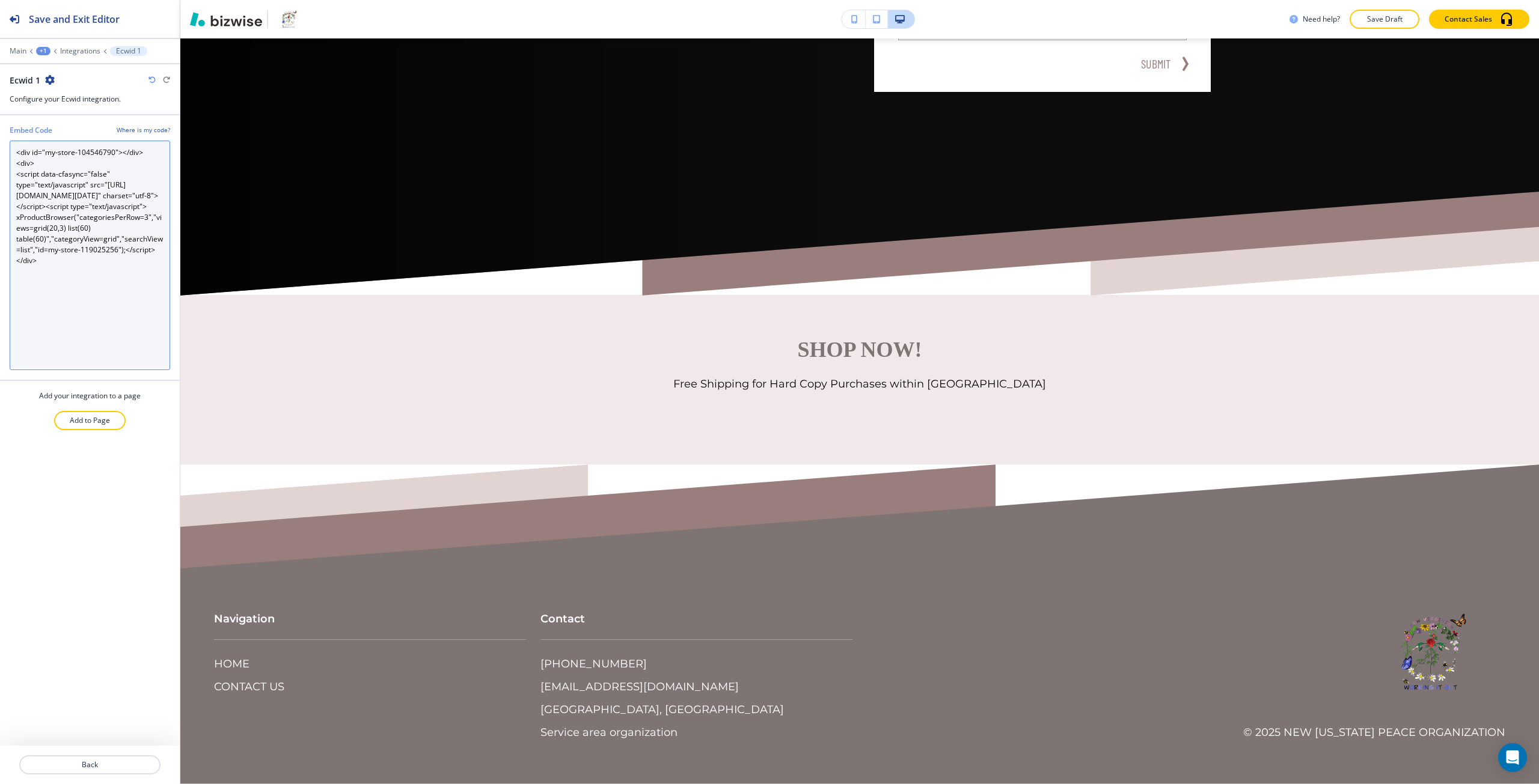
scroll to position [0, 0]
type Code "<div id="my-store-104546790"></div> <div> <script data-cfasync="false" type="te…"
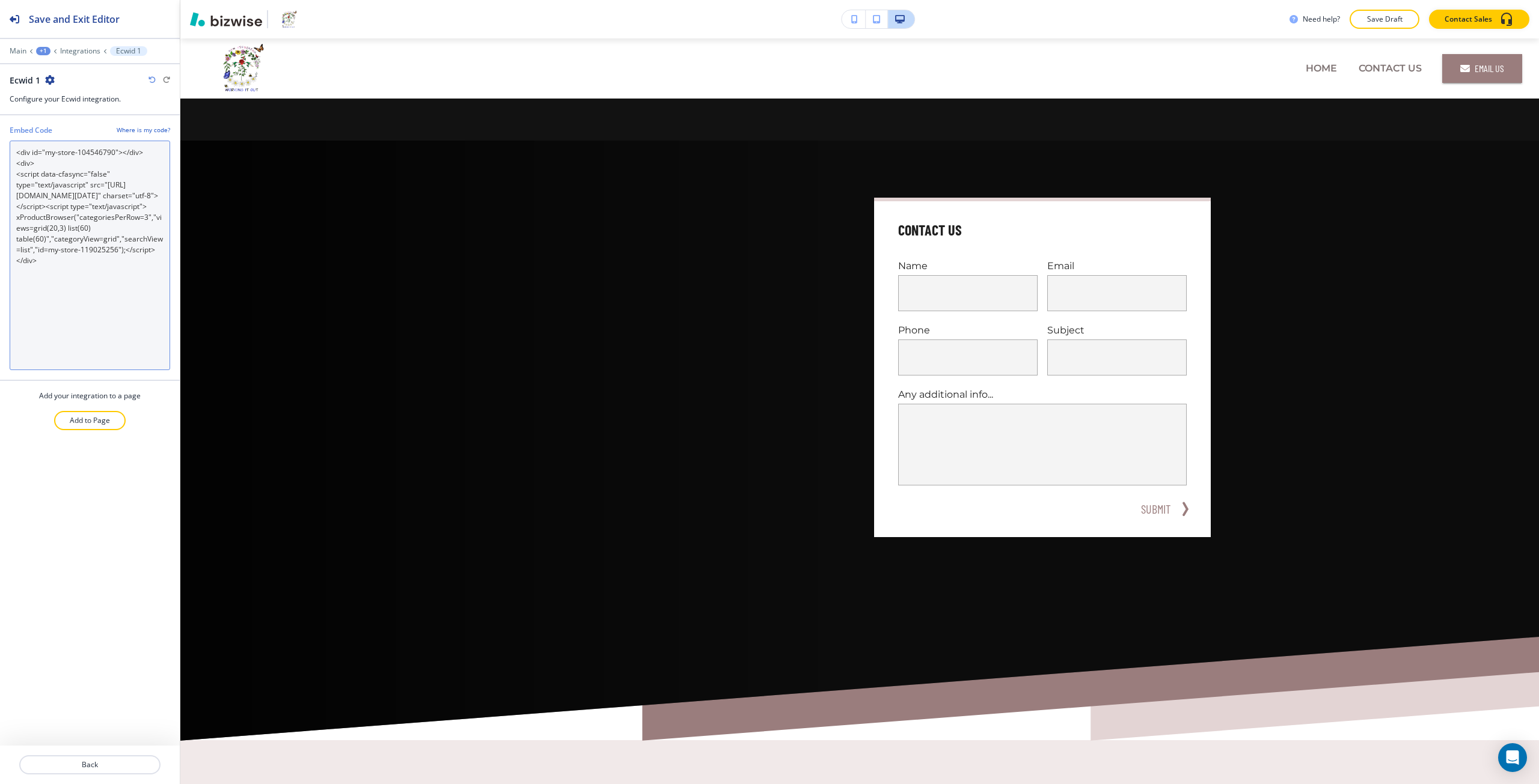
scroll to position [445, 0]
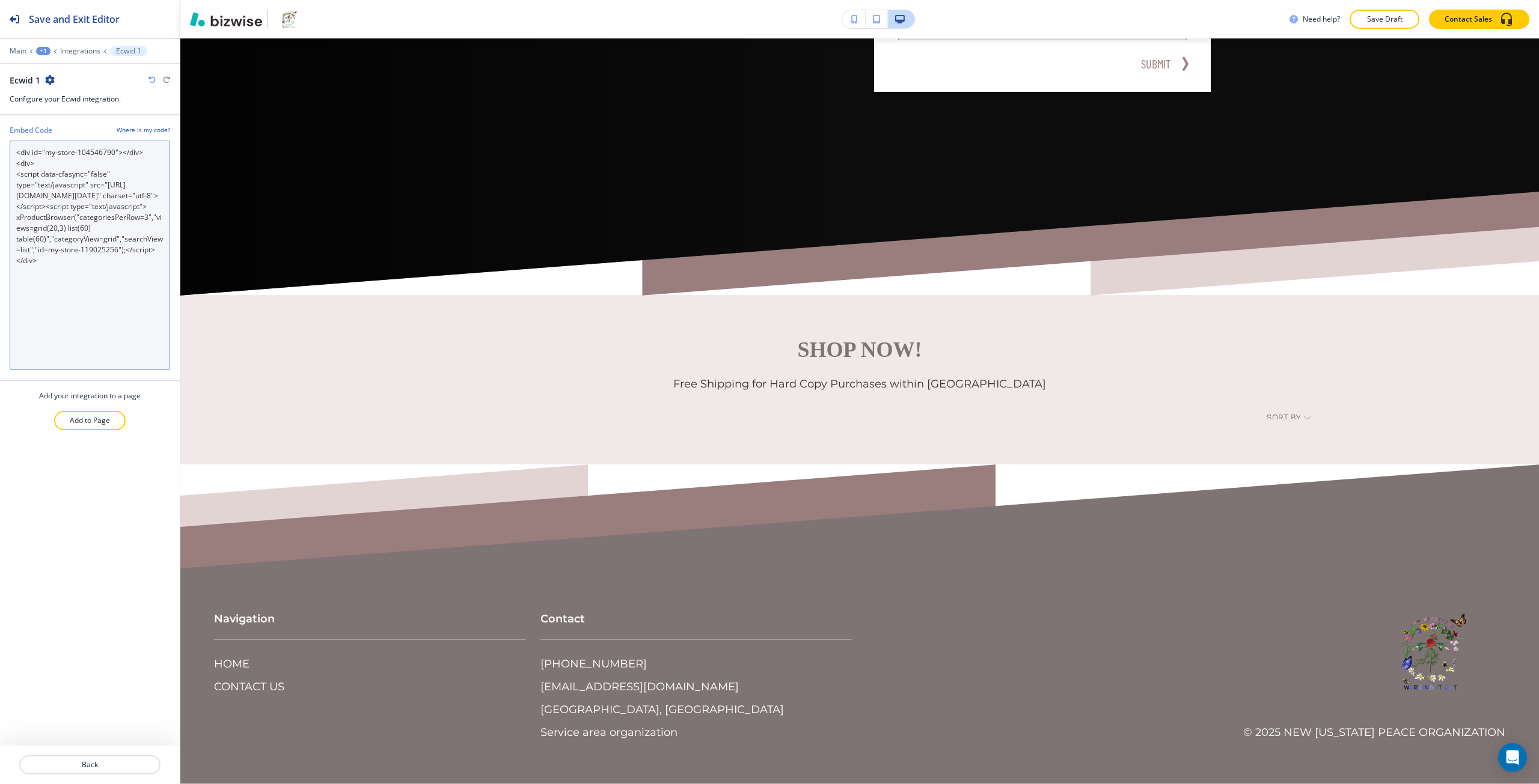
click at [41, 207] on Code "<div id="my-store-104546790"></div> <div> <script data-cfasync="false" type="te…" at bounding box center [90, 255] width 160 height 229
paste Code "04546790"
type Code "<div id="my-store-104546790"></div> <div> <script data-cfasync="false" type="te…"
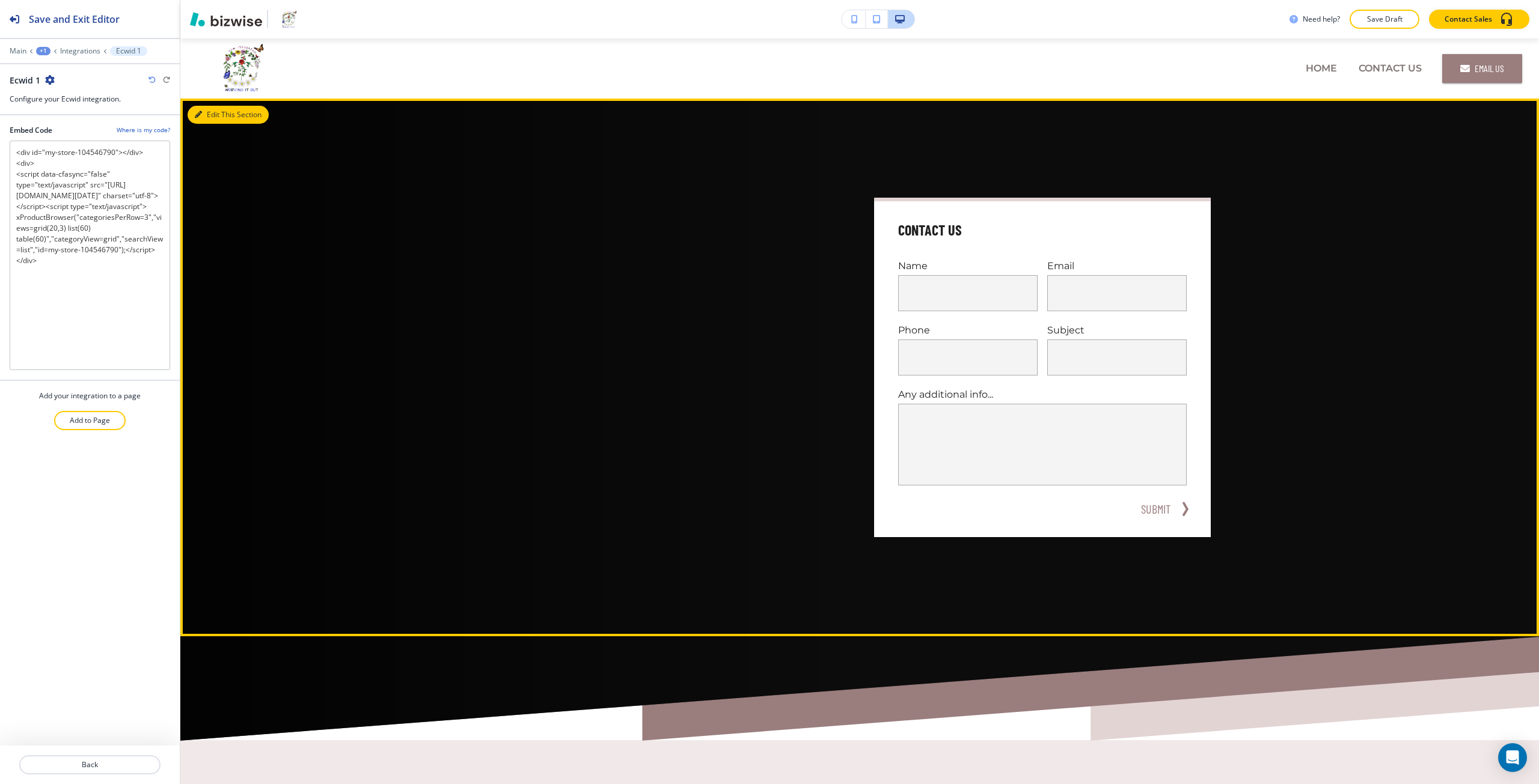
click at [211, 112] on button "Edit This Section" at bounding box center [228, 115] width 81 height 18
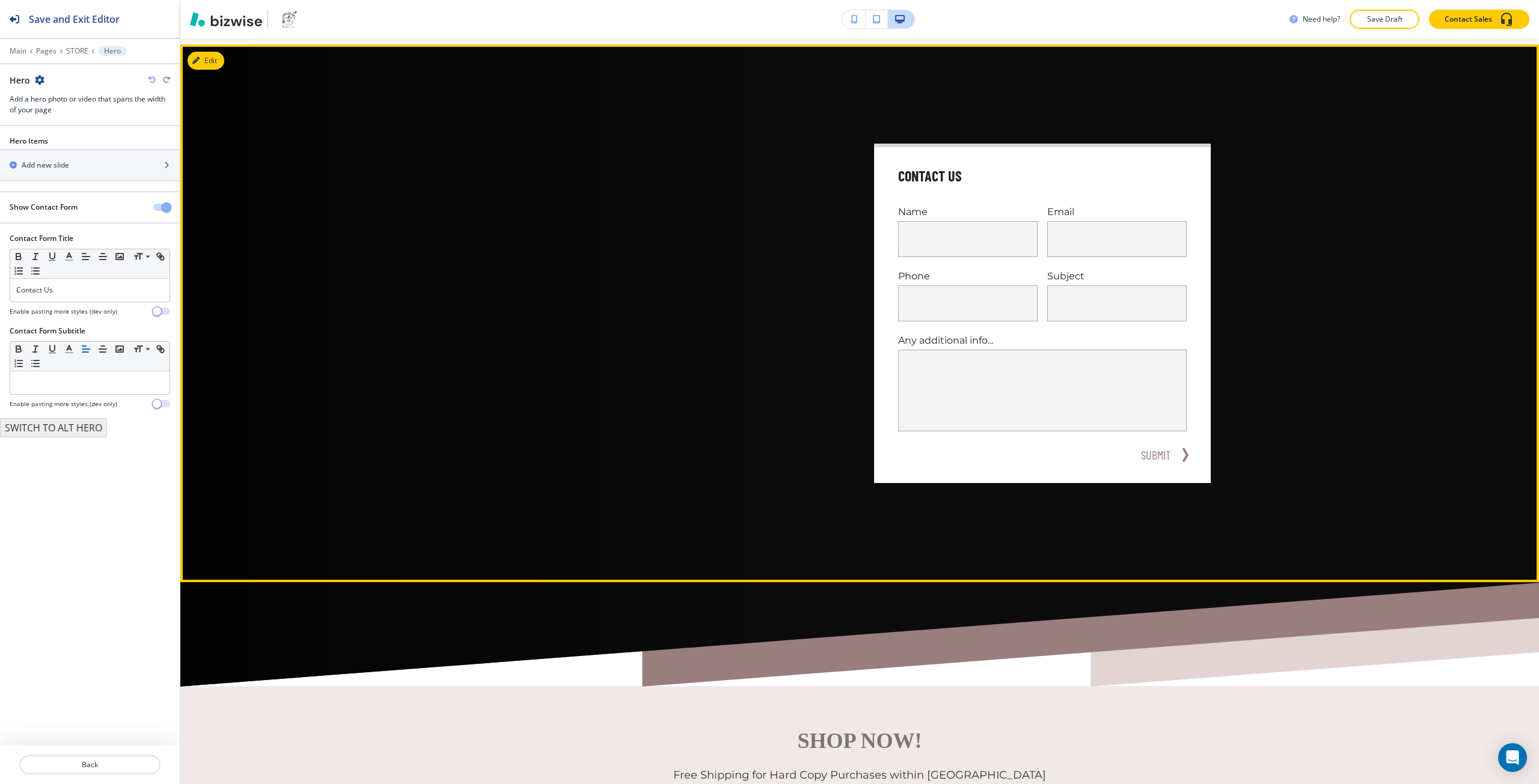
scroll to position [60, 0]
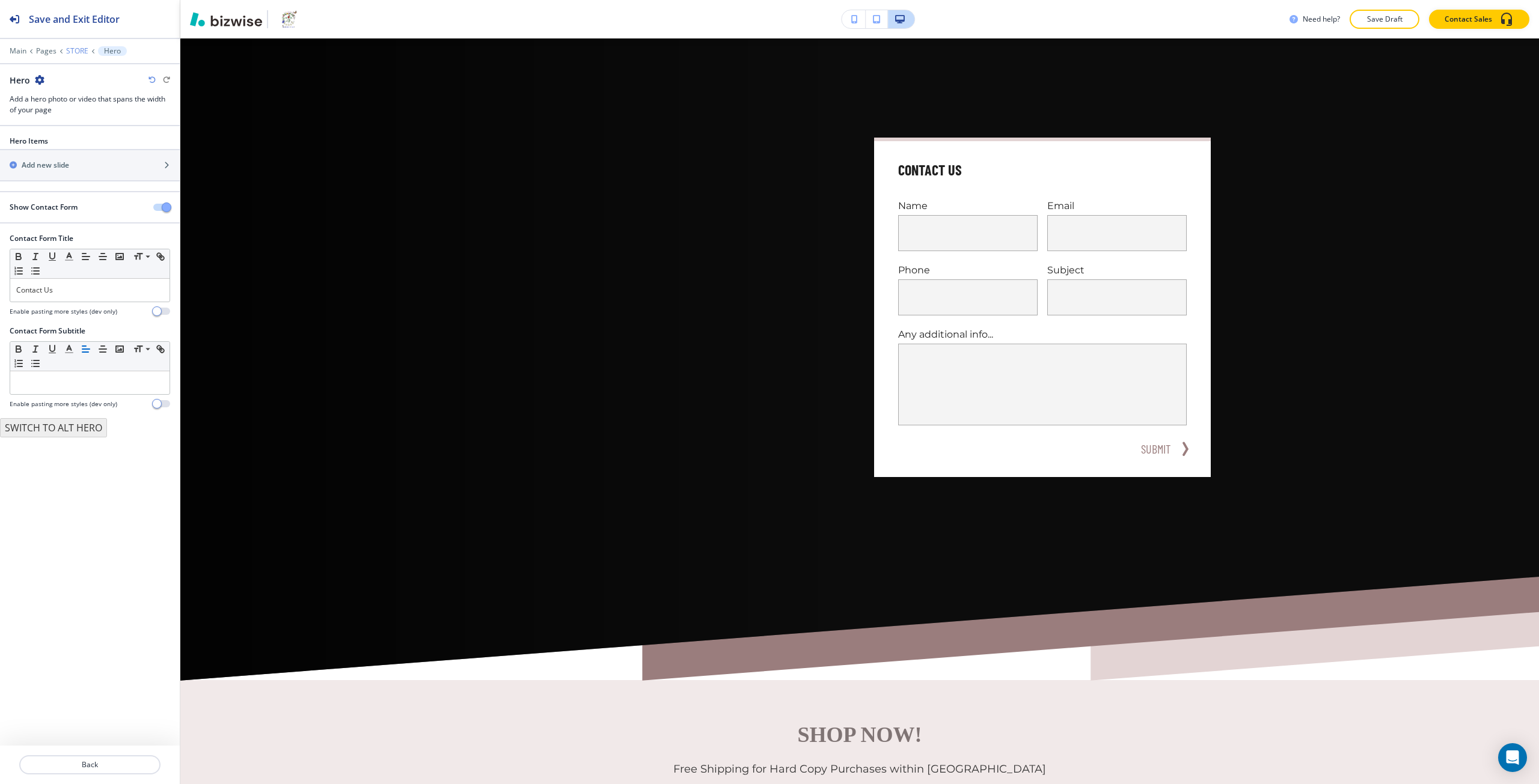
click at [72, 52] on p "STORE" at bounding box center [76, 51] width 22 height 8
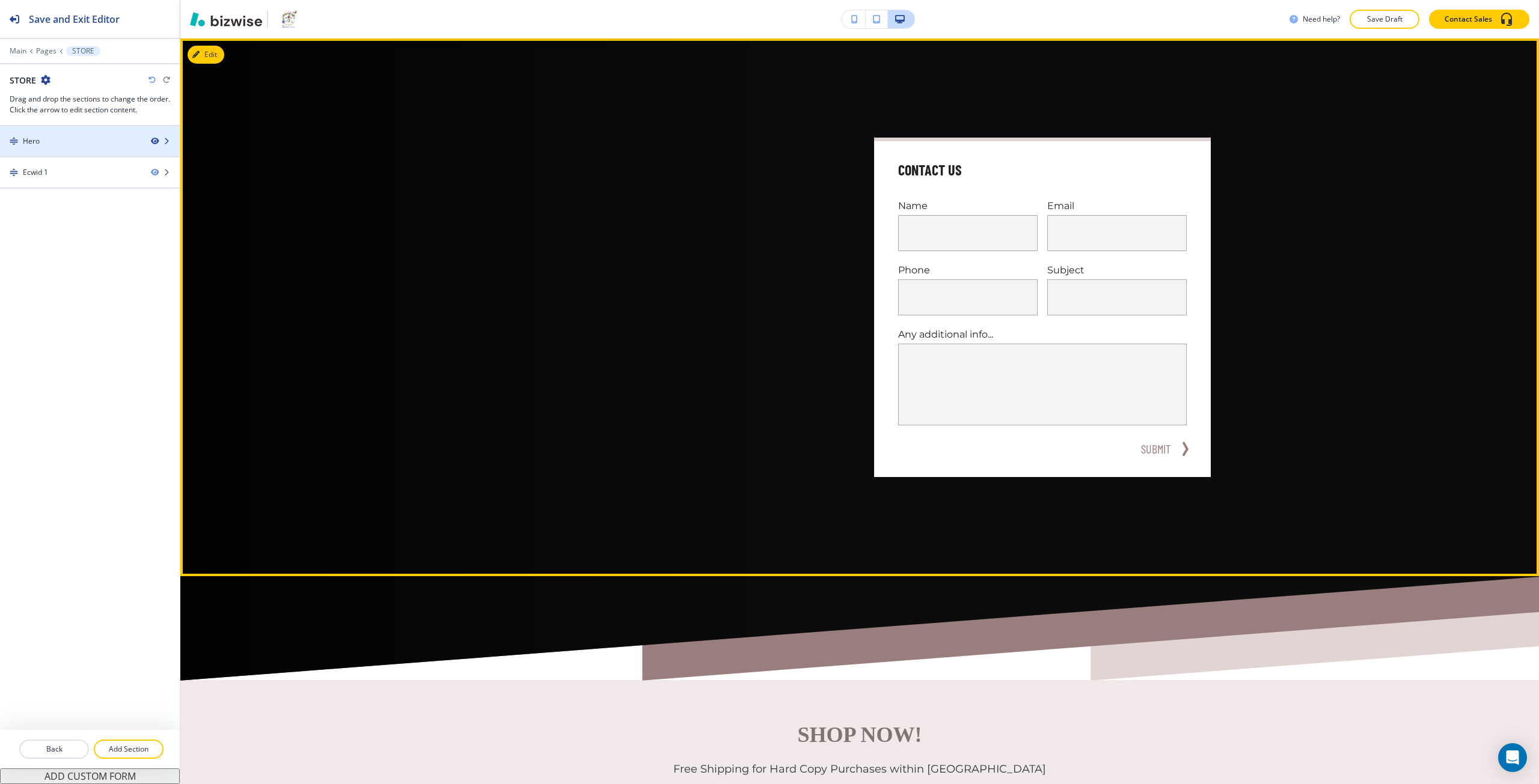
click at [153, 141] on icon "button" at bounding box center [155, 141] width 7 height 7
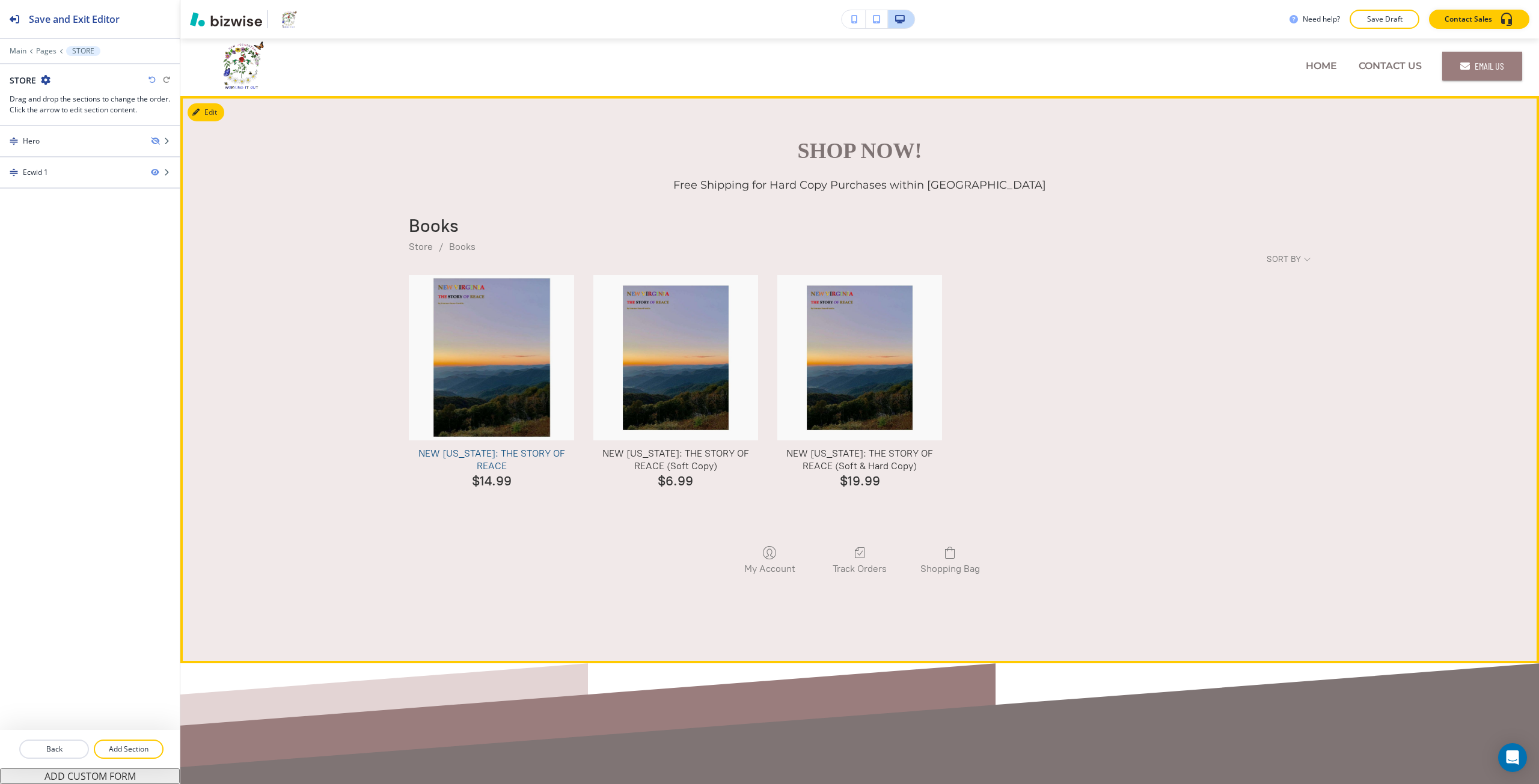
scroll to position [0, 0]
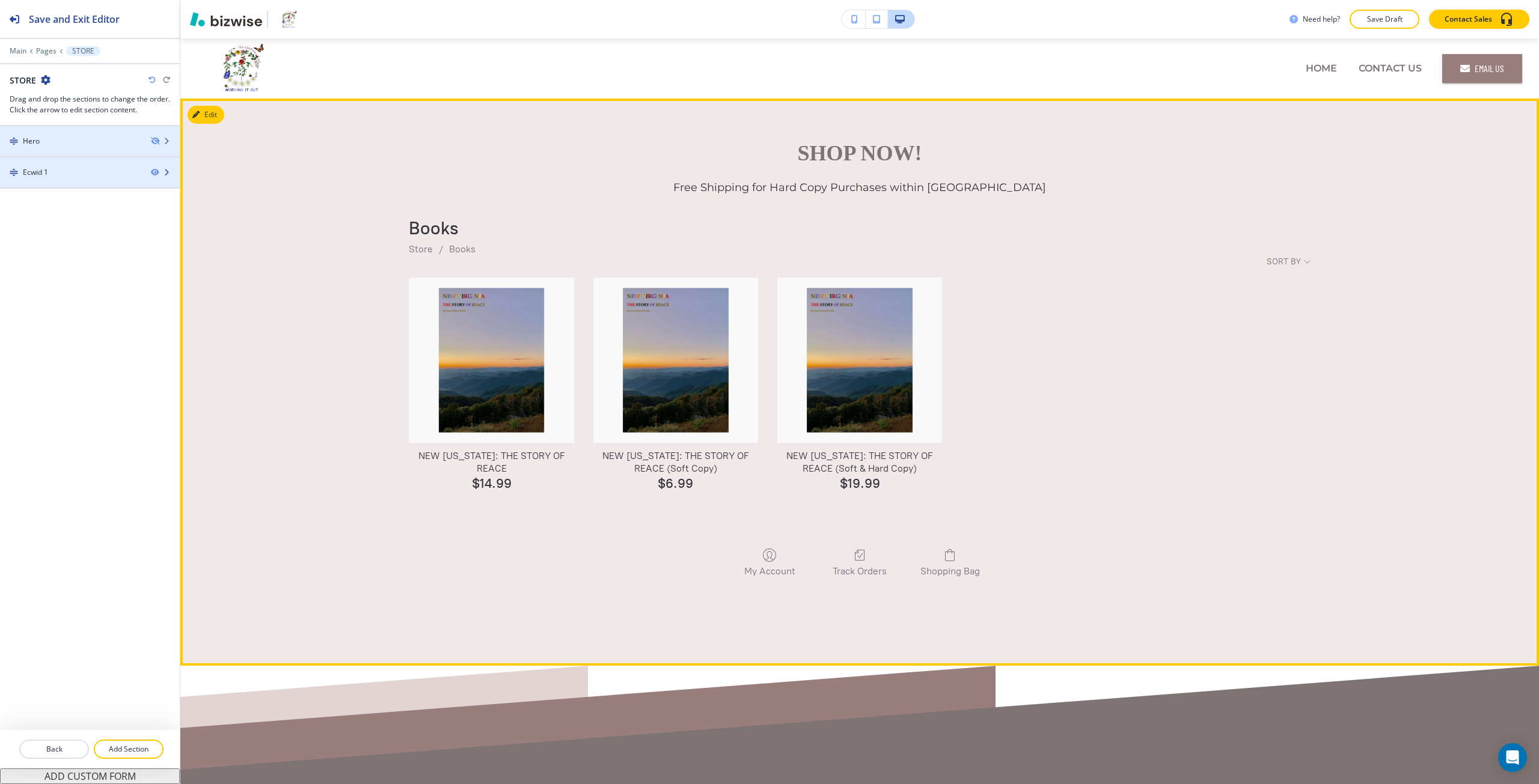
click at [88, 181] on div at bounding box center [90, 182] width 180 height 10
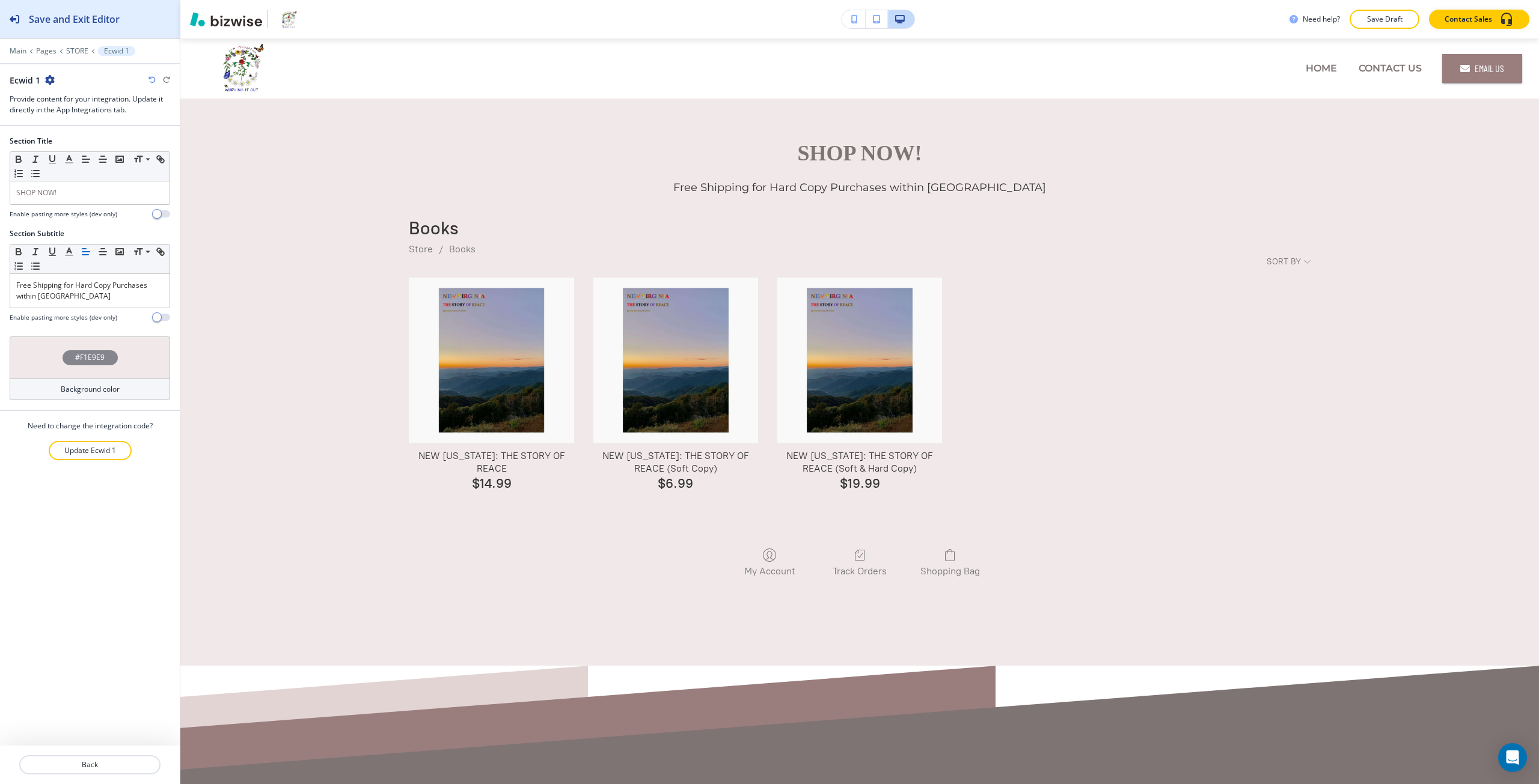
click at [153, 24] on button "Save and Exit Editor" at bounding box center [90, 19] width 180 height 38
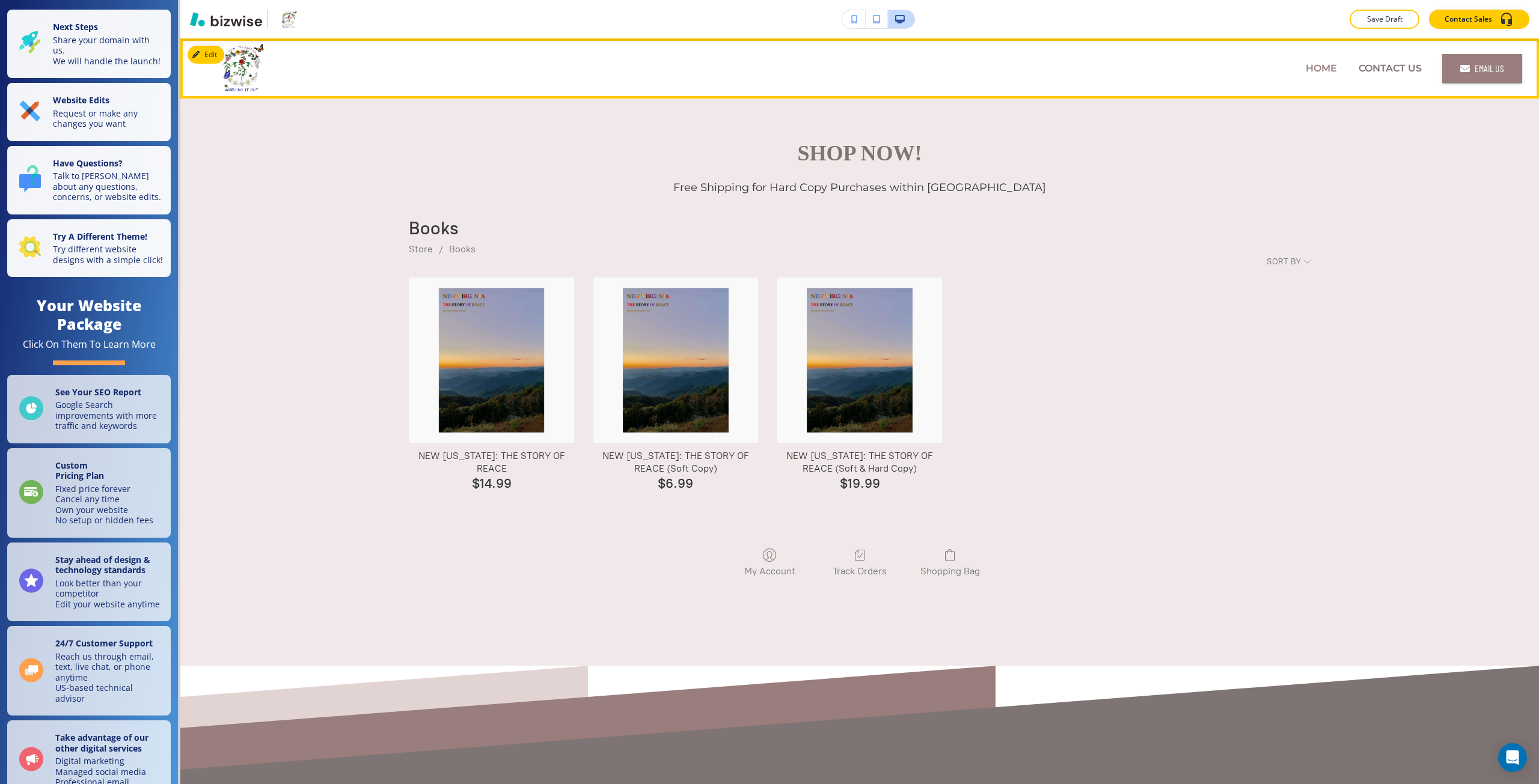
click at [1313, 72] on p "HOME" at bounding box center [1321, 68] width 31 height 14
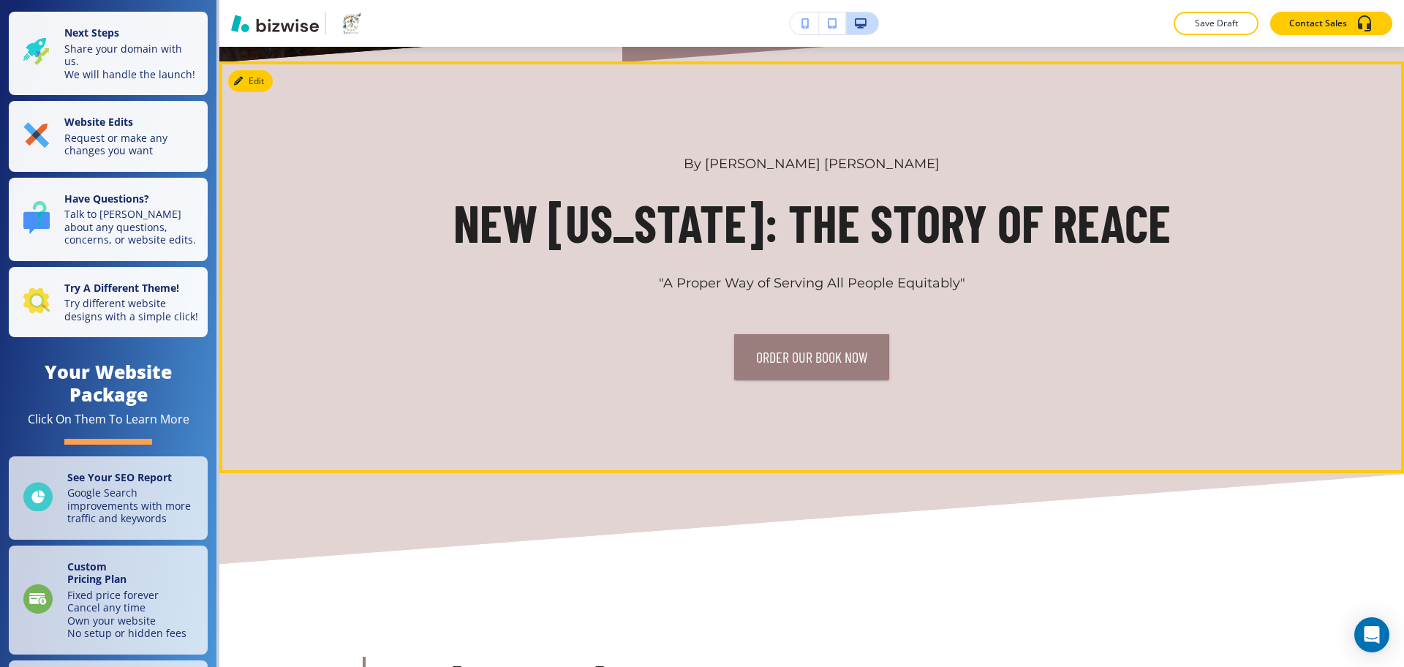
scroll to position [731, 0]
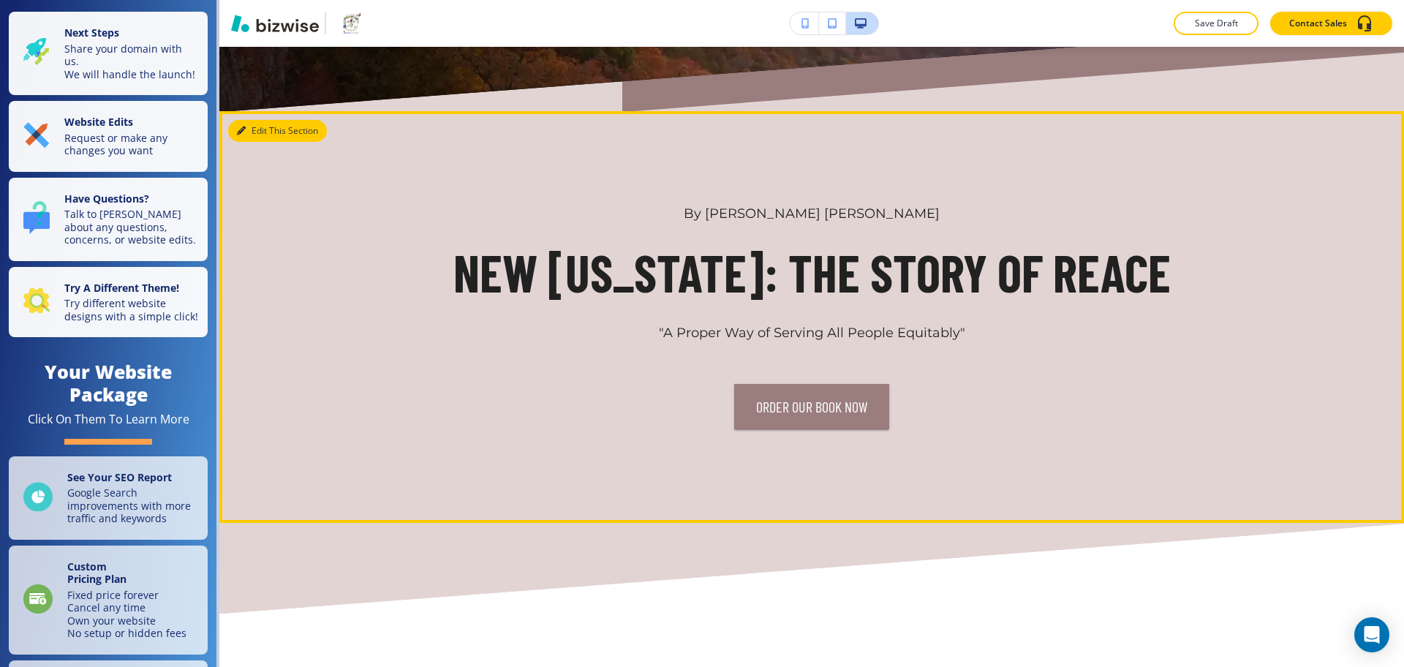
click at [252, 140] on button "Edit This Section" at bounding box center [277, 131] width 99 height 22
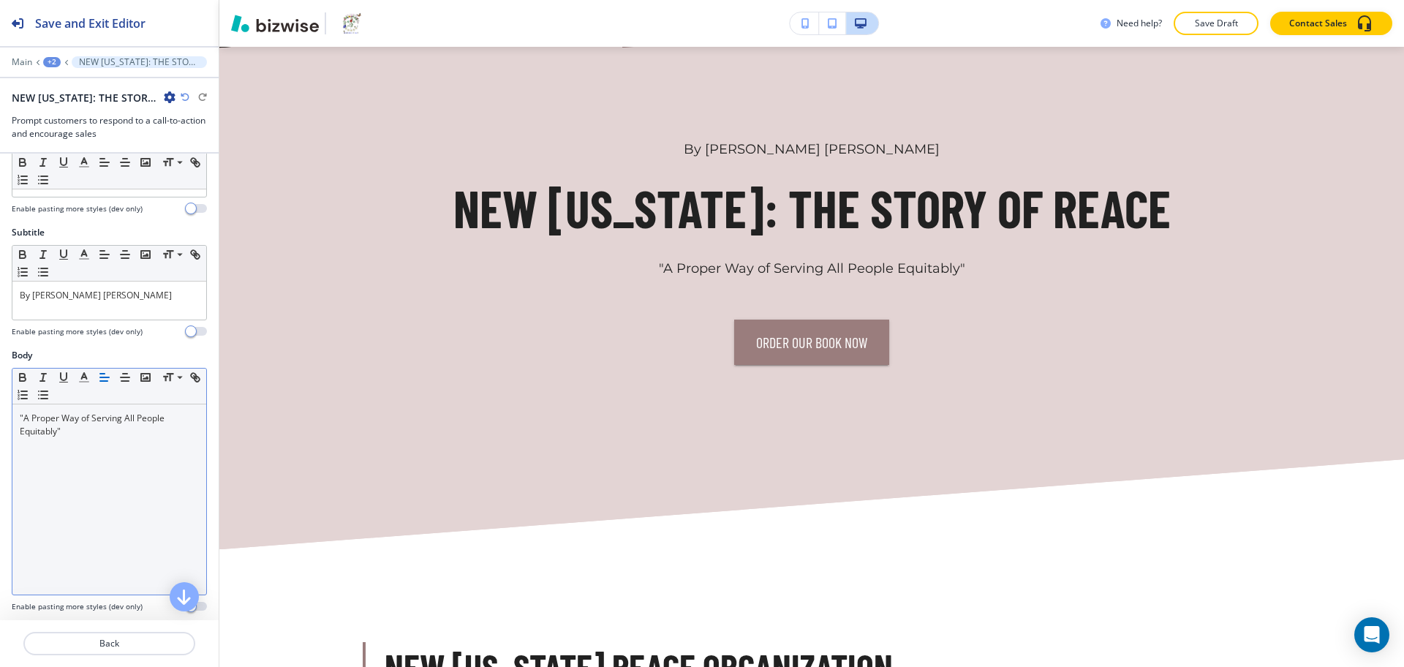
scroll to position [366, 0]
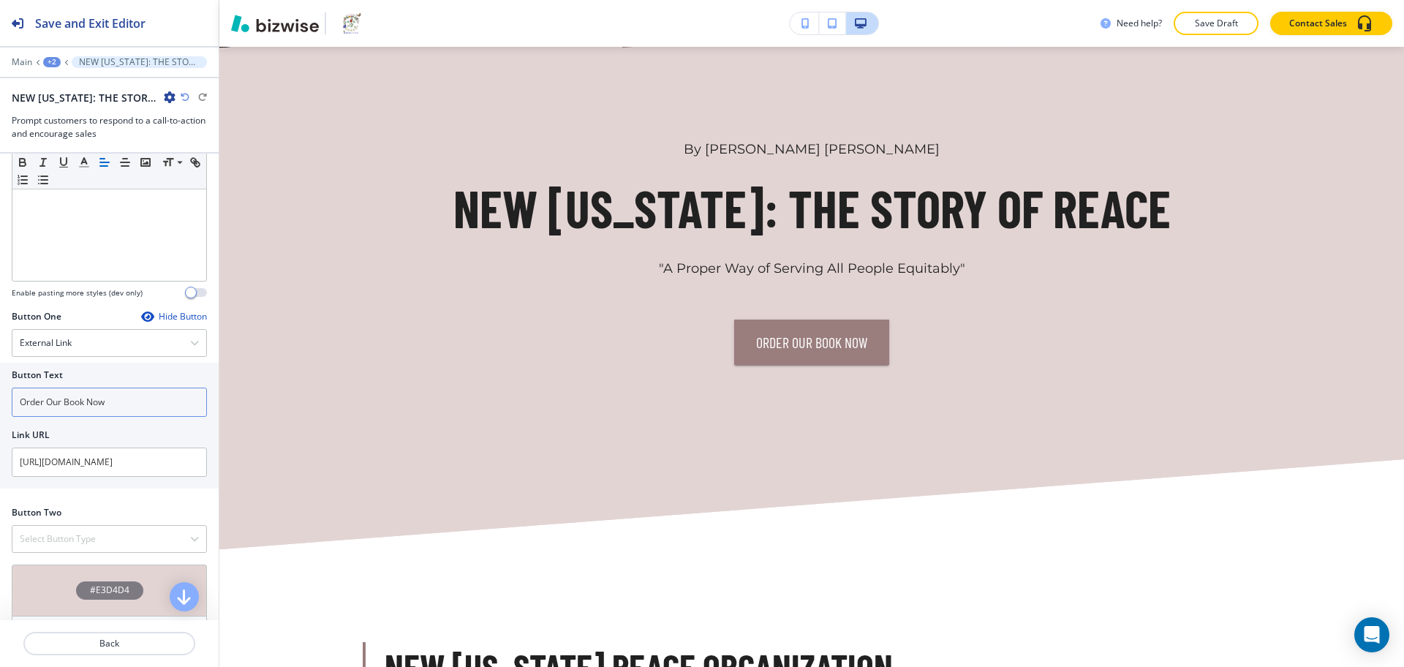
click at [127, 399] on input "Order Our Book Now" at bounding box center [109, 402] width 195 height 29
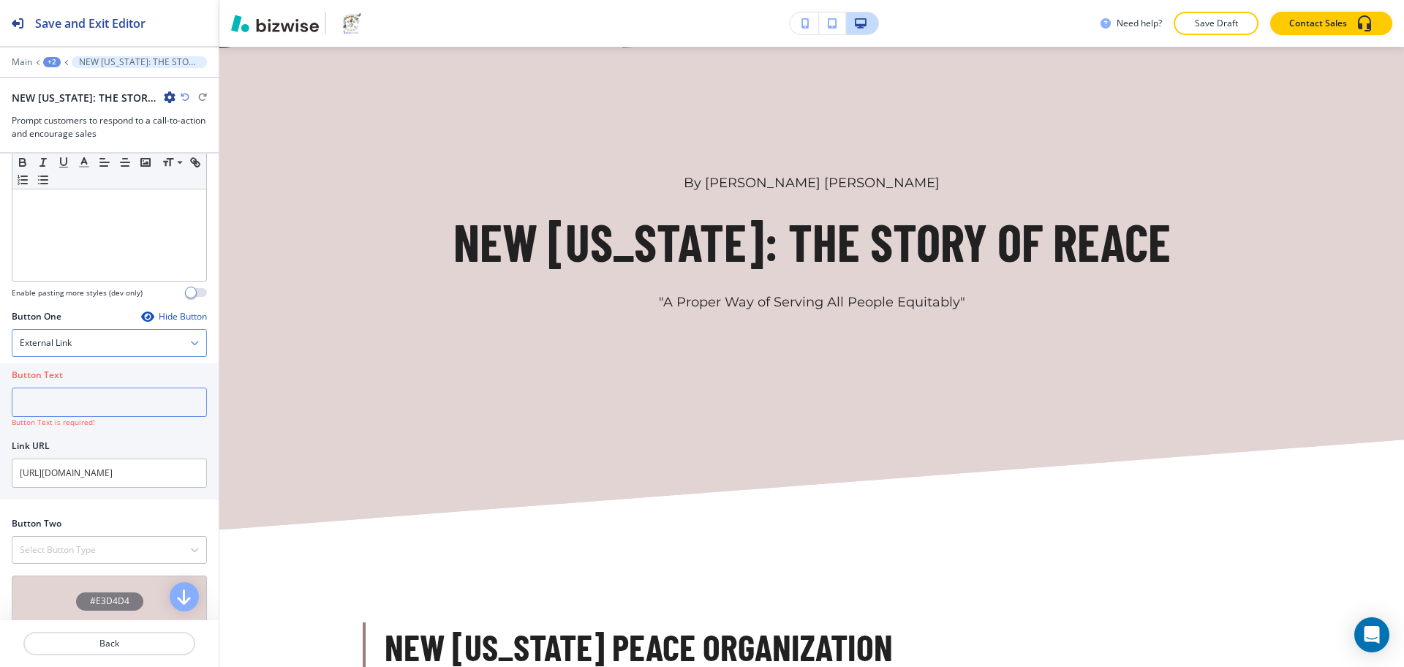
paste input "Order Our Book Now"
type input "Order Our Book Now"
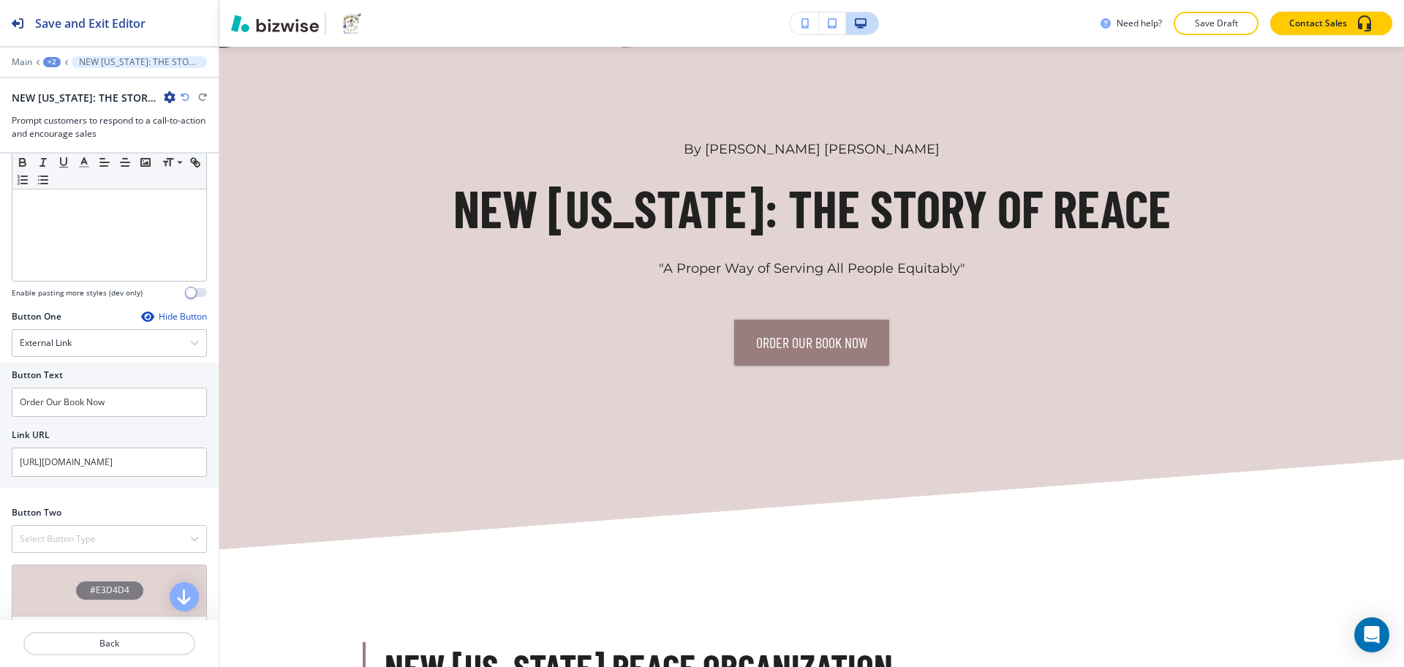
click at [168, 318] on div "Hide Button" at bounding box center [174, 317] width 66 height 12
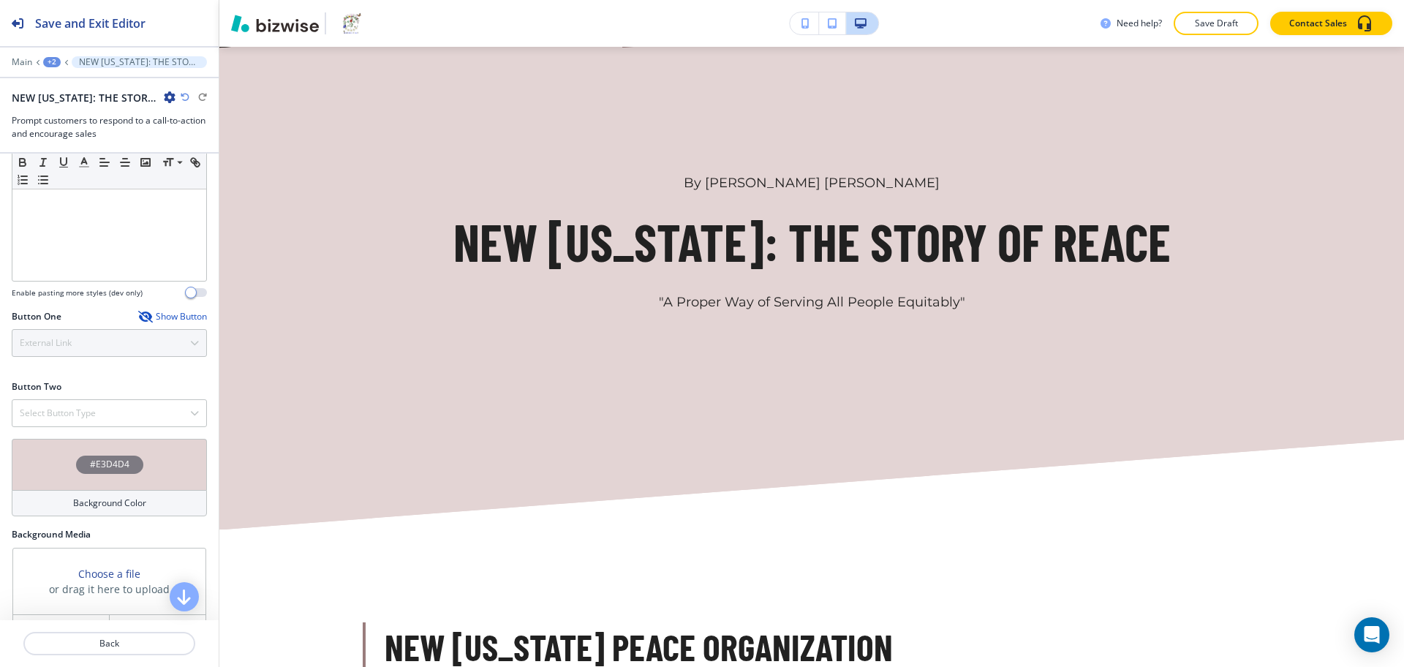
click at [168, 318] on div "Show Button" at bounding box center [172, 317] width 69 height 12
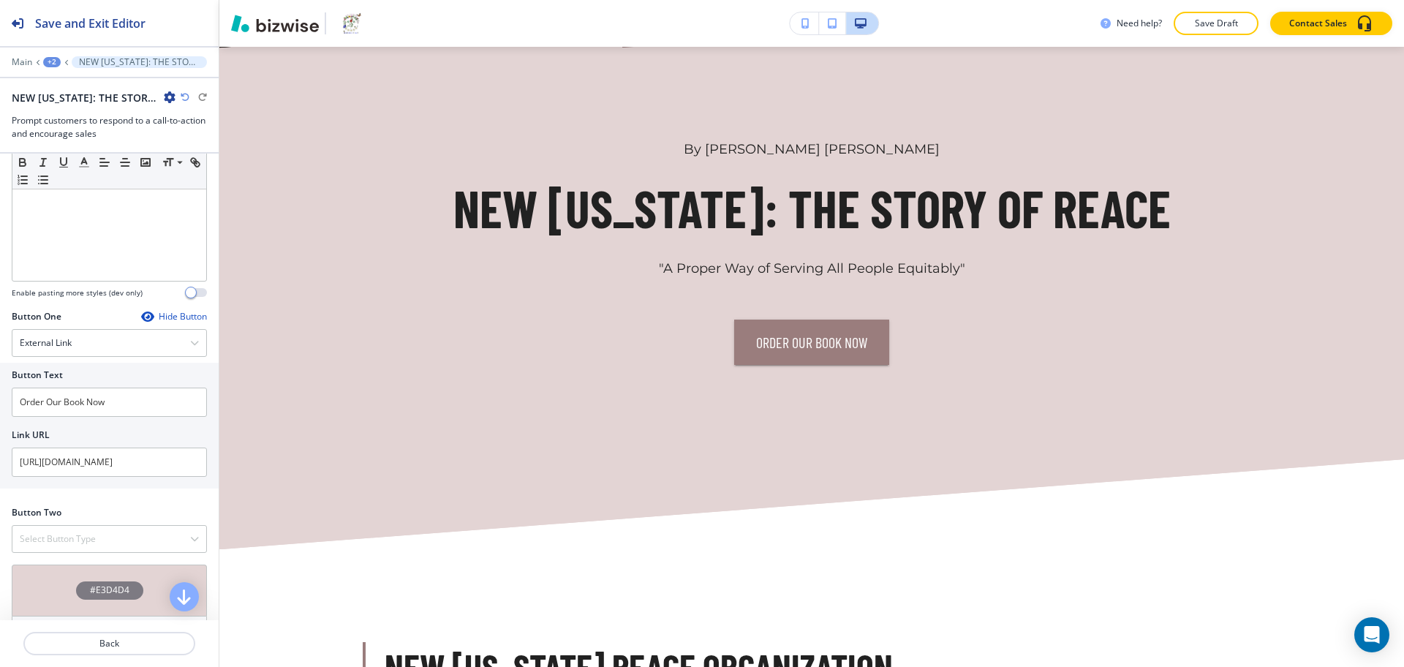
click at [168, 318] on div "Hide Button" at bounding box center [174, 317] width 66 height 12
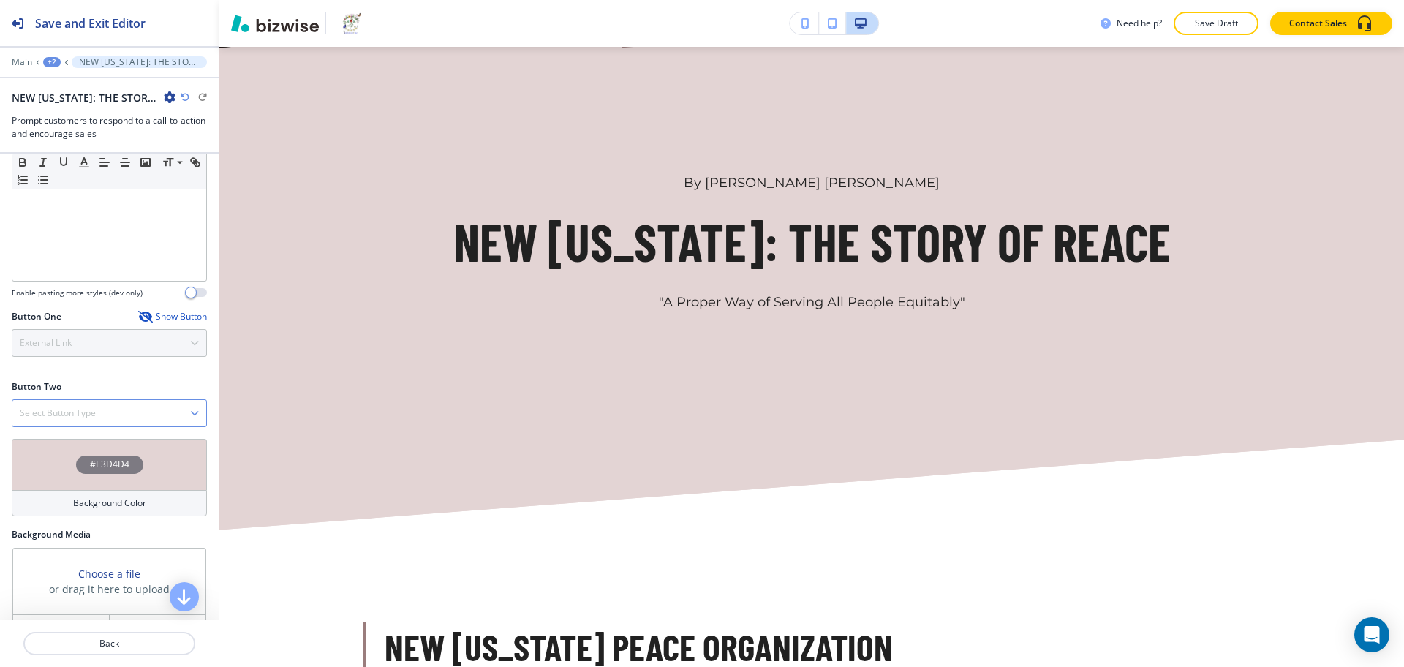
click at [190, 409] on icon "button" at bounding box center [194, 413] width 9 height 9
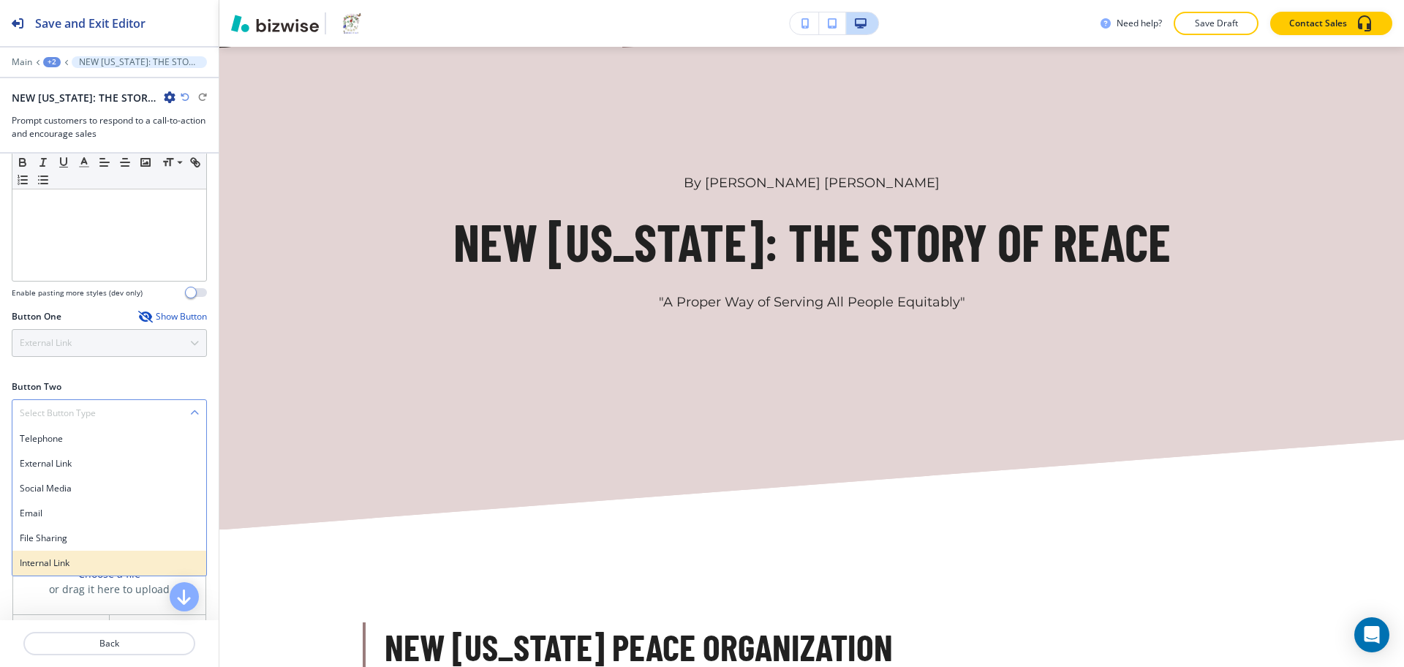
click at [73, 554] on div "Internal Link" at bounding box center [109, 563] width 194 height 25
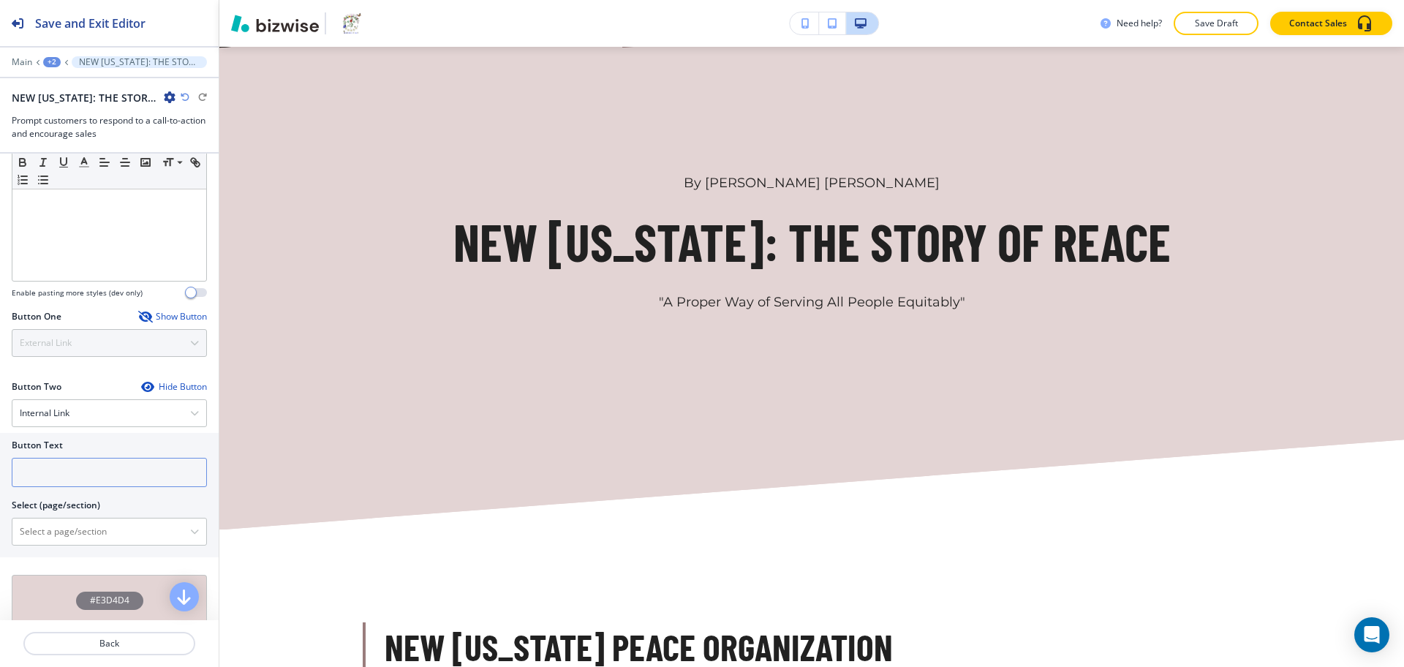
click at [69, 483] on input "text" at bounding box center [109, 472] width 195 height 29
paste input "Order Our Book Now"
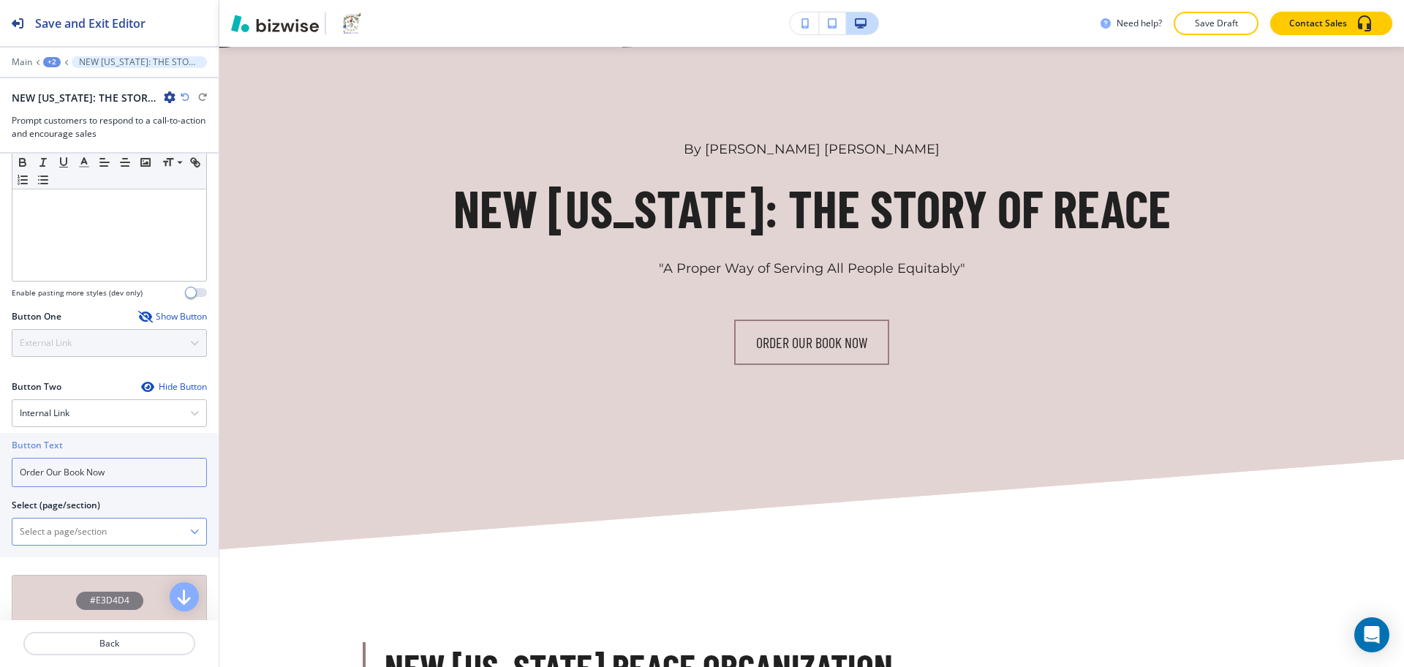
type input "Order Our Book Now"
click at [188, 533] on div at bounding box center [109, 532] width 194 height 26
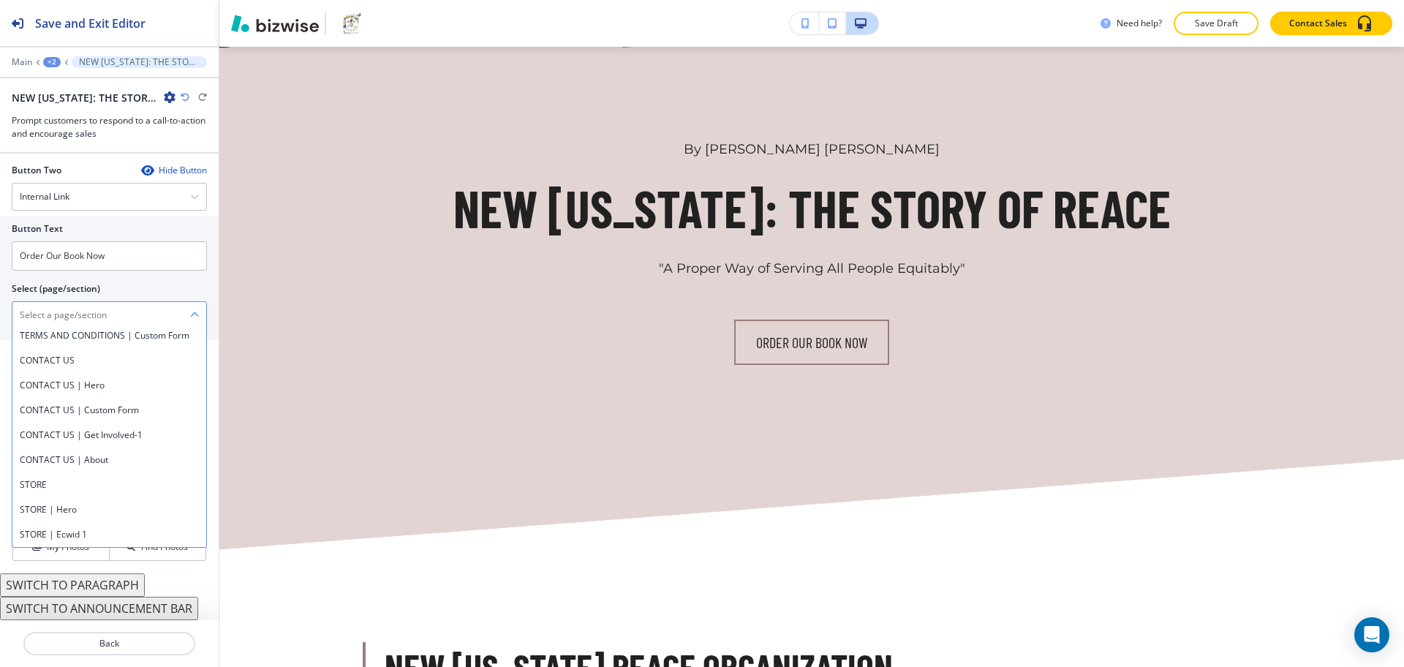
scroll to position [407, 0]
click at [65, 539] on h4 "STORE | Ecwid 1" at bounding box center [109, 534] width 179 height 13
type \(page\/section\) "STORE | Ecwid 1"
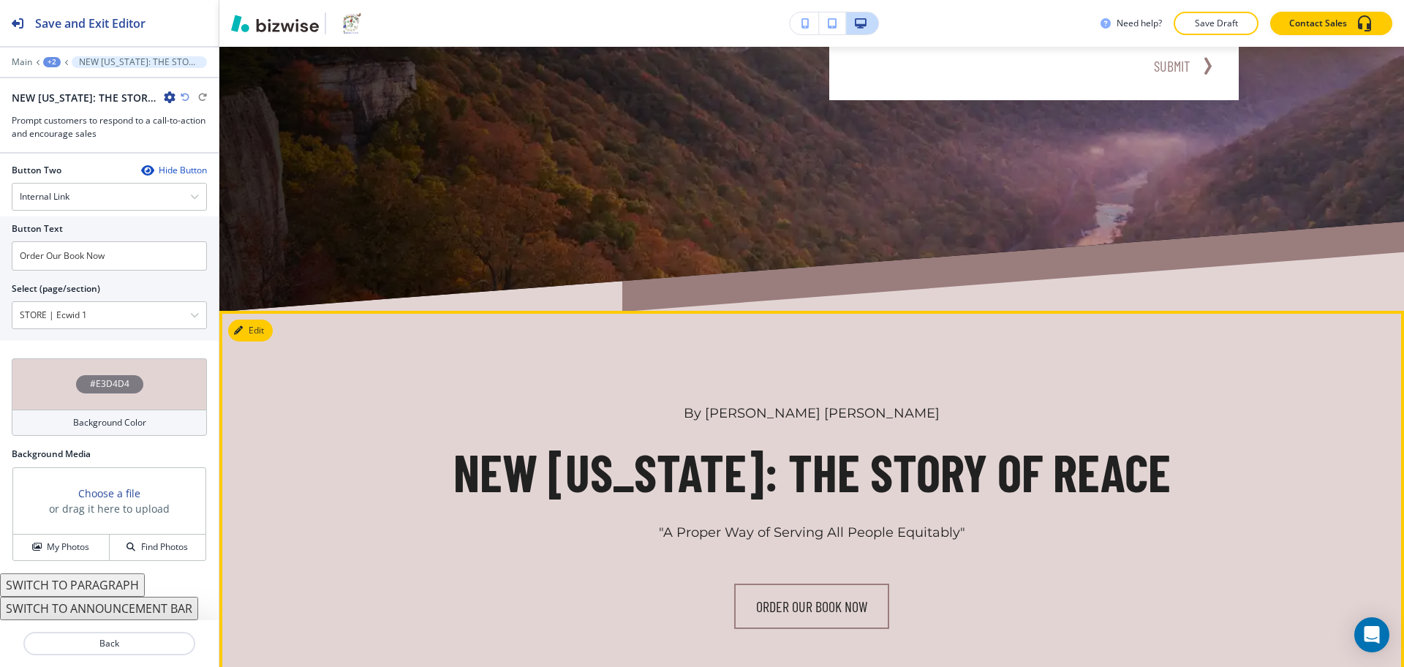
scroll to position [521, 0]
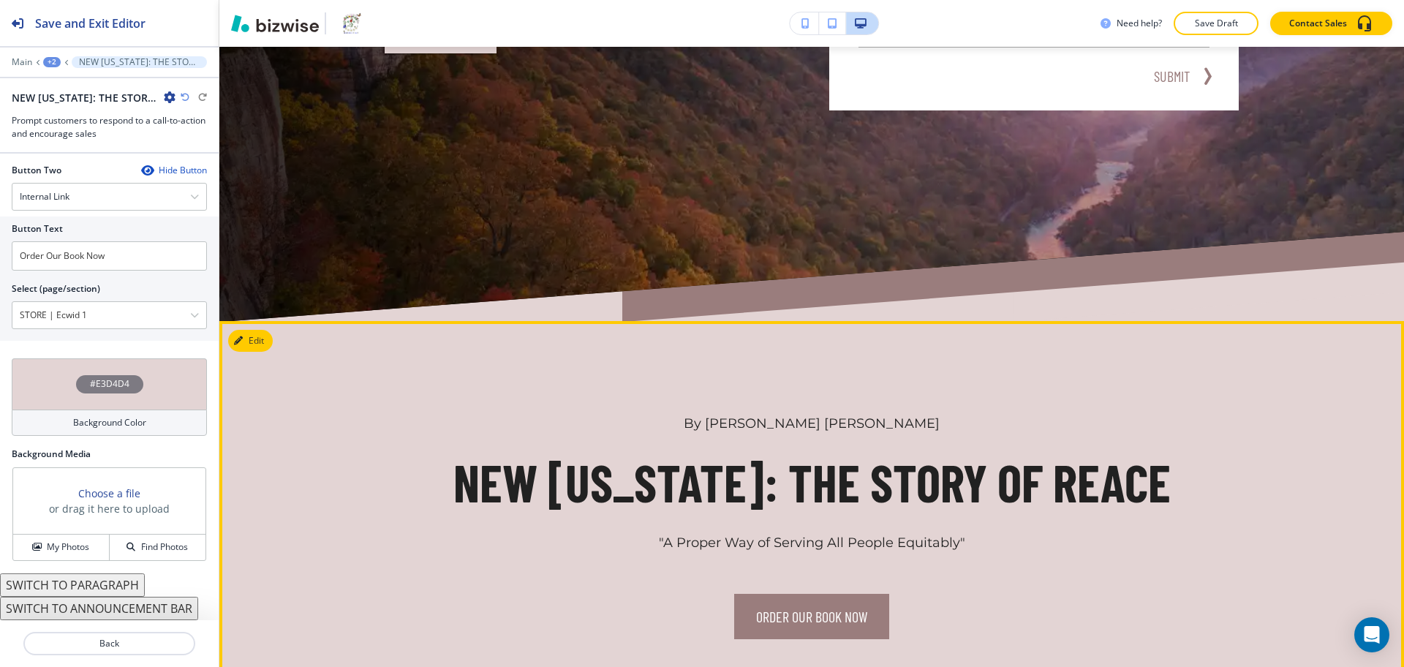
click at [753, 606] on button "Order Our Book Now" at bounding box center [811, 616] width 155 height 45
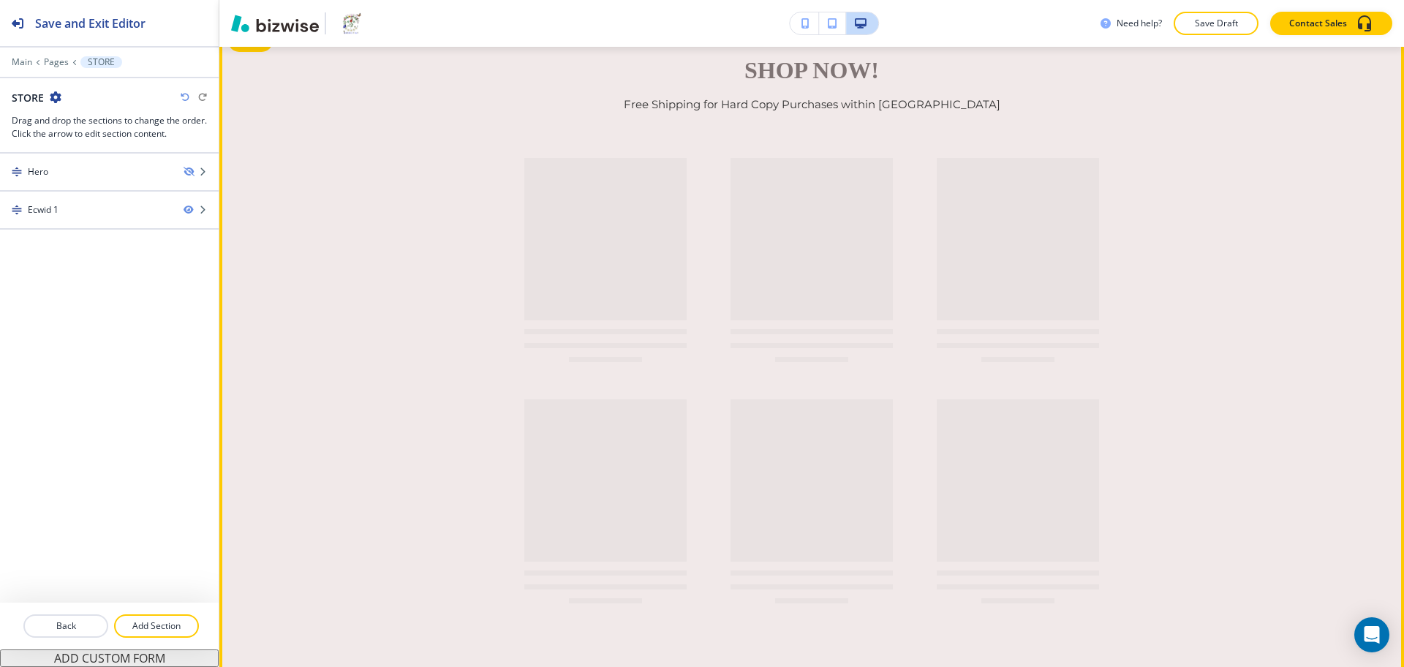
scroll to position [0, 0]
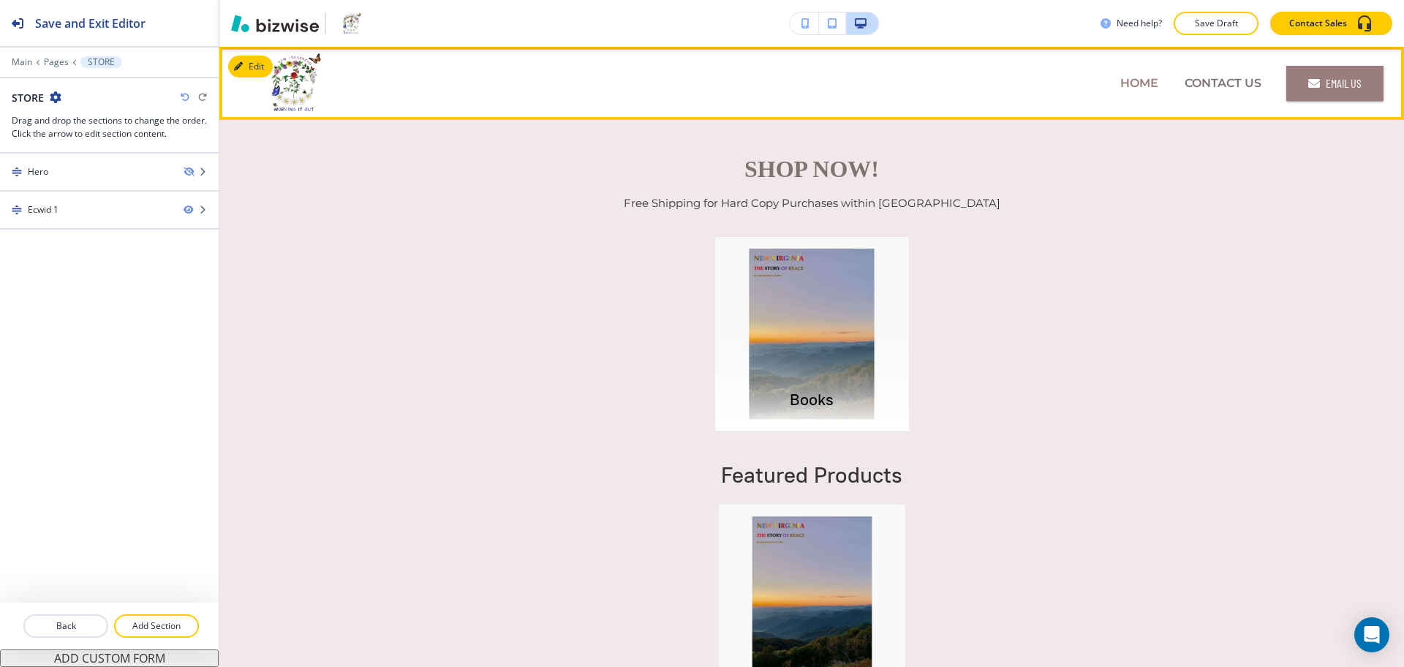
click at [1120, 89] on p "HOME" at bounding box center [1139, 83] width 38 height 17
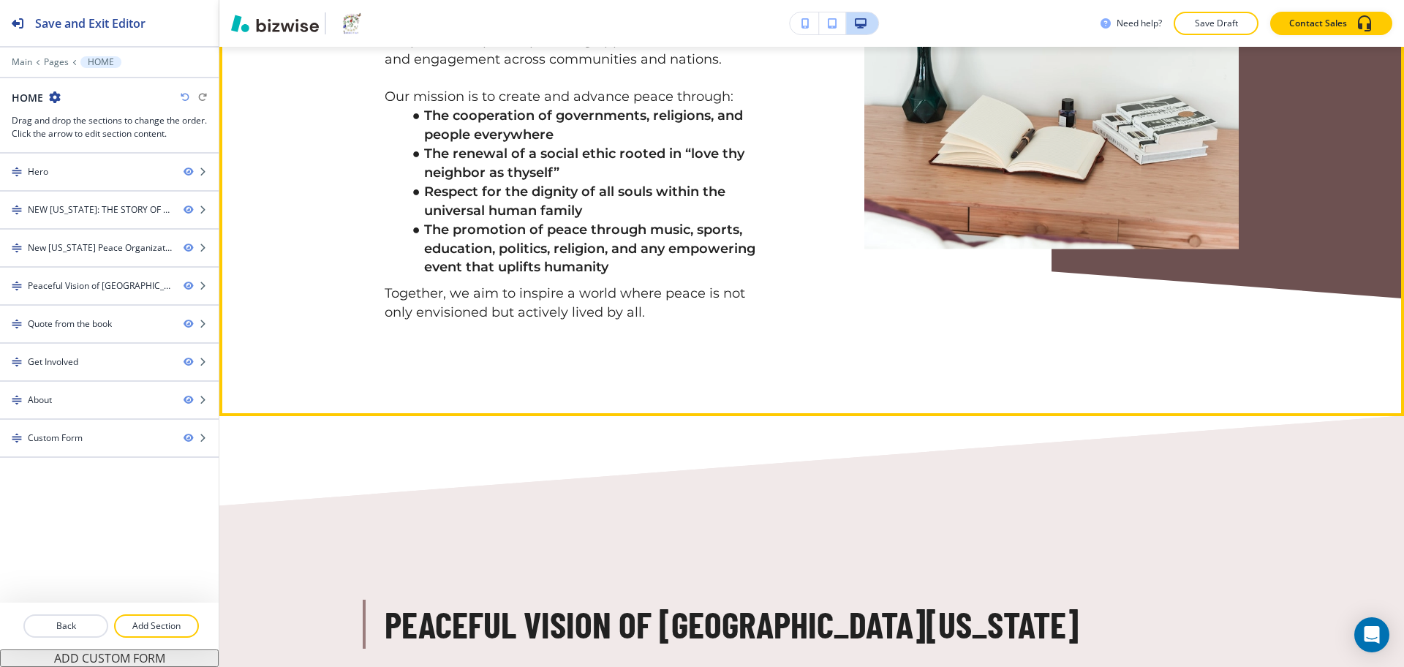
scroll to position [2194, 0]
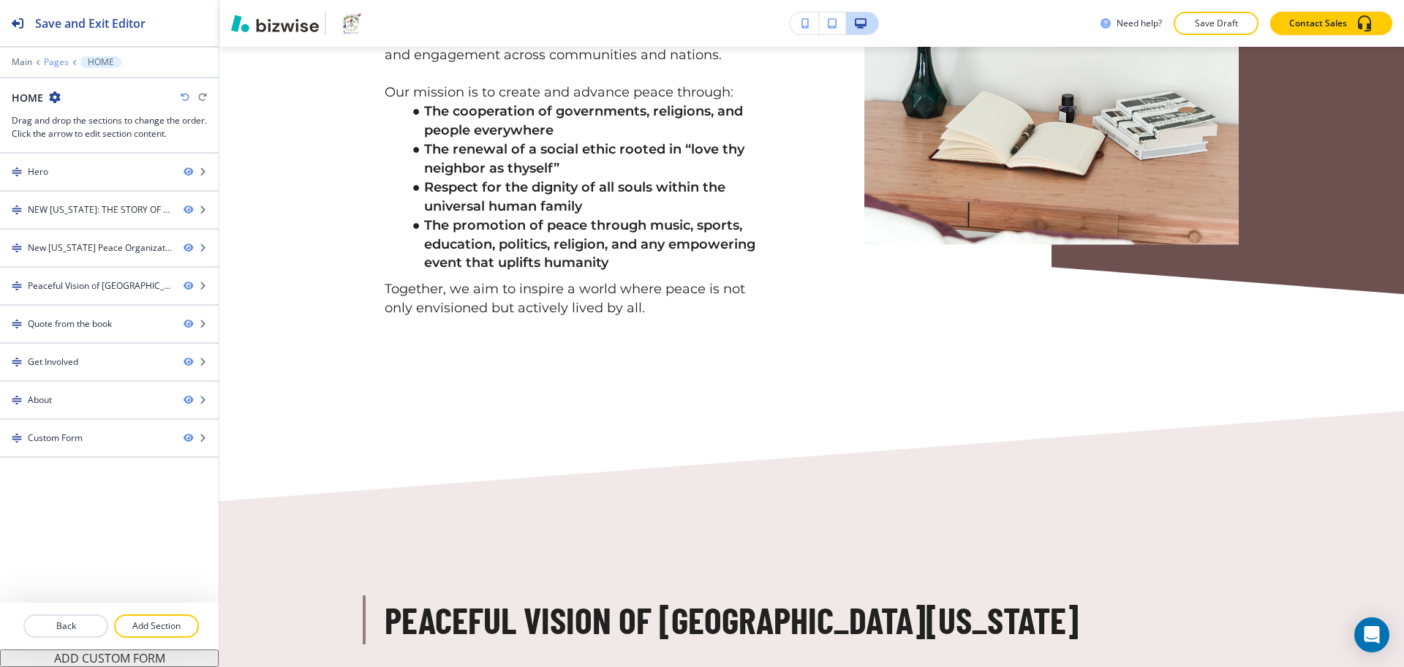
click at [57, 65] on p "Pages" at bounding box center [56, 62] width 25 height 10
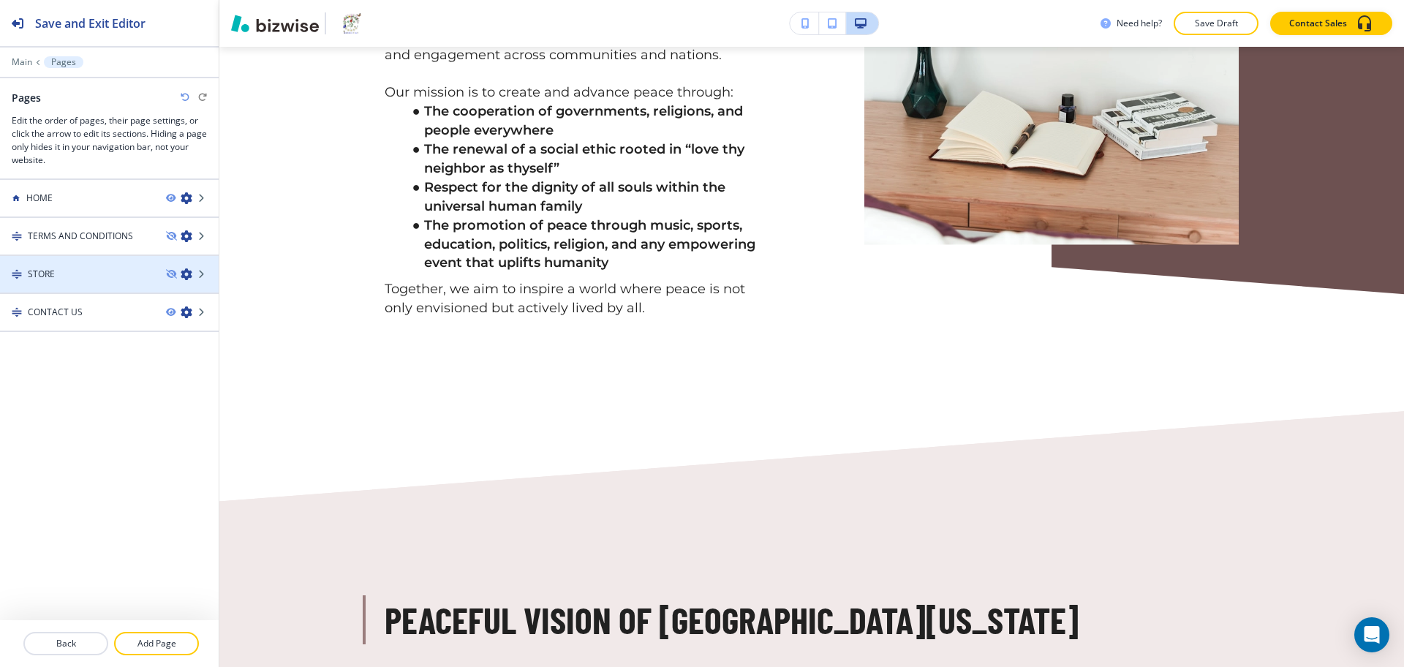
click at [88, 278] on div "STORE" at bounding box center [77, 274] width 154 height 13
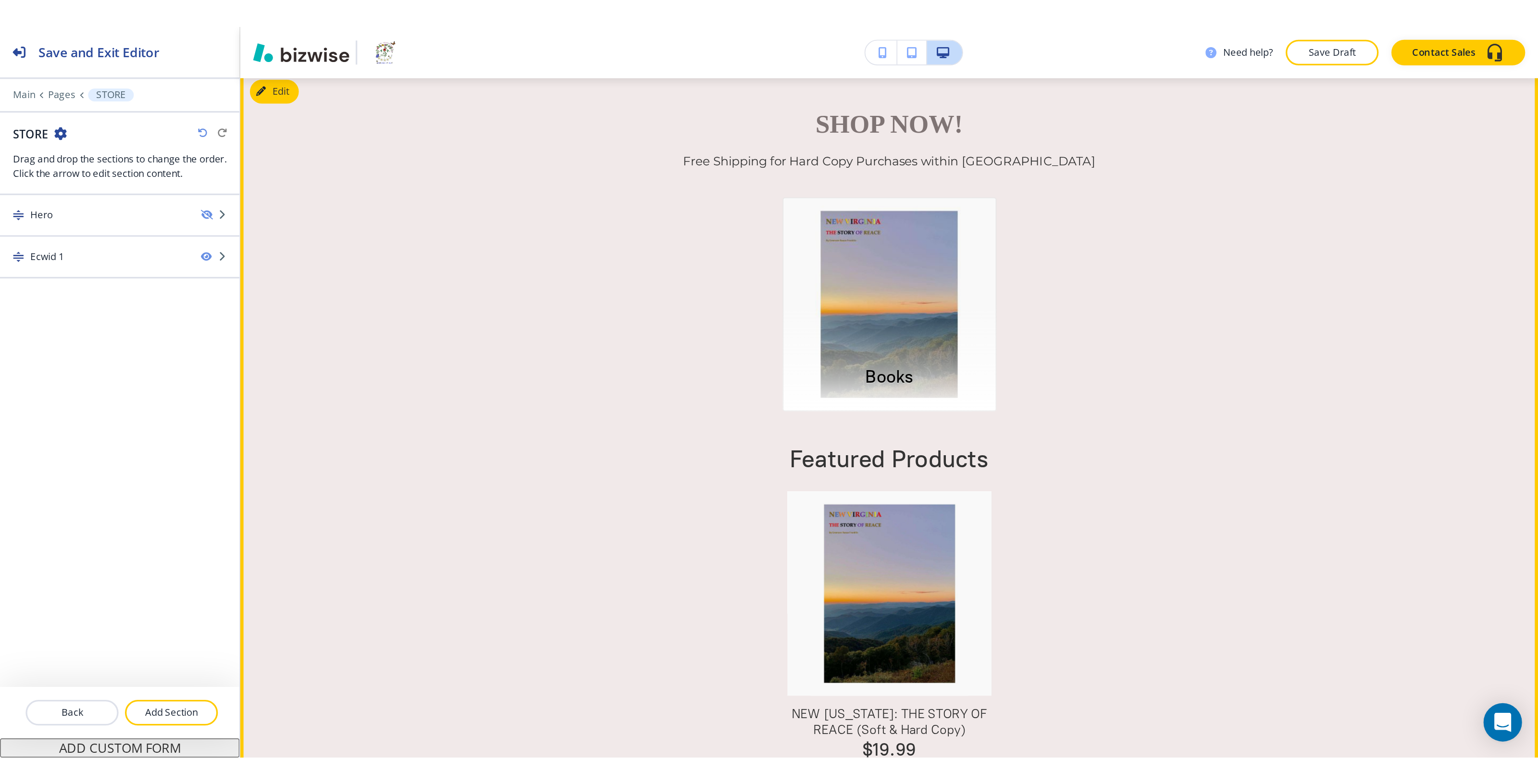
scroll to position [0, 0]
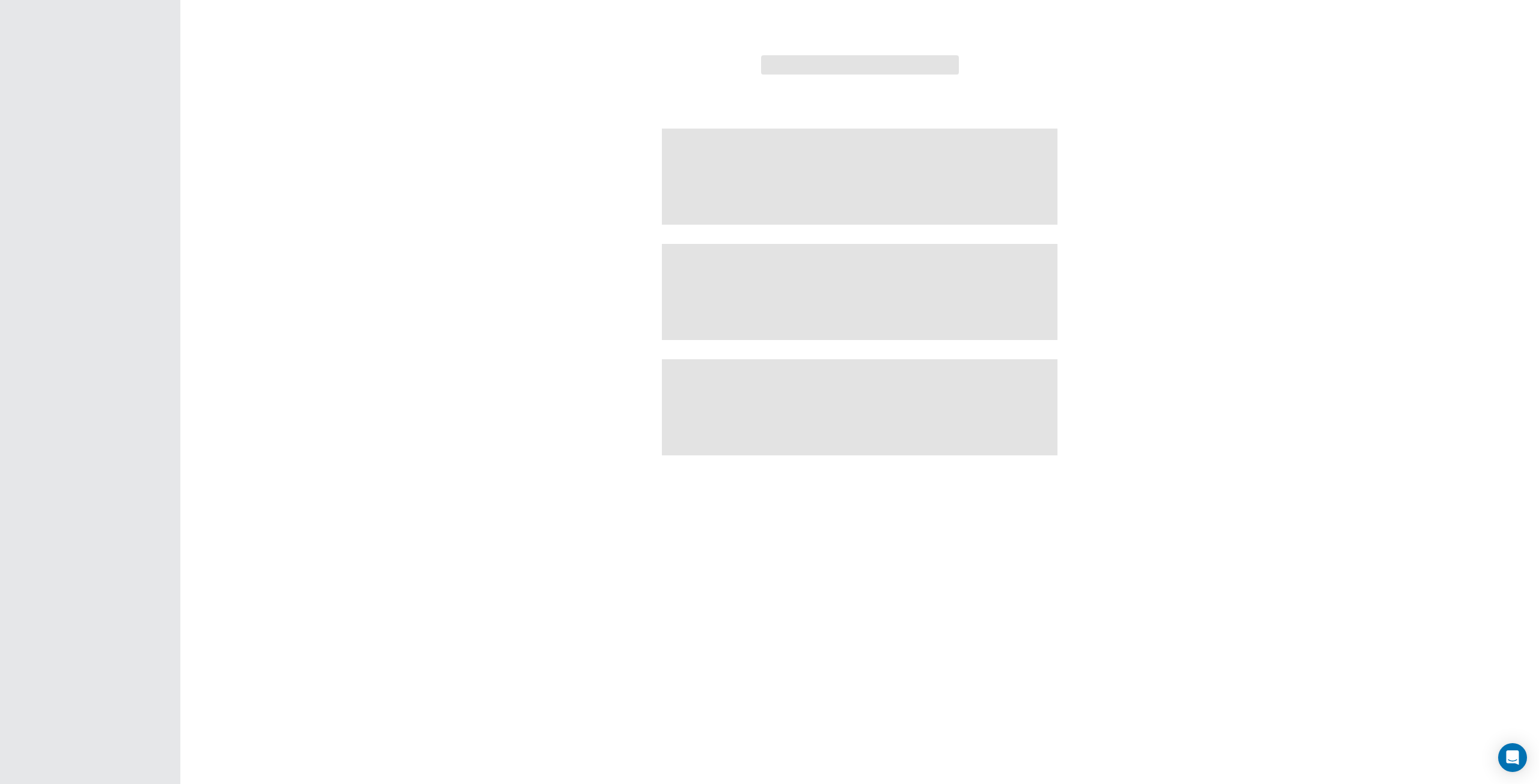
click at [344, 118] on div at bounding box center [770, 392] width 1539 height 784
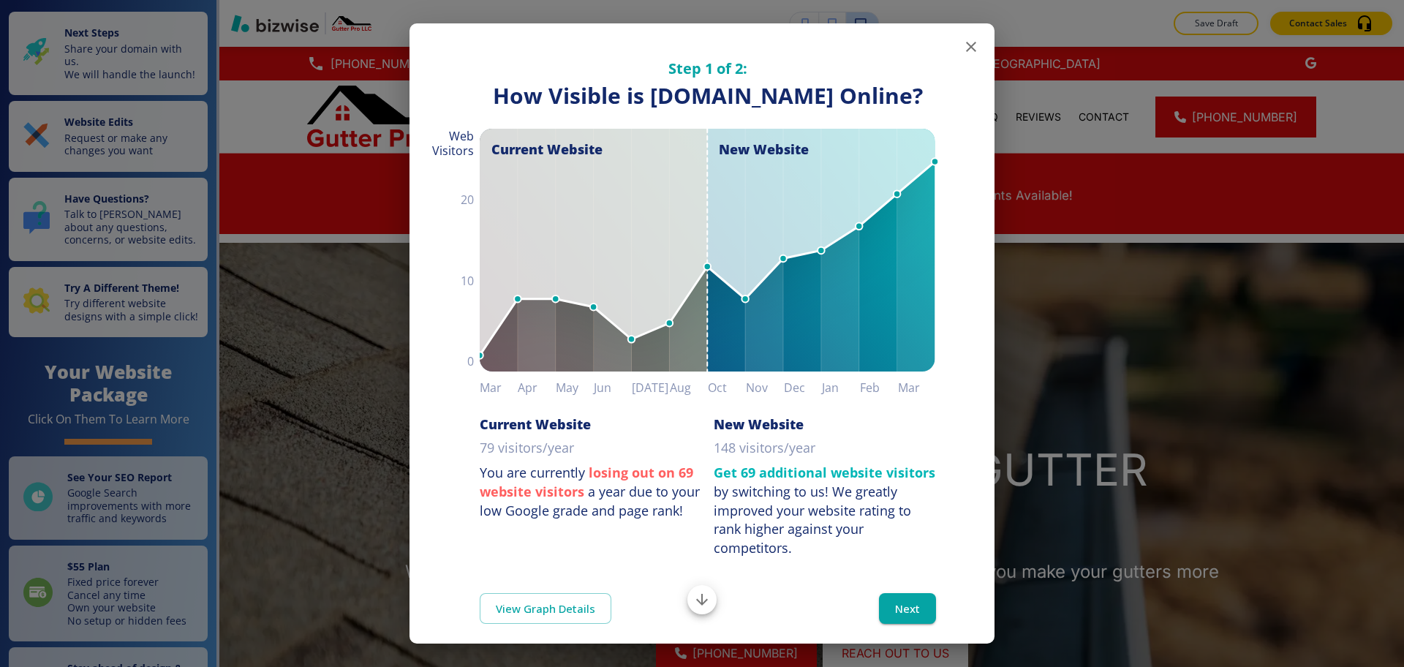
click at [1058, 319] on div "Step 1 of 2: How Visible are You Online? How Visible is thegutterprollc.com Onl…" at bounding box center [702, 333] width 1404 height 667
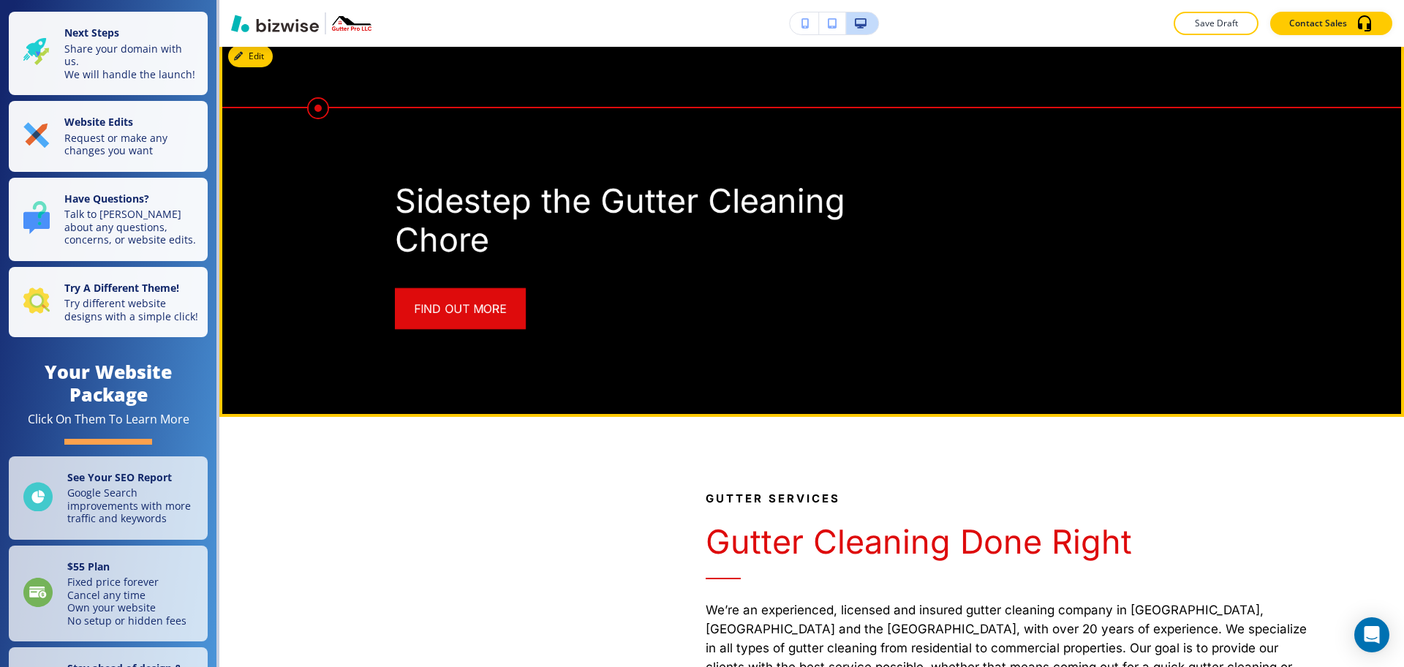
scroll to position [1828, 0]
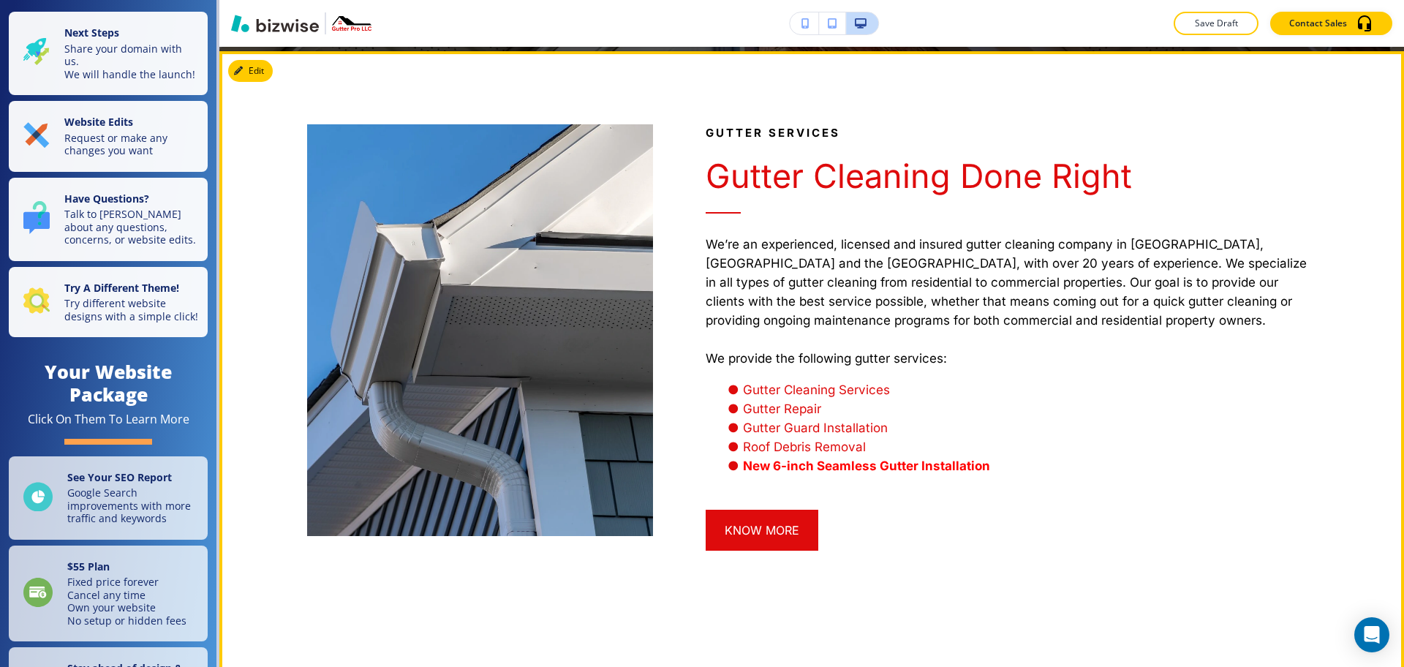
click at [785, 459] on strong "New 6-inch Seamless Gutter Installation" at bounding box center [865, 466] width 247 height 15
click at [818, 421] on span "Gutter Guard Installation" at bounding box center [814, 428] width 145 height 15
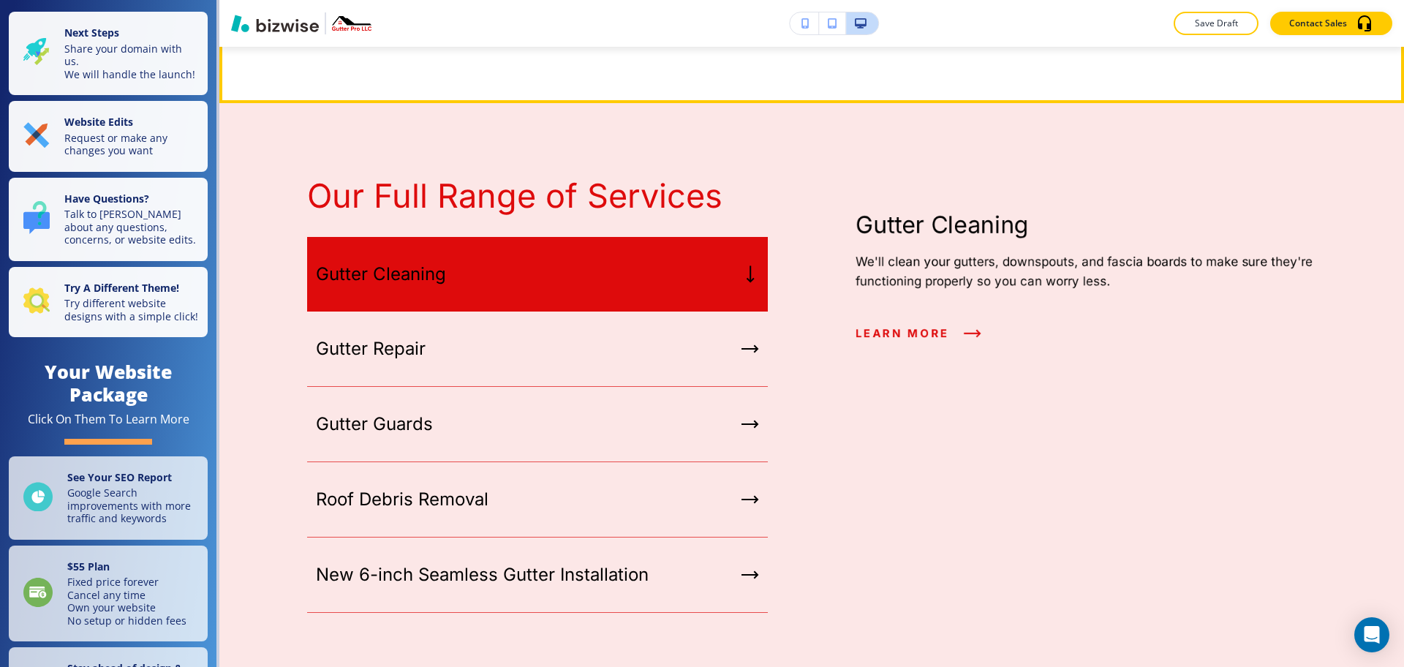
scroll to position [2742, 0]
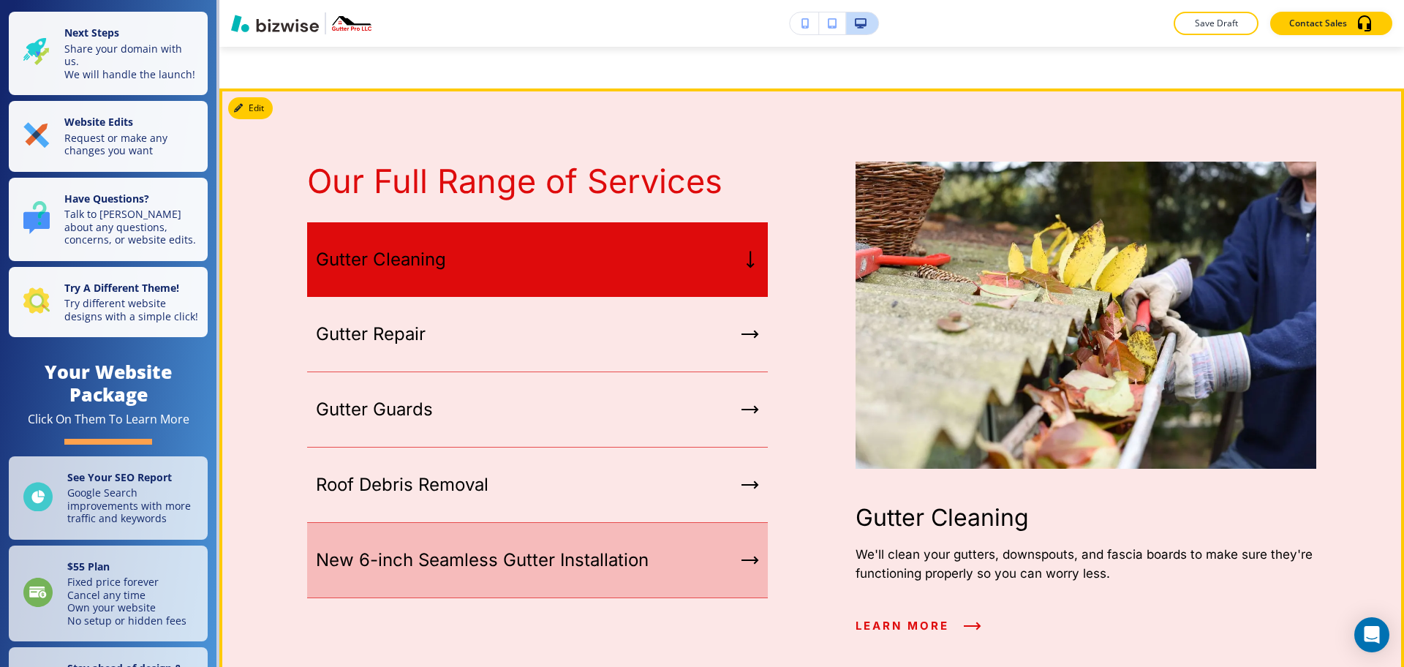
click at [715, 525] on div "New 6-inch Seamless Gutter Installation" at bounding box center [537, 560] width 461 height 75
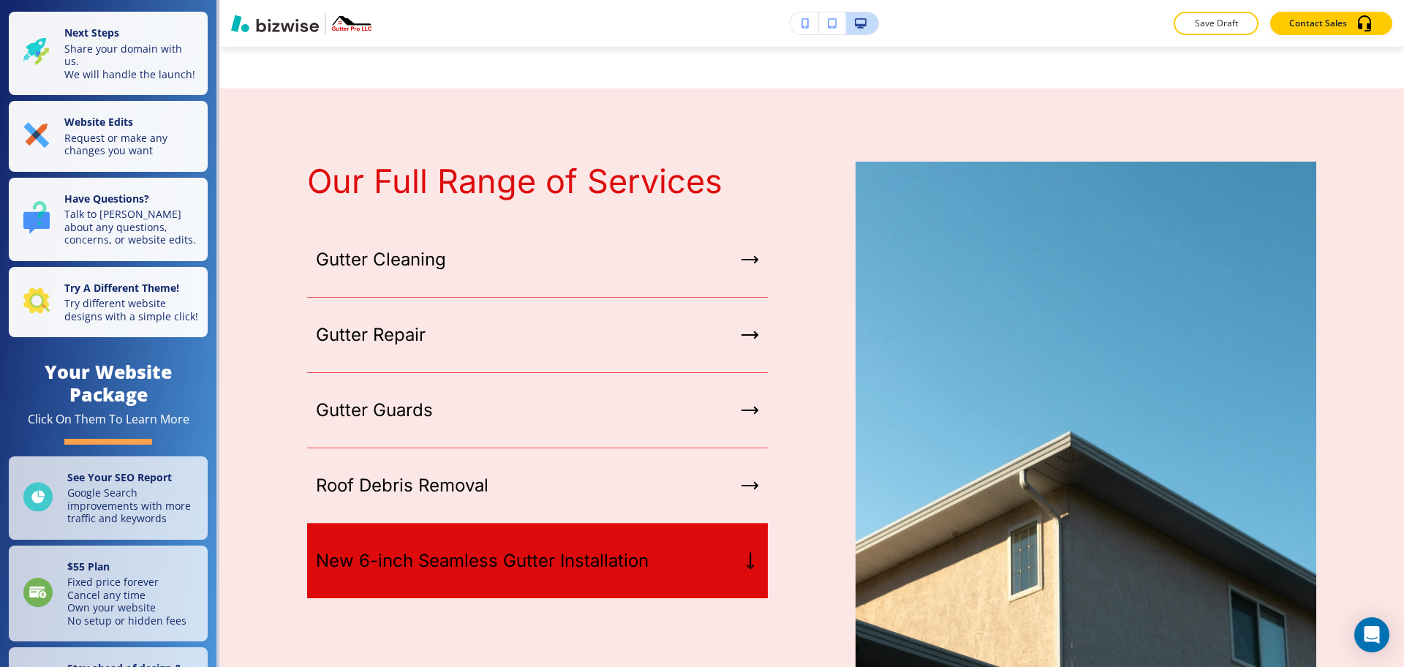
click at [241, 88] on div "Edit Our Full Range of Services Gutter Cleaning Gutter Repair Gutter Guards Roo…" at bounding box center [811, 528] width 1185 height 881
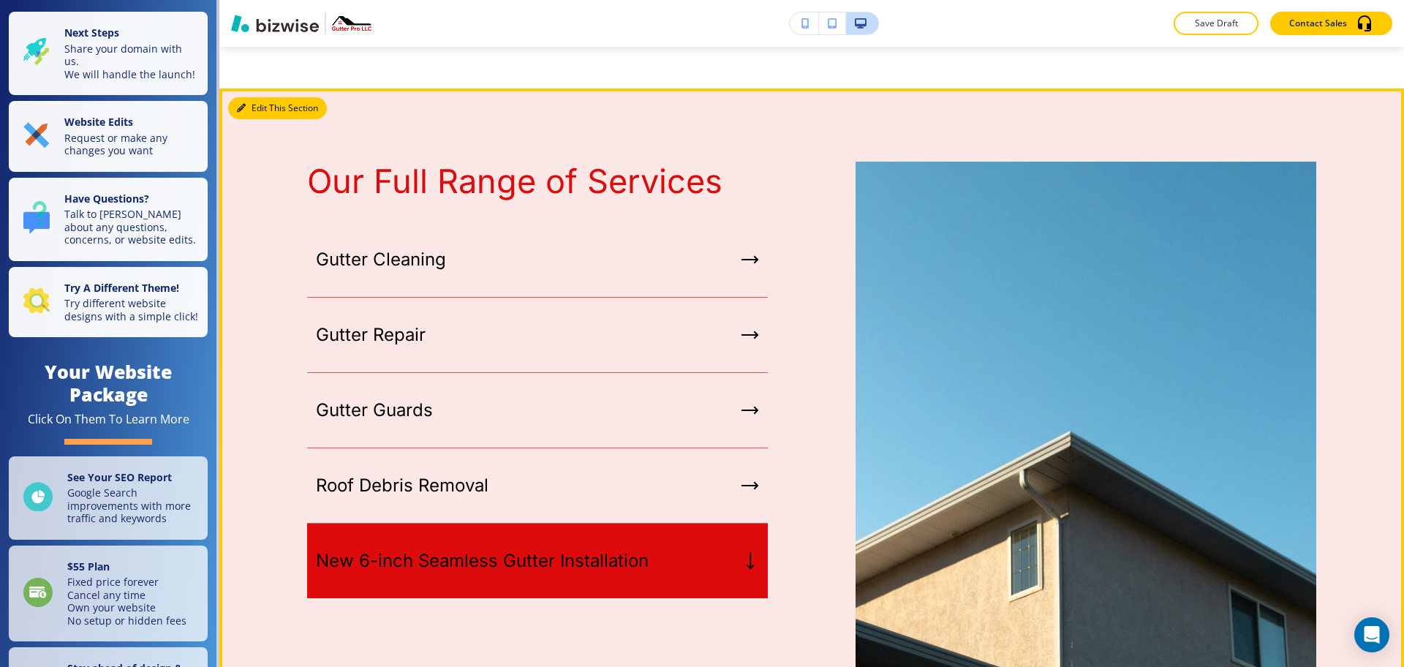
click at [251, 97] on button "Edit This Section" at bounding box center [277, 108] width 99 height 22
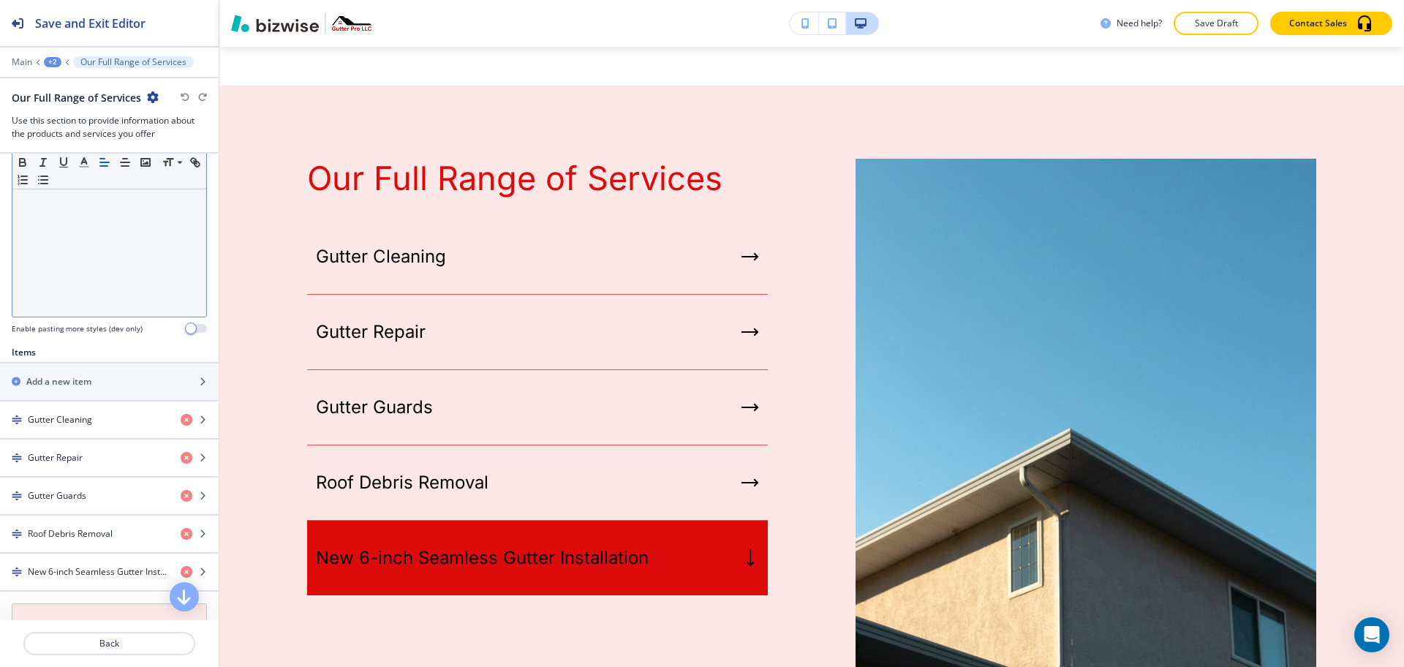
scroll to position [366, 0]
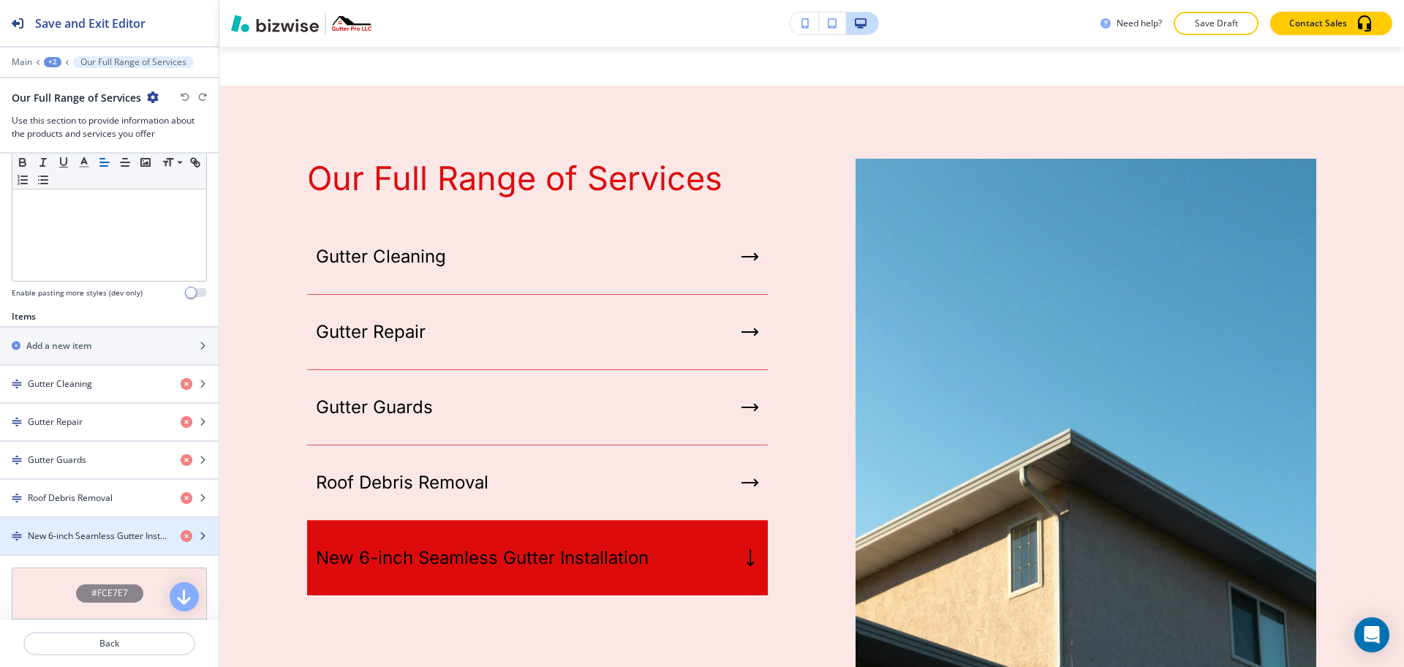
click at [97, 537] on h4 "New 6-inch Seamless Gutter Installation" at bounding box center [98, 535] width 141 height 13
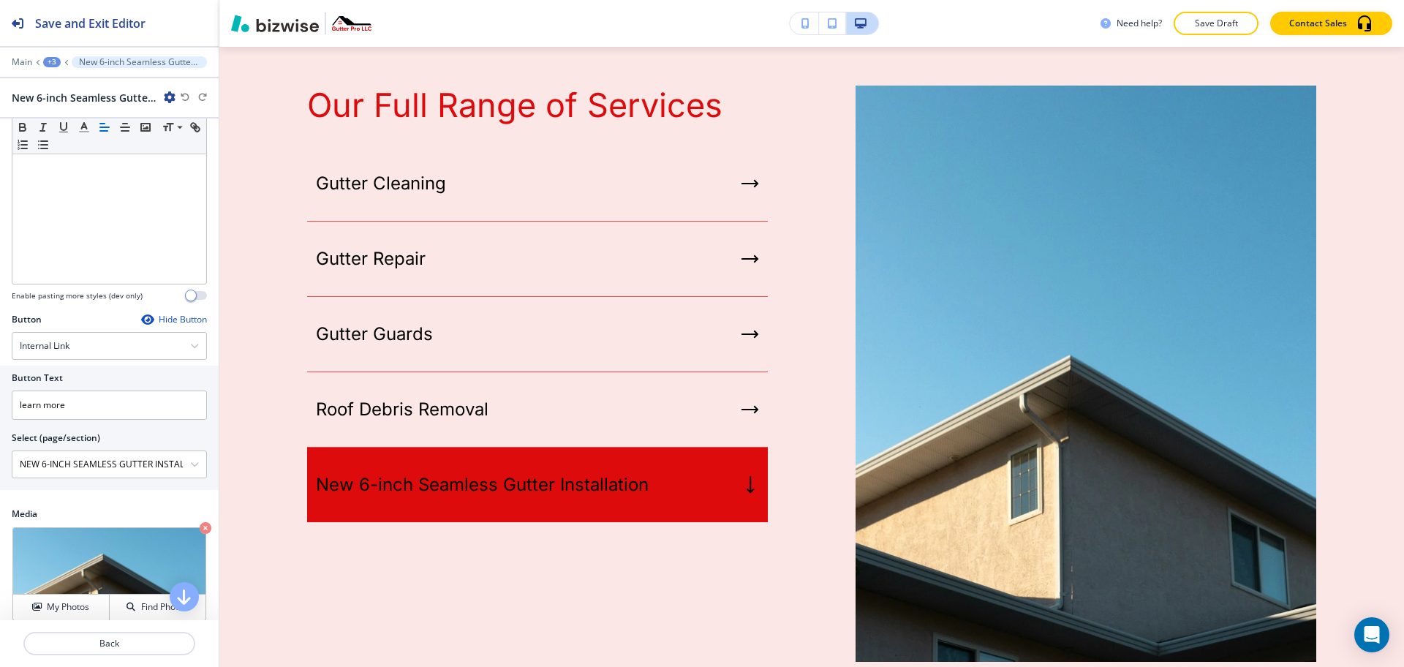
scroll to position [218, 0]
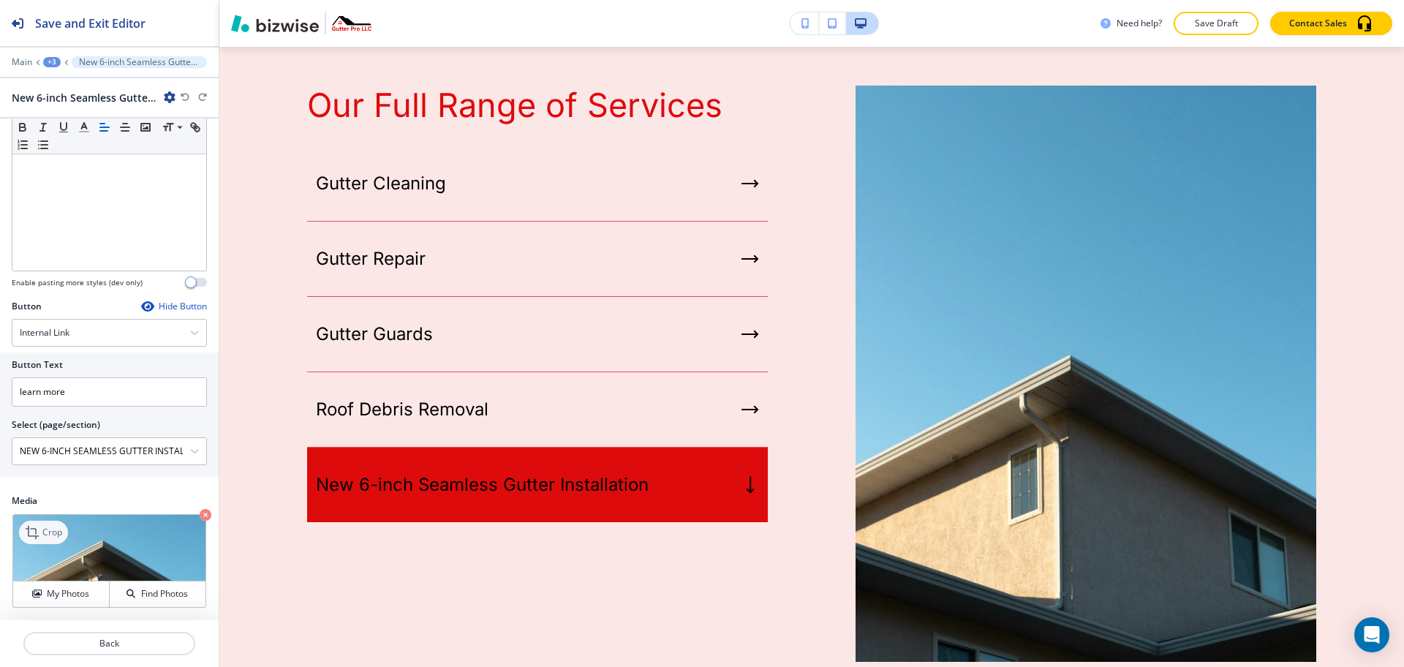
click at [48, 529] on p "Crop" at bounding box center [52, 532] width 20 height 13
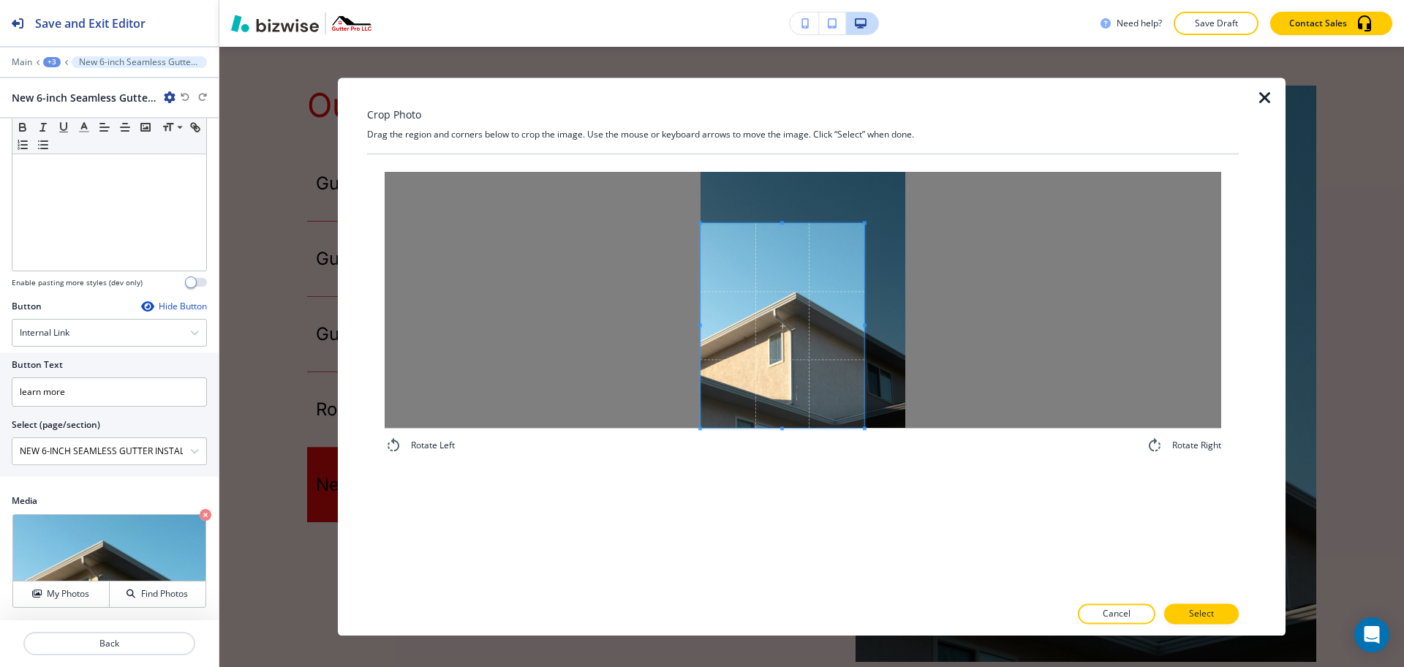
click at [757, 324] on span at bounding box center [783, 325] width 164 height 205
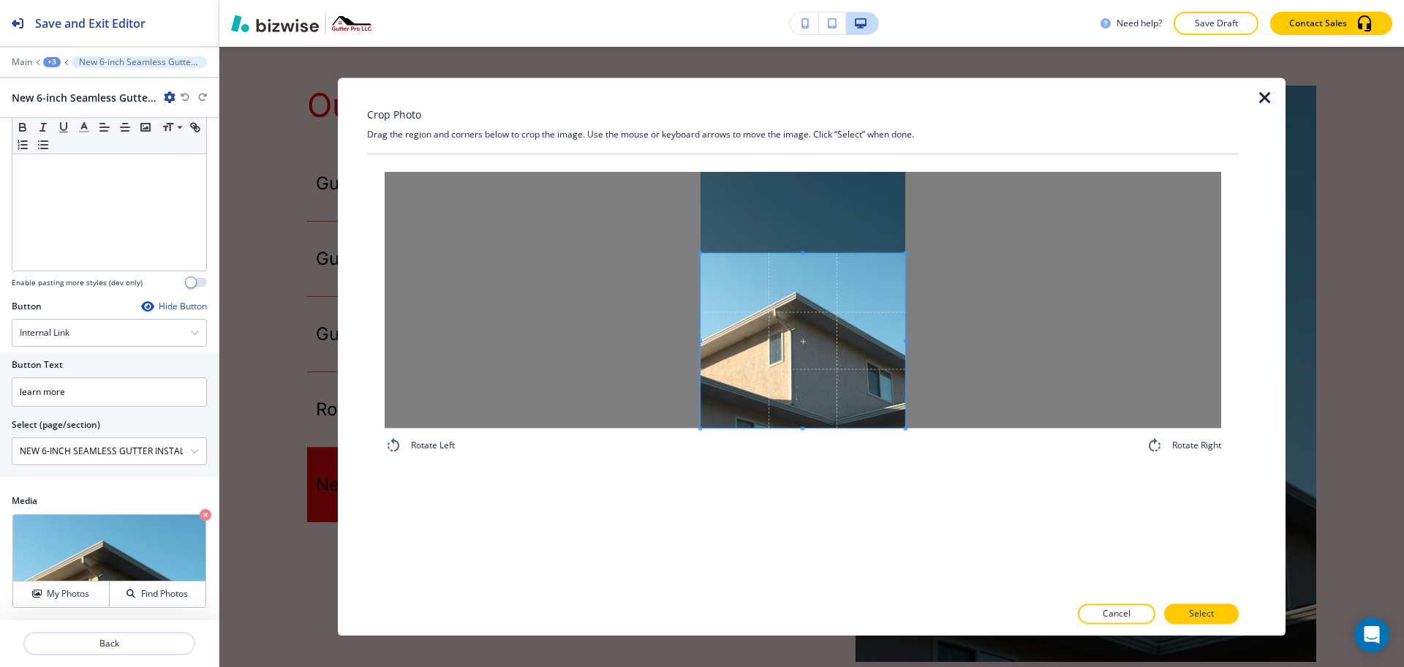
click at [924, 255] on div at bounding box center [803, 300] width 837 height 256
click at [1190, 610] on p "Select" at bounding box center [1201, 614] width 25 height 13
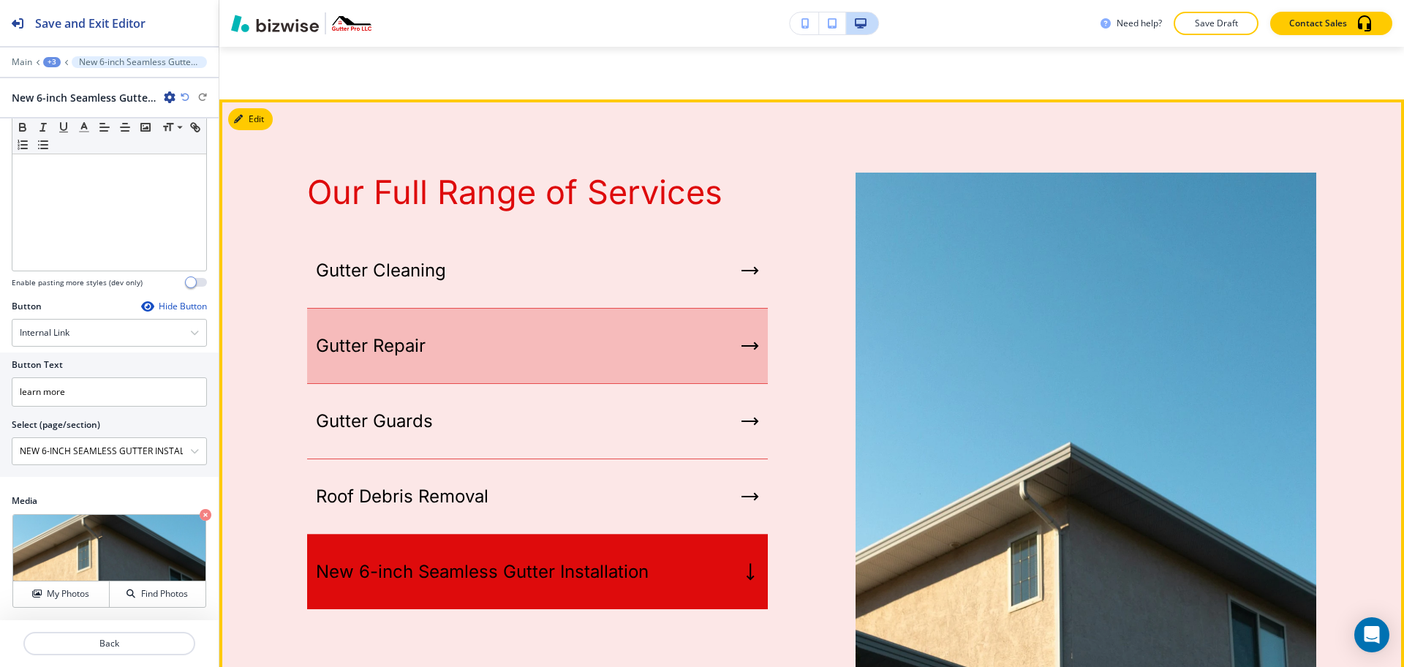
scroll to position [2727, 0]
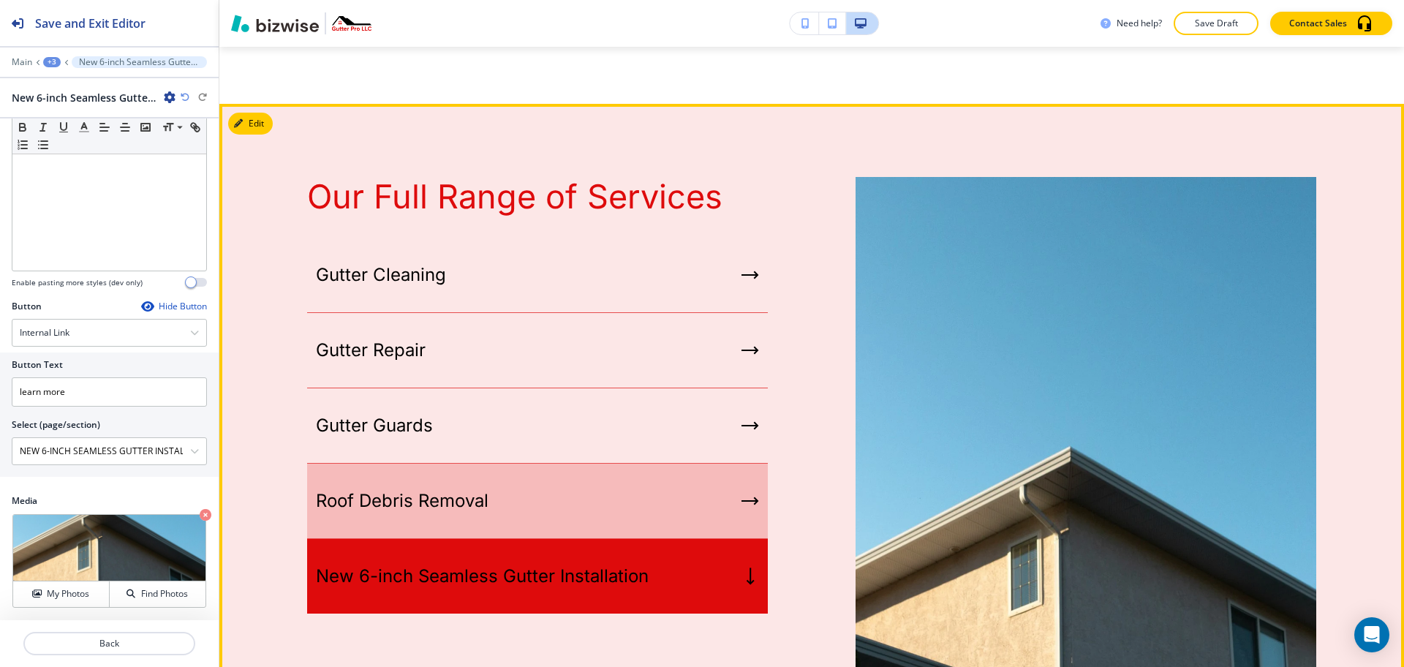
click at [497, 464] on div "Roof Debris Removal" at bounding box center [537, 501] width 461 height 75
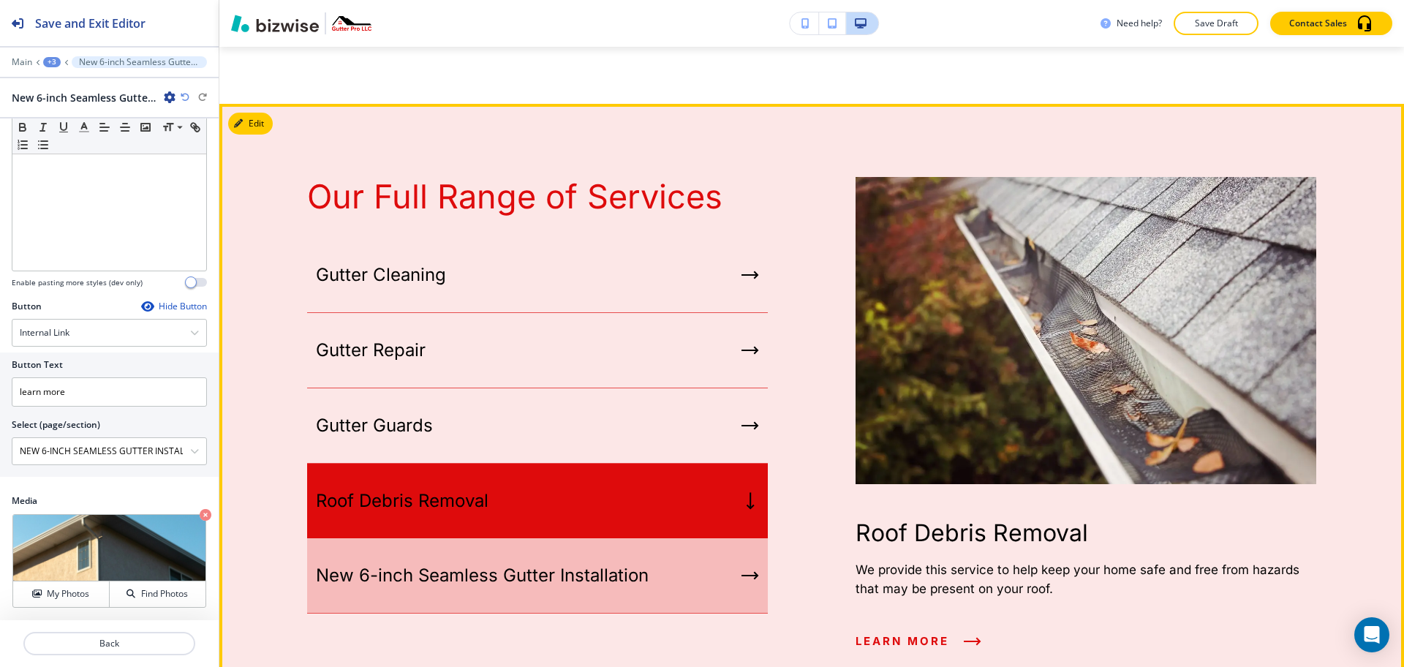
click at [499, 538] on div "New 6-inch Seamless Gutter Installation" at bounding box center [537, 575] width 461 height 75
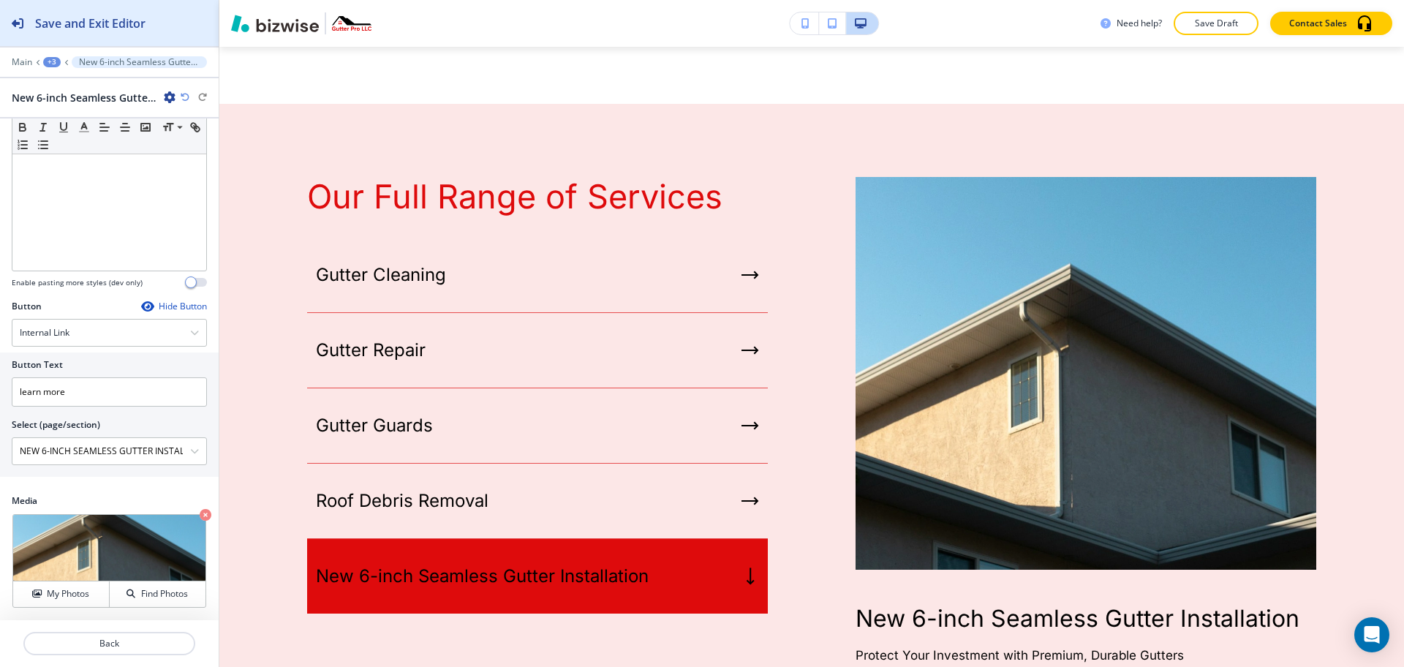
click at [178, 37] on button "Save and Exit Editor" at bounding box center [109, 23] width 219 height 46
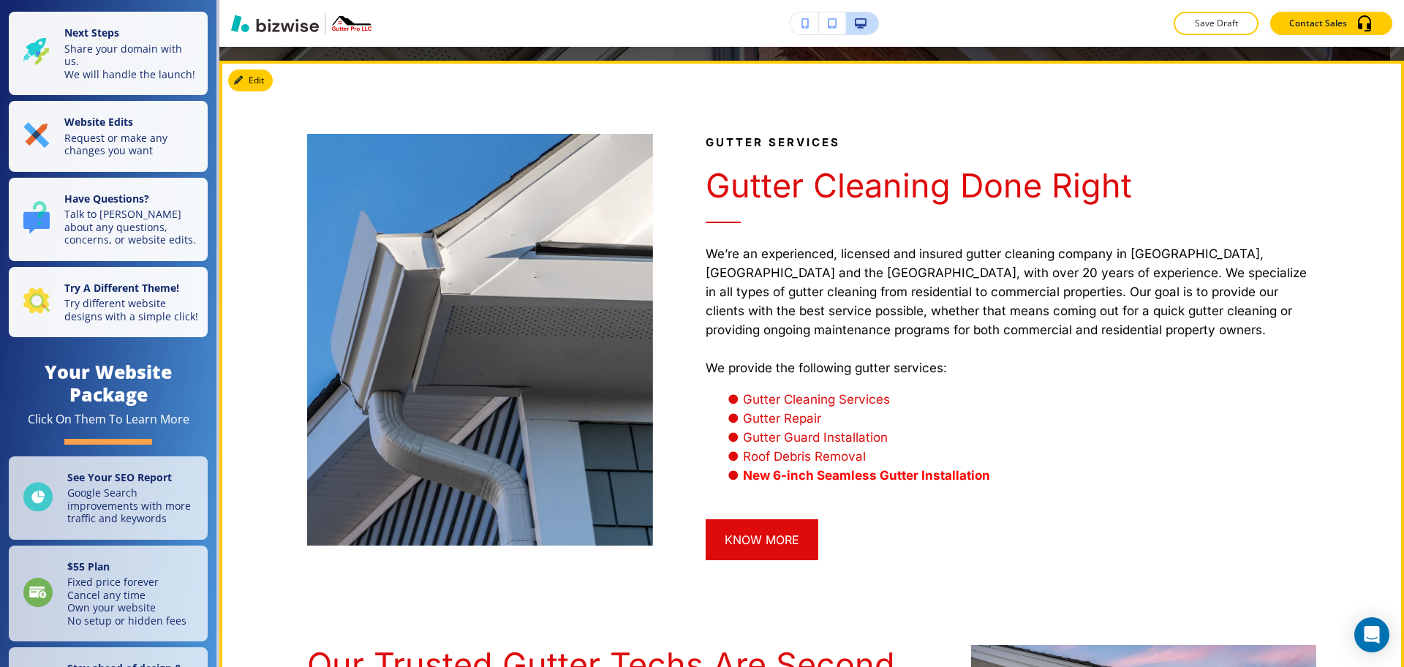
scroll to position [1813, 0]
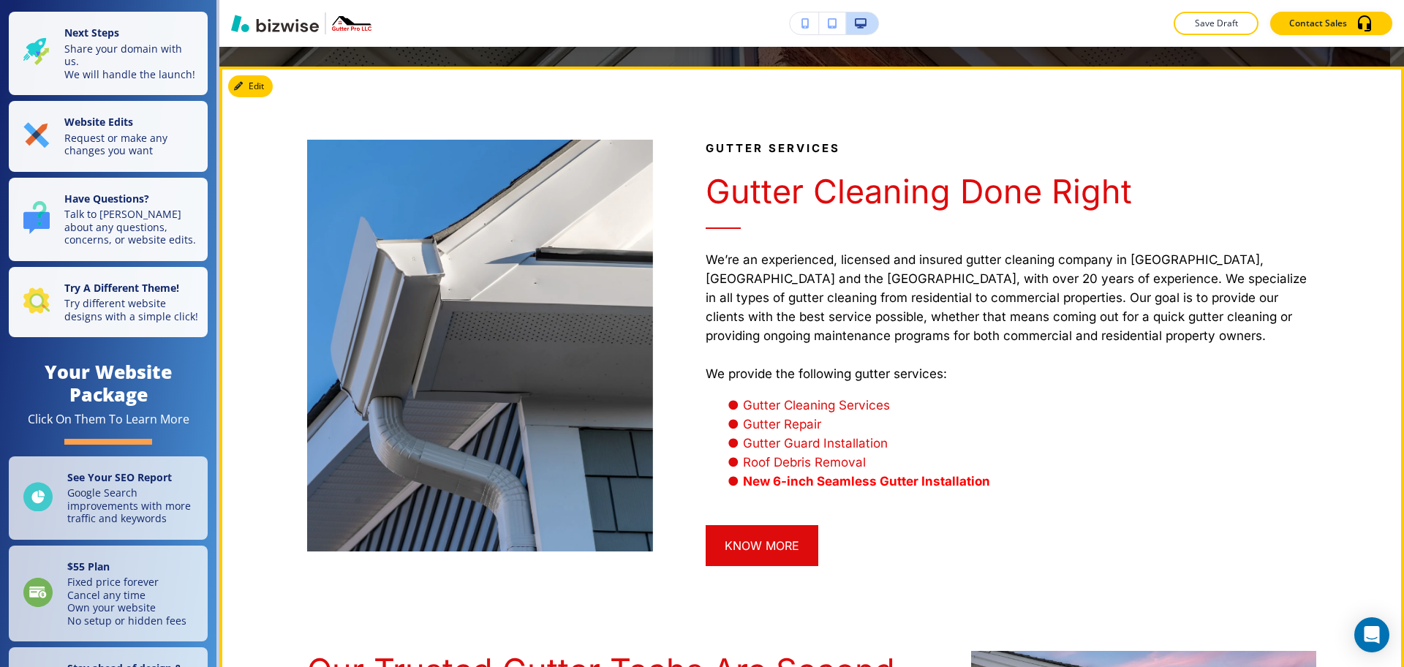
click at [753, 474] on strong "New 6-inch Seamless Gutter Installation" at bounding box center [865, 481] width 247 height 15
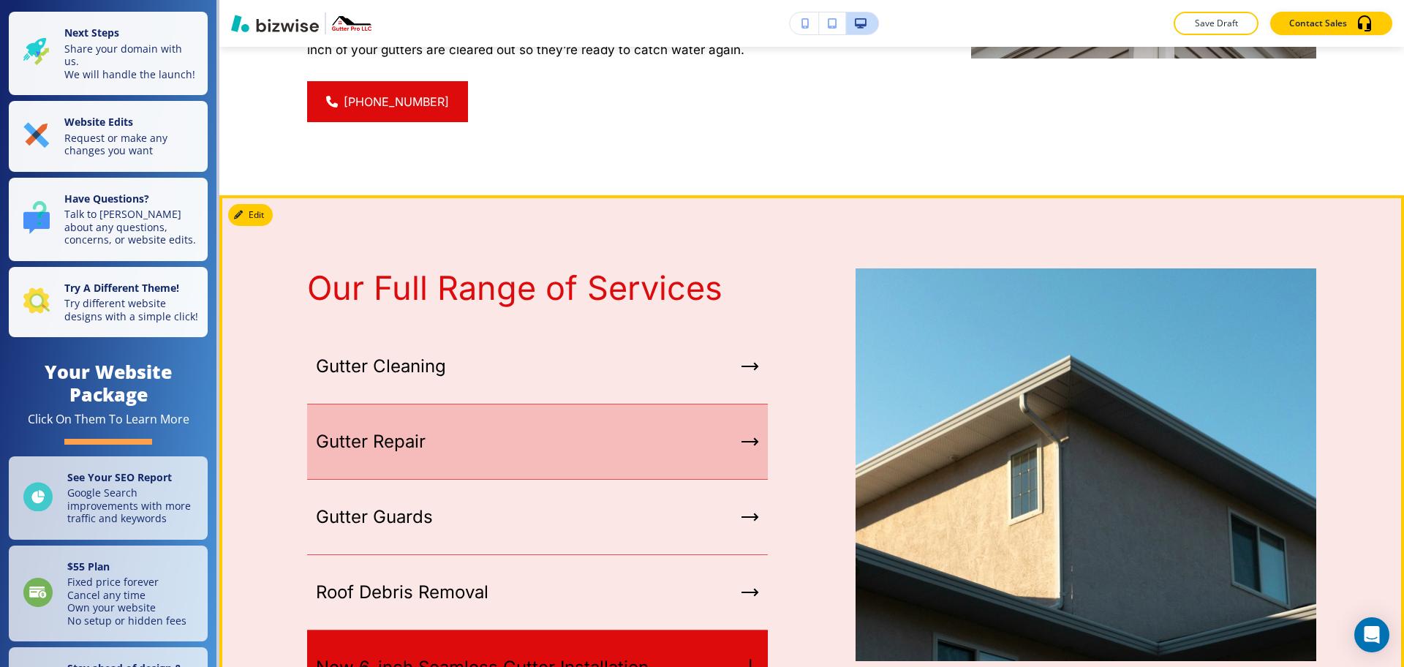
scroll to position [3001, 0]
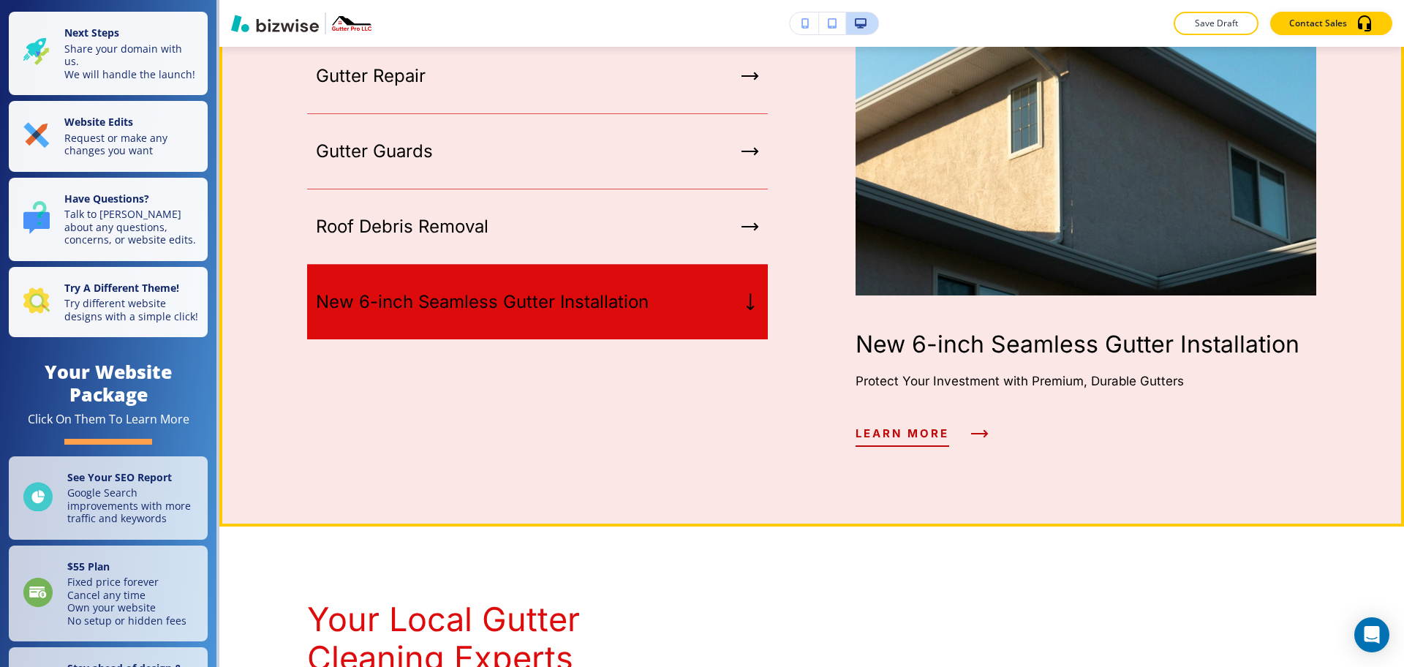
click at [902, 425] on span "learn more" at bounding box center [903, 434] width 94 height 18
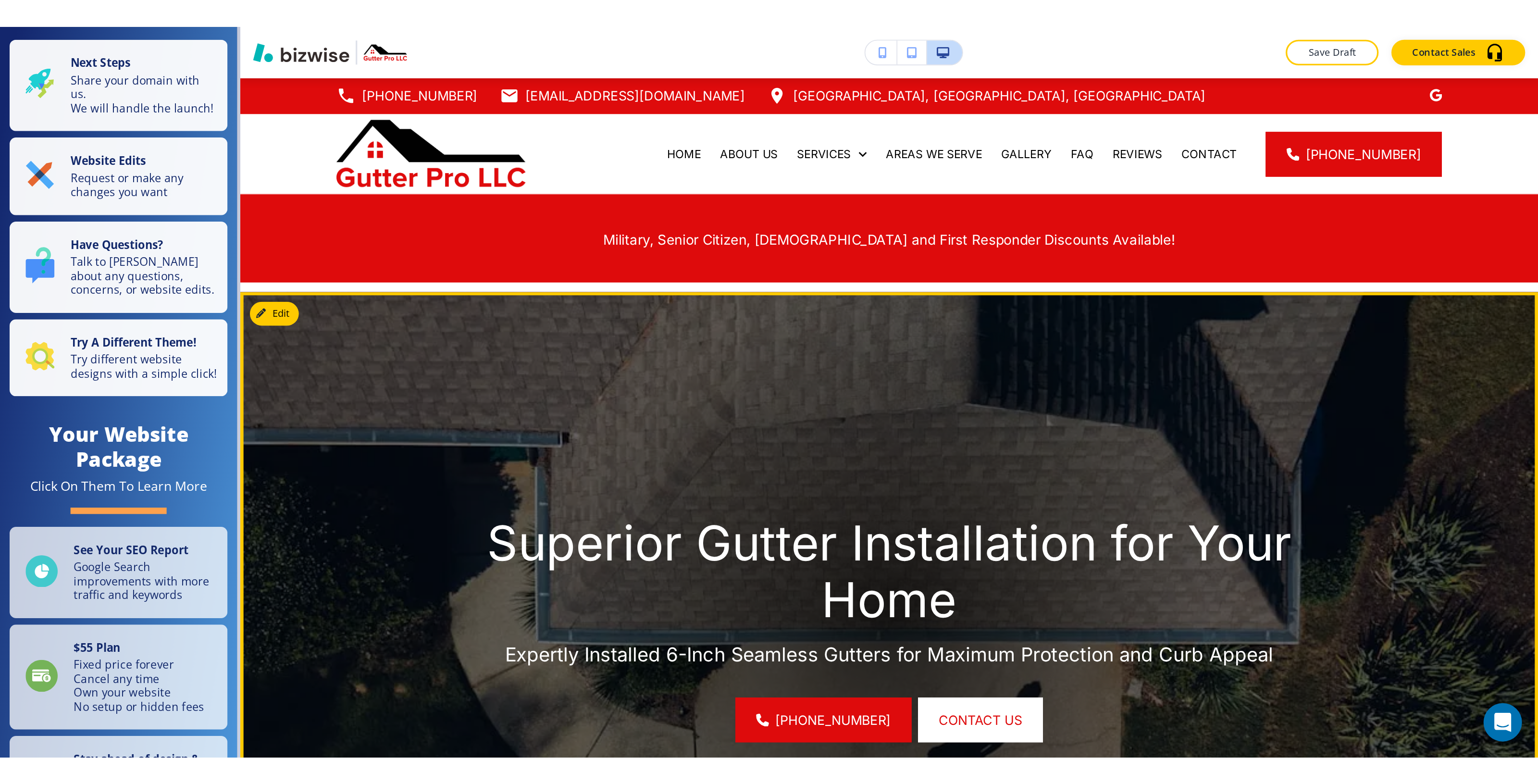
scroll to position [0, 0]
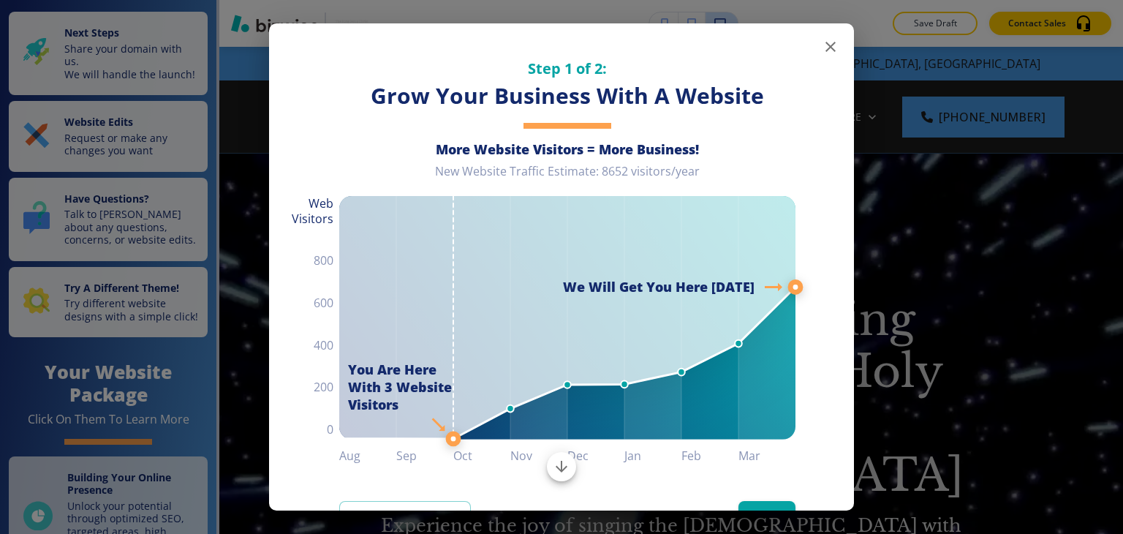
click at [1003, 326] on div "Step 1 of 2: Grow Your Business With A Website More Website Visitors = More Bus…" at bounding box center [561, 267] width 1123 height 534
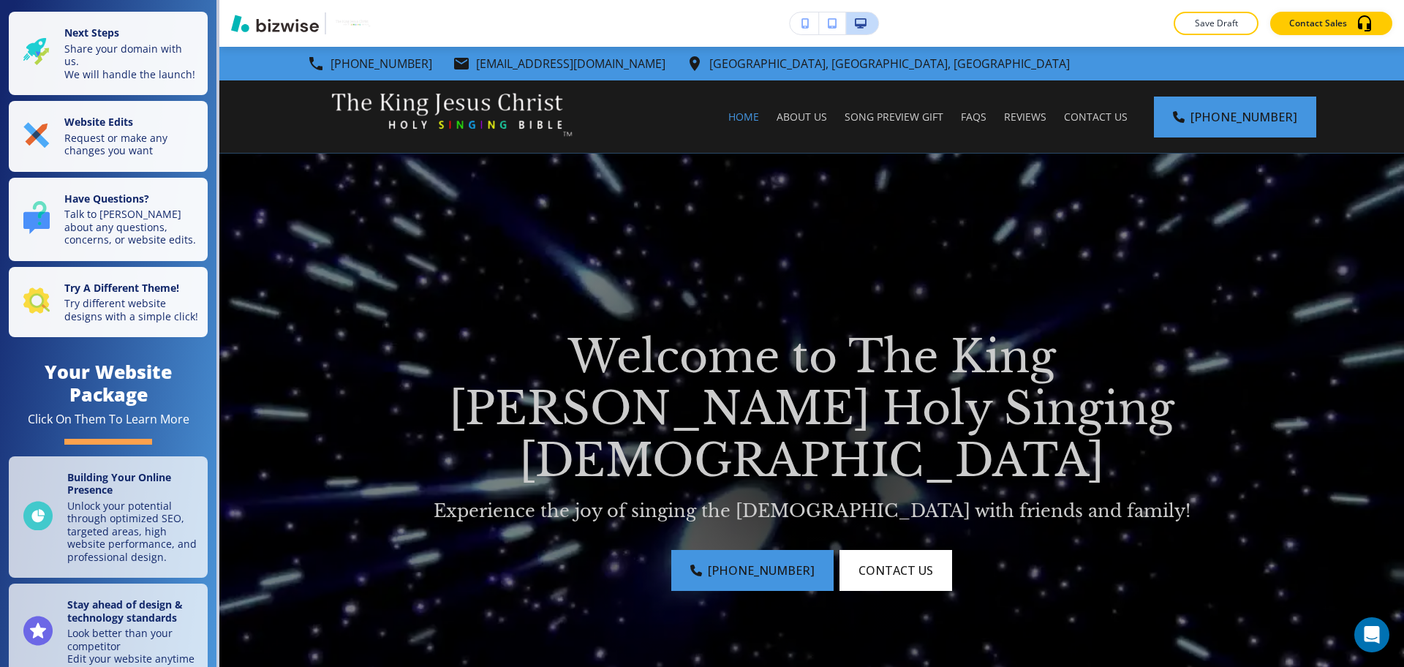
click at [1077, 374] on p "Welcome to The King [PERSON_NAME] Holy Singing [DEMOGRAPHIC_DATA]" at bounding box center [812, 409] width 842 height 156
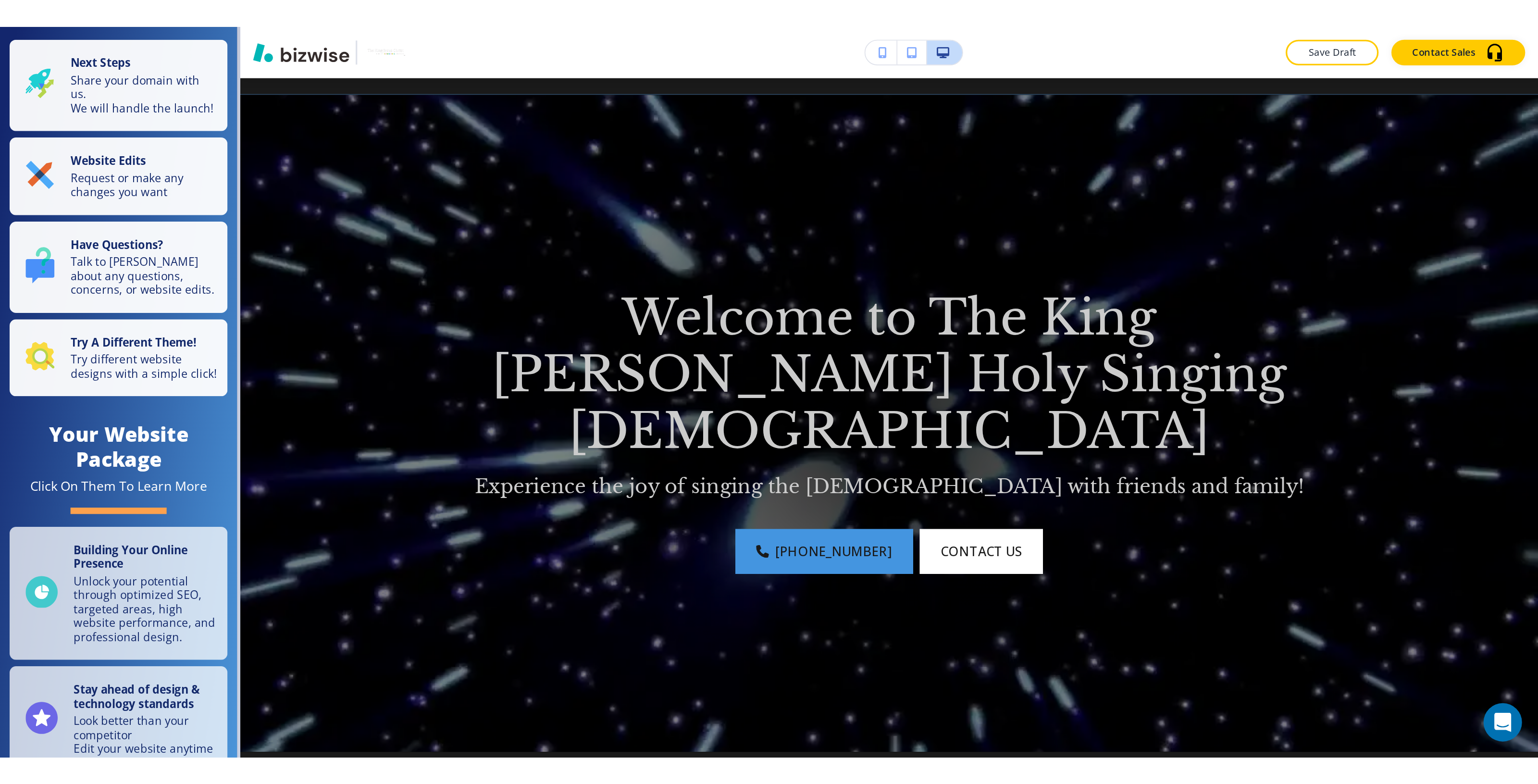
scroll to position [60, 0]
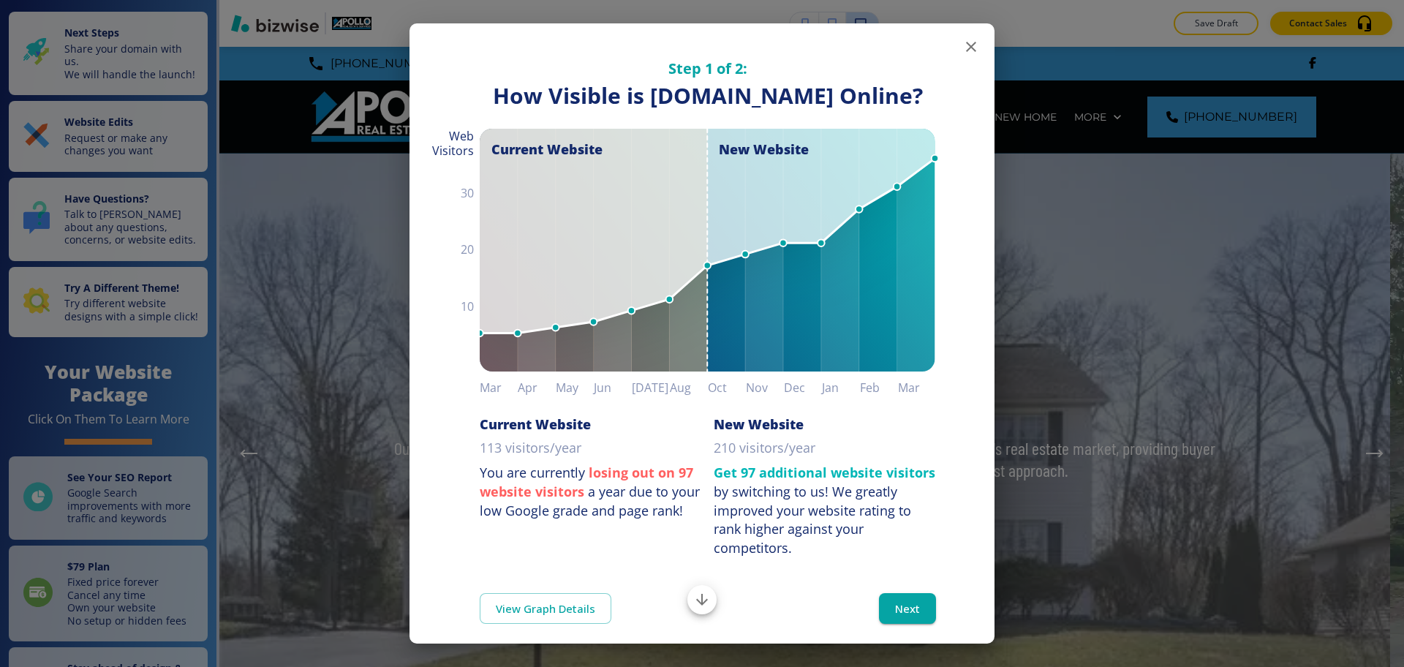
click at [1109, 236] on div "Step 1 of 2: How Visible are You Online? How Visible is [DOMAIN_NAME] Online? C…" at bounding box center [702, 333] width 1404 height 667
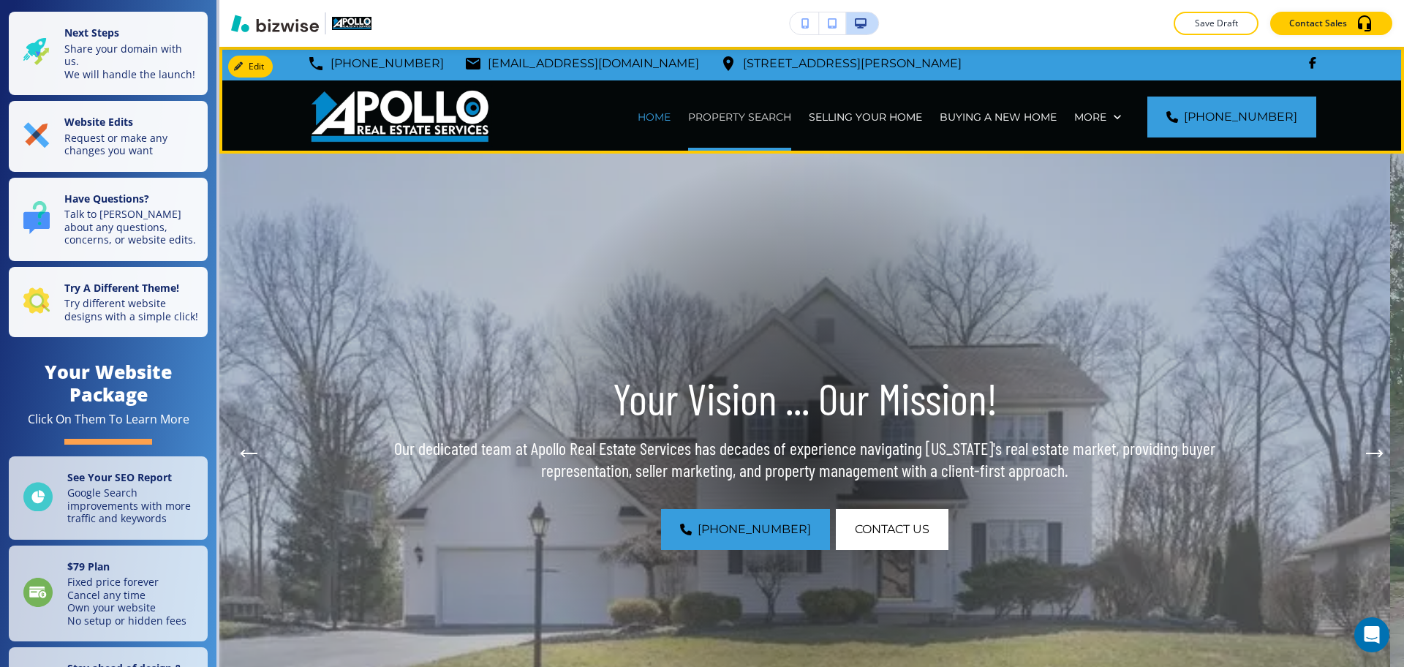
click at [781, 116] on p "PROPERTY SEARCH" at bounding box center [739, 117] width 103 height 15
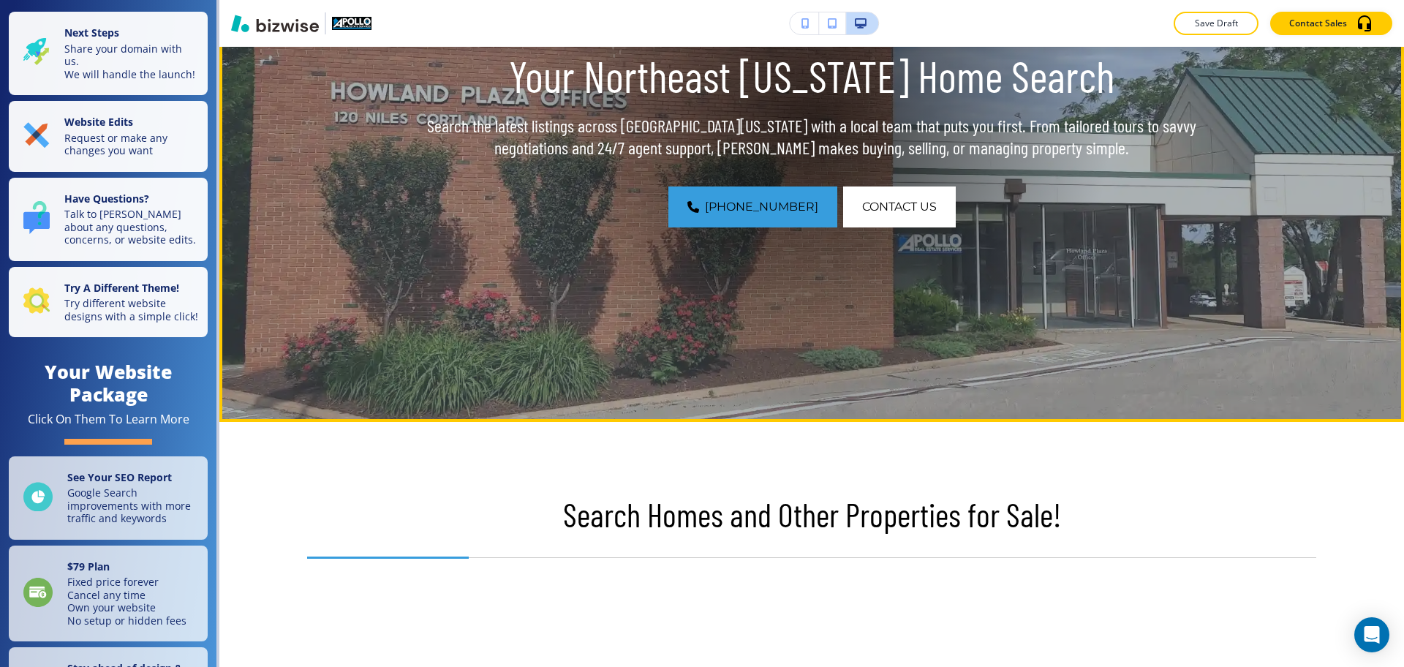
scroll to position [366, 0]
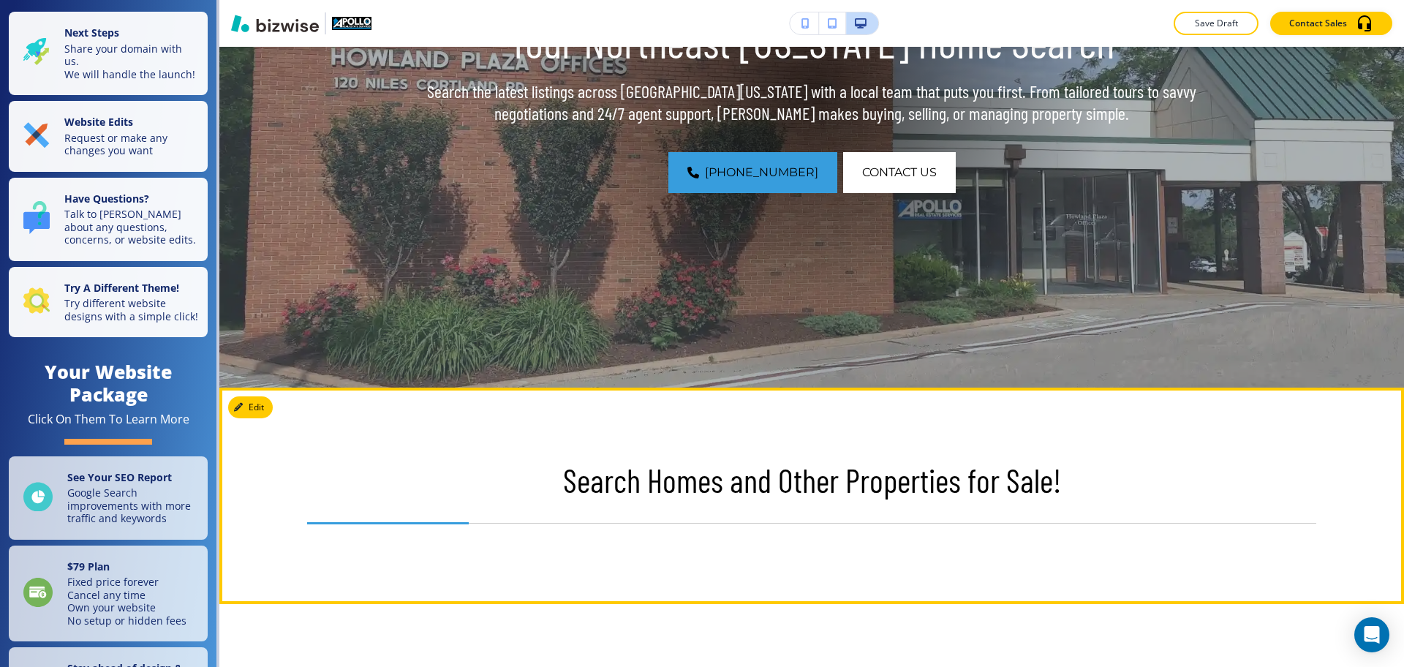
click at [726, 483] on p "Search Homes and Other Properties for Sale!" at bounding box center [811, 480] width 1009 height 39
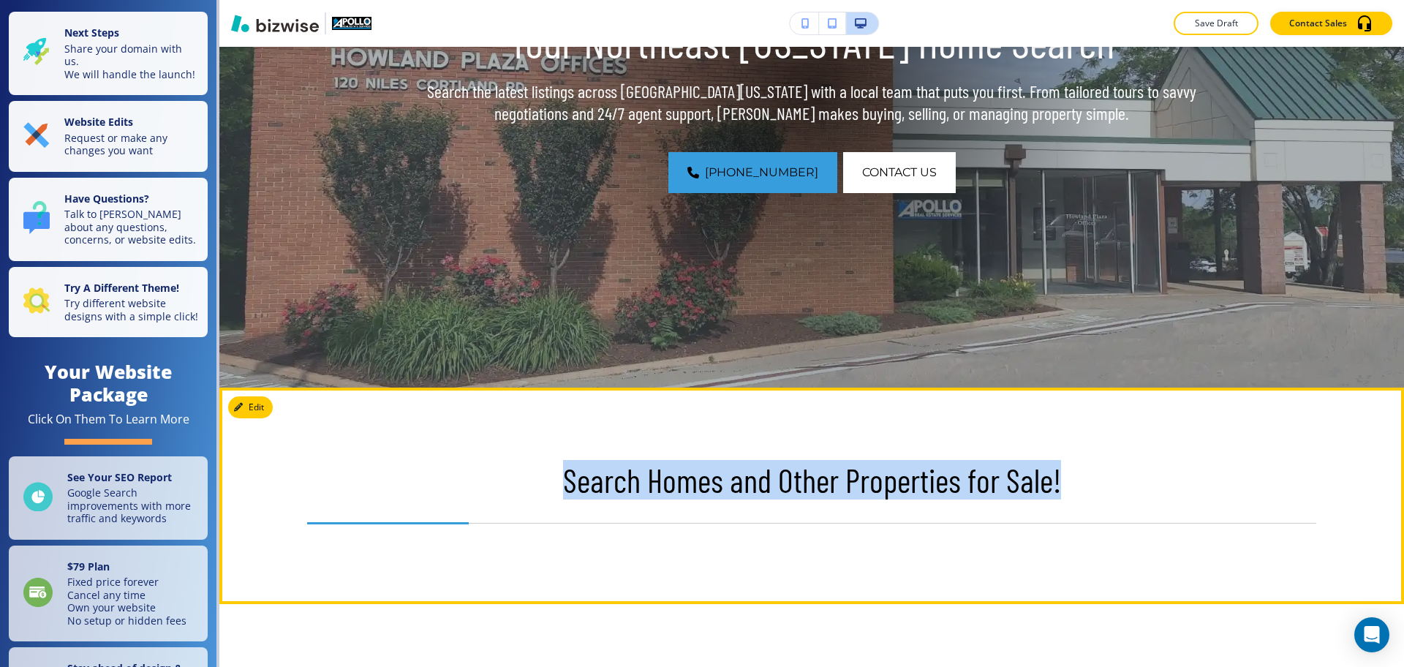
click at [726, 483] on p "Search Homes and Other Properties for Sale!" at bounding box center [811, 480] width 1009 height 39
copy p "Search Homes and Other Properties for Sale!"
click at [266, 407] on button "Edit This Section" at bounding box center [277, 407] width 99 height 22
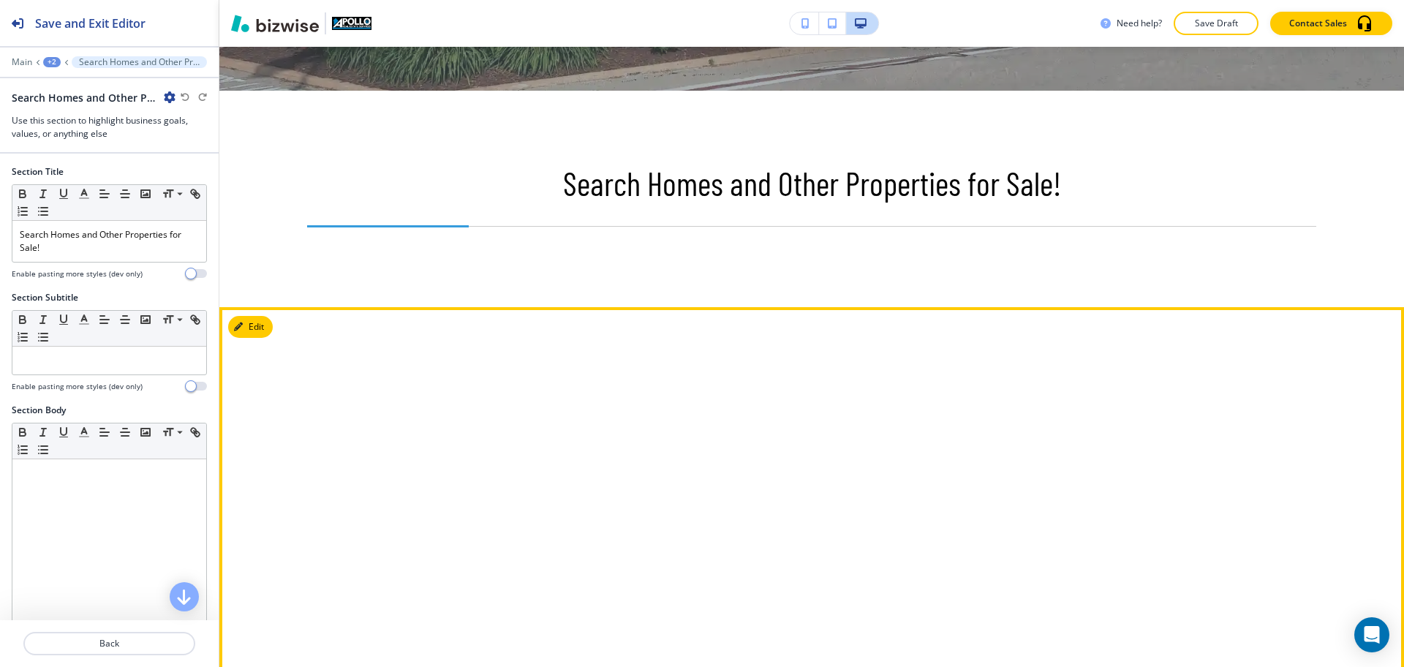
scroll to position [706, 0]
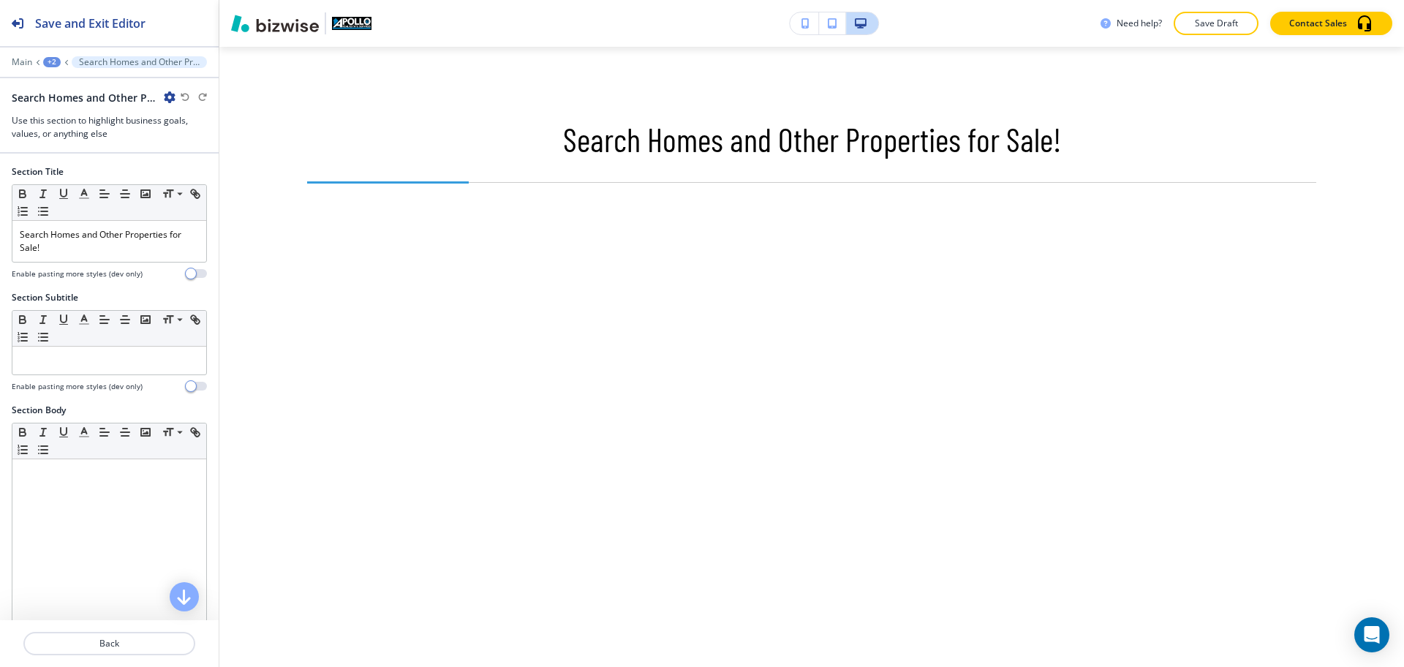
click at [58, 60] on div "+2" at bounding box center [52, 62] width 18 height 10
click at [71, 105] on p "PROPERTY SEARCH" at bounding box center [90, 111] width 75 height 13
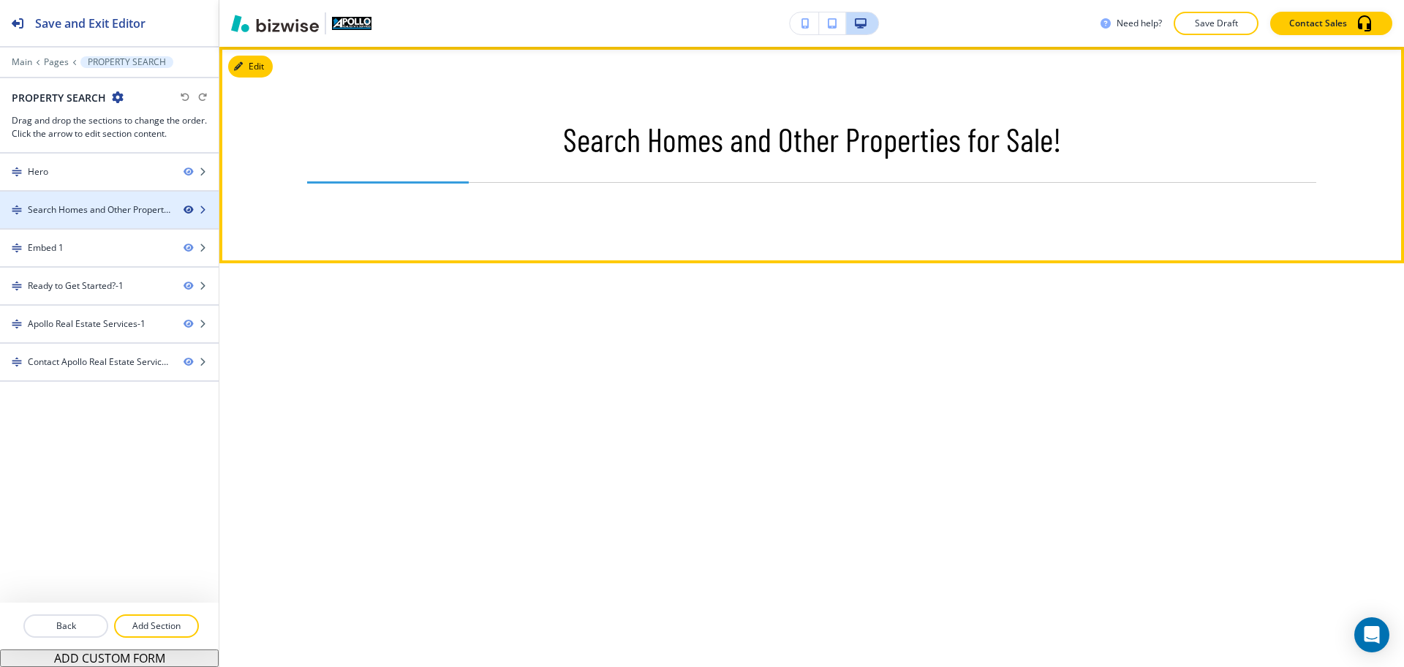
click at [186, 208] on icon "button" at bounding box center [188, 210] width 9 height 9
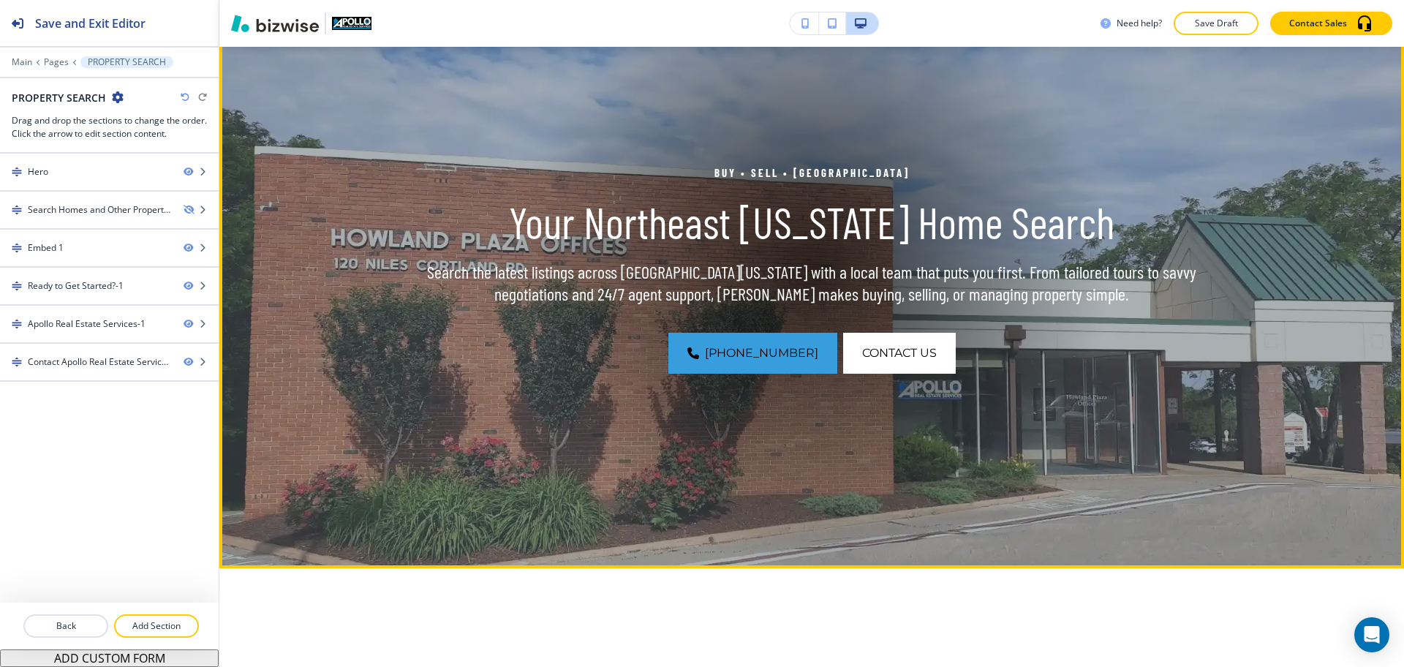
scroll to position [158, 0]
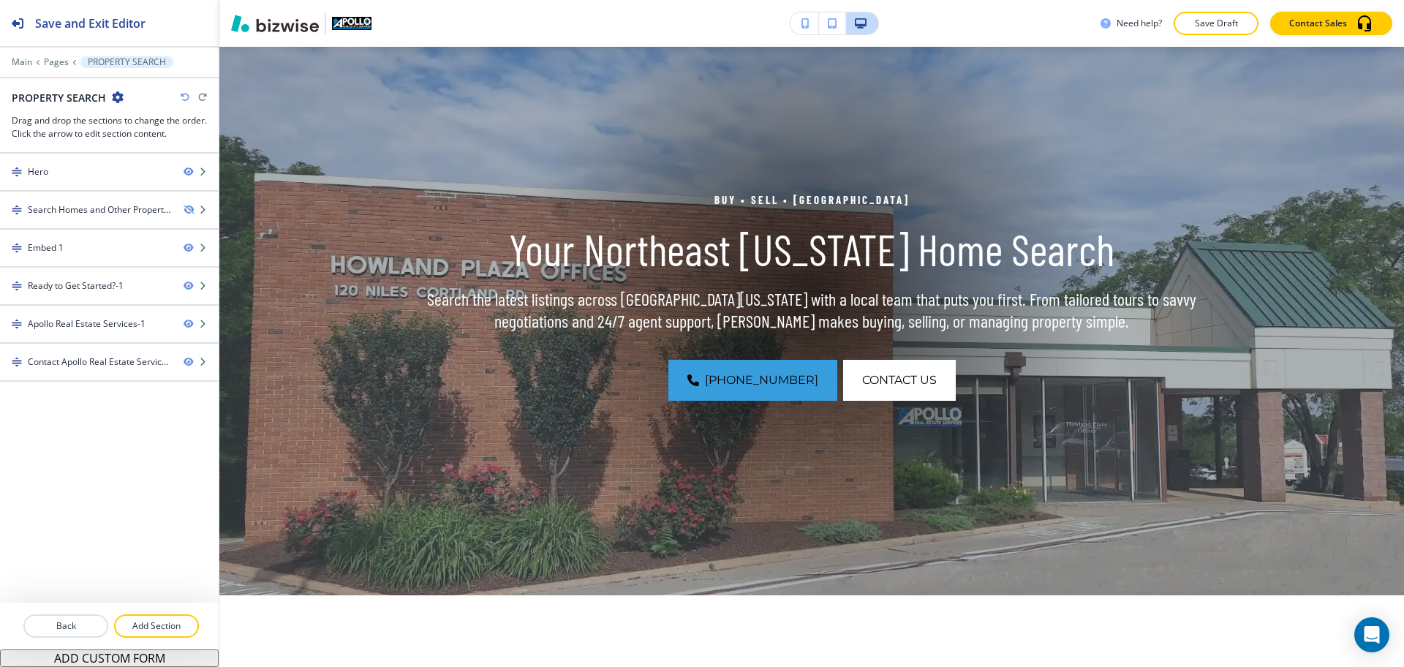
click at [182, 97] on icon "button" at bounding box center [185, 97] width 9 height 9
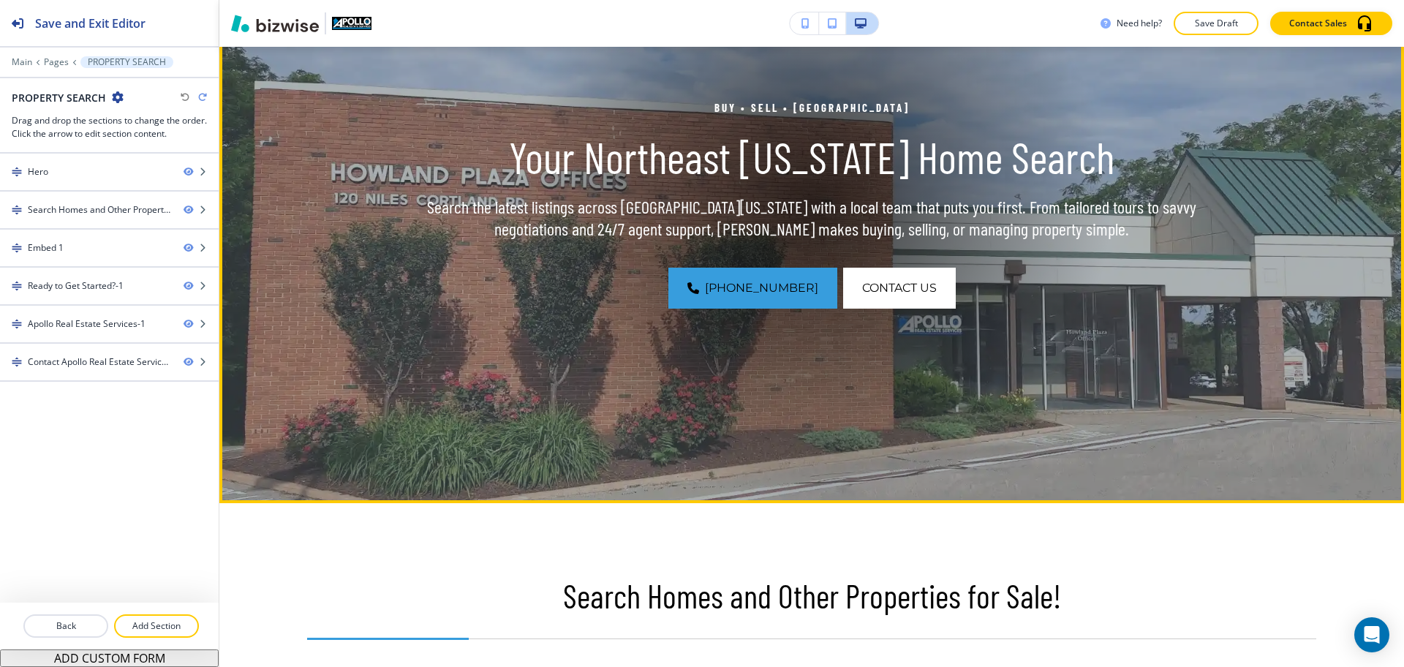
scroll to position [249, 0]
click at [787, 108] on p "Buy • Sell • [GEOGRAPHIC_DATA]" at bounding box center [812, 108] width 842 height 18
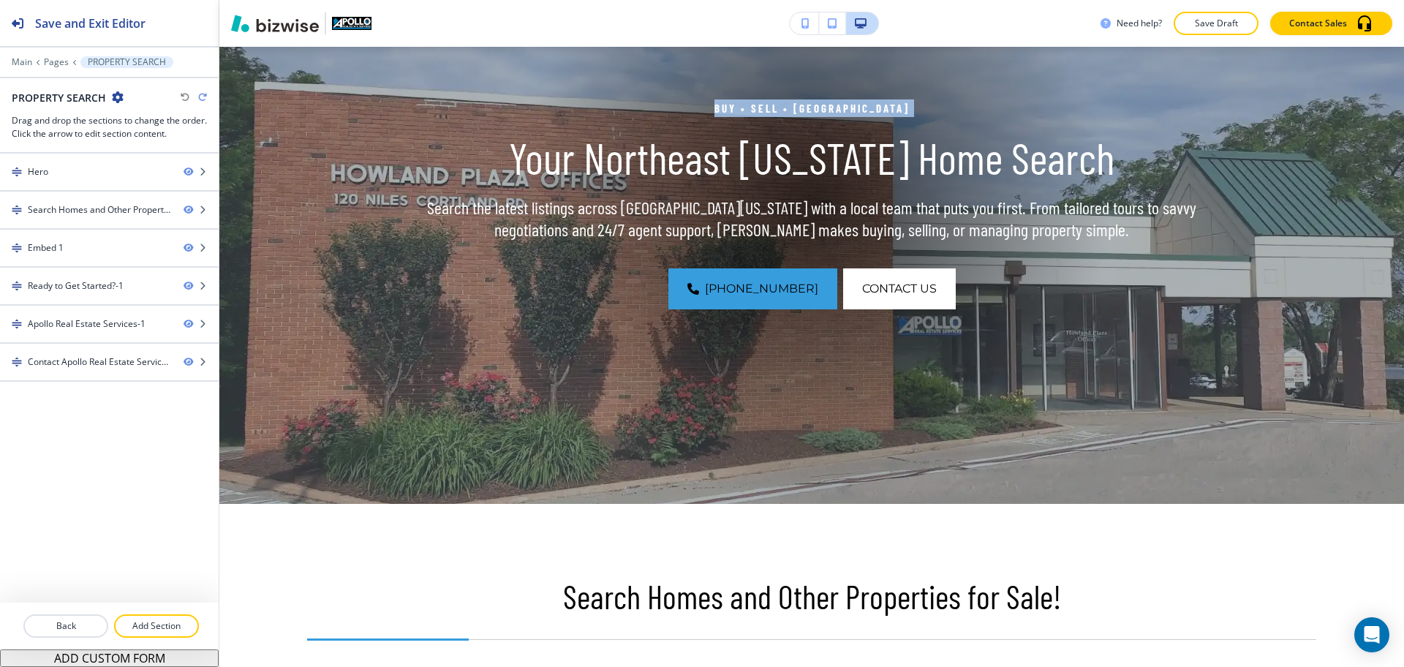
copy p "Buy • Sell • [GEOGRAPHIC_DATA]"
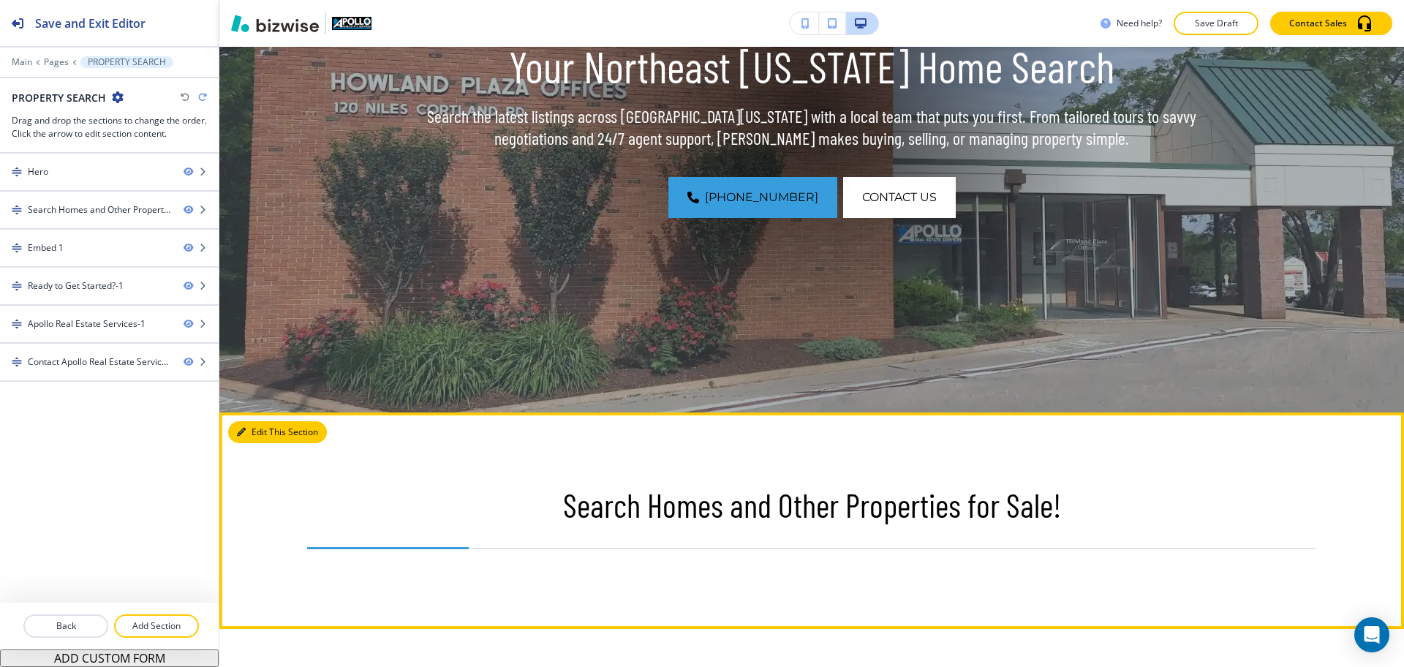
click at [265, 424] on button "Edit This Section" at bounding box center [277, 432] width 99 height 22
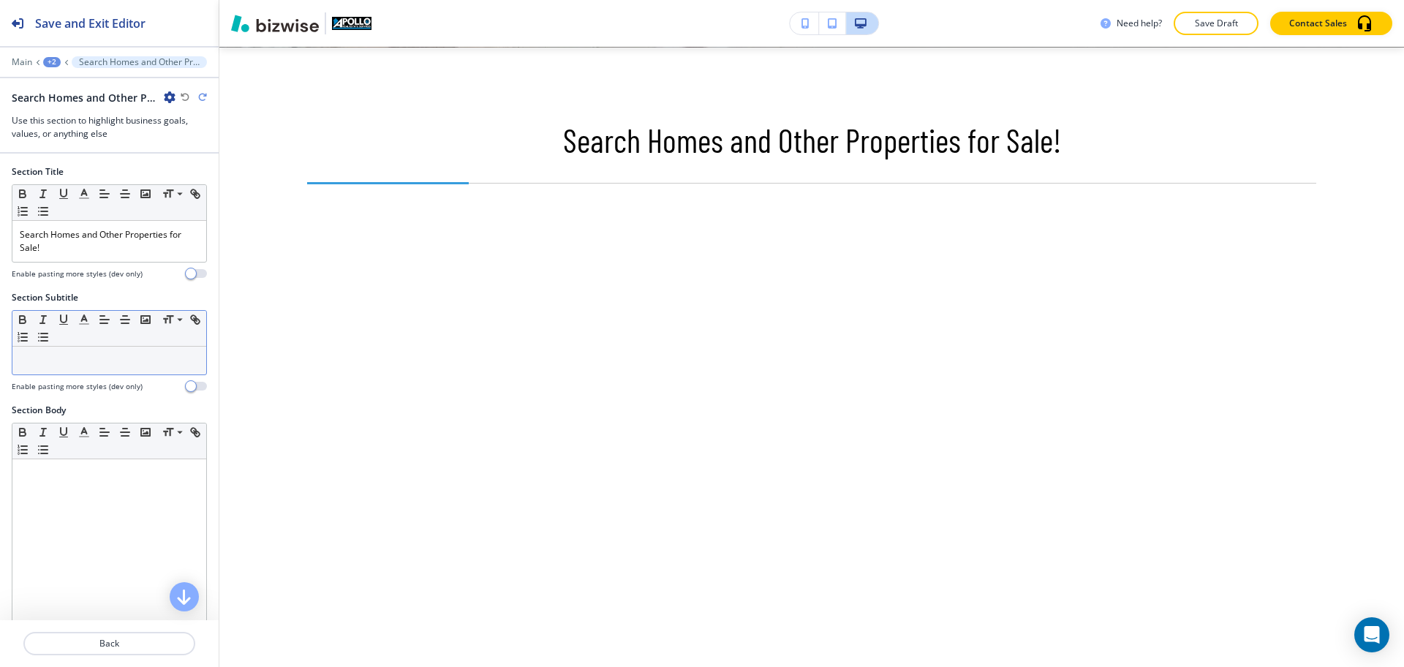
scroll to position [706, 0]
click at [47, 355] on p at bounding box center [109, 360] width 179 height 13
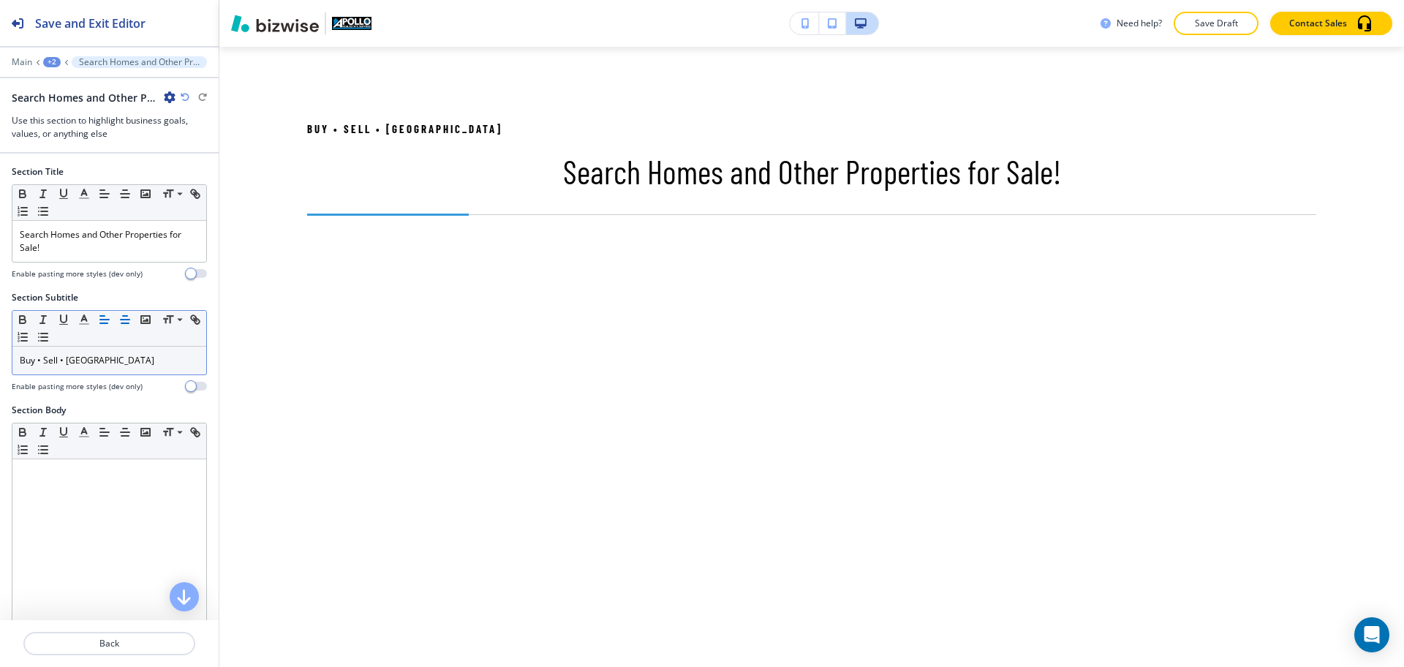
click at [124, 320] on line "button" at bounding box center [125, 320] width 9 height 0
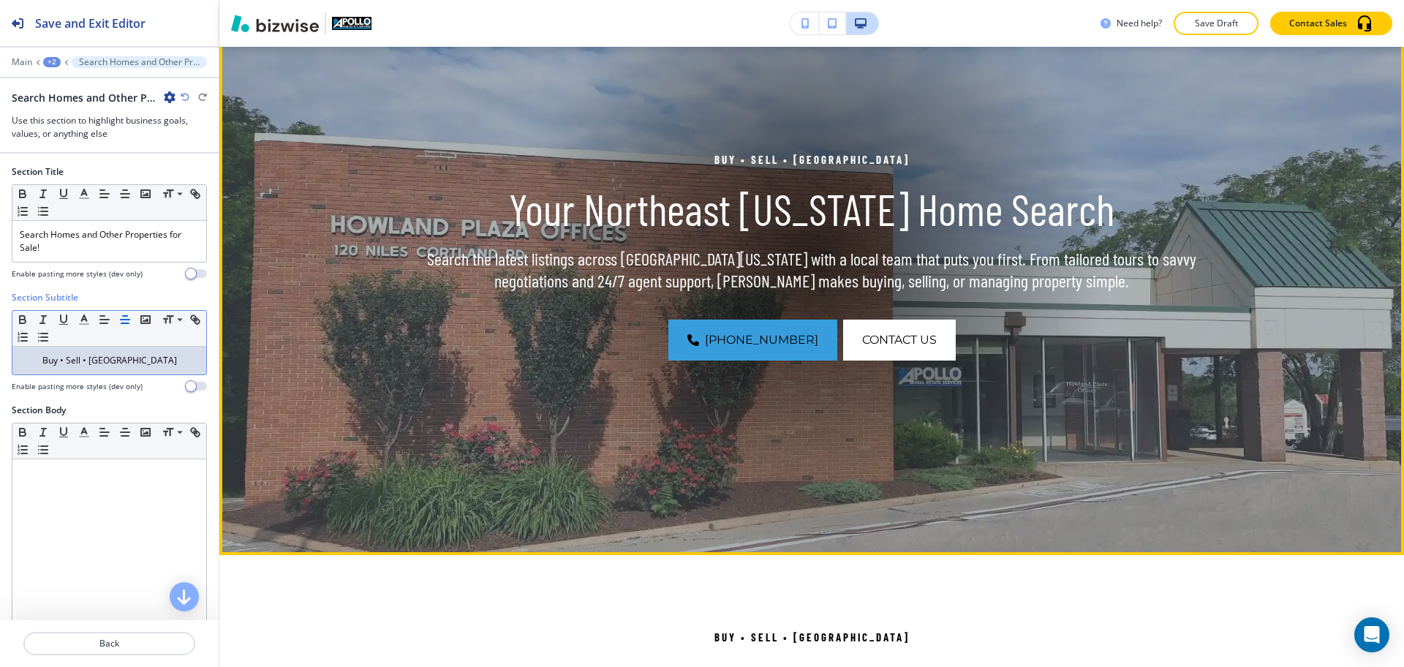
scroll to position [158, 0]
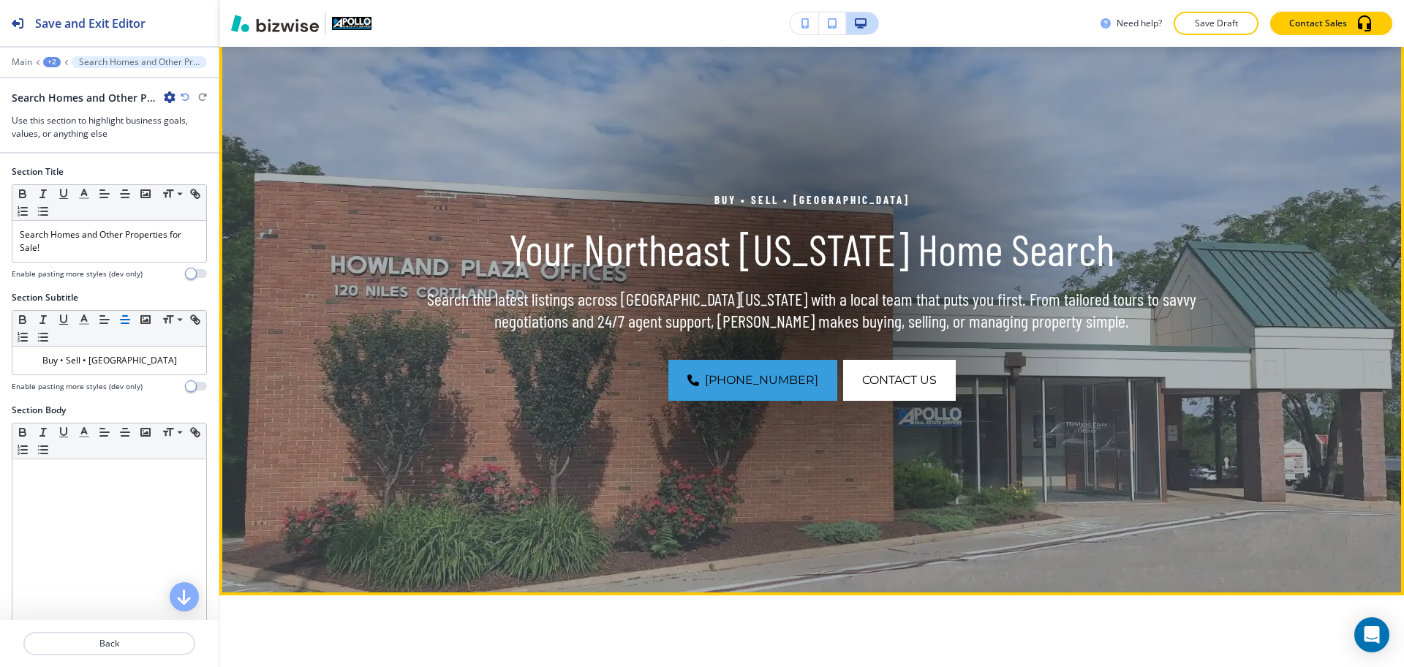
click at [731, 293] on p "Search the latest listings across [GEOGRAPHIC_DATA][US_STATE] with a local team…" at bounding box center [812, 310] width 842 height 44
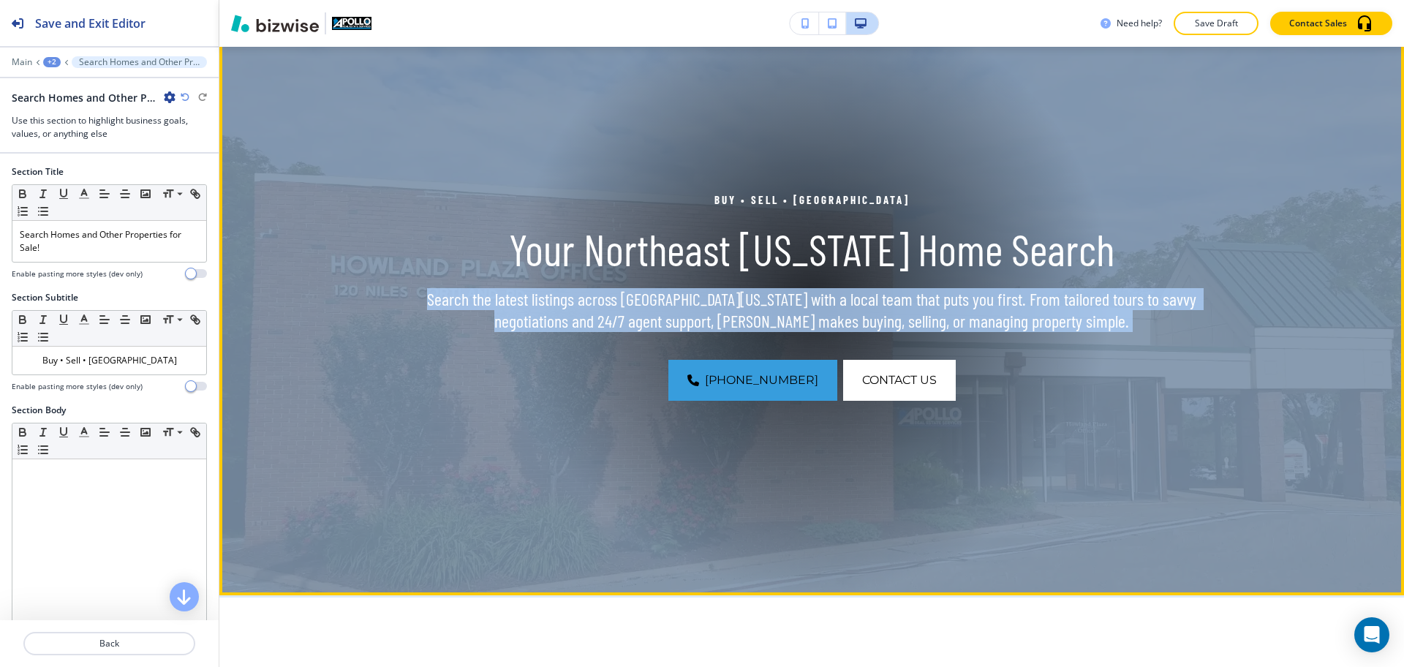
click at [731, 293] on p "Search the latest listings across [GEOGRAPHIC_DATA][US_STATE] with a local team…" at bounding box center [812, 310] width 842 height 44
copy div "Search the latest listings across [GEOGRAPHIC_DATA][US_STATE] with a local team…"
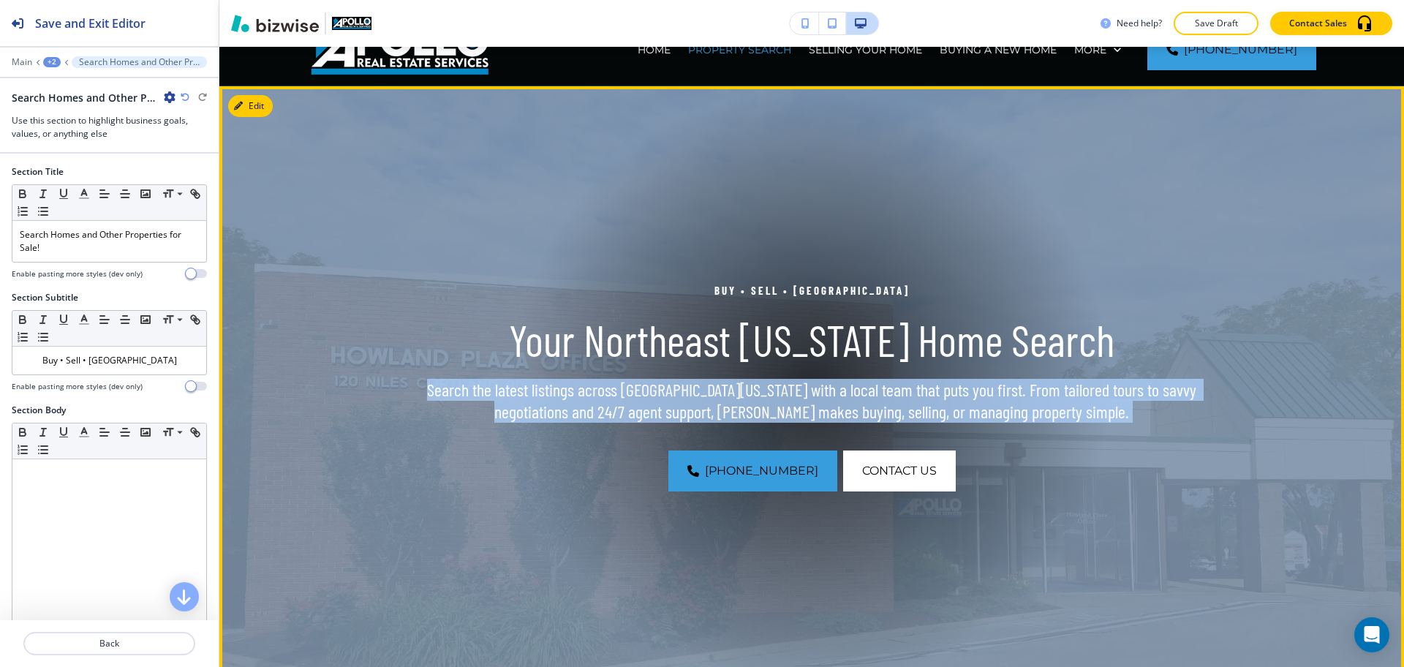
scroll to position [67, 0]
click at [236, 100] on button "Edit This Section" at bounding box center [277, 107] width 99 height 22
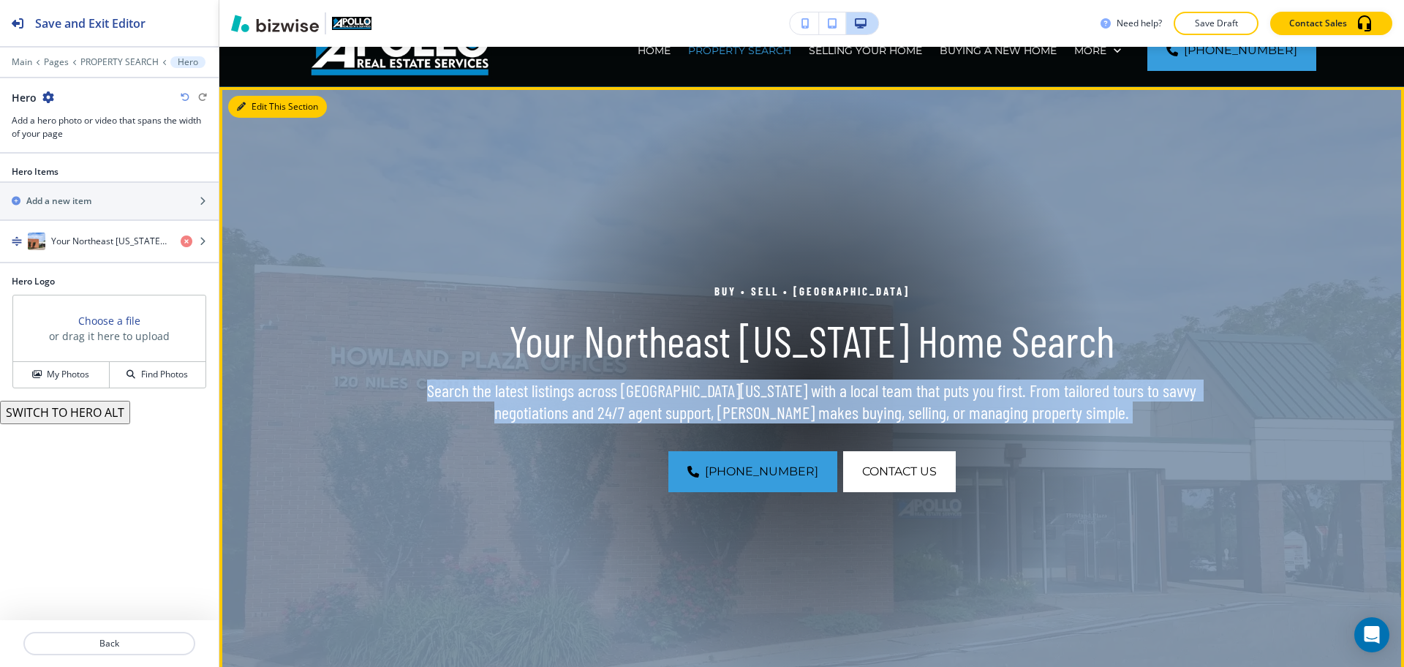
scroll to position [107, 0]
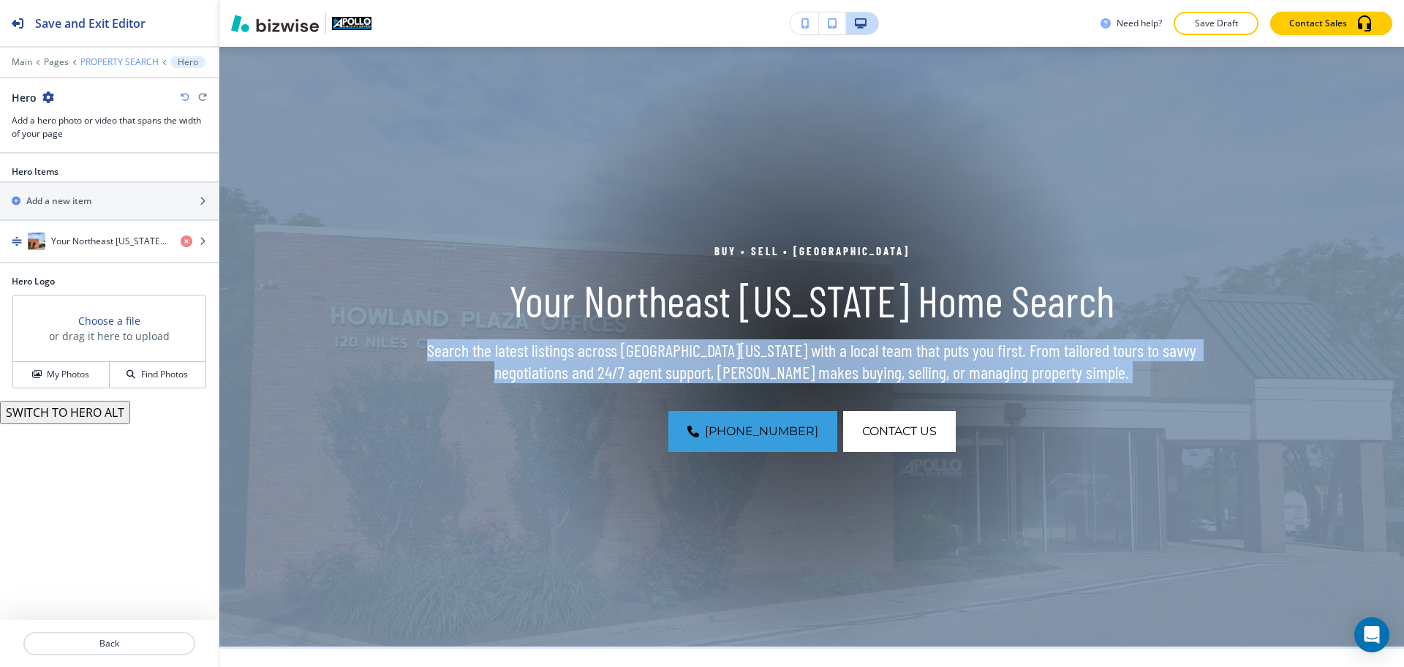
click at [114, 63] on p "PROPERTY SEARCH" at bounding box center [119, 62] width 78 height 10
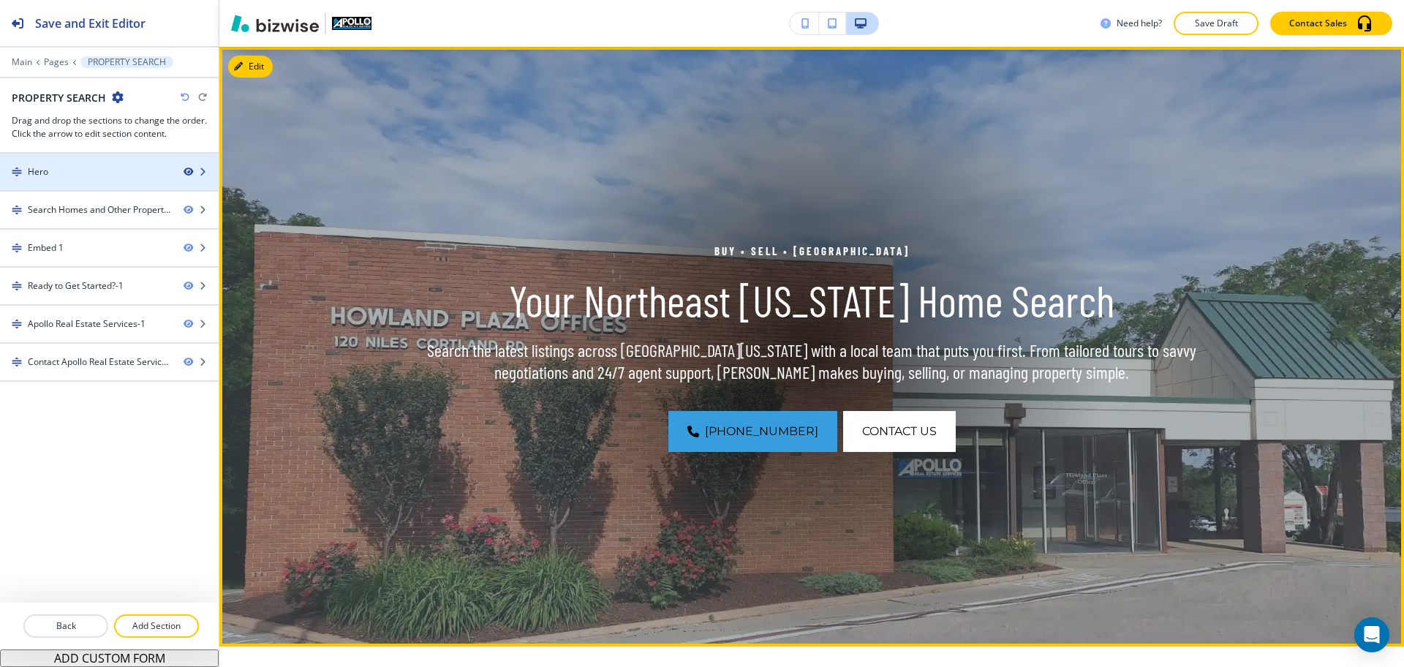
click at [188, 169] on icon "button" at bounding box center [188, 171] width 9 height 9
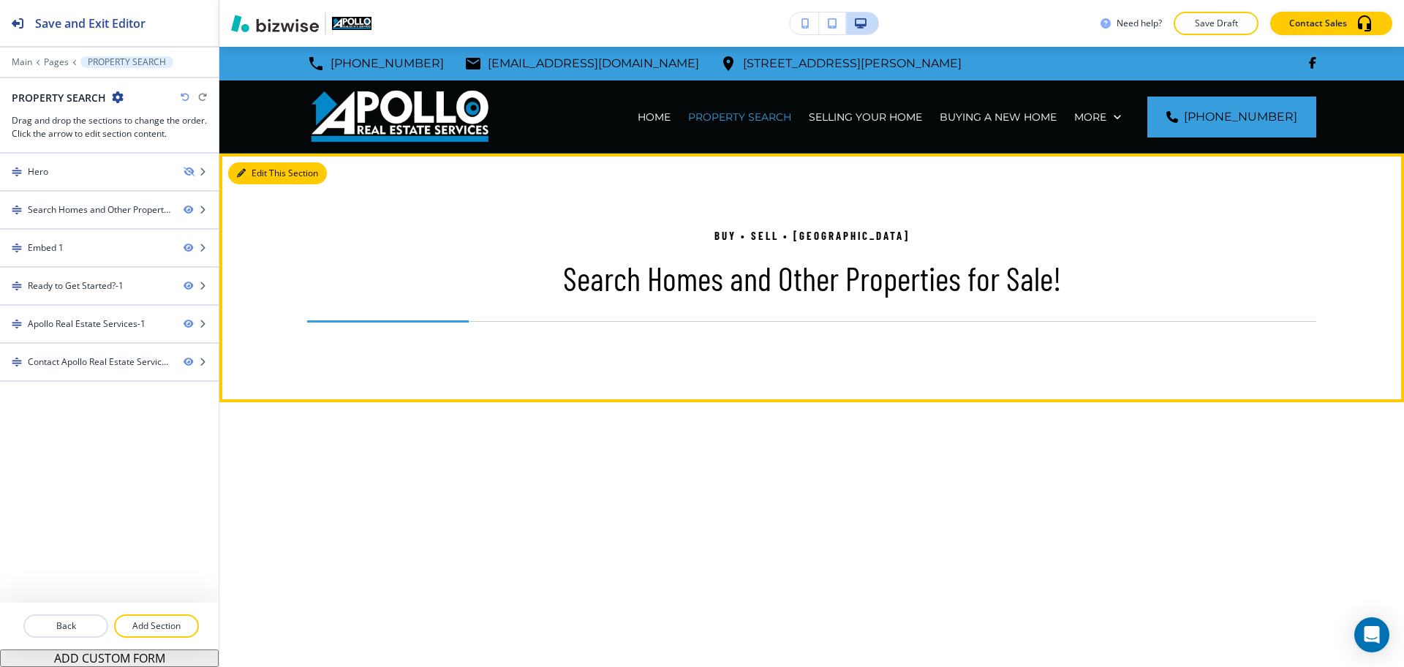
click at [241, 178] on button "Edit This Section" at bounding box center [277, 173] width 99 height 22
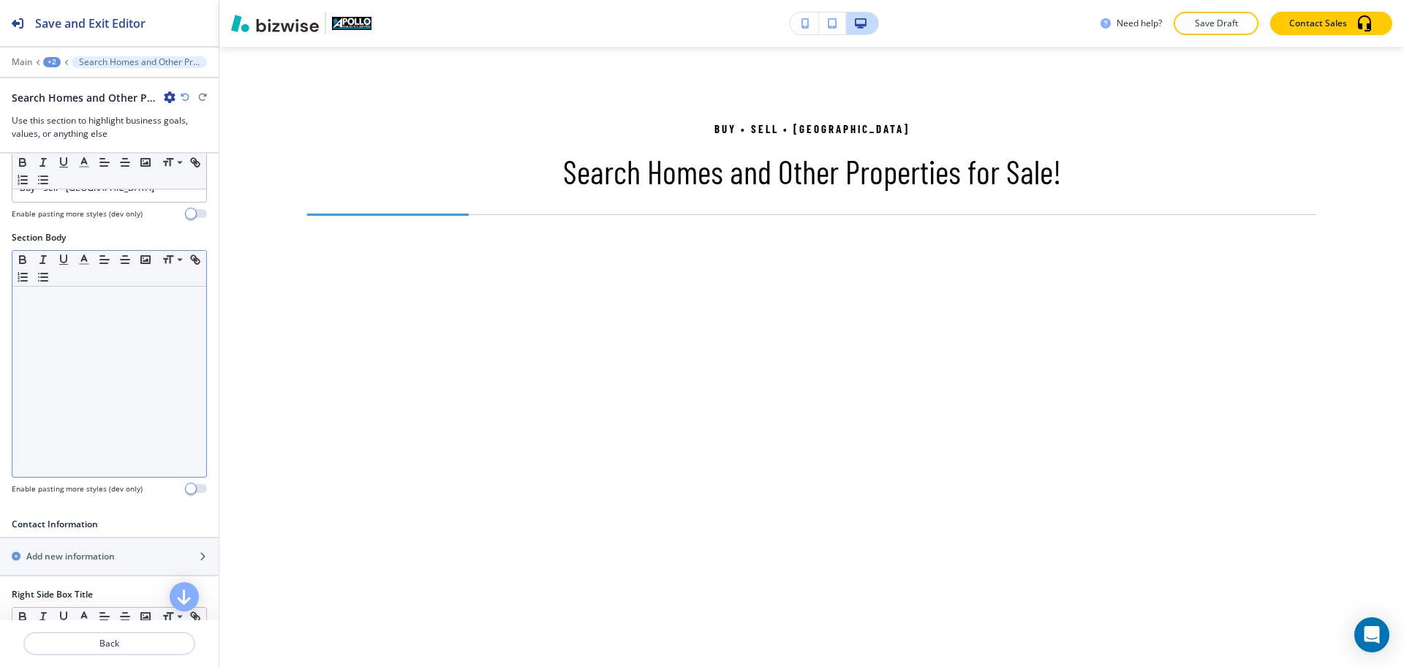
scroll to position [183, 0]
click at [127, 359] on div at bounding box center [109, 371] width 194 height 190
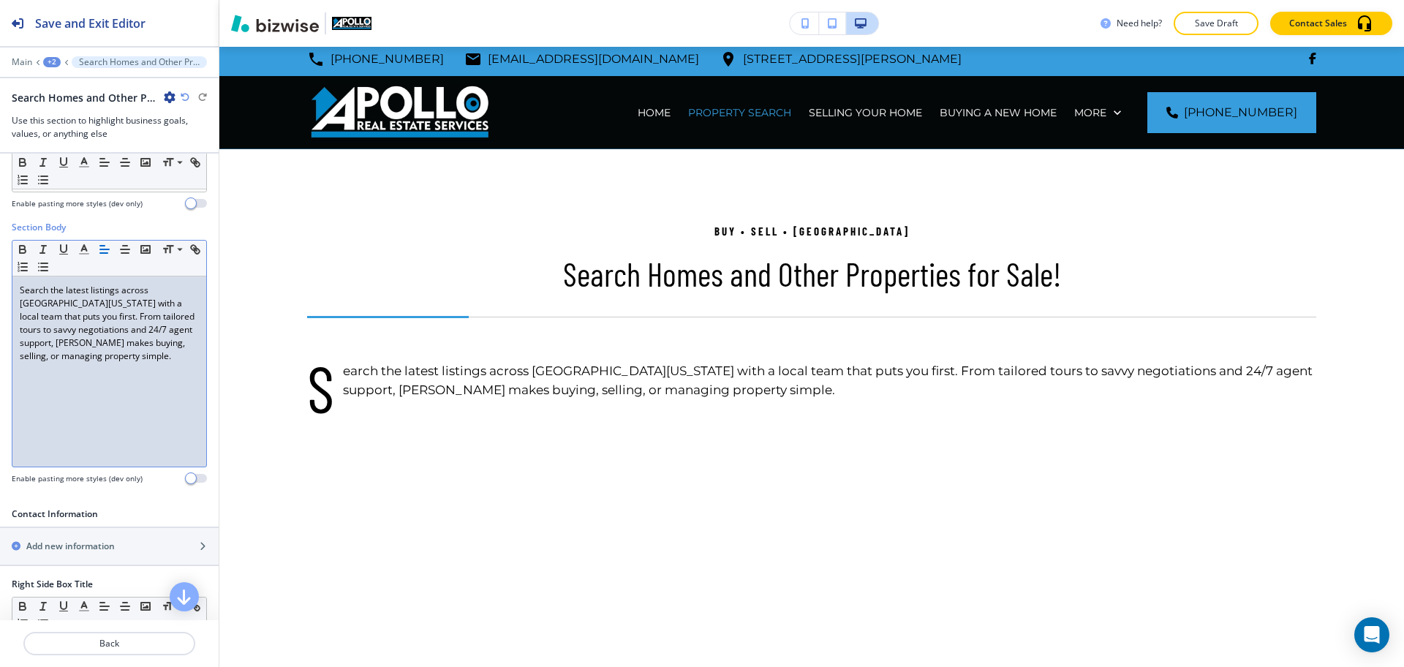
scroll to position [0, 0]
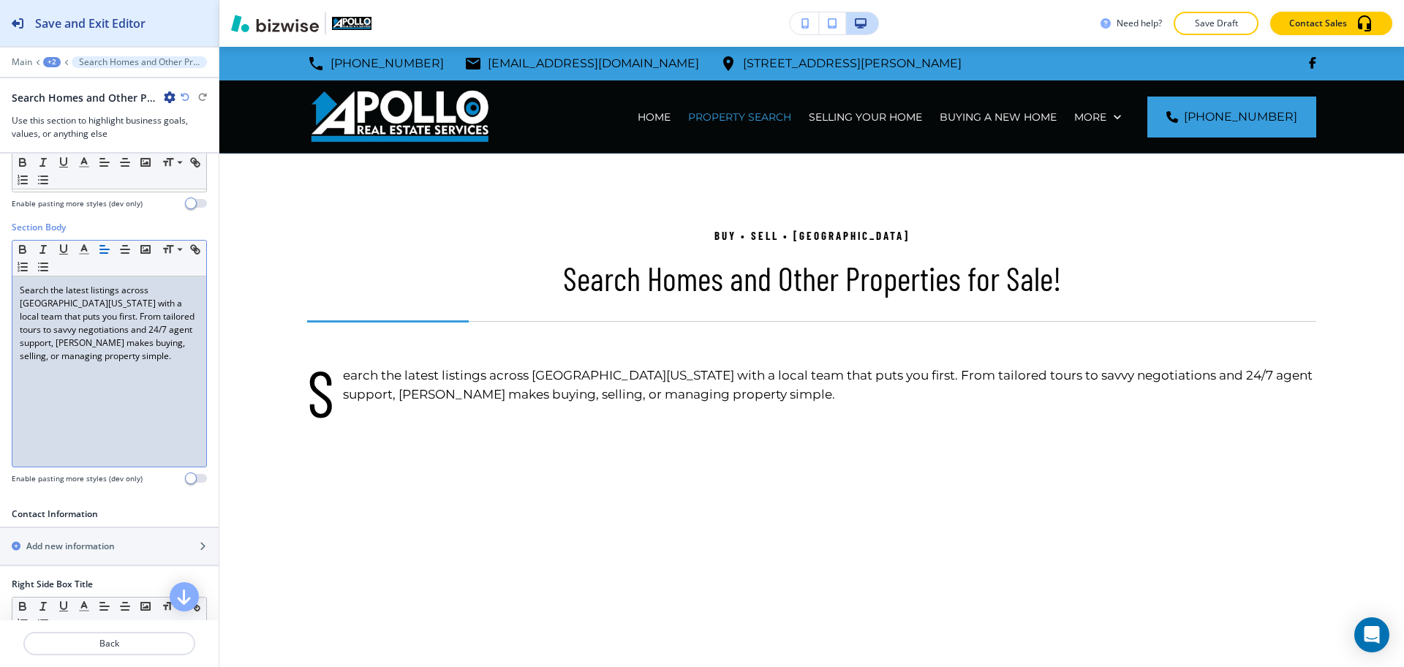
click at [66, 27] on h2 "Save and Exit Editor" at bounding box center [90, 24] width 110 height 18
